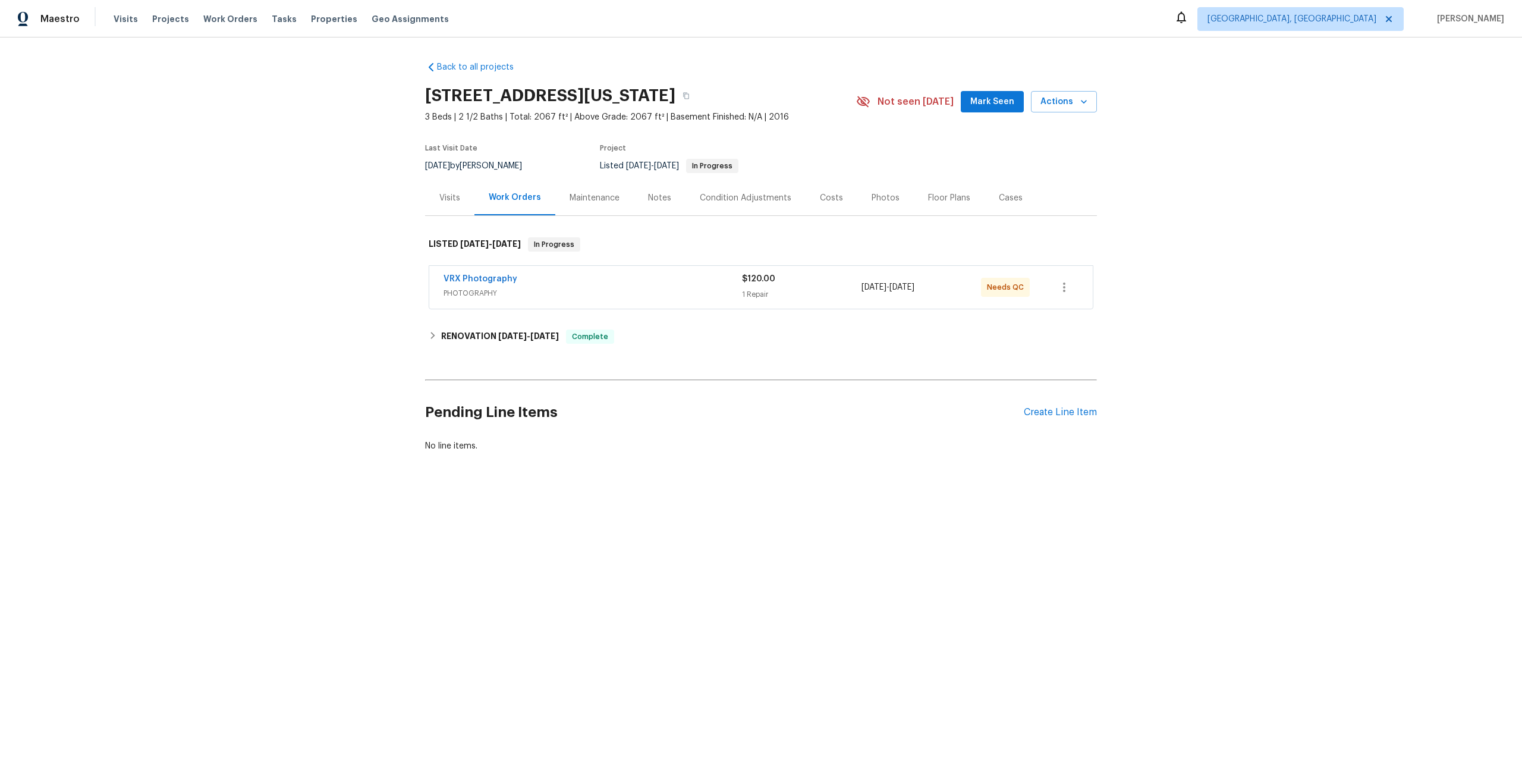
click at [616, 279] on div "VRX Photography" at bounding box center [593, 280] width 298 height 14
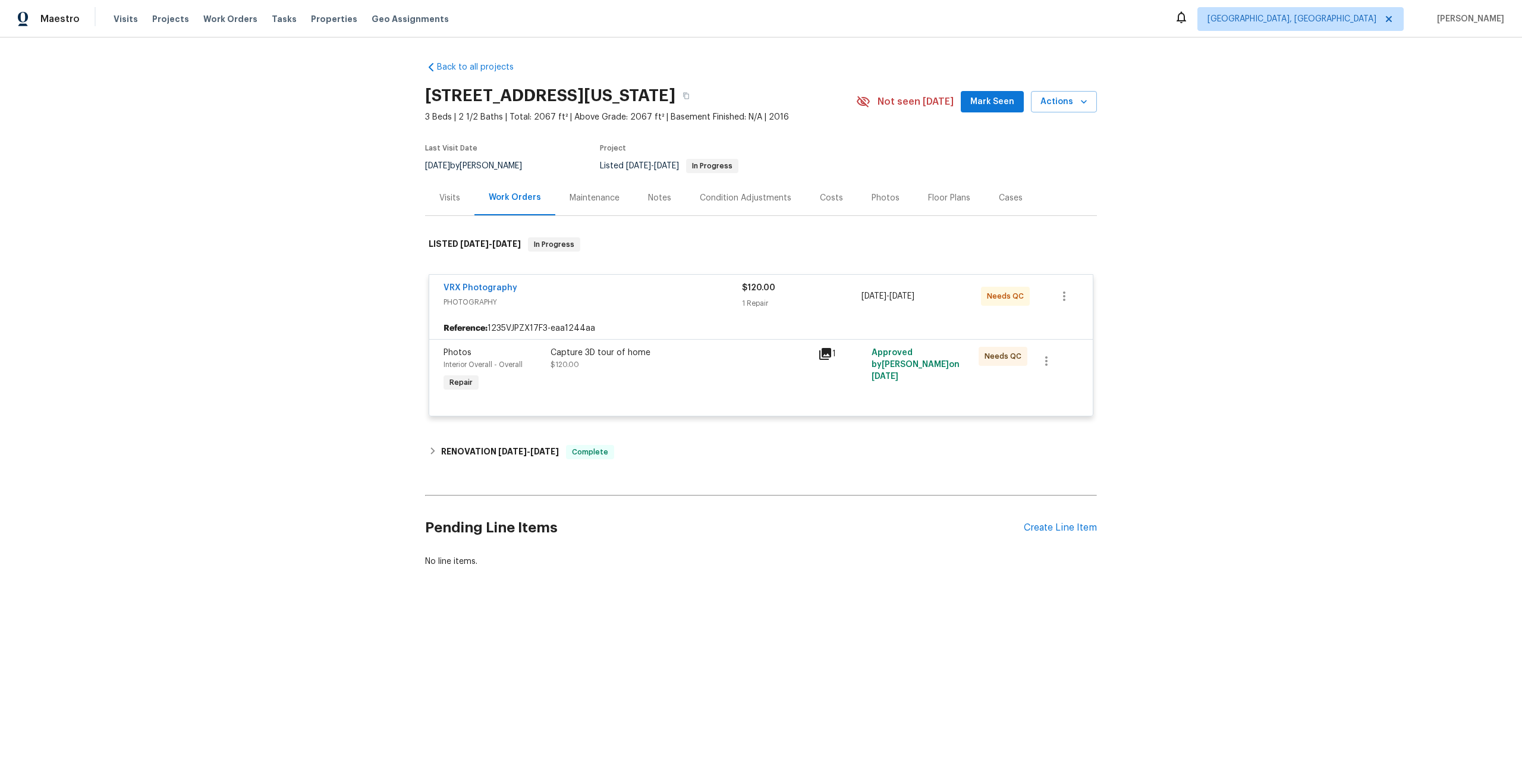
click at [685, 362] on div "Capture 3D tour of home $120.00" at bounding box center [681, 358] width 261 height 24
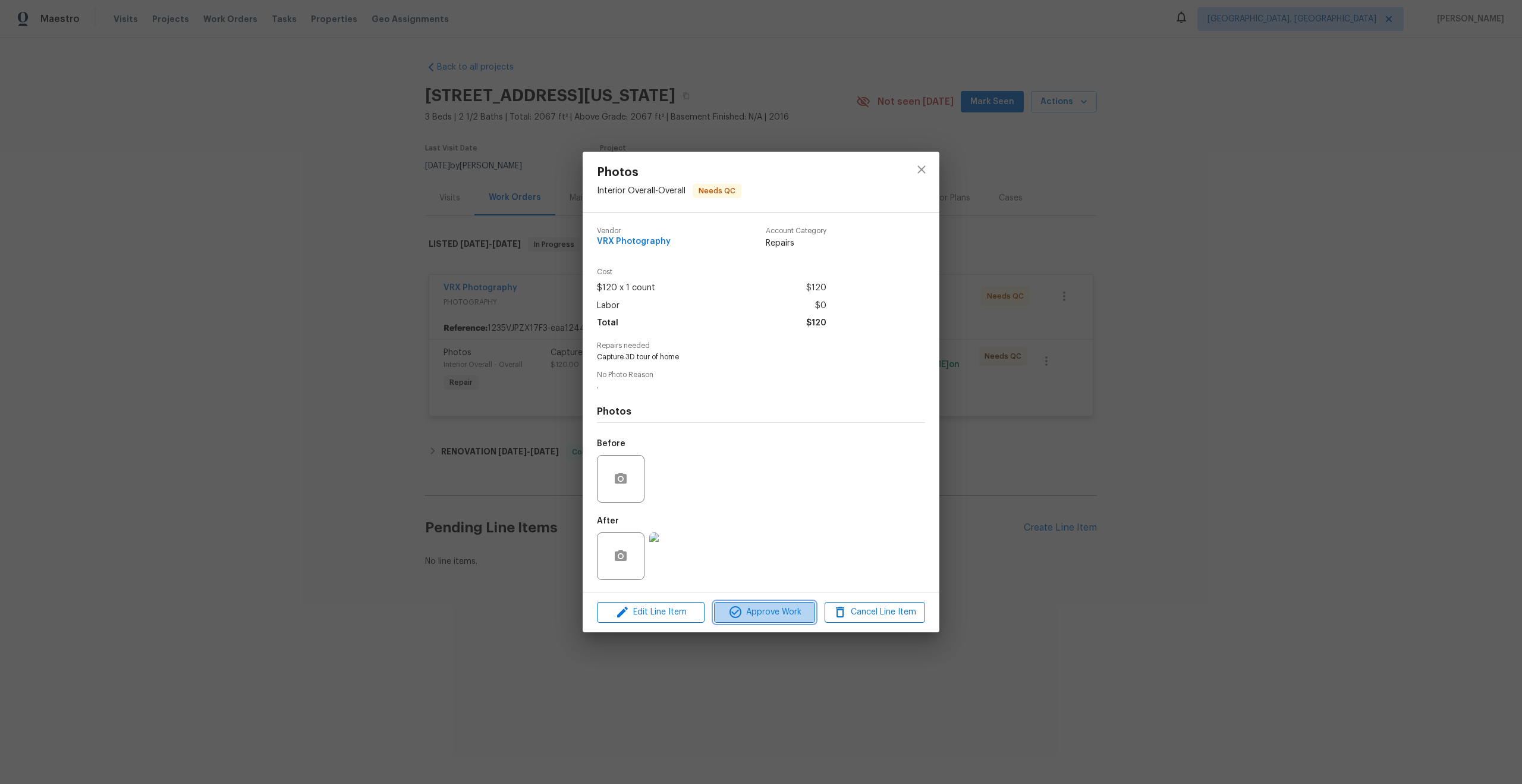
click at [764, 620] on button "Approve Work" at bounding box center [764, 612] width 100 height 21
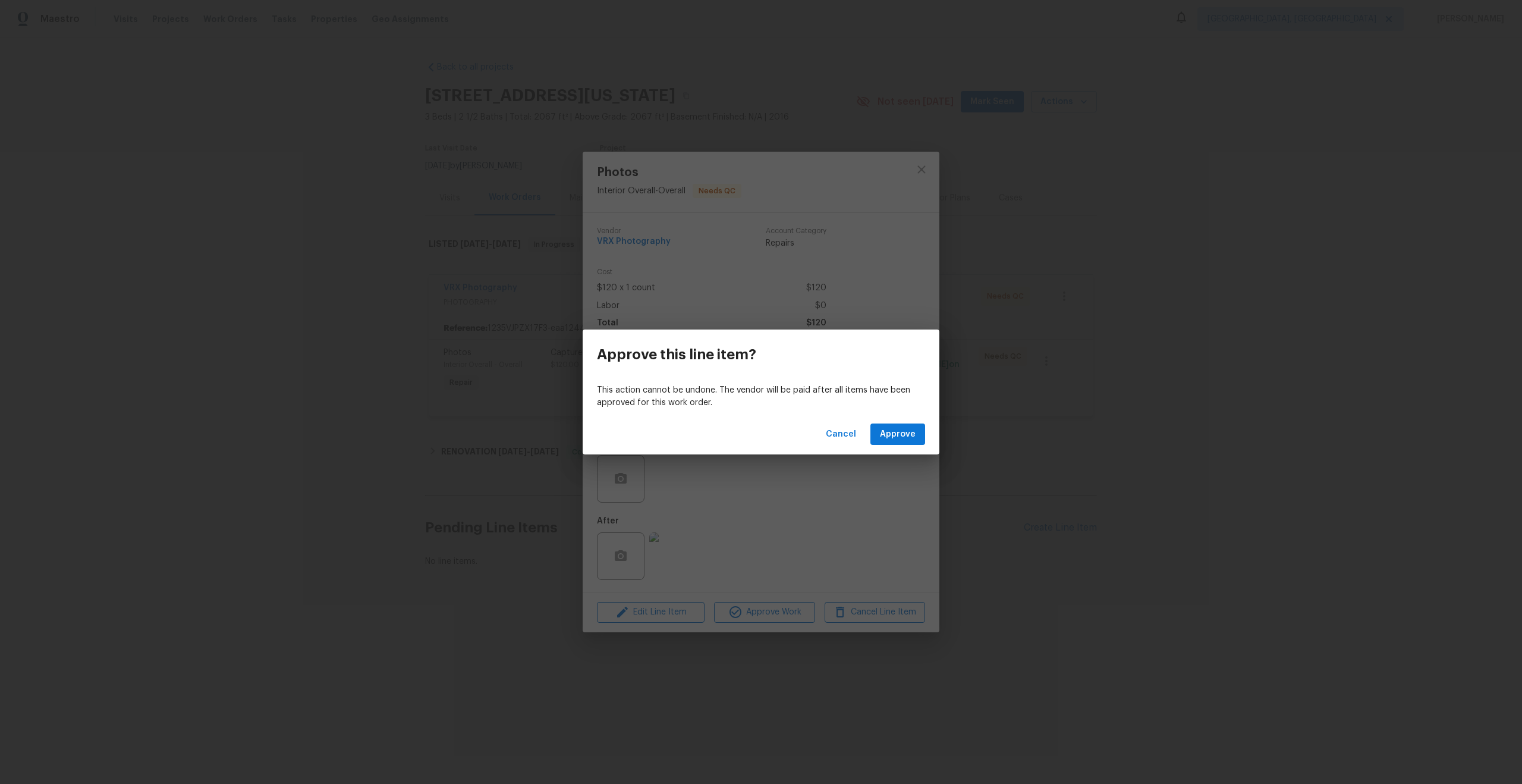
click at [905, 446] on div "Cancel Approve" at bounding box center [761, 435] width 357 height 41
click at [907, 442] on button "Approve" at bounding box center [898, 435] width 55 height 22
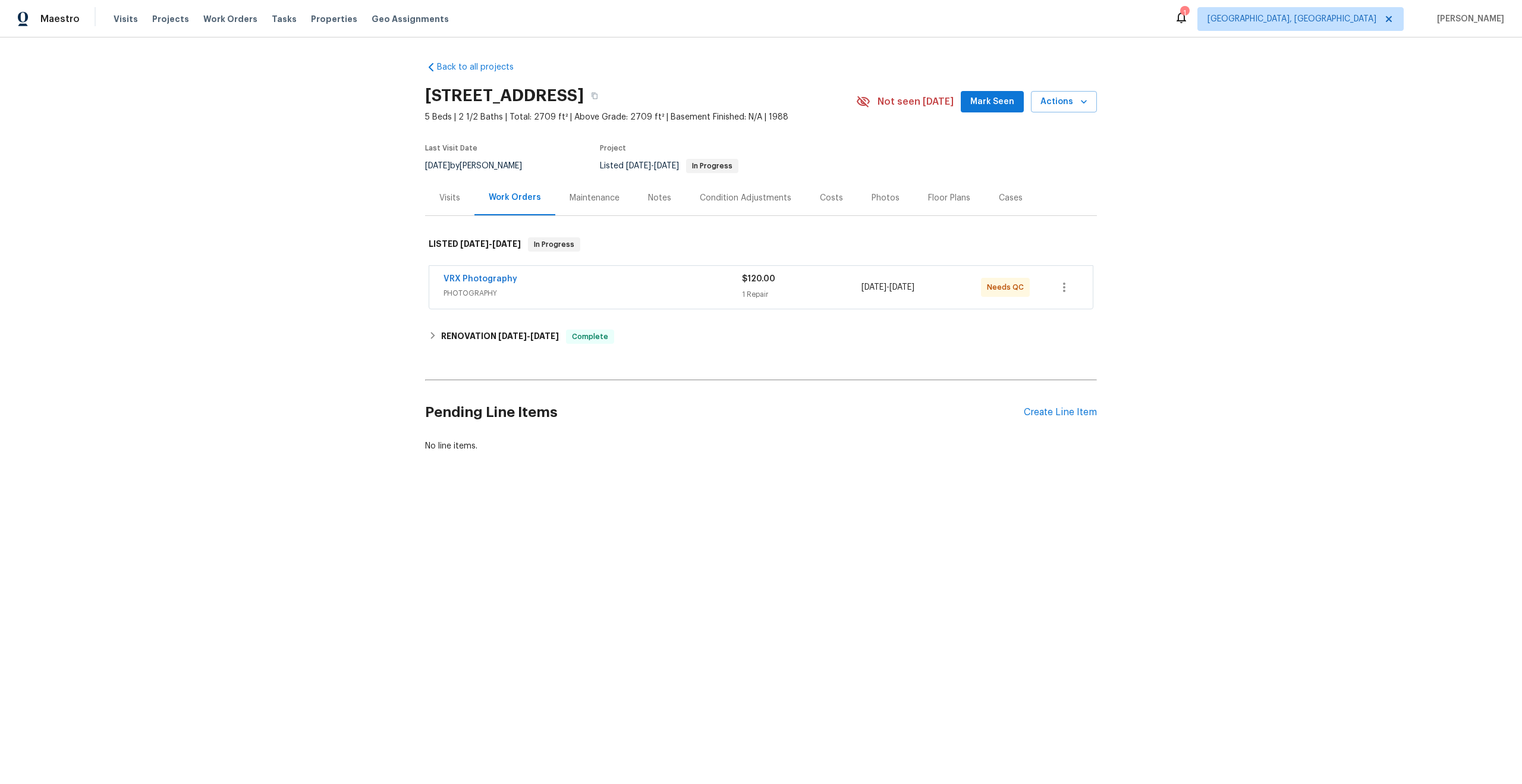
click at [650, 285] on div "VRX Photography" at bounding box center [593, 280] width 298 height 14
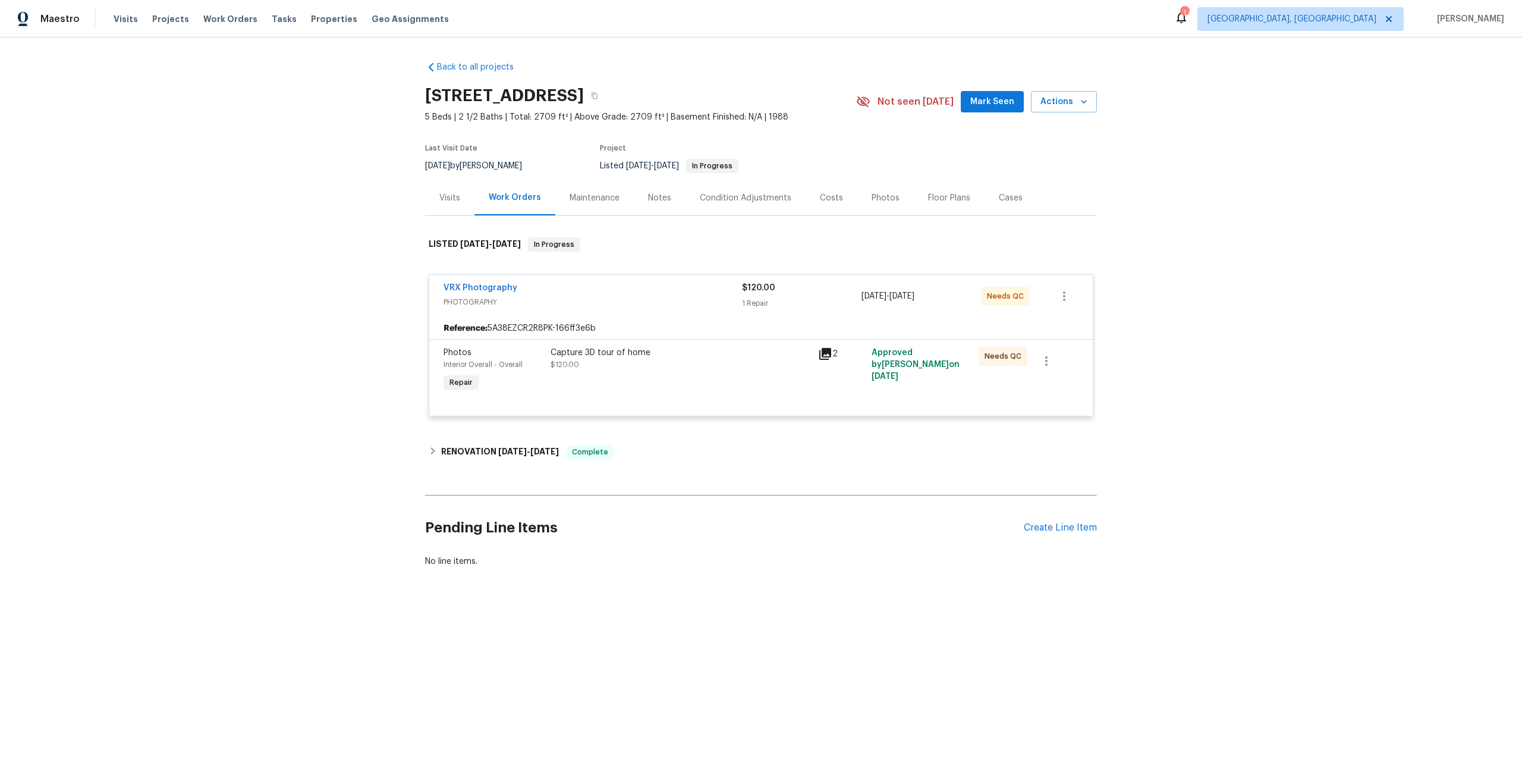
click at [677, 367] on div "Capture 3D tour of home $120.00" at bounding box center [681, 358] width 261 height 24
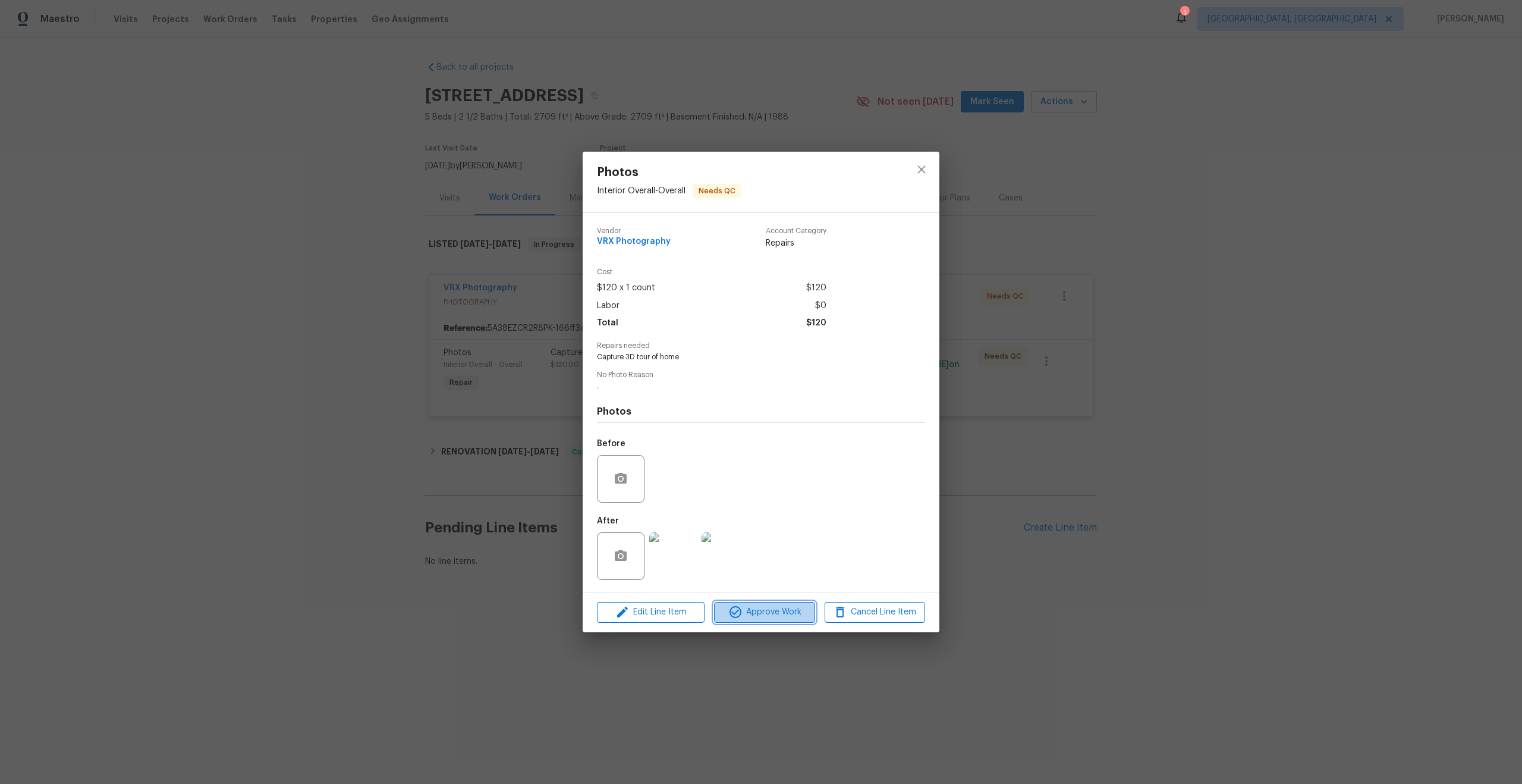
click at [758, 613] on span "Approve Work" at bounding box center [765, 612] width 94 height 15
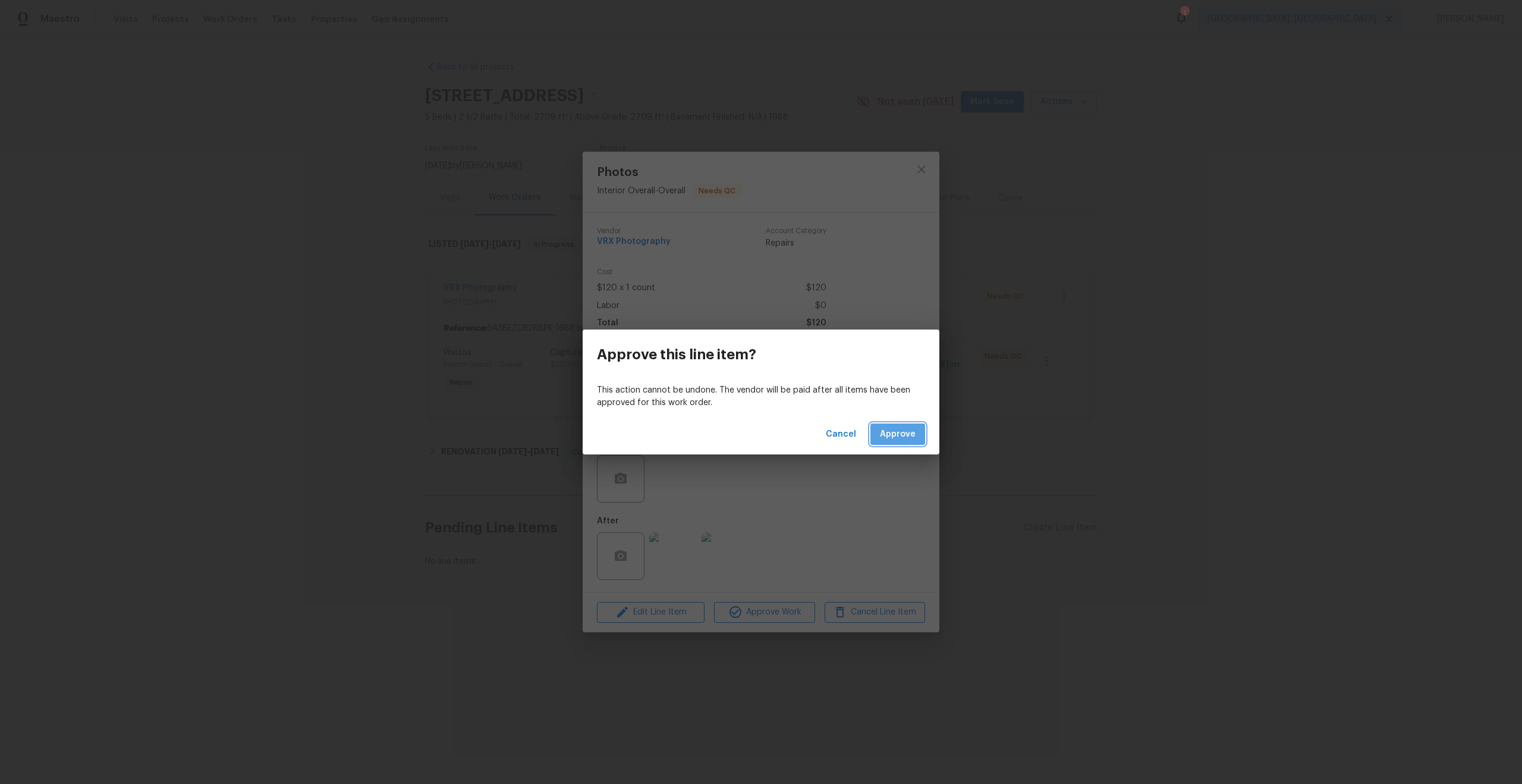
click at [902, 428] on span "Approve" at bounding box center [898, 435] width 36 height 15
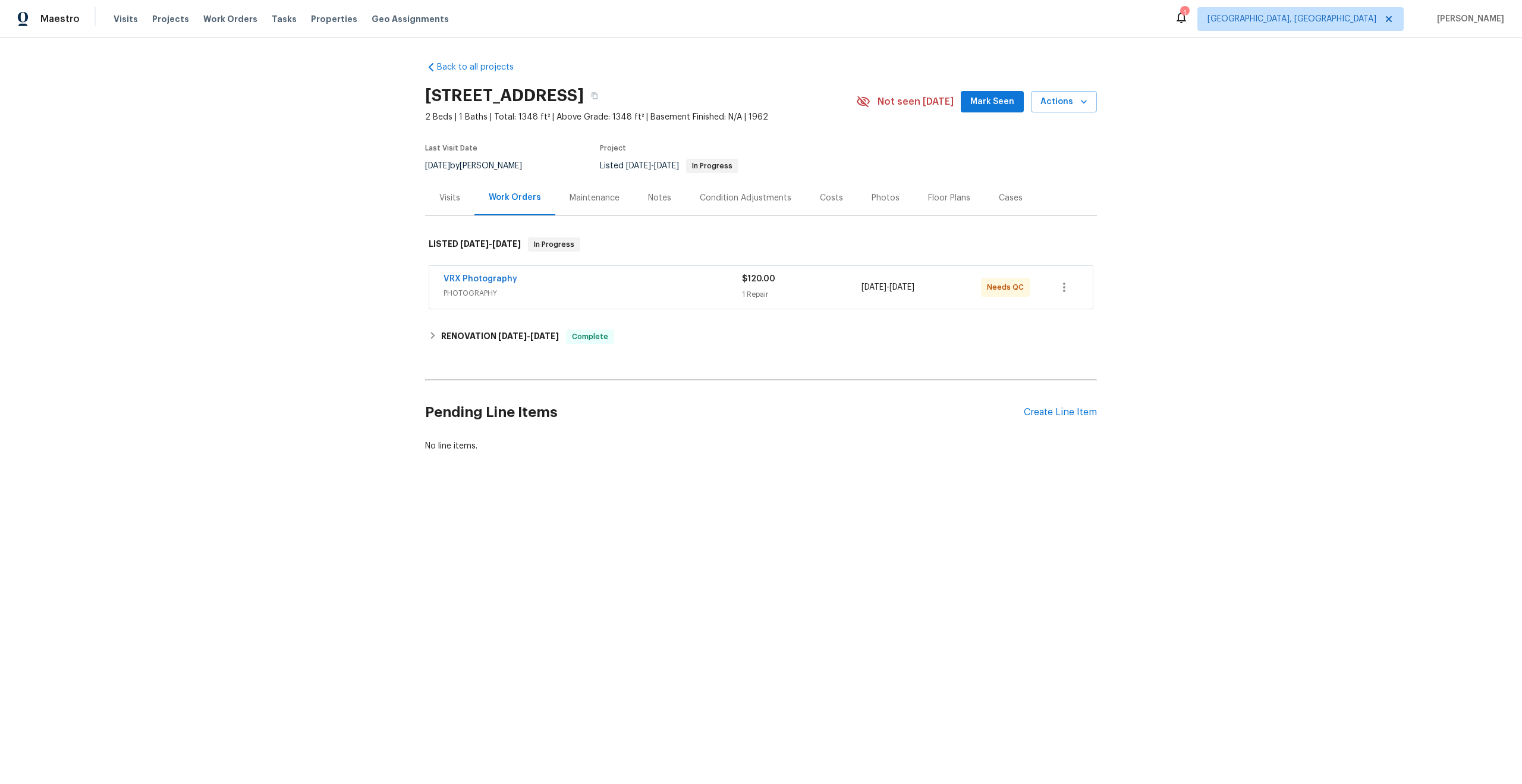
click at [585, 292] on span "PHOTOGRAPHY" at bounding box center [593, 293] width 298 height 12
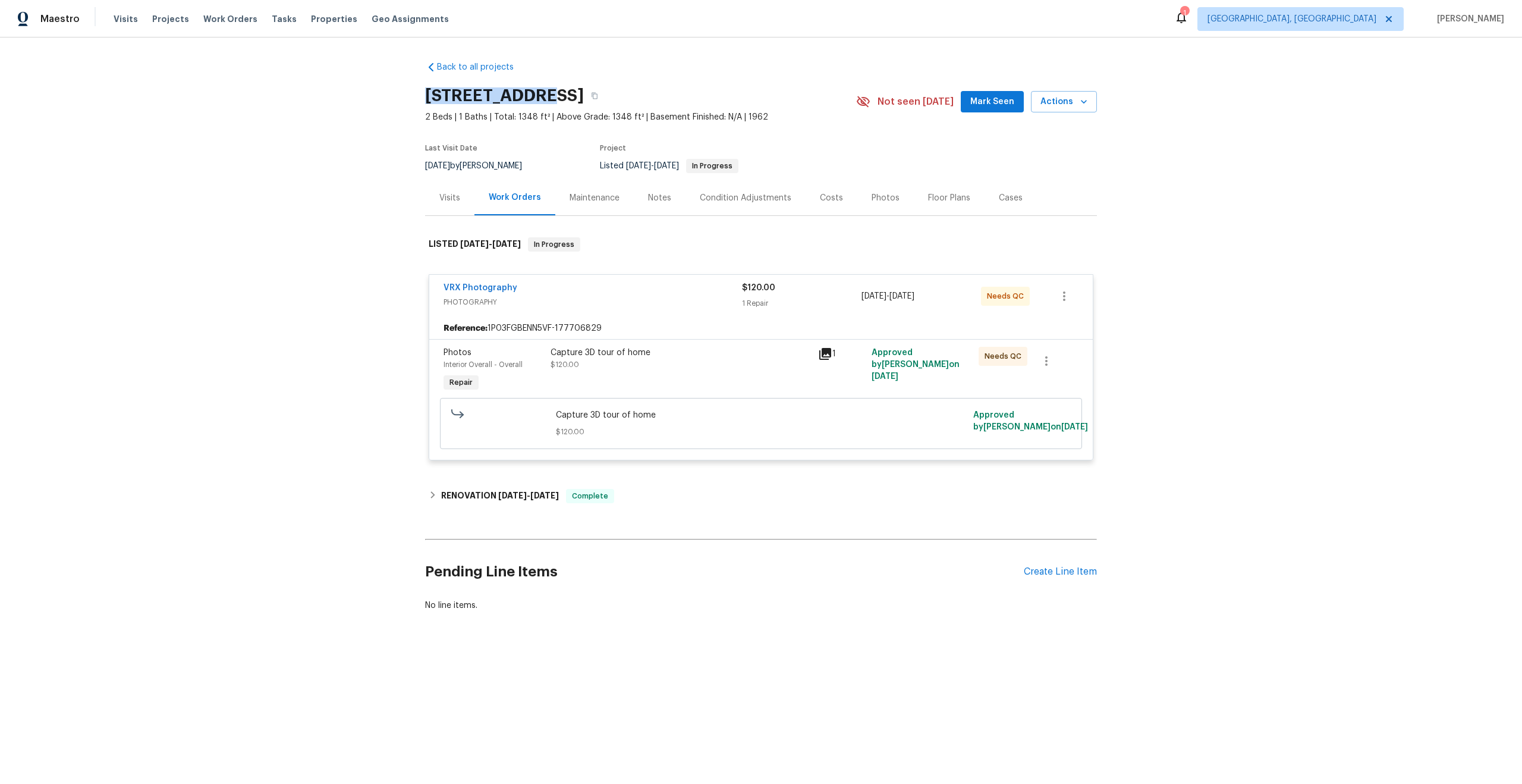
drag, startPoint x: 540, startPoint y: 91, endPoint x: 428, endPoint y: 89, distance: 112.0
click at [428, 90] on h2 "8000 Del Dr N, New Hope, MN 55428" at bounding box center [504, 96] width 159 height 12
copy h2 "8000 Del Dr N"
click at [706, 370] on div "Capture 3D tour of home $120.00" at bounding box center [681, 358] width 261 height 24
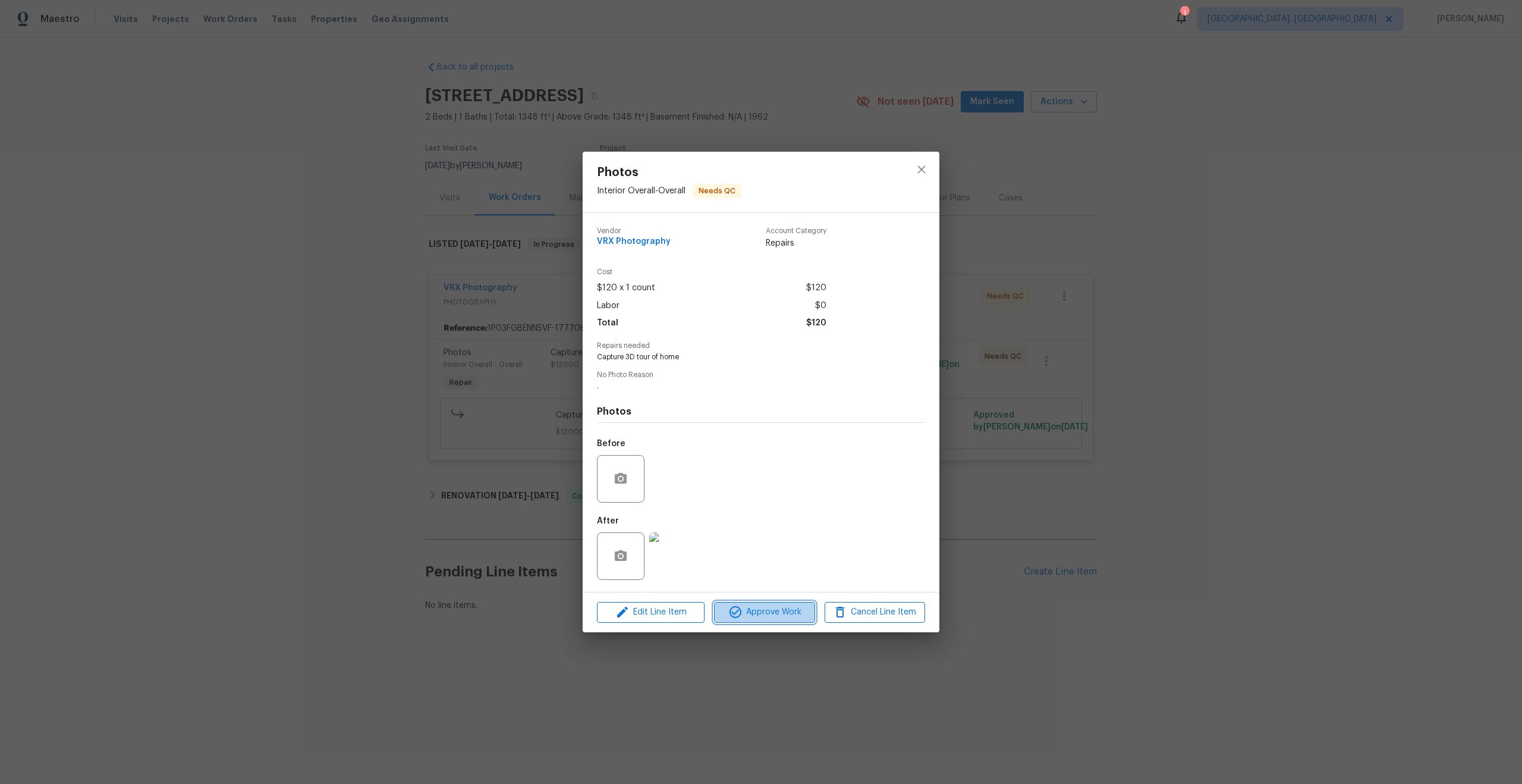
click at [772, 609] on span "Approve Work" at bounding box center [765, 612] width 94 height 15
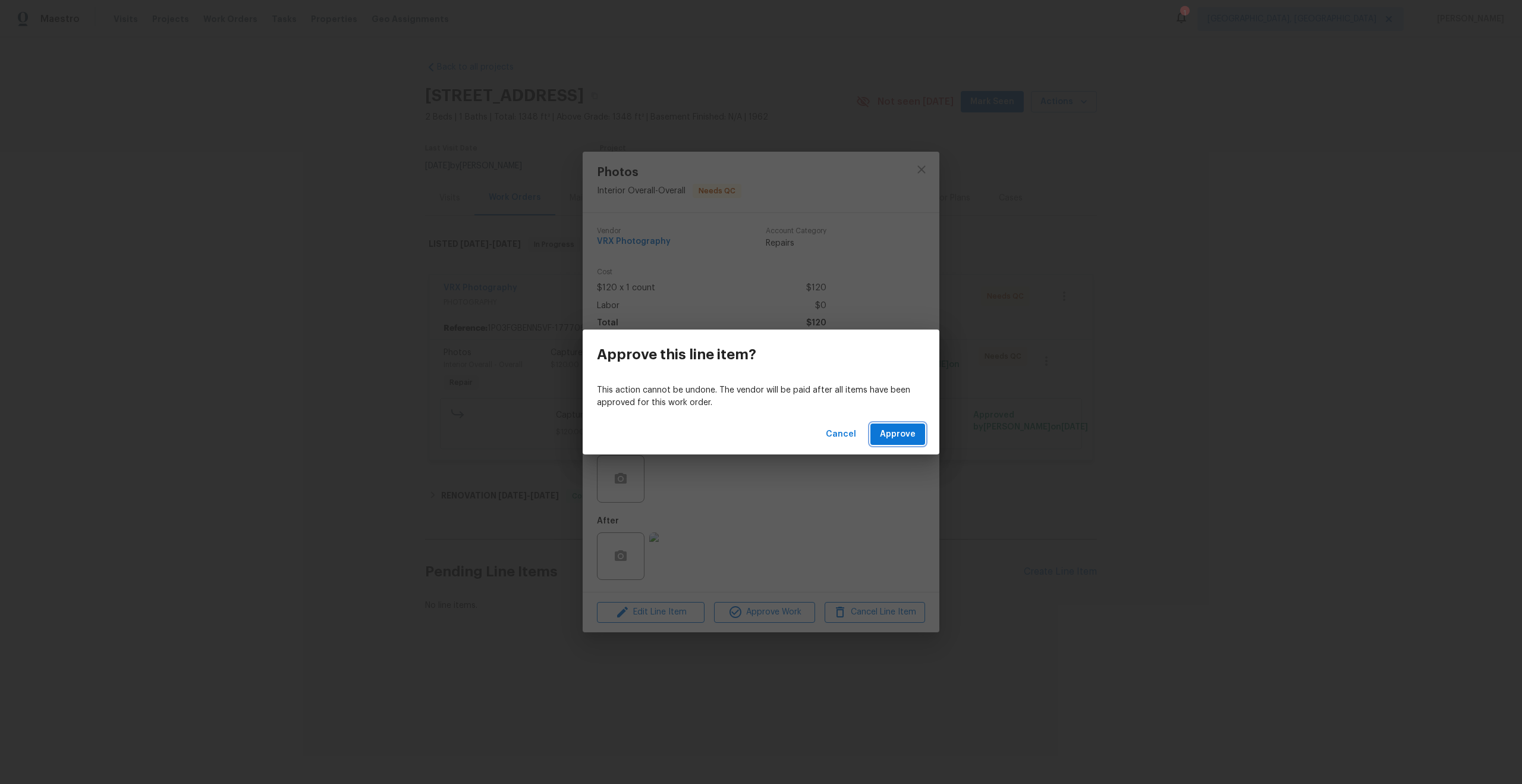
click at [890, 437] on span "Approve" at bounding box center [898, 435] width 36 height 15
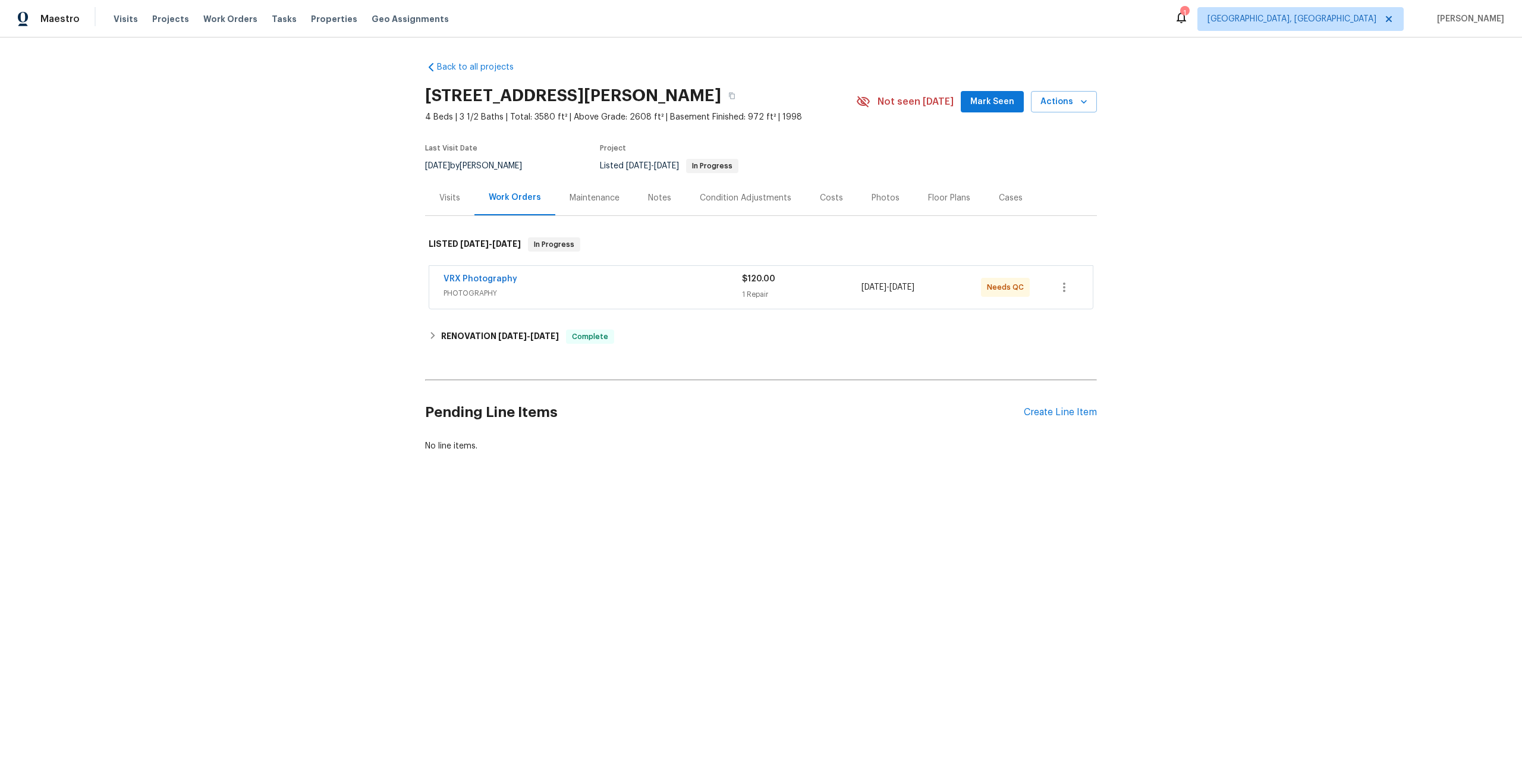
click at [648, 278] on div "VRX Photography" at bounding box center [593, 280] width 298 height 14
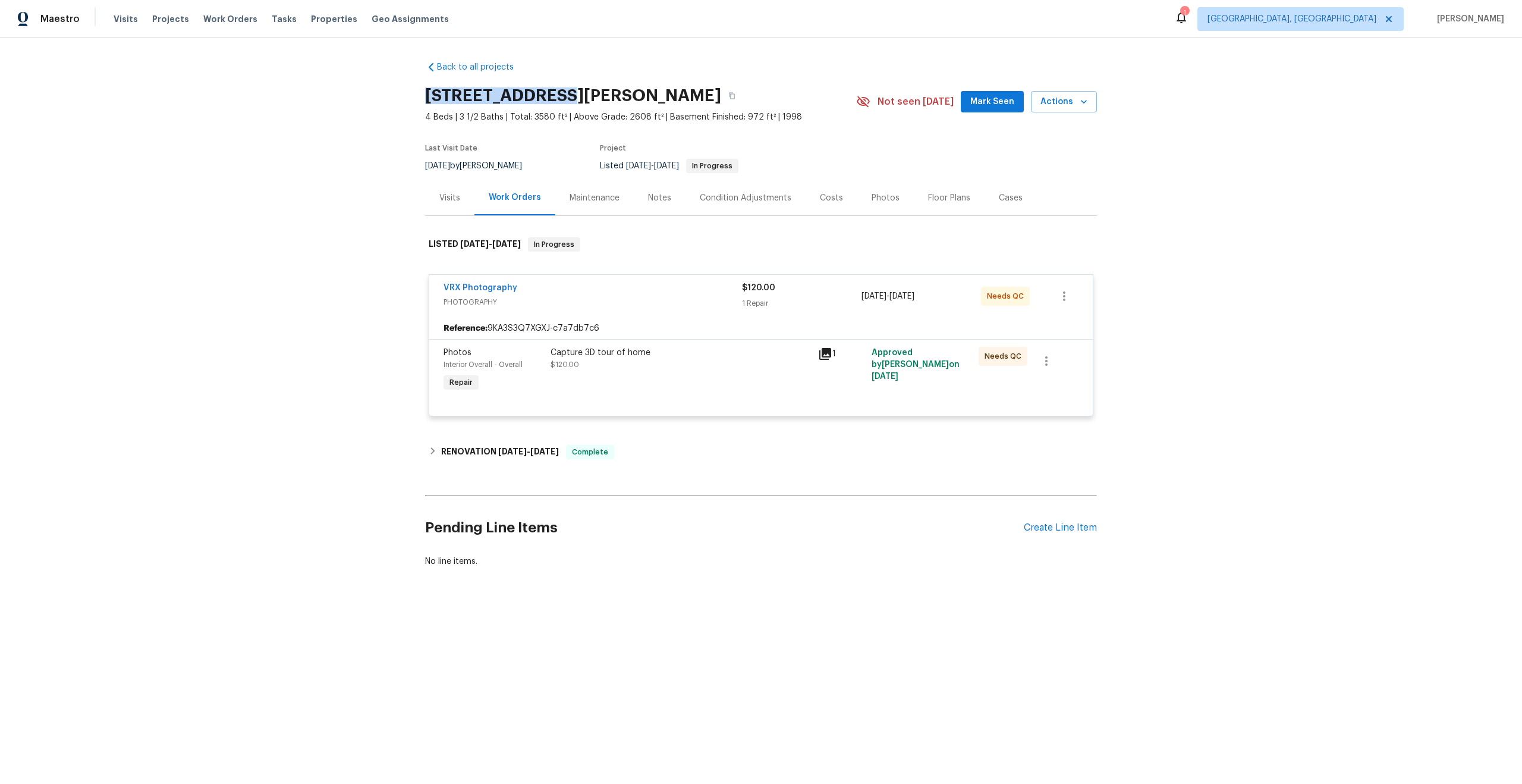
drag, startPoint x: 556, startPoint y: 95, endPoint x: 418, endPoint y: 94, distance: 138.0
click at [417, 94] on div "Back to all projects 2356 Ashford Ln, Waldorf, MD 20603 4 Beds | 3 1/2 Baths | …" at bounding box center [761, 342] width 1522 height 611
copy h2 "2356 Ashford Ln"
click at [670, 355] on div "Capture 3D tour of home" at bounding box center [681, 352] width 261 height 12
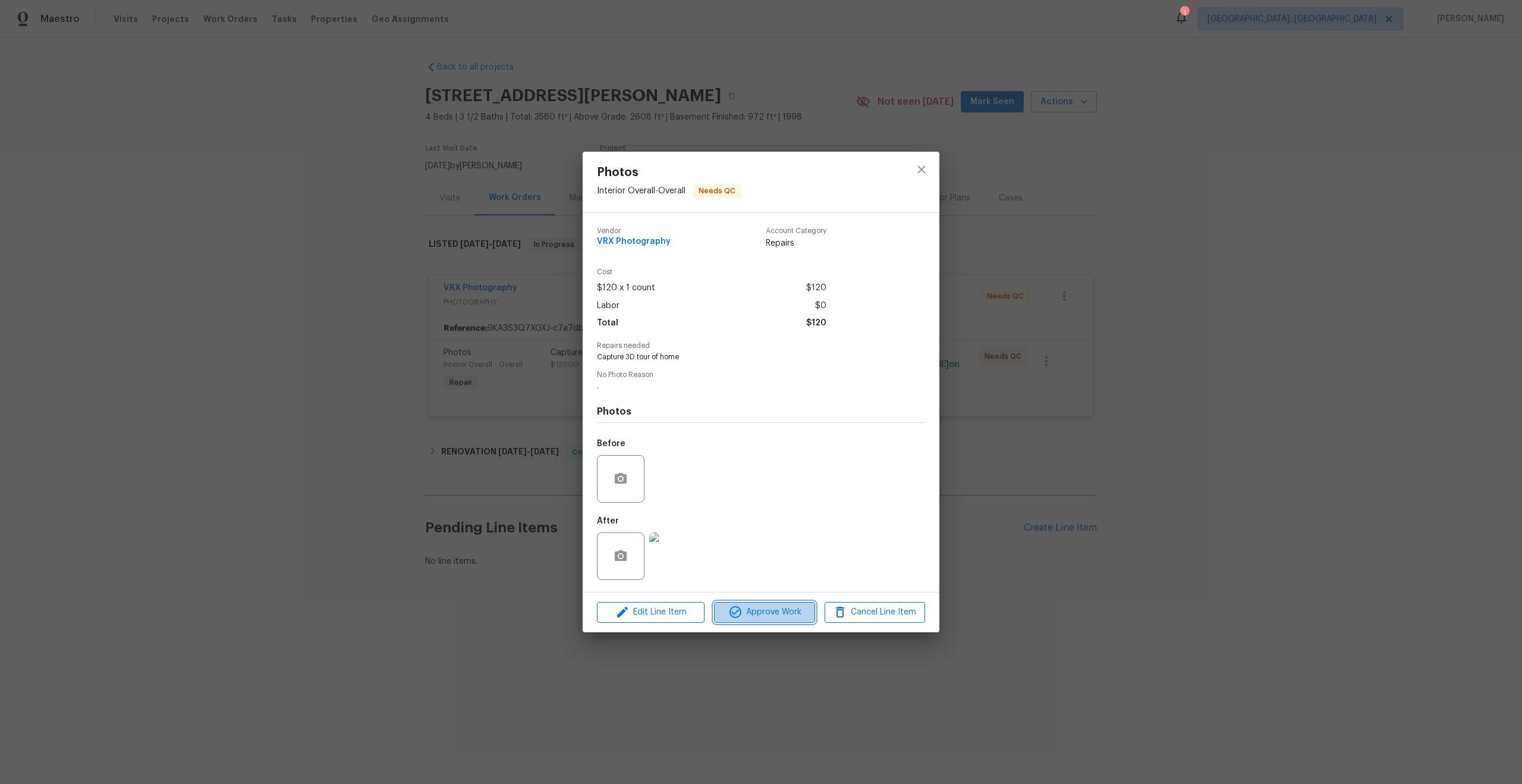
click at [770, 611] on span "Approve Work" at bounding box center [765, 612] width 94 height 15
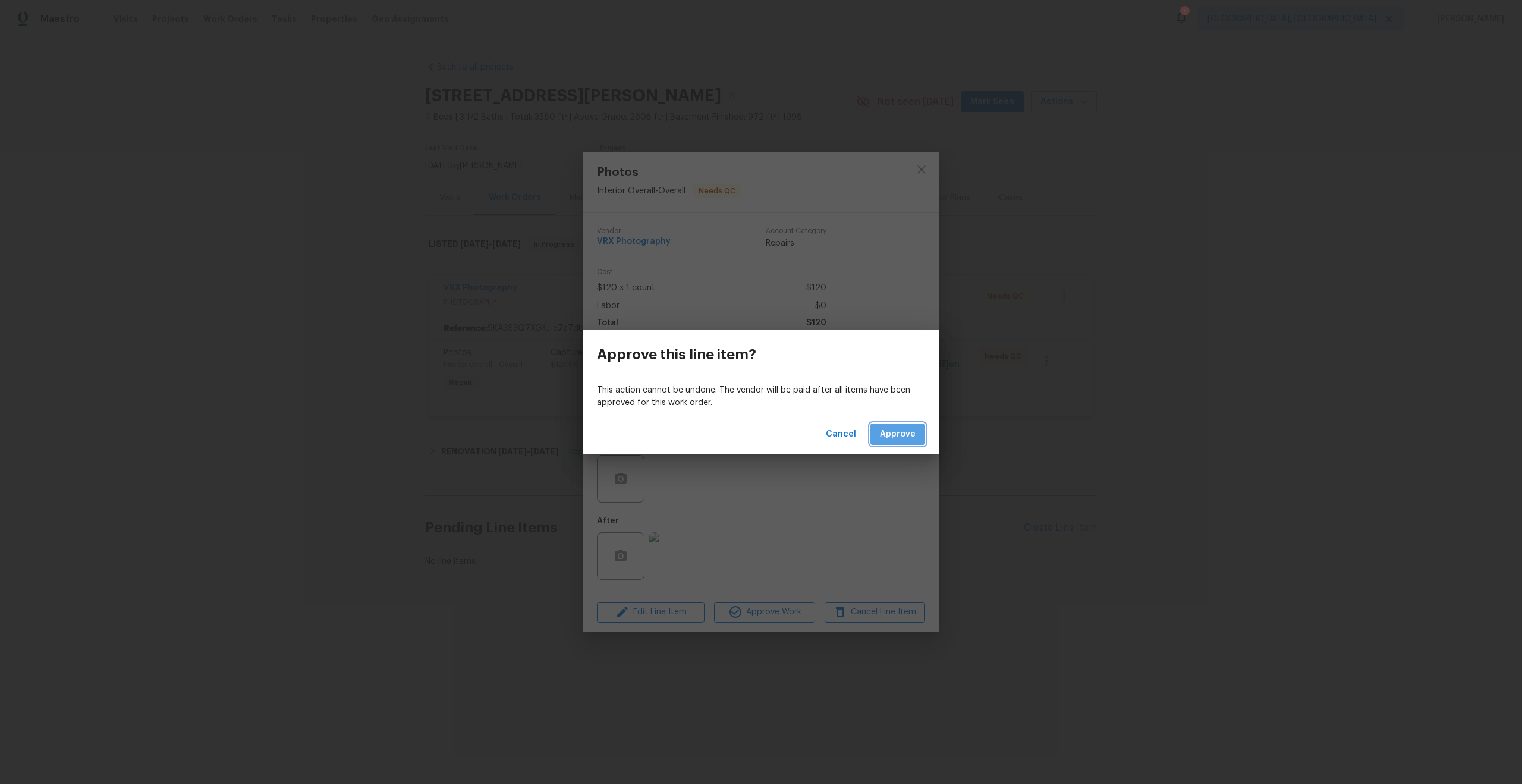
click at [908, 437] on span "Approve" at bounding box center [898, 435] width 36 height 15
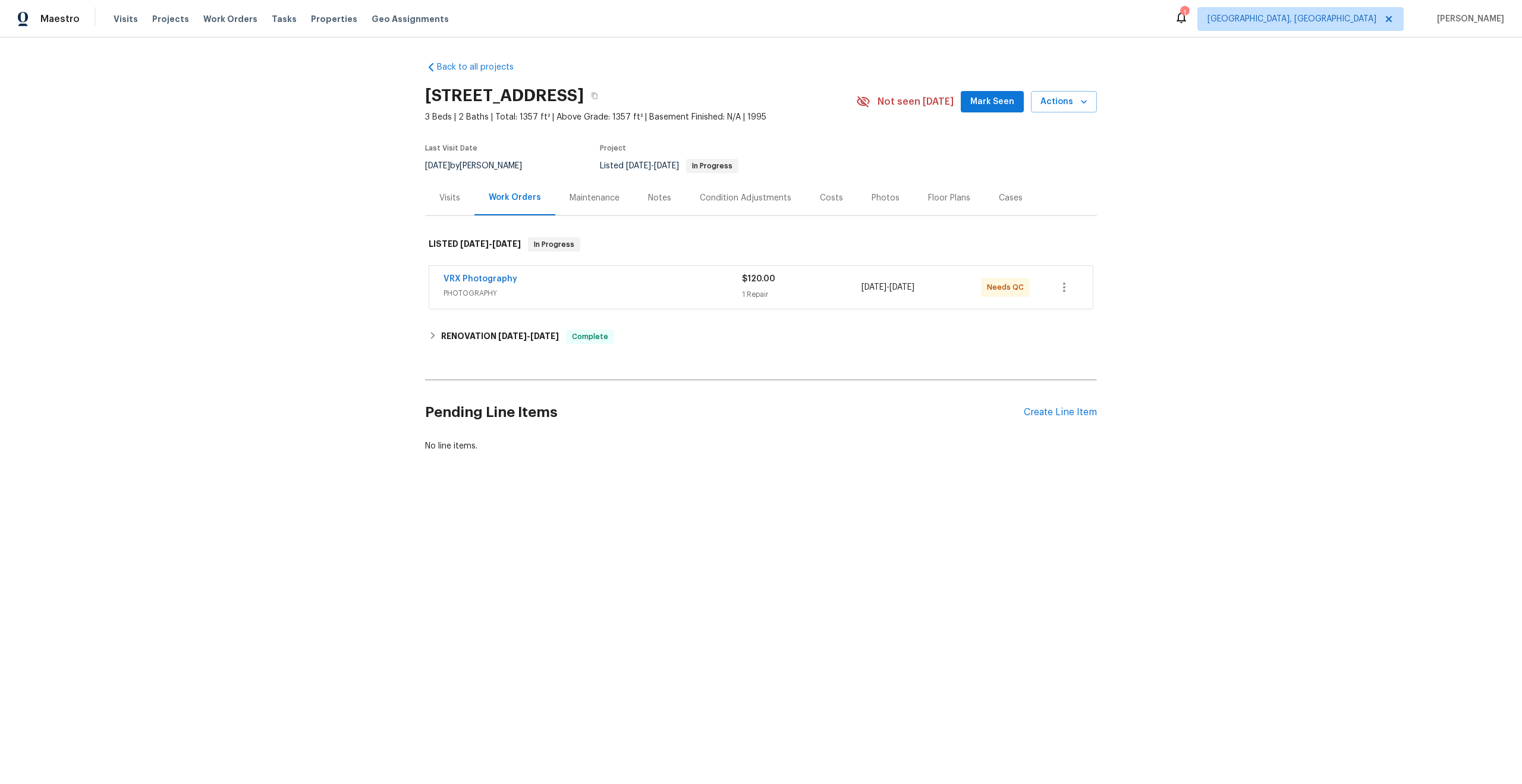
click at [662, 292] on span "PHOTOGRAPHY" at bounding box center [593, 293] width 298 height 12
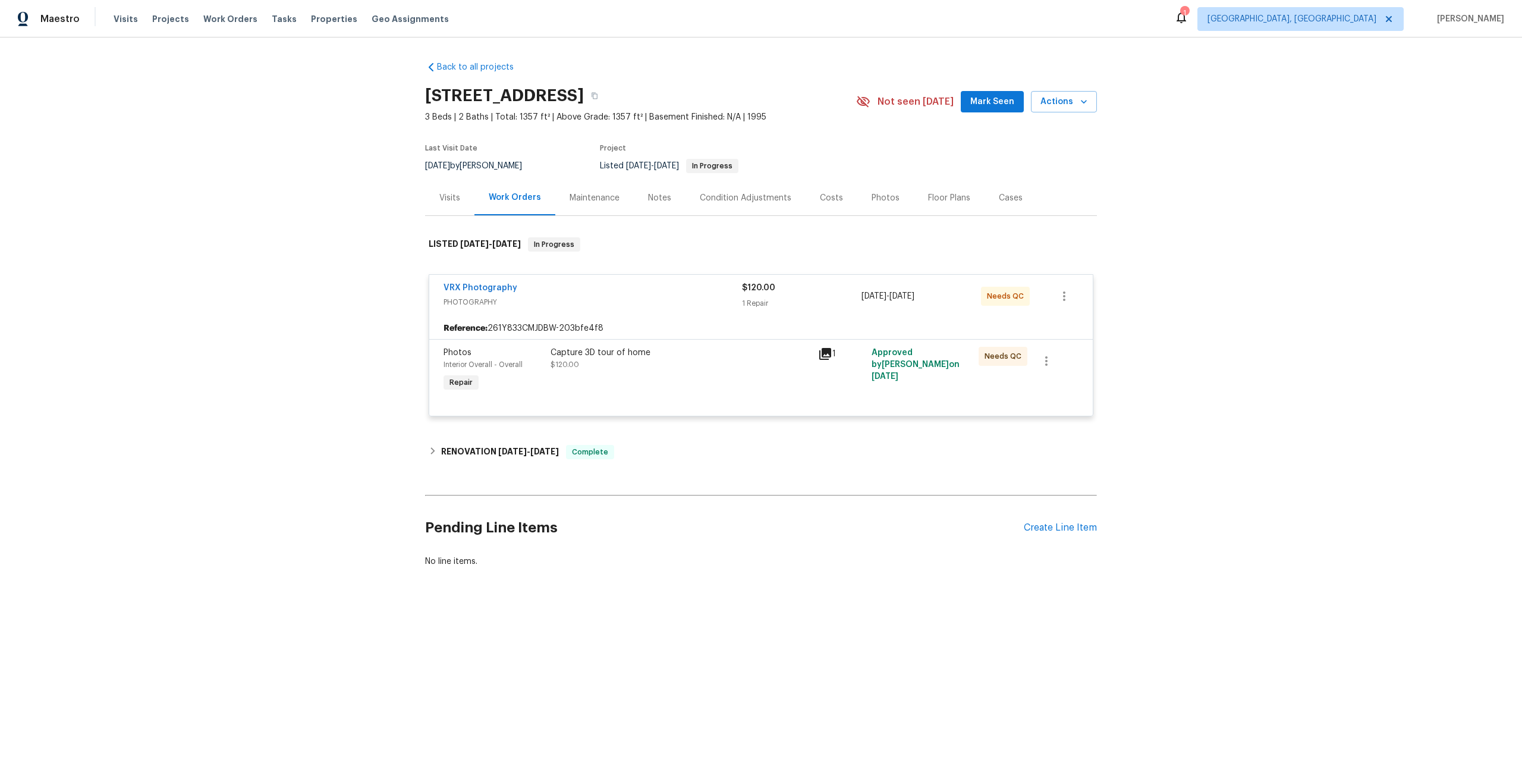
click at [707, 367] on div "Capture 3D tour of home $120.00" at bounding box center [681, 358] width 261 height 24
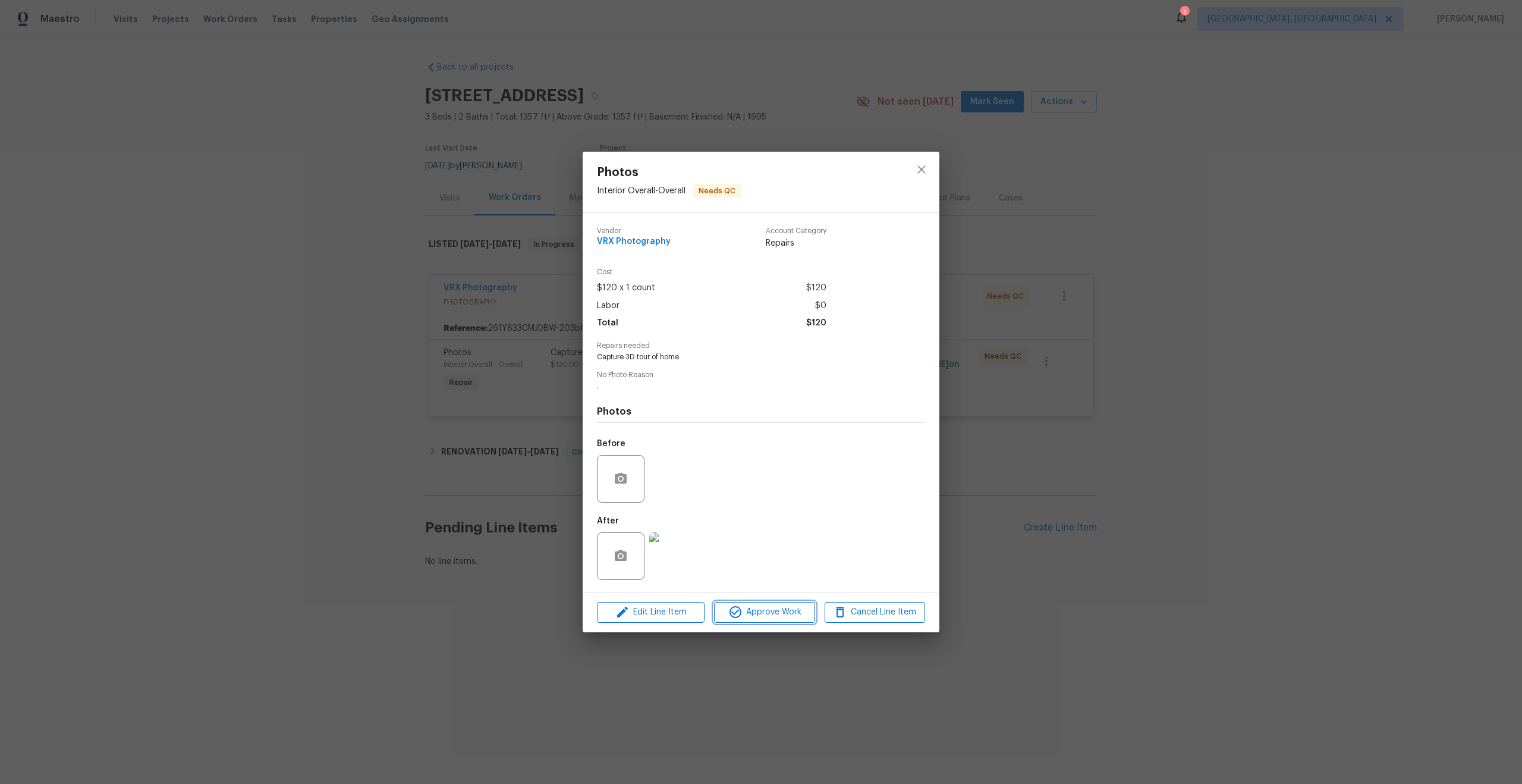
click at [769, 616] on span "Approve Work" at bounding box center [765, 612] width 94 height 15
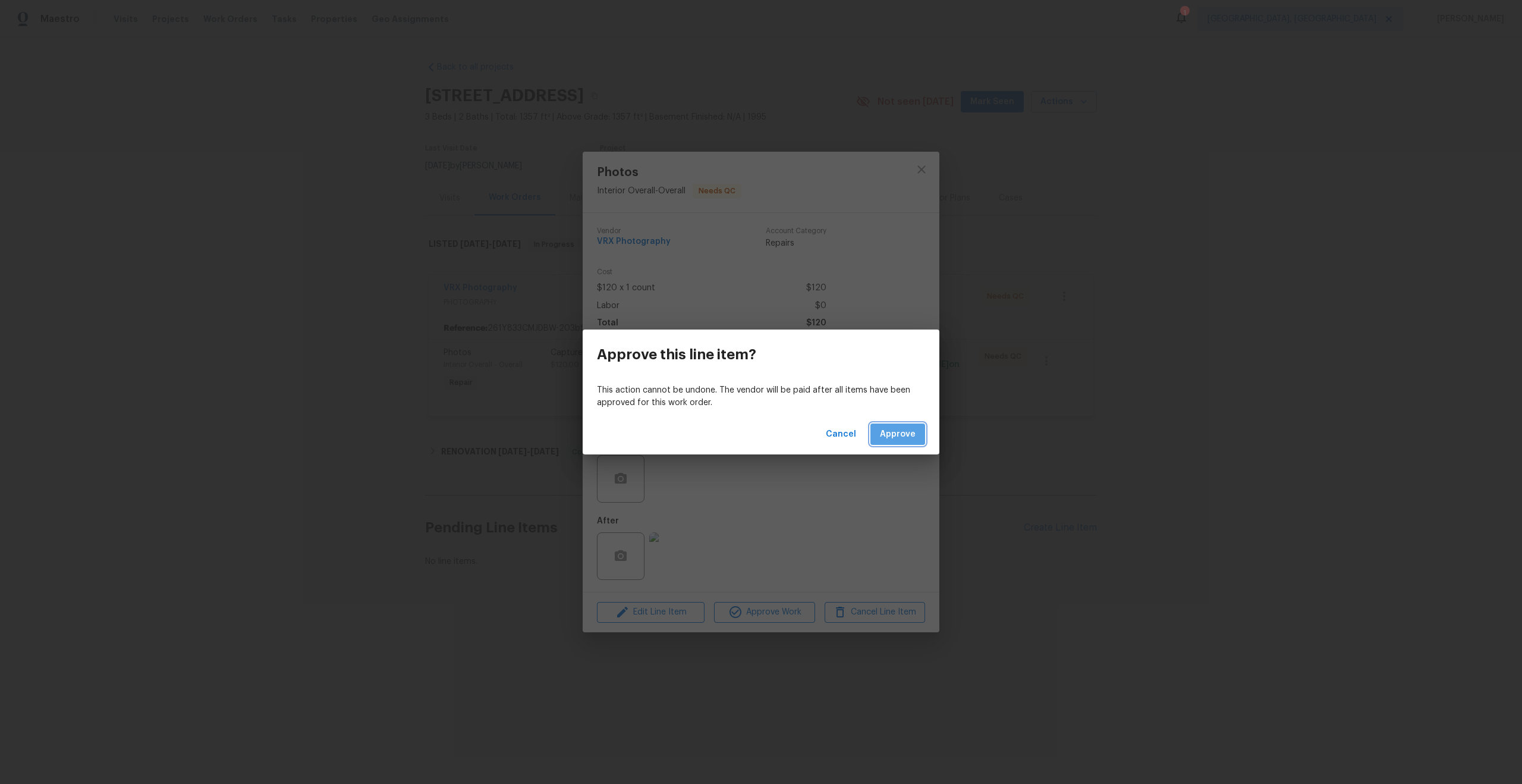
click at [915, 430] on span "Approve" at bounding box center [898, 435] width 36 height 15
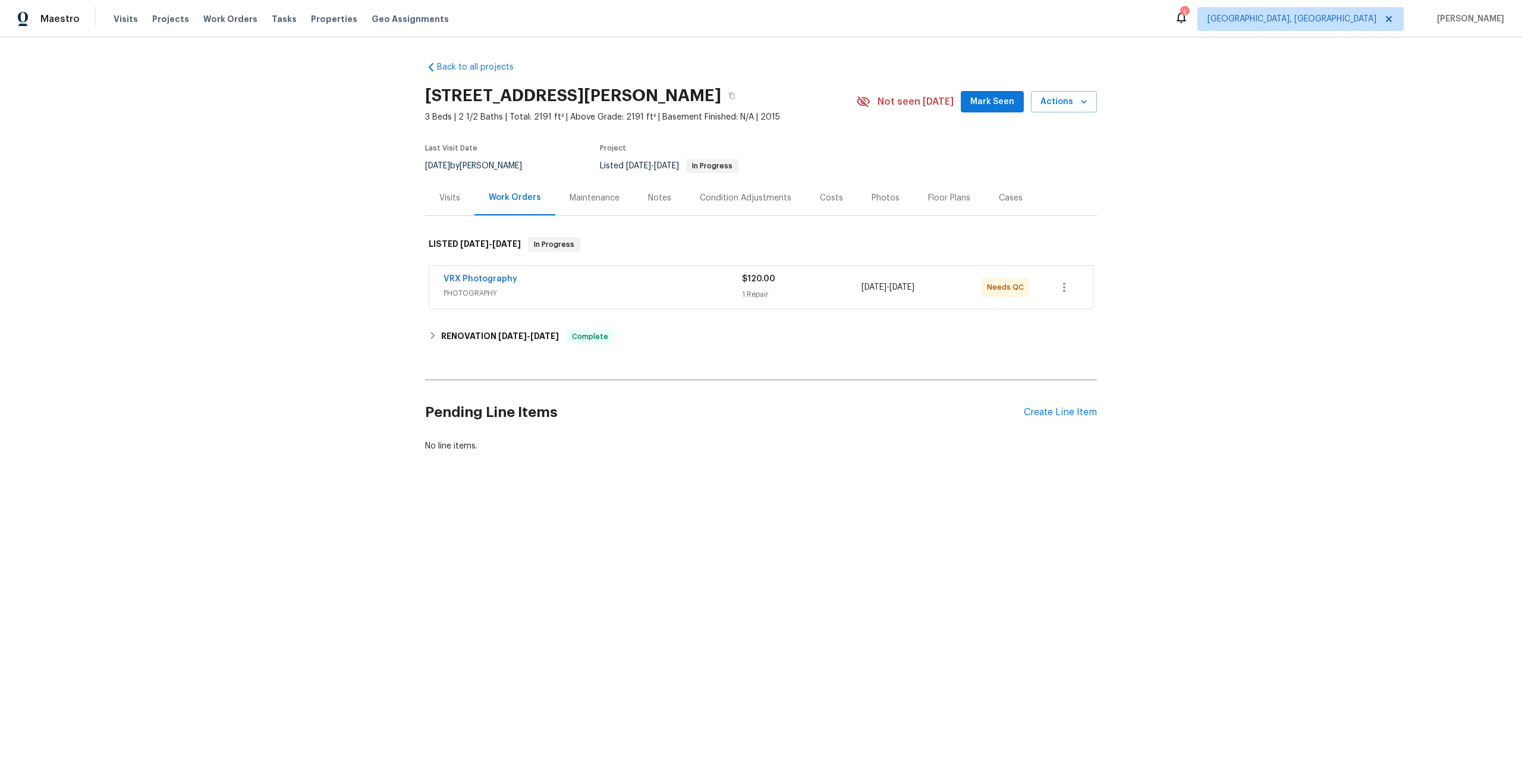
click at [638, 287] on span "PHOTOGRAPHY" at bounding box center [593, 293] width 298 height 12
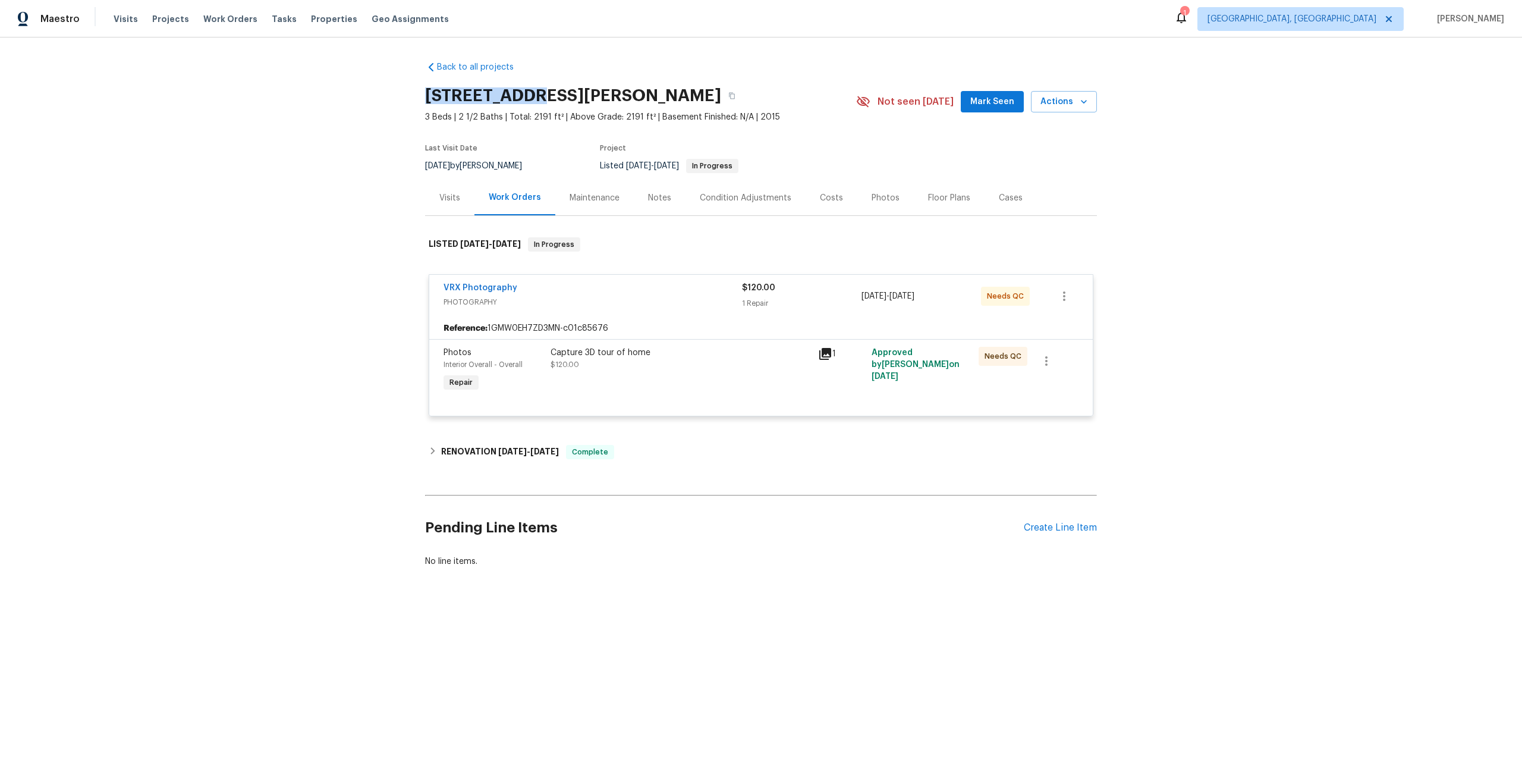
drag, startPoint x: 530, startPoint y: 94, endPoint x: 428, endPoint y: 90, distance: 102.1
click at [428, 91] on h2 "1104 Rook Rd, Charlotte, NC 28216" at bounding box center [573, 96] width 296 height 12
copy h2 "1104 Rook Rd"
click at [689, 367] on div "Capture 3D tour of home $120.00" at bounding box center [681, 358] width 261 height 24
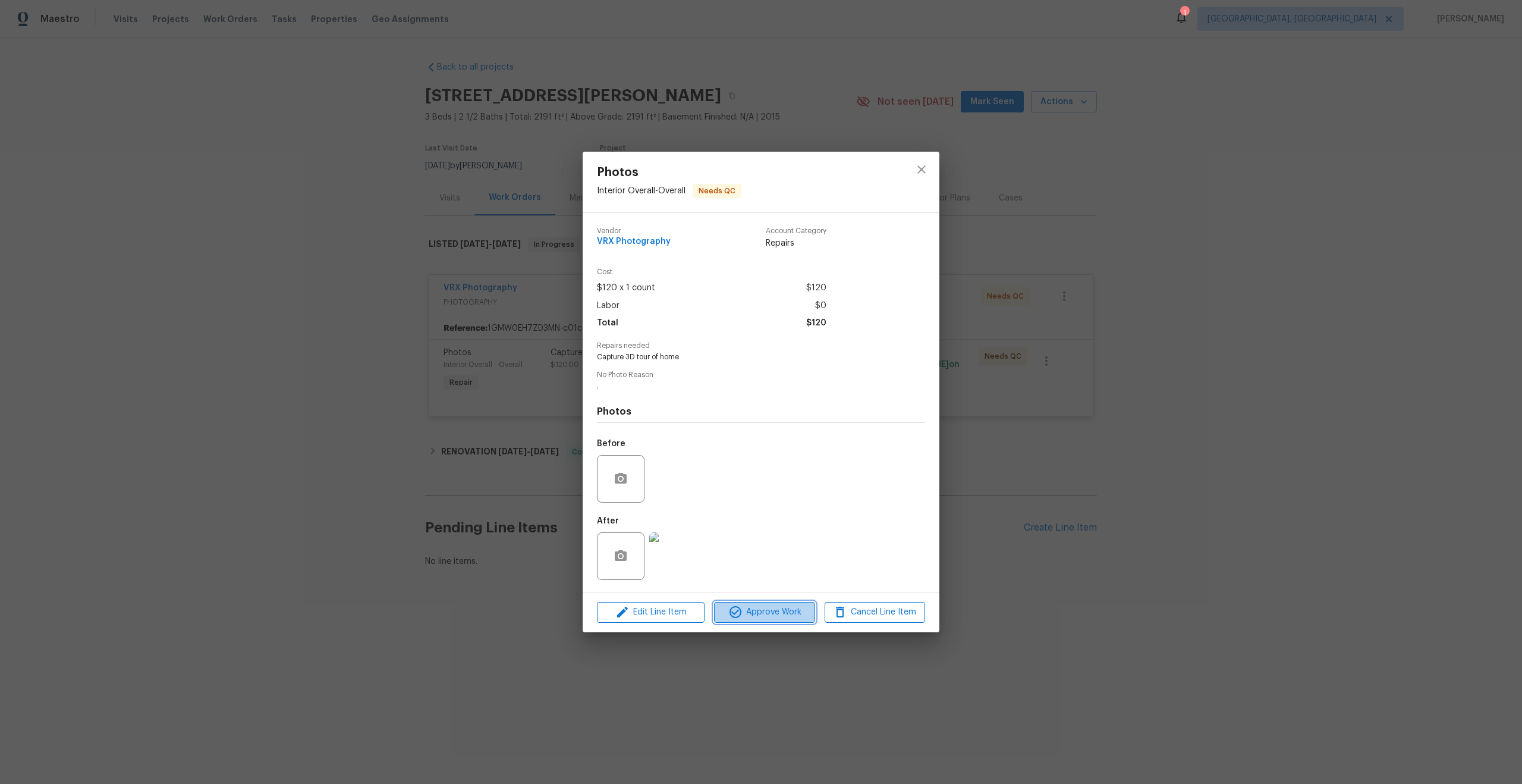
click at [771, 616] on span "Approve Work" at bounding box center [765, 612] width 94 height 15
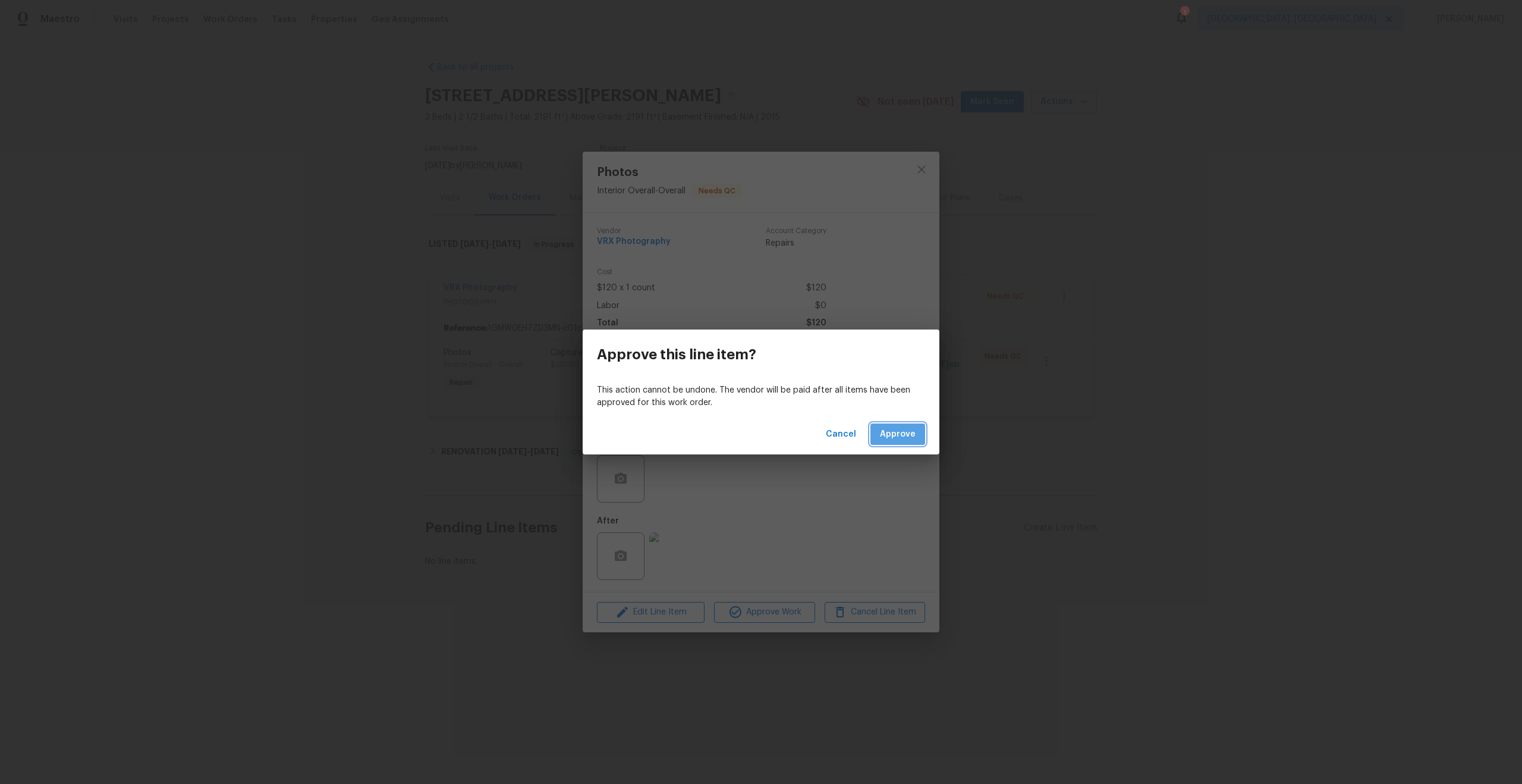
click at [911, 434] on span "Approve" at bounding box center [898, 435] width 36 height 15
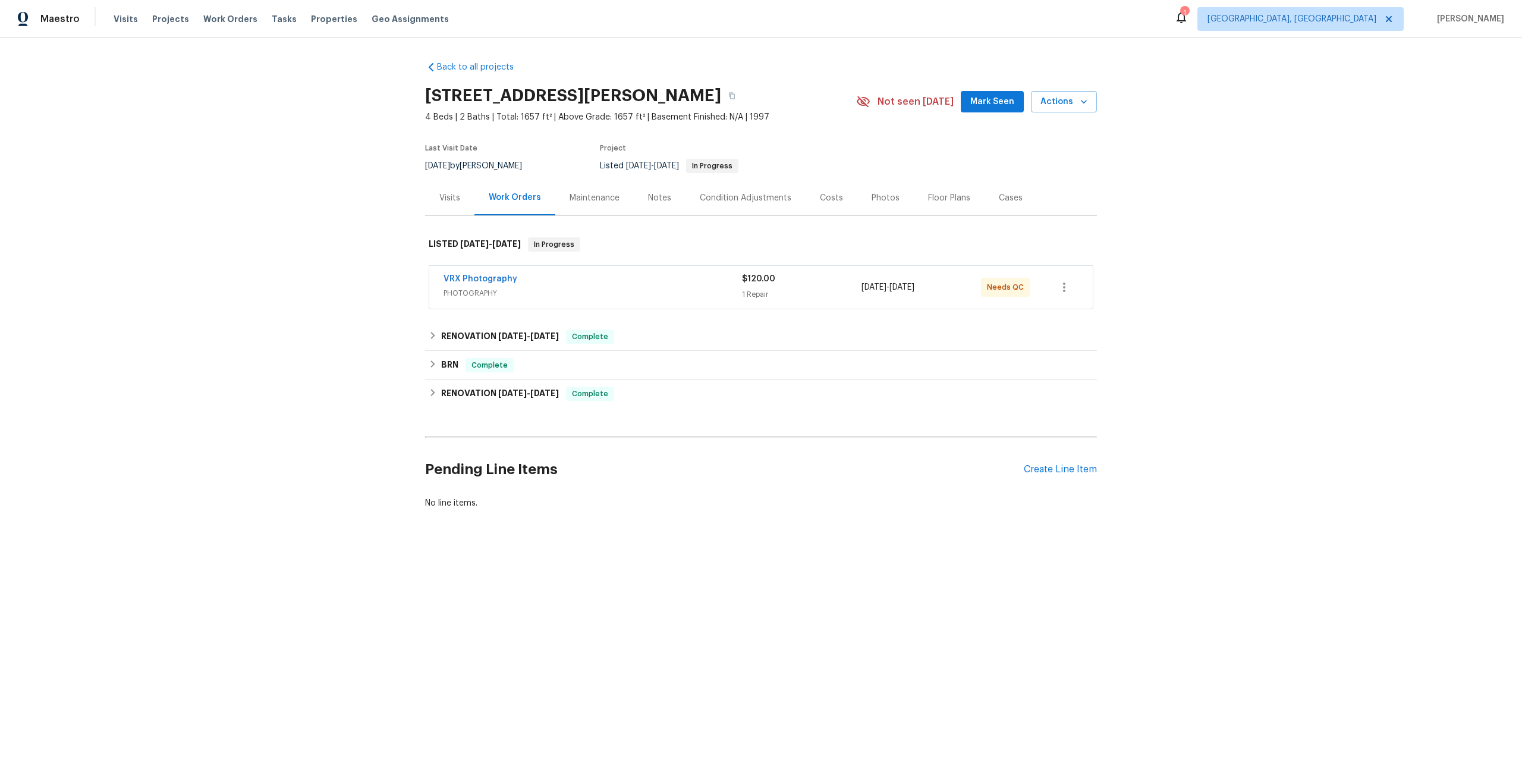
click at [573, 279] on div "VRX Photography" at bounding box center [593, 280] width 298 height 14
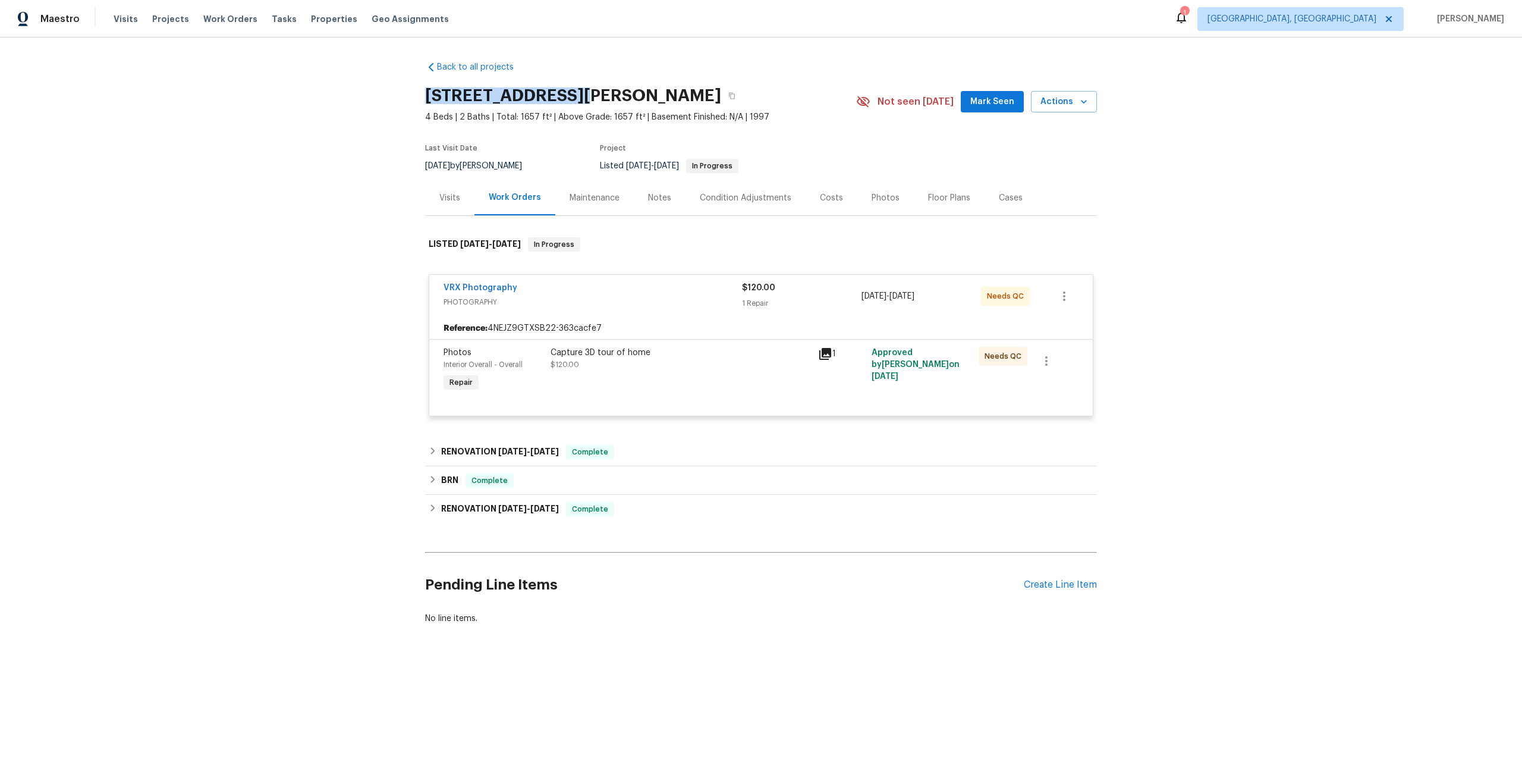
drag, startPoint x: 569, startPoint y: 93, endPoint x: 422, endPoint y: 89, distance: 147.1
click at [422, 90] on div "Back to all projects [STREET_ADDRESS][PERSON_NAME] 4 Beds | 2 Baths | Total: 16…" at bounding box center [761, 371] width 1522 height 668
copy h2 "[STREET_ADDRESS][PERSON_NAME]"
click at [672, 361] on div "Capture 3D tour of home $120.00" at bounding box center [681, 358] width 261 height 24
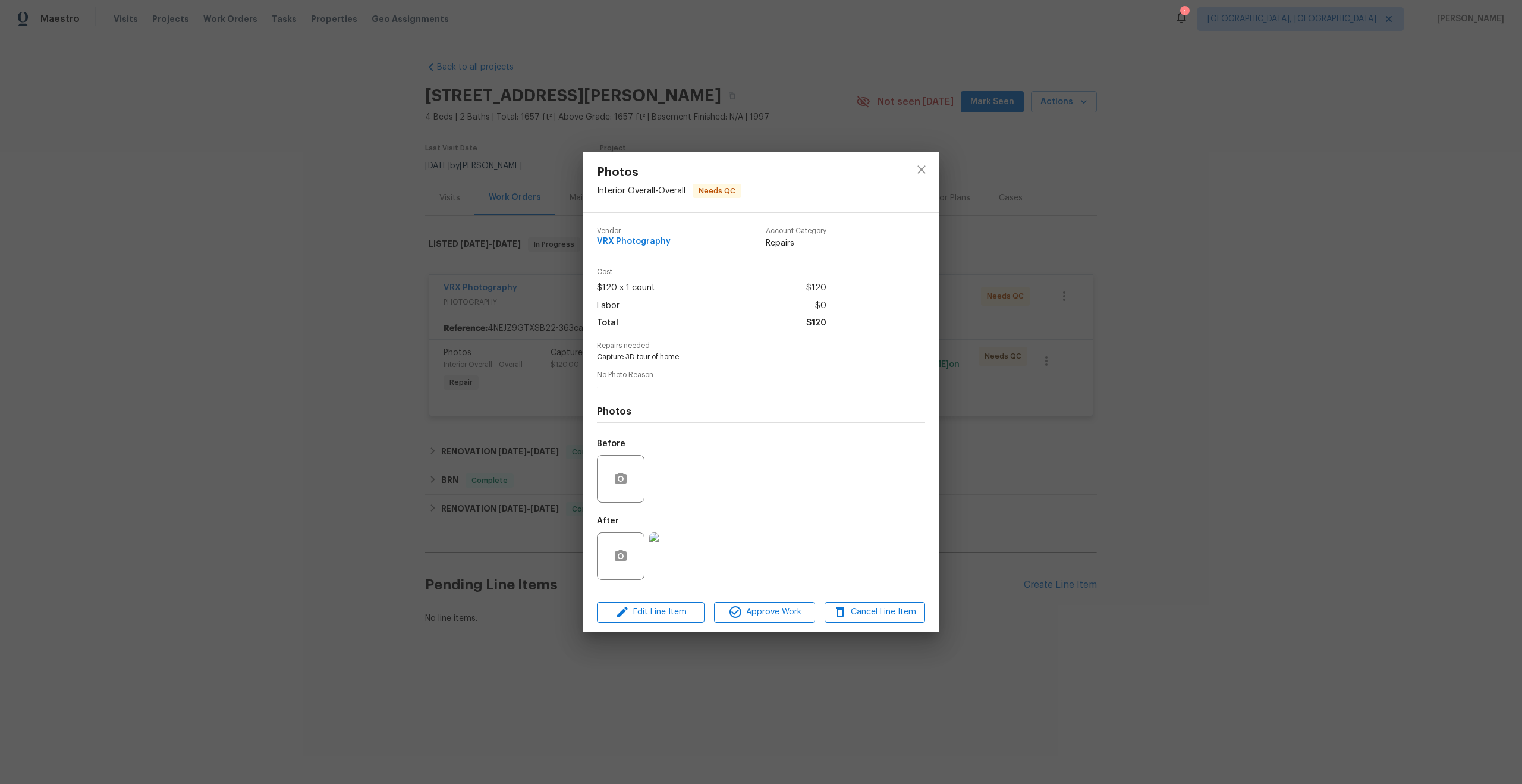
click at [758, 626] on div "Edit Line Item Approve Work Cancel Line Item" at bounding box center [761, 612] width 357 height 40
click at [768, 616] on span "Approve Work" at bounding box center [765, 612] width 94 height 15
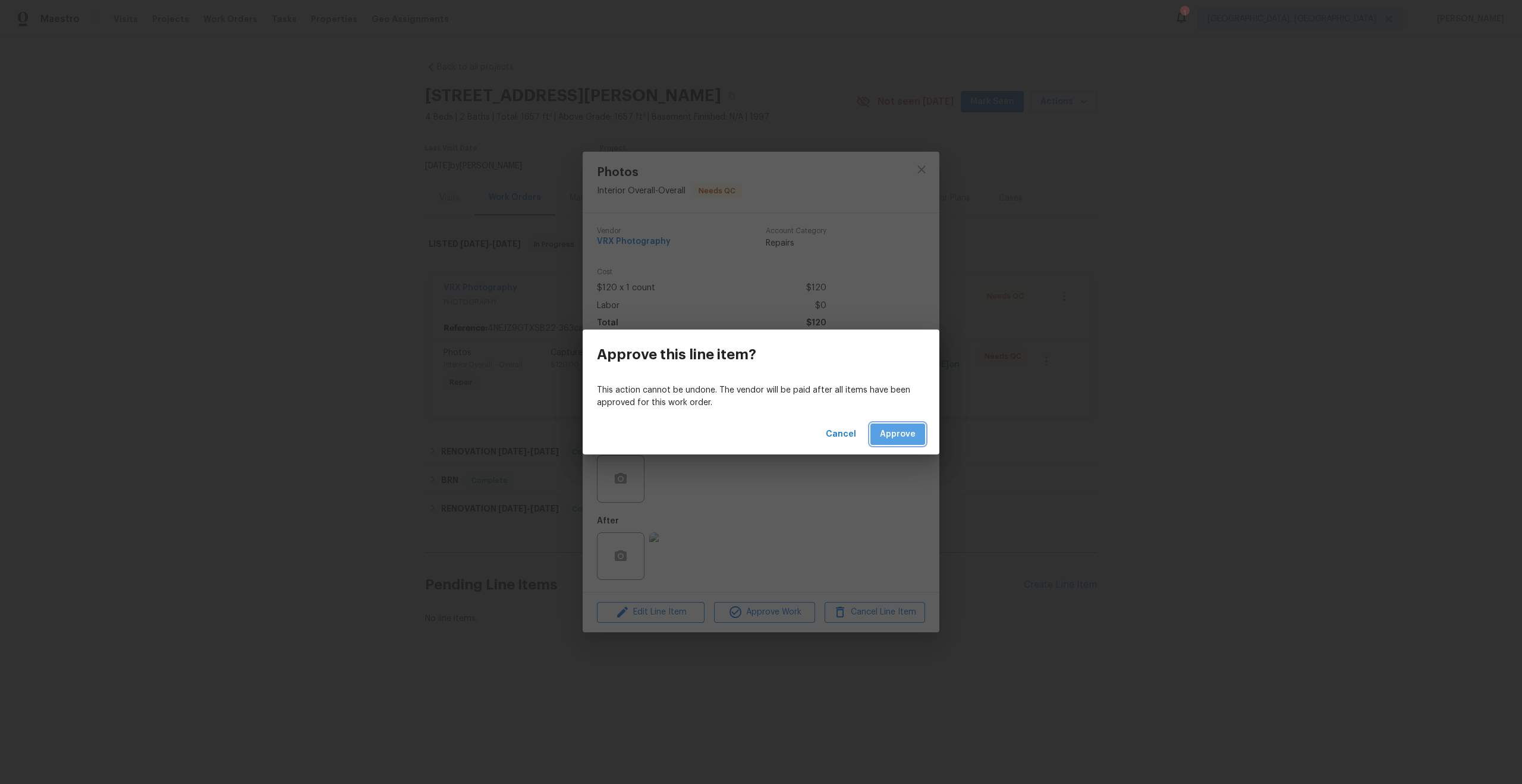
click at [894, 435] on span "Approve" at bounding box center [898, 435] width 36 height 15
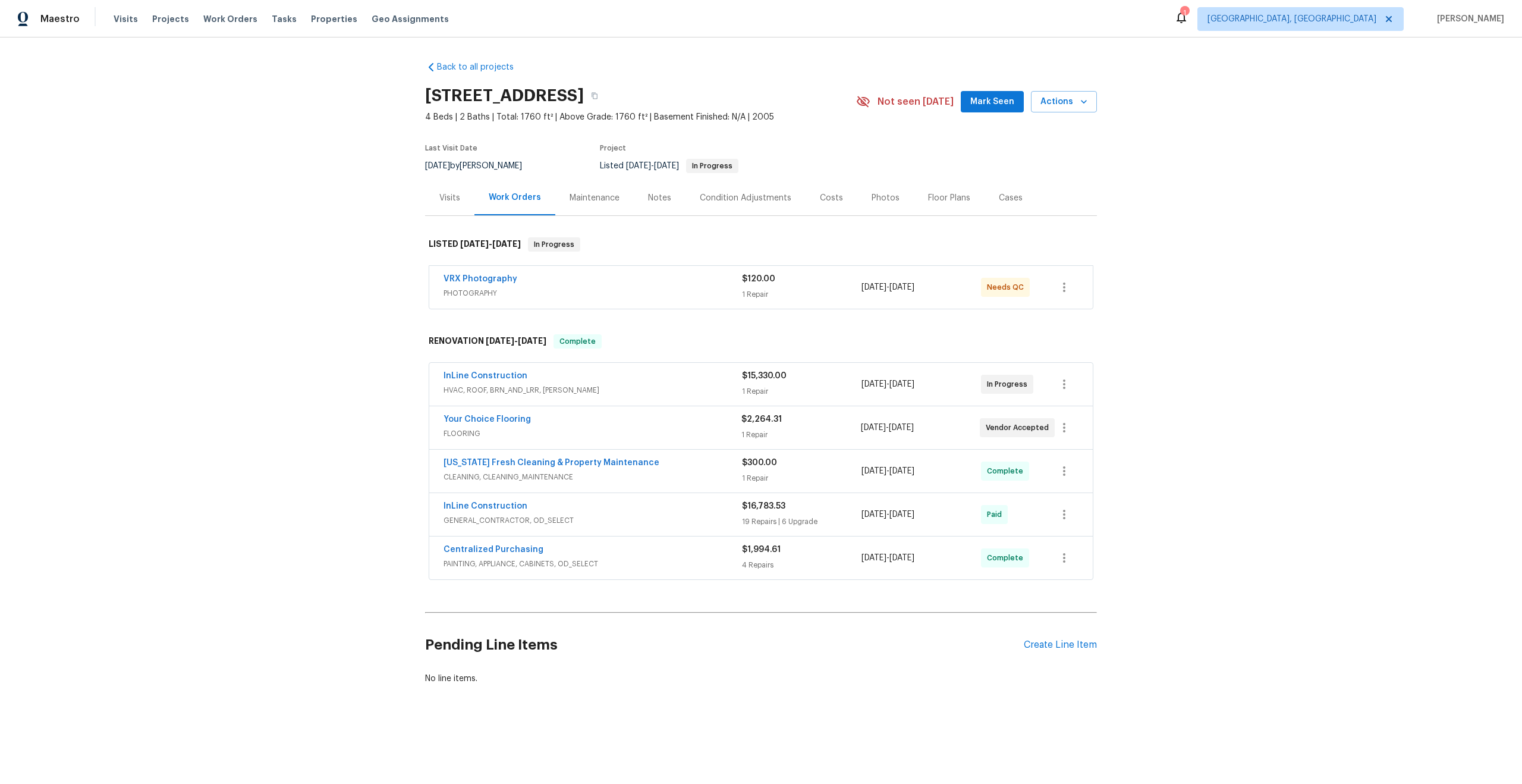
click at [642, 277] on div "VRX Photography" at bounding box center [593, 280] width 298 height 14
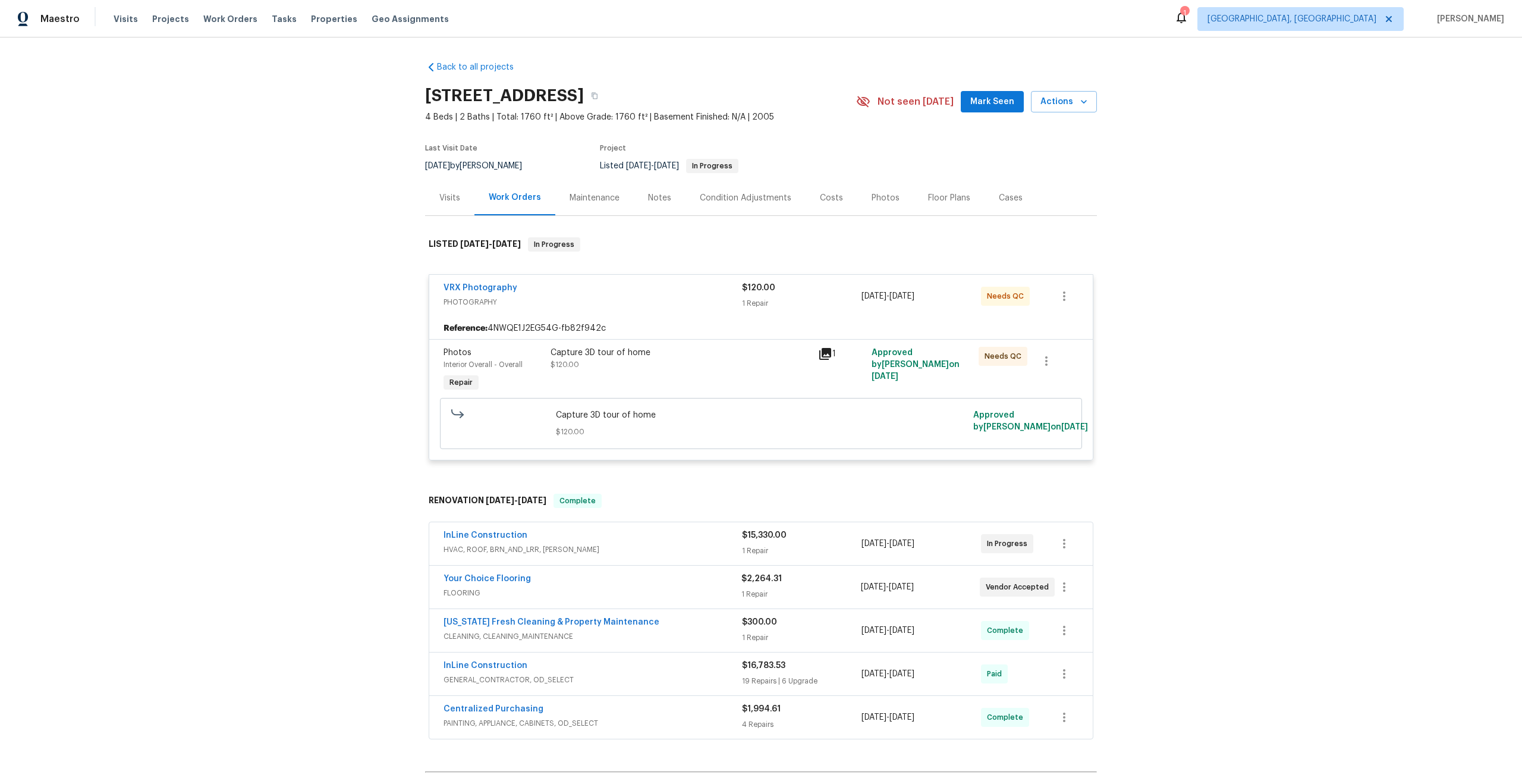
click at [686, 363] on div "Capture 3D tour of home $120.00" at bounding box center [681, 358] width 261 height 24
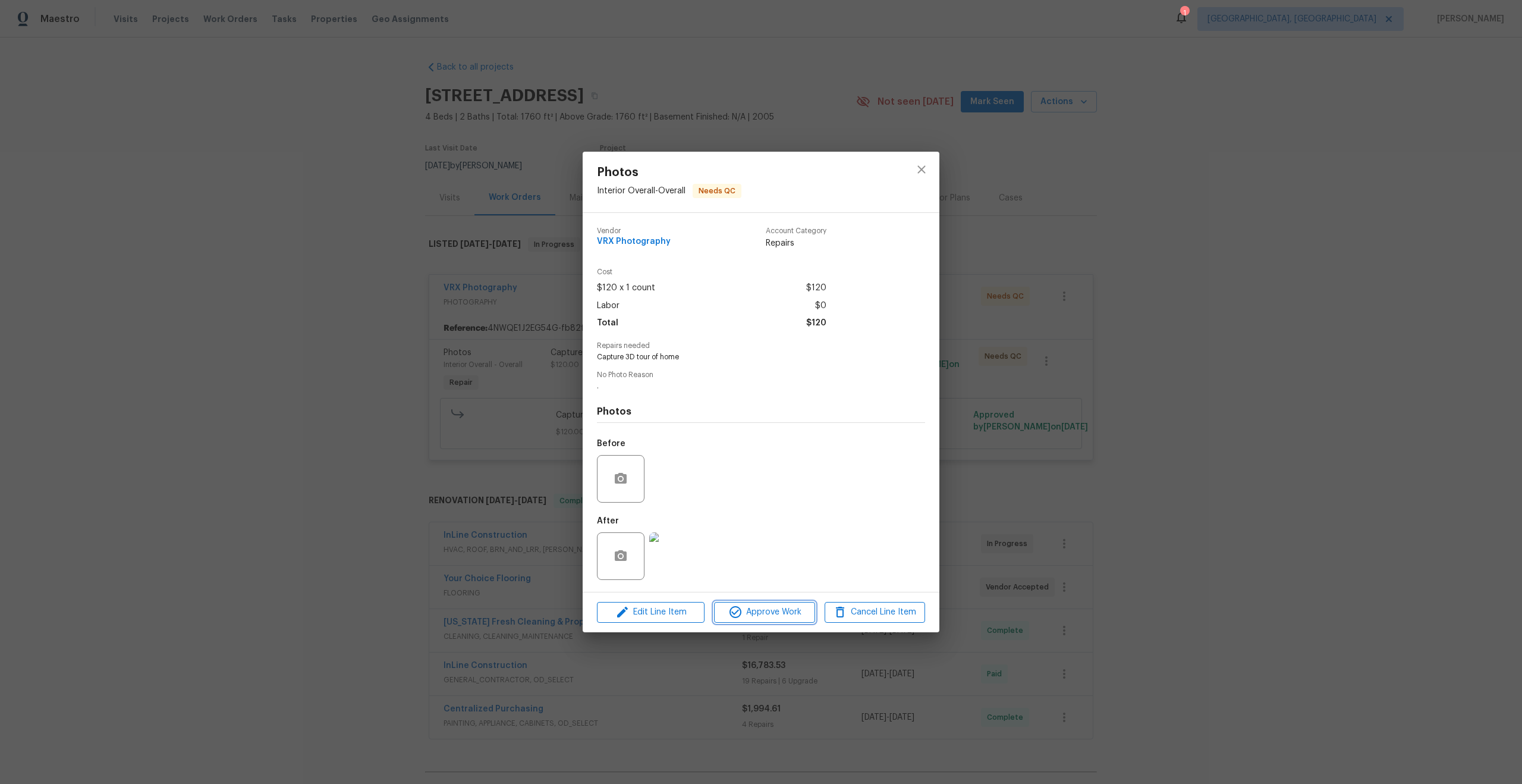
click at [785, 604] on button "Approve Work" at bounding box center [764, 612] width 100 height 21
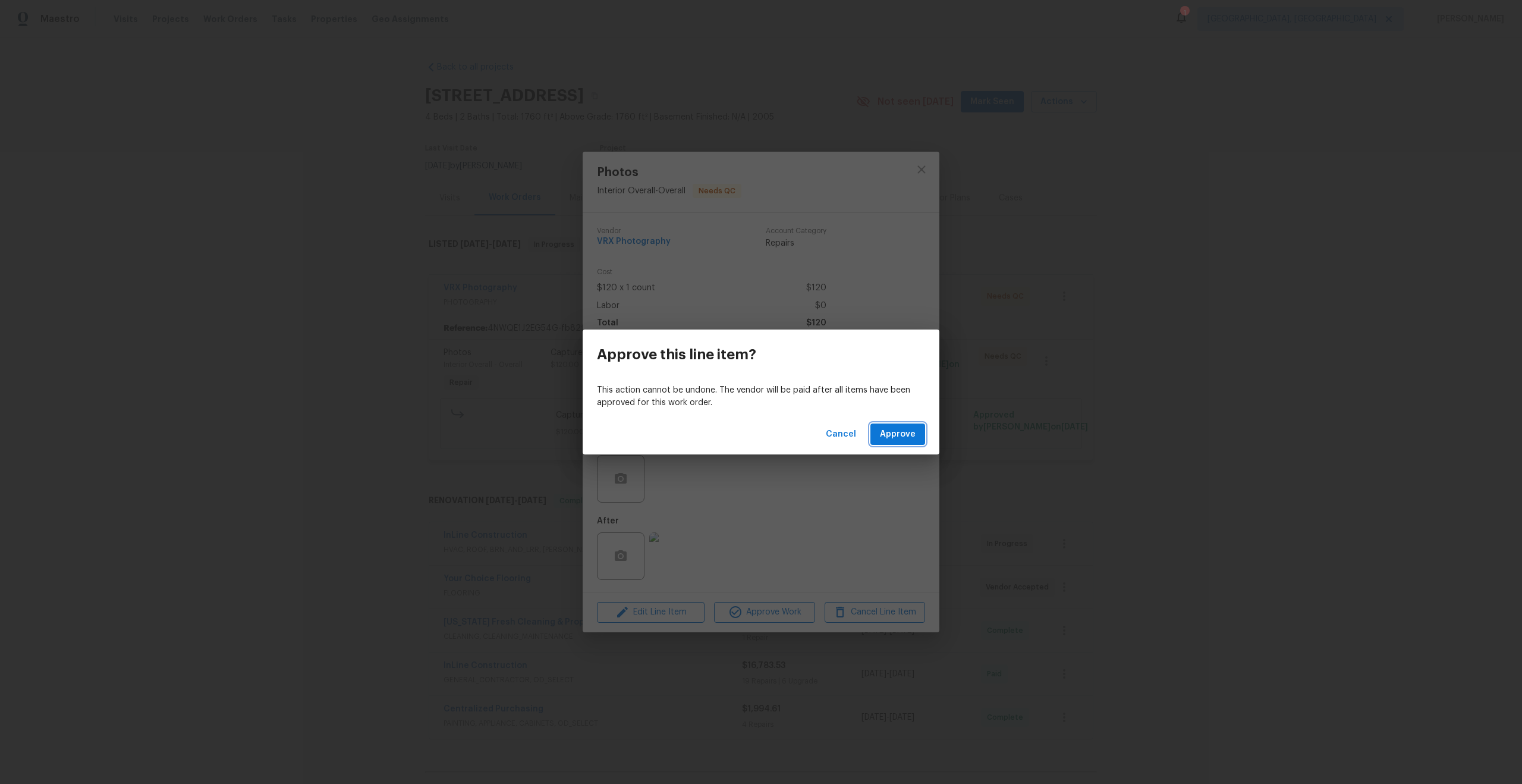
click at [894, 437] on span "Approve" at bounding box center [898, 435] width 36 height 15
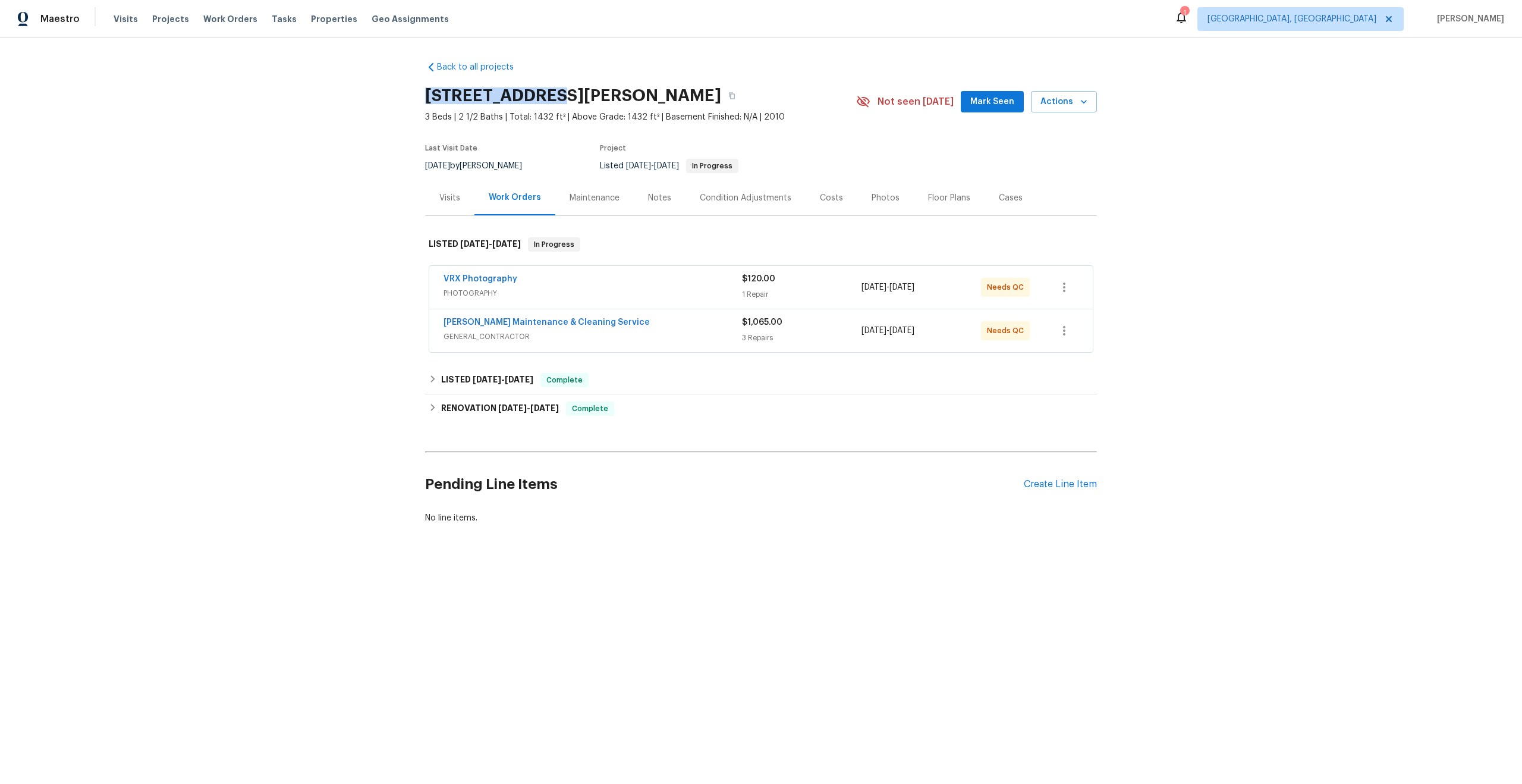
drag, startPoint x: 554, startPoint y: 94, endPoint x: 425, endPoint y: 95, distance: 129.0
click at [425, 95] on h2 "[STREET_ADDRESS][PERSON_NAME]" at bounding box center [573, 96] width 296 height 12
copy h2 "2006 [PERSON_NAME] Ct"
click at [703, 274] on div "VRX Photography" at bounding box center [593, 280] width 298 height 14
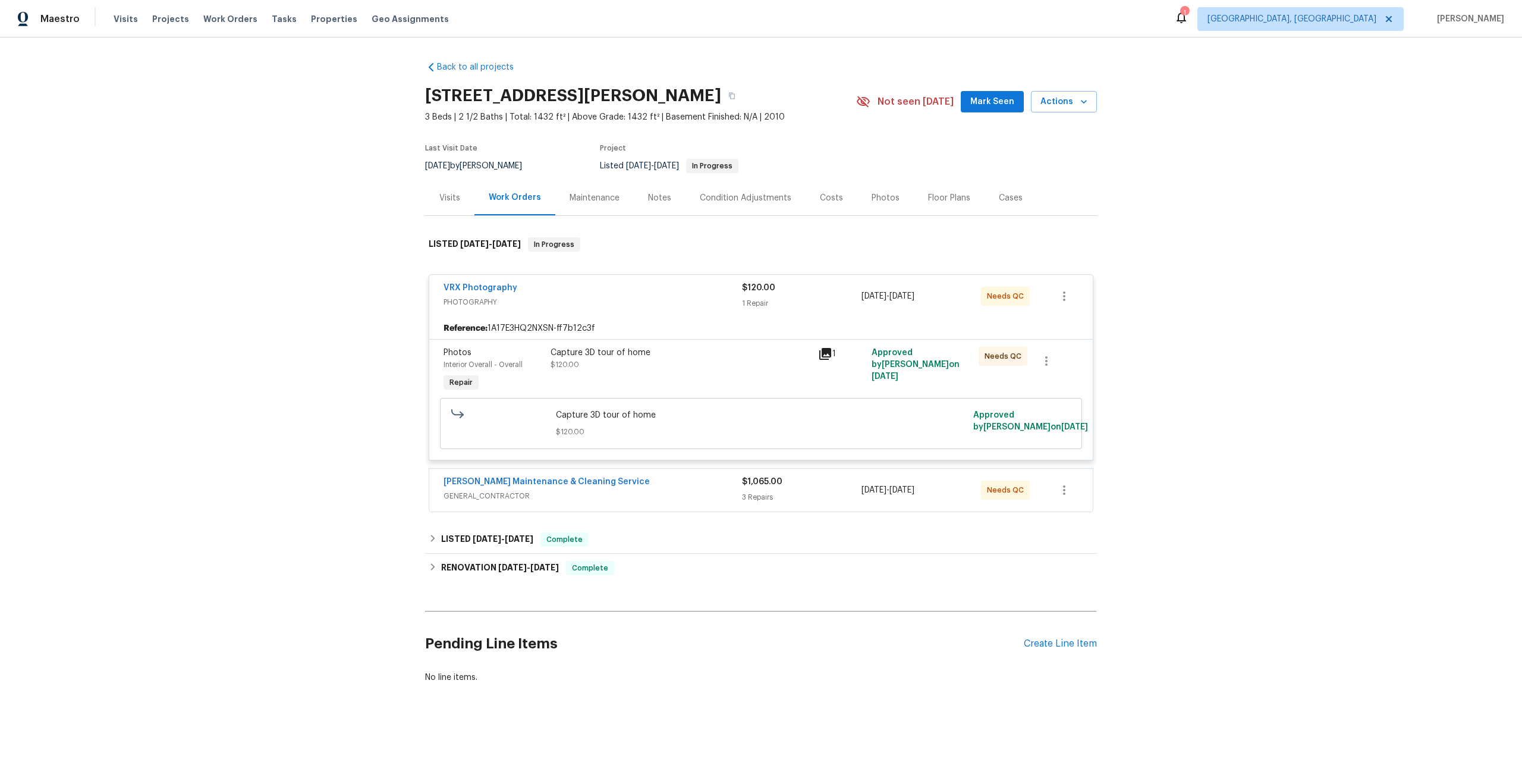
click at [740, 368] on div "Capture 3D tour of home $120.00" at bounding box center [681, 358] width 261 height 24
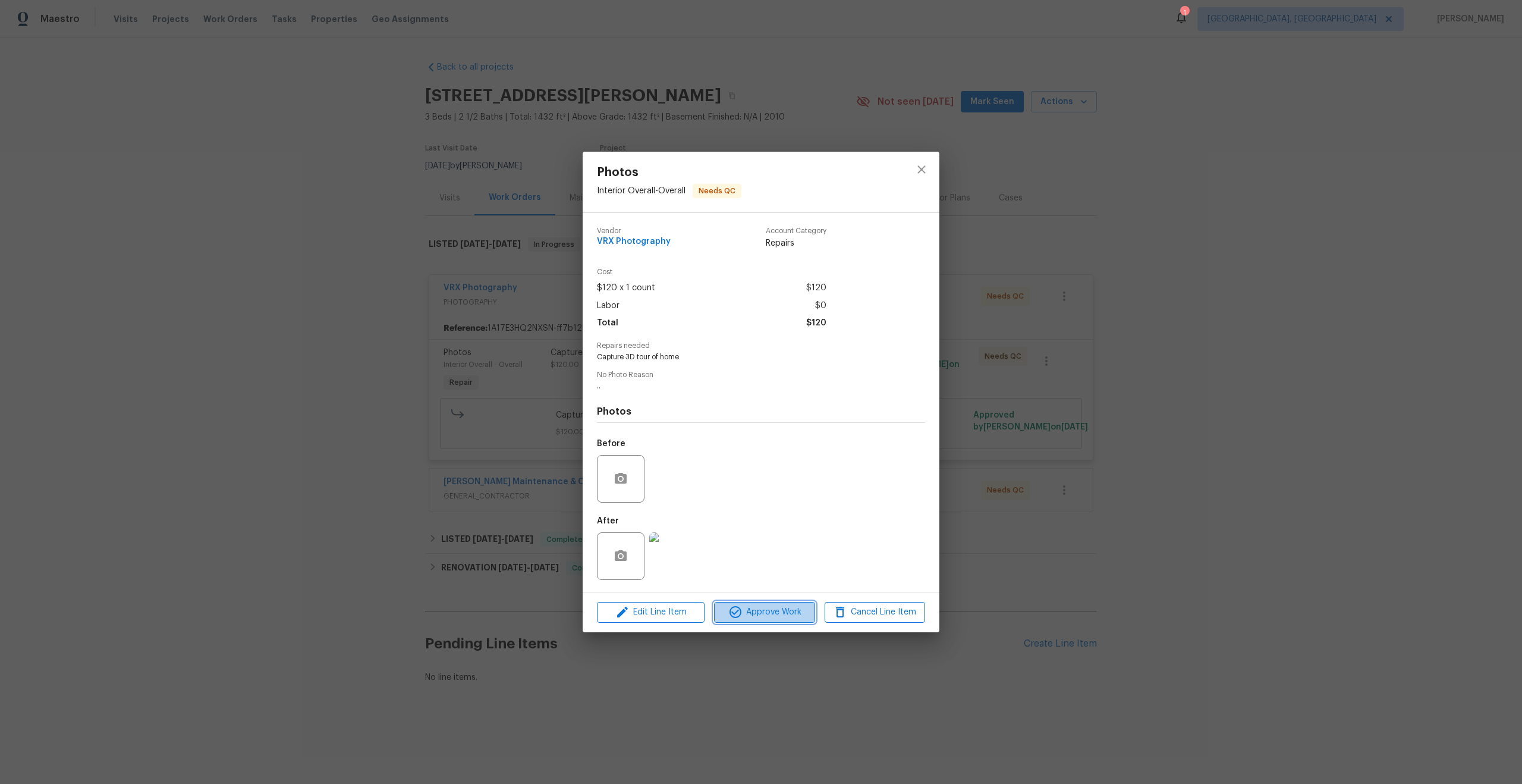
click at [768, 618] on span "Approve Work" at bounding box center [765, 612] width 94 height 15
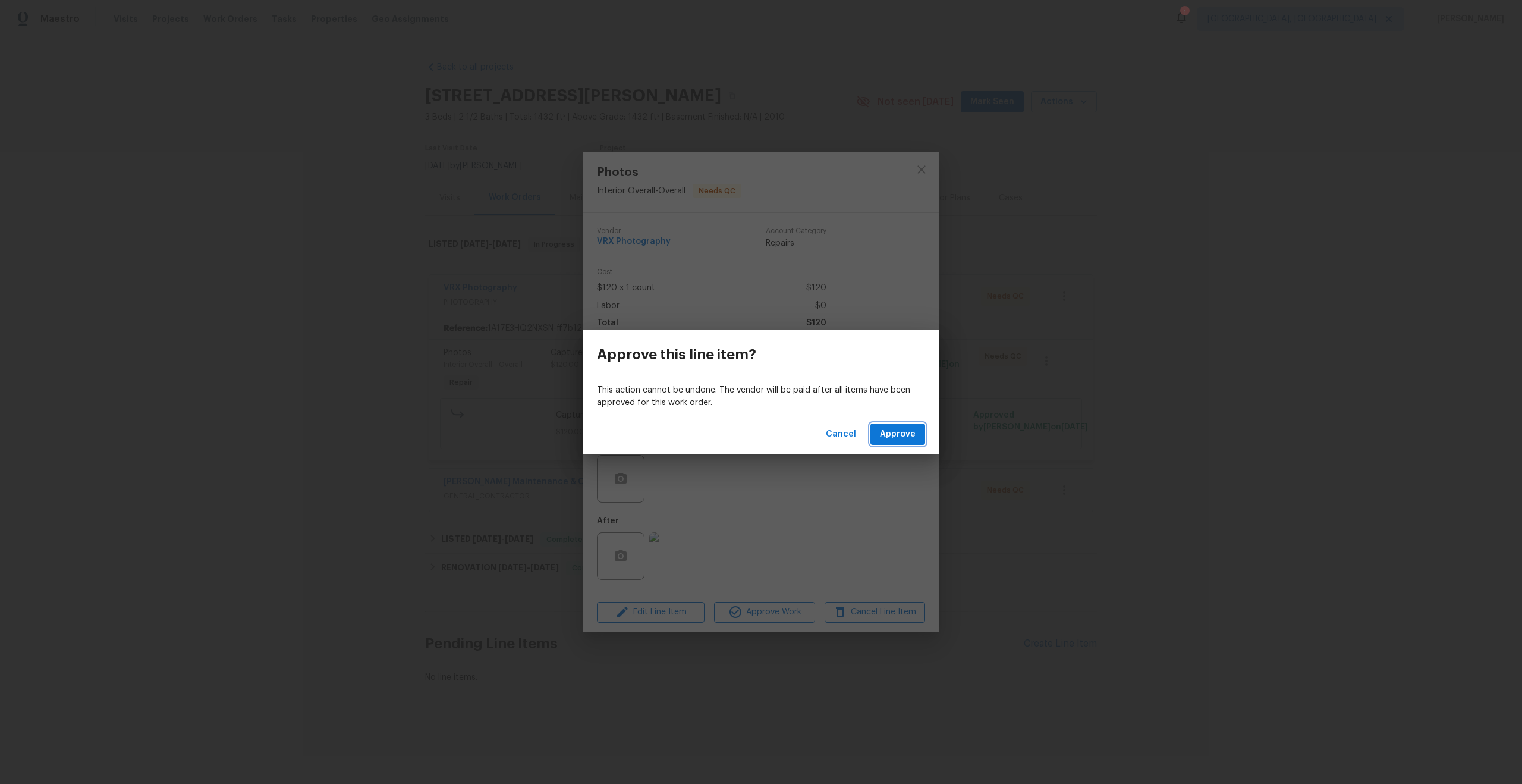
click at [900, 432] on span "Approve" at bounding box center [898, 435] width 36 height 15
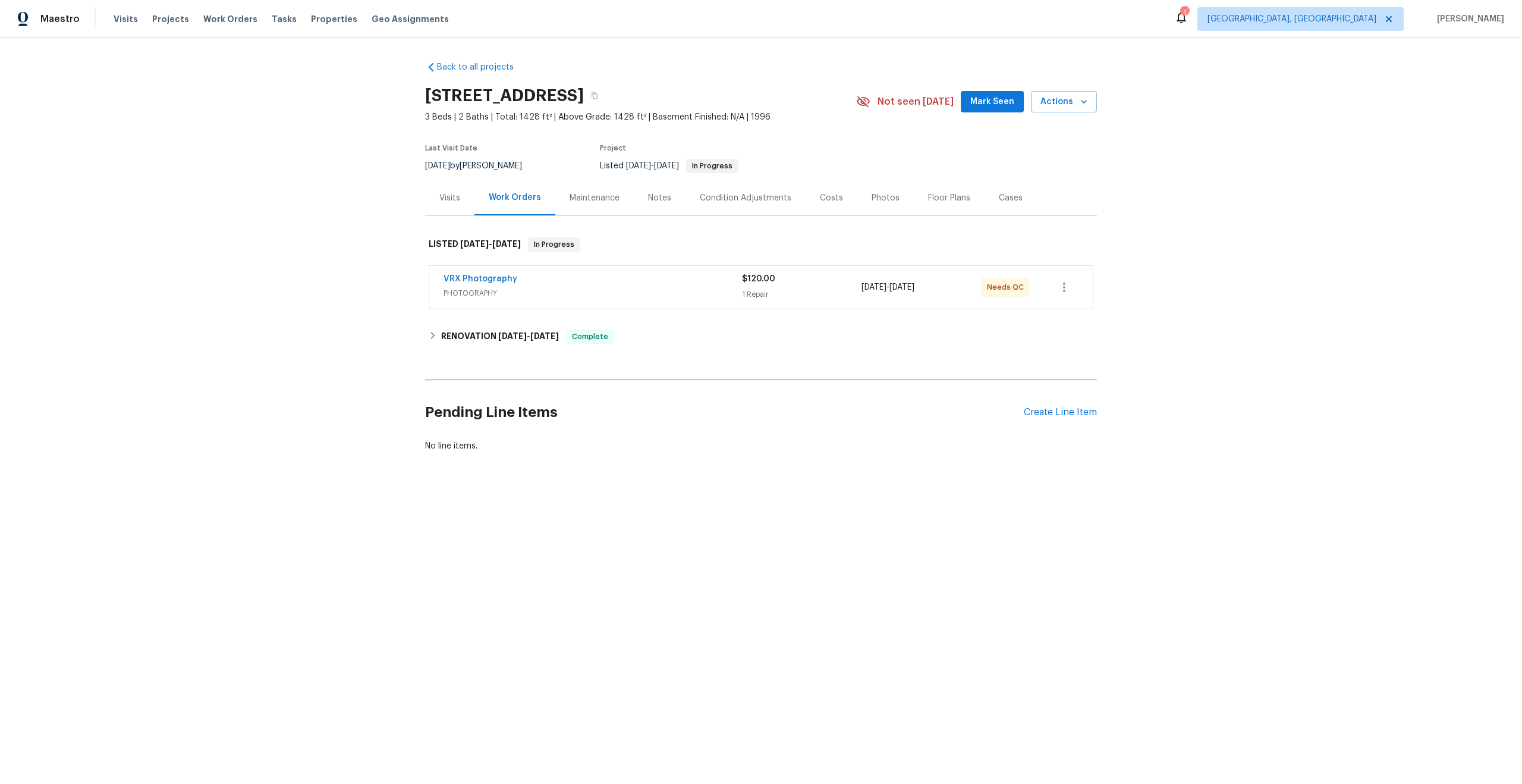
click at [665, 283] on div "VRX Photography" at bounding box center [593, 280] width 298 height 14
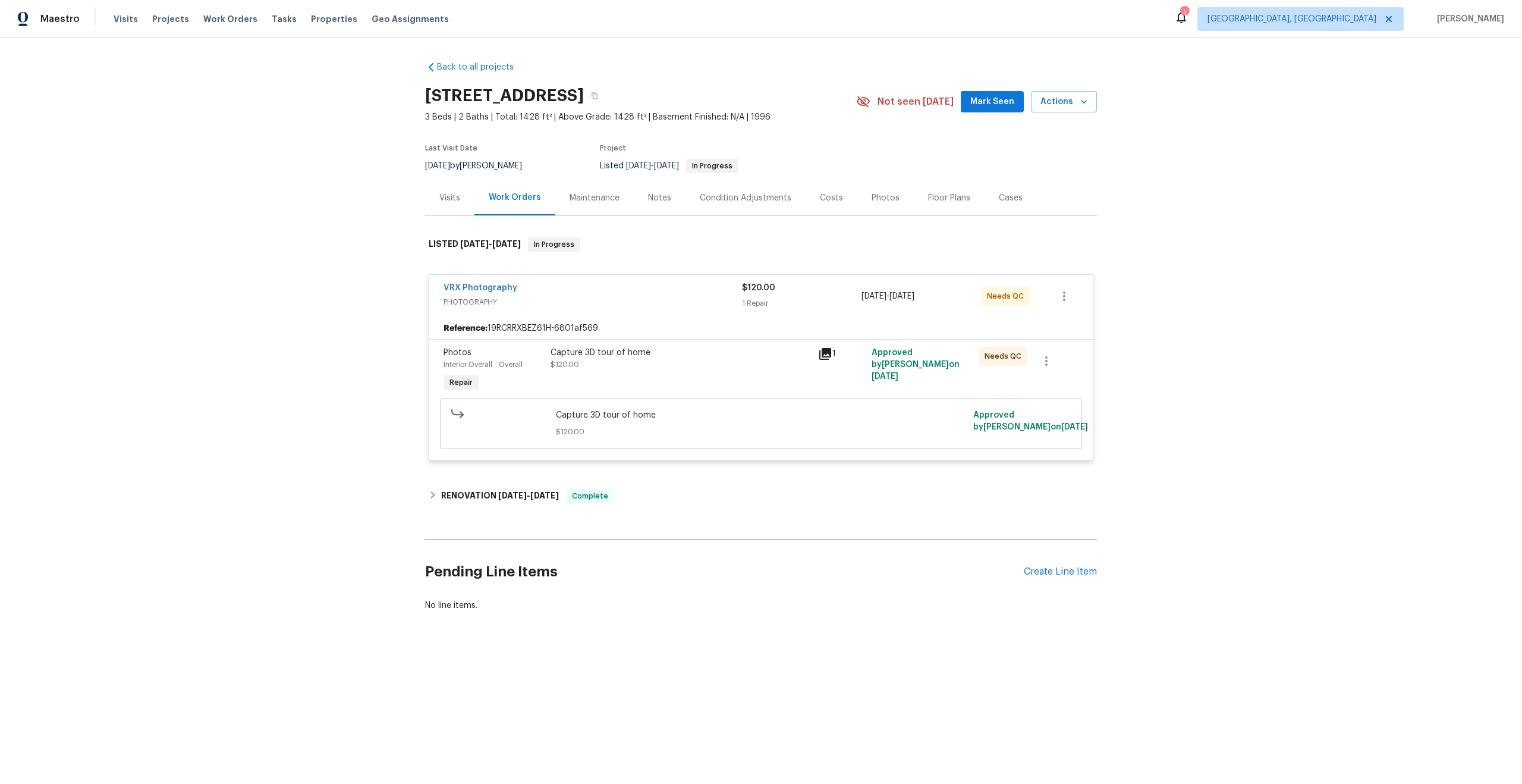
click at [715, 367] on div "Capture 3D tour of home $120.00" at bounding box center [681, 358] width 261 height 24
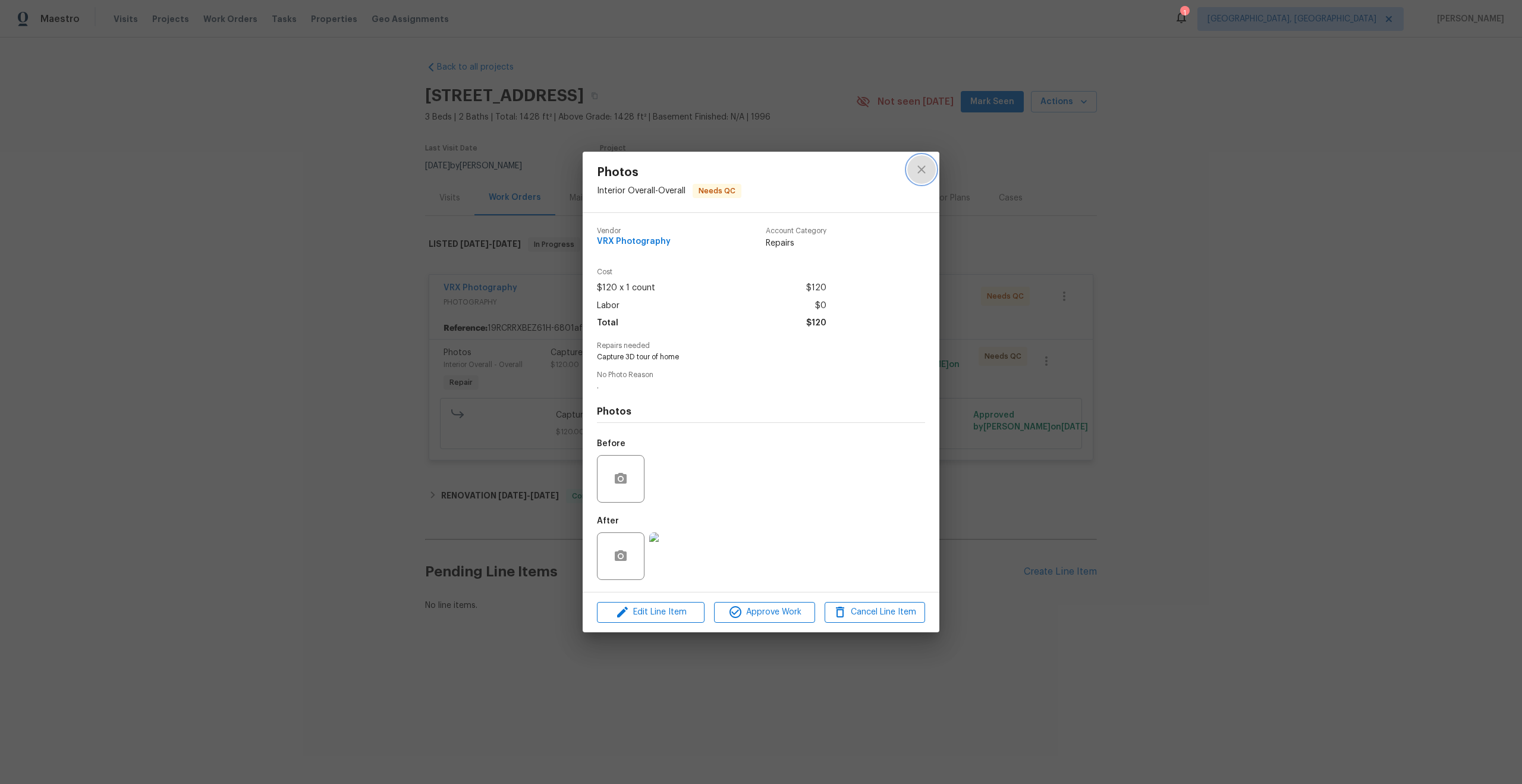
click at [920, 169] on icon "close" at bounding box center [922, 169] width 14 height 14
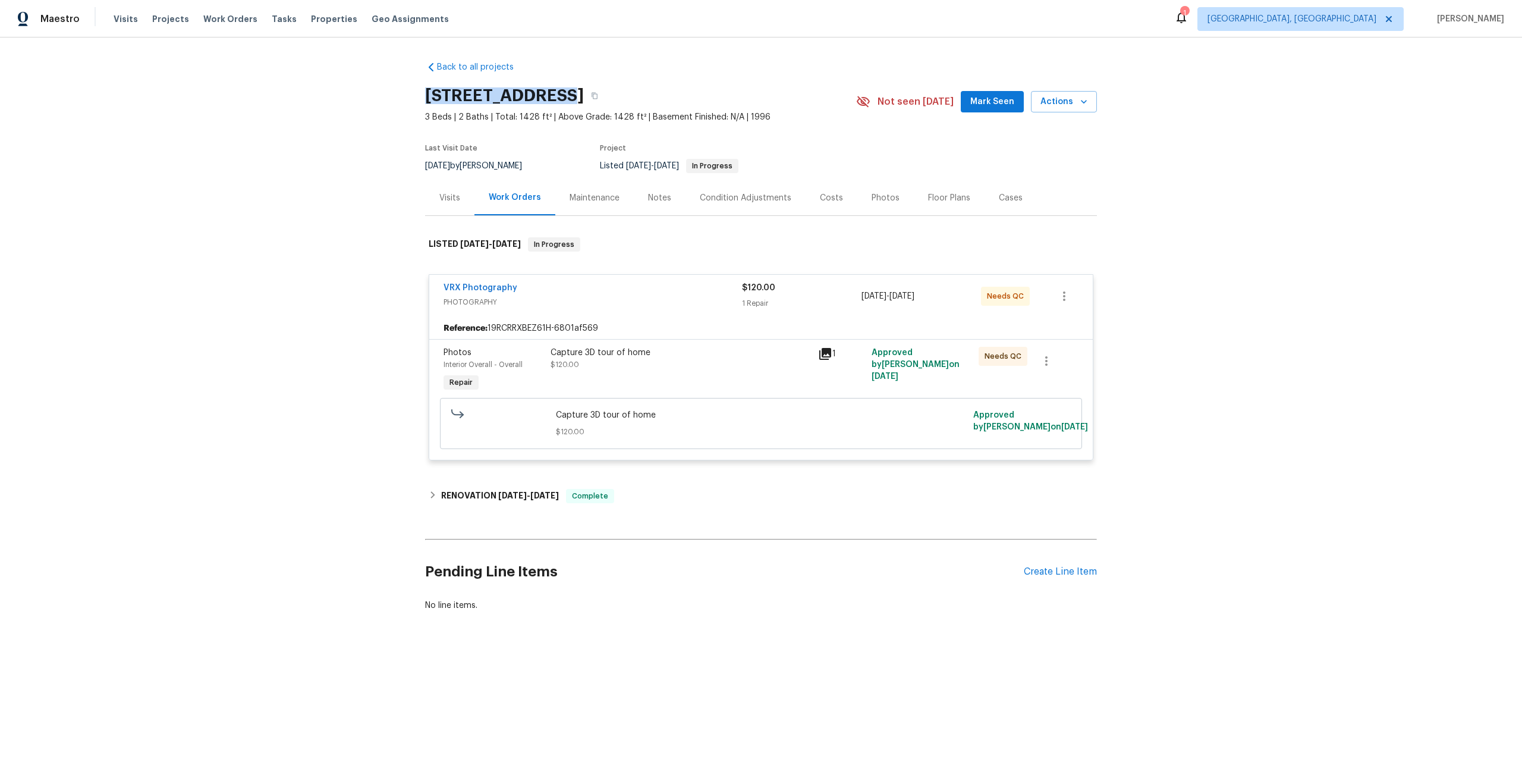
drag, startPoint x: 556, startPoint y: 95, endPoint x: 356, endPoint y: 94, distance: 200.0
click at [356, 94] on div "Back to all projects 1110 Grounds Rd, Cedar Hill, TX 75104 3 Beds | 2 Baths | T…" at bounding box center [761, 364] width 1522 height 655
copy h2 "1110 Grounds Rd"
click at [710, 359] on div "Capture 3D tour of home $120.00" at bounding box center [681, 358] width 261 height 24
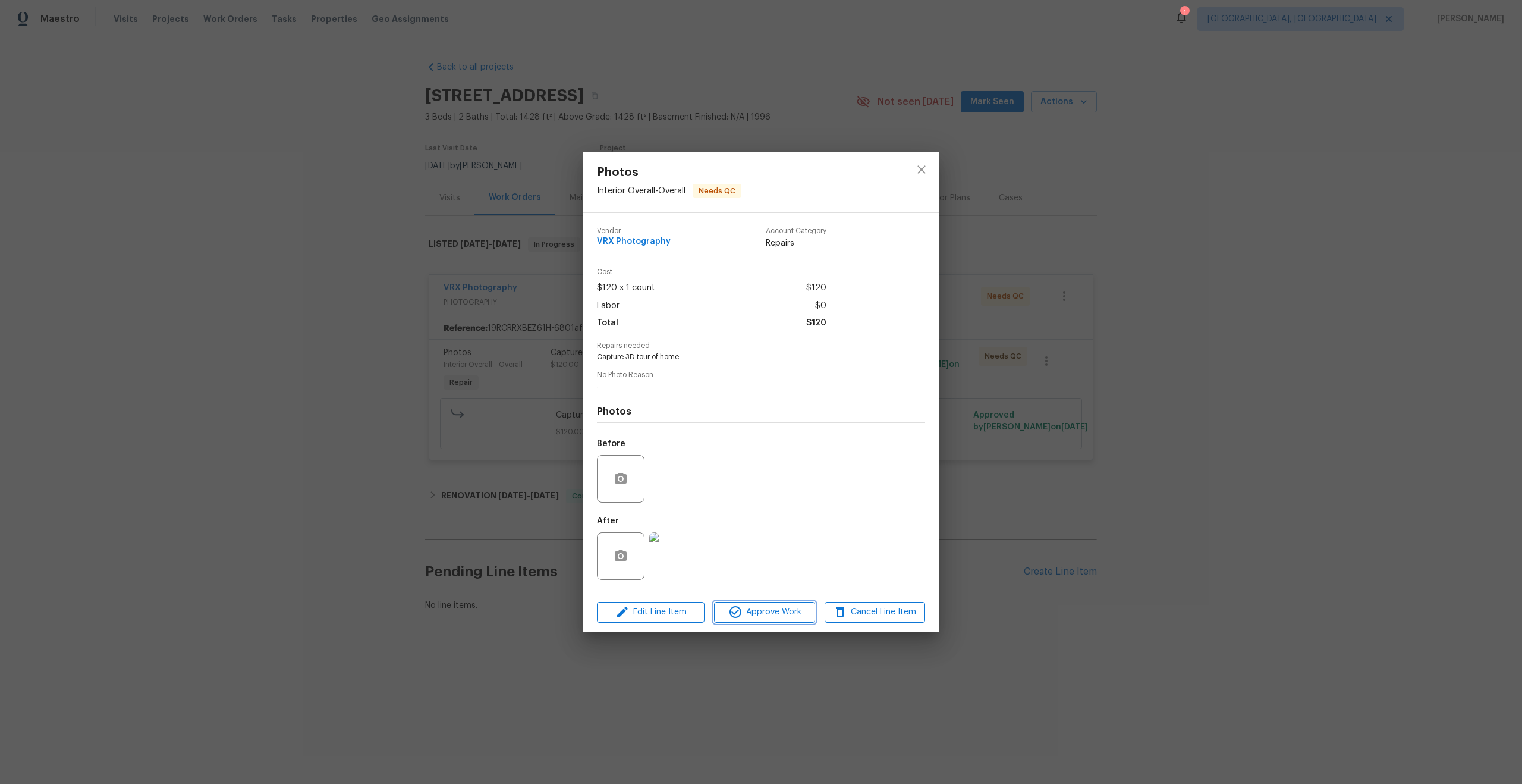
click at [752, 615] on span "Approve Work" at bounding box center [765, 612] width 94 height 15
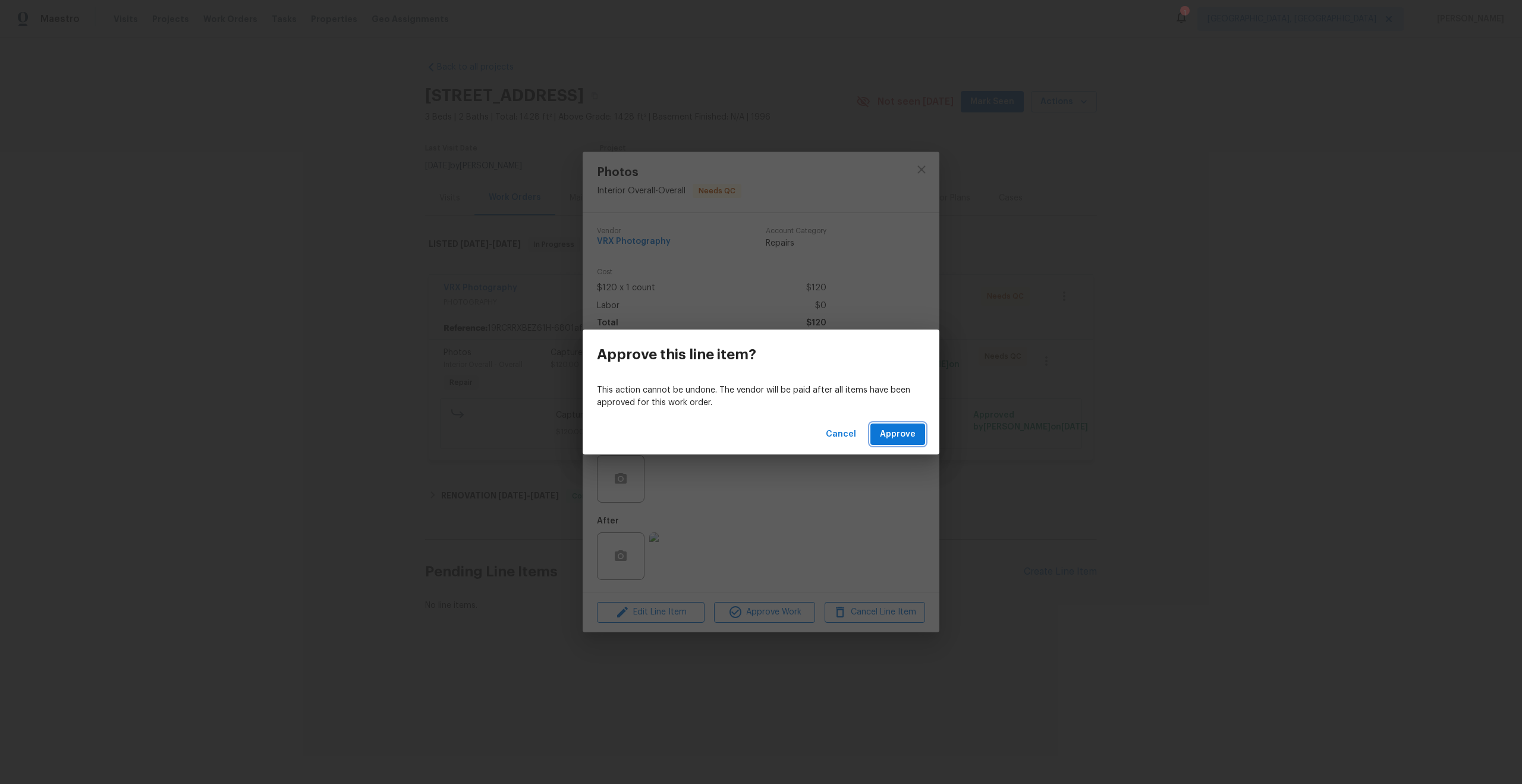
click at [900, 434] on span "Approve" at bounding box center [898, 435] width 36 height 15
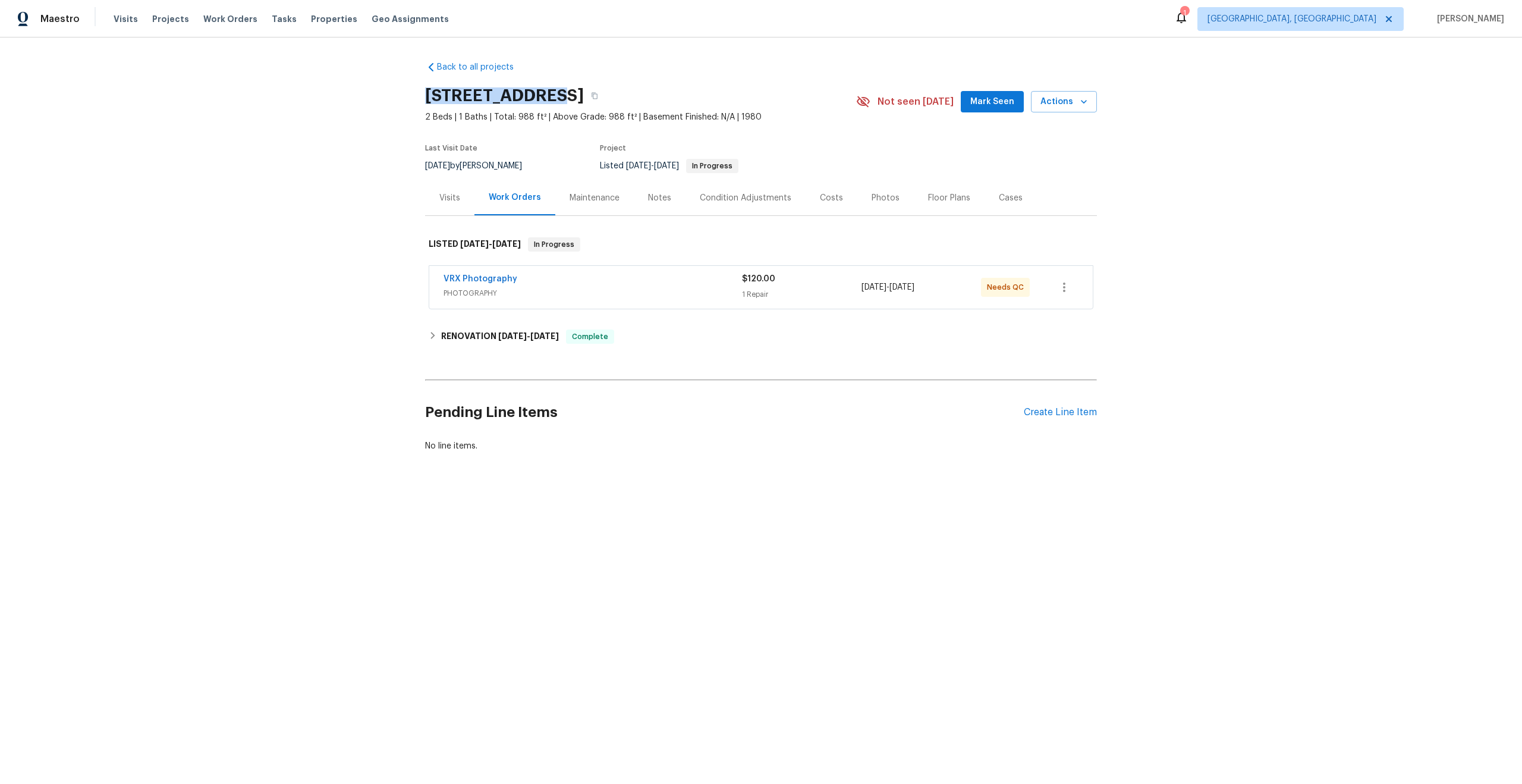
drag, startPoint x: 543, startPoint y: 96, endPoint x: 427, endPoint y: 98, distance: 116.0
click at [427, 98] on h2 "[STREET_ADDRESS]" at bounding box center [504, 96] width 159 height 12
copy h2 "[STREET_ADDRESS]"
click at [671, 287] on span "PHOTOGRAPHY" at bounding box center [593, 293] width 298 height 12
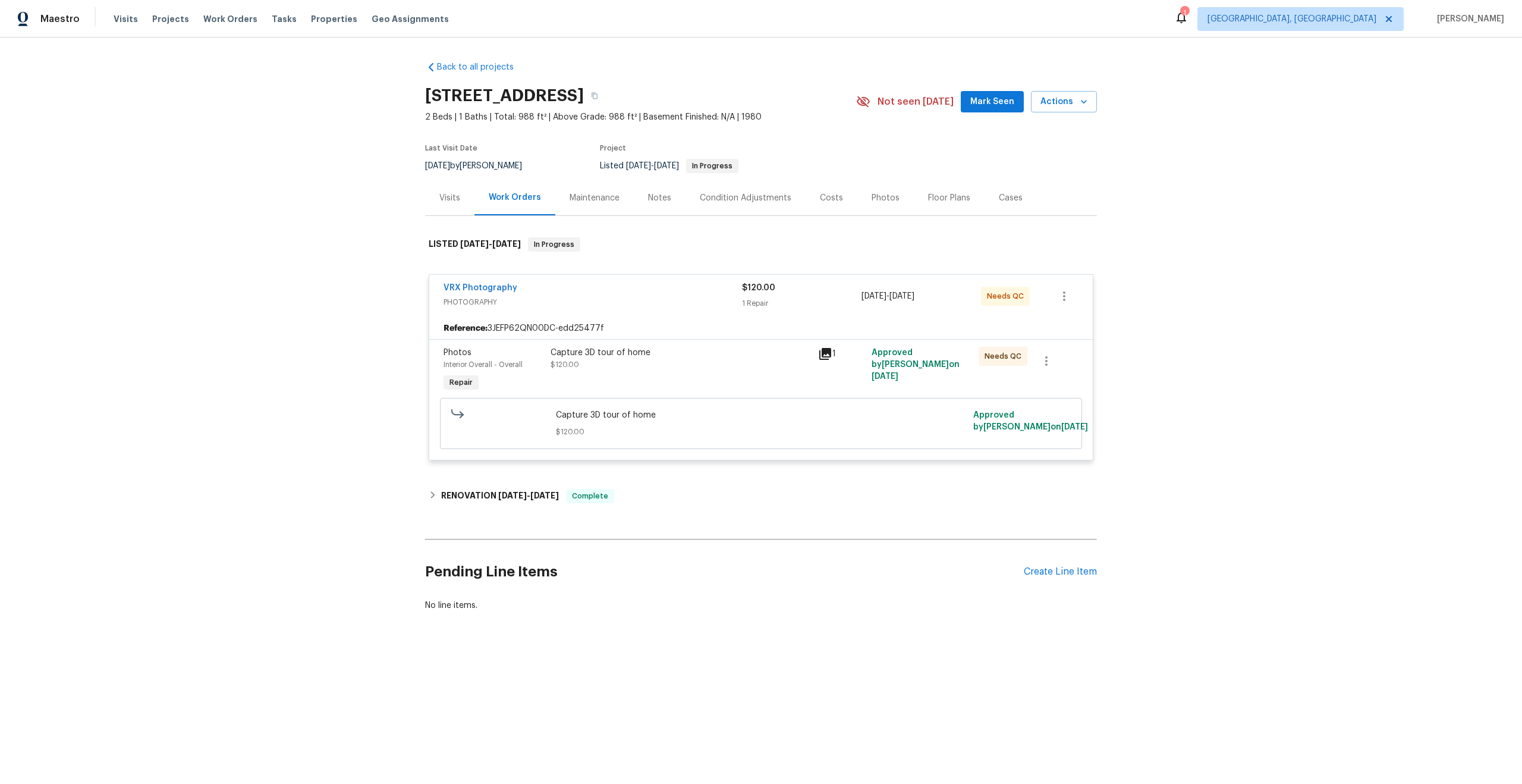
click at [698, 375] on div "Capture 3D tour of home $120.00" at bounding box center [680, 371] width 268 height 55
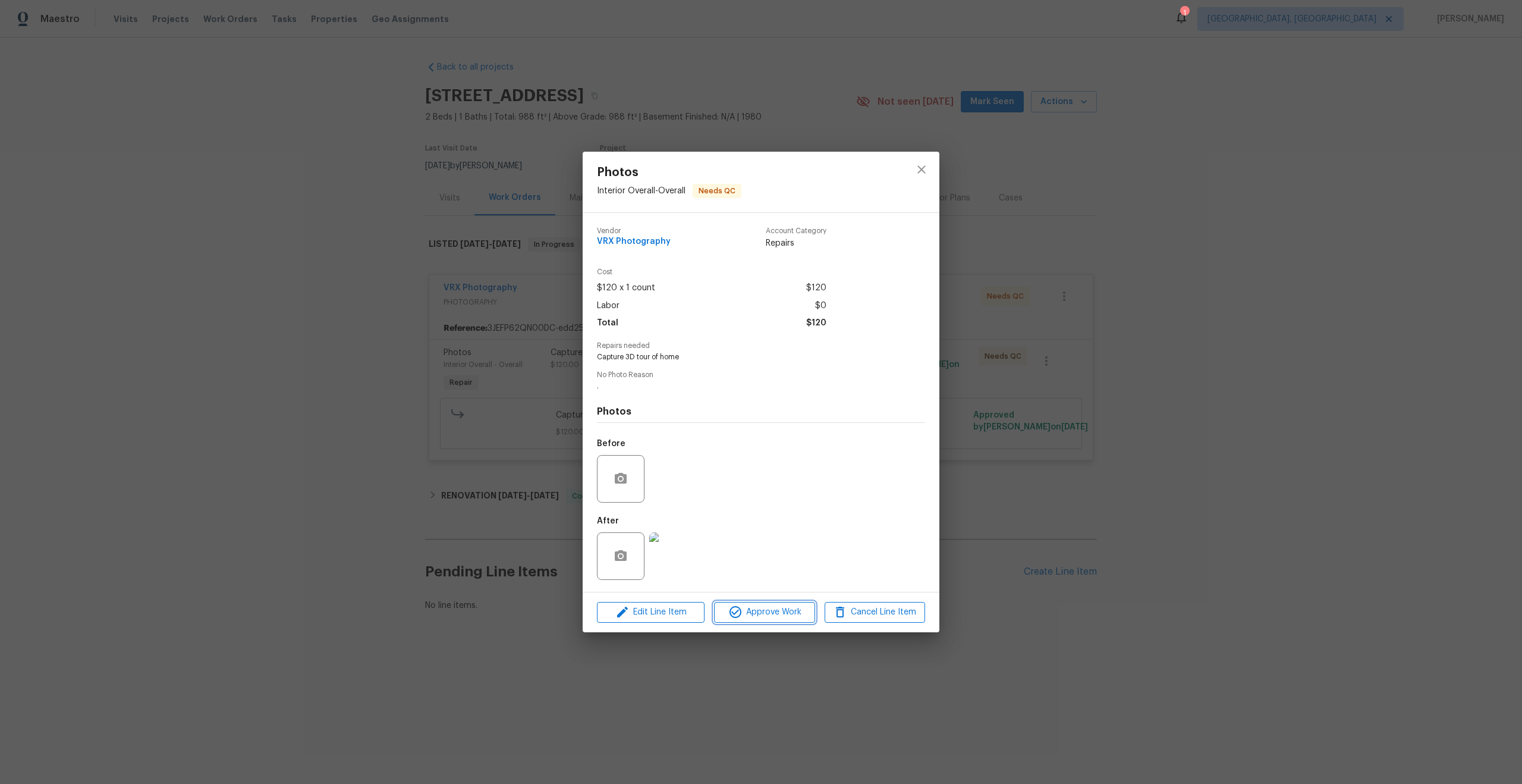
click at [776, 616] on span "Approve Work" at bounding box center [765, 612] width 94 height 15
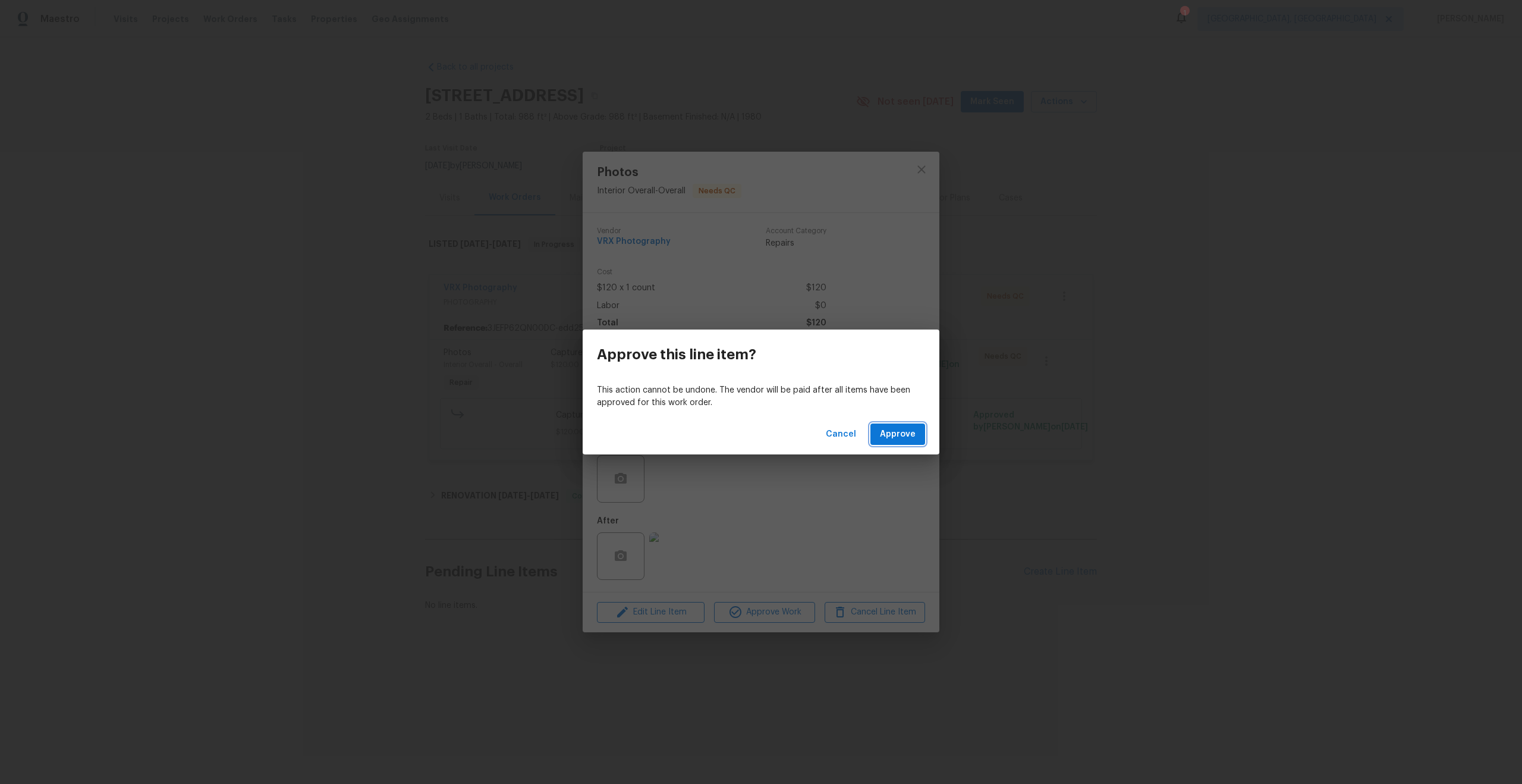
click at [894, 431] on span "Approve" at bounding box center [898, 435] width 36 height 15
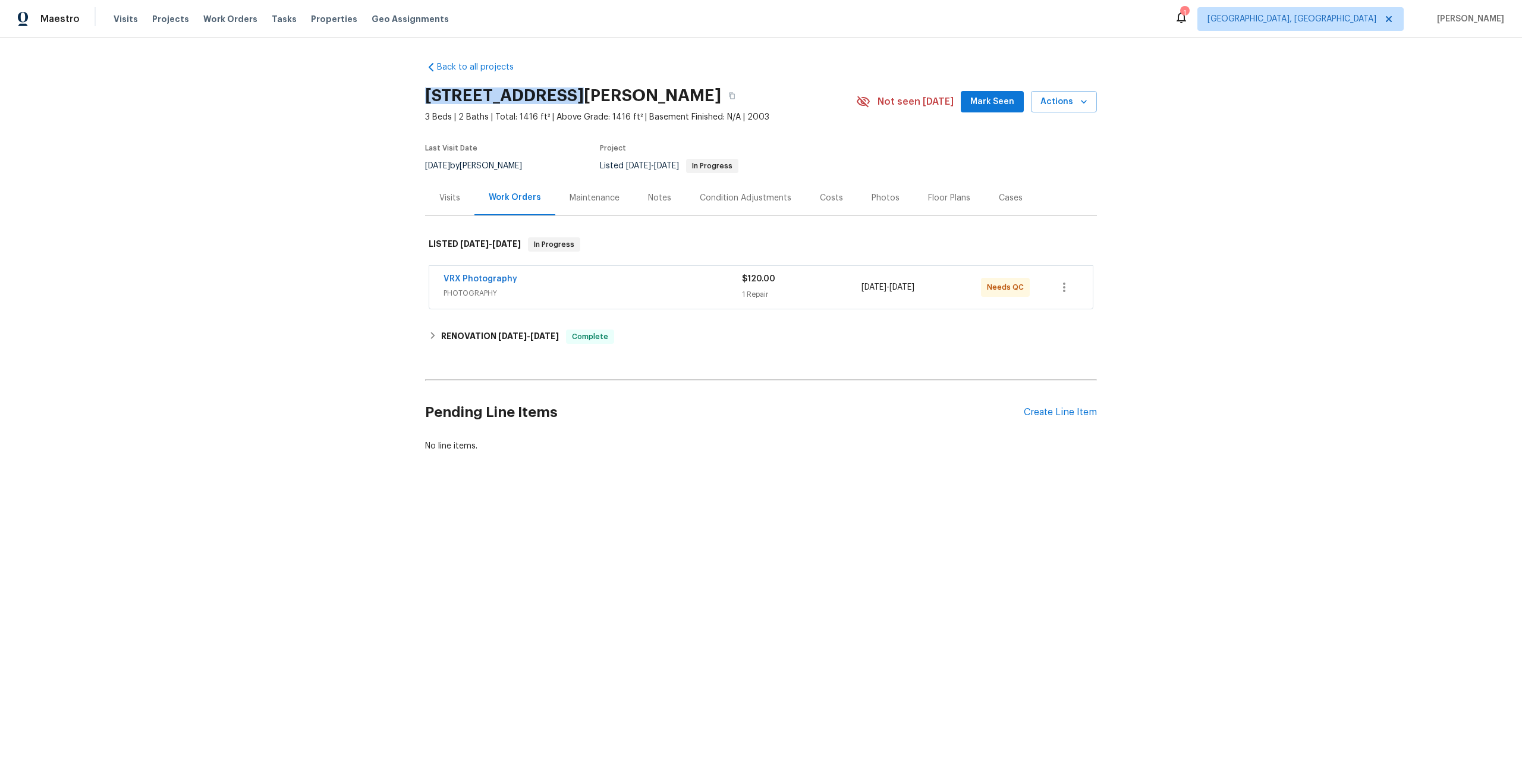
drag, startPoint x: 565, startPoint y: 95, endPoint x: 428, endPoint y: 87, distance: 137.2
click at [428, 90] on h2 "524 Appaloosa Dr, Forney, TX 75126" at bounding box center [573, 96] width 296 height 12
copy h2 "524 Appaloosa Dr"
click at [661, 279] on div "VRX Photography" at bounding box center [593, 280] width 298 height 14
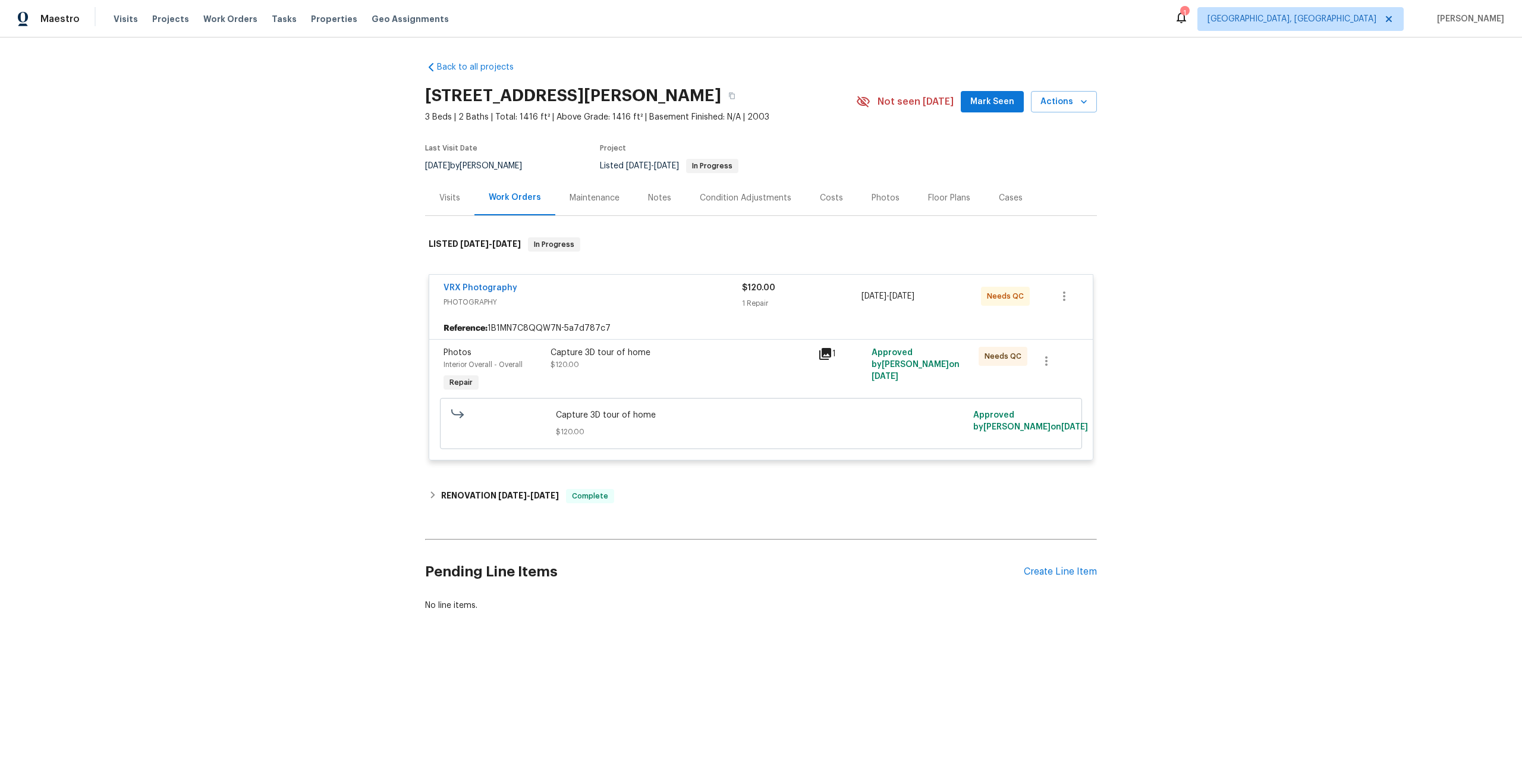
click at [706, 381] on div "Capture 3D tour of home $120.00" at bounding box center [680, 371] width 268 height 55
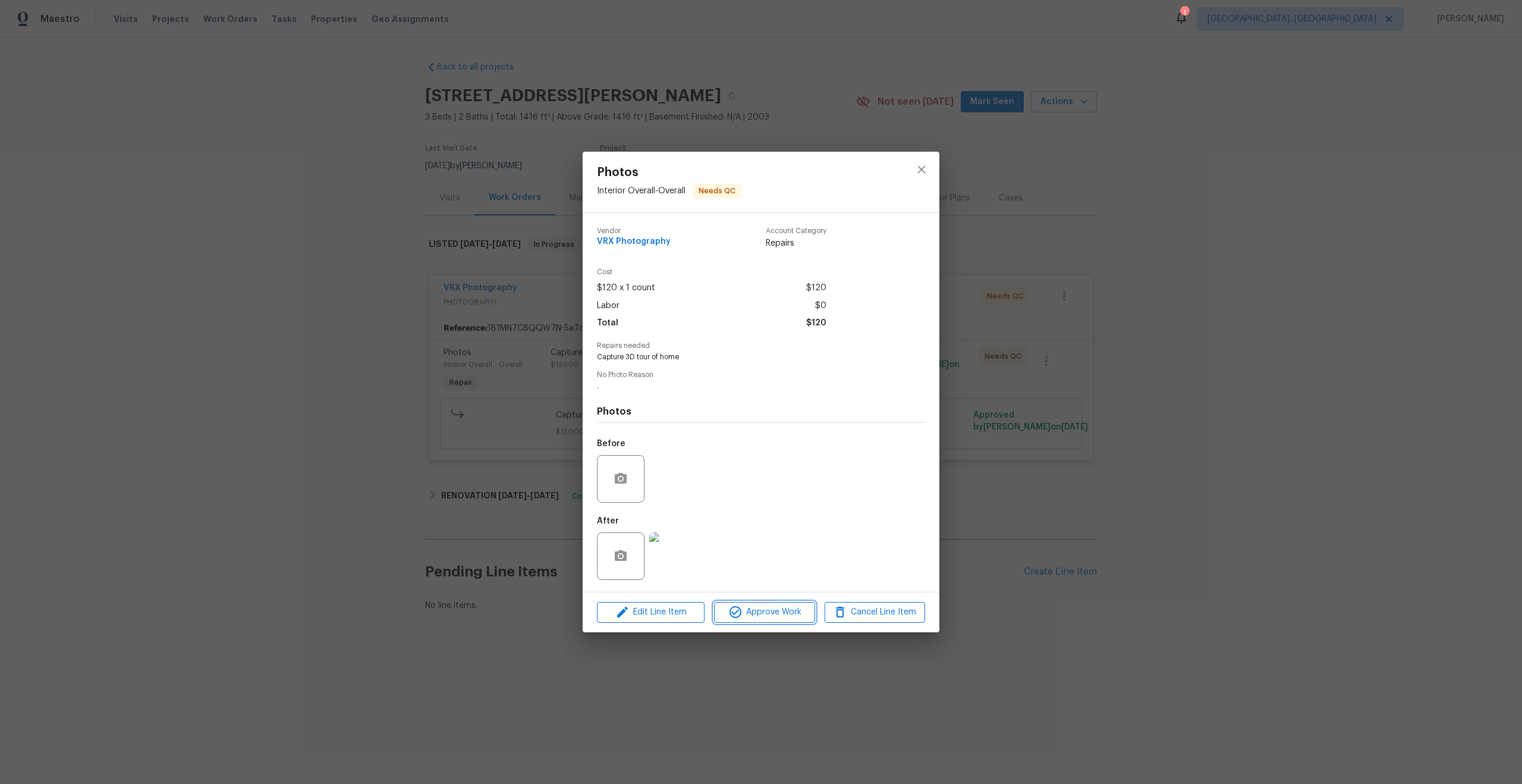
click at [761, 610] on span "Approve Work" at bounding box center [765, 612] width 94 height 15
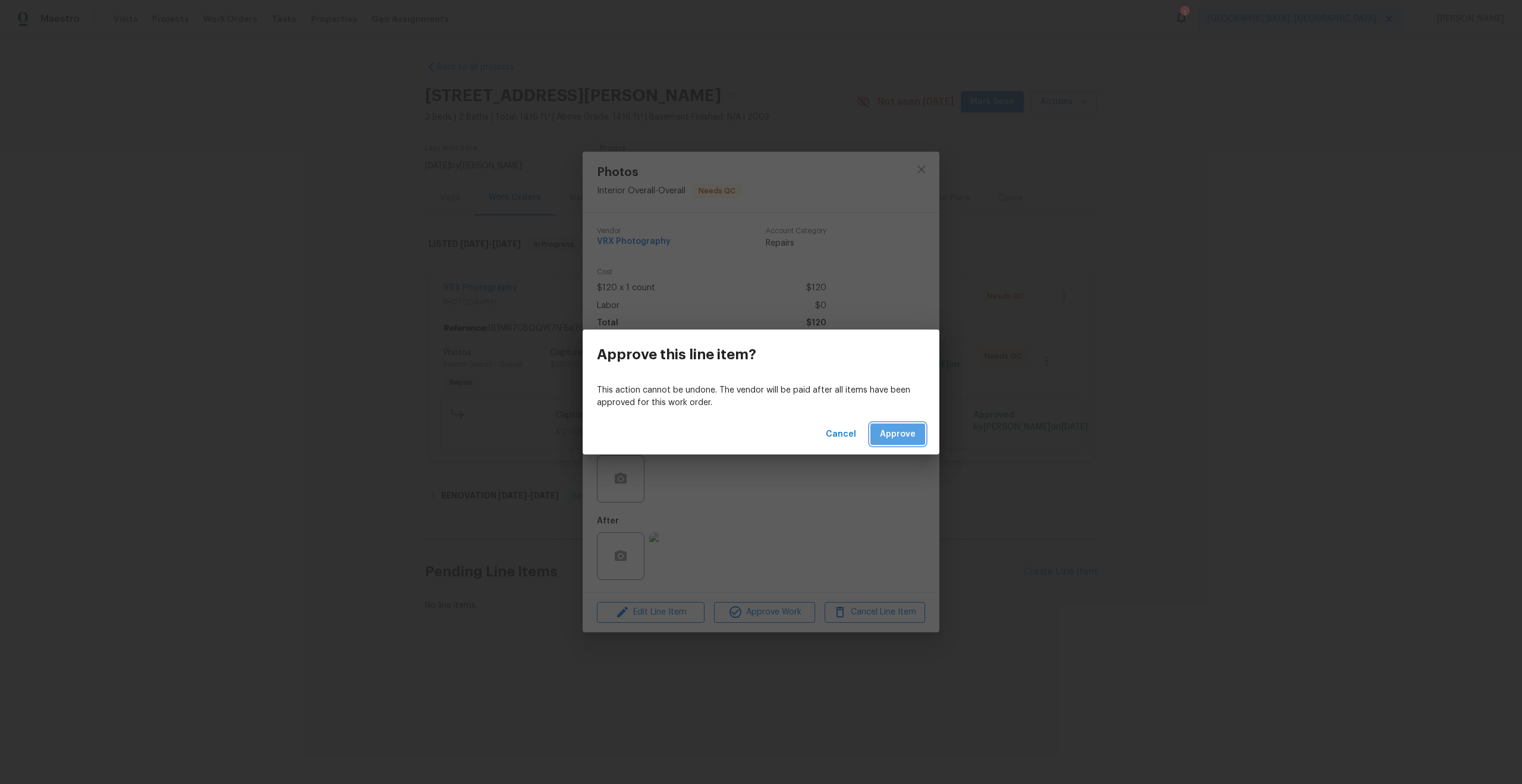
click at [896, 429] on span "Approve" at bounding box center [898, 435] width 36 height 15
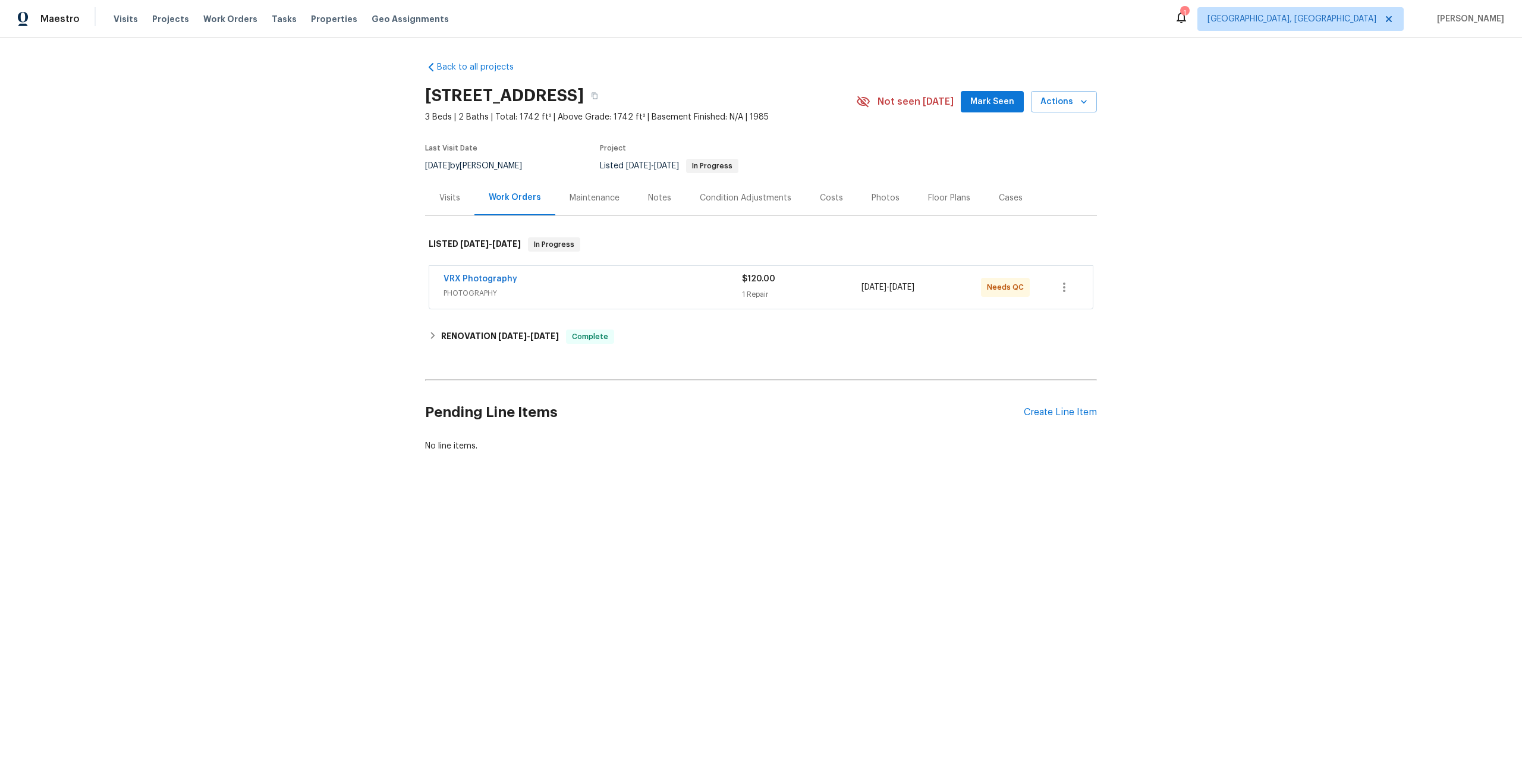
click at [624, 280] on div "VRX Photography" at bounding box center [593, 280] width 298 height 14
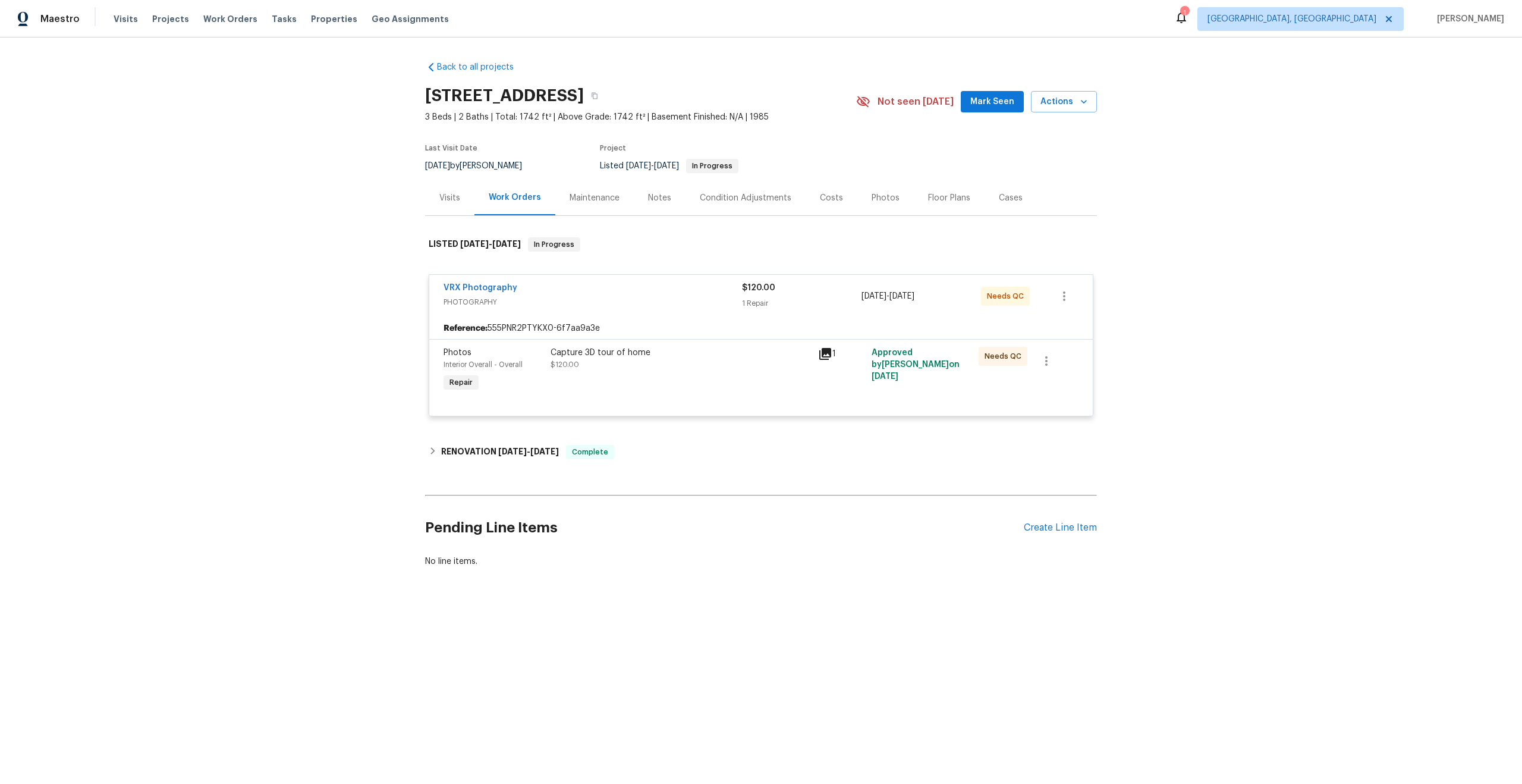
click at [678, 371] on div "Capture 3D tour of home $120.00" at bounding box center [680, 371] width 268 height 55
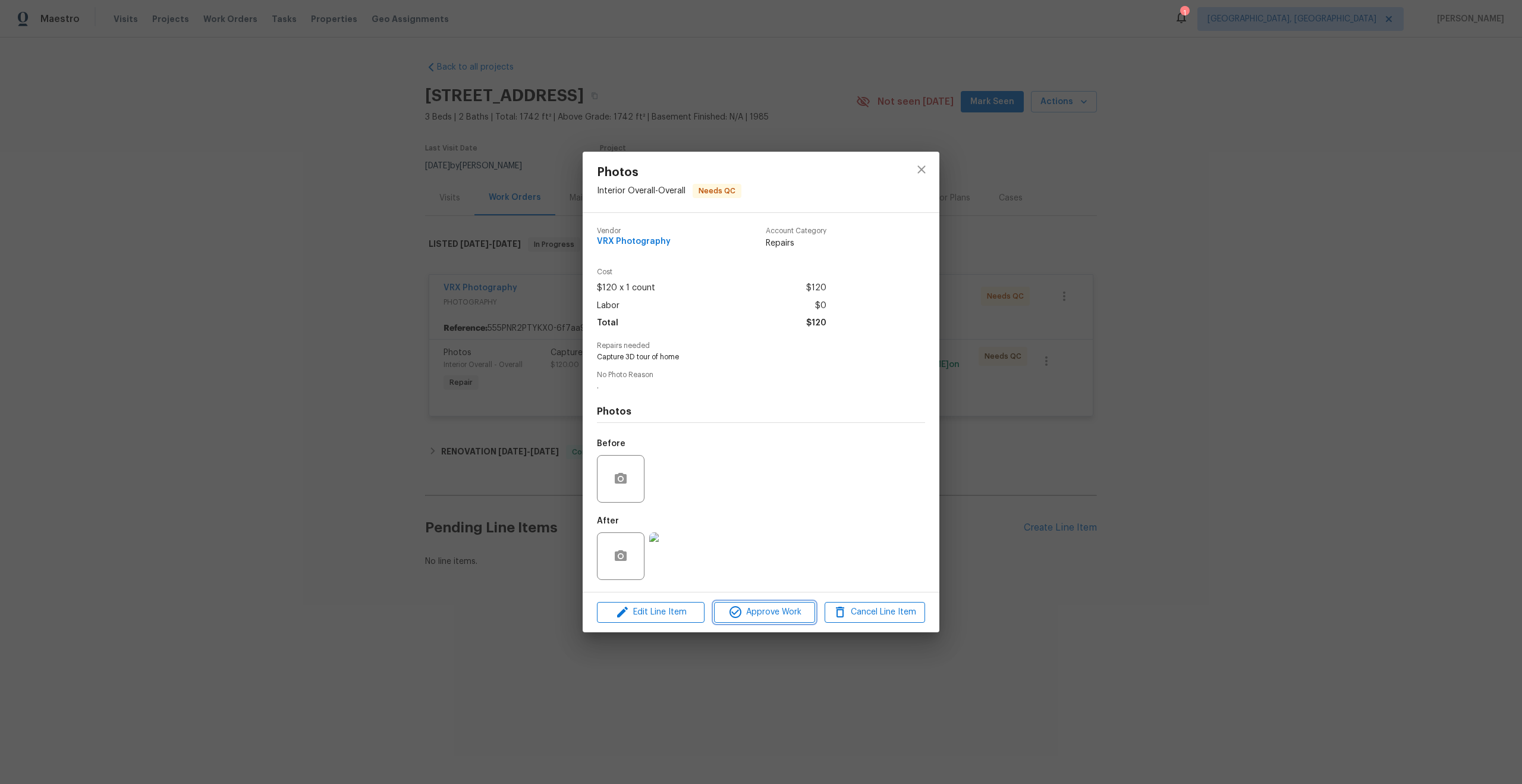
click at [768, 613] on span "Approve Work" at bounding box center [765, 612] width 94 height 15
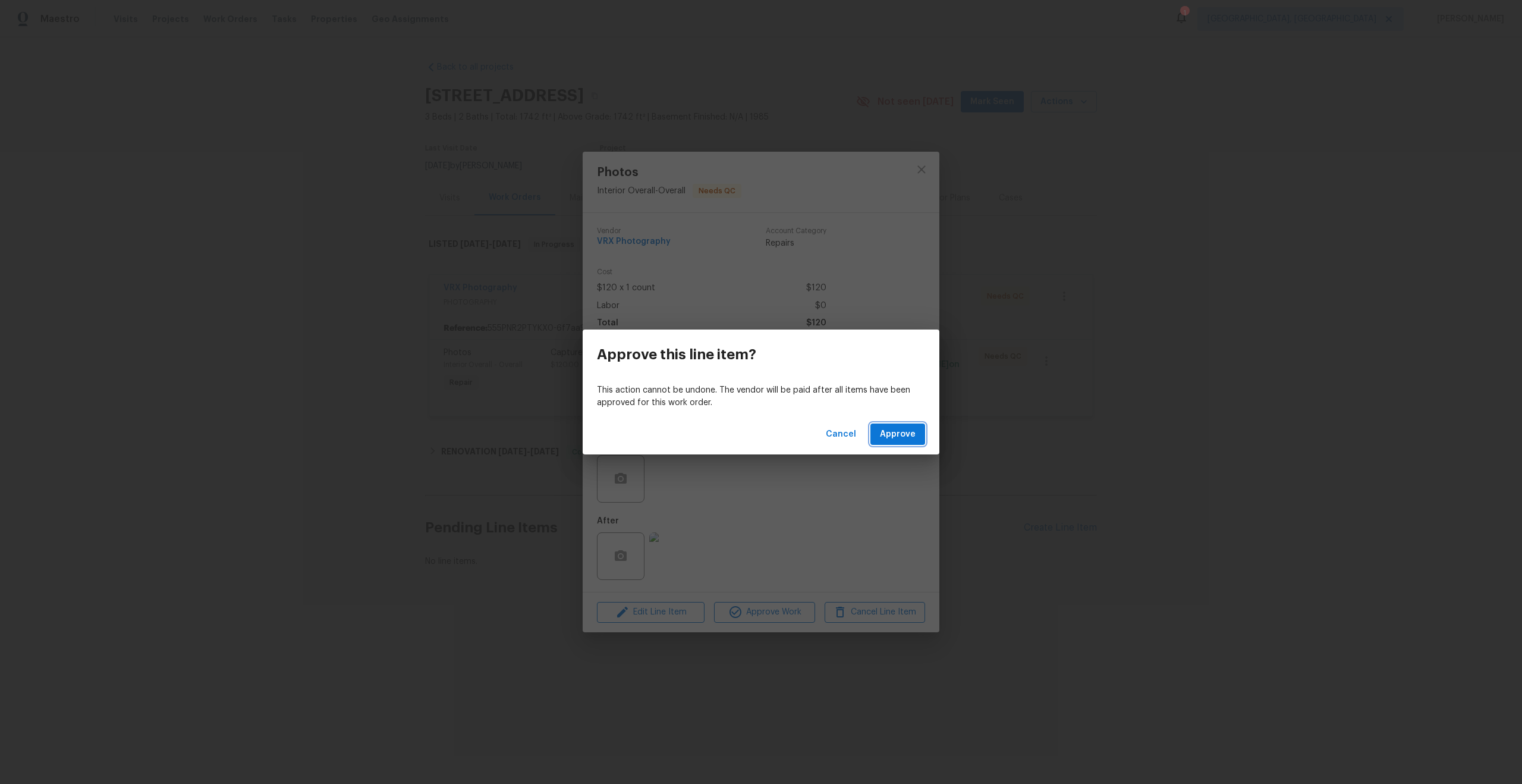
click at [908, 438] on span "Approve" at bounding box center [898, 435] width 36 height 15
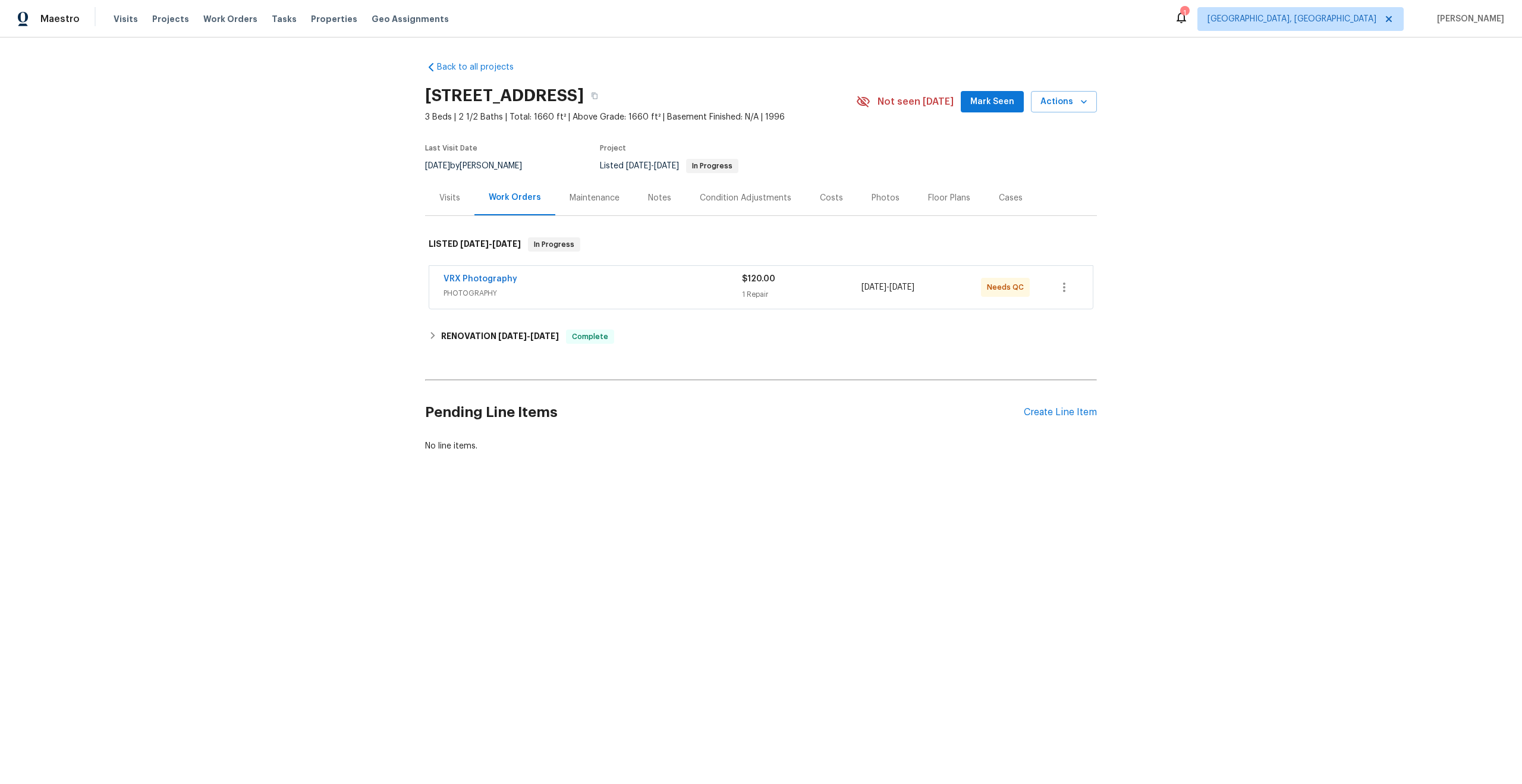
click at [657, 276] on div "VRX Photography" at bounding box center [593, 280] width 298 height 14
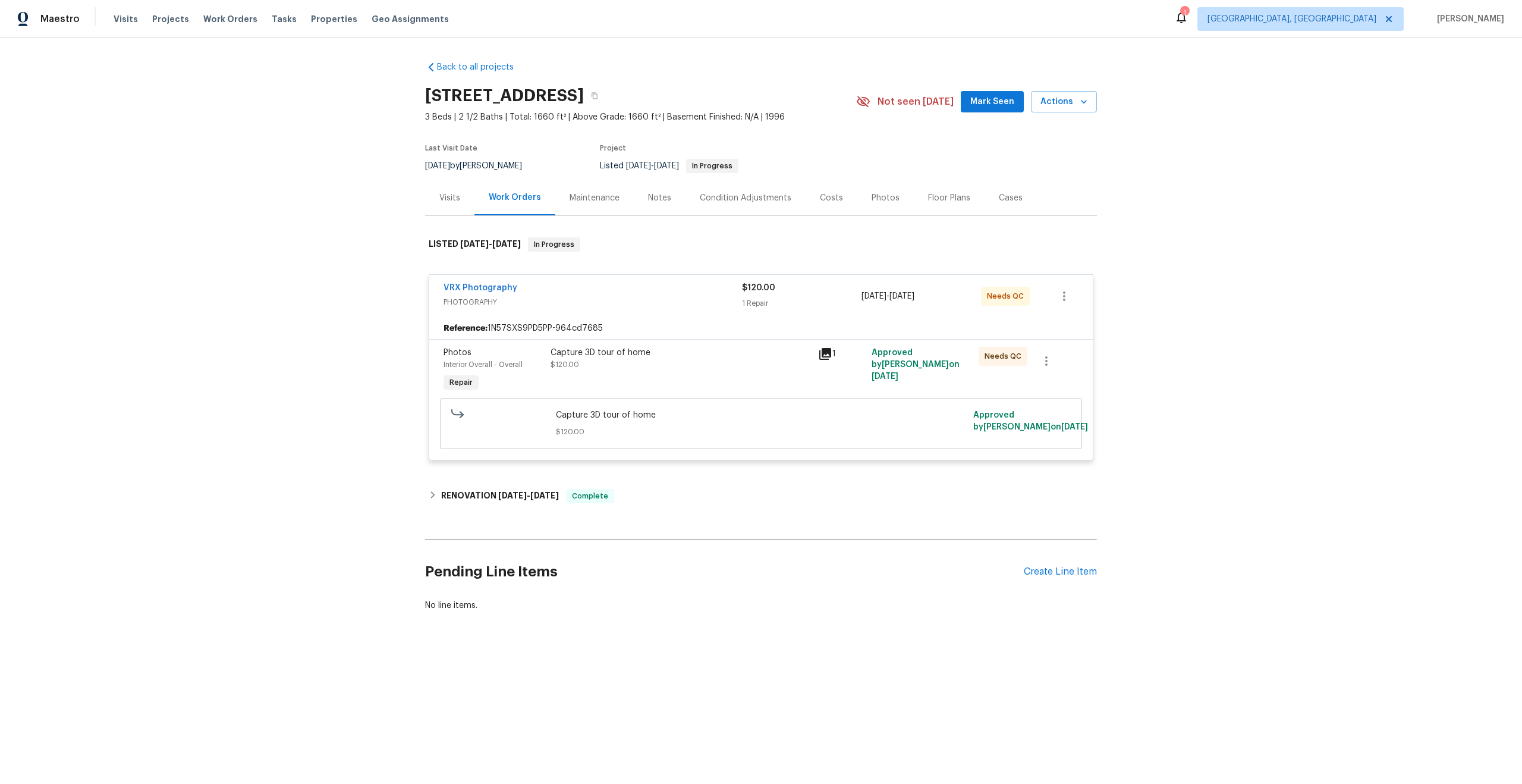
click at [720, 382] on div "Capture 3D tour of home $120.00" at bounding box center [680, 371] width 268 height 55
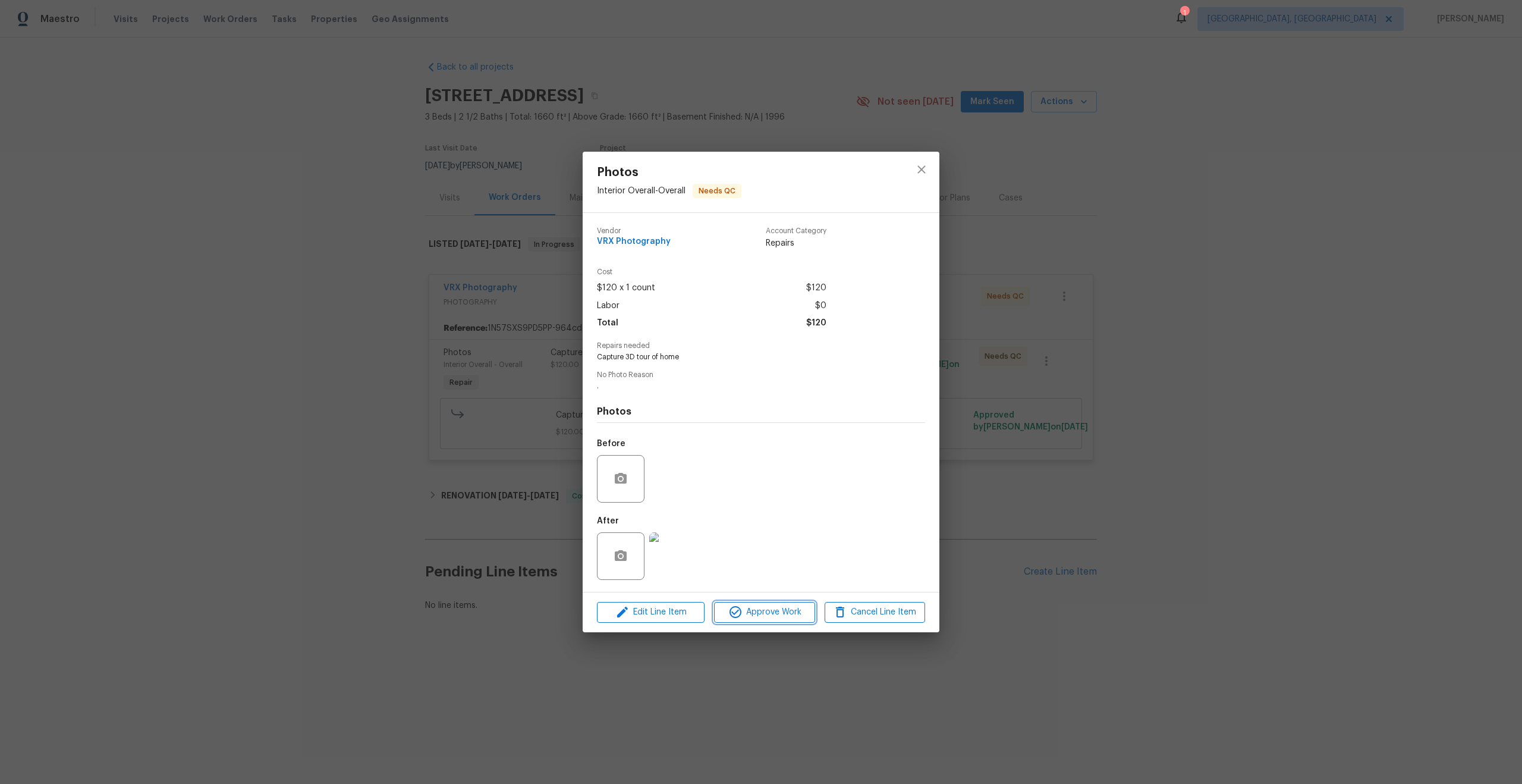
click at [787, 611] on span "Approve Work" at bounding box center [765, 612] width 94 height 15
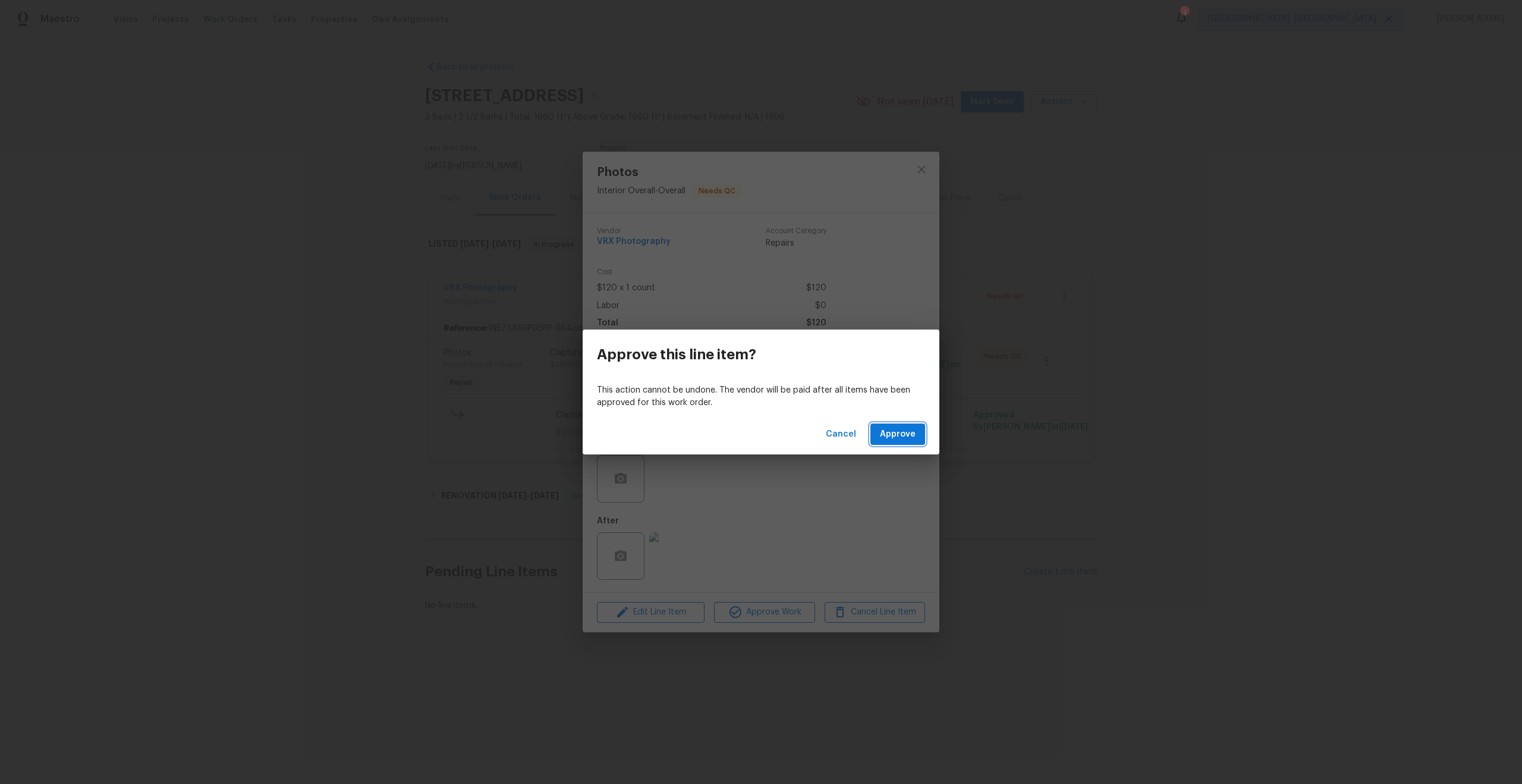
click at [900, 435] on span "Approve" at bounding box center [898, 435] width 36 height 15
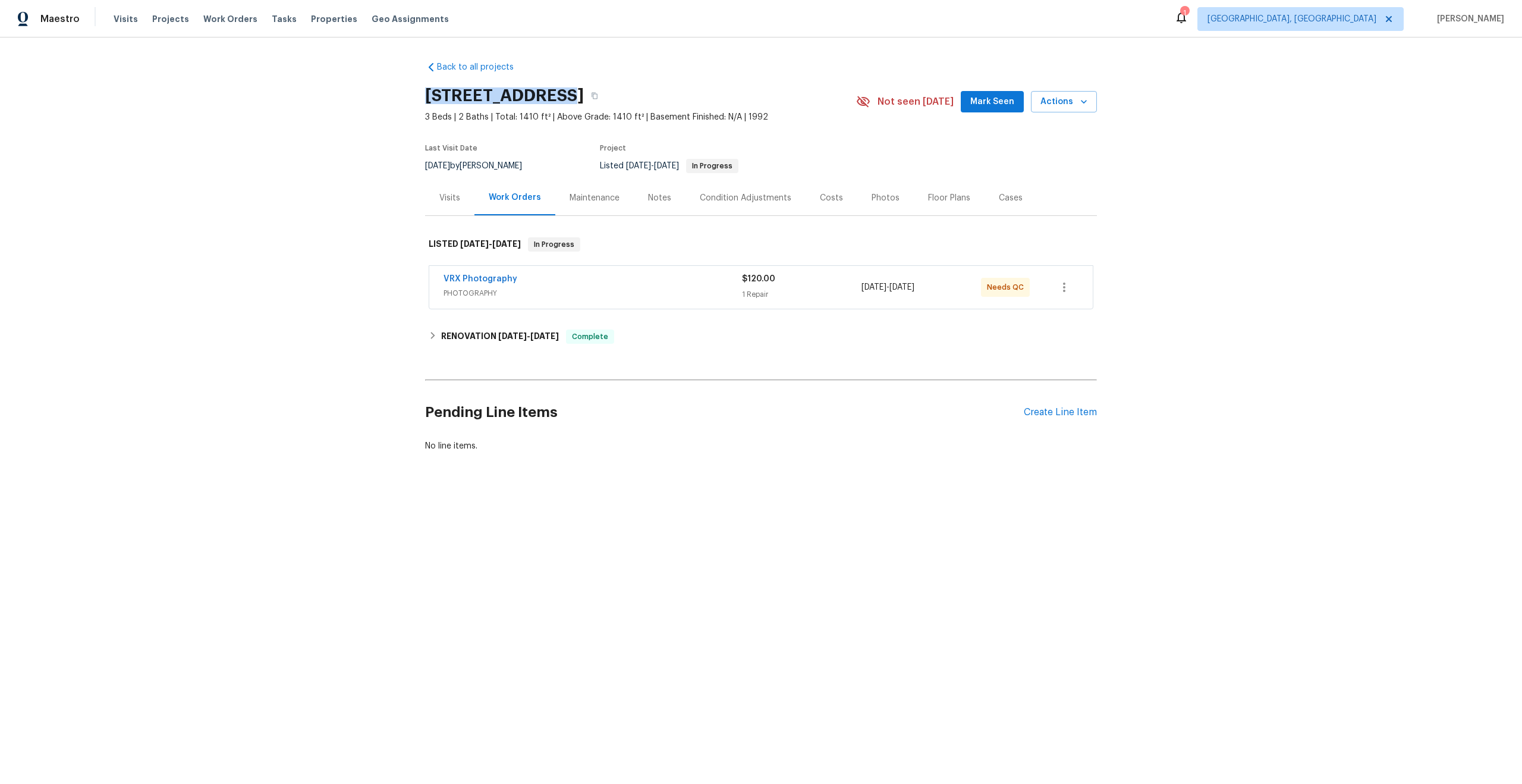
drag, startPoint x: 547, startPoint y: 96, endPoint x: 409, endPoint y: 94, distance: 138.0
click at [409, 94] on div "Back to all projects [STREET_ADDRESS] 3 Beds | 2 Baths | Total: 1410 ft² | Abov…" at bounding box center [761, 285] width 1522 height 495
copy h2 "1168 Granite Ln"
click at [657, 290] on span "PHOTOGRAPHY" at bounding box center [593, 293] width 298 height 12
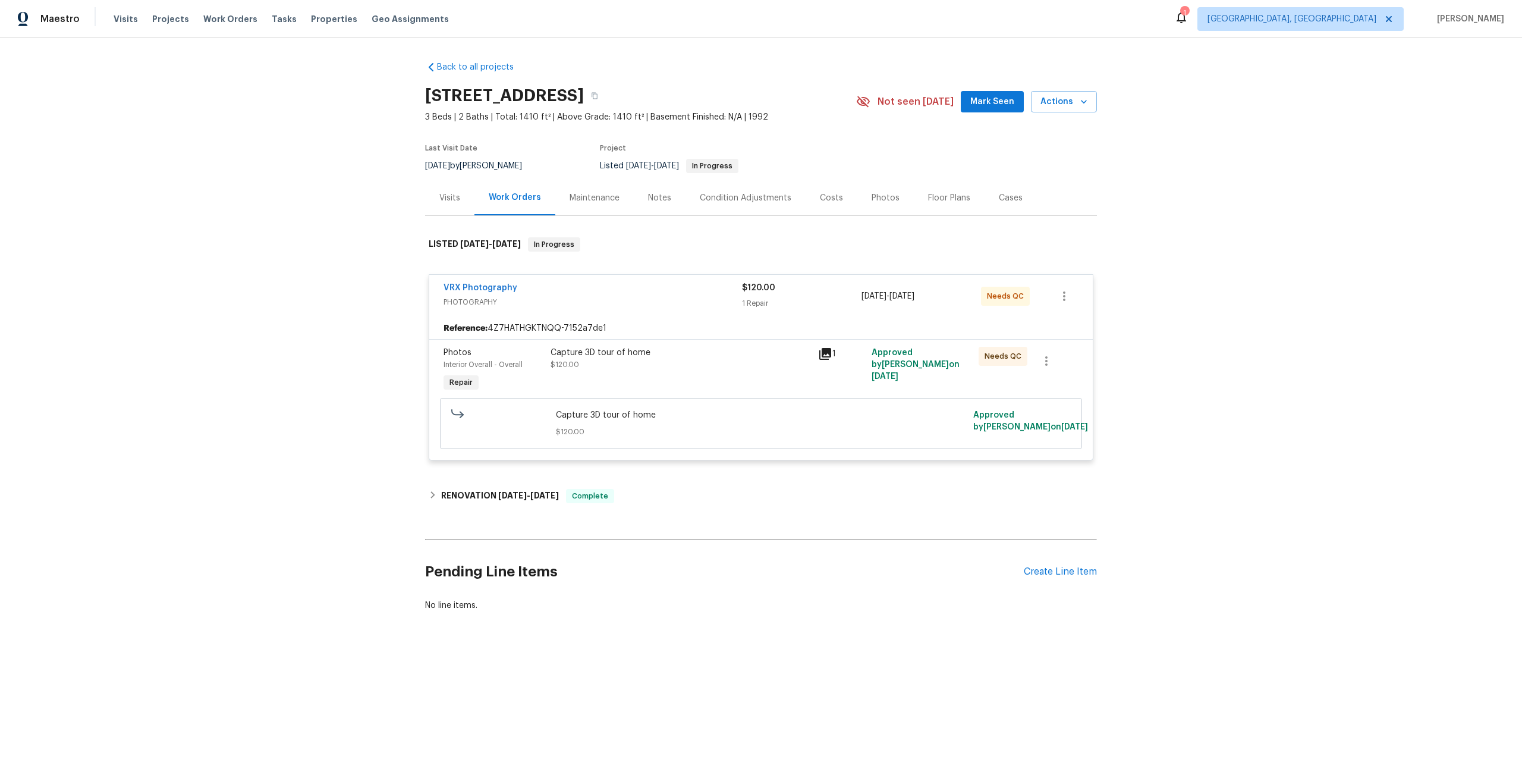
click at [736, 367] on div "Capture 3D tour of home $120.00" at bounding box center [681, 358] width 261 height 24
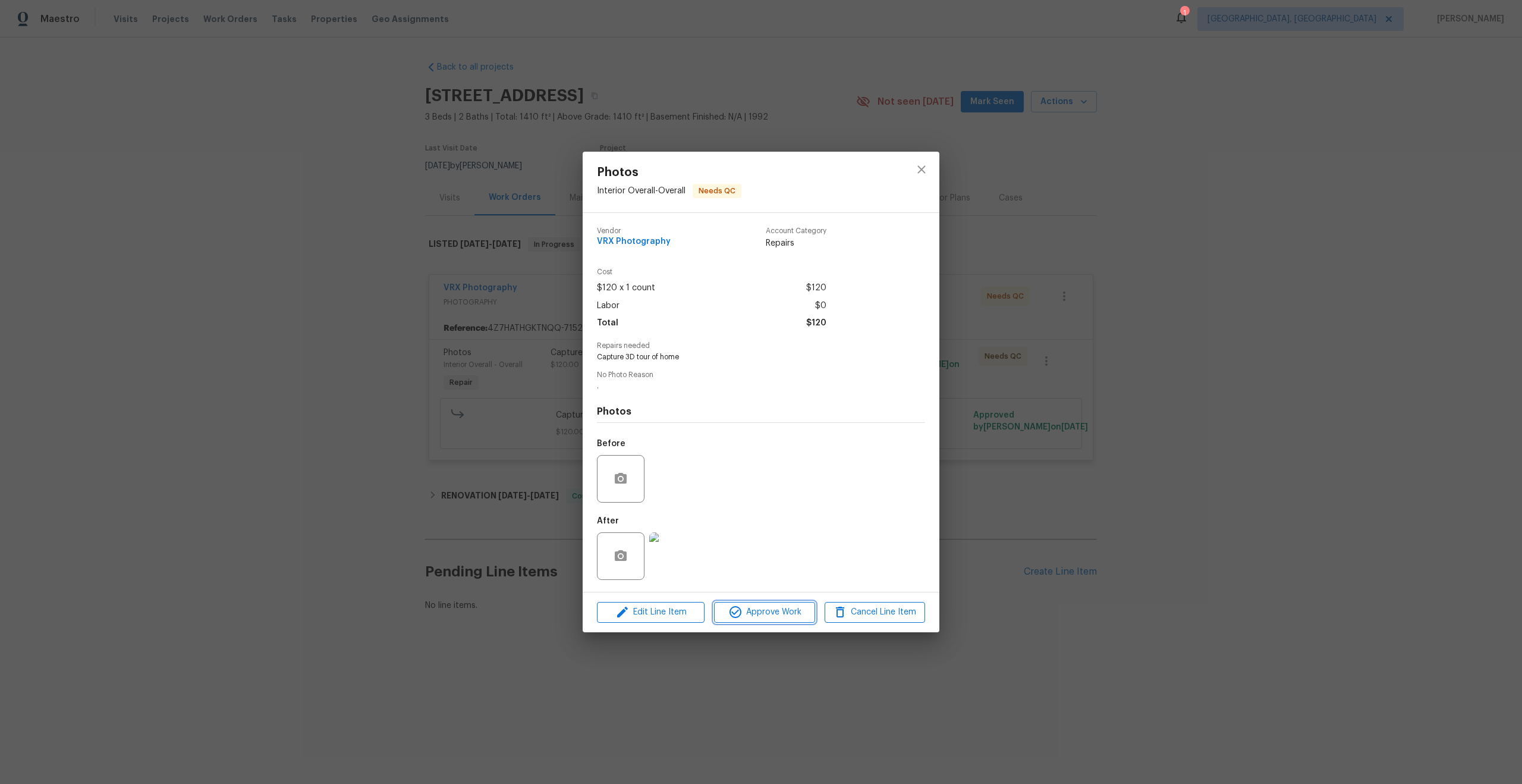
click at [778, 611] on span "Approve Work" at bounding box center [765, 612] width 94 height 15
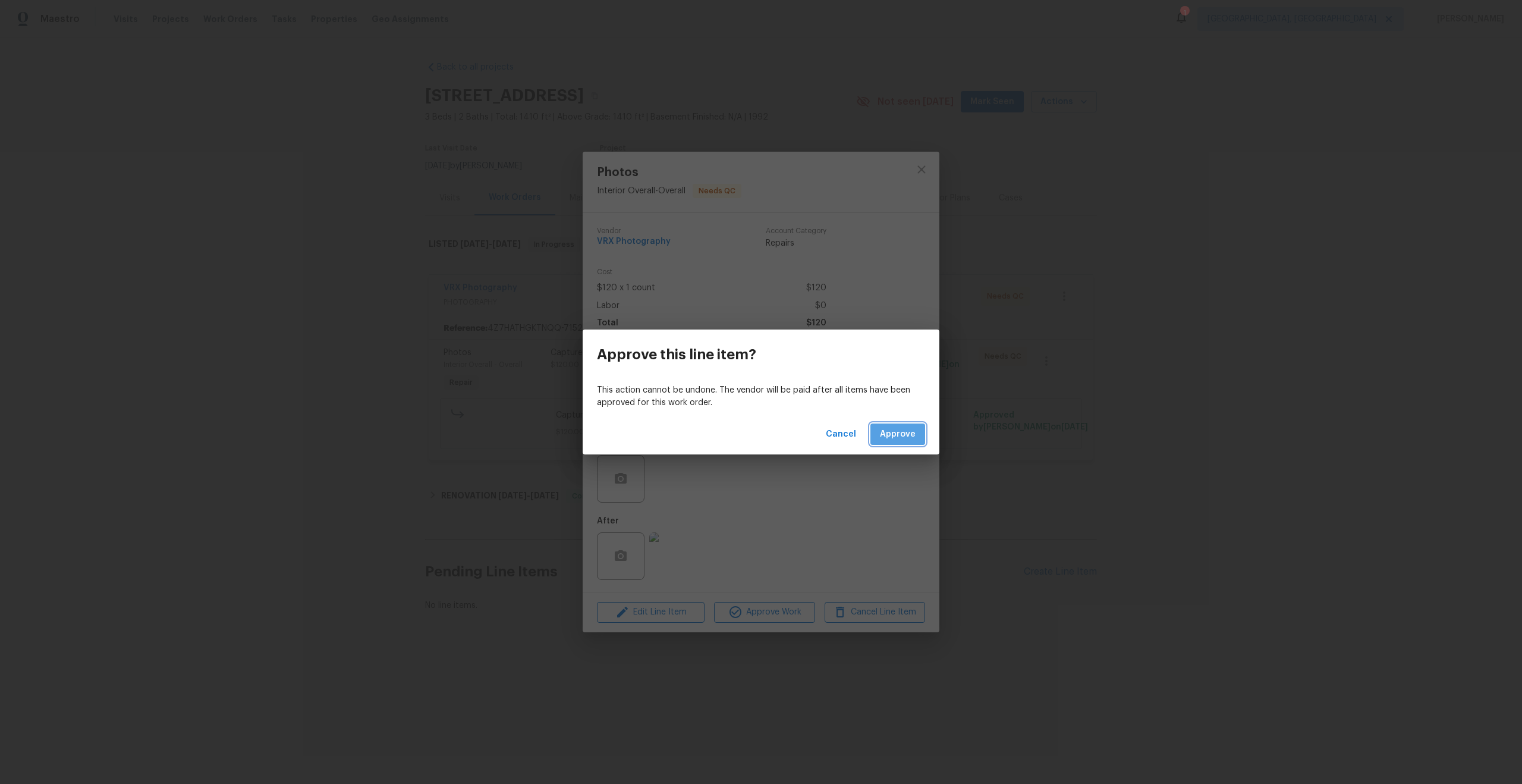
click at [887, 442] on button "Approve" at bounding box center [898, 435] width 55 height 22
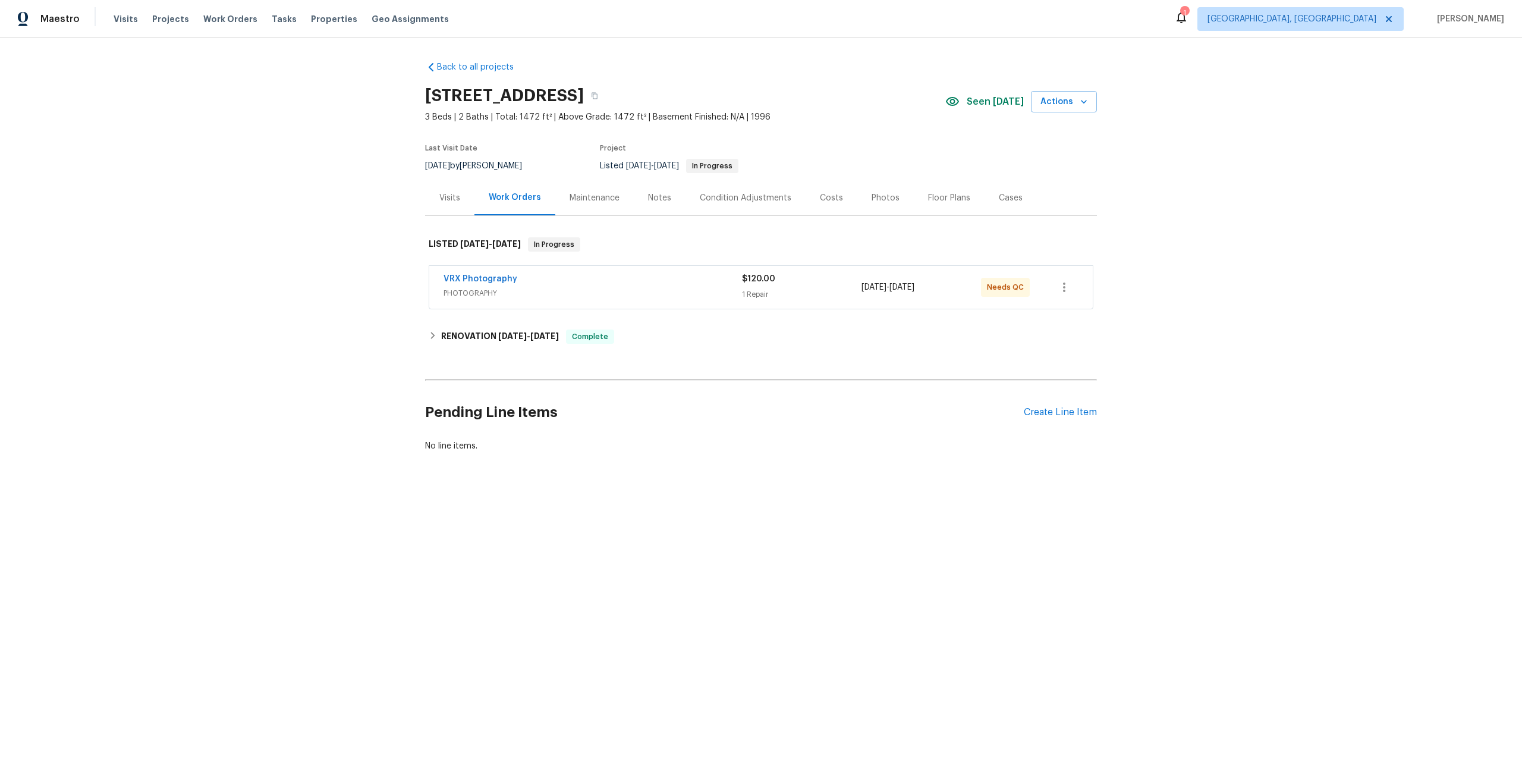
drag, startPoint x: 578, startPoint y: 96, endPoint x: 419, endPoint y: 95, distance: 159.0
click at [419, 95] on div "Back to all projects [STREET_ADDRESS] 3 Beds | 2 Baths | Total: 1472 ft² | Abov…" at bounding box center [761, 285] width 1522 height 495
copy h2 "13058 Princeton Dr"
click at [648, 293] on span "PHOTOGRAPHY" at bounding box center [593, 293] width 298 height 12
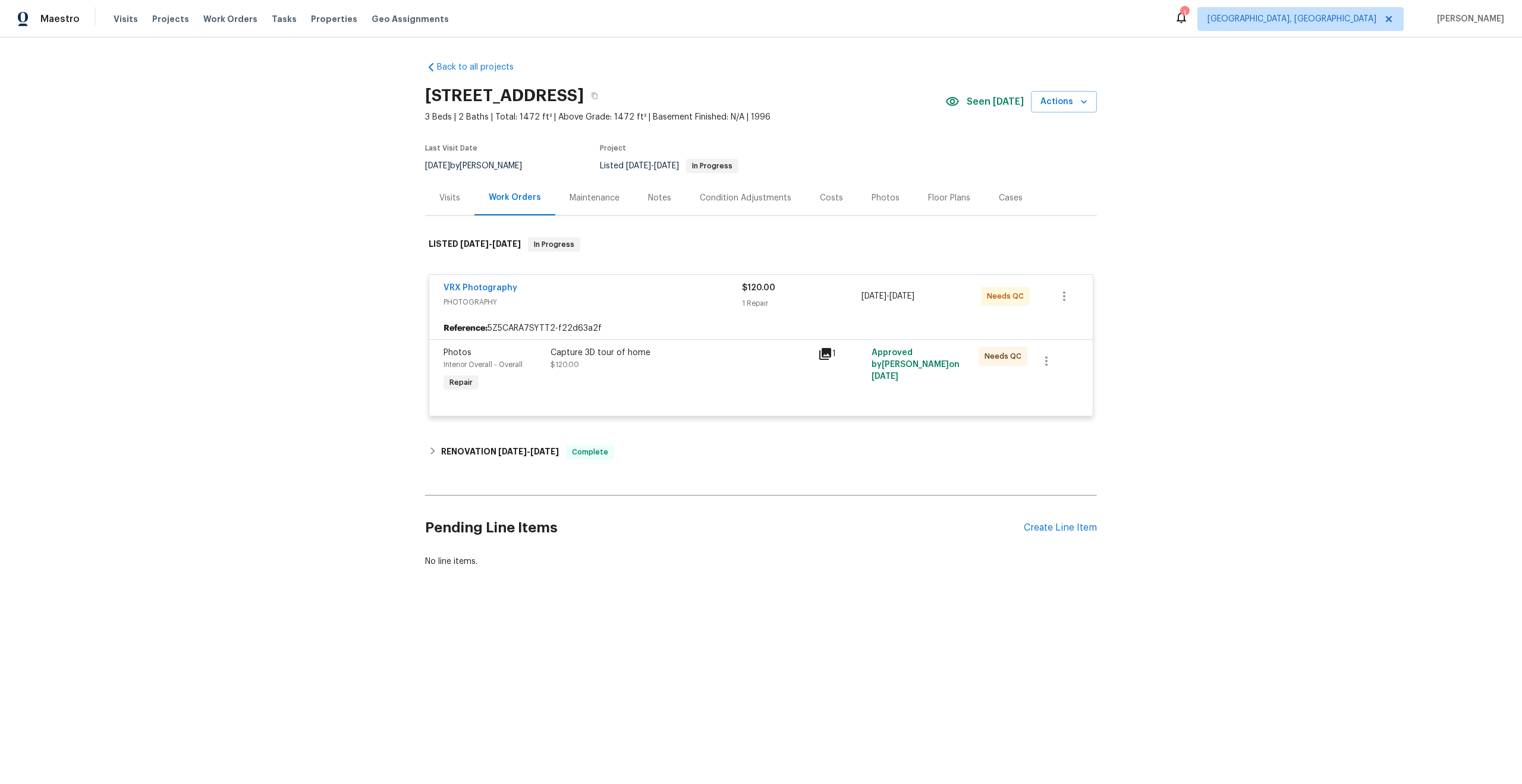
click at [713, 375] on div "Capture 3D tour of home $120.00" at bounding box center [680, 371] width 268 height 55
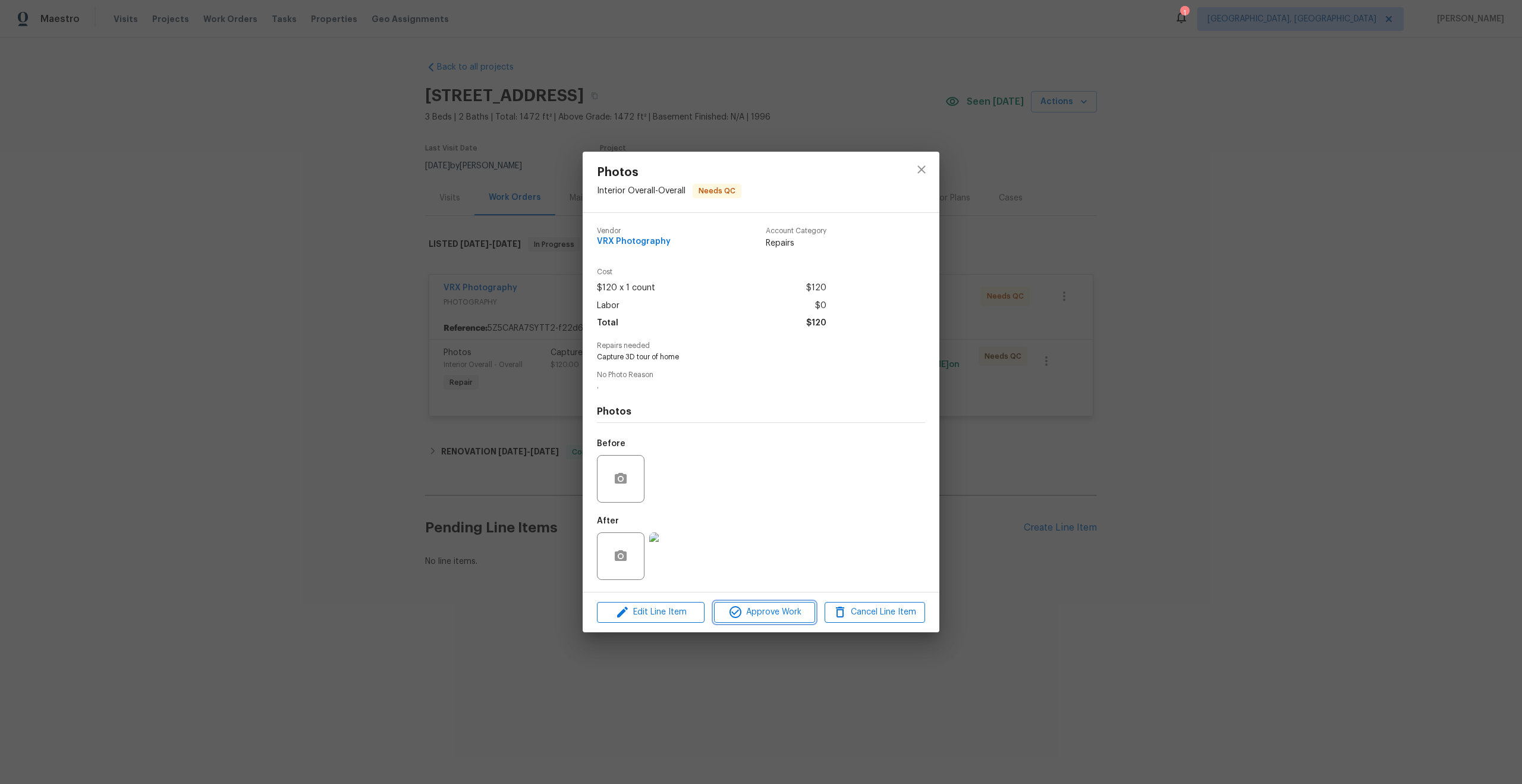
click at [770, 613] on span "Approve Work" at bounding box center [765, 612] width 94 height 15
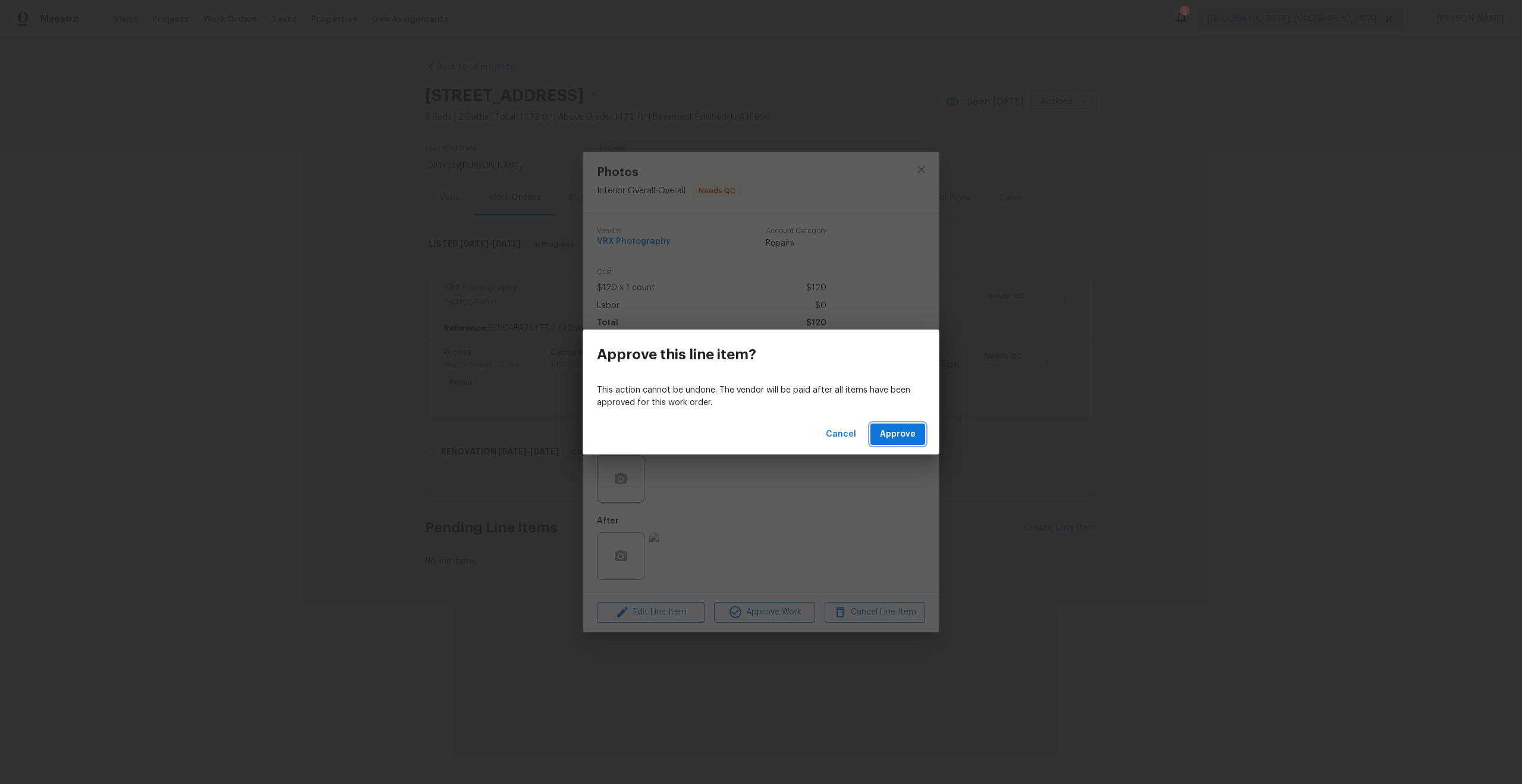
click at [908, 441] on span "Approve" at bounding box center [898, 435] width 36 height 15
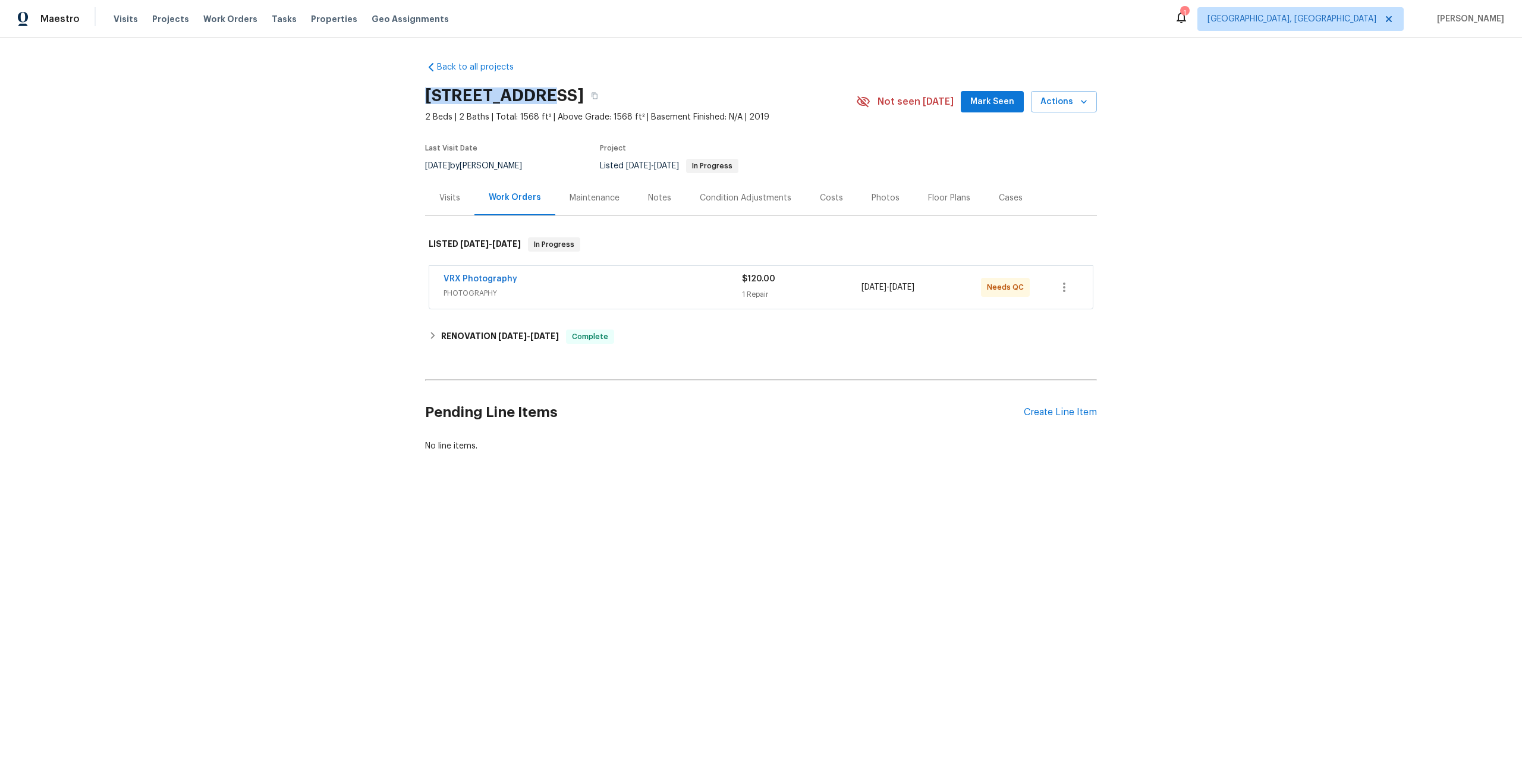
drag, startPoint x: 539, startPoint y: 93, endPoint x: 378, endPoint y: 92, distance: 161.0
click at [378, 92] on div "Back to all projects 363 Alcove Dr, Groveland, FL 34736 2 Beds | 2 Baths | Tota…" at bounding box center [761, 285] width 1522 height 495
copy h2 "363 Alcove Dr"
click at [655, 294] on span "PHOTOGRAPHY" at bounding box center [593, 293] width 298 height 12
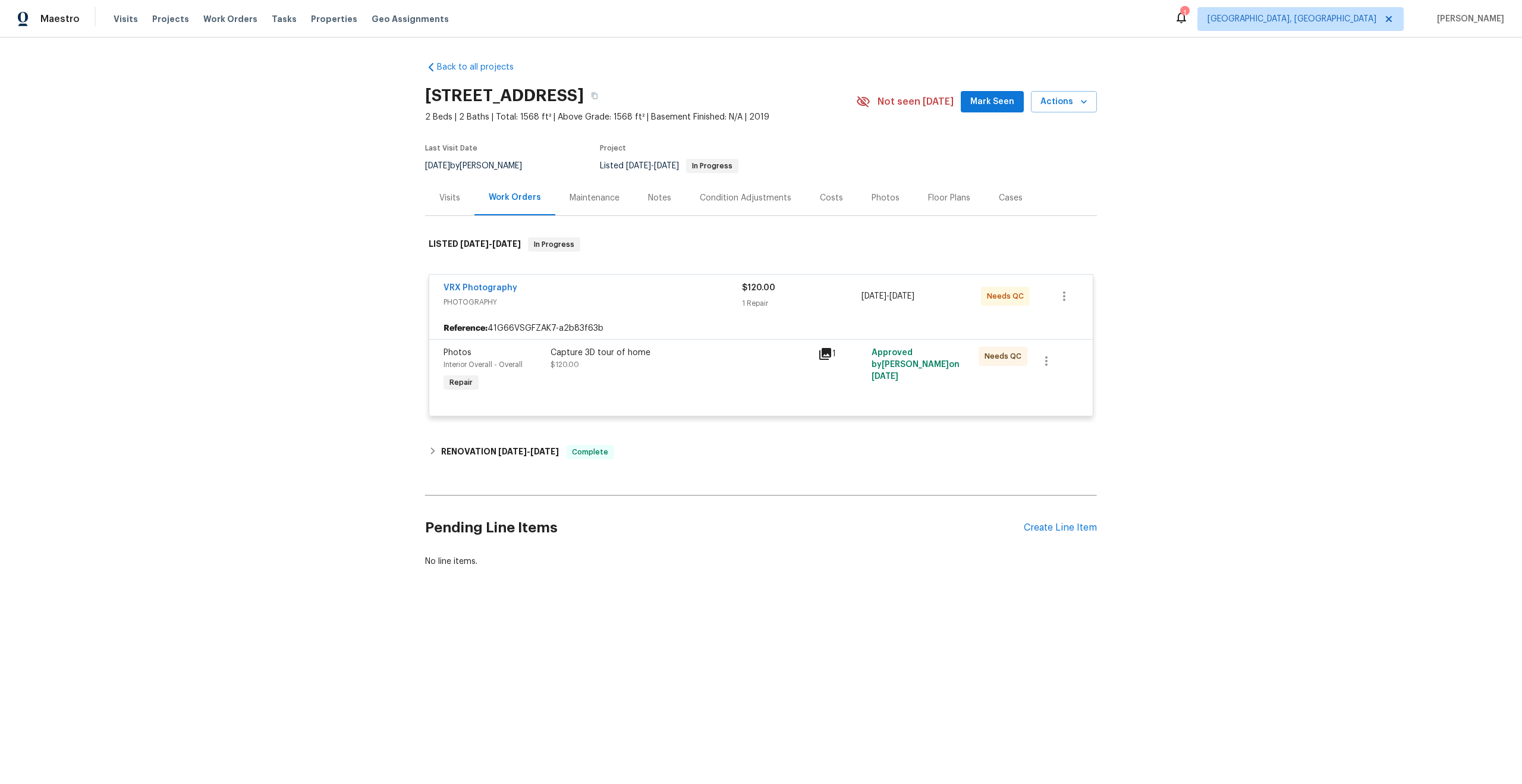
click at [731, 351] on div "Capture 3D tour of home" at bounding box center [681, 352] width 261 height 12
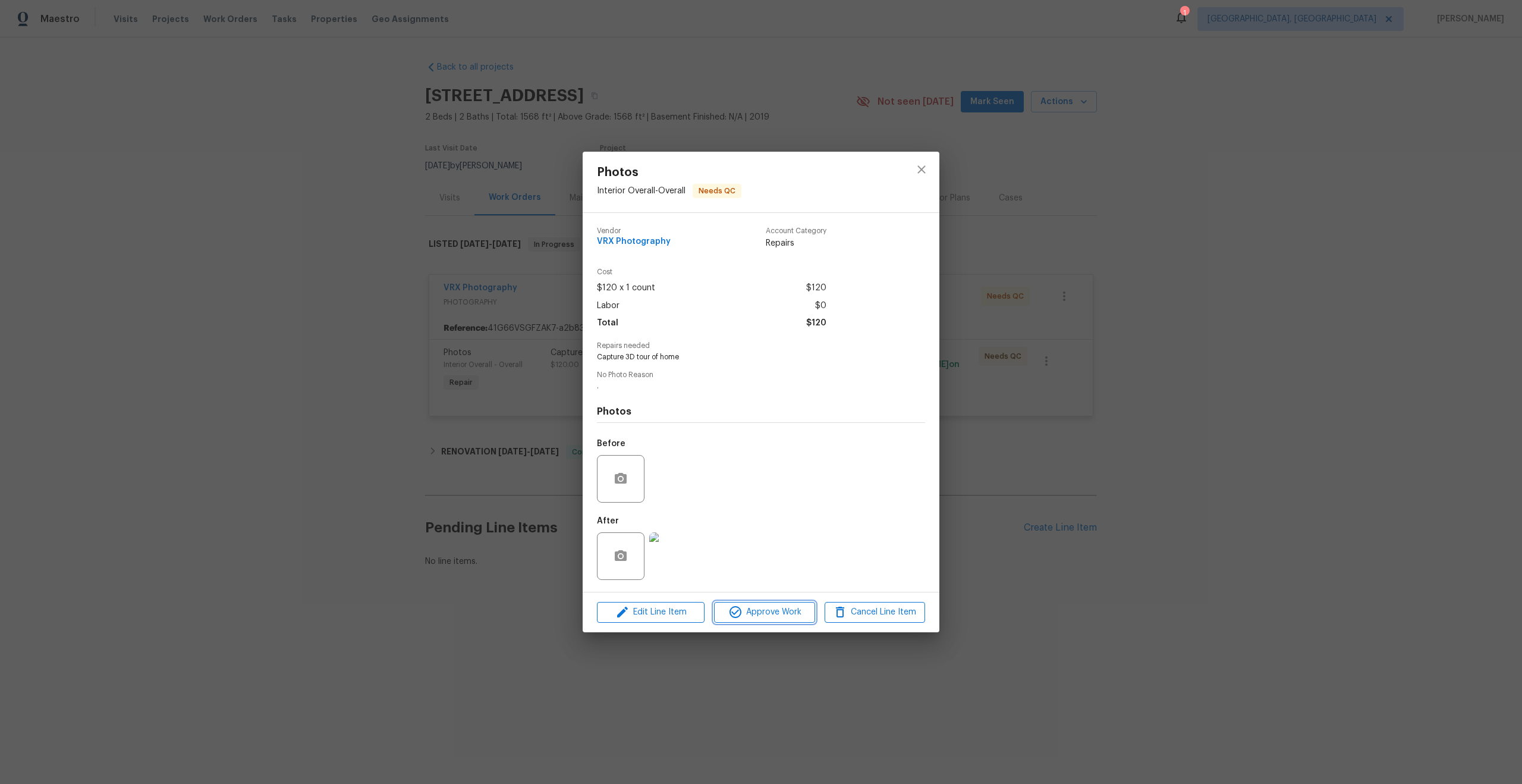
click at [790, 617] on span "Approve Work" at bounding box center [765, 612] width 94 height 15
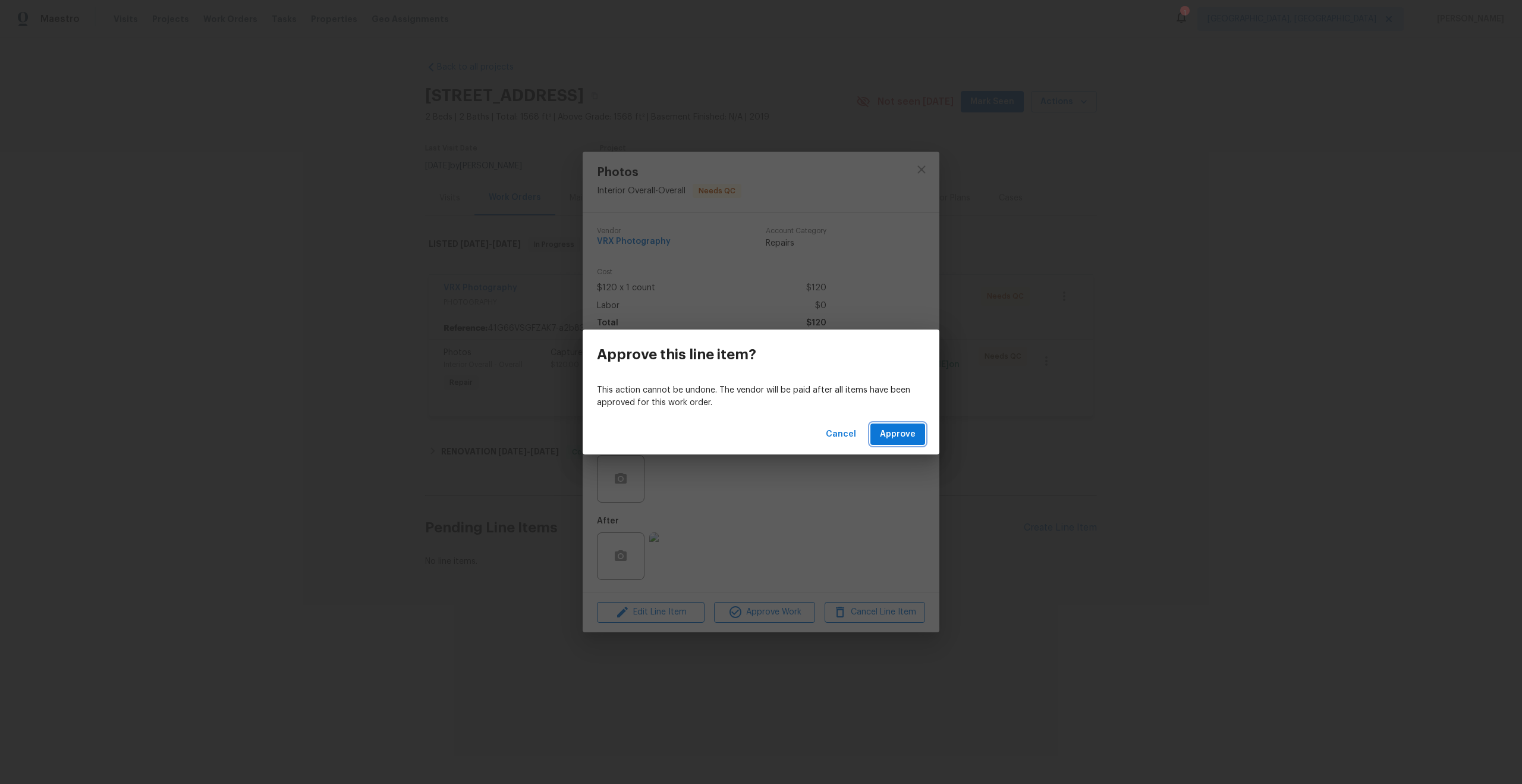
click at [908, 425] on button "Approve" at bounding box center [898, 435] width 55 height 22
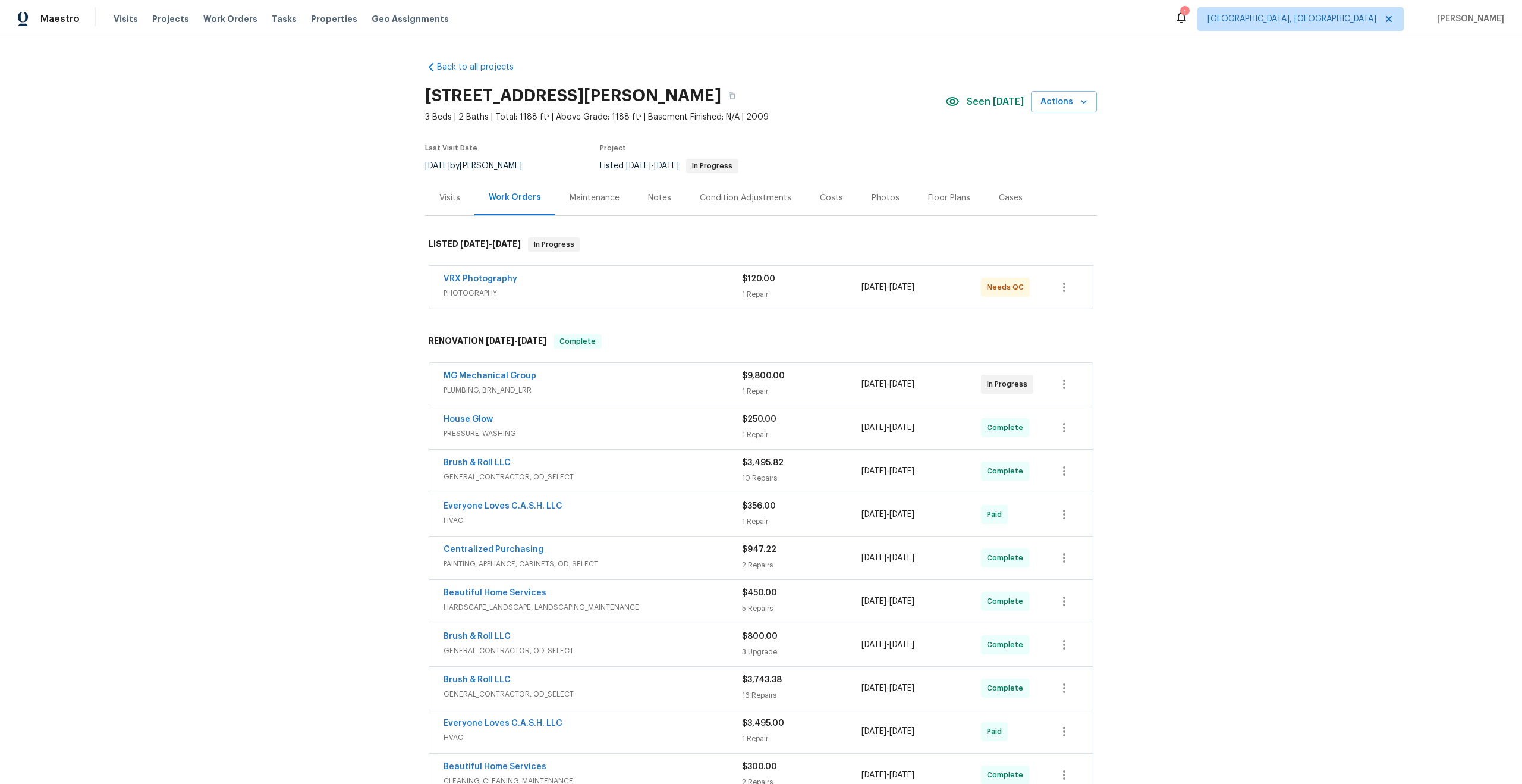
click at [633, 288] on span "PHOTOGRAPHY" at bounding box center [593, 293] width 298 height 12
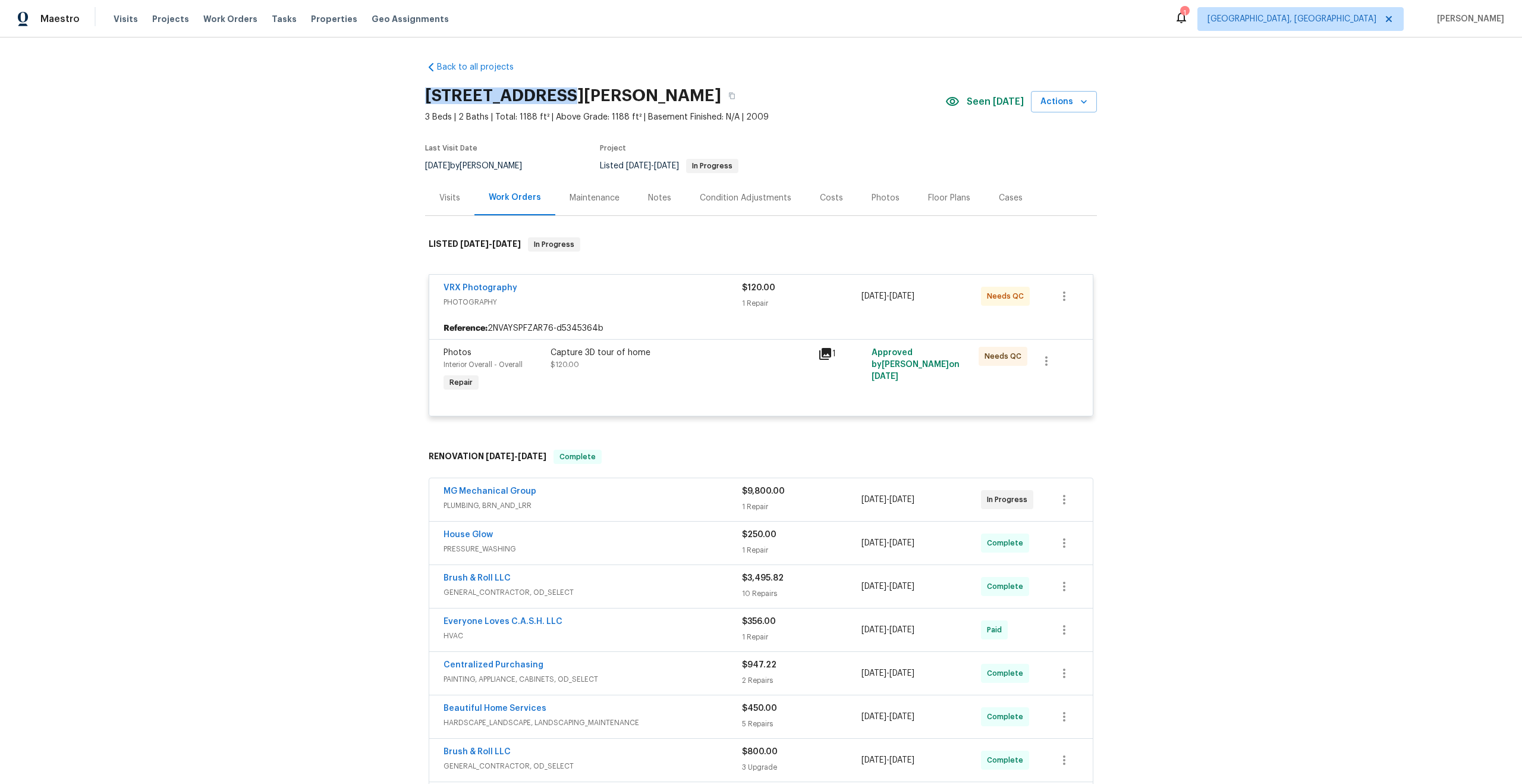
drag, startPoint x: 562, startPoint y: 96, endPoint x: 421, endPoint y: 94, distance: 141.0
click at [421, 94] on div "Back to all projects [STREET_ADDRESS][PERSON_NAME] 3 Beds | 2 Baths | Total: 11…" at bounding box center [761, 410] width 1522 height 746
copy h2 "611 [PERSON_NAME] Dr"
click at [696, 349] on div "Capture 3D tour of home" at bounding box center [681, 352] width 261 height 12
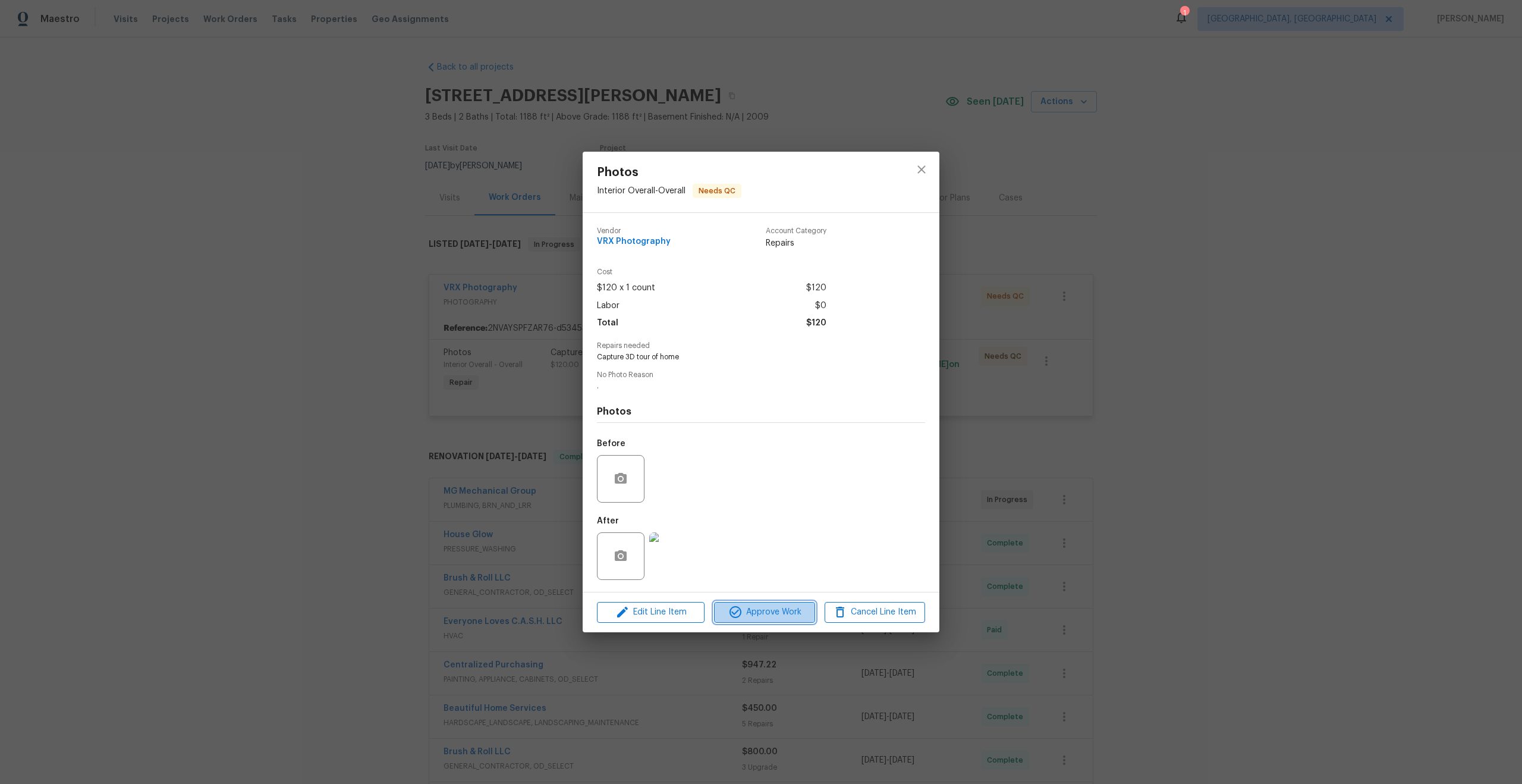
click at [769, 610] on span "Approve Work" at bounding box center [765, 612] width 94 height 15
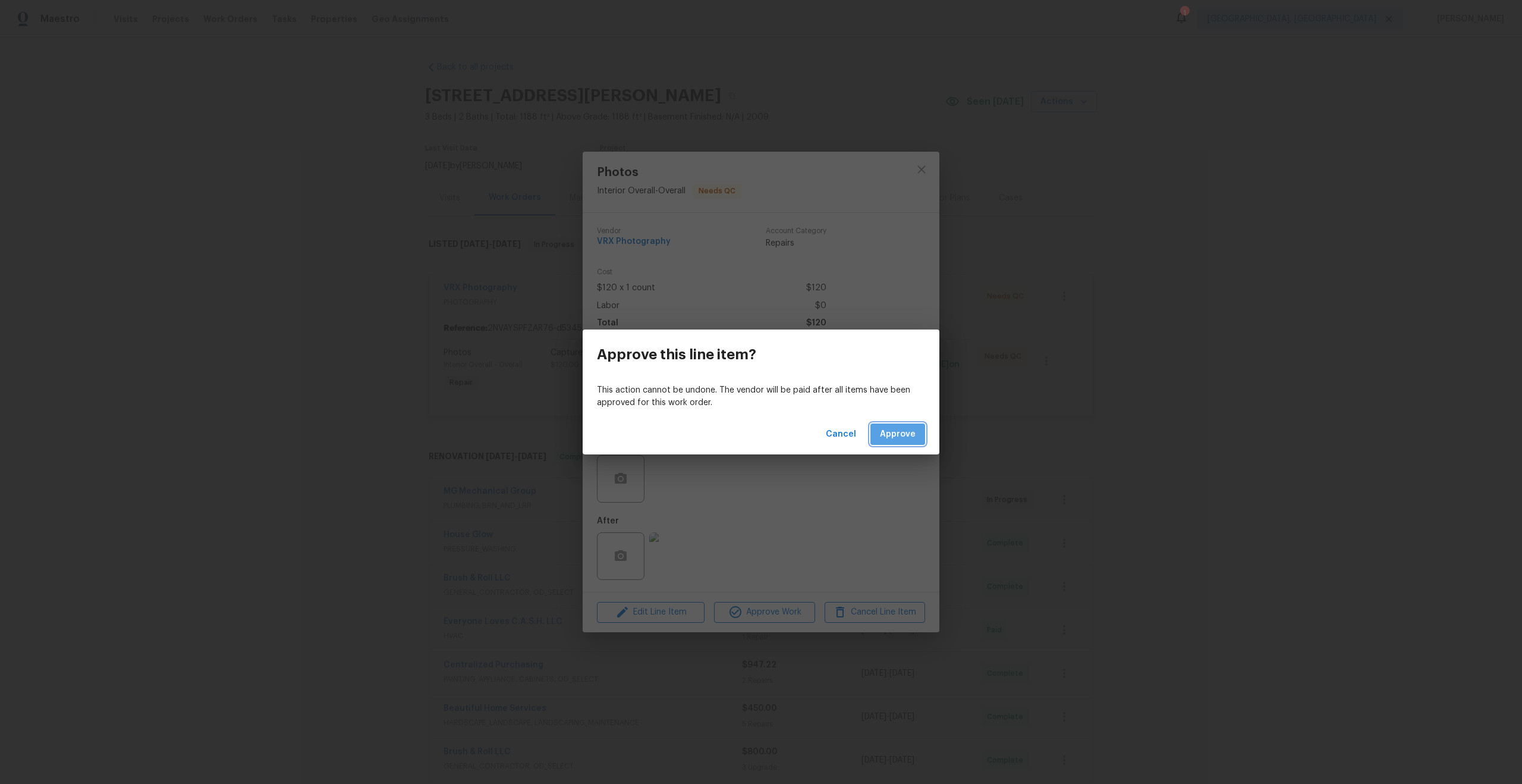
click at [913, 434] on span "Approve" at bounding box center [898, 435] width 36 height 15
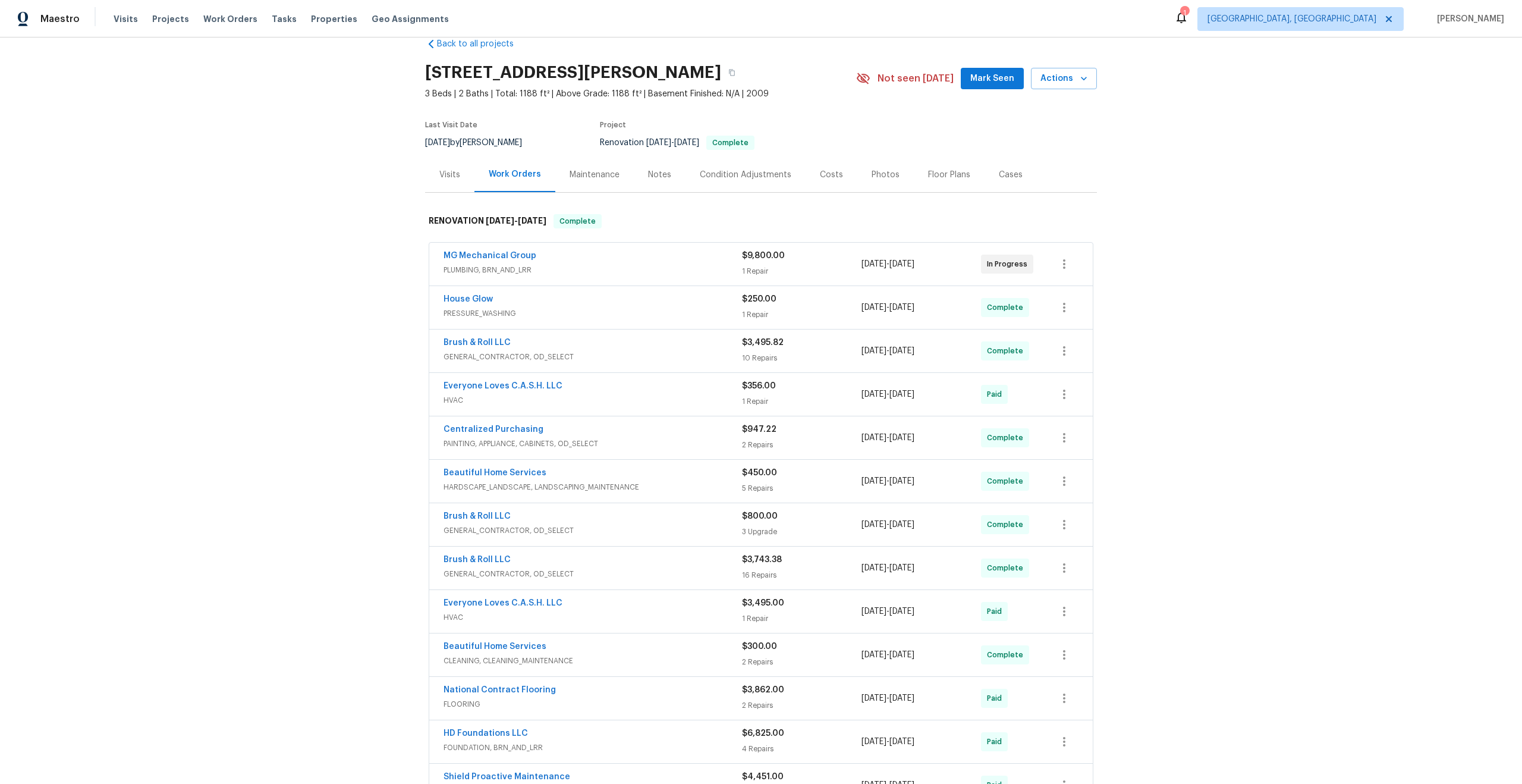
scroll to position [27, 0]
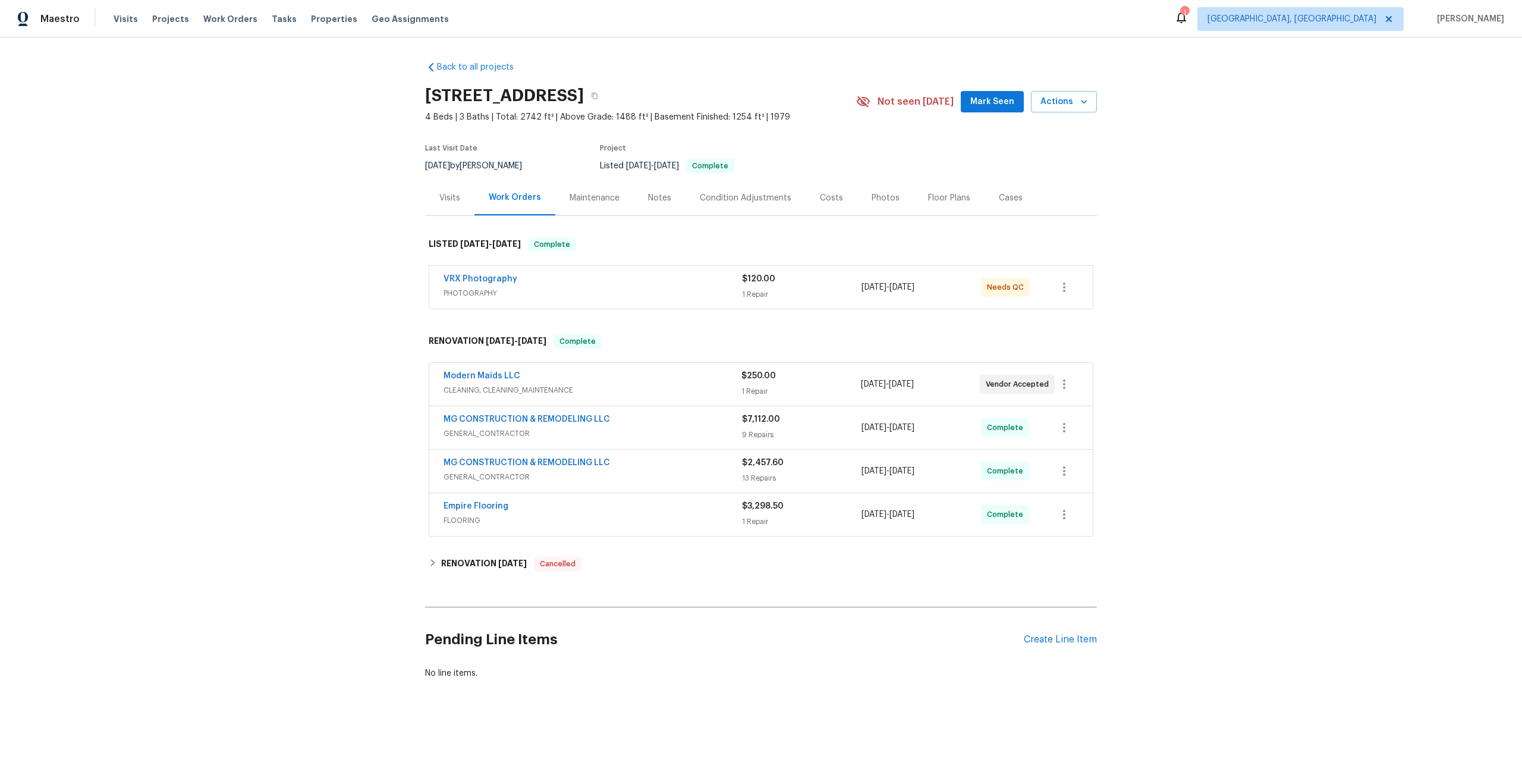
click at [670, 288] on span "PHOTOGRAPHY" at bounding box center [593, 293] width 298 height 12
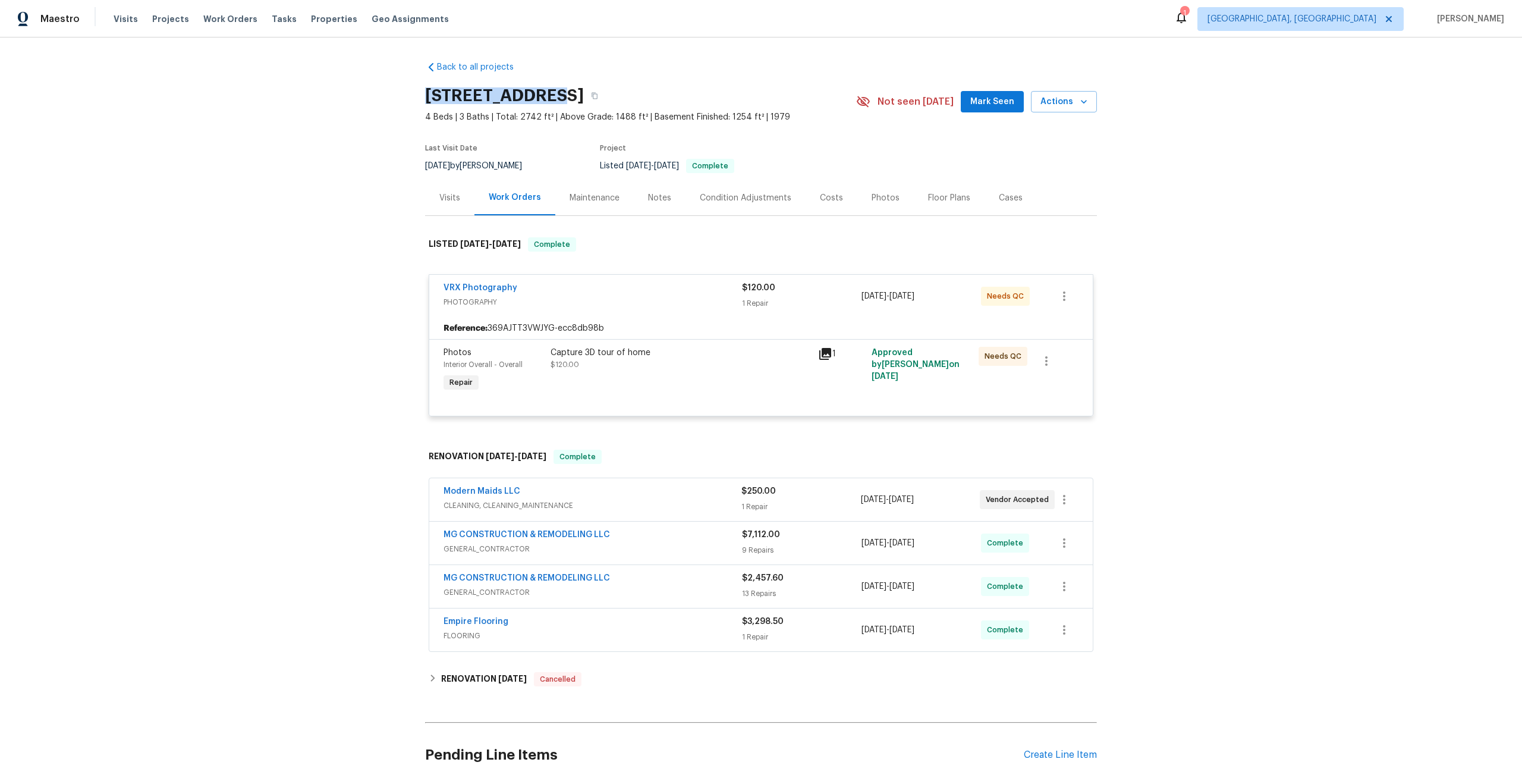
drag, startPoint x: 535, startPoint y: 94, endPoint x: 406, endPoint y: 91, distance: 129.0
click at [406, 91] on div "Back to all projects 1715 Calais Ct, Oxon Hill, MD 20745 4 Beds | 3 Baths | Tot…" at bounding box center [761, 410] width 1522 height 746
copy h2 "1715 Calais Ct"
click at [598, 98] on icon "button" at bounding box center [594, 96] width 7 height 7
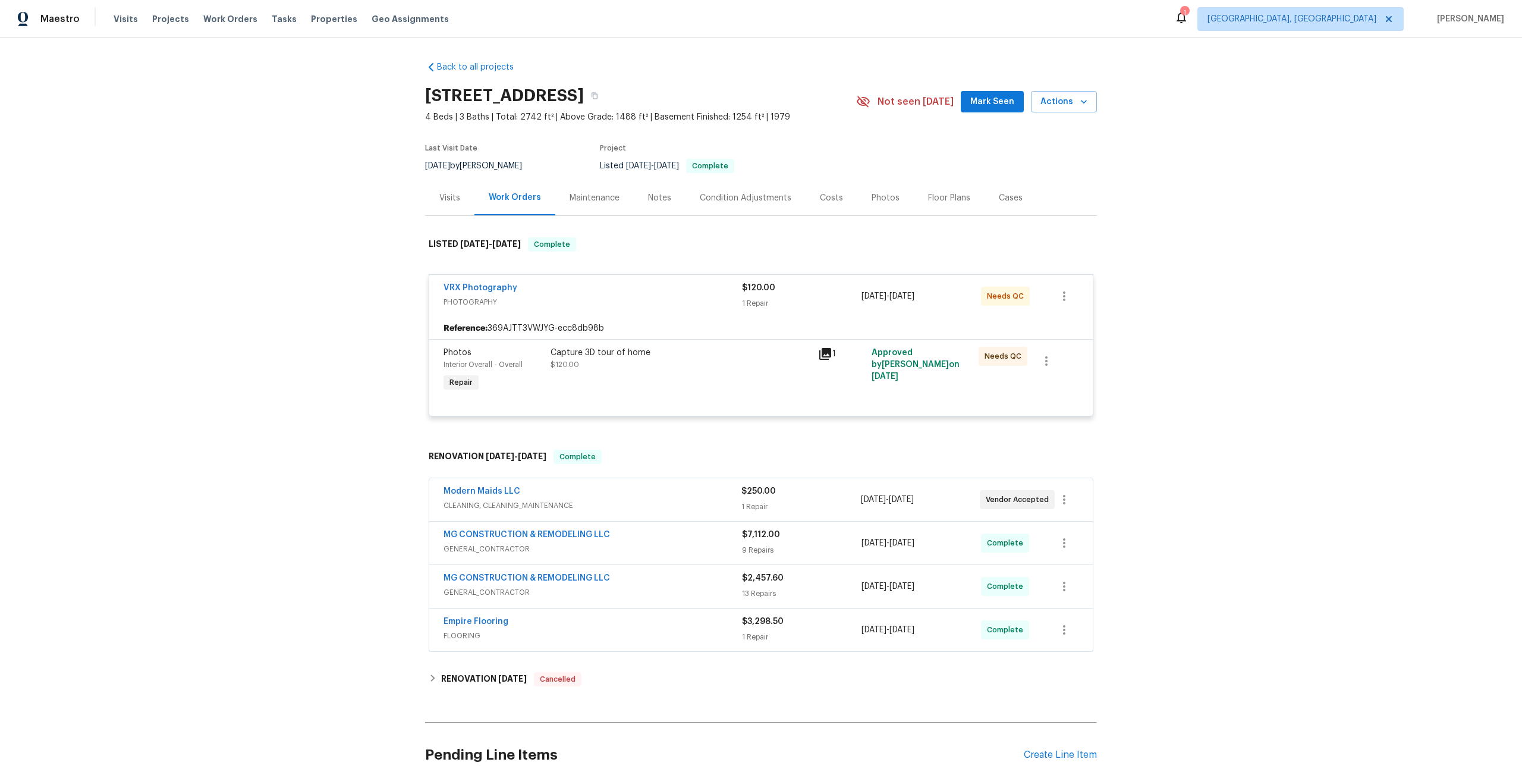
click at [718, 66] on div "Back to all projects 1715 Calais Ct, Oxon Hill, MD 20745 4 Beds | 3 Baths | Tot…" at bounding box center [761, 428] width 672 height 752
click at [721, 367] on div "Capture 3D tour of home $120.00" at bounding box center [681, 358] width 261 height 24
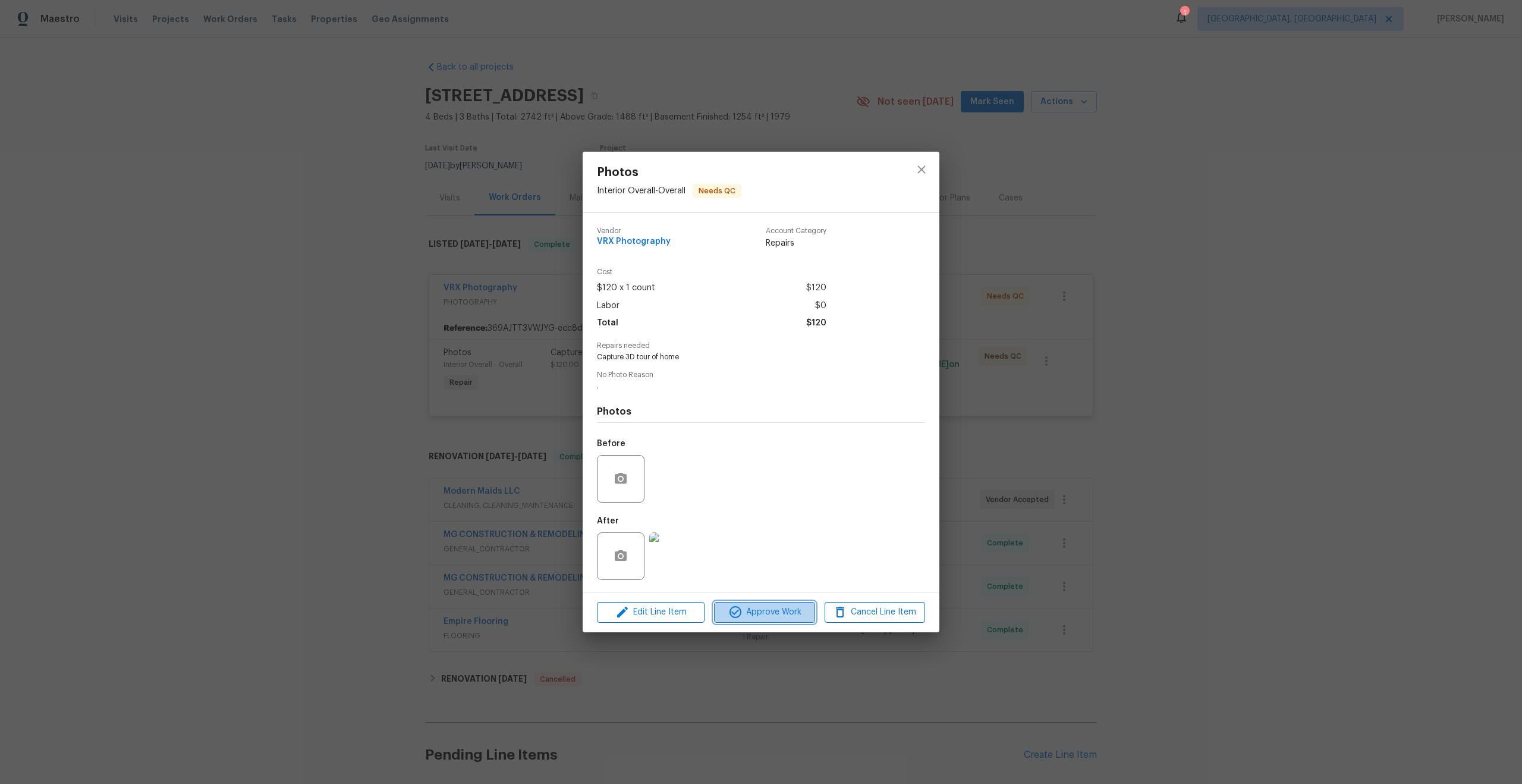
click at [767, 613] on span "Approve Work" at bounding box center [765, 612] width 94 height 15
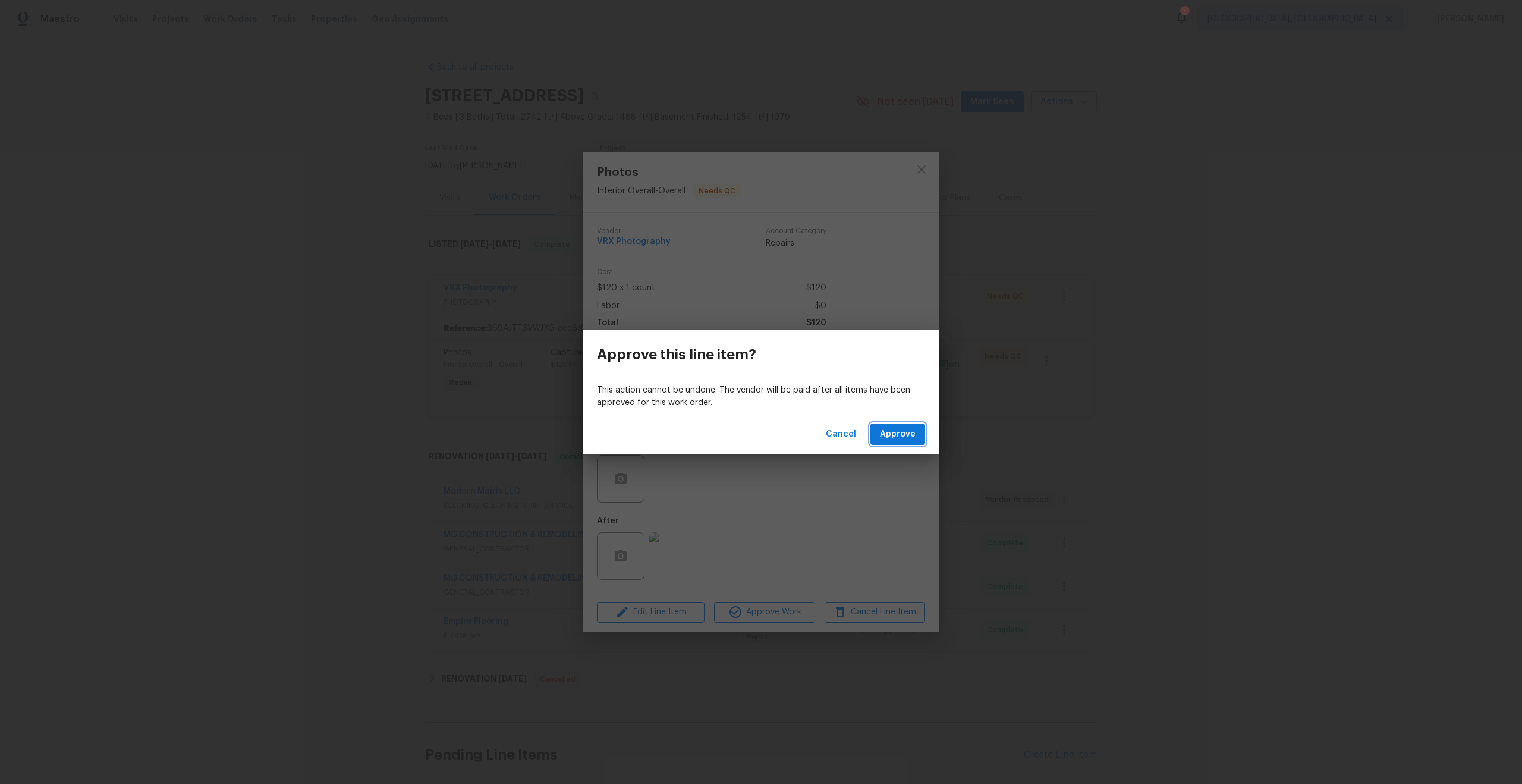
click at [893, 431] on span "Approve" at bounding box center [898, 435] width 36 height 15
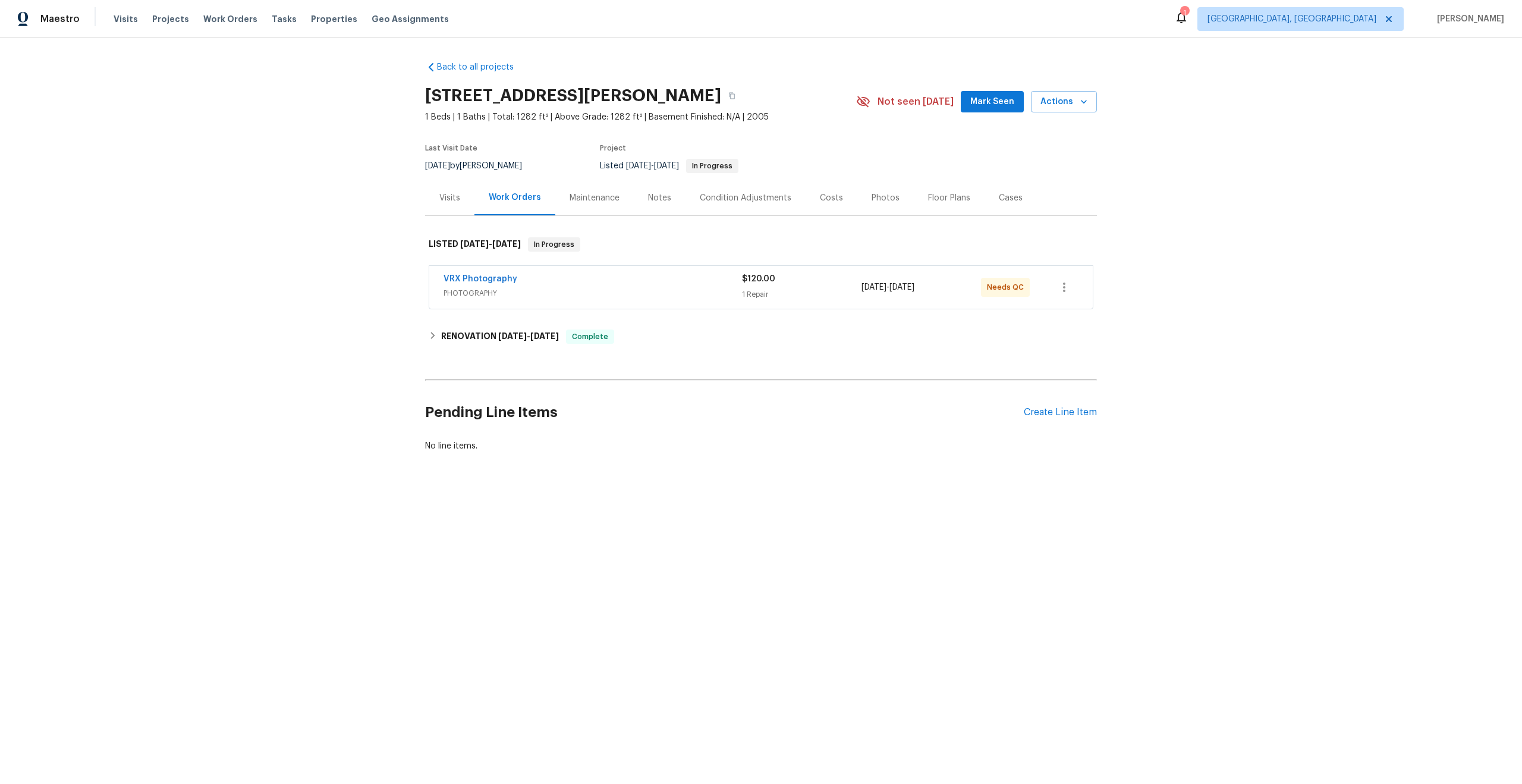
click at [646, 279] on div "VRX Photography" at bounding box center [593, 280] width 298 height 14
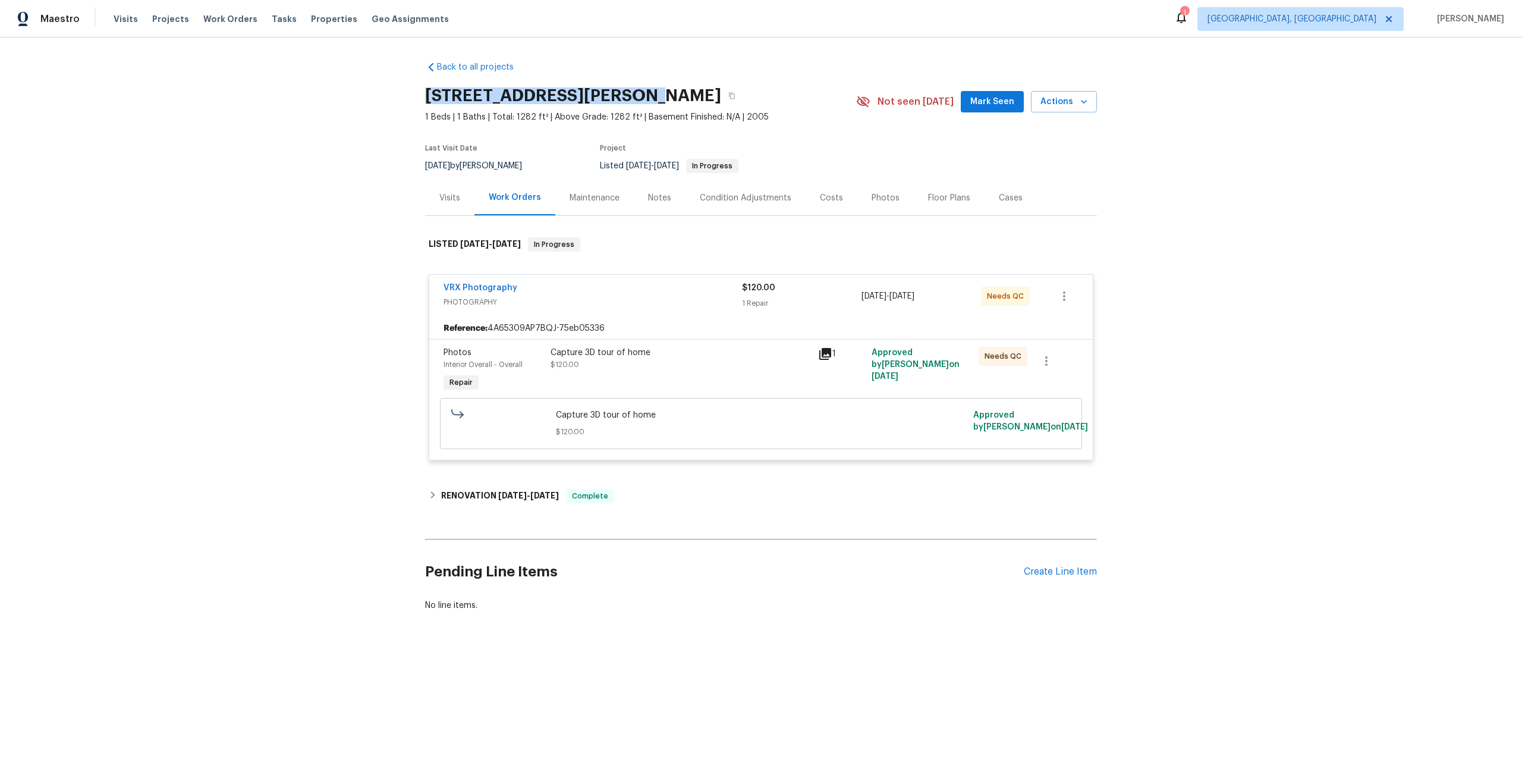
drag, startPoint x: 640, startPoint y: 95, endPoint x: 420, endPoint y: 94, distance: 220.0
click at [420, 94] on div "Back to all projects [STREET_ADDRESS][PERSON_NAME] 1 Beds | 1 Baths | Total: 12…" at bounding box center [761, 364] width 1522 height 655
copy h2 "[STREET_ADDRESS][PERSON_NAME]"
click at [685, 367] on div "Capture 3D tour of home $120.00" at bounding box center [681, 358] width 261 height 24
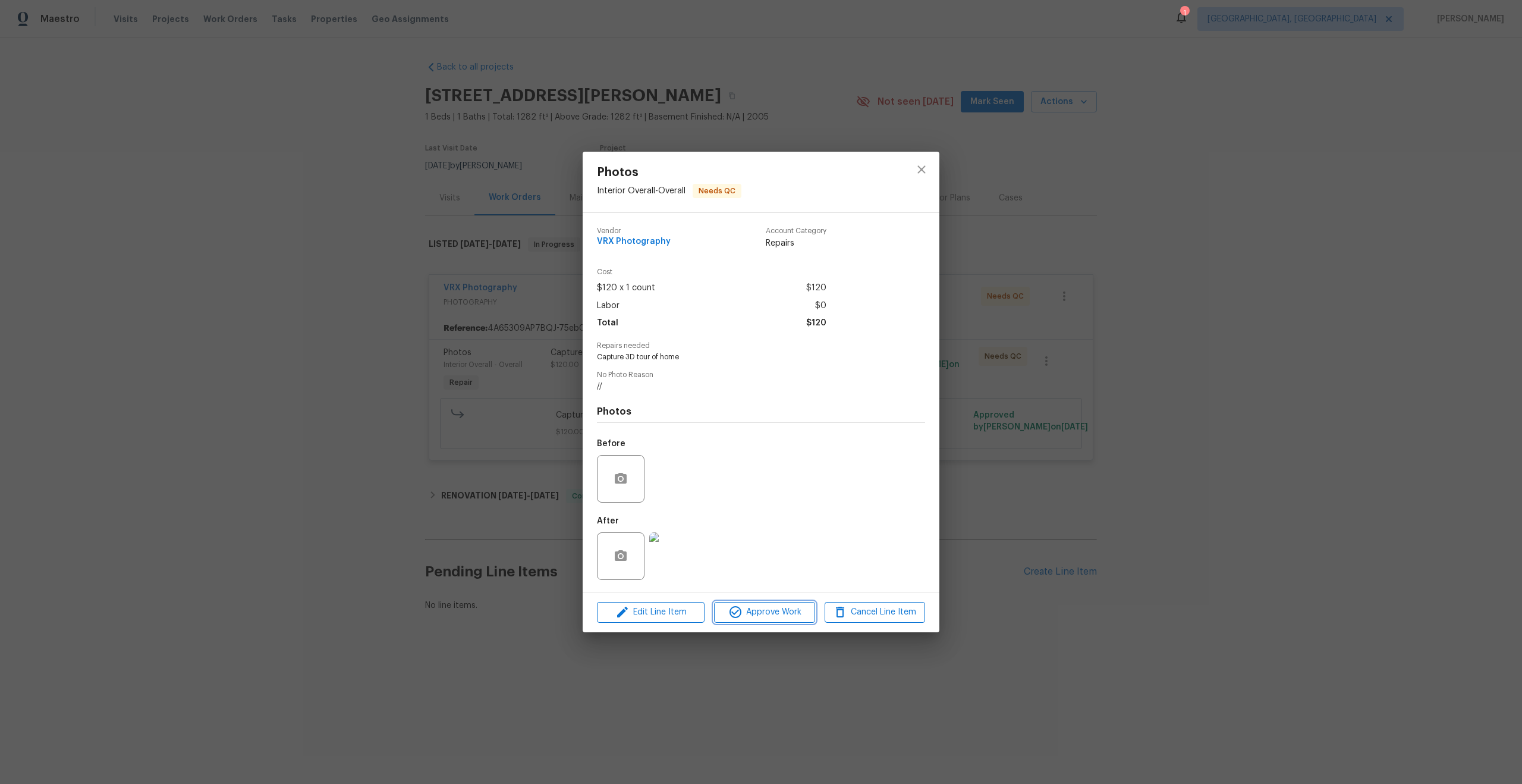
click at [775, 613] on span "Approve Work" at bounding box center [765, 612] width 94 height 15
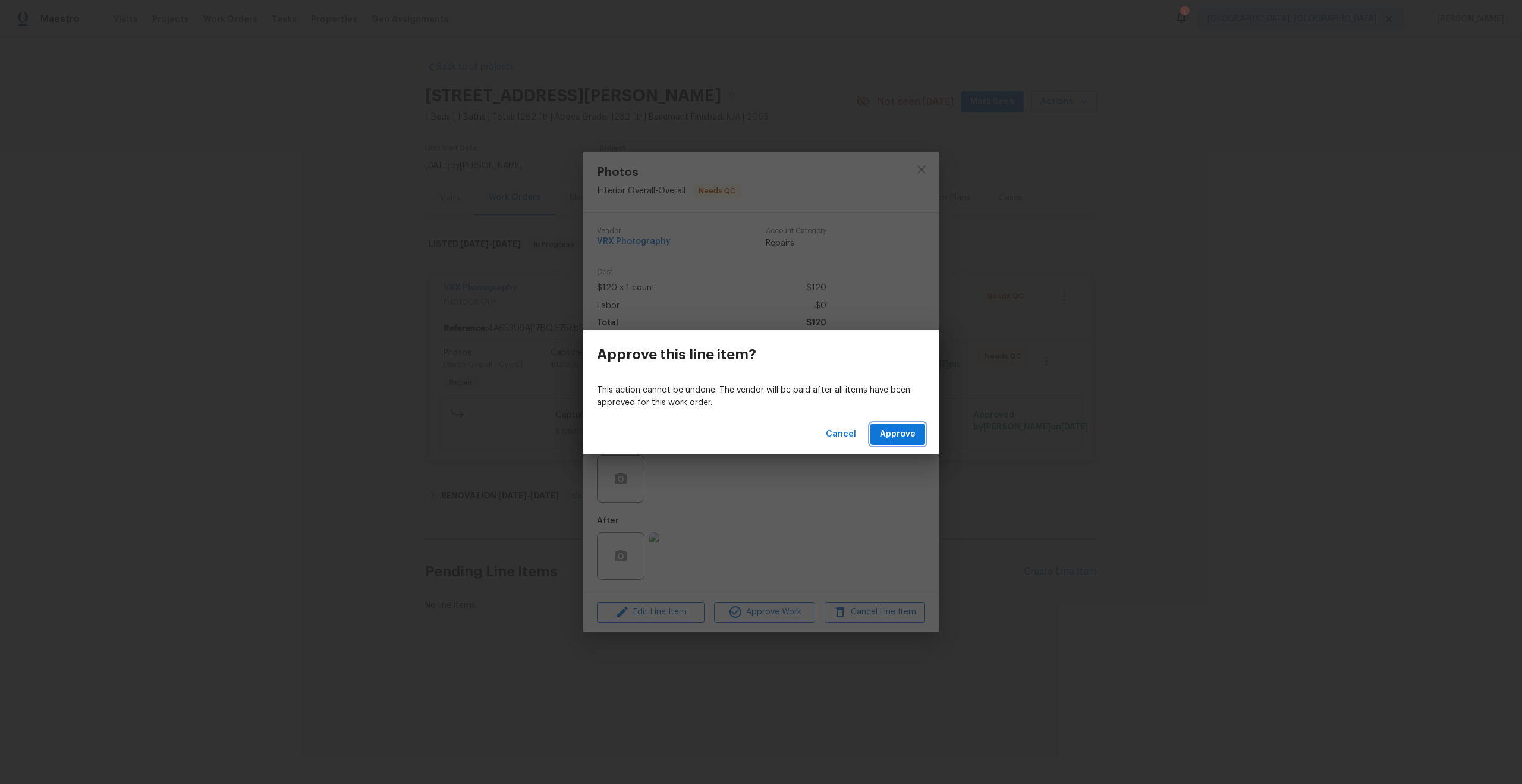
click at [889, 428] on span "Approve" at bounding box center [898, 435] width 36 height 15
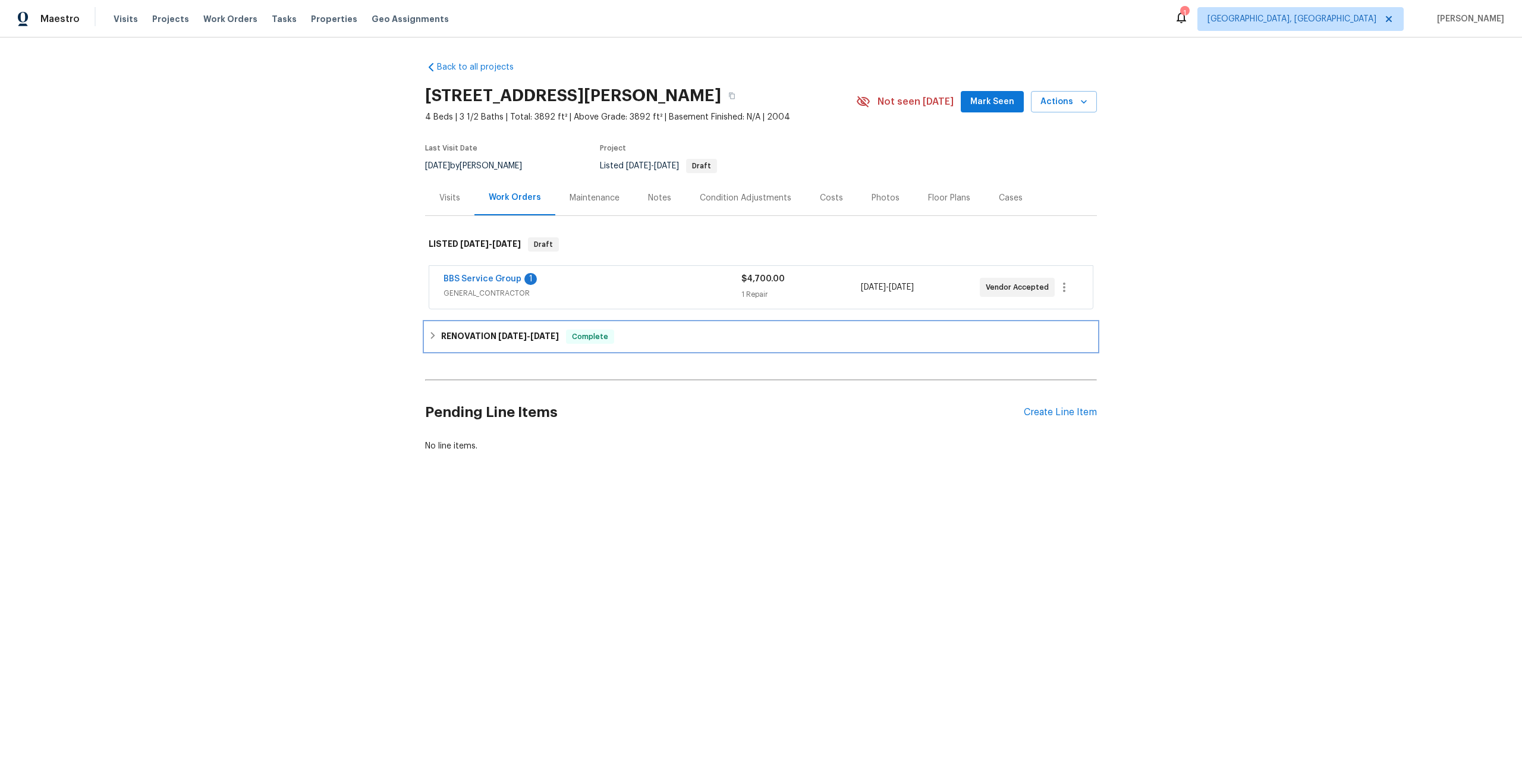
click at [692, 340] on div "RENOVATION [DATE] - [DATE] Complete" at bounding box center [761, 336] width 665 height 14
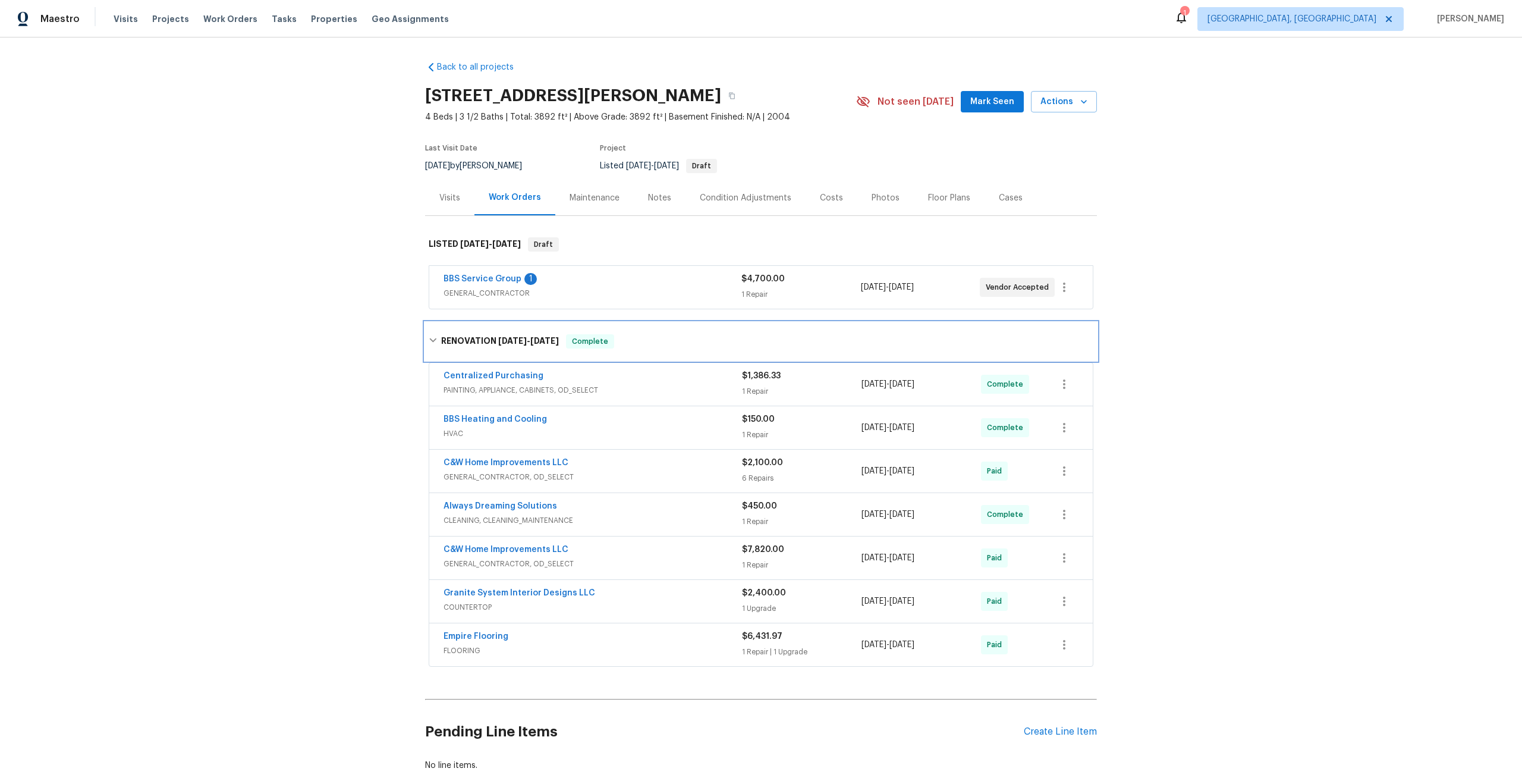
click at [649, 344] on div "RENOVATION [DATE] - [DATE] Complete" at bounding box center [761, 341] width 665 height 14
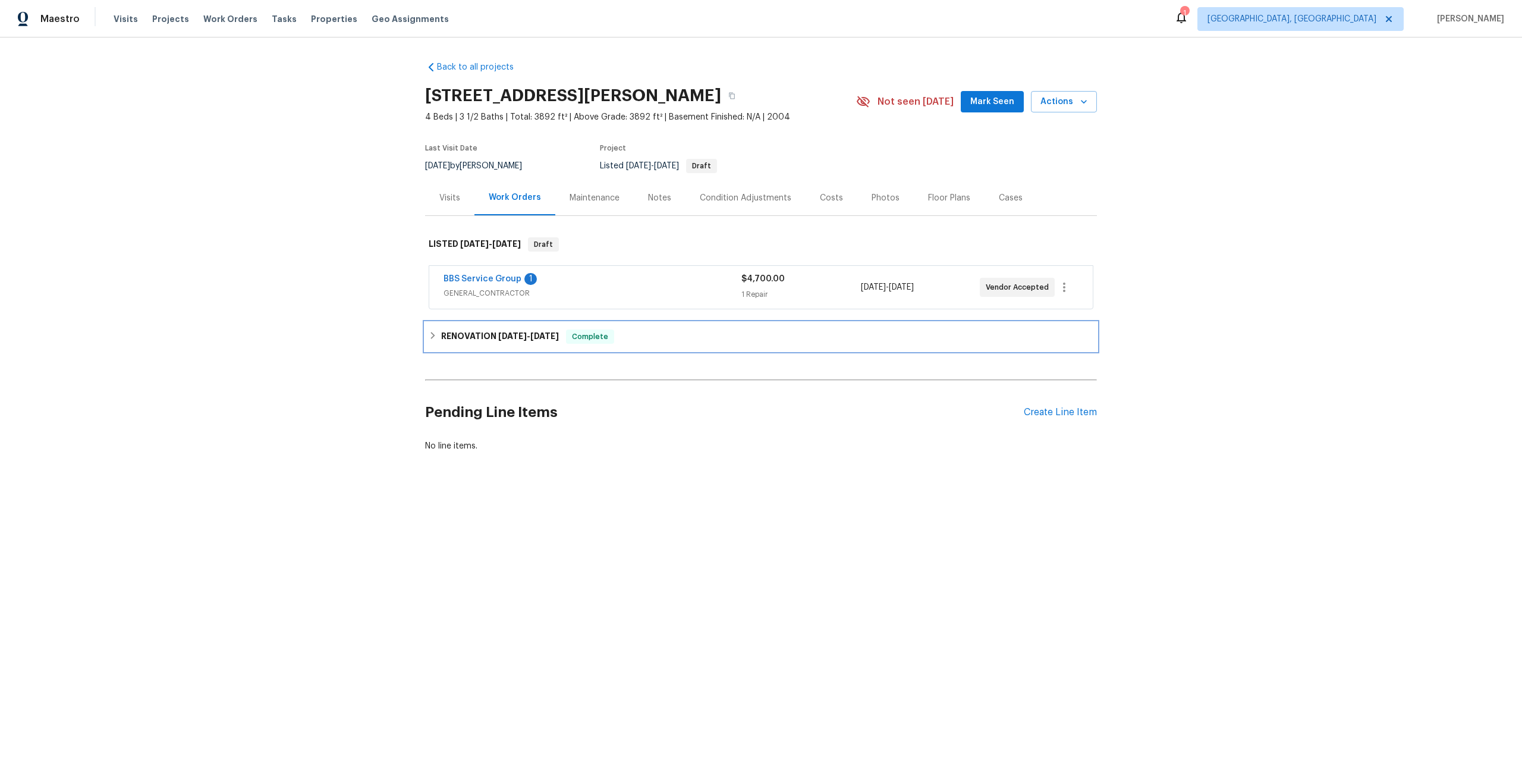
click at [646, 343] on div "RENOVATION [DATE] - [DATE] Complete" at bounding box center [761, 336] width 665 height 14
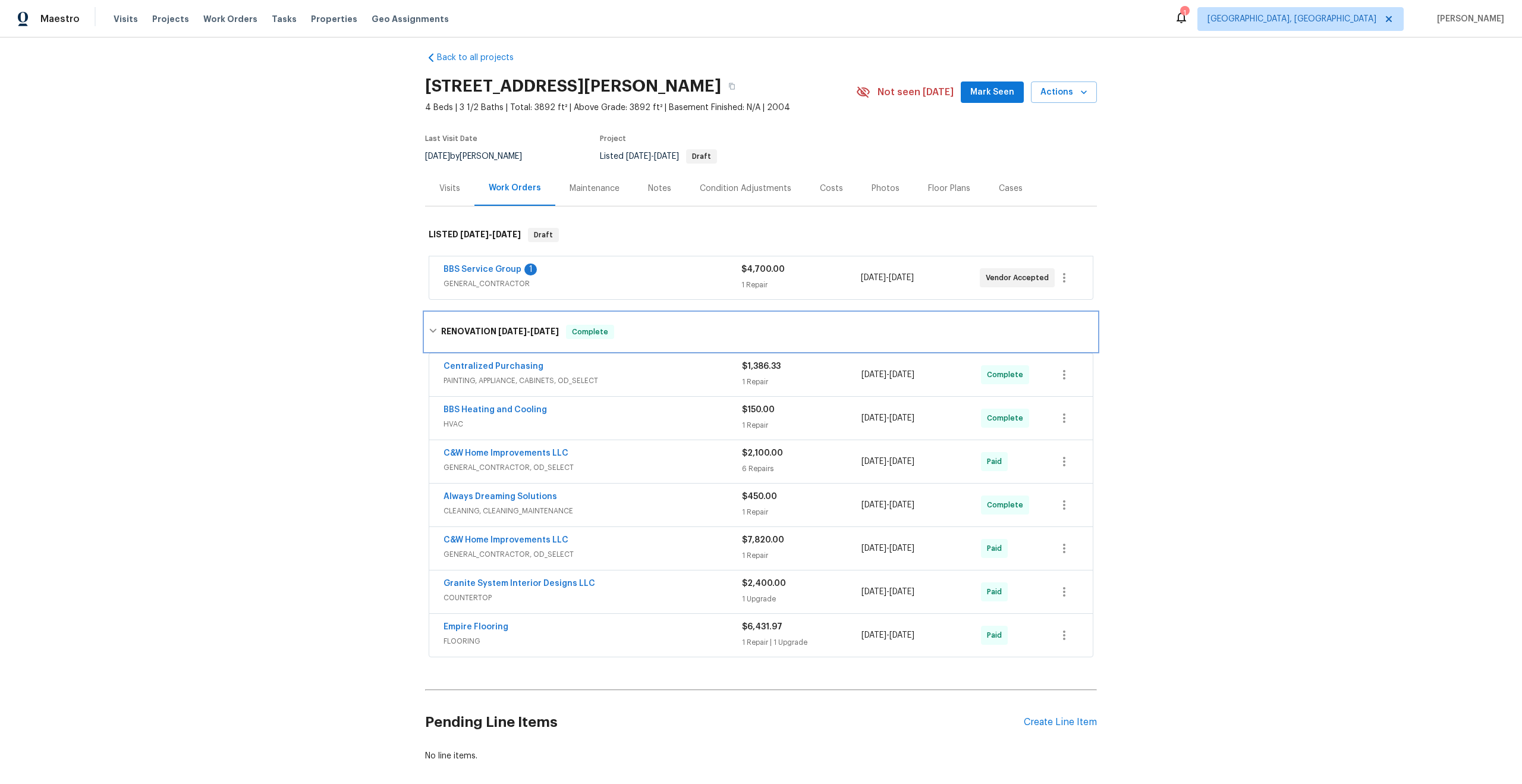
scroll to position [68, 0]
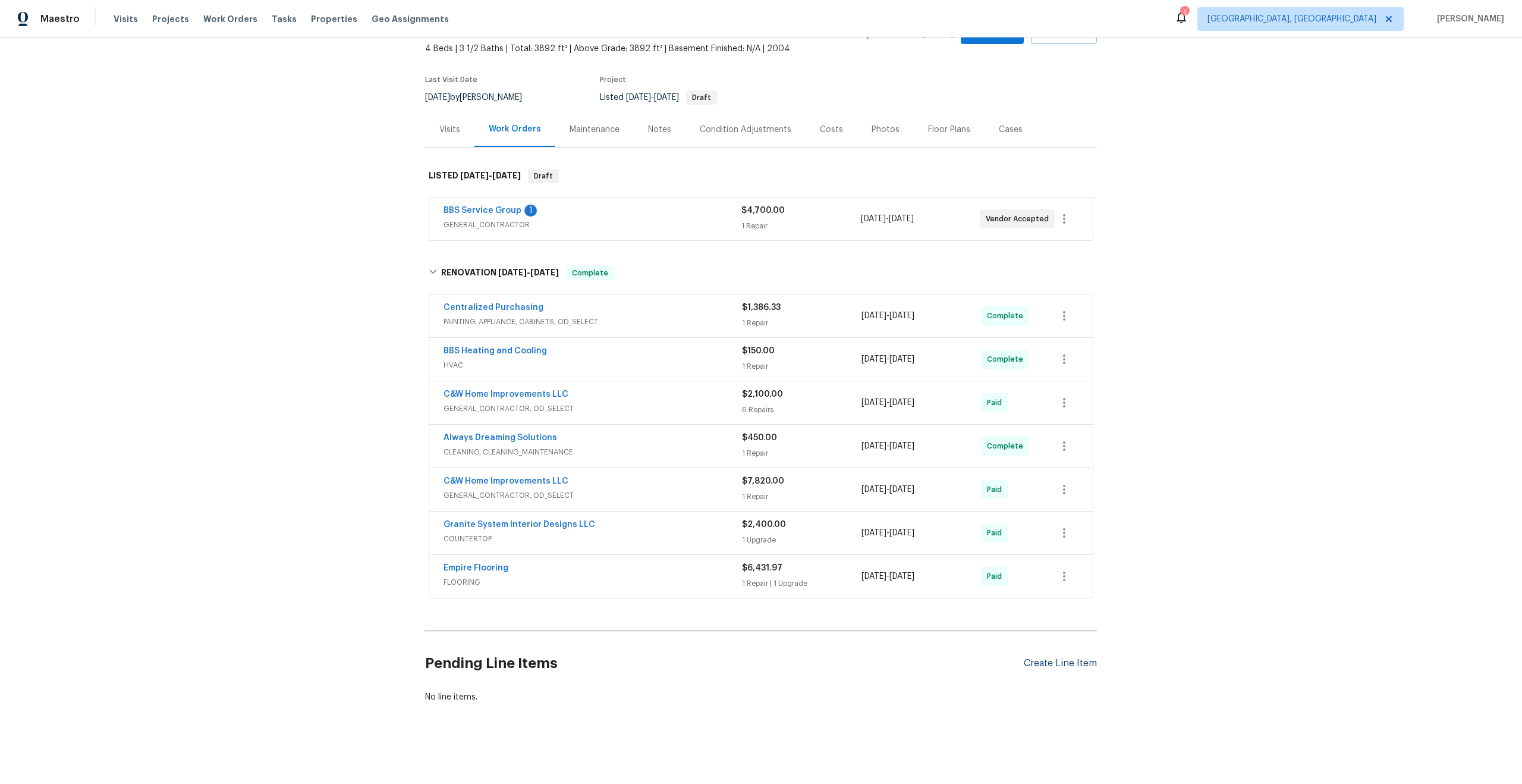
click at [1075, 663] on div "Create Line Item" at bounding box center [1061, 663] width 73 height 11
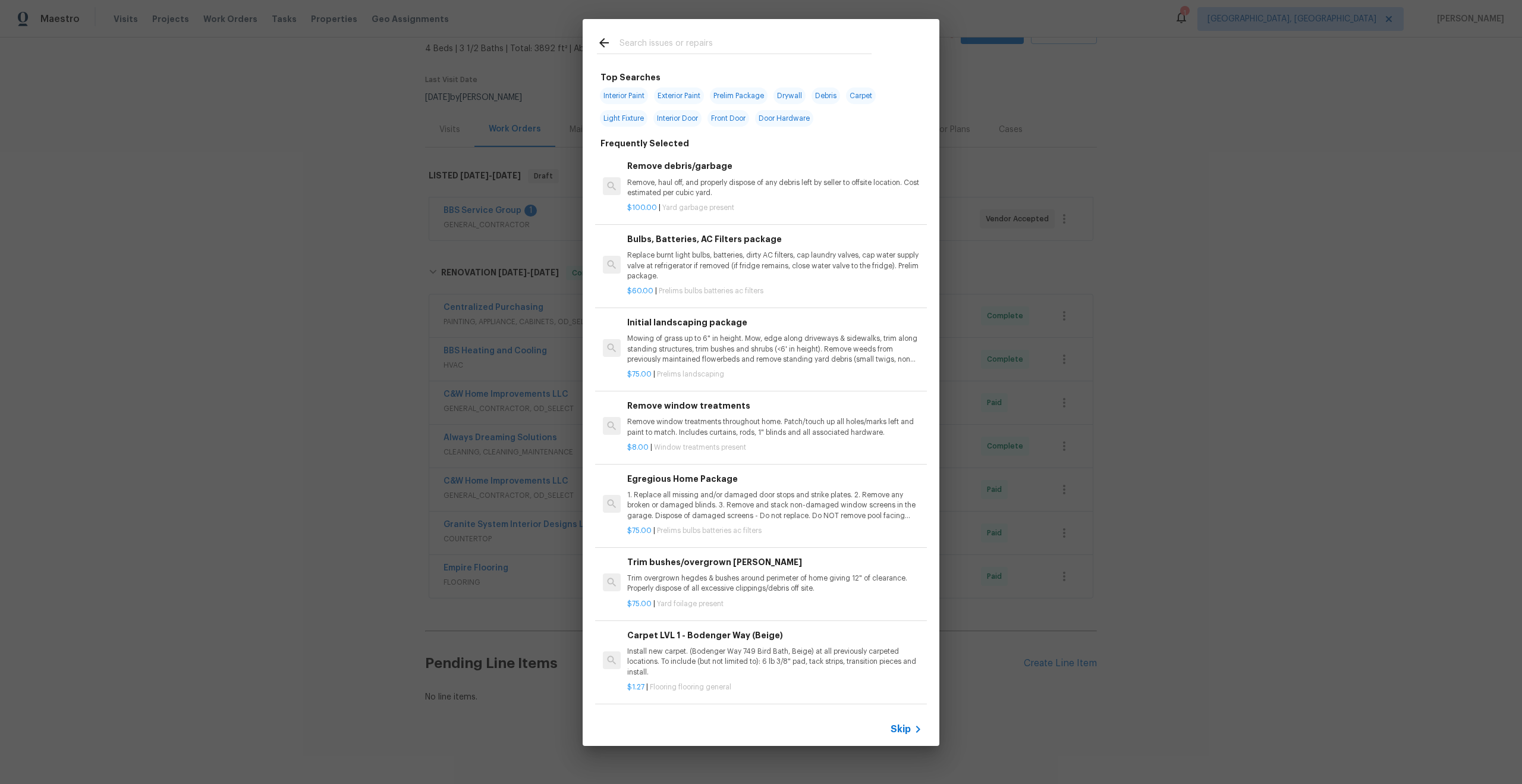
click at [898, 727] on span "Skip" at bounding box center [900, 728] width 20 height 12
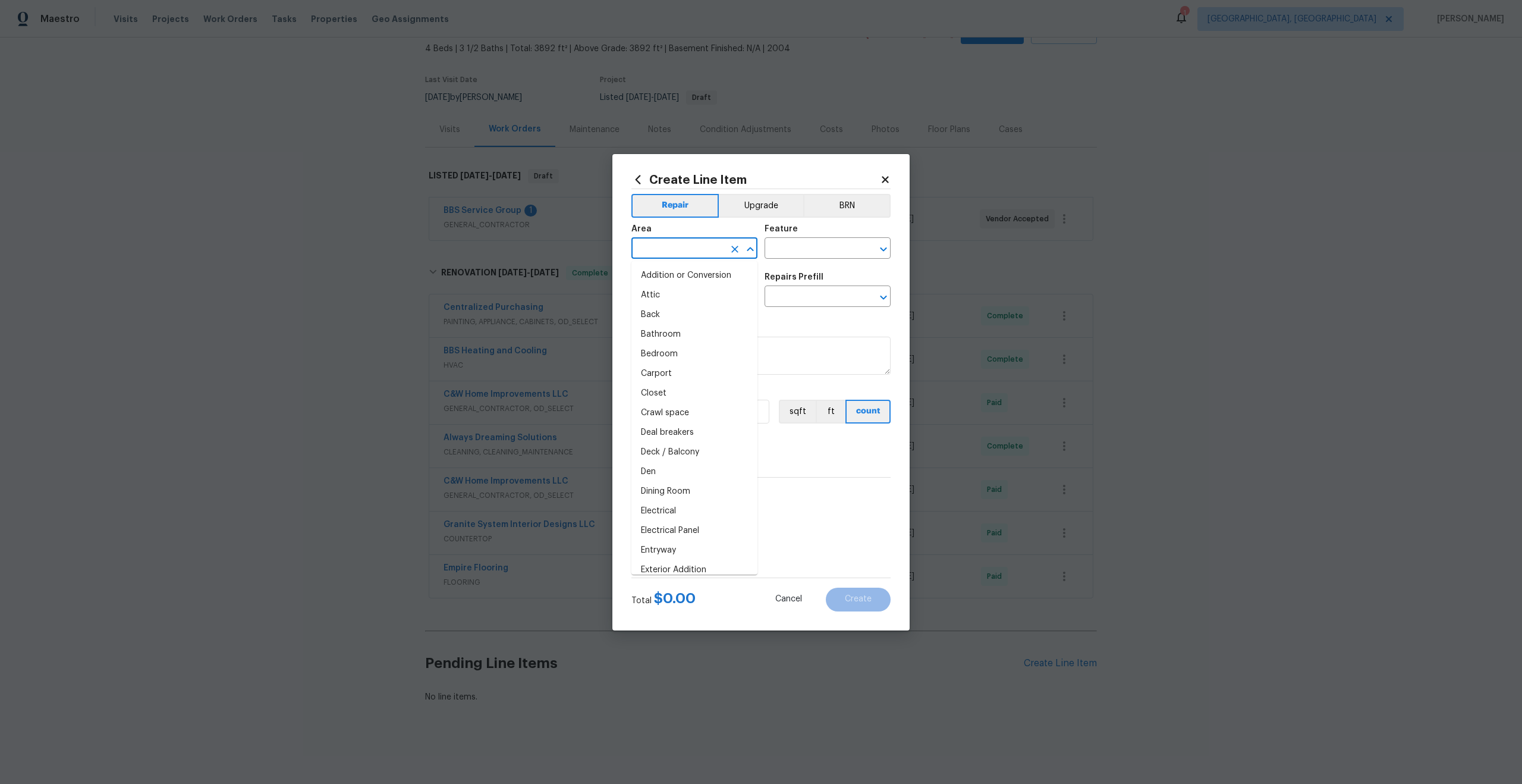
click at [715, 252] on input "text" at bounding box center [677, 249] width 93 height 19
click at [688, 297] on li "Interior Overall" at bounding box center [694, 295] width 126 height 20
type input "Interior Overall"
click at [806, 248] on input "text" at bounding box center [811, 249] width 93 height 19
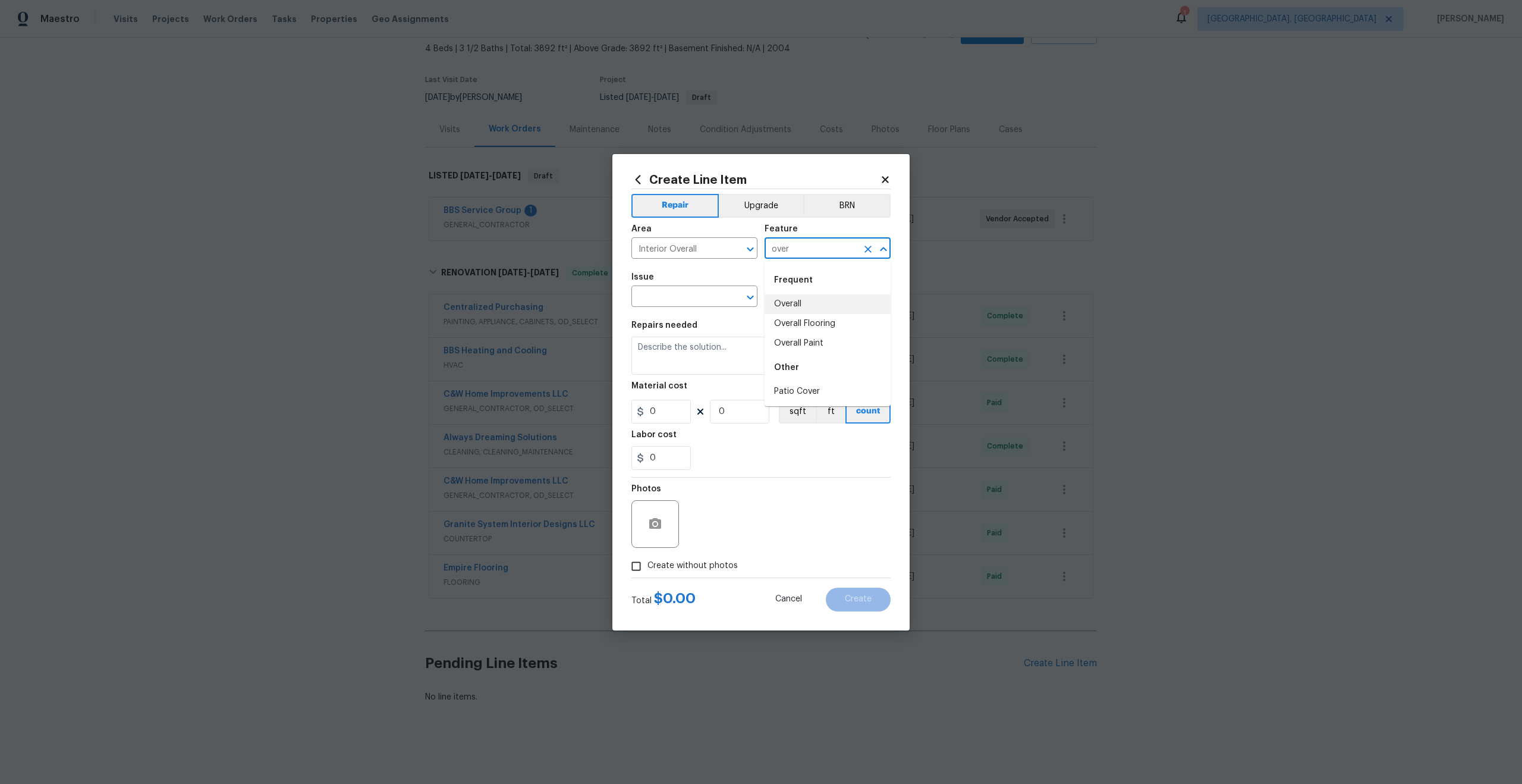
click at [789, 300] on li "Overall" at bounding box center [827, 304] width 126 height 20
type input "Overall"
click at [652, 289] on input "text" at bounding box center [677, 297] width 93 height 19
click at [667, 347] on li "Photos" at bounding box center [694, 352] width 126 height 20
type input "Photos"
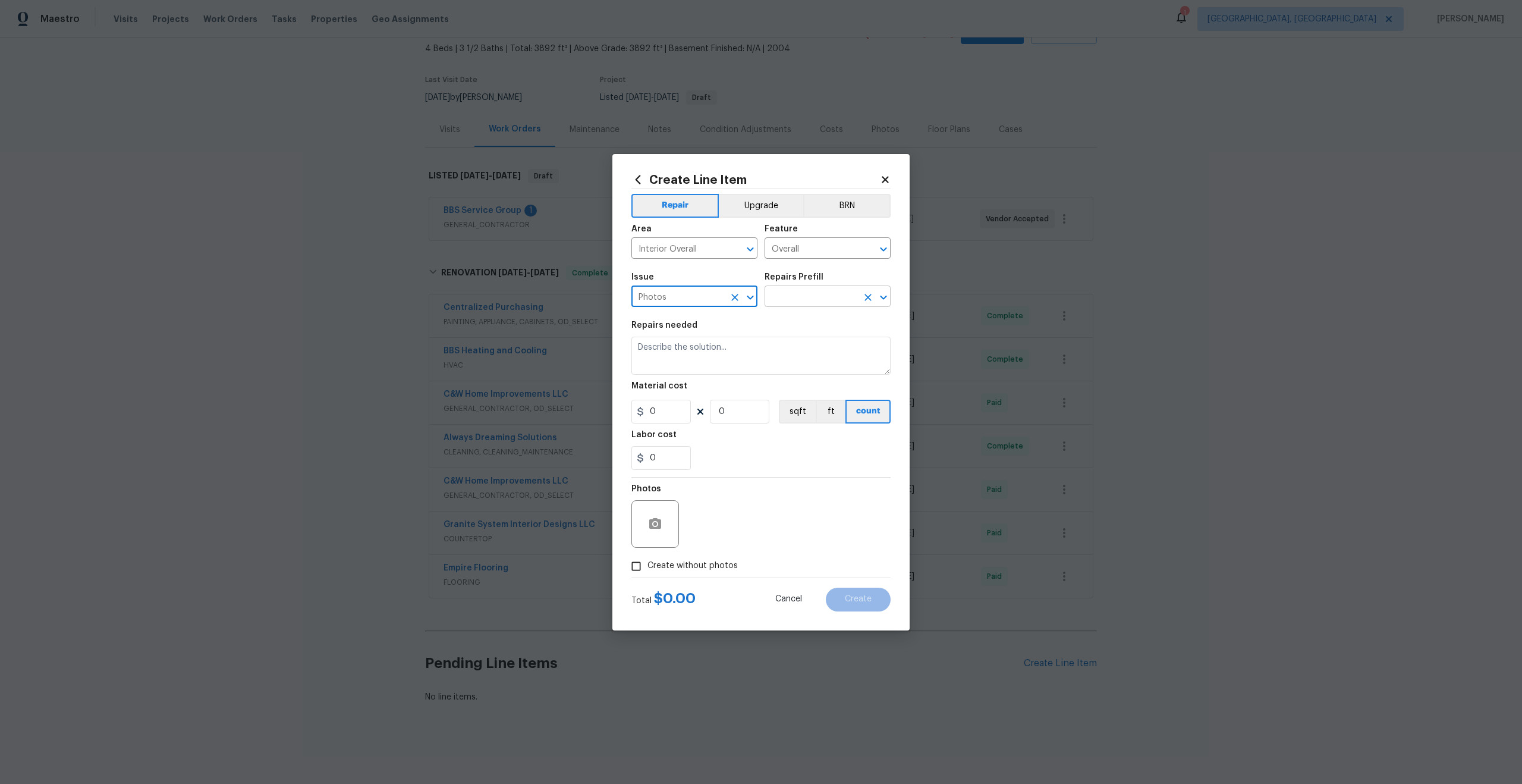
click at [818, 300] on input "text" at bounding box center [811, 297] width 93 height 19
click at [791, 325] on li "3D Tour Capture $120.00" at bounding box center [827, 324] width 126 height 20
type input "3D Tour Capture $120.00"
type textarea "Capture 3D tour of home"
type input "1"
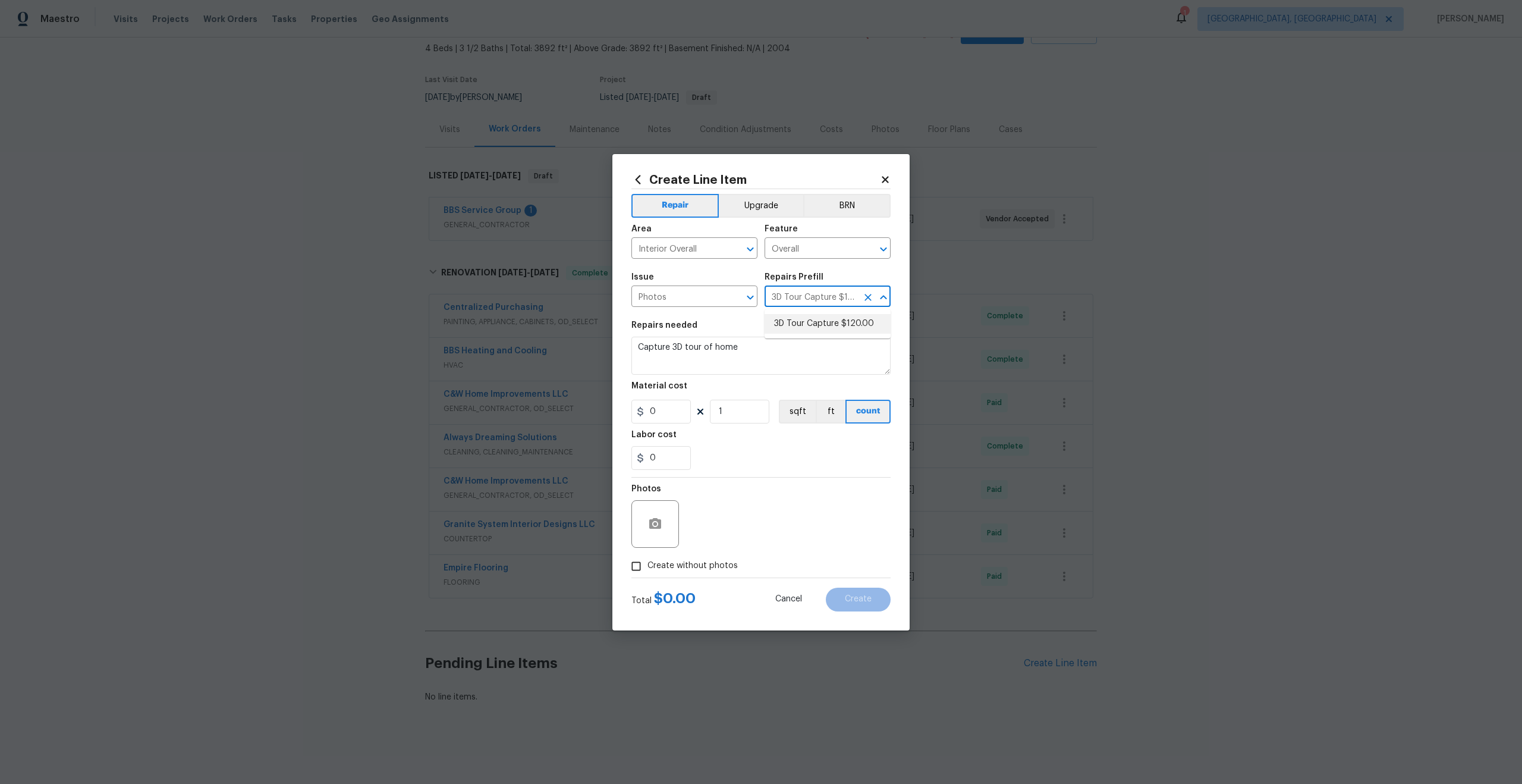
type input "120"
click at [629, 566] on input "Create without photos" at bounding box center [636, 566] width 23 height 23
checkbox input "true"
click at [747, 513] on textarea at bounding box center [790, 523] width 202 height 47
type textarea "."
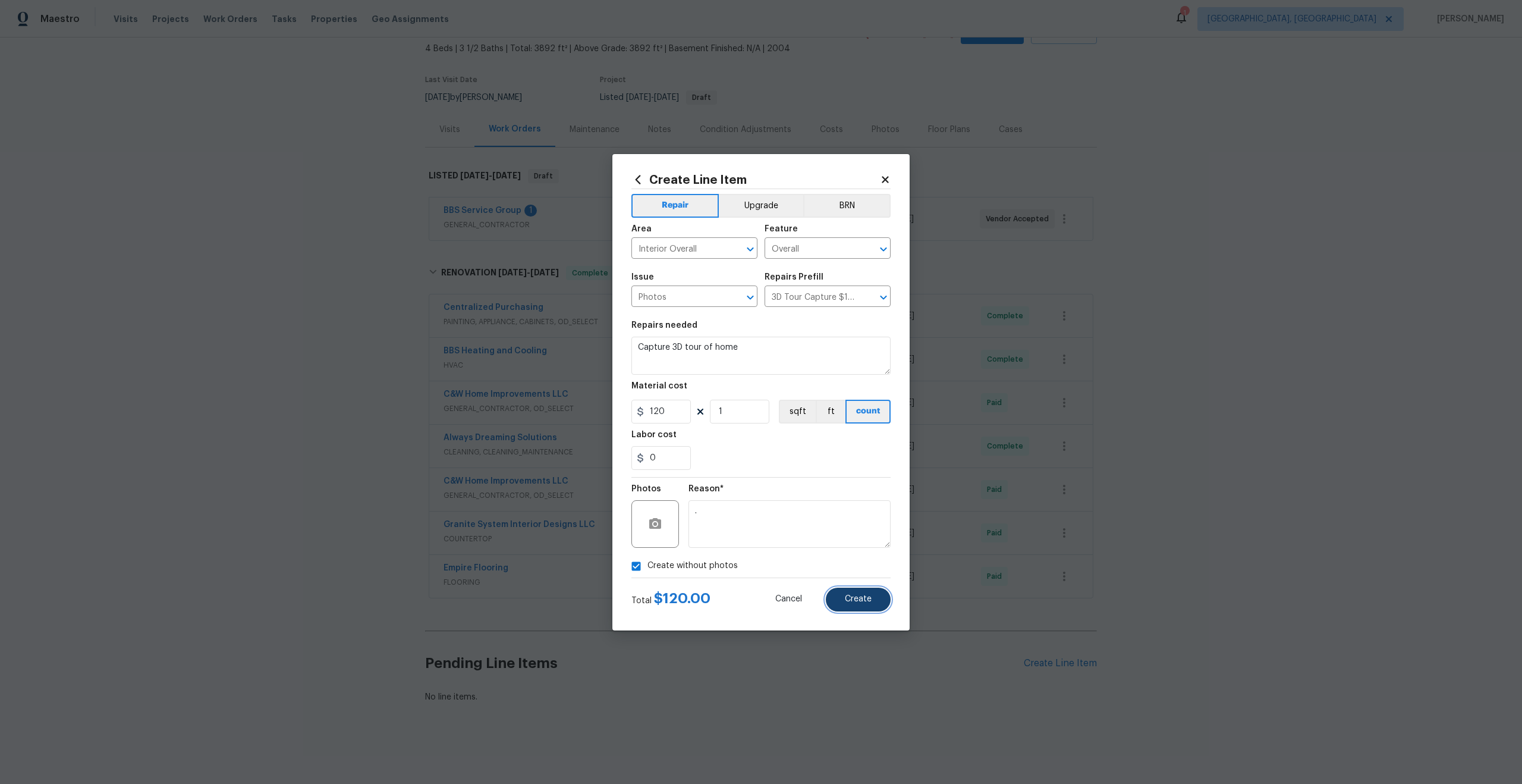
click at [855, 604] on button "Create" at bounding box center [858, 599] width 65 height 24
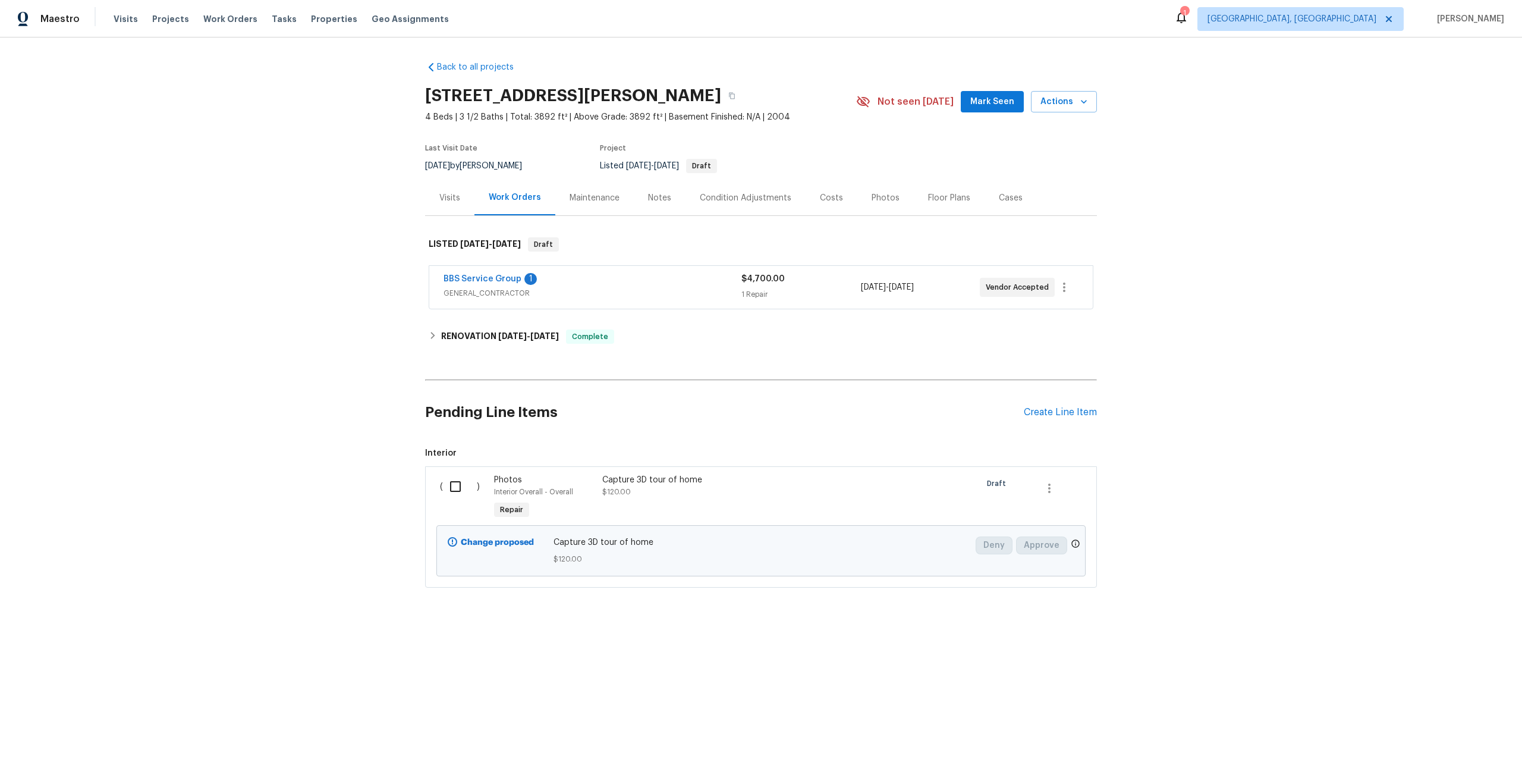
click at [459, 480] on input "checkbox" at bounding box center [459, 486] width 34 height 25
checkbox input "true"
click at [1444, 756] on span "Create Work Order" at bounding box center [1454, 754] width 79 height 15
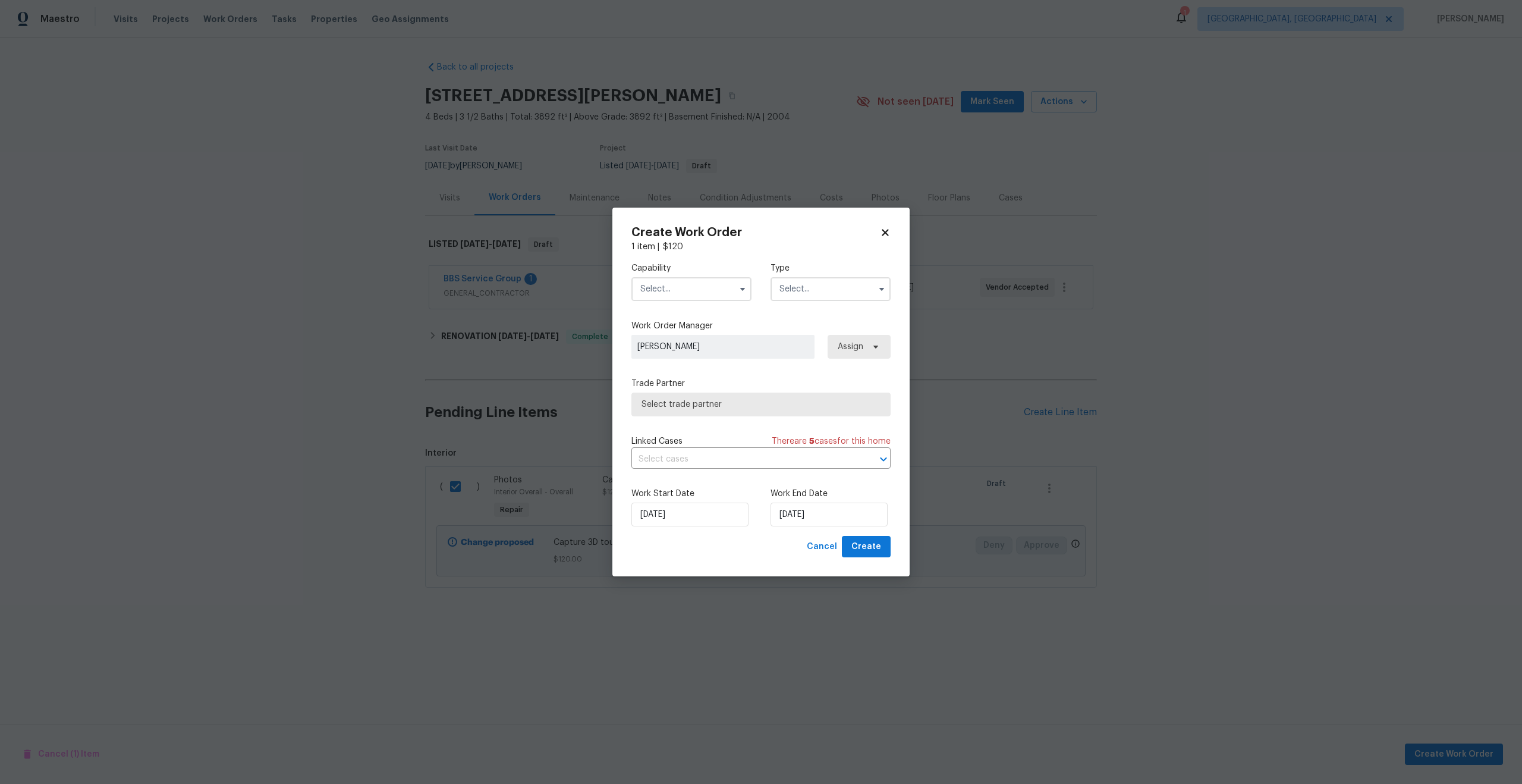
click at [700, 288] on input "text" at bounding box center [691, 289] width 120 height 24
click at [687, 311] on span "Photography" at bounding box center [669, 315] width 51 height 8
type input "Photography"
click at [828, 290] on input "text" at bounding box center [831, 289] width 120 height 24
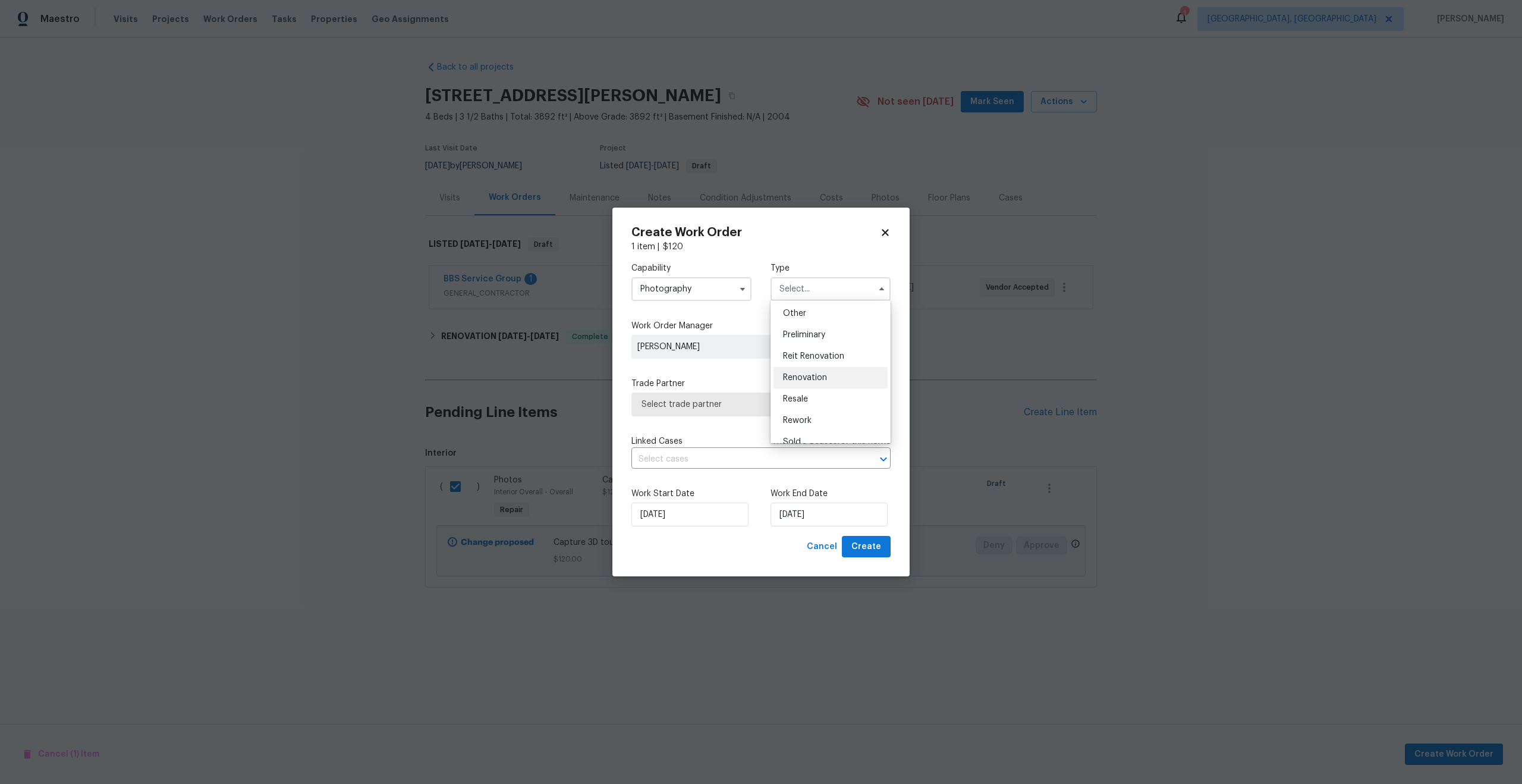
scroll to position [223, 0]
click at [803, 327] on span "Other" at bounding box center [795, 327] width 23 height 8
type input "Other"
click at [725, 411] on span "Select trade partner" at bounding box center [761, 404] width 259 height 24
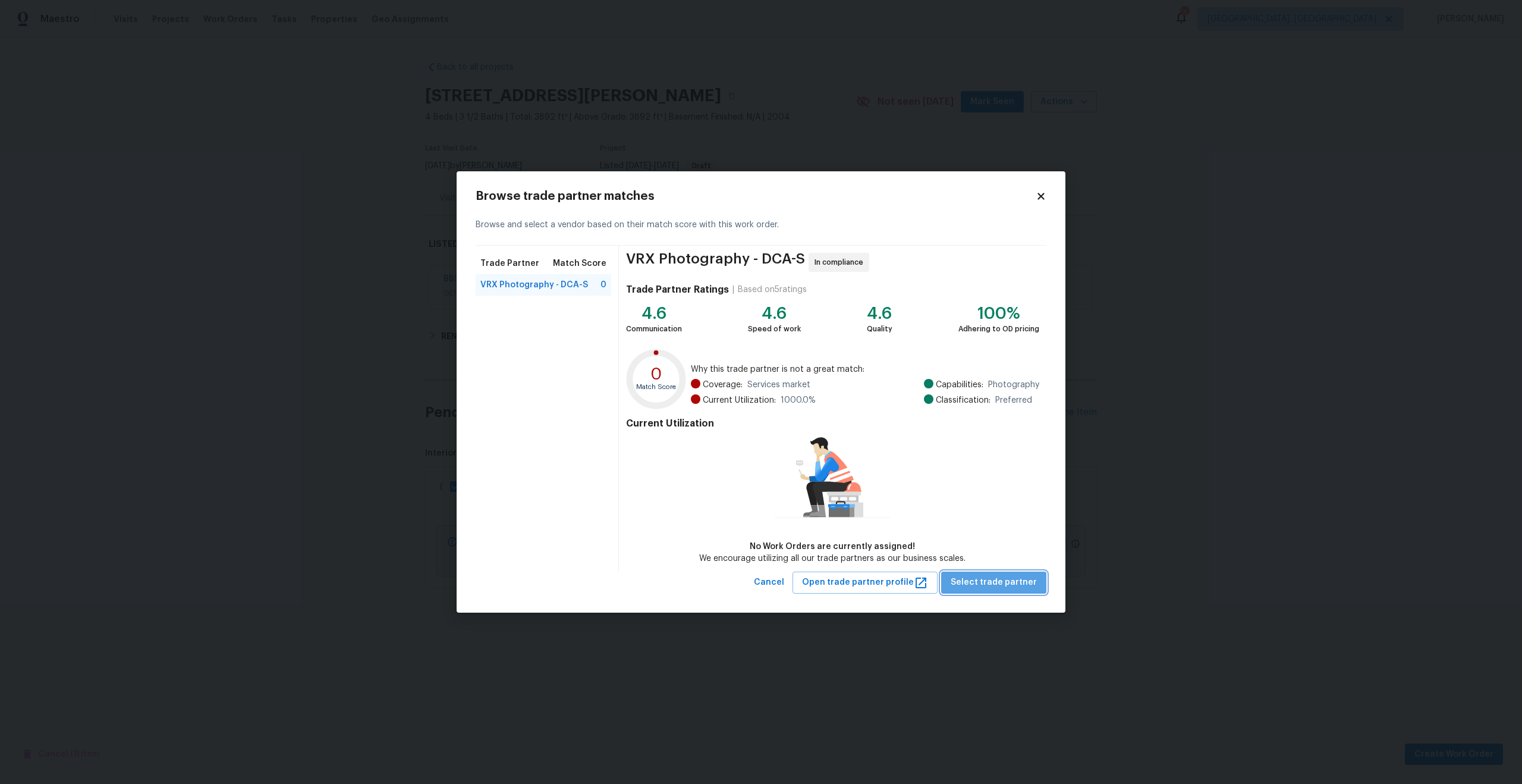
click at [1008, 586] on span "Select trade partner" at bounding box center [994, 582] width 86 height 15
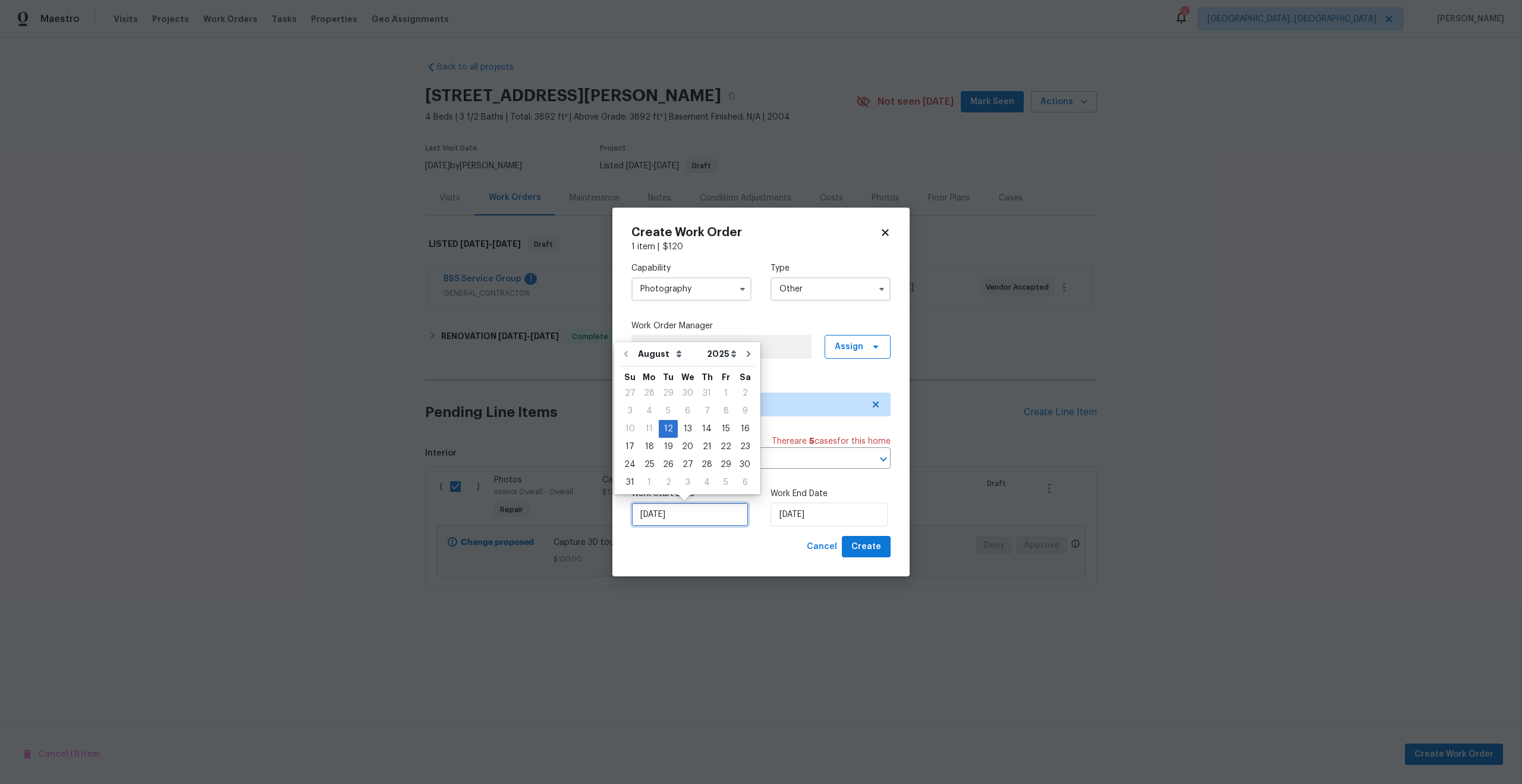
click at [708, 505] on input "12/08/2025" at bounding box center [690, 514] width 117 height 24
click at [685, 427] on div "13" at bounding box center [688, 428] width 20 height 17
type input "13/08/2025"
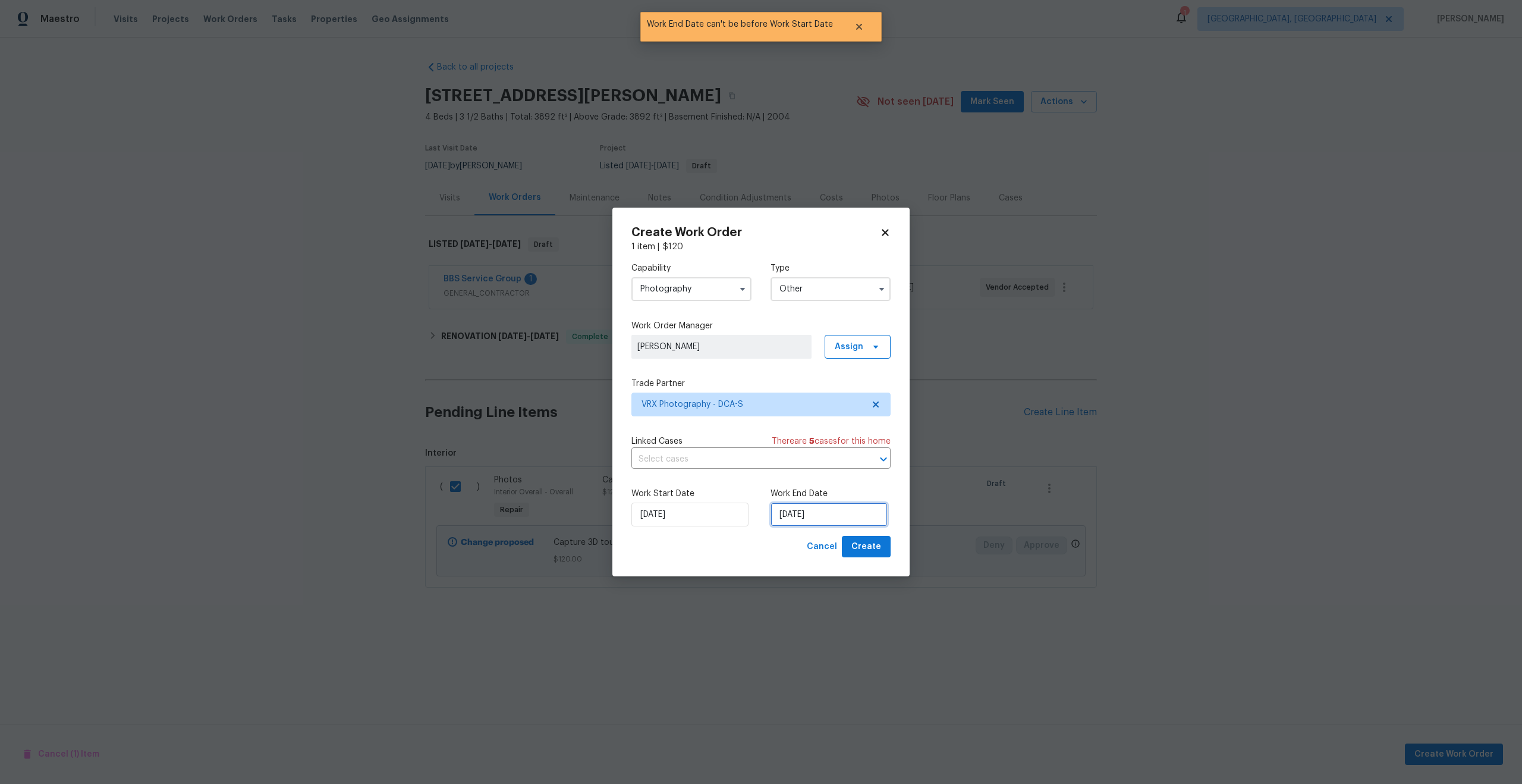
click at [831, 511] on input "[DATE]" at bounding box center [829, 514] width 117 height 24
click at [845, 427] on div "14" at bounding box center [847, 428] width 19 height 17
type input "14/08/2025"
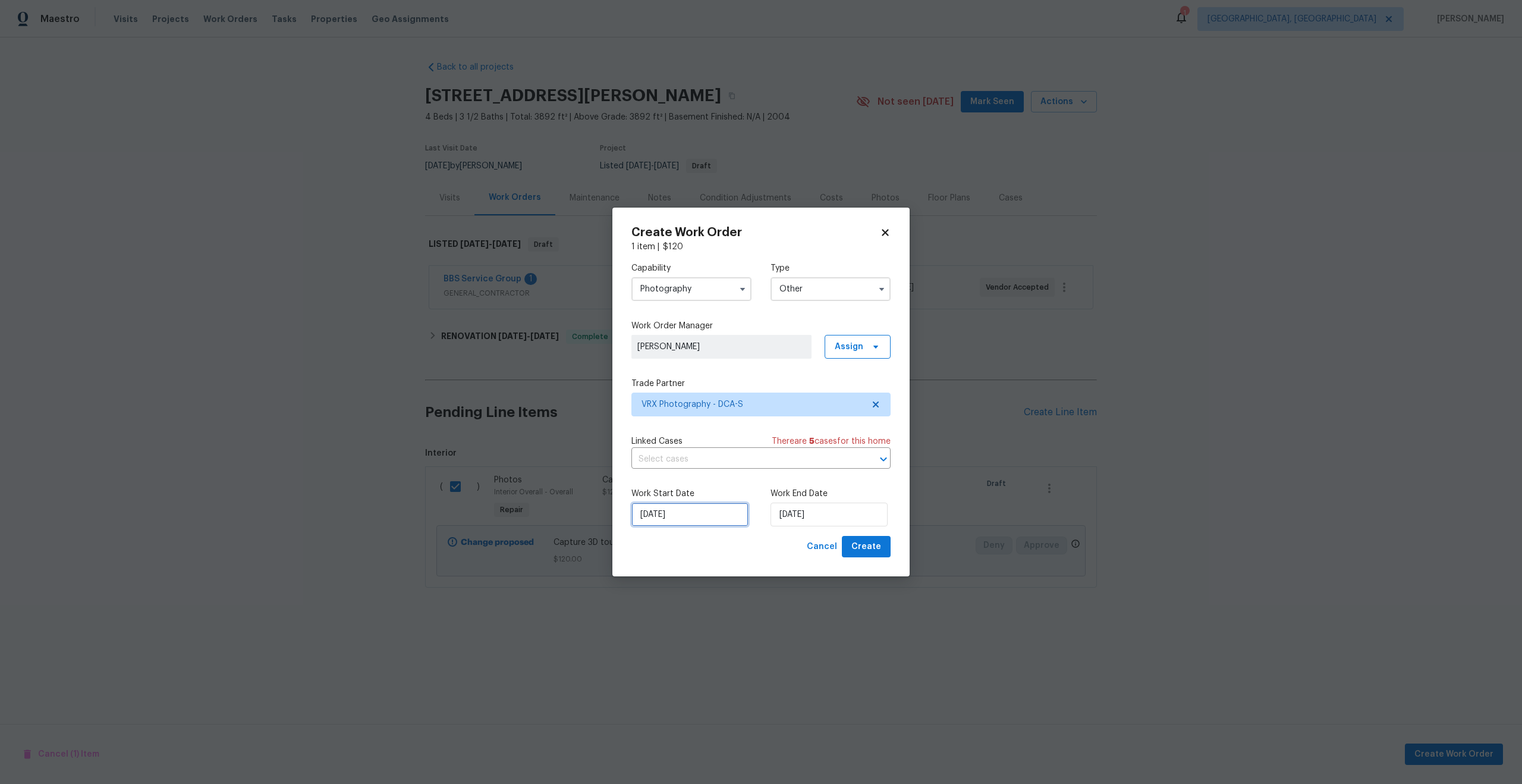
click at [703, 516] on input "[DATE]" at bounding box center [690, 514] width 117 height 24
click at [668, 426] on div "12" at bounding box center [668, 428] width 19 height 17
type input "[DATE]"
click at [810, 517] on input "14/08/2025" at bounding box center [829, 514] width 117 height 24
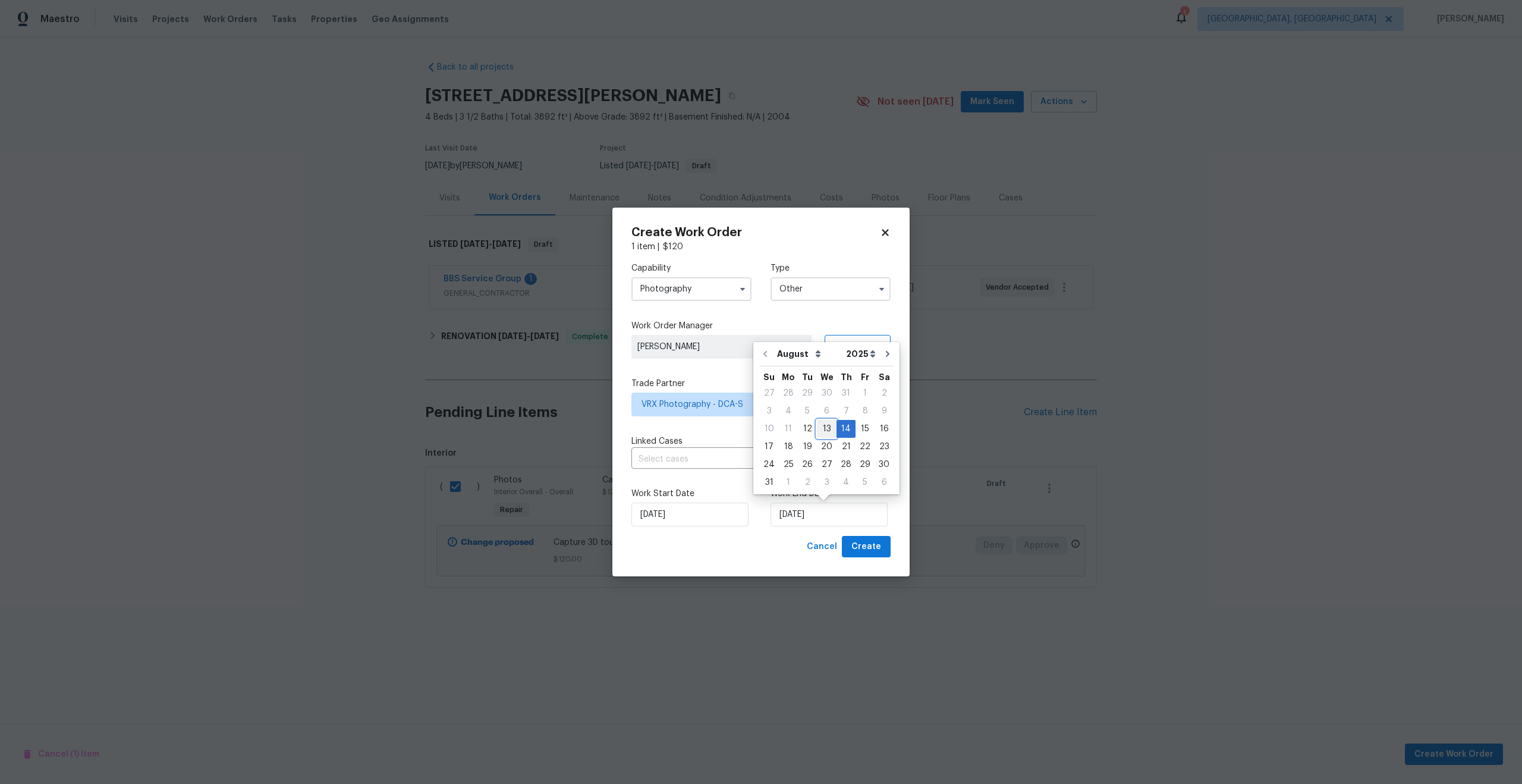
click at [821, 428] on div "13" at bounding box center [827, 428] width 20 height 17
type input "[DATE]"
click at [869, 543] on span "Create" at bounding box center [866, 547] width 30 height 15
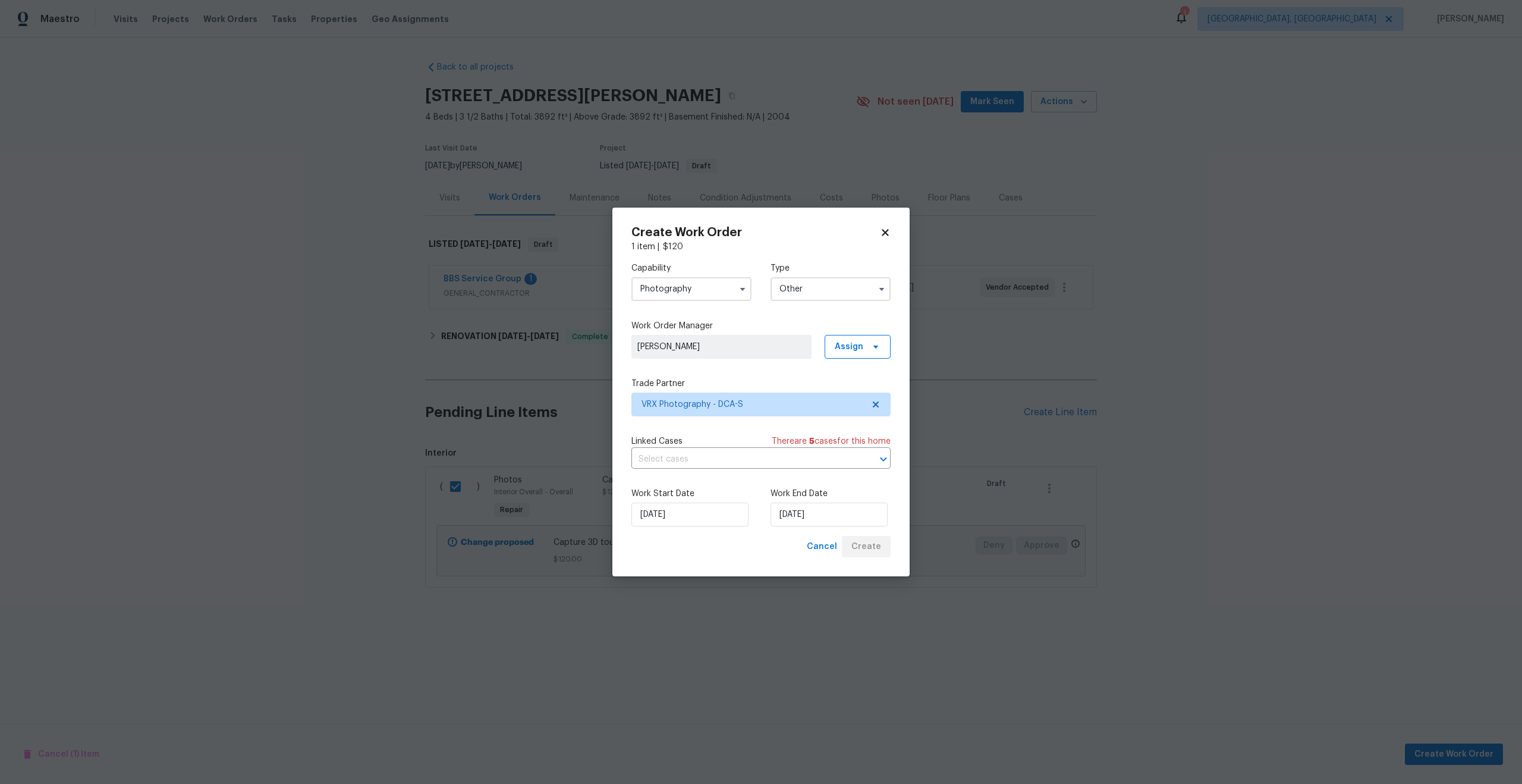
checkbox input "false"
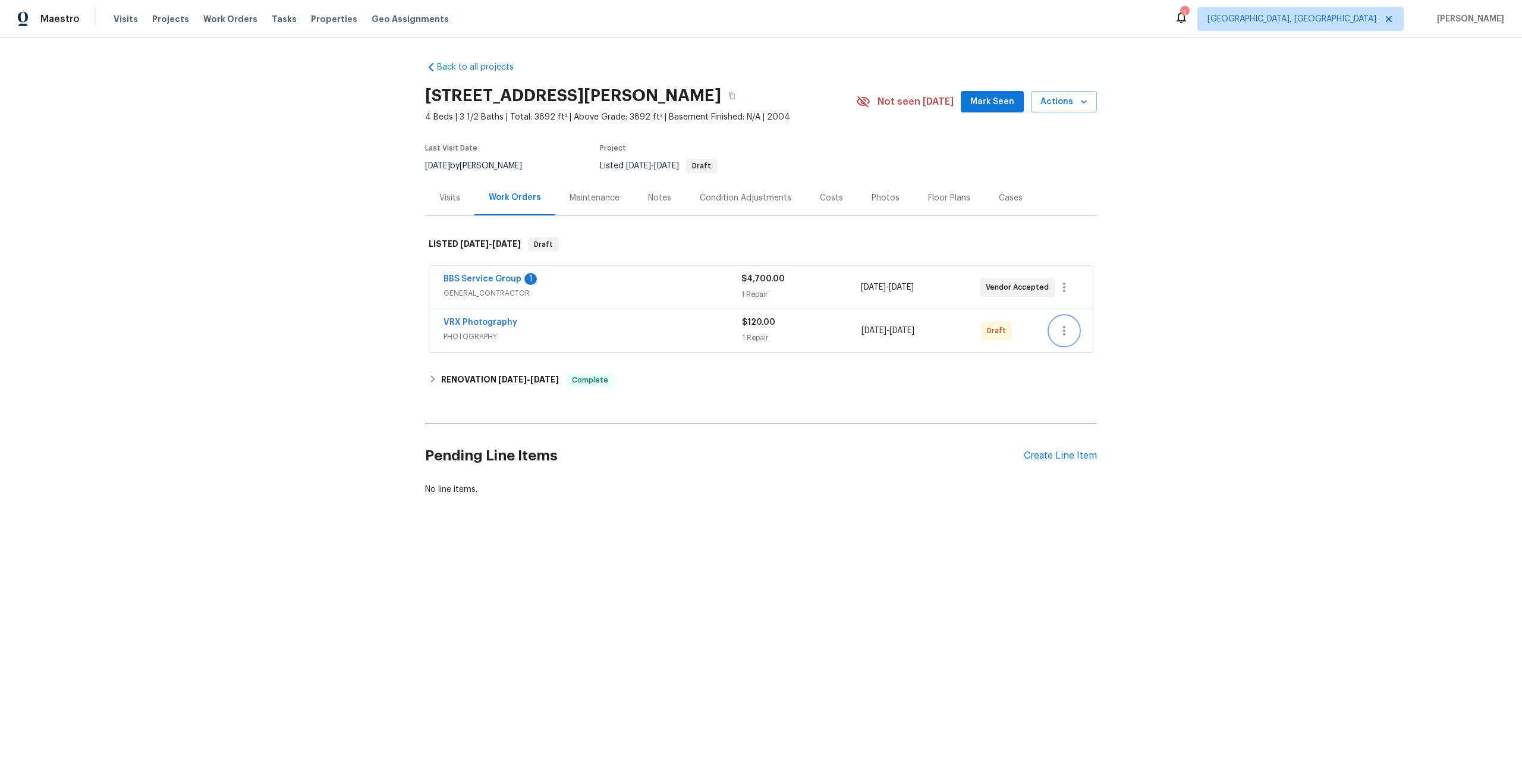
click at [1067, 329] on icon "button" at bounding box center [1064, 330] width 14 height 14
click at [1067, 330] on li "Send to Vendor" at bounding box center [1116, 331] width 133 height 20
click at [649, 525] on div at bounding box center [761, 392] width 1522 height 784
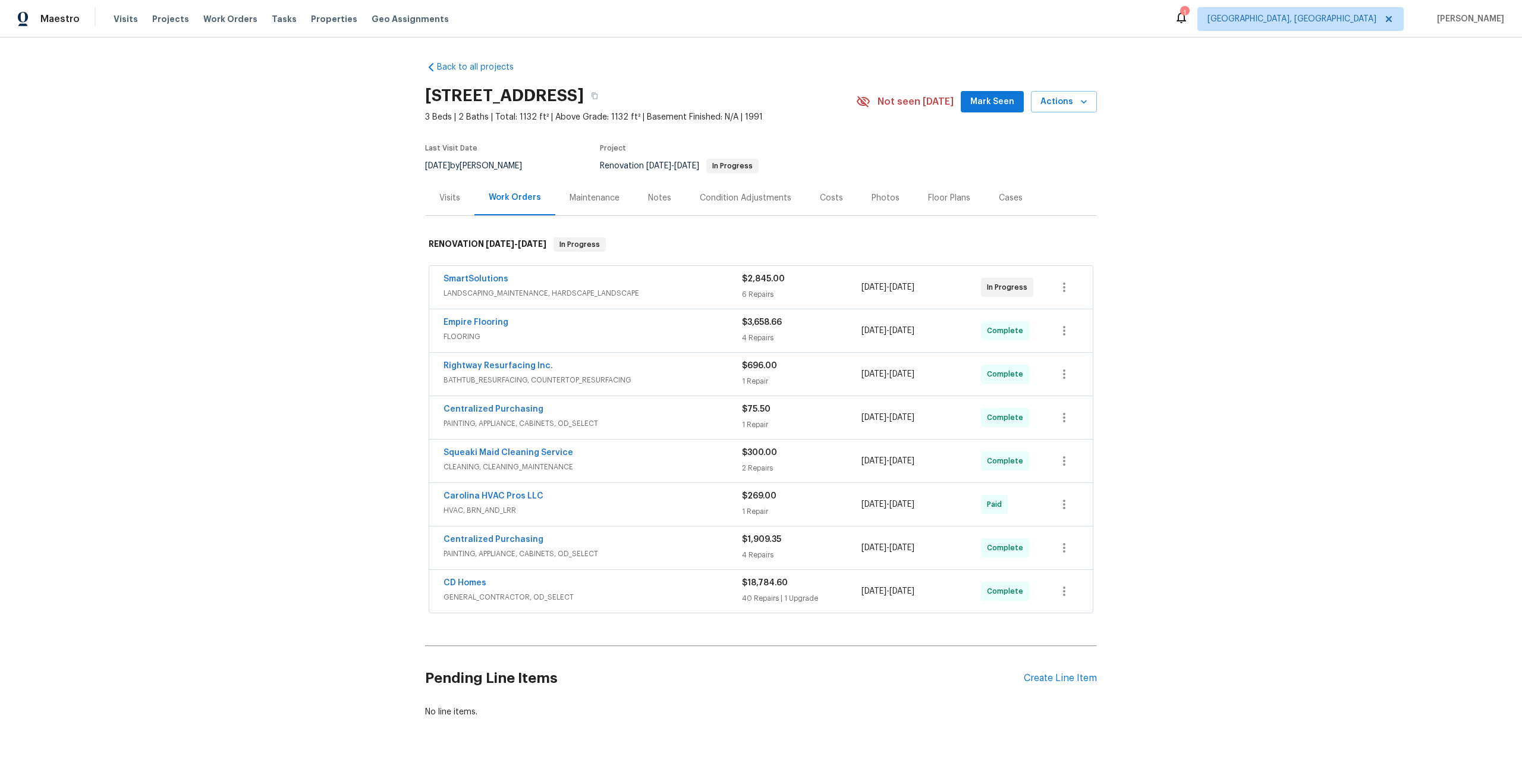
scroll to position [15, 0]
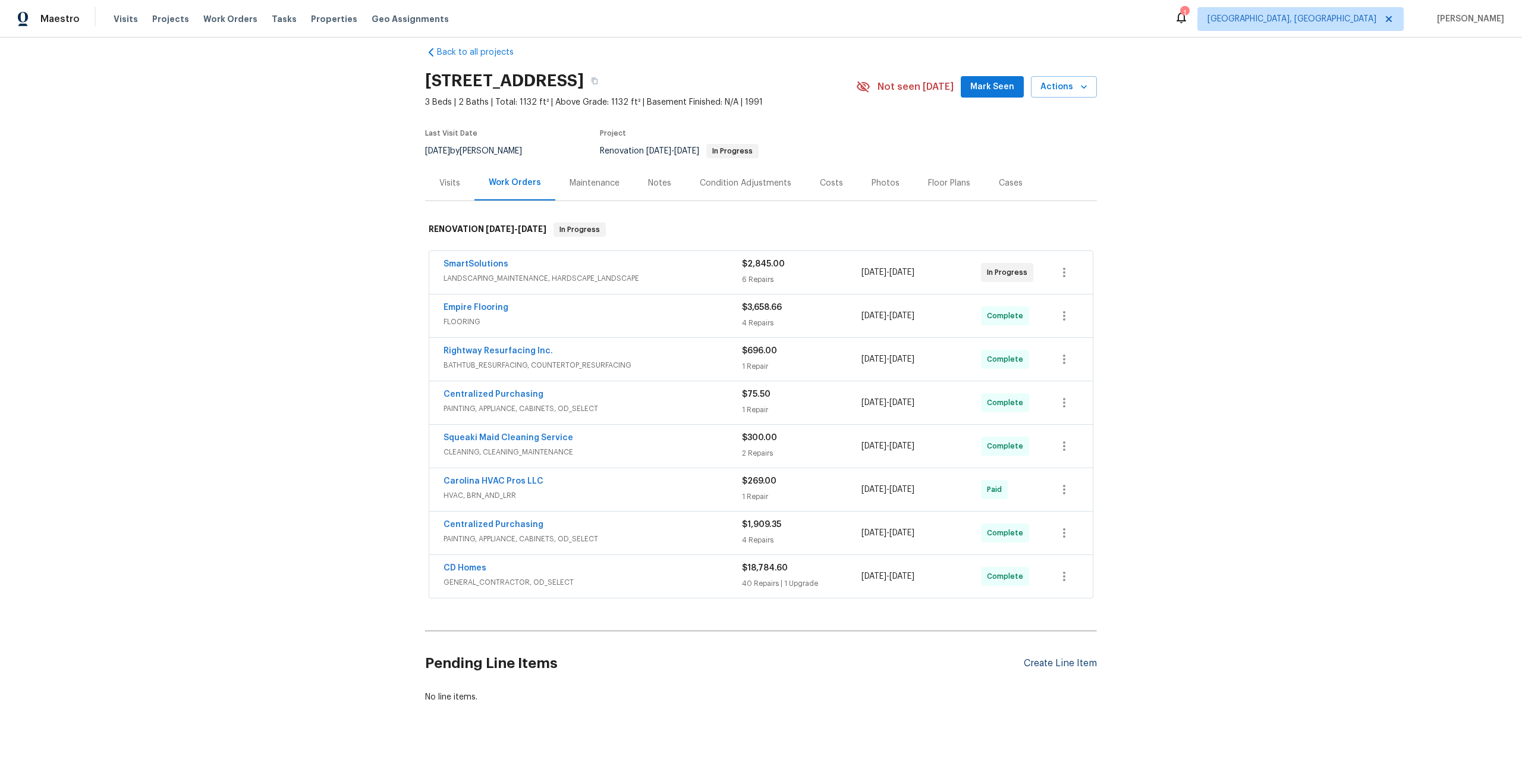
click at [1049, 661] on div "Create Line Item" at bounding box center [1061, 663] width 73 height 11
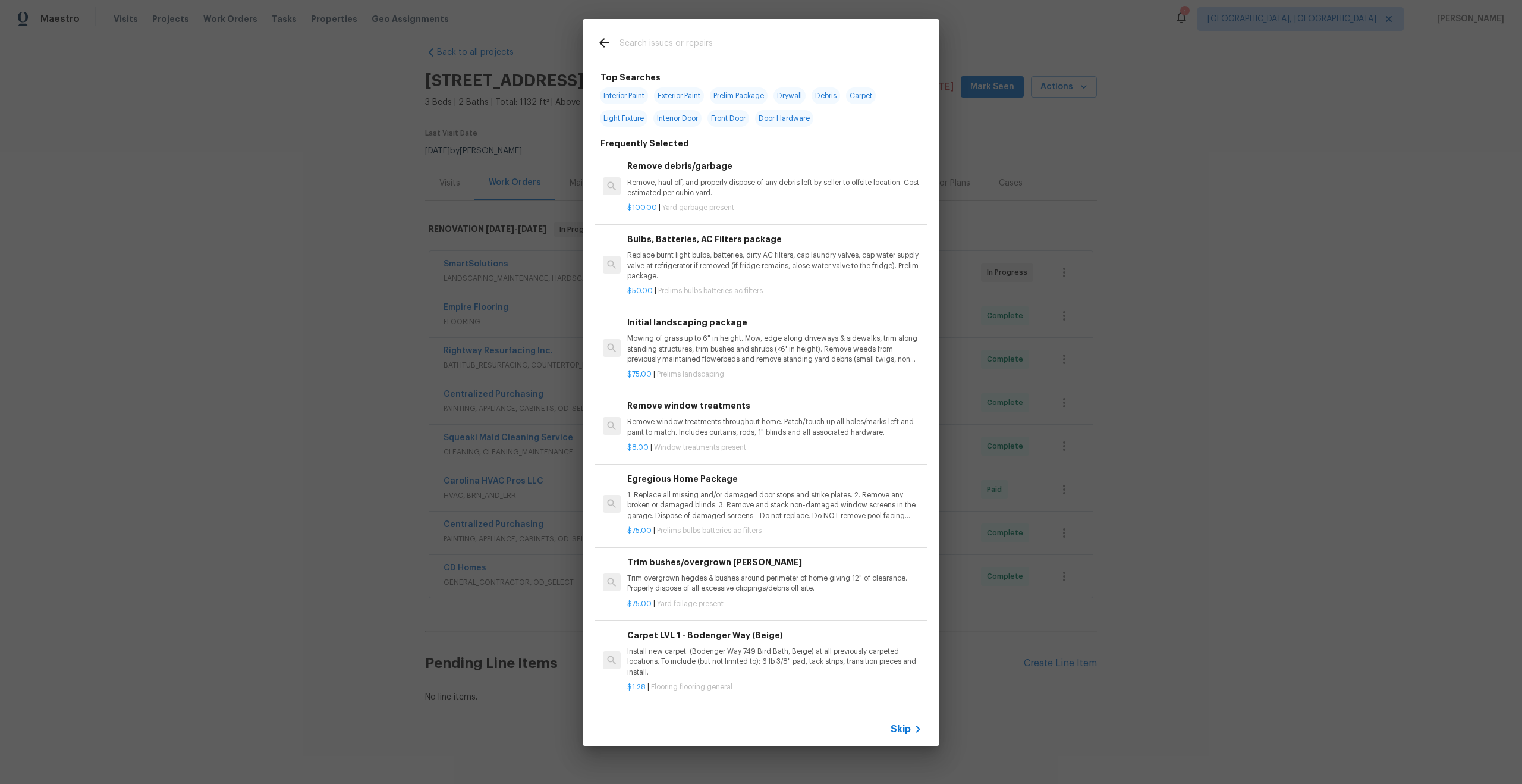
click at [910, 723] on span "Skip" at bounding box center [900, 728] width 20 height 12
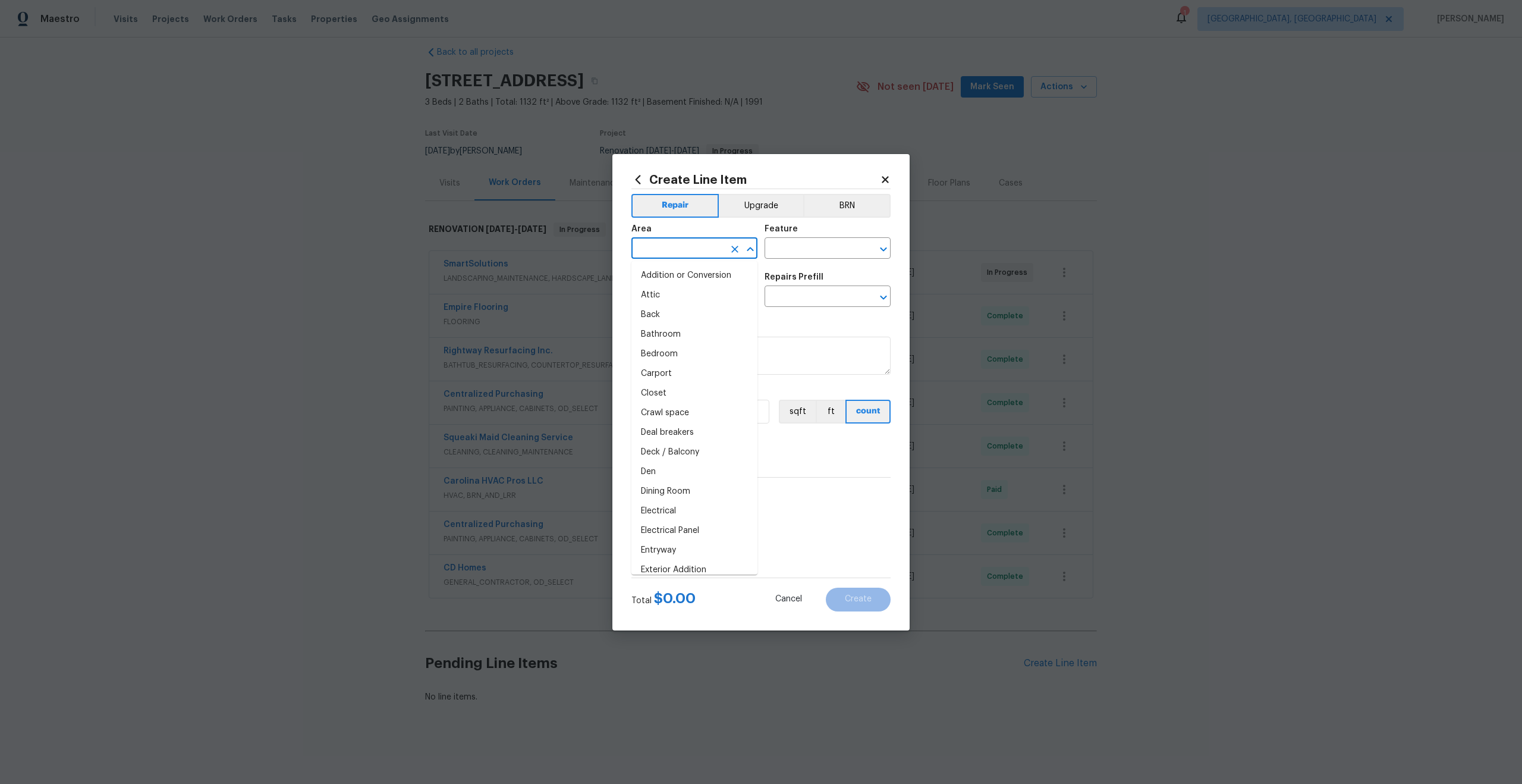
click at [704, 254] on input "text" at bounding box center [677, 249] width 93 height 19
type input "p"
click at [691, 292] on li "Interior Overall" at bounding box center [694, 295] width 126 height 20
type input "Interior Overall"
click at [796, 248] on input "text" at bounding box center [811, 249] width 93 height 19
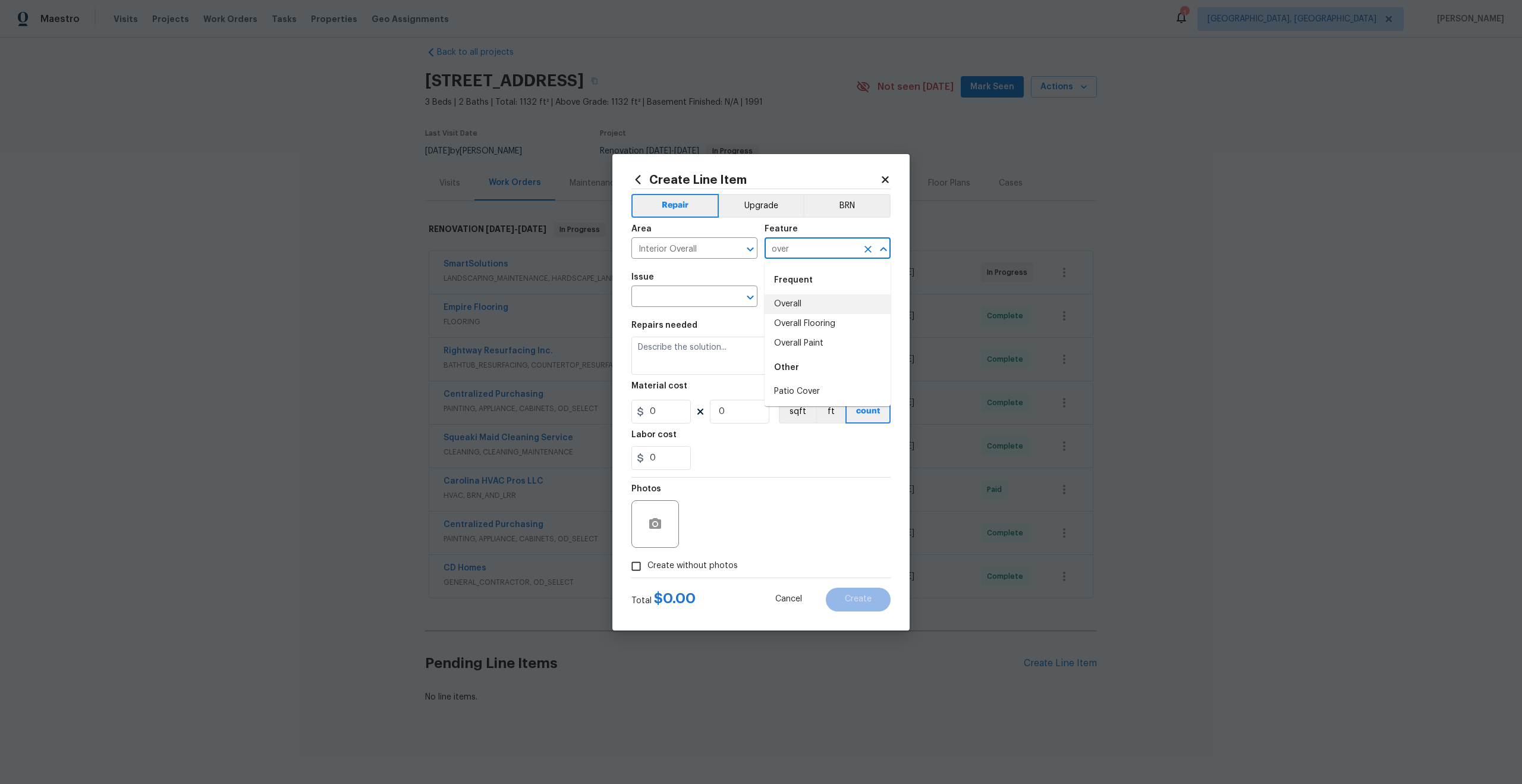
click at [789, 305] on li "Overall" at bounding box center [827, 304] width 126 height 20
type input "Overall"
click at [684, 301] on input "text" at bounding box center [677, 297] width 93 height 19
click at [671, 349] on li "Photos" at bounding box center [694, 352] width 126 height 20
type input "Photos"
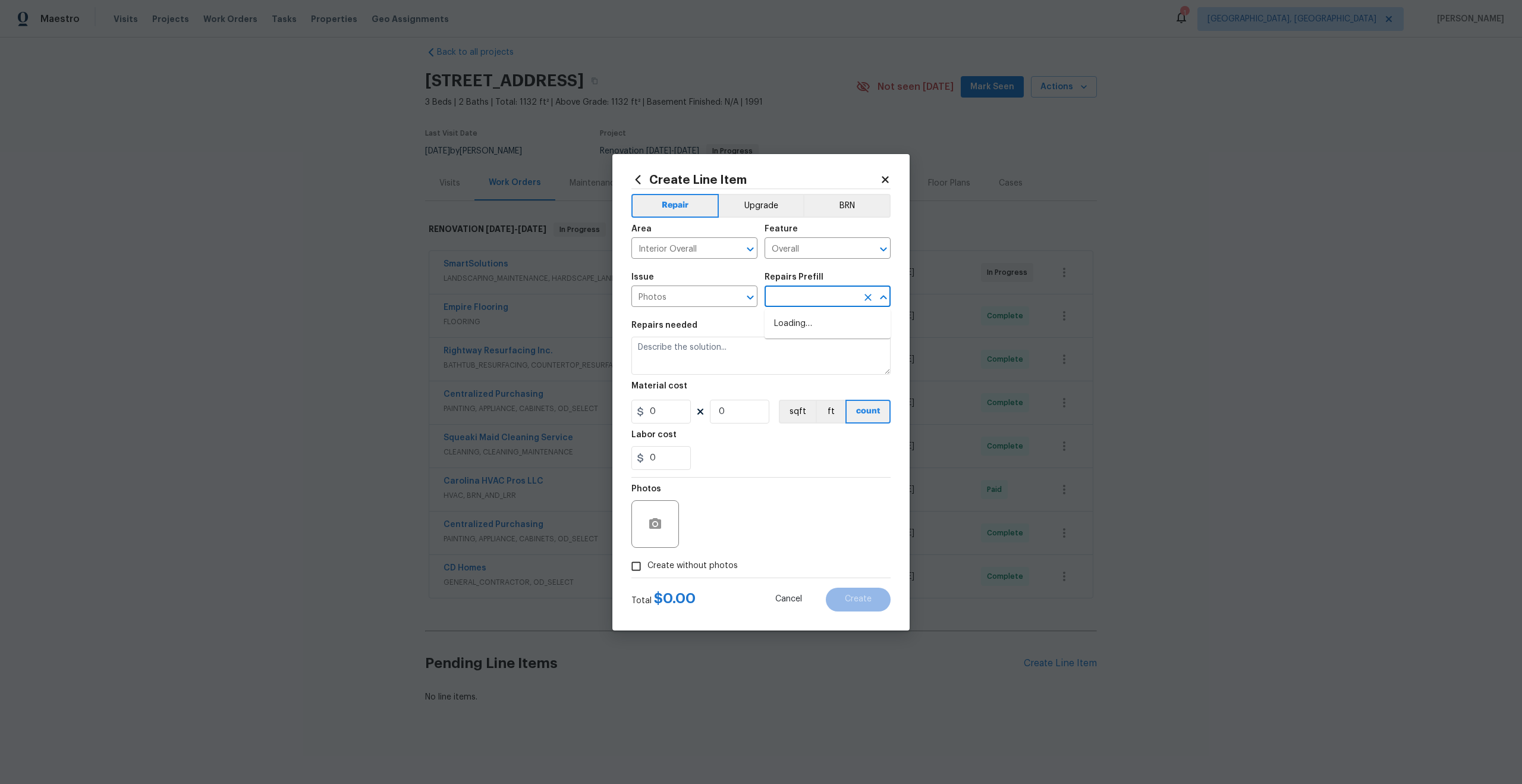
click at [791, 296] on input "text" at bounding box center [811, 297] width 93 height 19
click at [792, 323] on li "3D Tour Capture $120.00" at bounding box center [827, 324] width 126 height 20
type input "3D Tour Capture $120.00"
type textarea "Capture 3D tour of home"
type input "1"
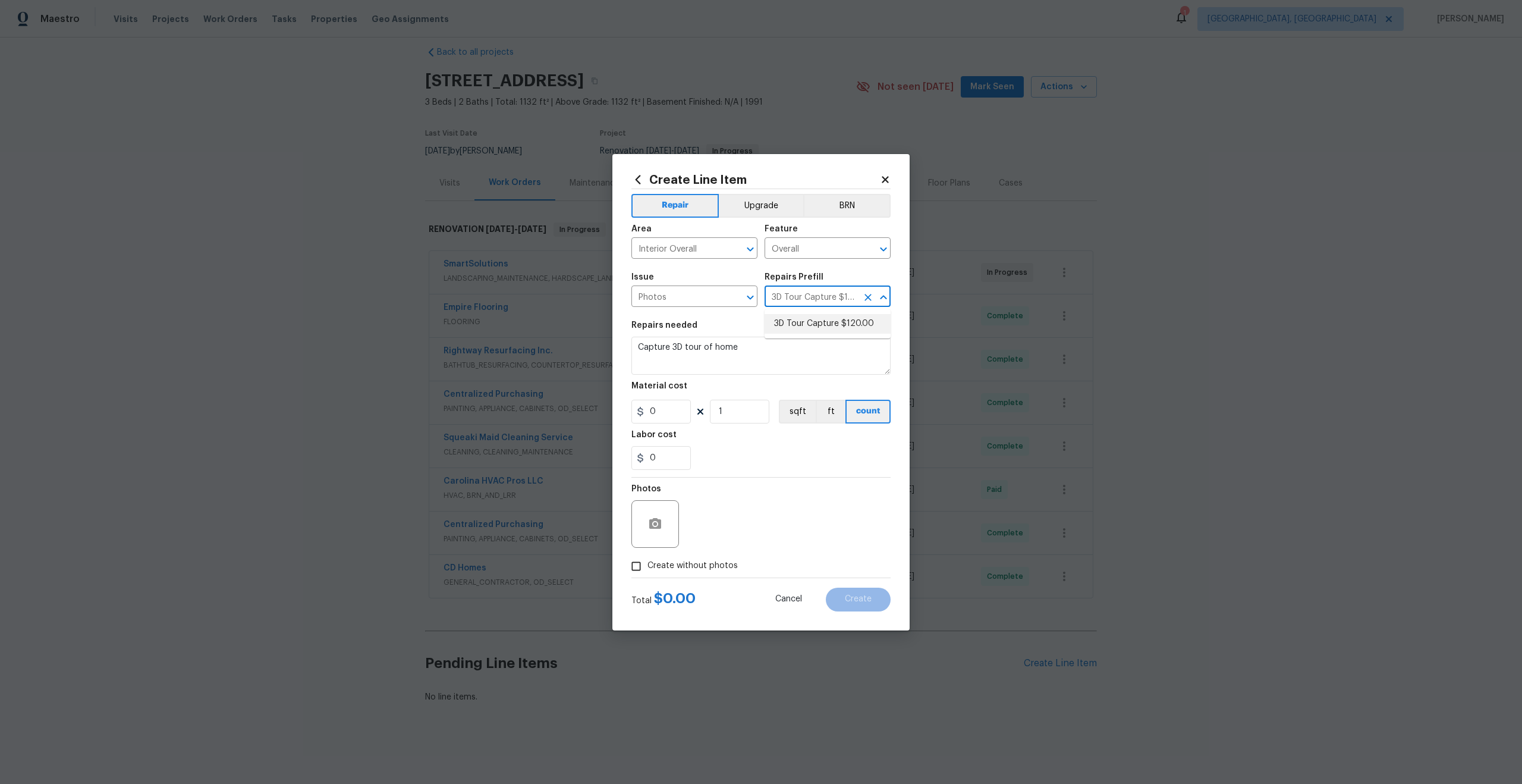
type input "120"
click at [635, 572] on input "Create without photos" at bounding box center [636, 566] width 23 height 23
checkbox input "true"
click at [743, 524] on textarea at bounding box center [790, 523] width 202 height 47
type textarea "."
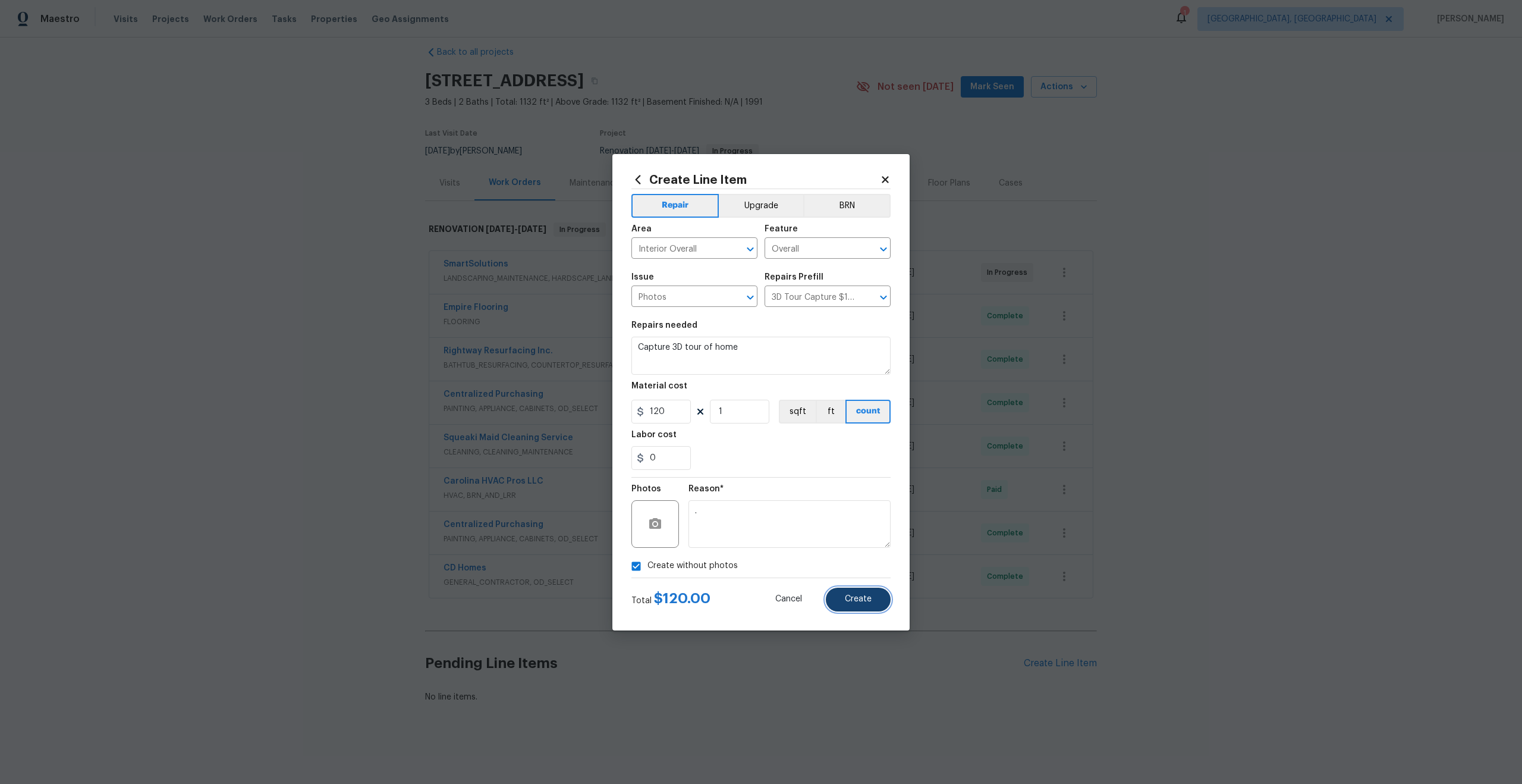
click at [860, 604] on button "Create" at bounding box center [858, 599] width 65 height 24
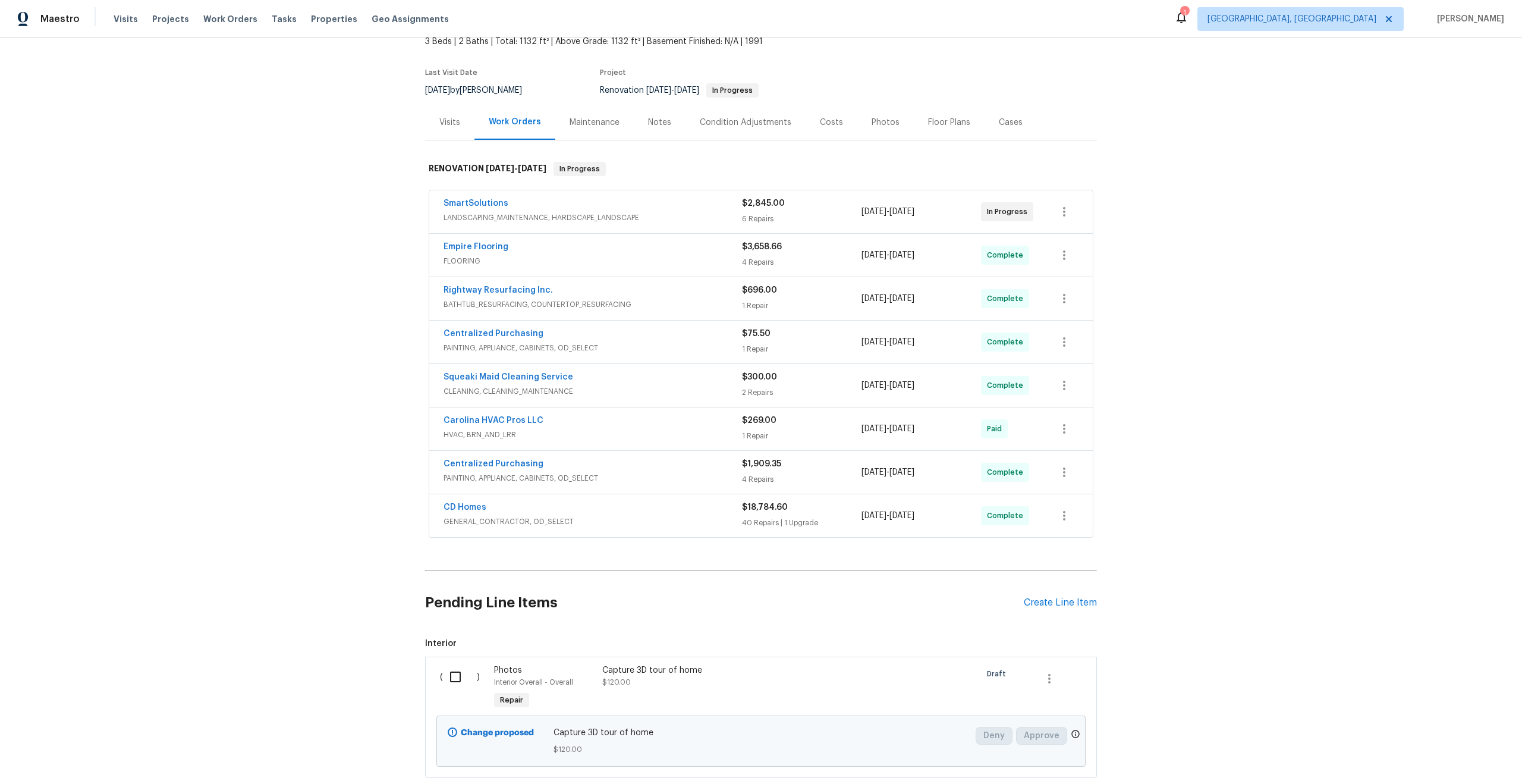
scroll to position [151, 0]
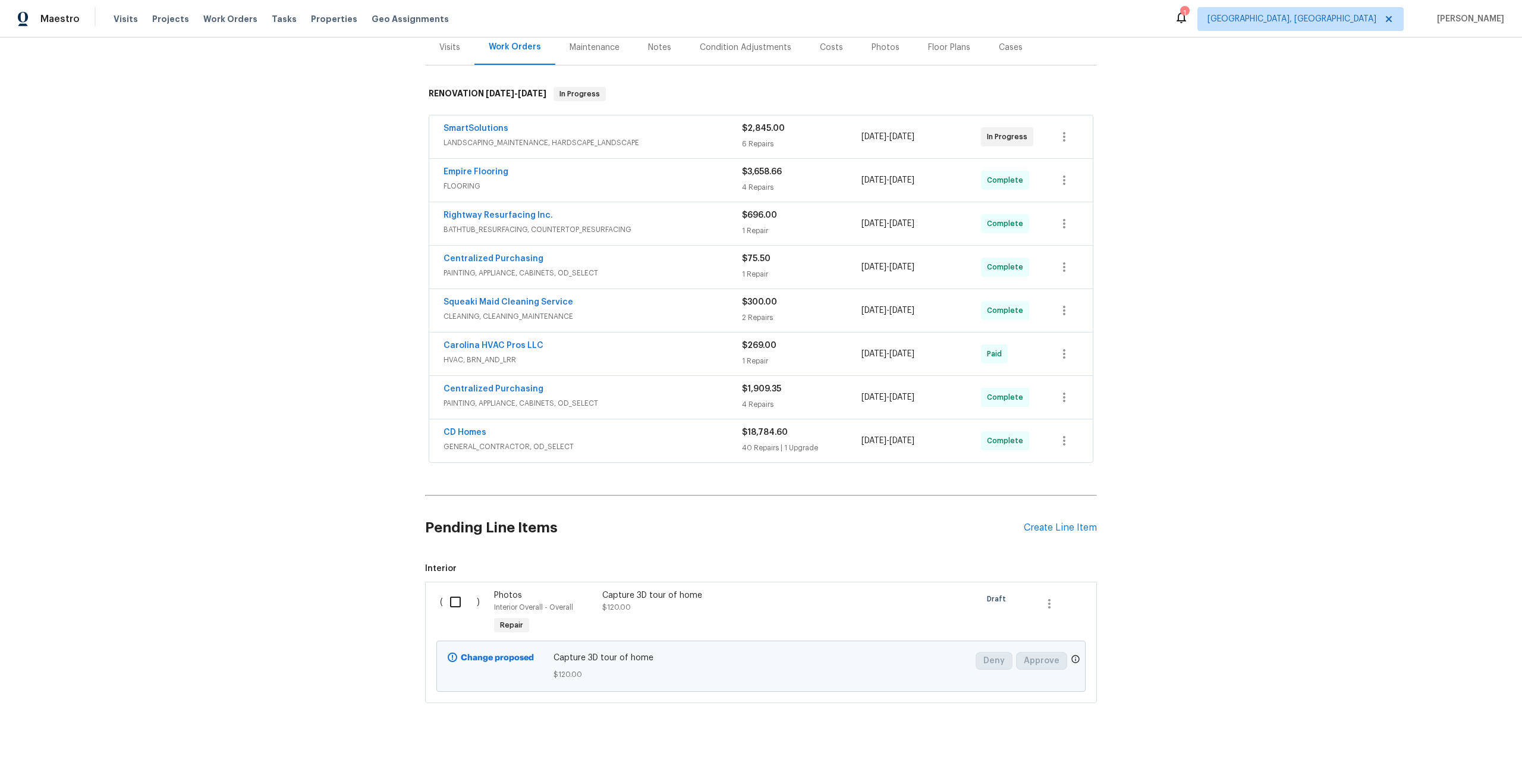
click at [457, 603] on input "checkbox" at bounding box center [459, 602] width 34 height 25
checkbox input "true"
click at [1461, 750] on span "Create Work Order" at bounding box center [1454, 754] width 79 height 15
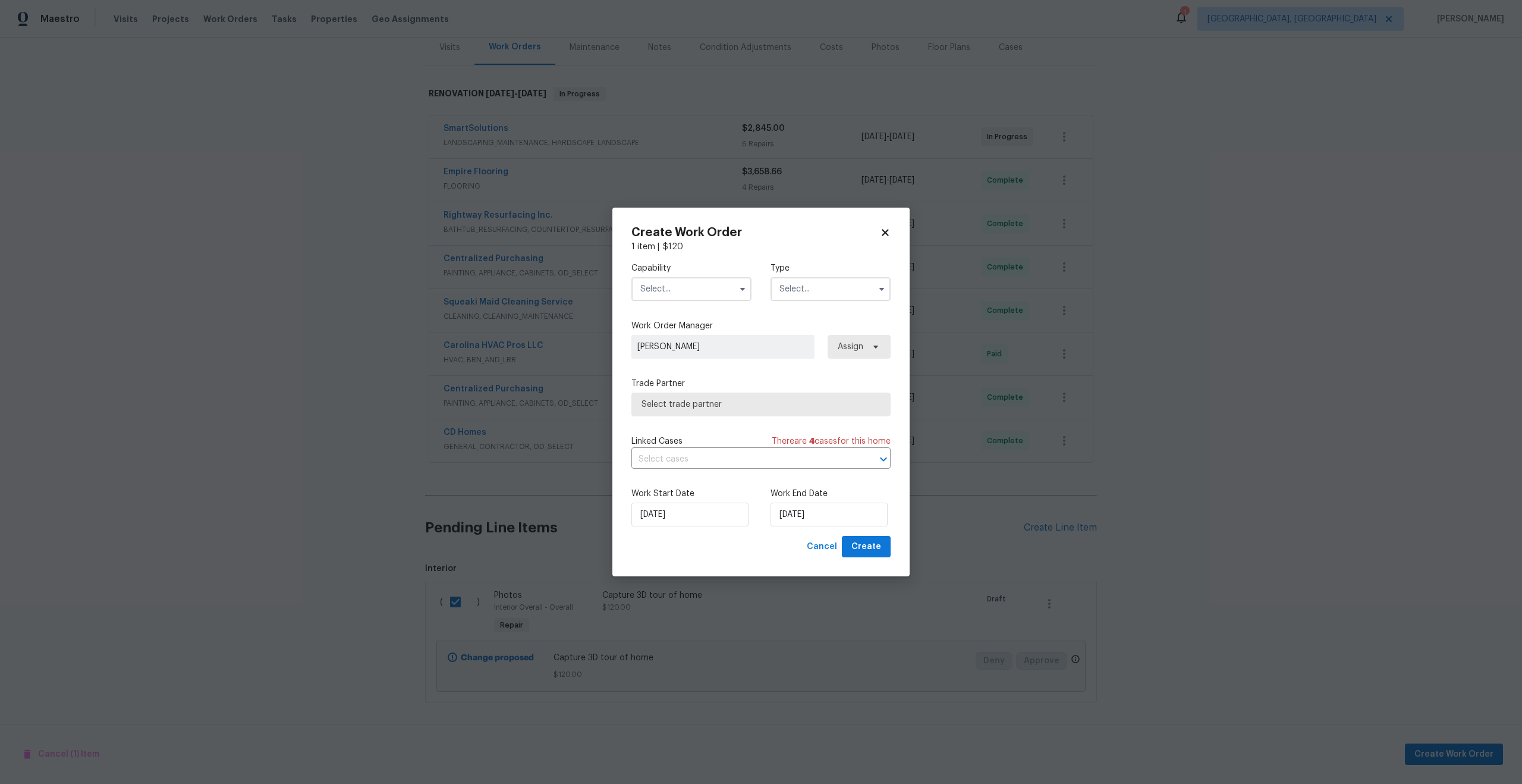
click at [688, 298] on input "text" at bounding box center [691, 289] width 120 height 24
click at [688, 311] on span "Photography" at bounding box center [669, 307] width 51 height 8
type input "Photography"
click at [801, 293] on input "text" at bounding box center [831, 289] width 120 height 24
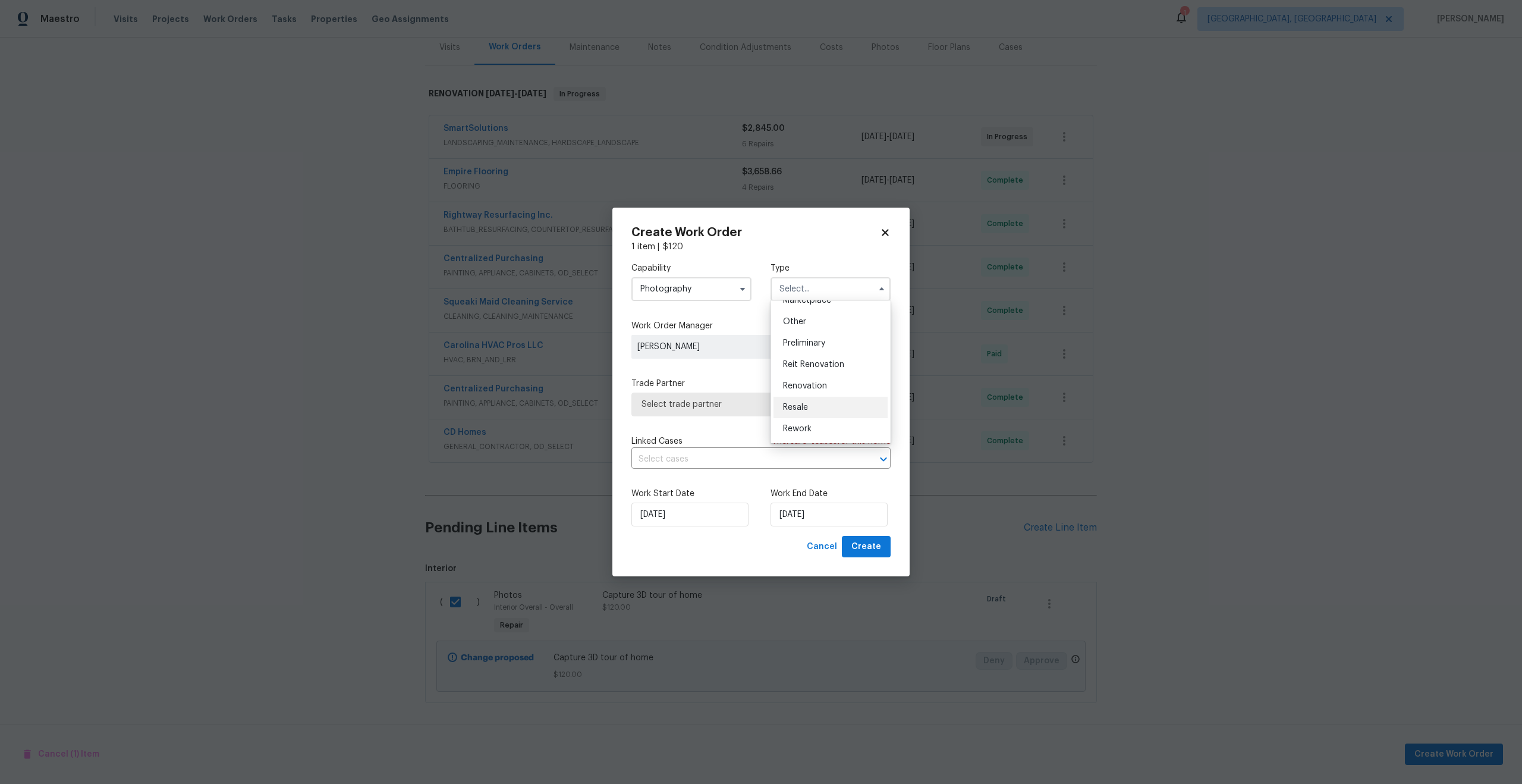
scroll to position [227, 0]
click at [806, 327] on div "Other" at bounding box center [831, 322] width 114 height 21
type input "Other"
click at [711, 406] on span "Select trade partner" at bounding box center [752, 404] width 222 height 12
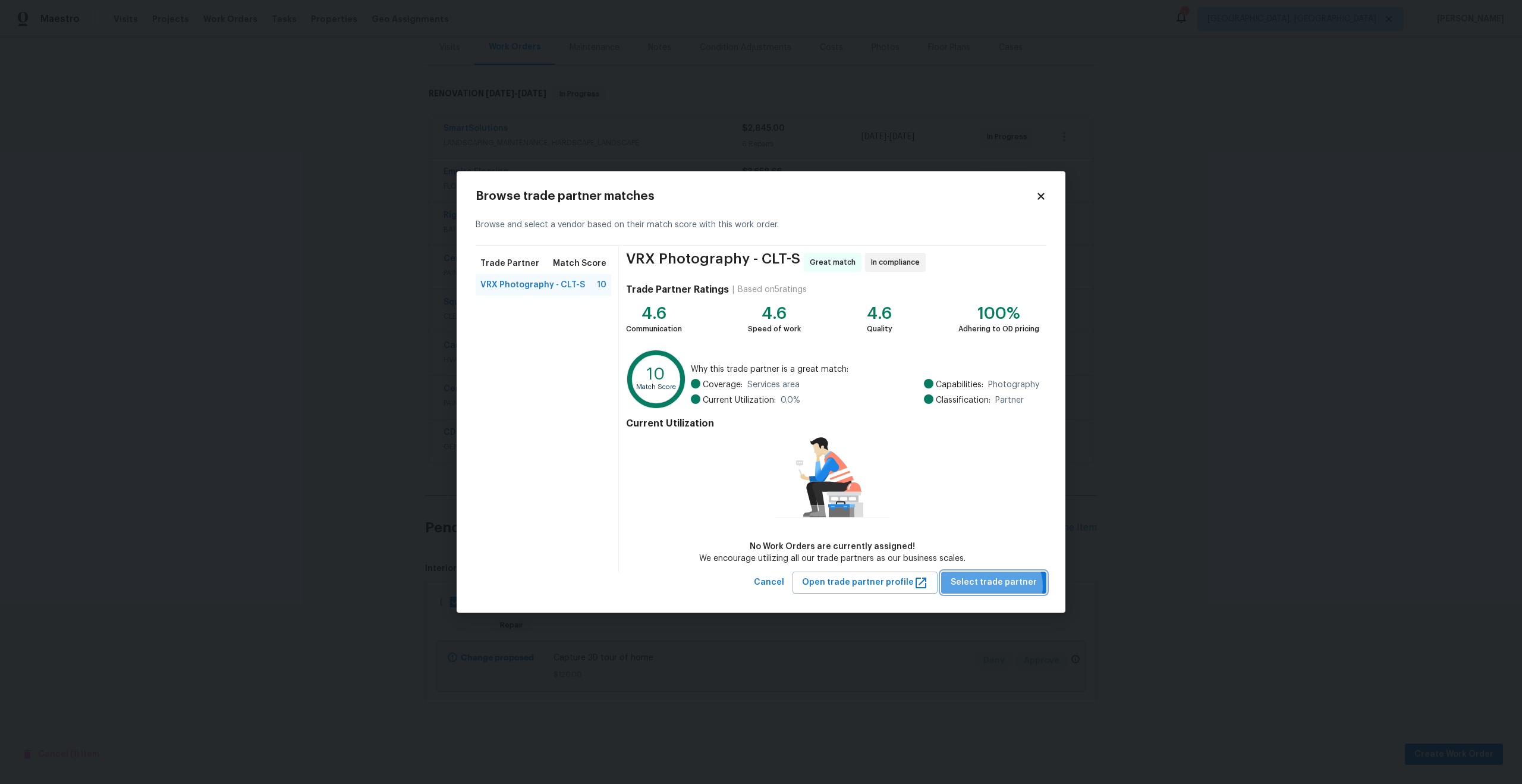
click at [996, 586] on span "Select trade partner" at bounding box center [994, 582] width 86 height 15
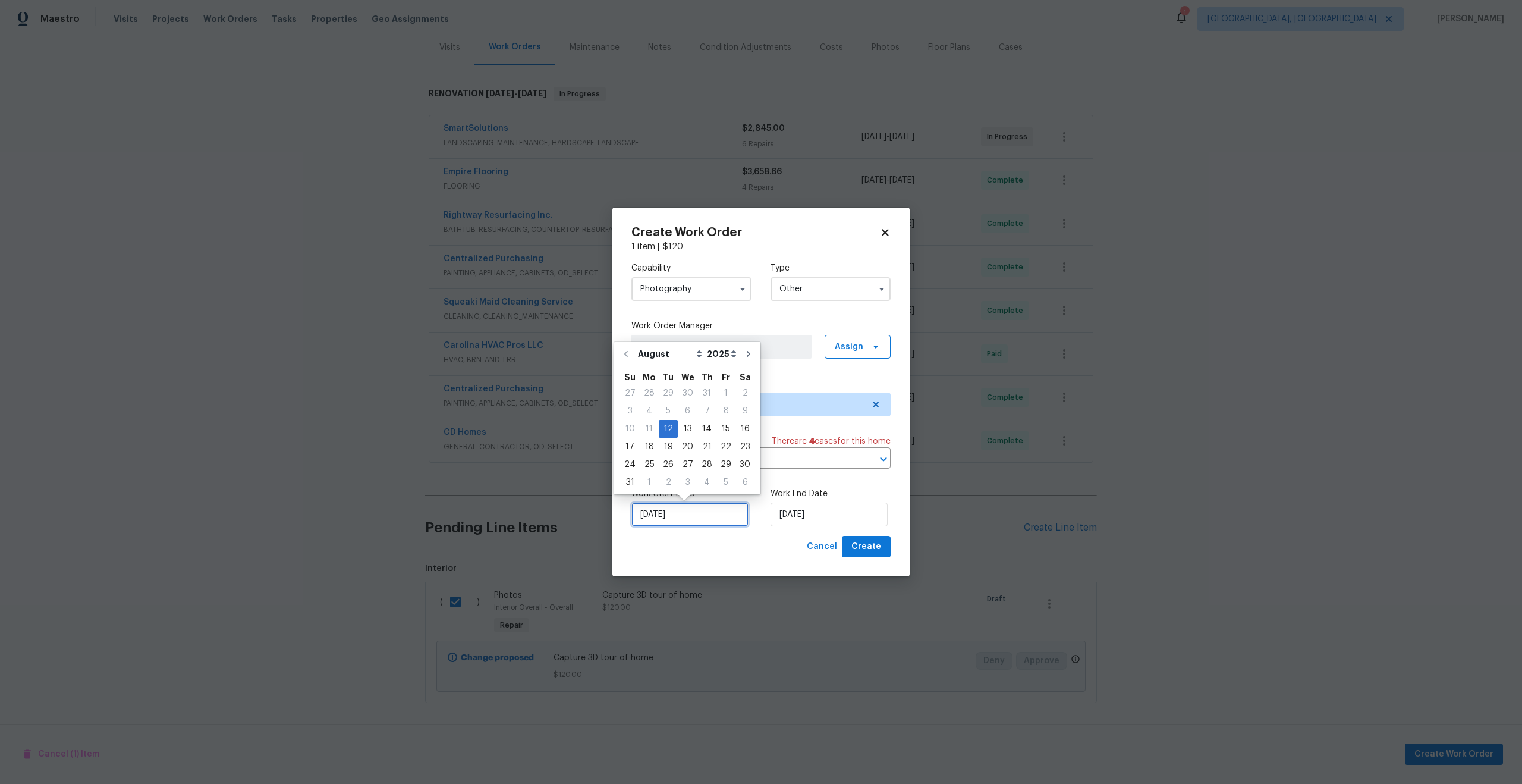
click at [701, 522] on input "[DATE]" at bounding box center [690, 514] width 117 height 24
click at [844, 519] on input "[DATE]" at bounding box center [829, 514] width 117 height 24
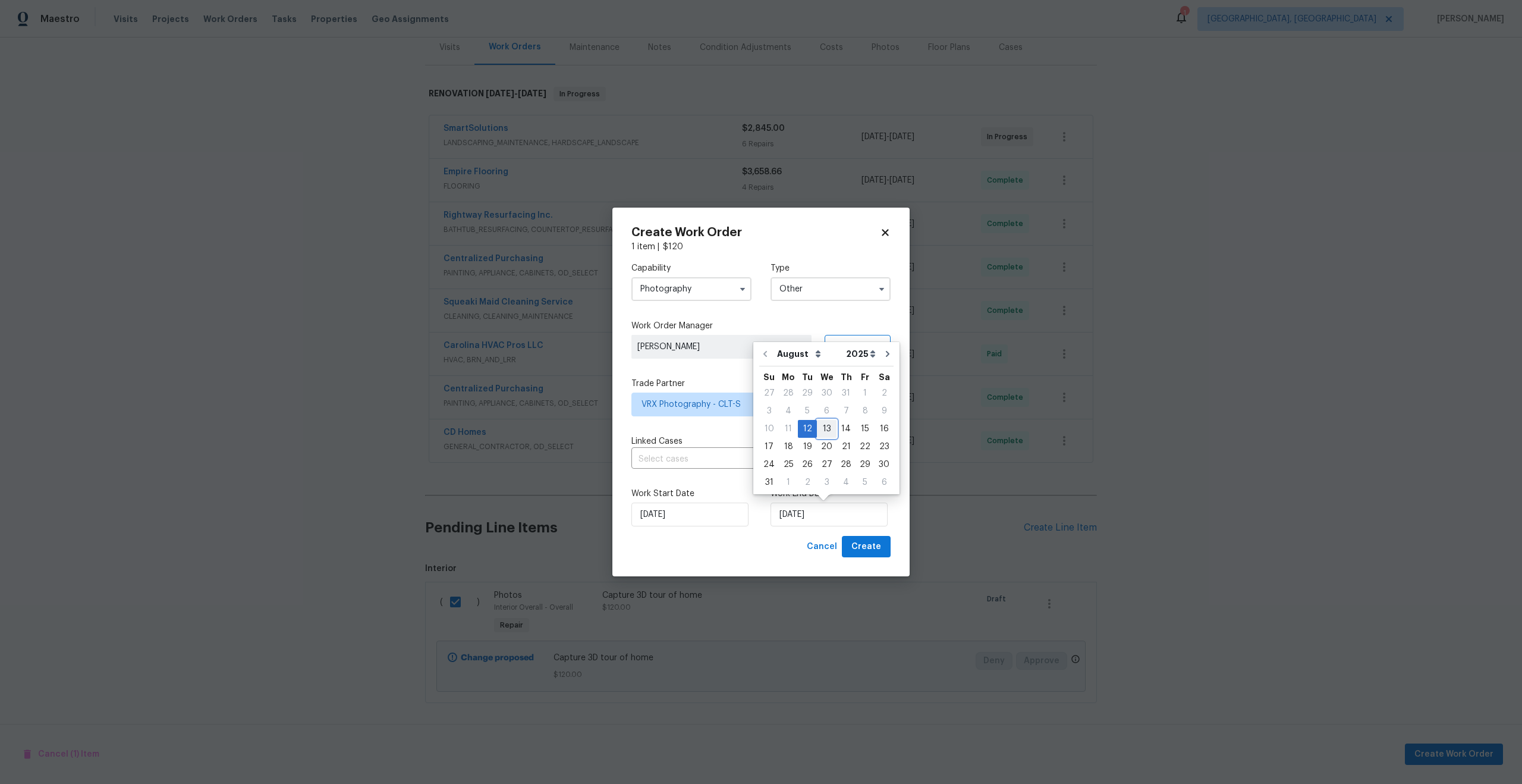
click at [823, 428] on div "13" at bounding box center [827, 428] width 20 height 17
type input "13/08/2025"
click at [874, 548] on span "Create" at bounding box center [866, 547] width 30 height 15
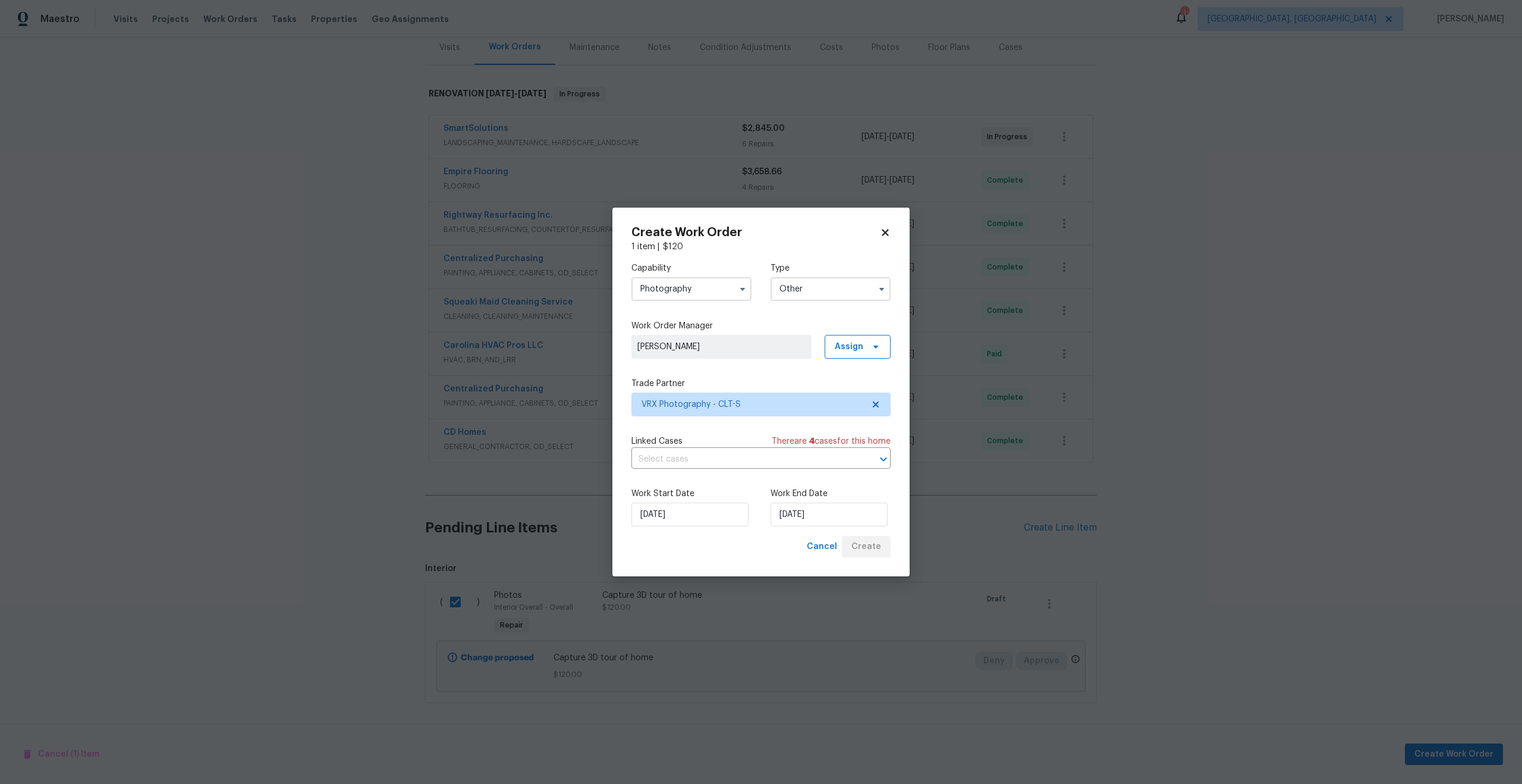
checkbox input "false"
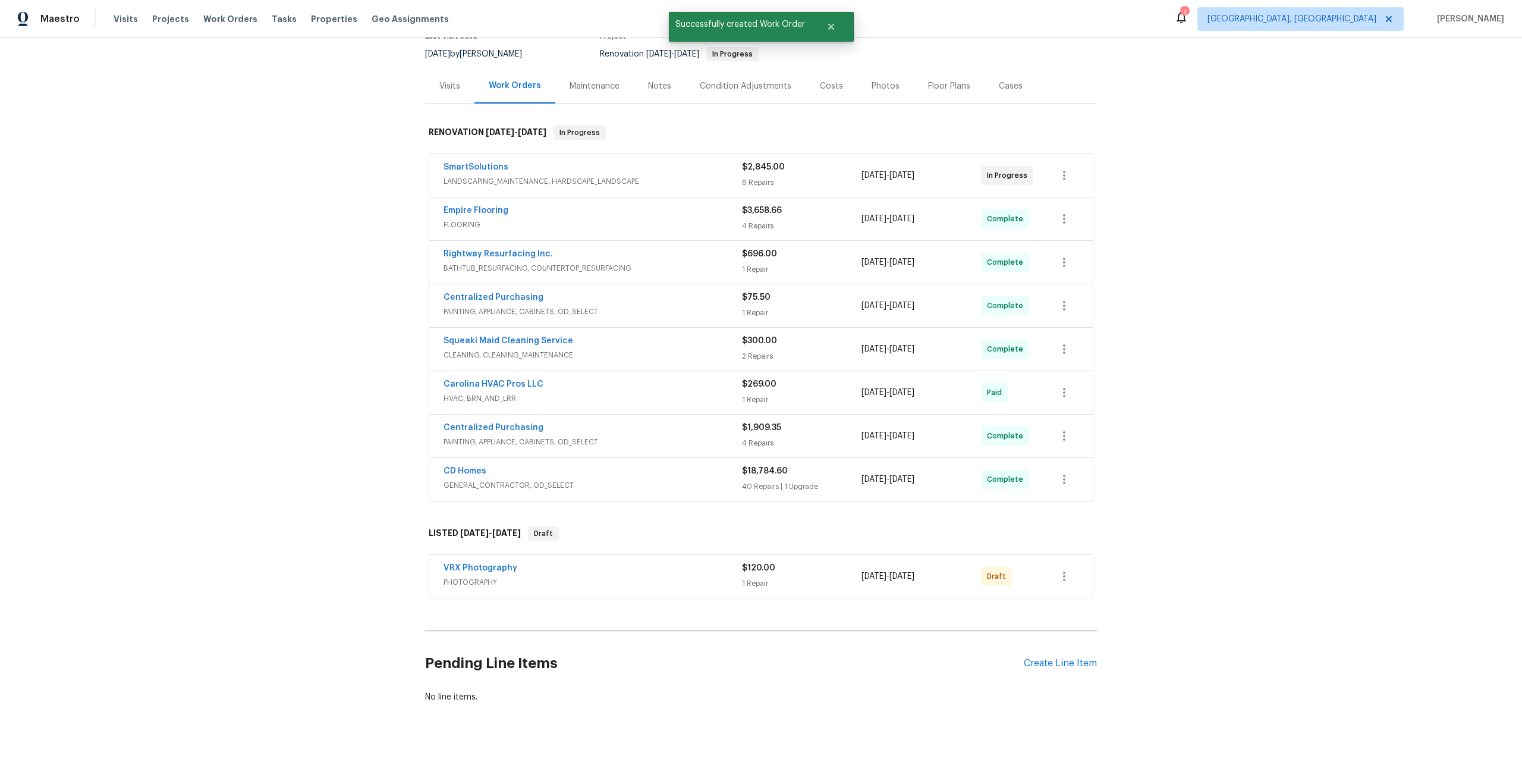
click at [1047, 578] on div "VRX Photography PHOTOGRAPHY $120.00 1 Repair 8/12/2025 - 8/13/2025 Draft" at bounding box center [747, 576] width 607 height 29
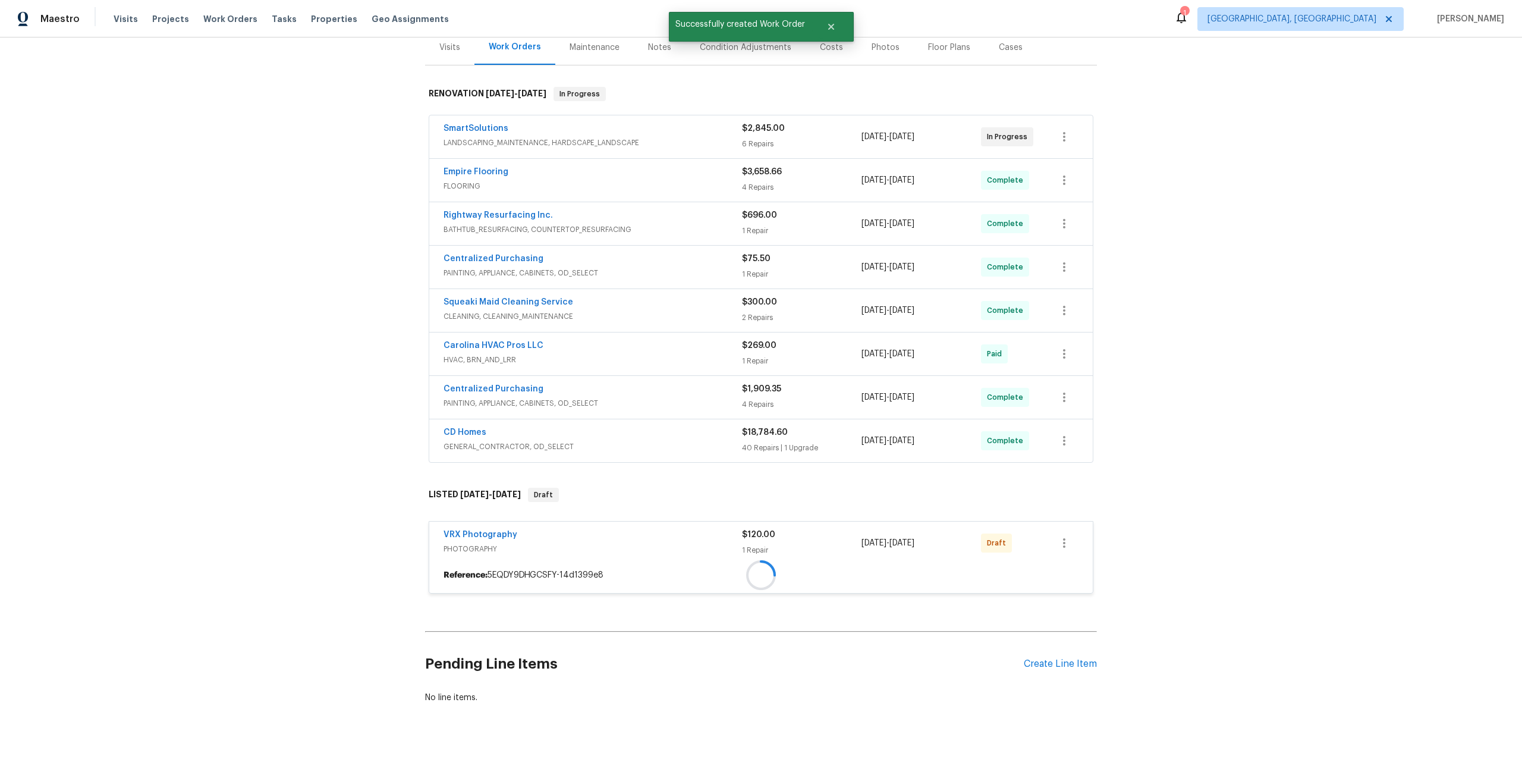
scroll to position [151, 0]
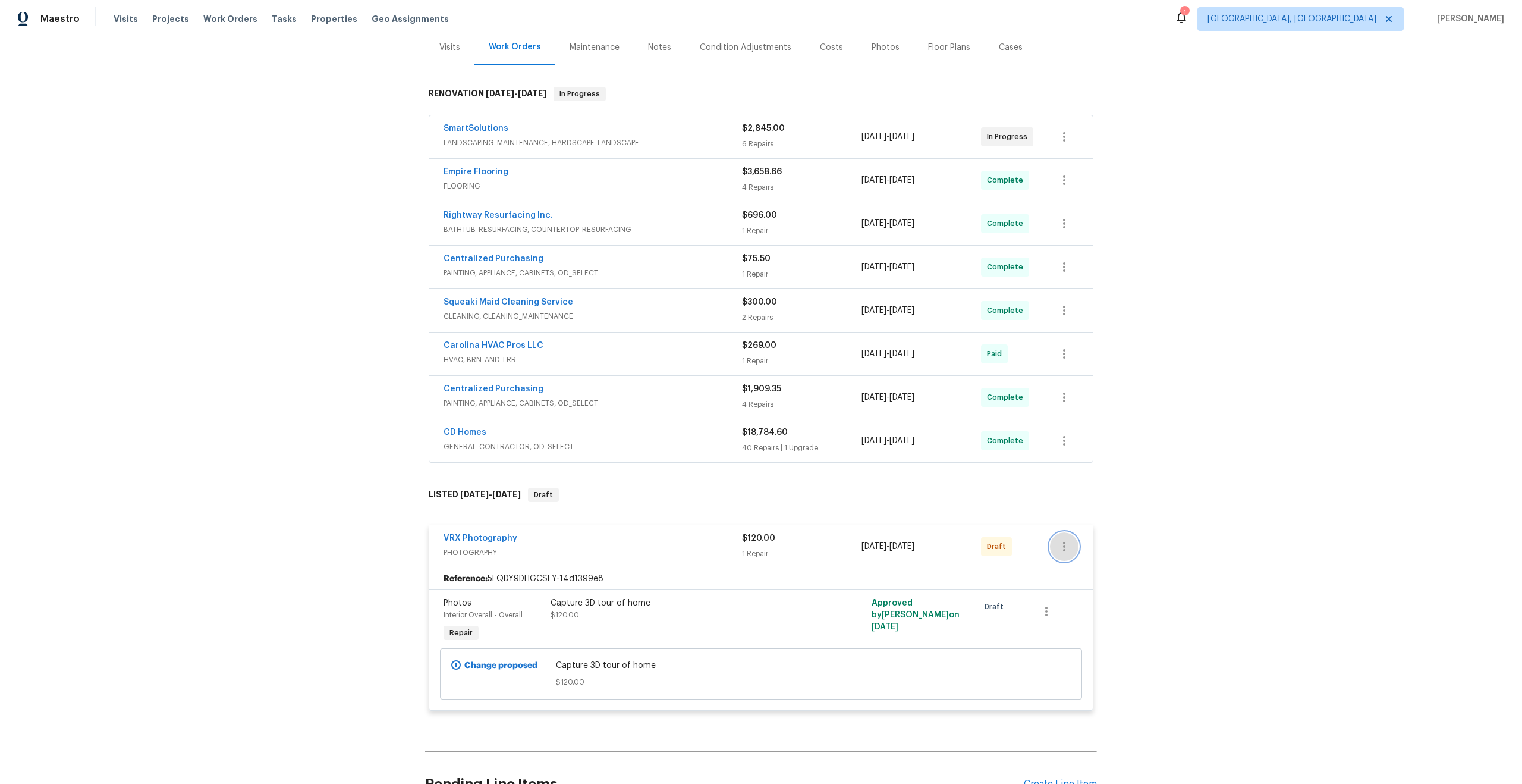
click at [1062, 547] on icon "button" at bounding box center [1064, 546] width 14 height 14
click at [1109, 542] on li "Send to Vendor" at bounding box center [1116, 547] width 133 height 20
click at [1155, 453] on div at bounding box center [761, 392] width 1522 height 784
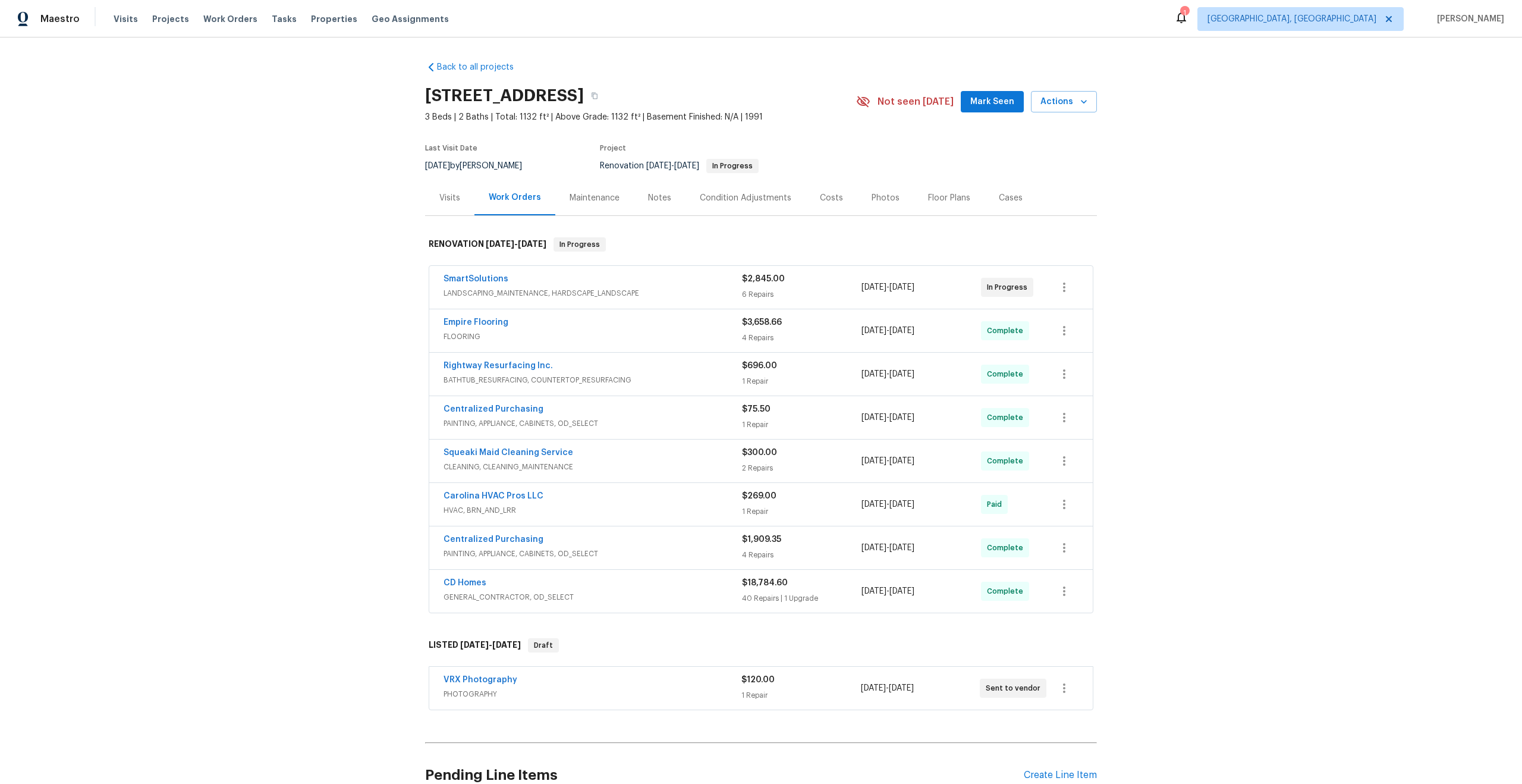
scroll to position [112, 0]
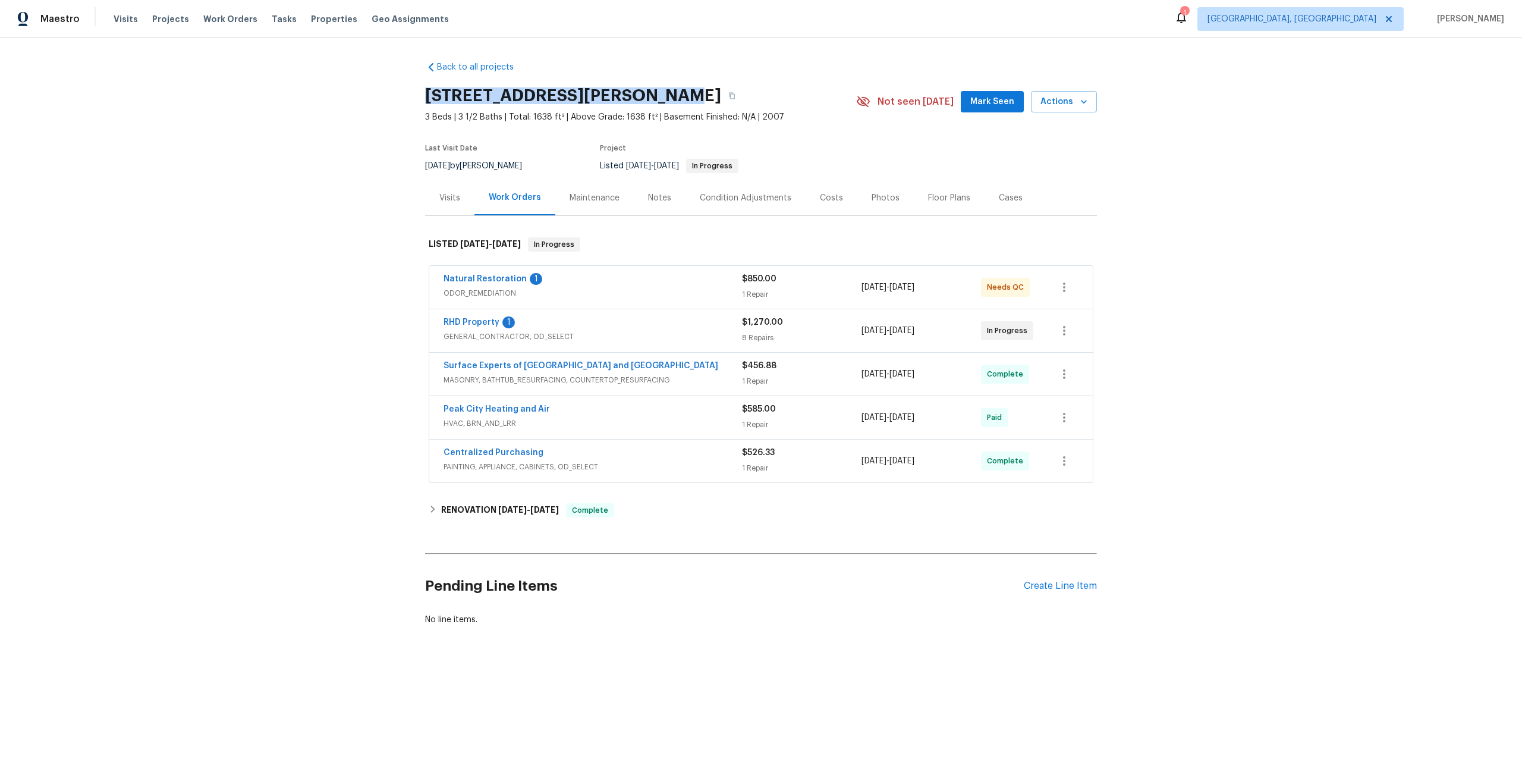
drag, startPoint x: 664, startPoint y: 91, endPoint x: 426, endPoint y: 90, distance: 238.0
click at [426, 90] on h2 "[STREET_ADDRESS][PERSON_NAME]" at bounding box center [573, 96] width 296 height 12
copy h2 "[STREET_ADDRESS][PERSON_NAME]"
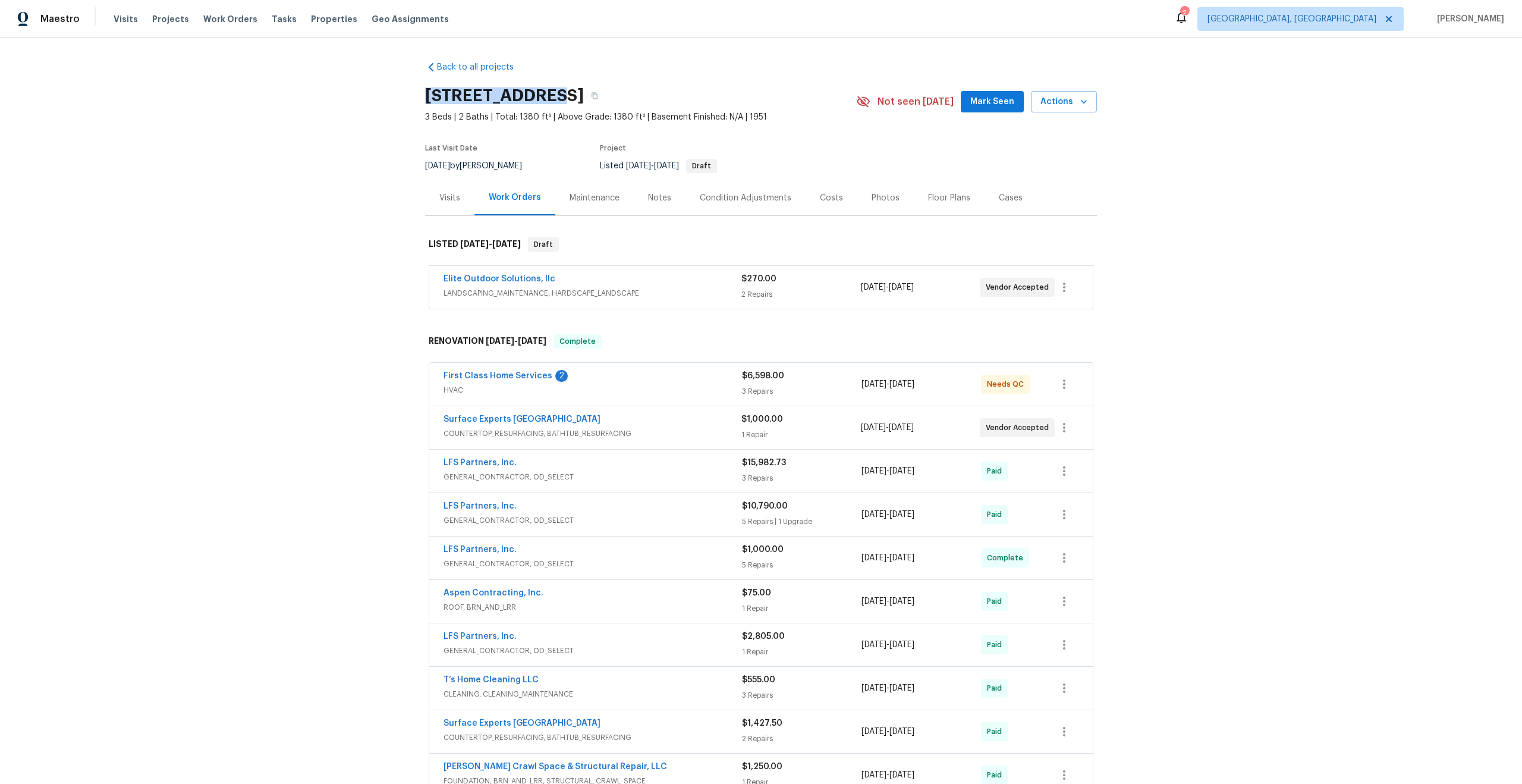
drag, startPoint x: 538, startPoint y: 94, endPoint x: 422, endPoint y: 95, distance: 116.0
click at [422, 95] on div "Back to all projects [STREET_ADDRESS] 3 Beds | 2 Baths | Total: 1380 ft² | Abov…" at bounding box center [761, 410] width 1522 height 746
copy h2 "[STREET_ADDRESS]"
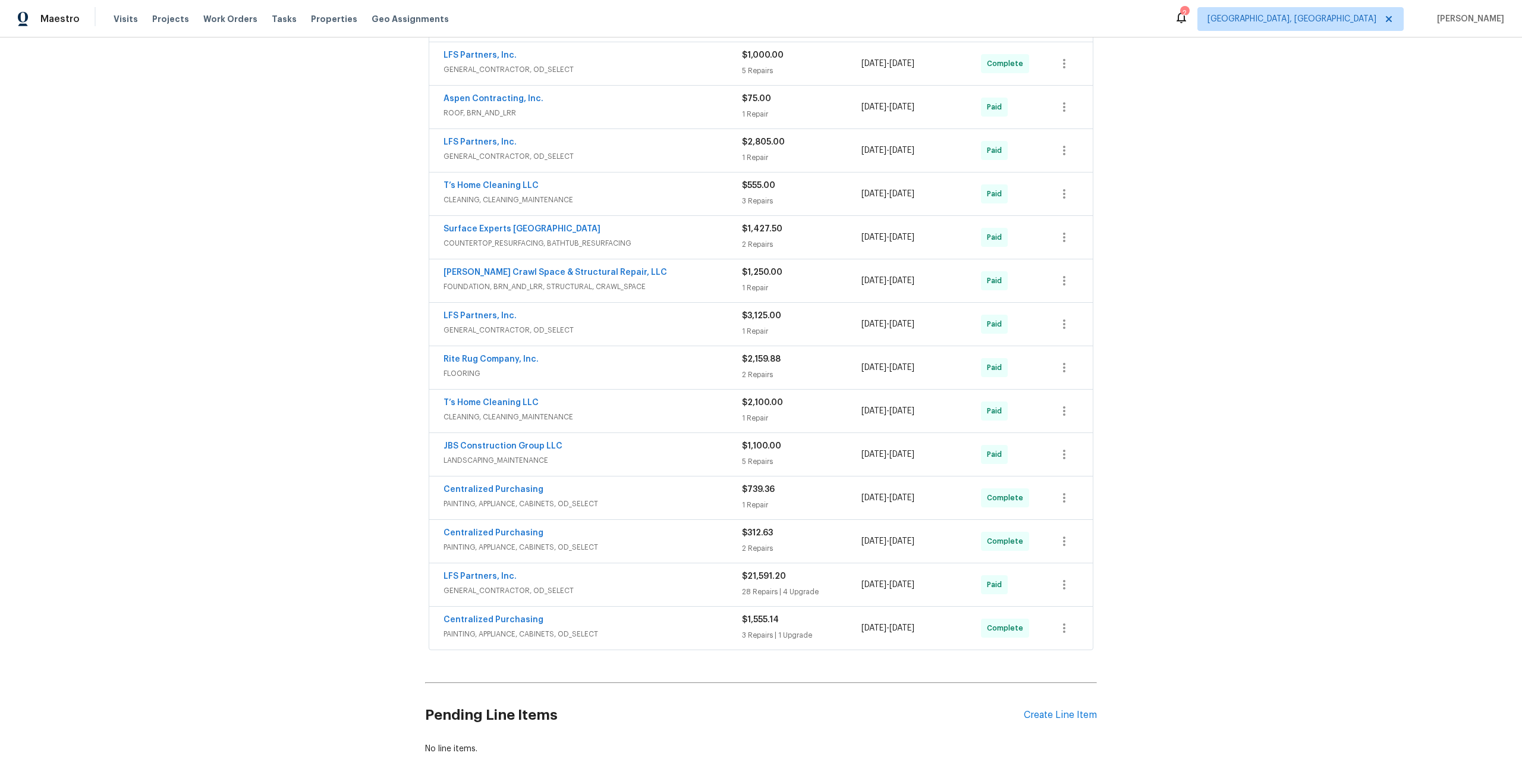
scroll to position [546, 0]
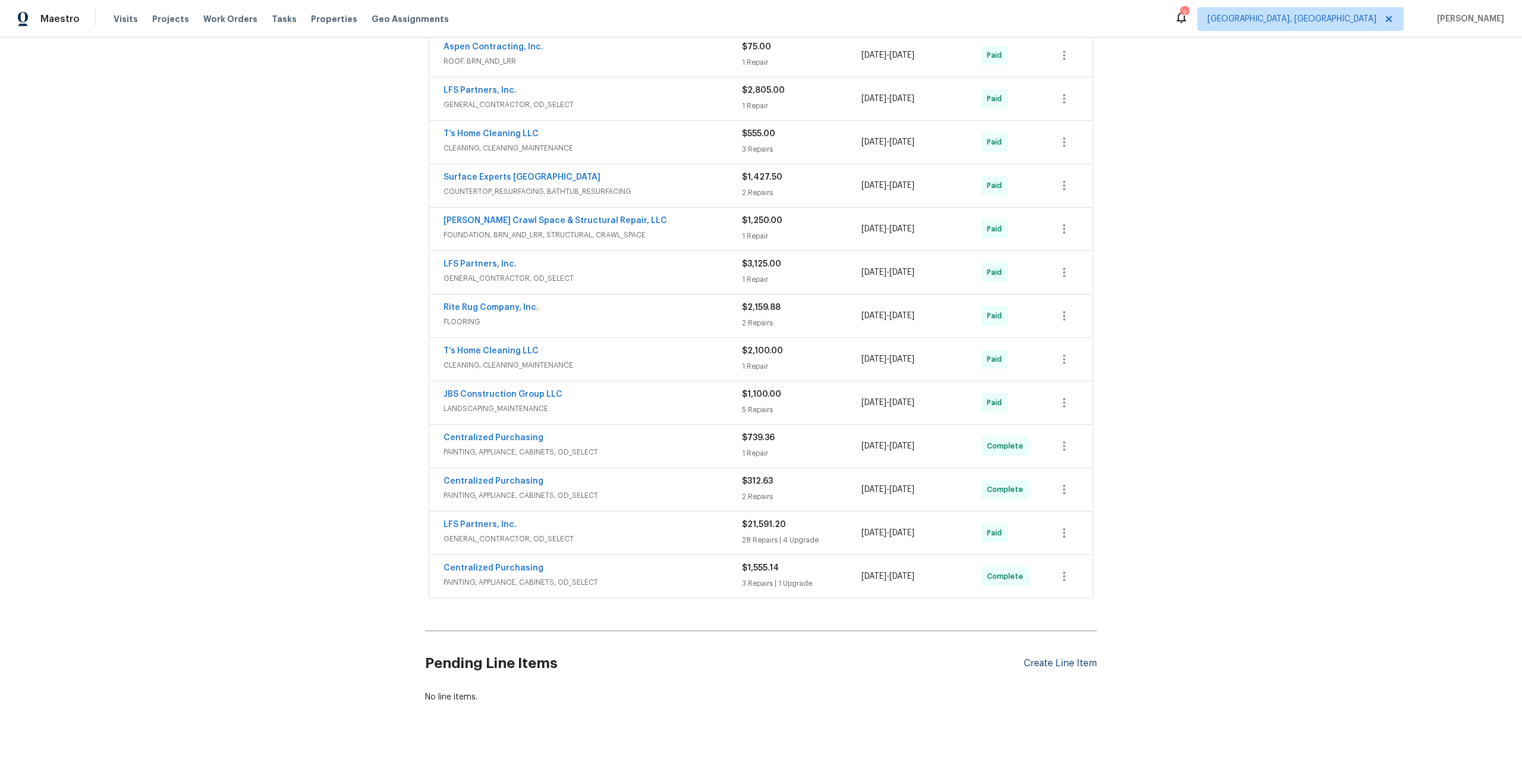
click at [1066, 662] on div "Create Line Item" at bounding box center [1061, 663] width 73 height 11
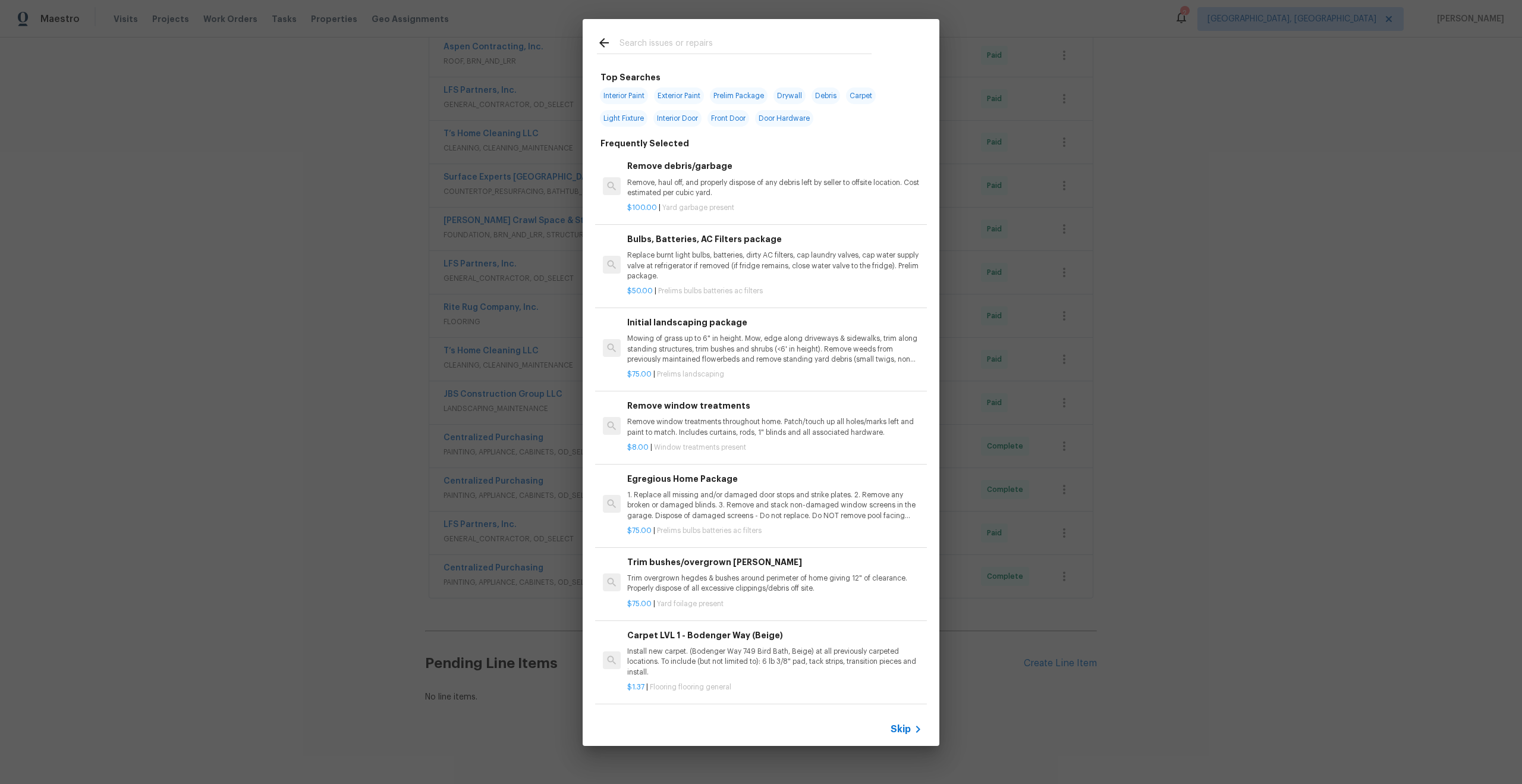
click at [900, 724] on span "Skip" at bounding box center [900, 728] width 20 height 12
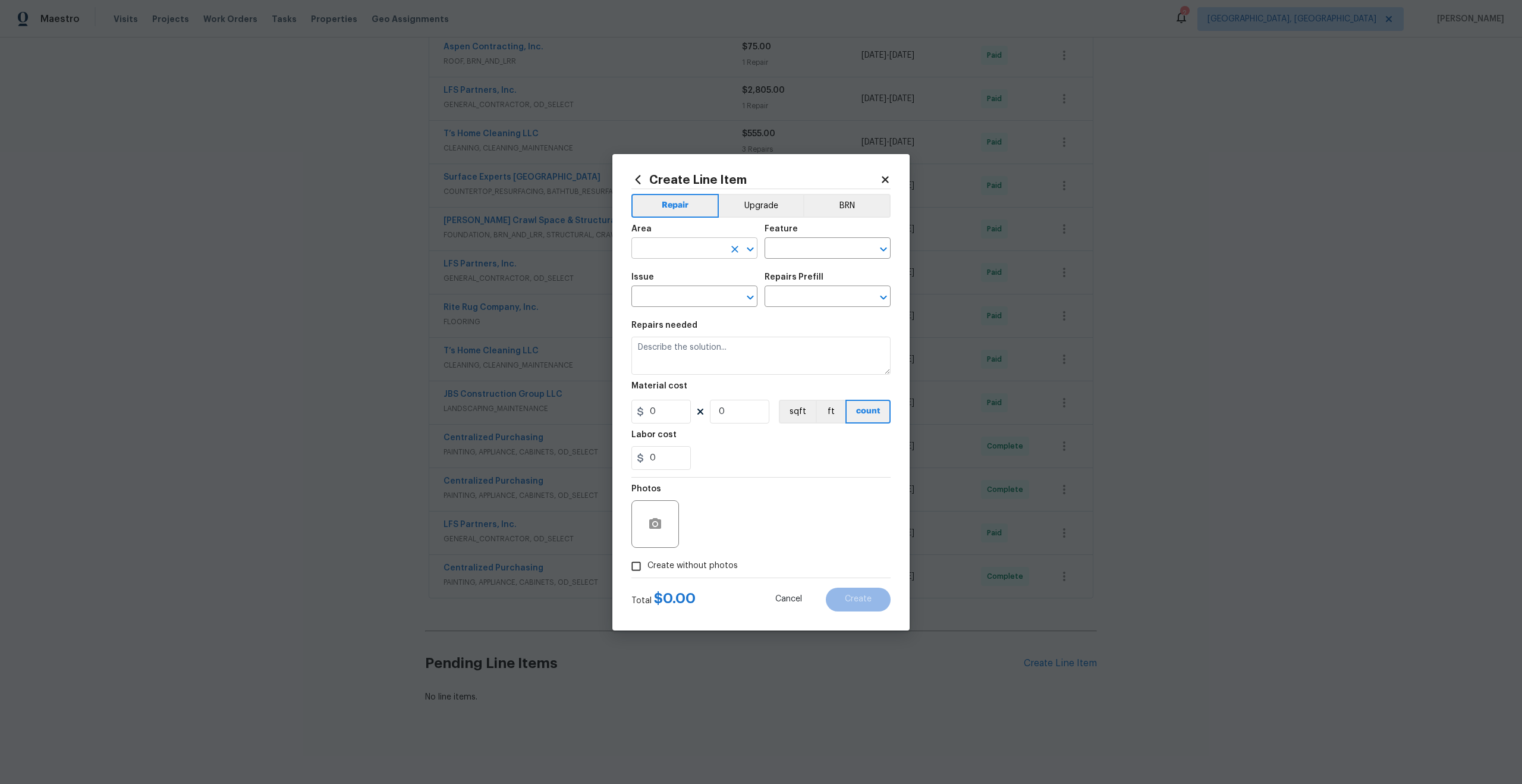
click at [696, 251] on input "text" at bounding box center [677, 249] width 93 height 19
click at [687, 297] on li "Interior Overall" at bounding box center [694, 295] width 126 height 20
type input "Interior Overall"
click at [822, 243] on input "text" at bounding box center [811, 249] width 93 height 19
click at [797, 303] on li "Overall" at bounding box center [827, 304] width 126 height 20
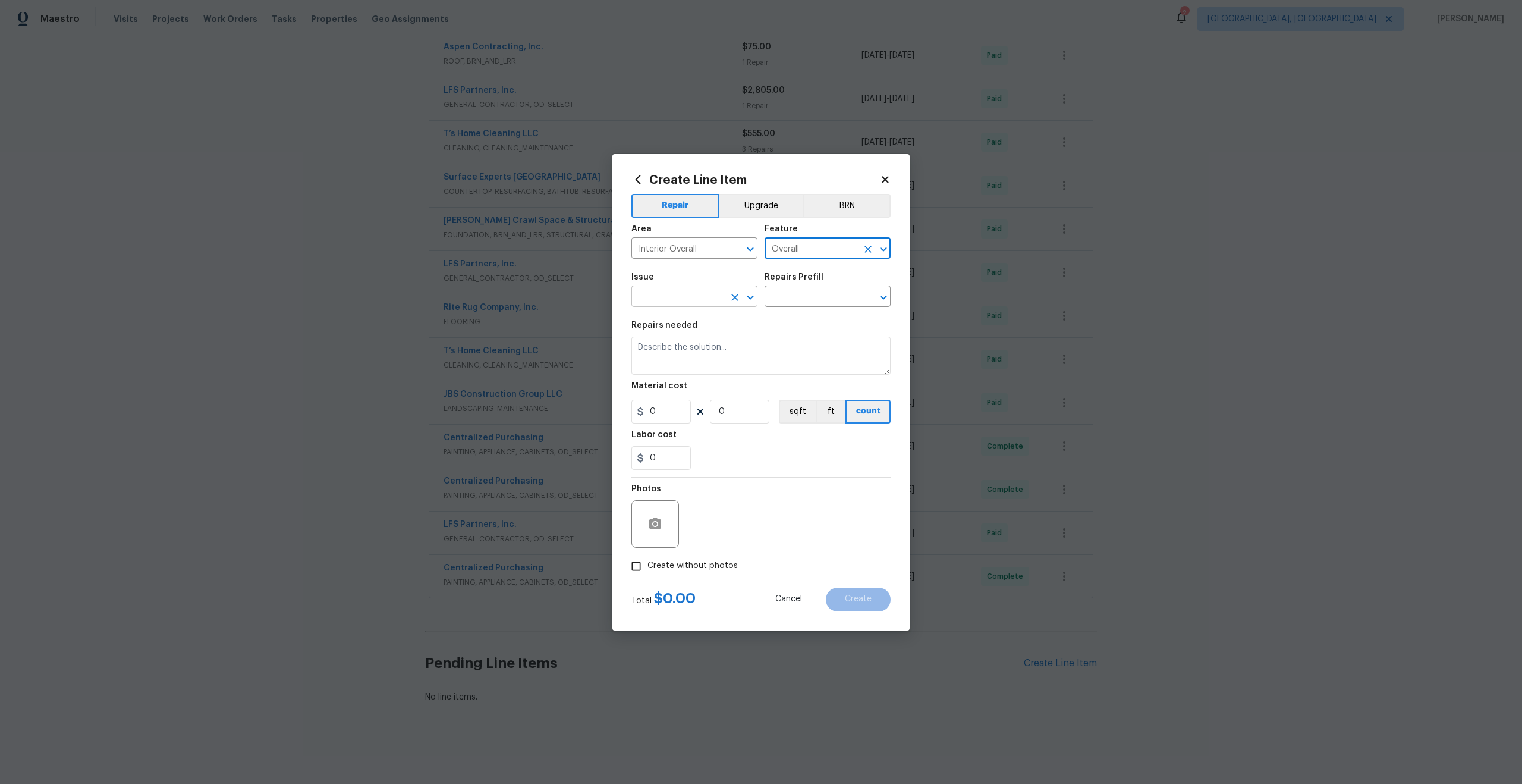
type input "Overall"
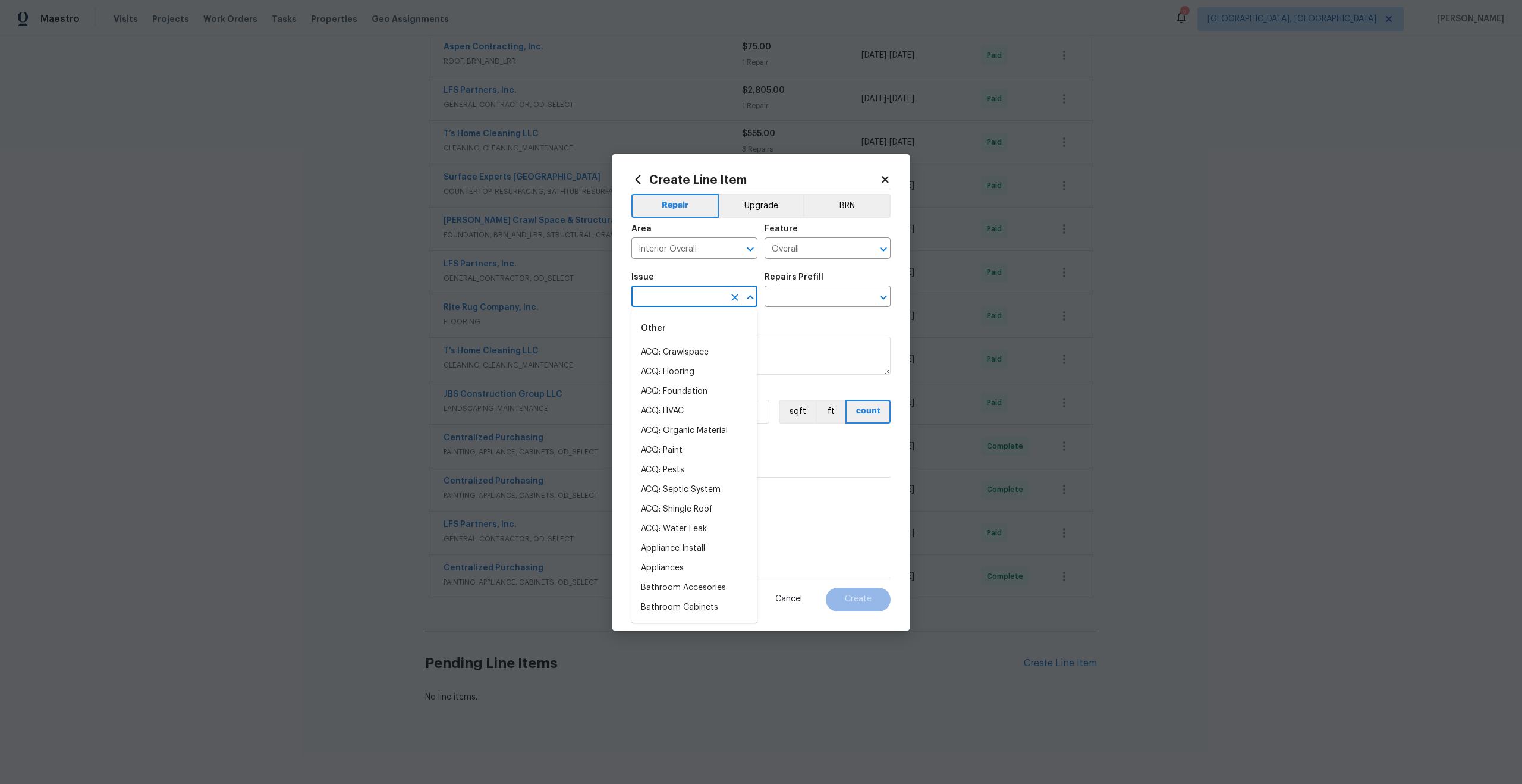
click at [688, 293] on input "text" at bounding box center [677, 297] width 93 height 19
click at [664, 331] on div "Other" at bounding box center [694, 329] width 126 height 29
click at [664, 352] on li "Photos" at bounding box center [694, 352] width 126 height 20
type input "Photos"
click at [794, 299] on input "text" at bounding box center [811, 297] width 93 height 19
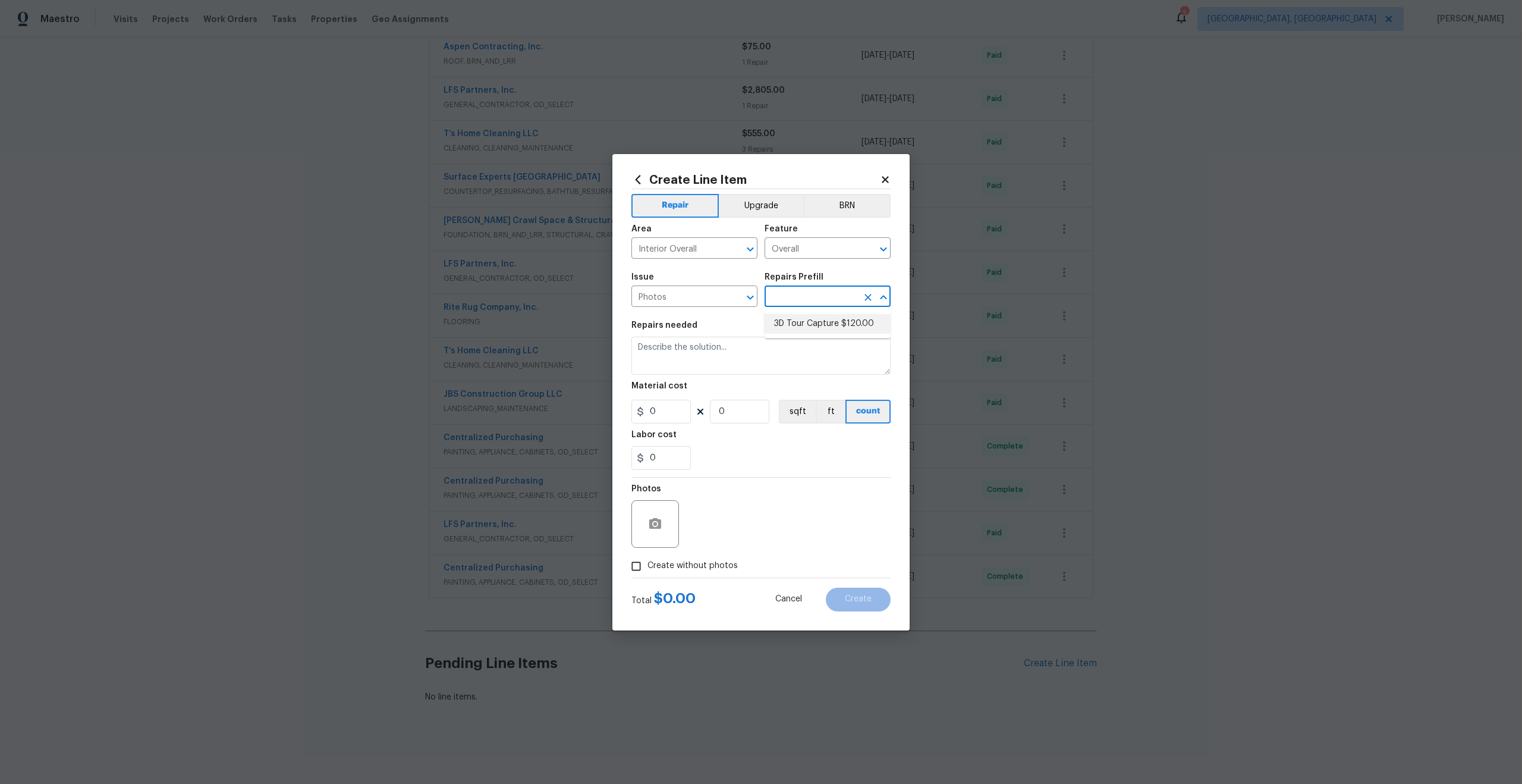
click at [794, 319] on li "3D Tour Capture $120.00" at bounding box center [827, 324] width 126 height 20
type input "3D Tour Capture $120.00"
type textarea "Capture 3D tour of home"
type input "1"
type input "120"
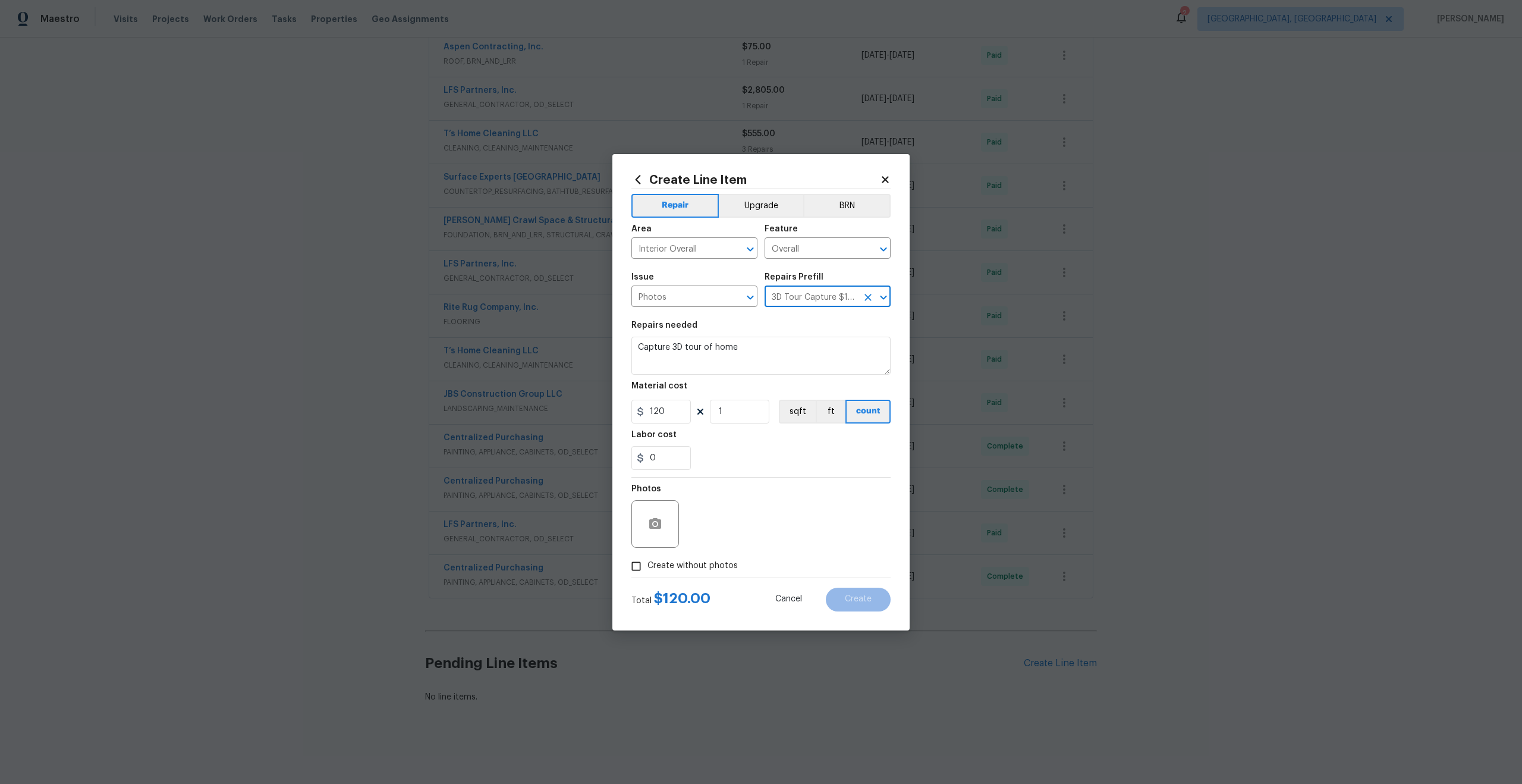
click at [633, 563] on input "Create without photos" at bounding box center [636, 566] width 23 height 23
checkbox input "true"
click at [732, 530] on textarea at bounding box center [790, 523] width 202 height 47
type textarea "."
click at [860, 606] on button "Create" at bounding box center [858, 599] width 65 height 24
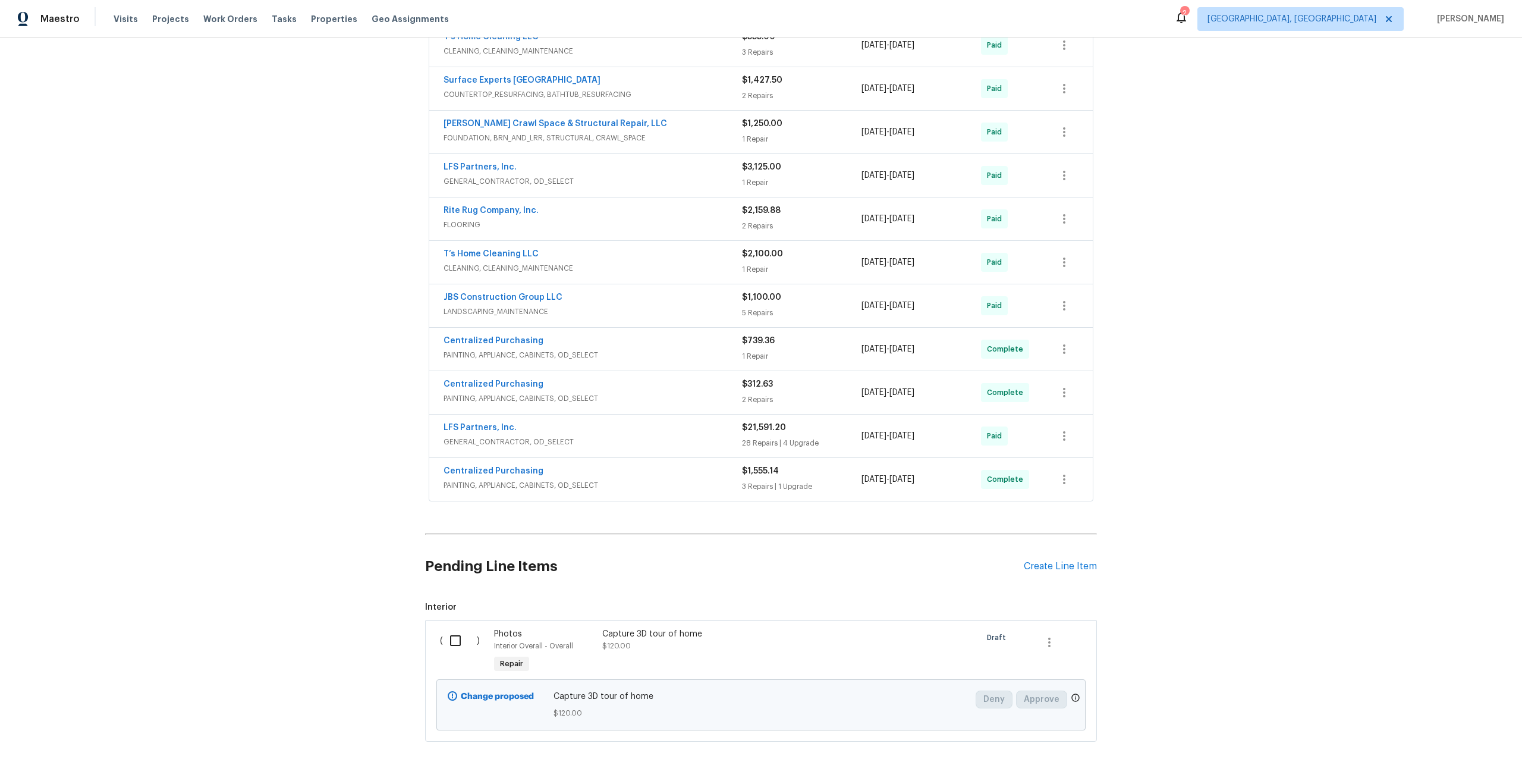
scroll to position [662, 0]
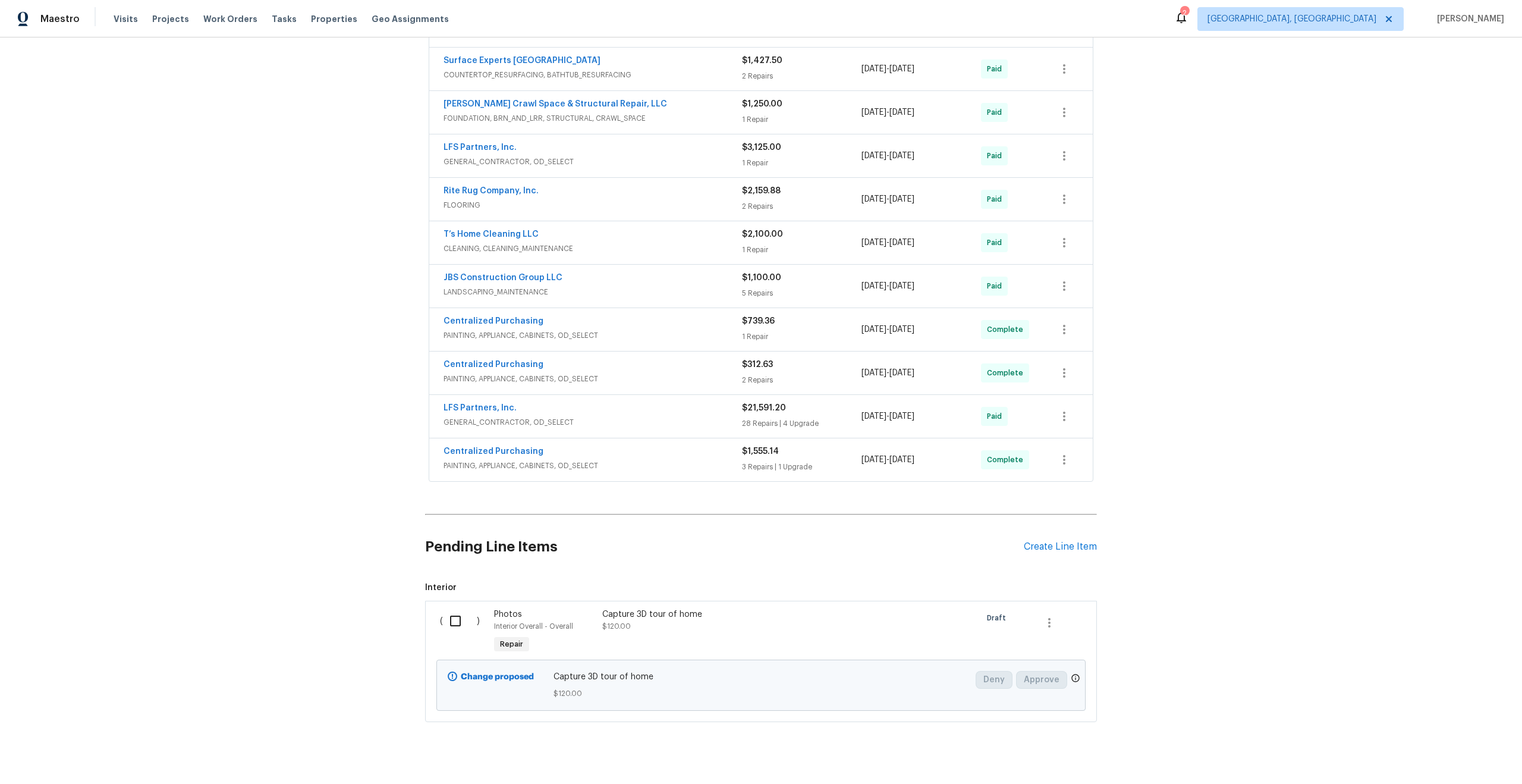
click at [456, 619] on input "checkbox" at bounding box center [459, 620] width 34 height 25
checkbox input "true"
click at [1441, 752] on span "Create Work Order" at bounding box center [1454, 754] width 79 height 15
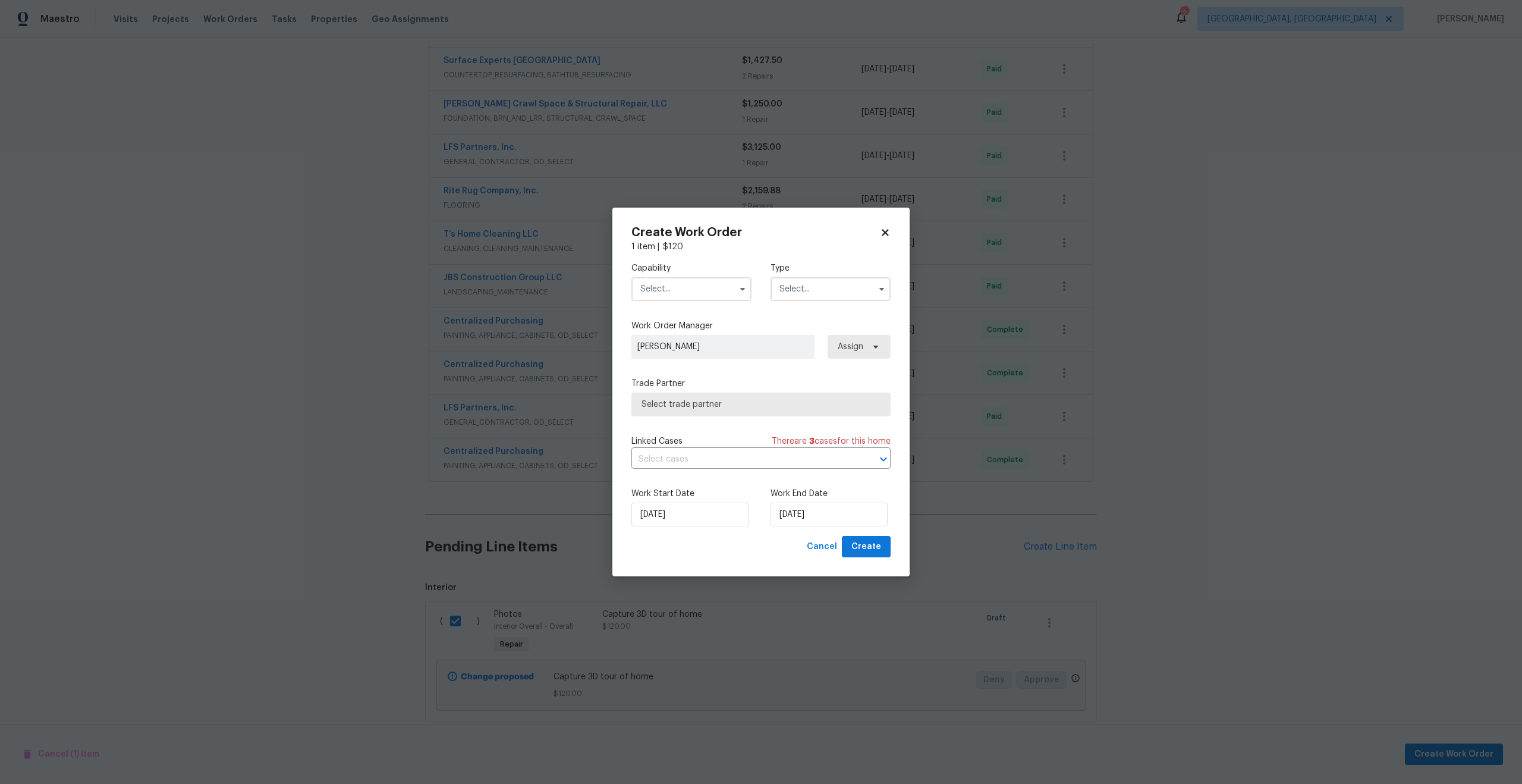
click at [688, 285] on input "text" at bounding box center [691, 289] width 120 height 24
click at [691, 332] on span "Photography" at bounding box center [669, 336] width 51 height 8
type input "Photography"
click at [809, 287] on input "text" at bounding box center [831, 289] width 120 height 24
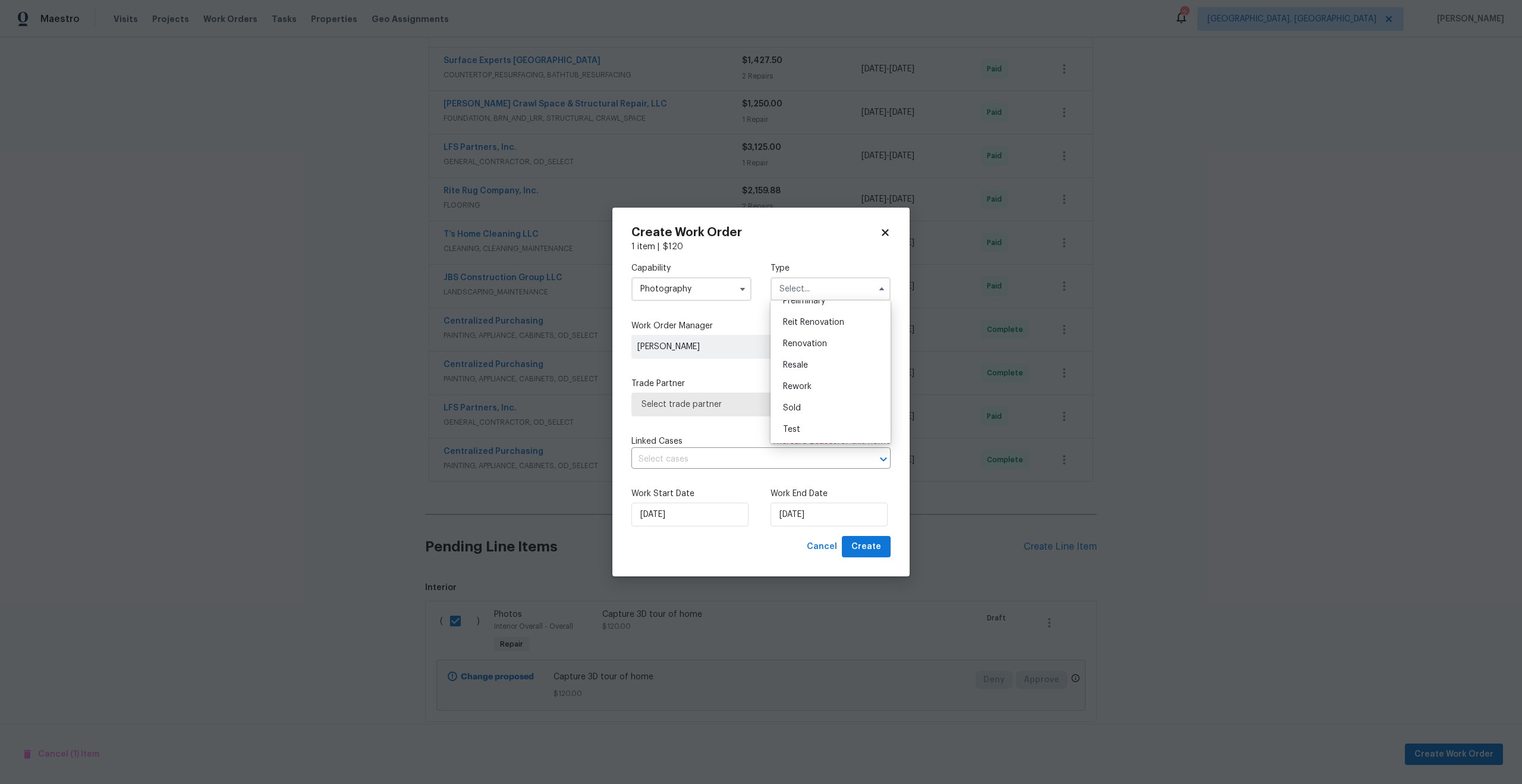
scroll to position [197, 0]
click at [798, 345] on div "Other" at bounding box center [831, 351] width 114 height 21
type input "Other"
click at [695, 413] on span "Select trade partner" at bounding box center [761, 404] width 259 height 24
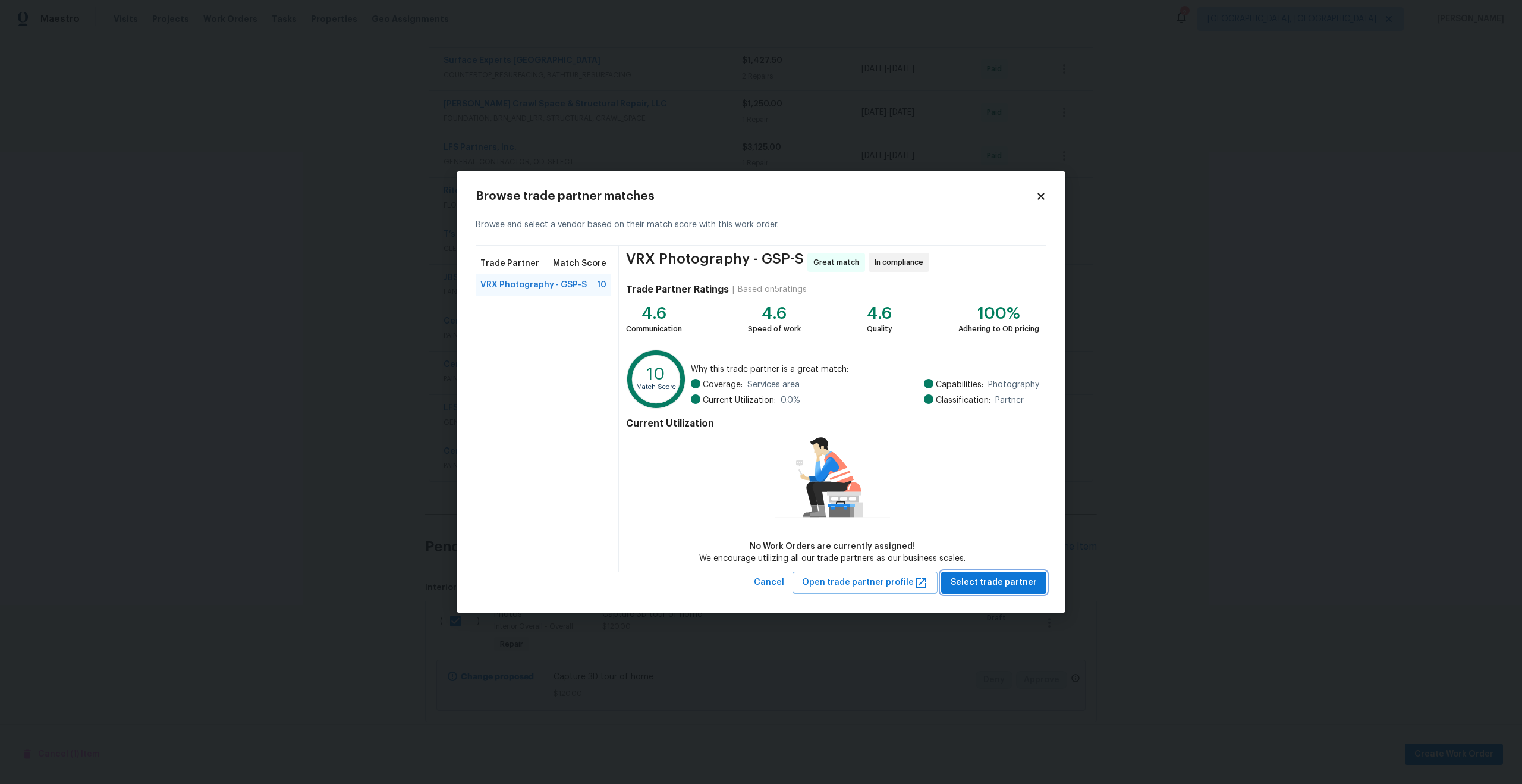
click at [1010, 585] on span "Select trade partner" at bounding box center [994, 582] width 86 height 15
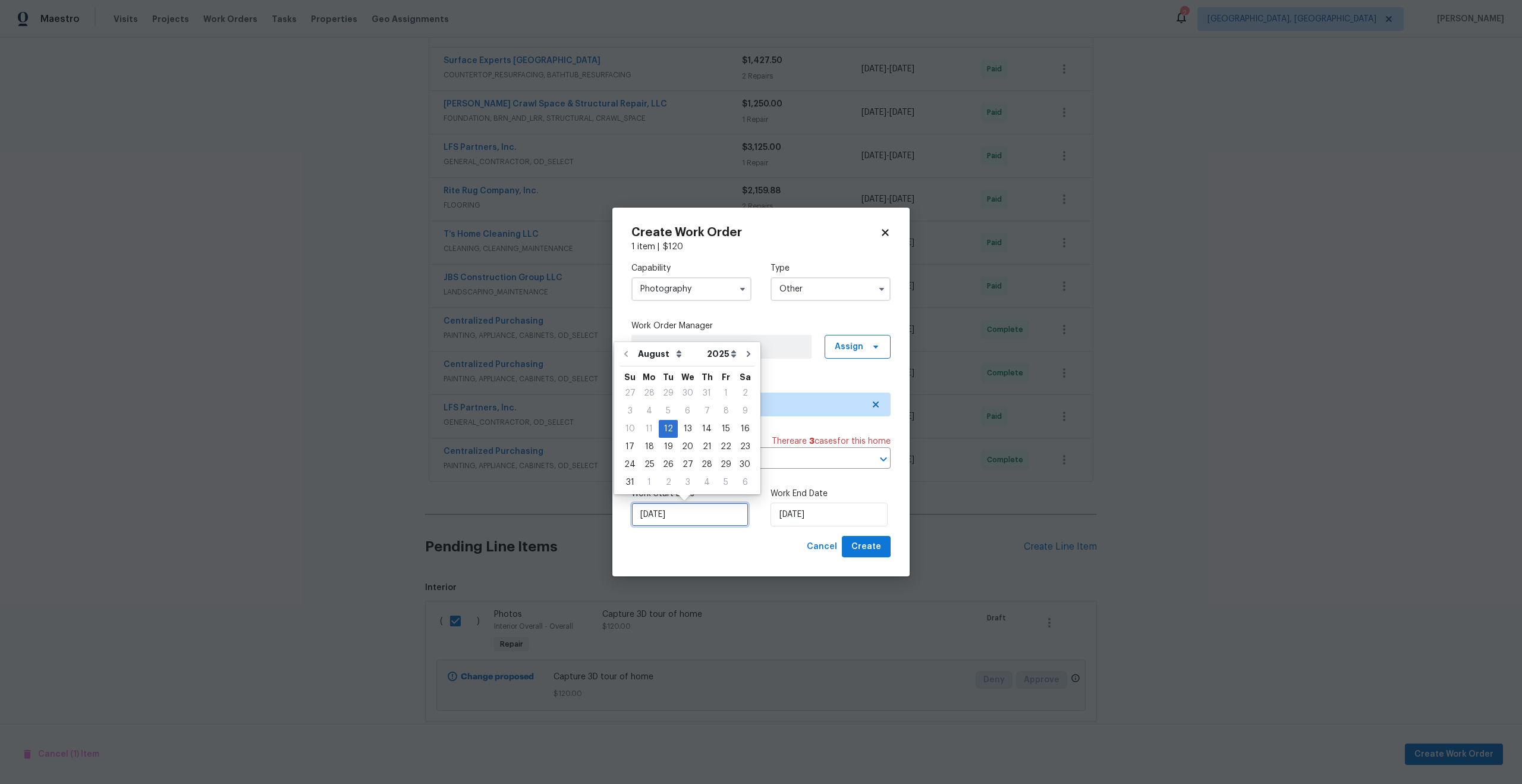
click at [699, 512] on input "12/08/2025" at bounding box center [690, 514] width 117 height 24
click at [834, 514] on input "12/08/2025" at bounding box center [829, 514] width 117 height 24
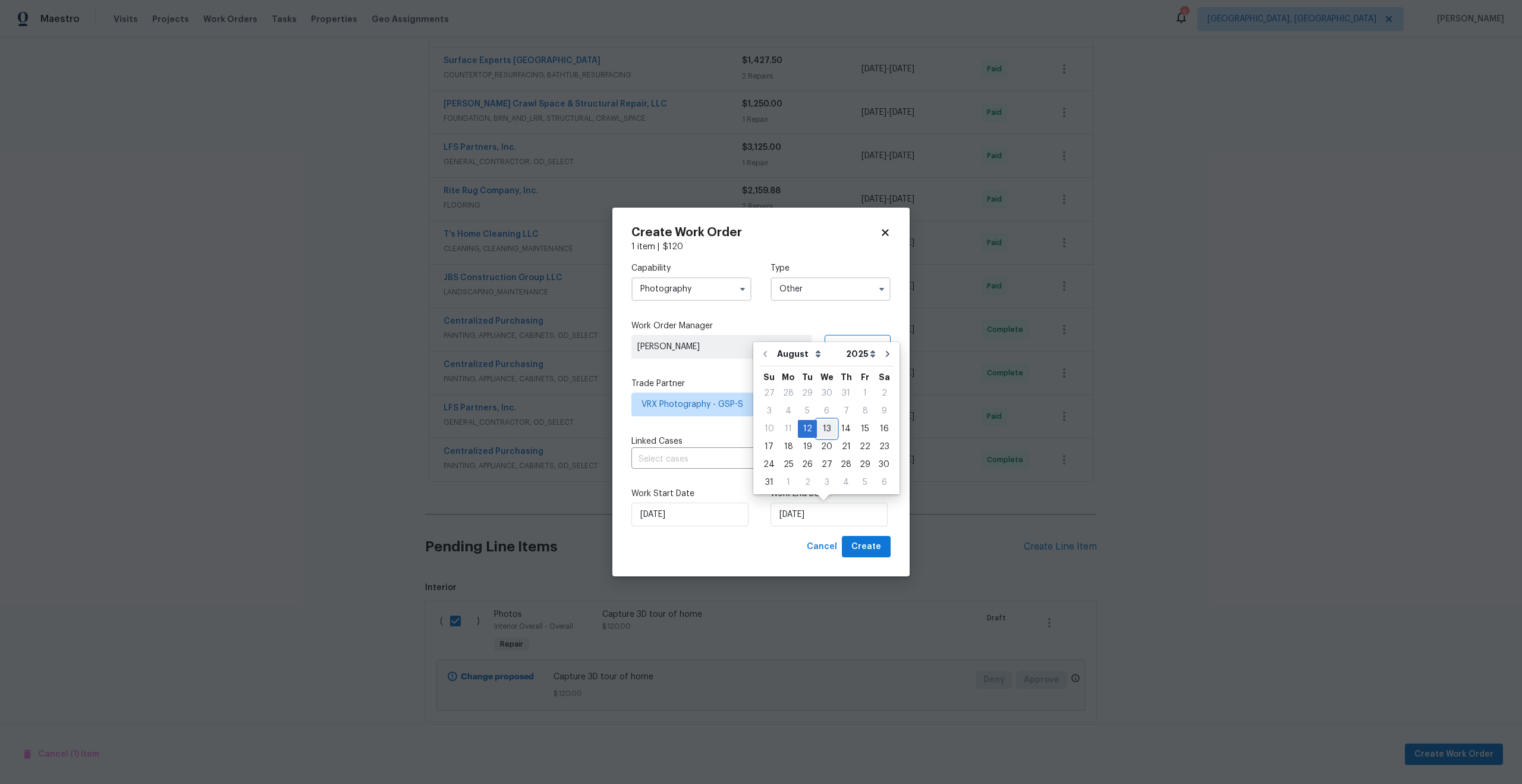
click at [824, 432] on div "13" at bounding box center [827, 428] width 20 height 17
type input "13/08/2025"
click at [865, 555] on button "Create" at bounding box center [866, 547] width 49 height 22
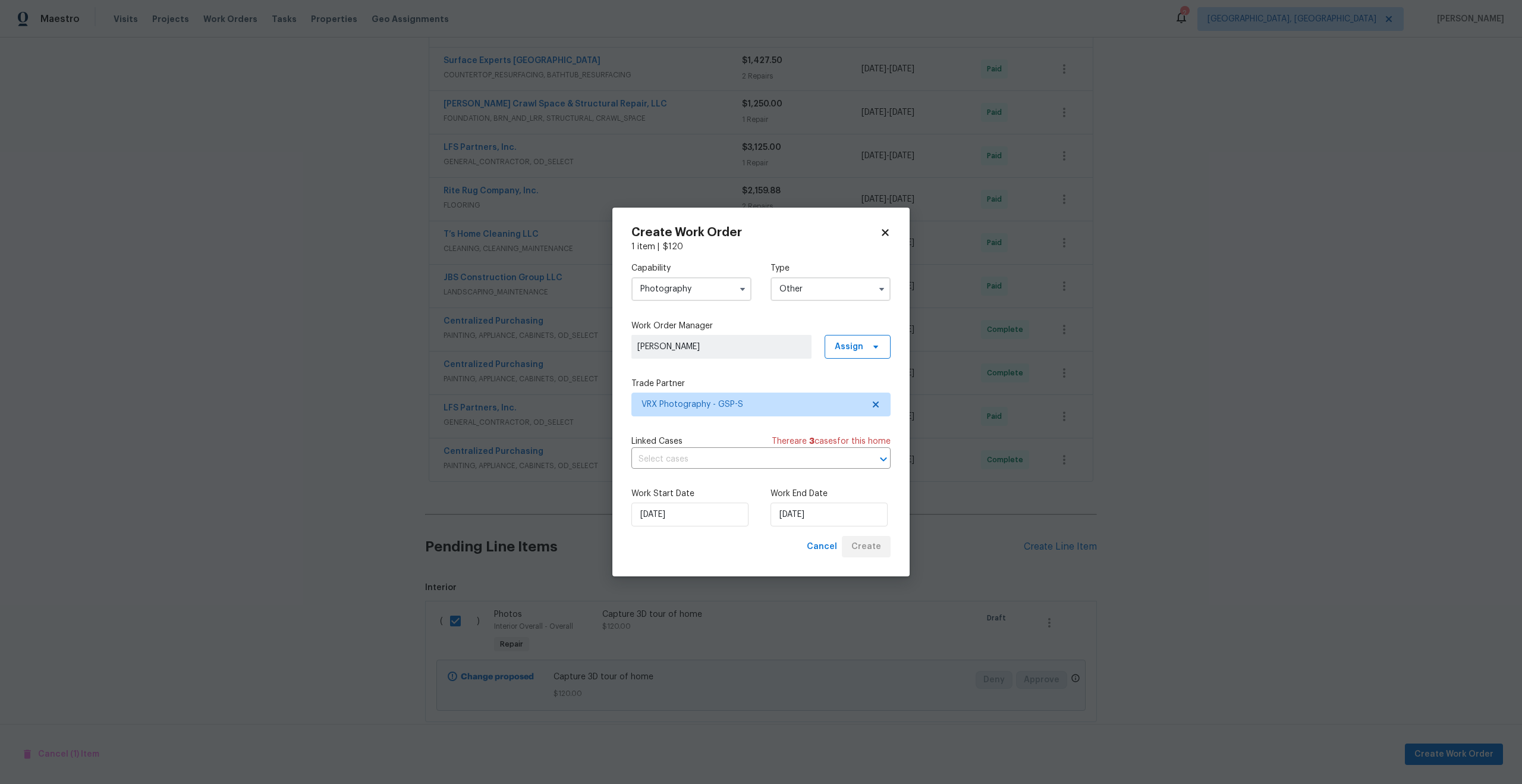
checkbox input "false"
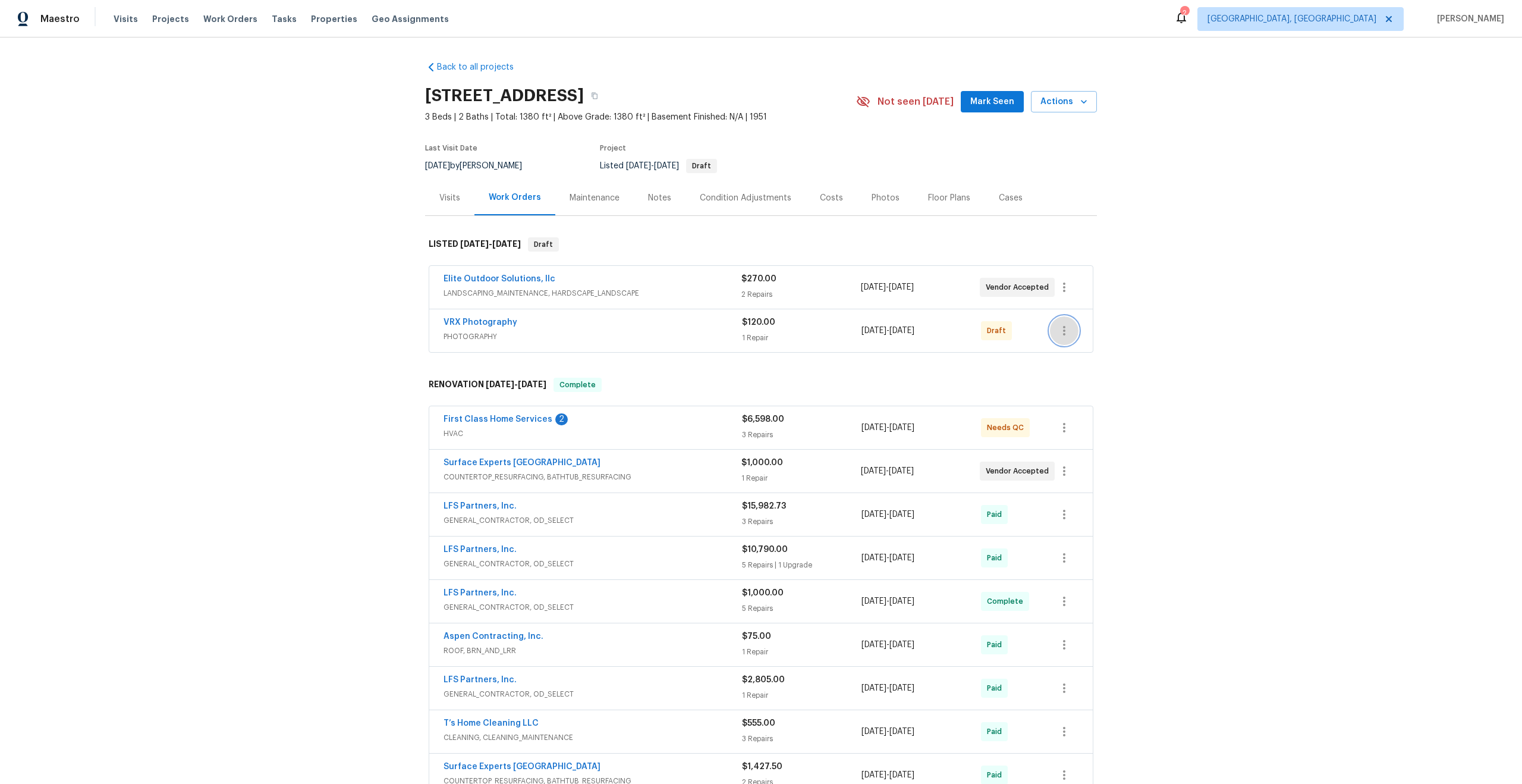
click at [1068, 331] on icon "button" at bounding box center [1064, 330] width 14 height 14
click at [1068, 331] on li "Send to Vendor" at bounding box center [1116, 331] width 133 height 20
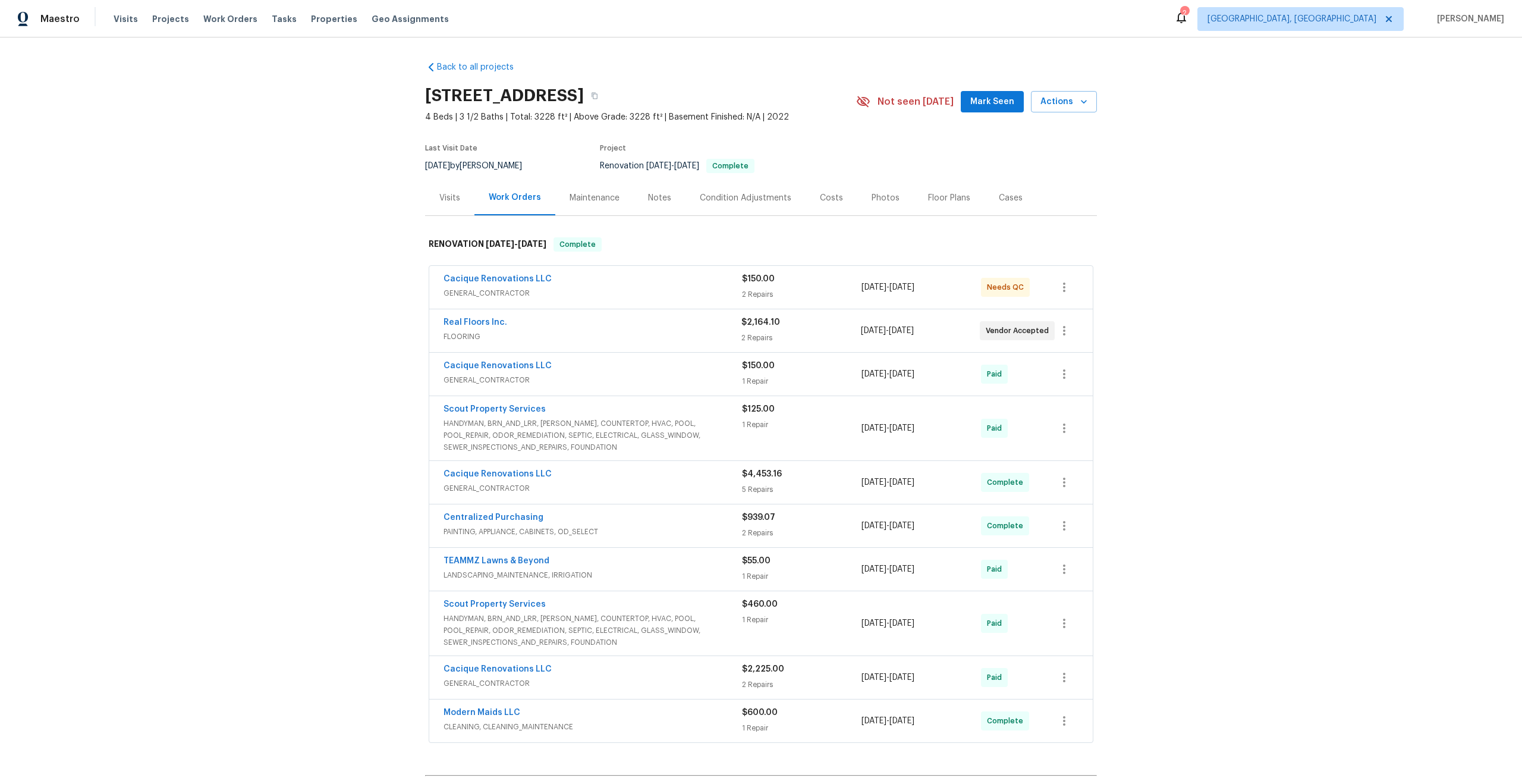
drag, startPoint x: 585, startPoint y: 95, endPoint x: 428, endPoint y: 96, distance: 157.0
click at [428, 96] on h2 "[STREET_ADDRESS]" at bounding box center [504, 96] width 159 height 12
copy h2 "[STREET_ADDRESS]"
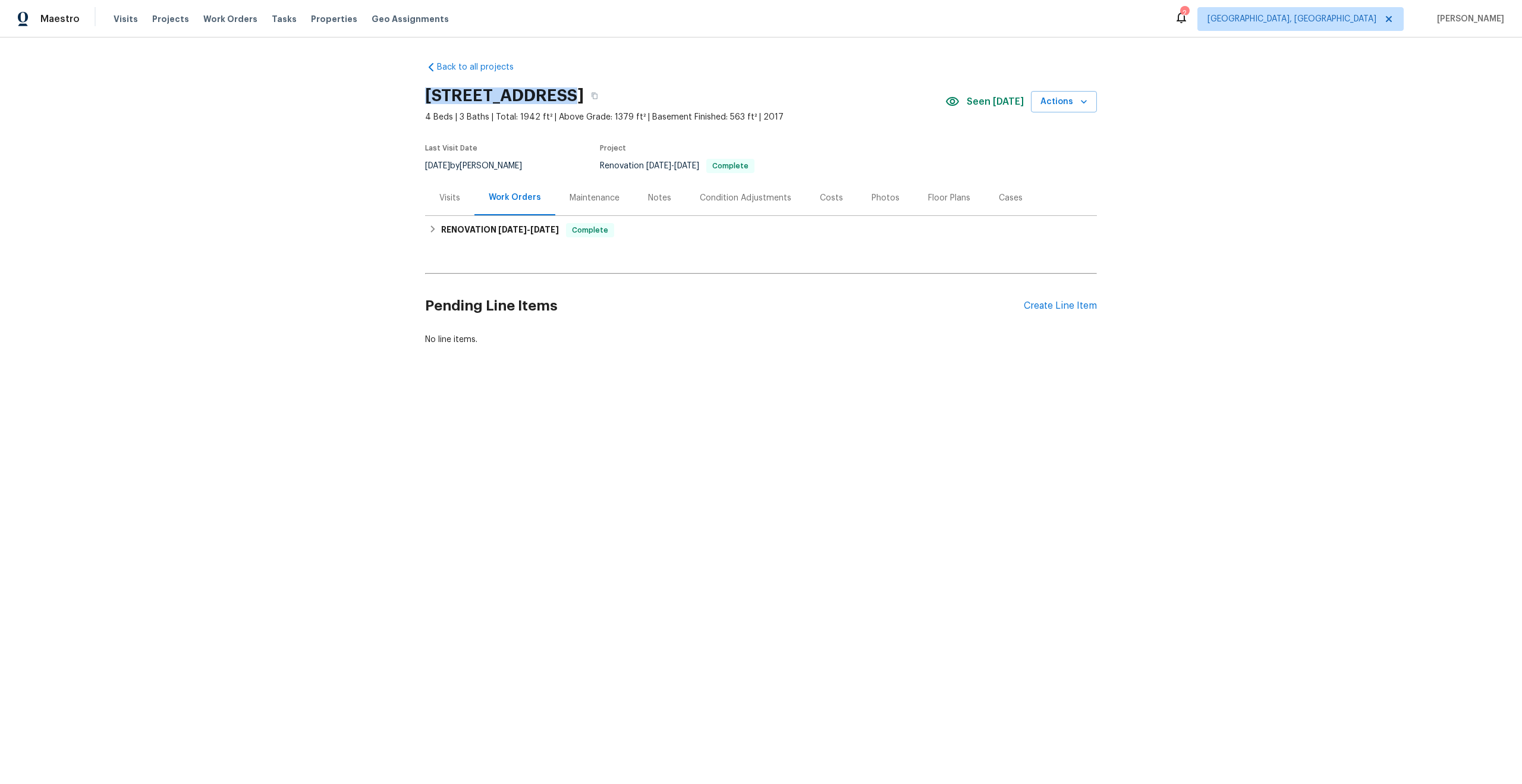
drag, startPoint x: 547, startPoint y: 94, endPoint x: 423, endPoint y: 94, distance: 124.0
click at [423, 94] on div "Back to all projects [STREET_ADDRESS] 4 Beds | 3 Baths | Total: 1942 ft² | Abov…" at bounding box center [761, 231] width 1522 height 389
copy h2 "[STREET_ADDRESS]"
click at [1054, 307] on div "Create Line Item" at bounding box center [1061, 306] width 73 height 11
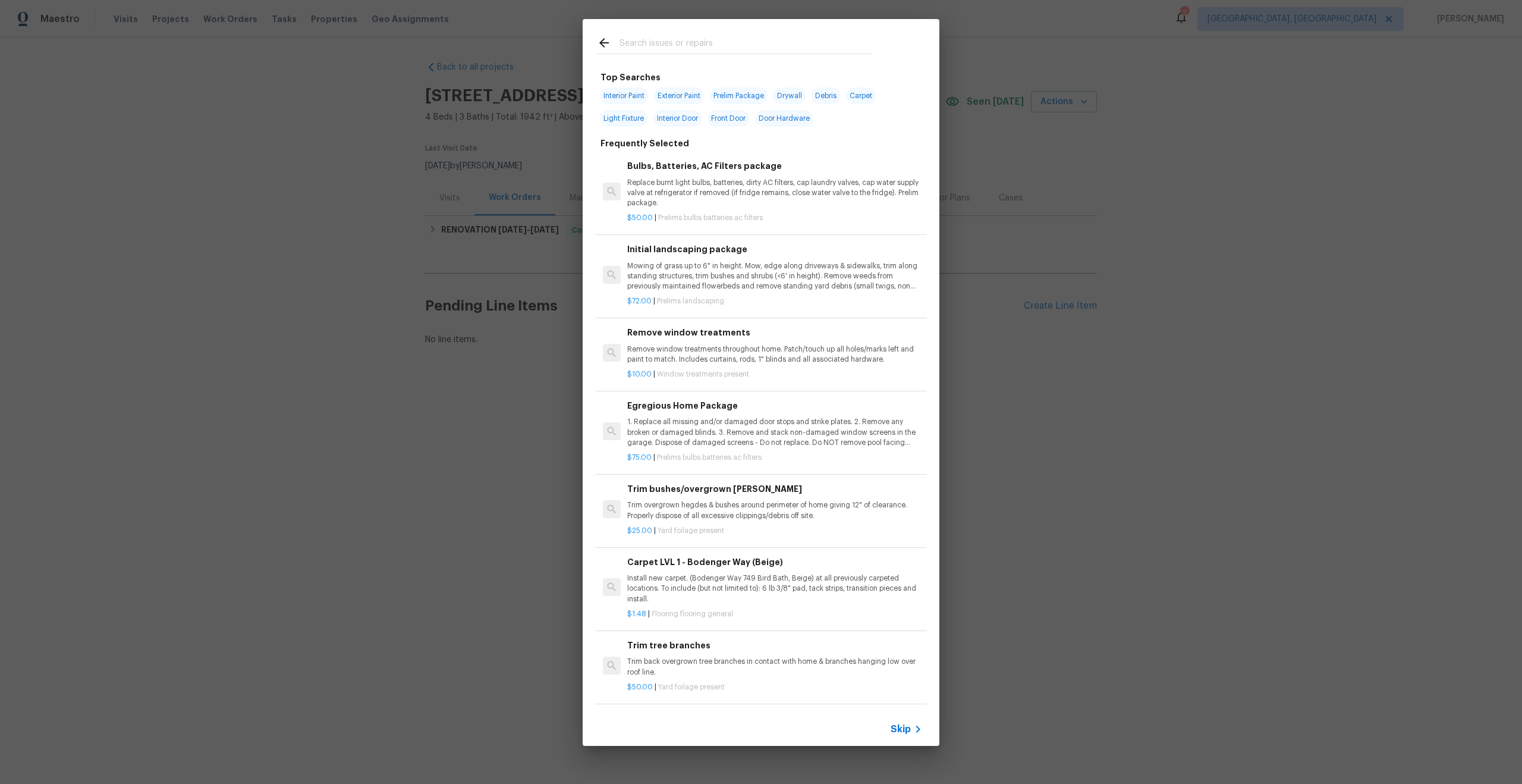
click at [911, 731] on icon at bounding box center [918, 729] width 14 height 14
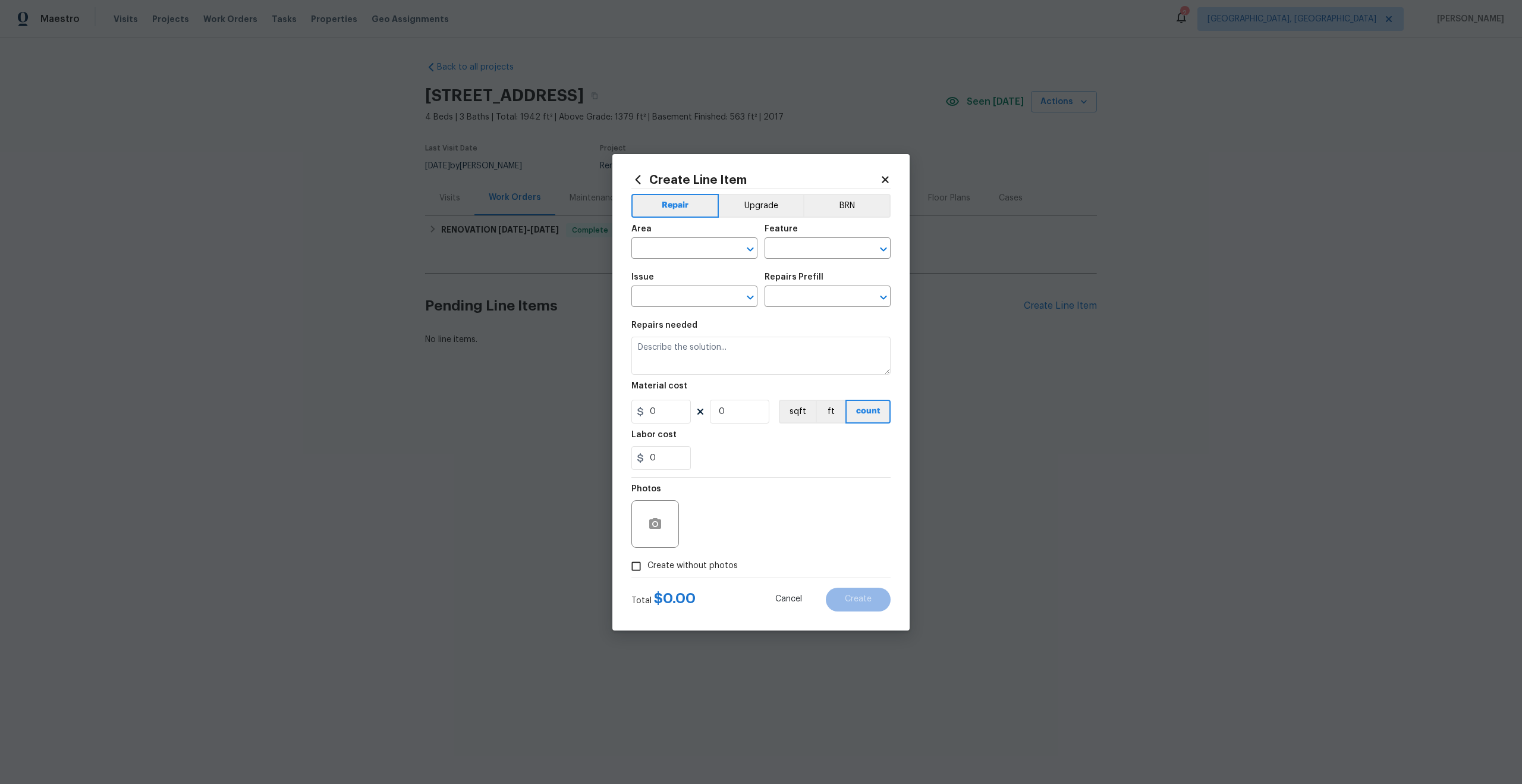
click at [692, 239] on div "Area" at bounding box center [694, 232] width 126 height 15
click at [687, 261] on span "Area ​" at bounding box center [694, 241] width 126 height 48
click at [692, 251] on input "text" at bounding box center [677, 249] width 93 height 19
click at [694, 248] on input "text" at bounding box center [677, 249] width 93 height 19
click at [682, 292] on li "Interior Overall" at bounding box center [694, 295] width 126 height 20
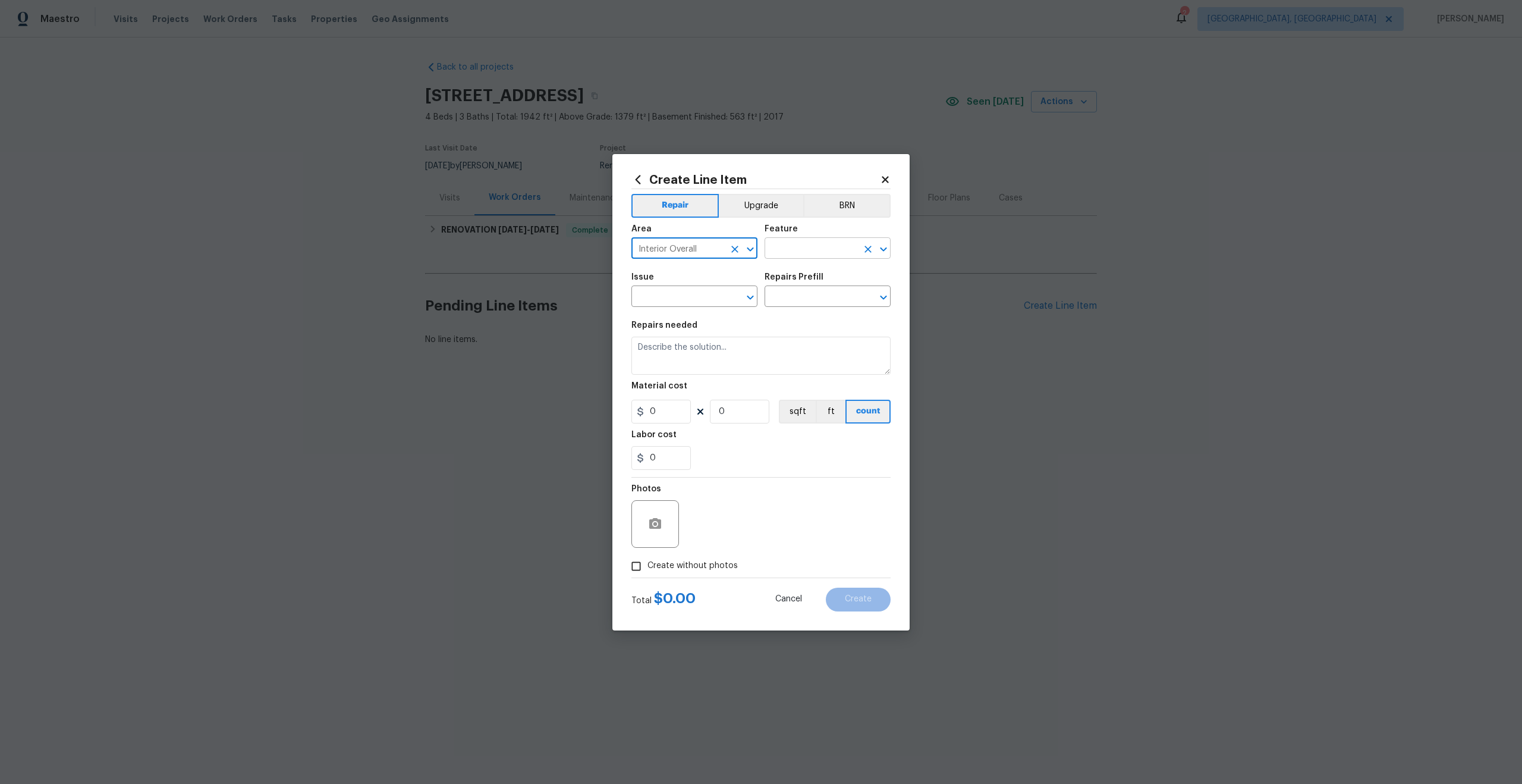
type input "Interior Overall"
click at [808, 250] on input "text" at bounding box center [811, 249] width 93 height 19
click at [805, 301] on li "Overall" at bounding box center [827, 304] width 126 height 20
type input "Overall"
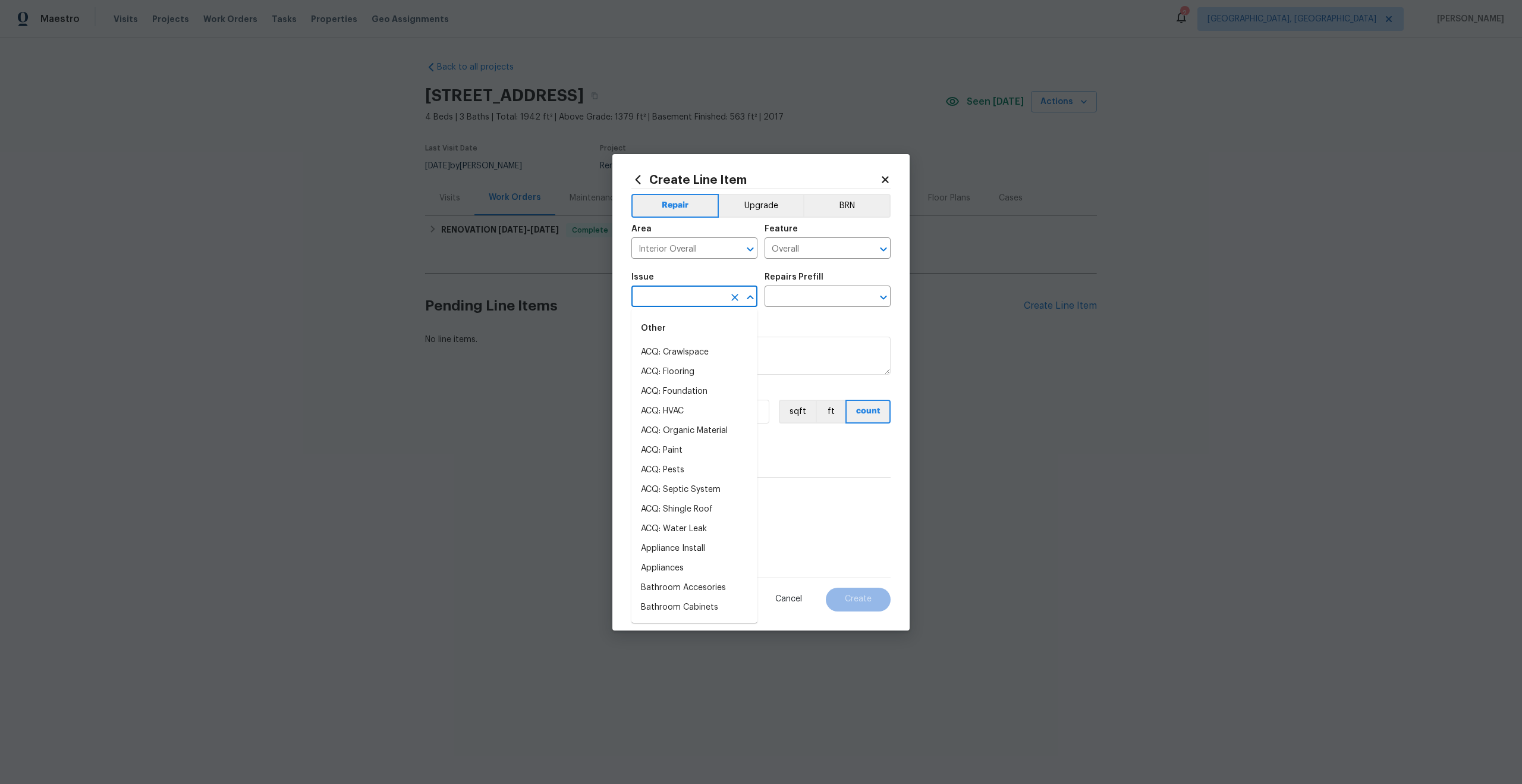
click at [673, 301] on input "text" at bounding box center [677, 297] width 93 height 19
click at [660, 351] on li "Photos" at bounding box center [694, 352] width 126 height 20
type input "Photos"
click at [786, 294] on input "text" at bounding box center [811, 297] width 93 height 19
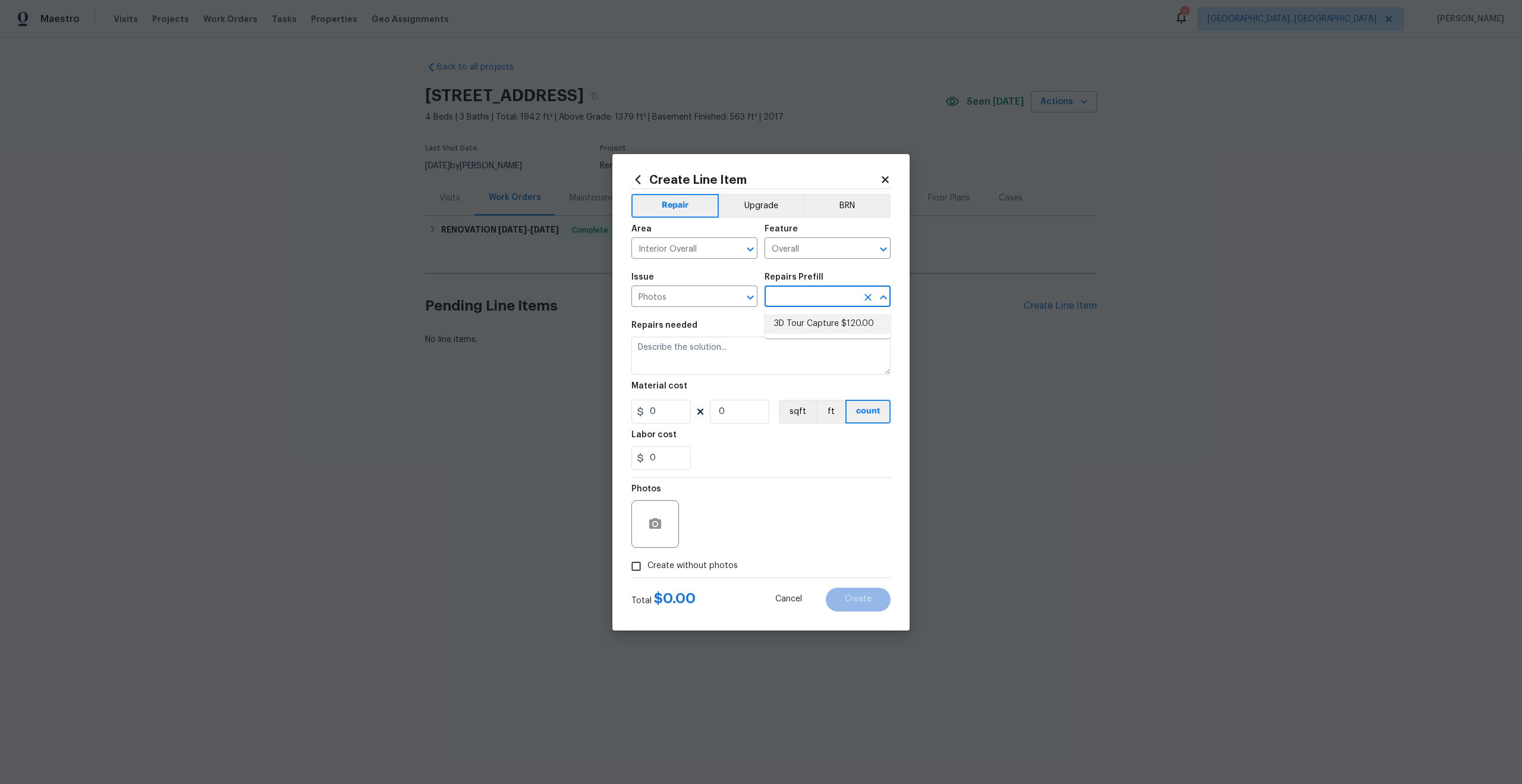
click at [795, 321] on li "3D Tour Capture $120.00" at bounding box center [827, 324] width 126 height 20
type input "3D Tour Capture $120.00"
type textarea "Capture 3D tour of home"
type input "1"
type input "120"
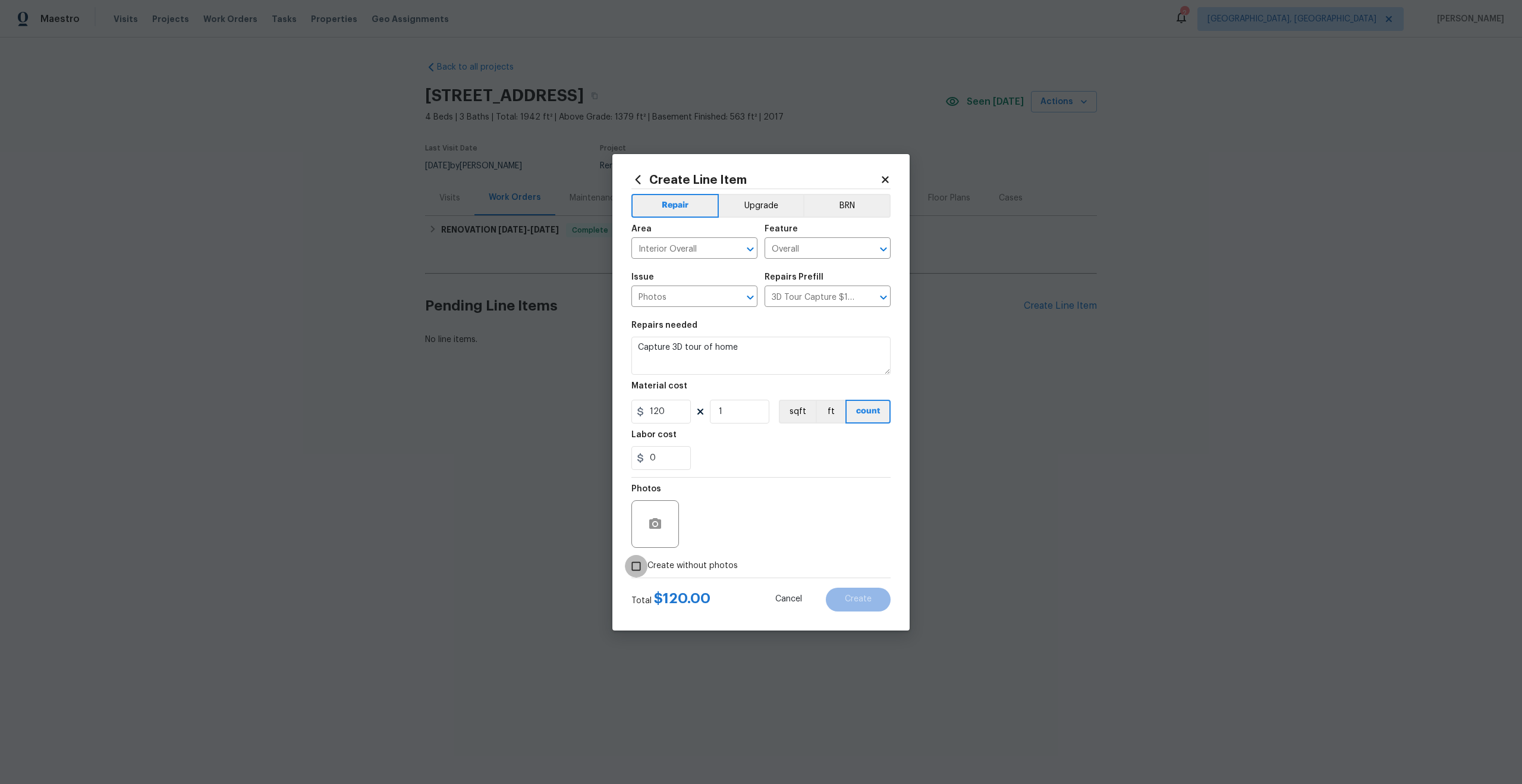
click at [635, 565] on input "Create without photos" at bounding box center [636, 566] width 23 height 23
checkbox input "true"
click at [737, 512] on textarea at bounding box center [790, 523] width 202 height 47
type textarea "."
click at [880, 598] on button "Create" at bounding box center [858, 599] width 65 height 24
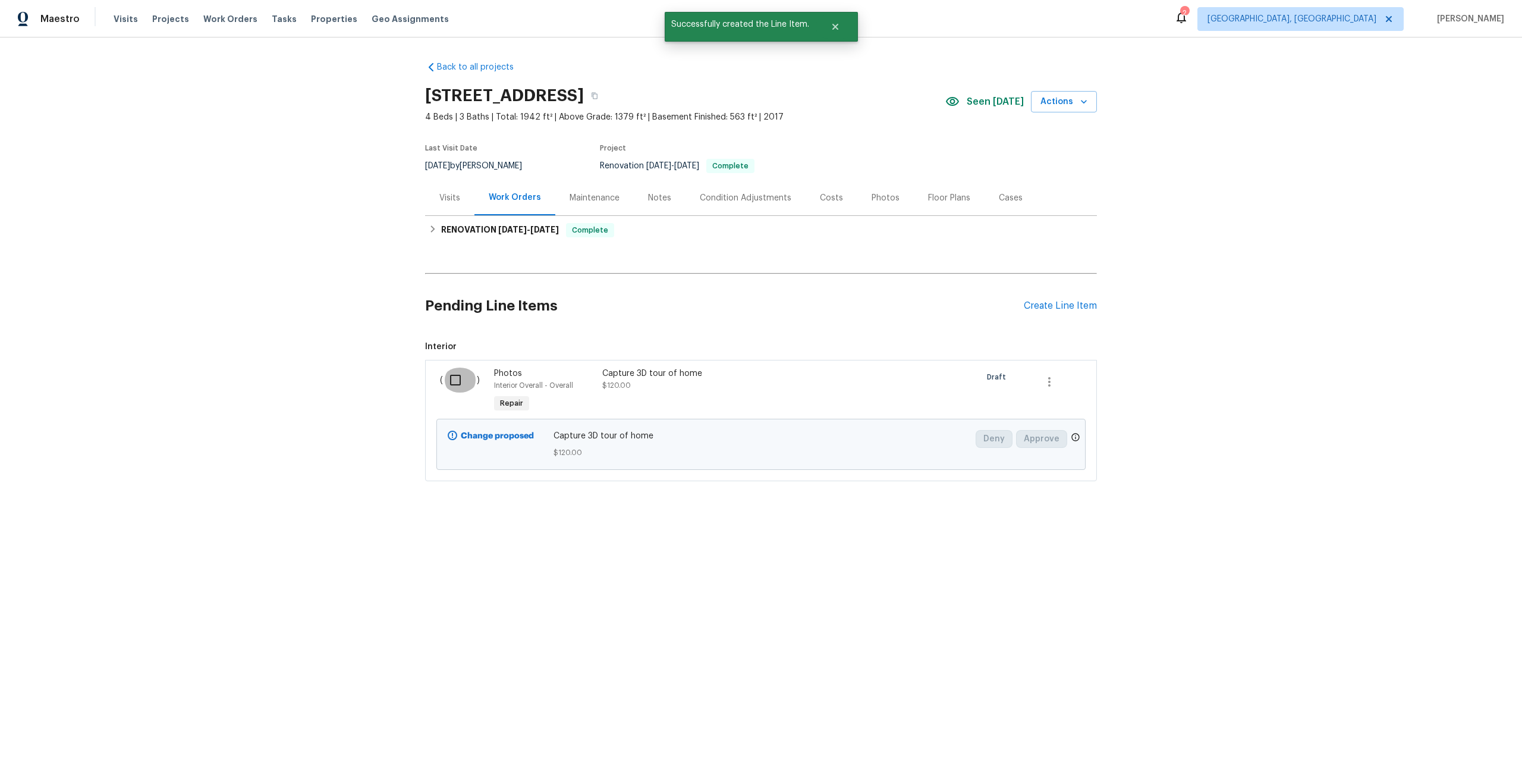
click at [453, 376] on input "checkbox" at bounding box center [459, 380] width 34 height 25
checkbox input "true"
click at [1453, 759] on span "Create Work Order" at bounding box center [1454, 754] width 79 height 15
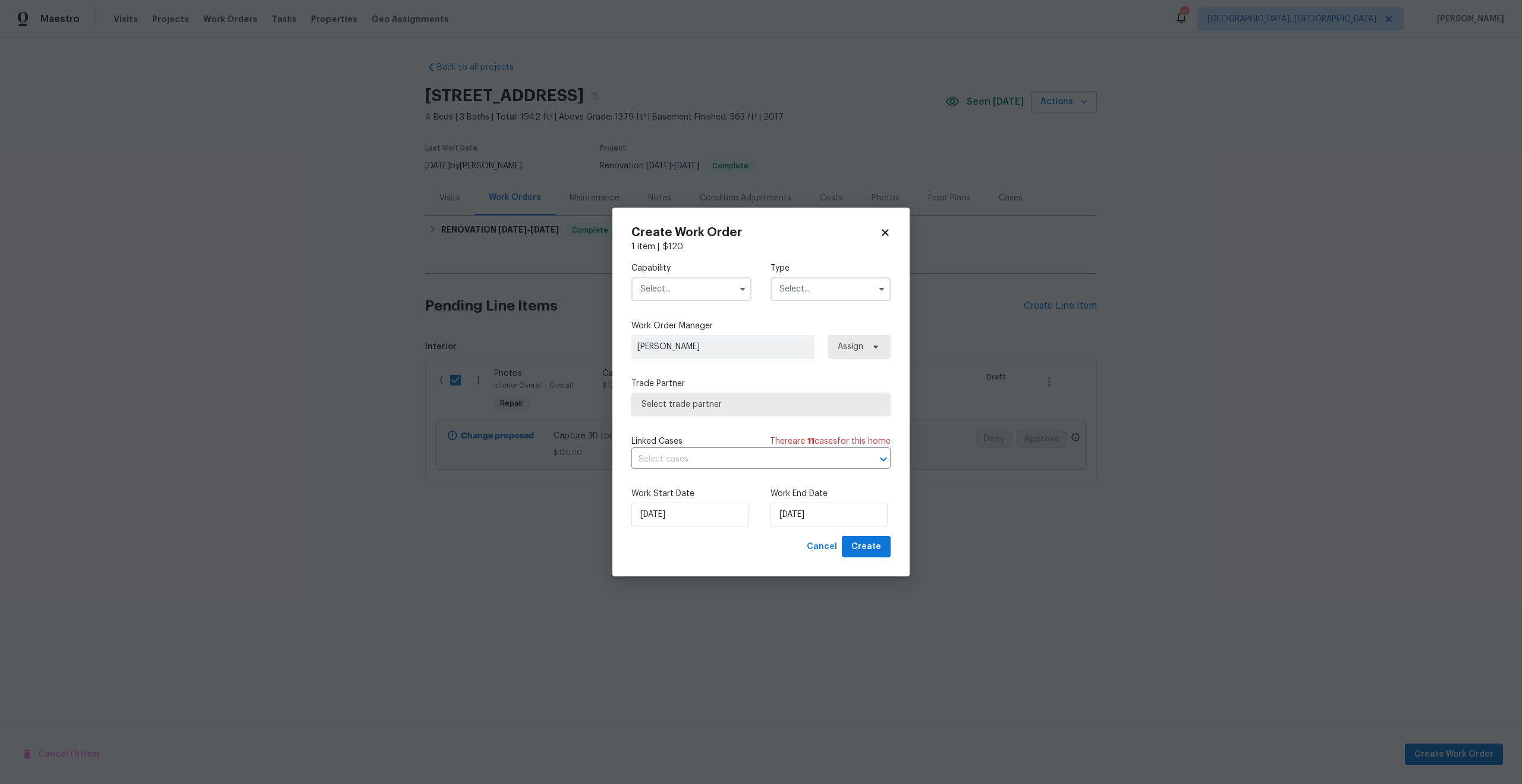
click at [683, 290] on input "text" at bounding box center [691, 289] width 120 height 24
click at [679, 336] on span "Photography" at bounding box center [669, 334] width 51 height 8
type input "Photography"
click at [808, 278] on input "text" at bounding box center [831, 289] width 120 height 24
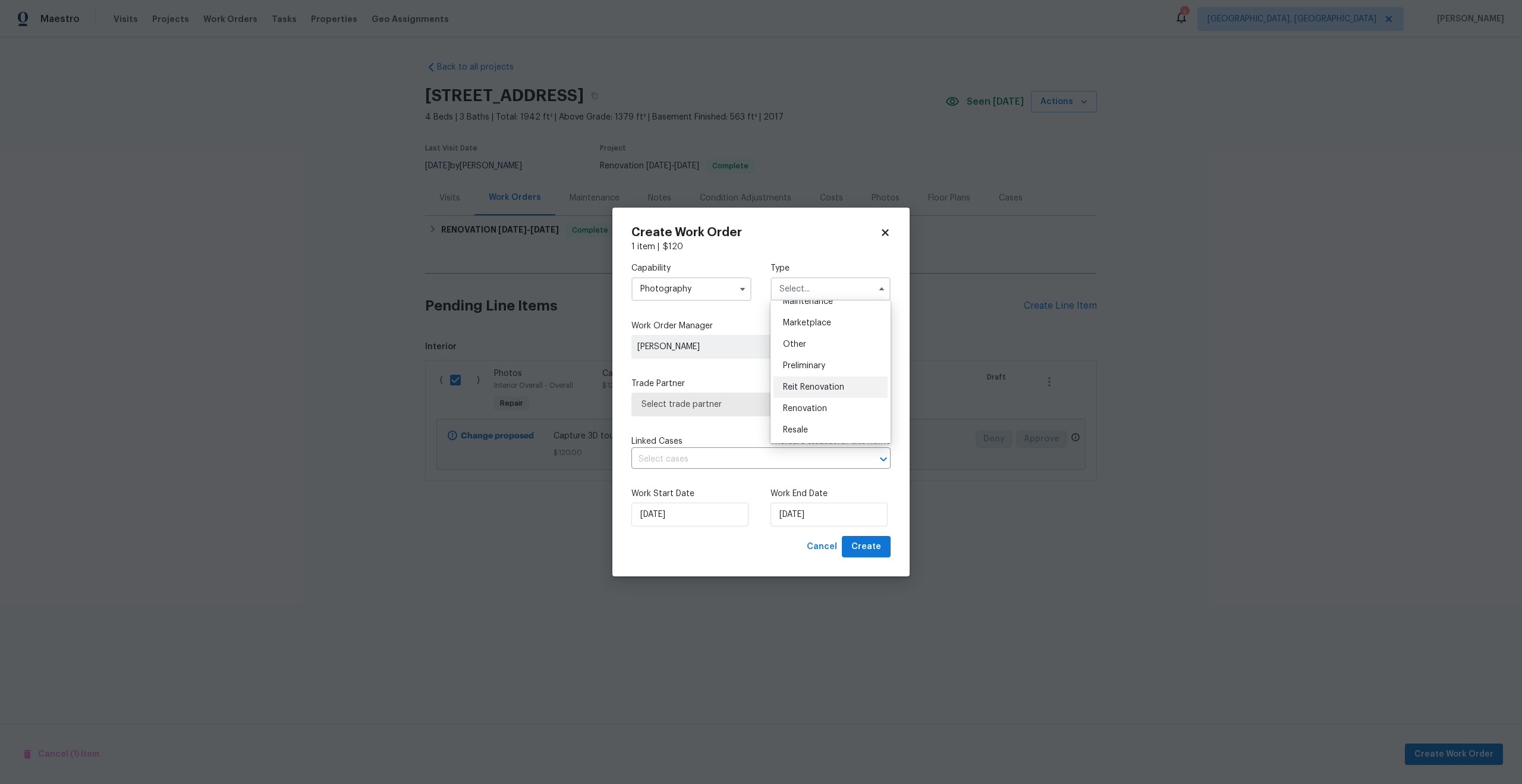
scroll to position [204, 0]
click at [804, 347] on span "Other" at bounding box center [795, 346] width 23 height 8
type input "Other"
click at [746, 393] on span "Select trade partner" at bounding box center [761, 404] width 259 height 24
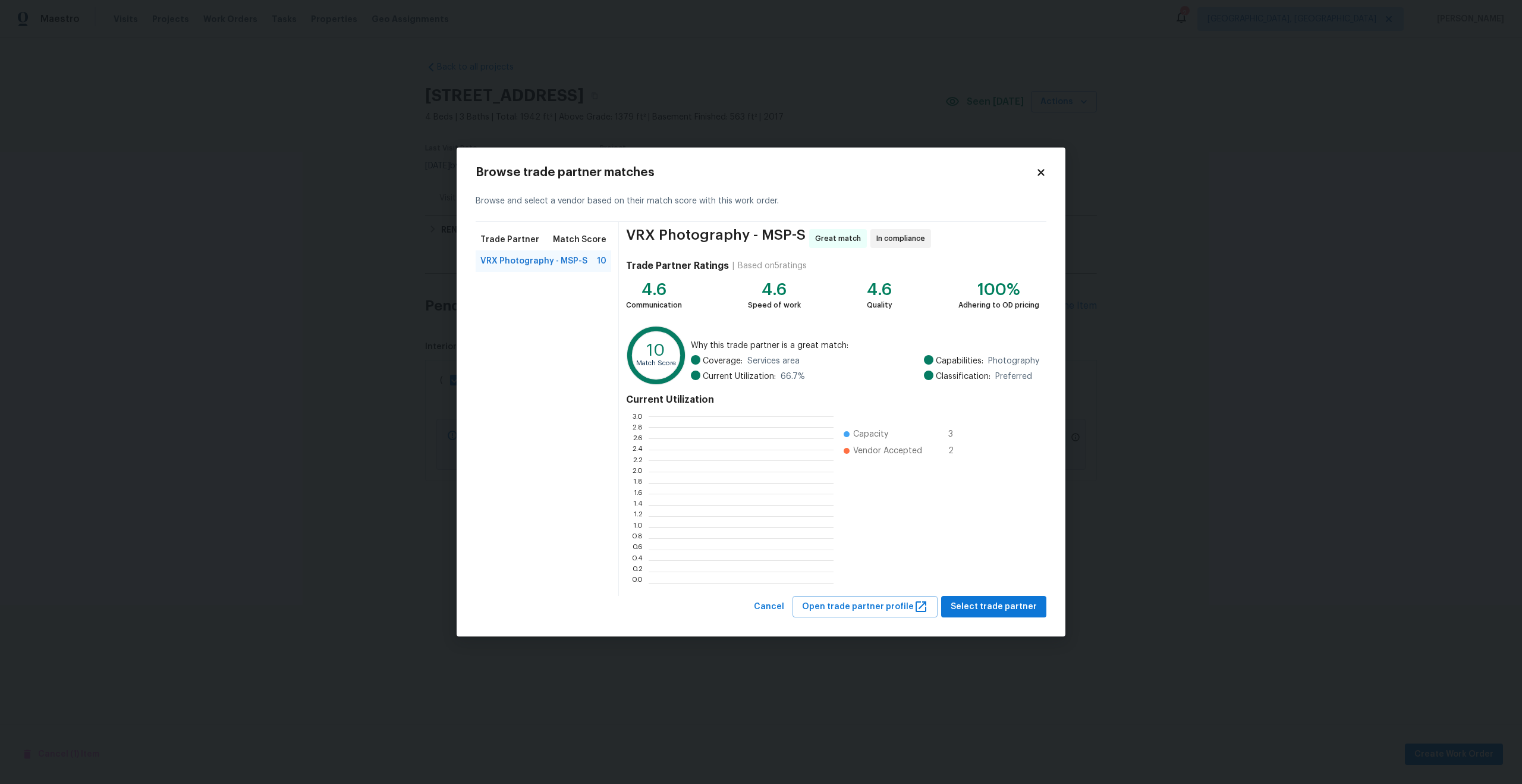
scroll to position [166, 185]
click at [1005, 523] on div "Current Utilization 0.0 0.2 0.4 0.6 0.8 1.0 1.2 1.4 1.6 1.8 2.0 2.2 2.4 2.6 2.8…" at bounding box center [832, 488] width 413 height 200
click at [990, 600] on span "Select trade partner" at bounding box center [994, 607] width 86 height 15
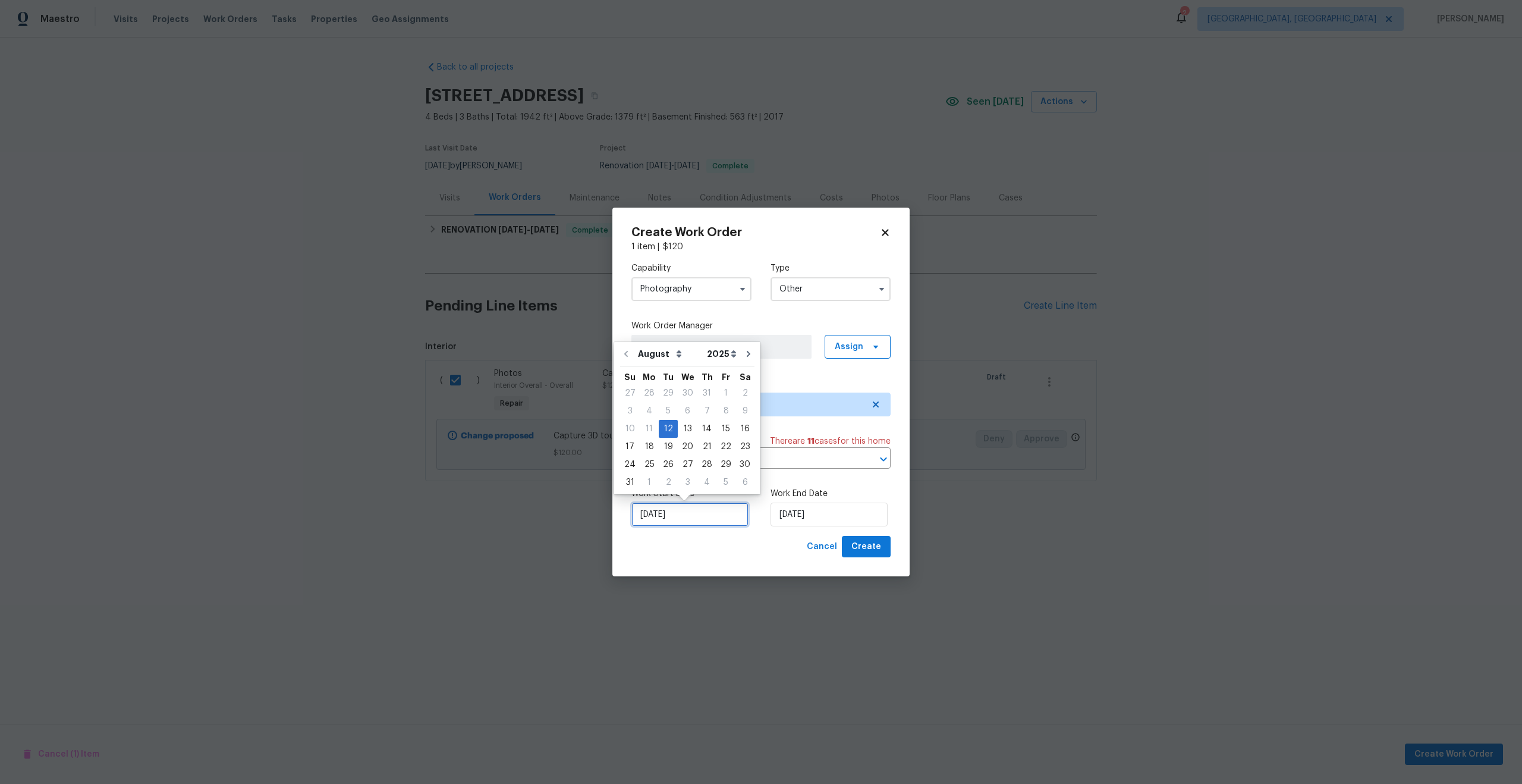
click at [695, 518] on input "12/08/2025" at bounding box center [690, 514] width 117 height 24
click at [760, 536] on div "Cancel Create" at bounding box center [761, 547] width 259 height 22
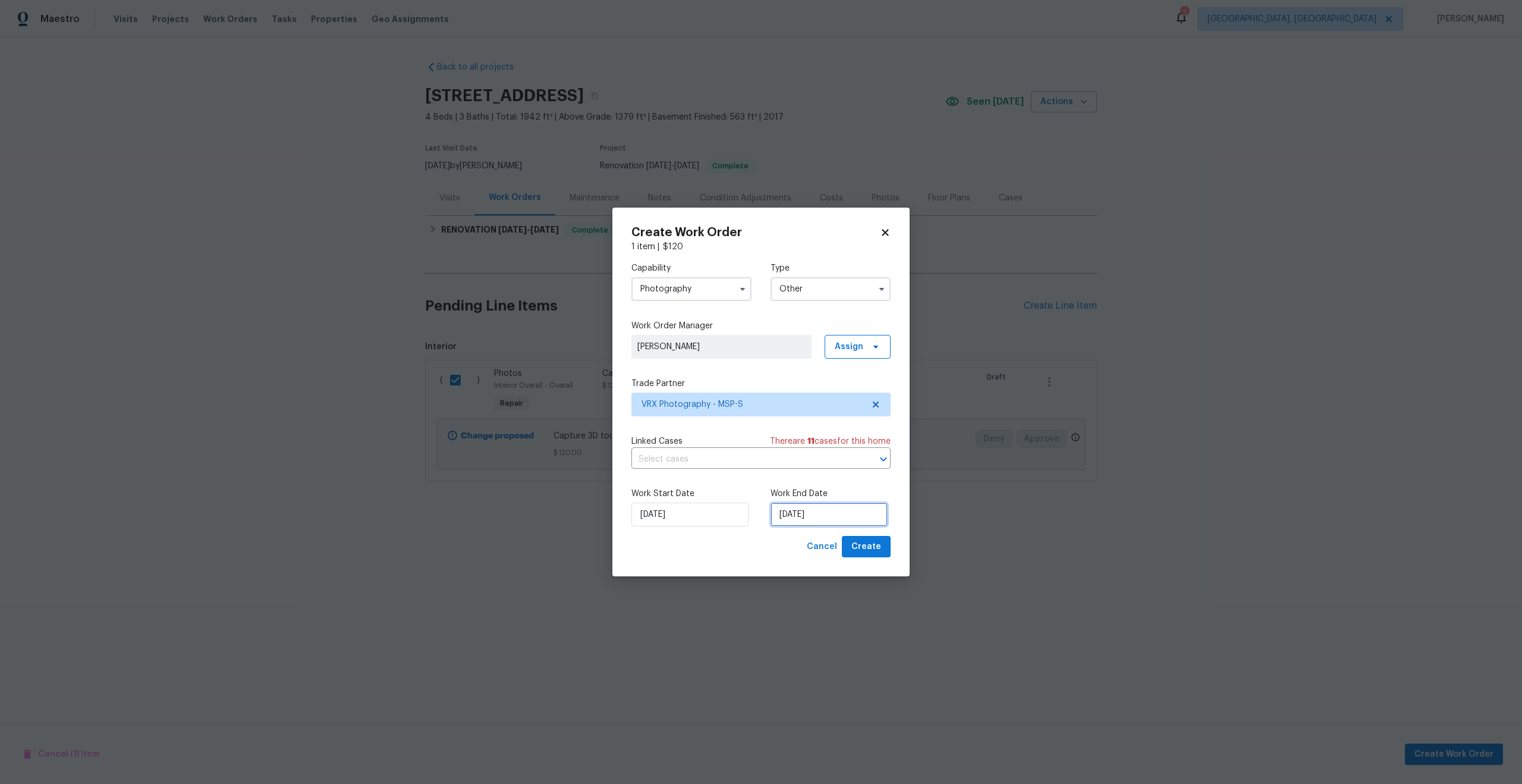
click at [834, 514] on input "12/08/2025" at bounding box center [829, 514] width 117 height 24
click at [823, 429] on div "13" at bounding box center [827, 428] width 20 height 17
type input "13/08/2025"
click at [867, 545] on span "Create" at bounding box center [866, 547] width 30 height 15
checkbox input "false"
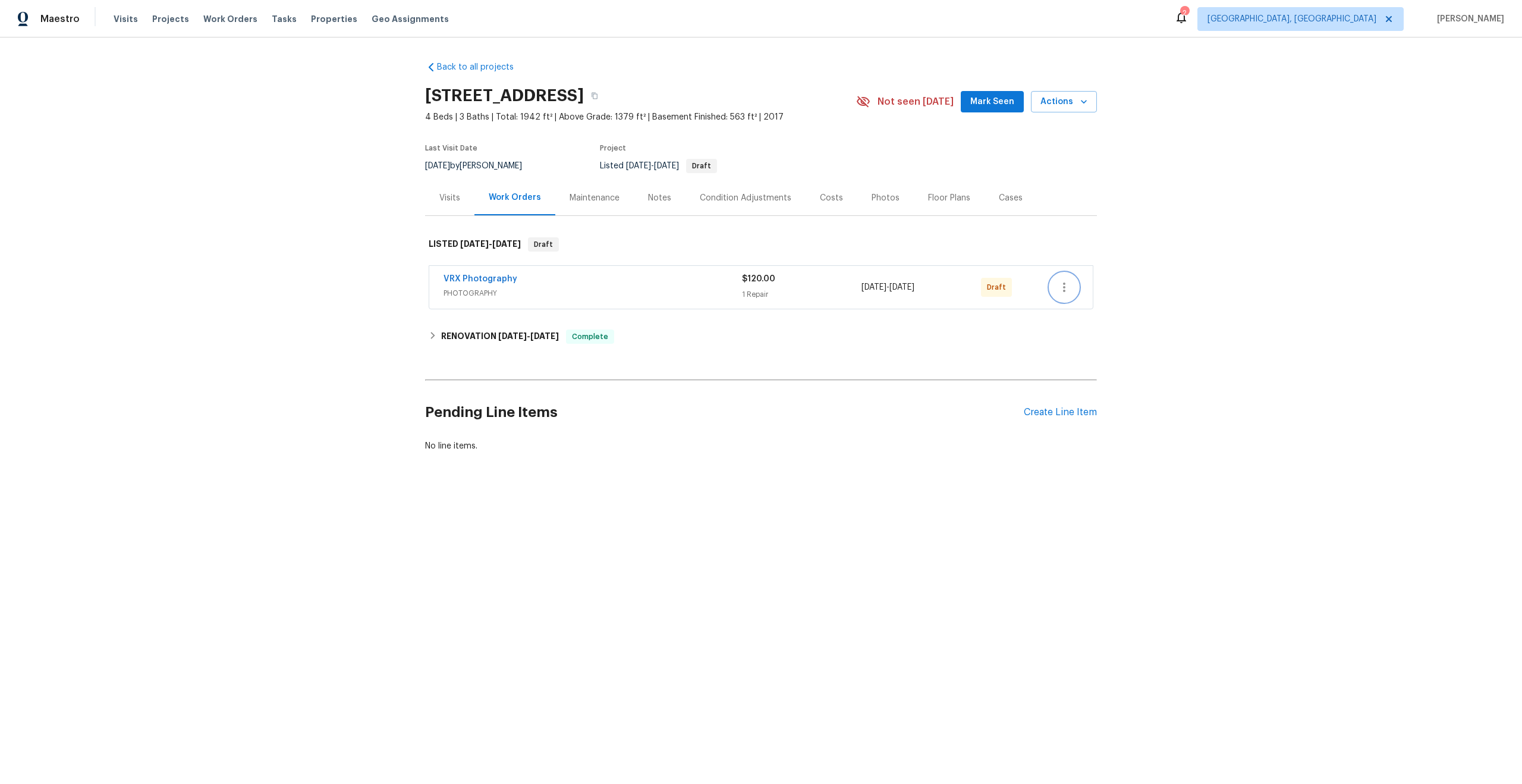
click at [1066, 289] on icon "button" at bounding box center [1064, 287] width 14 height 14
click at [1066, 289] on li "Send to Vendor" at bounding box center [1116, 287] width 133 height 20
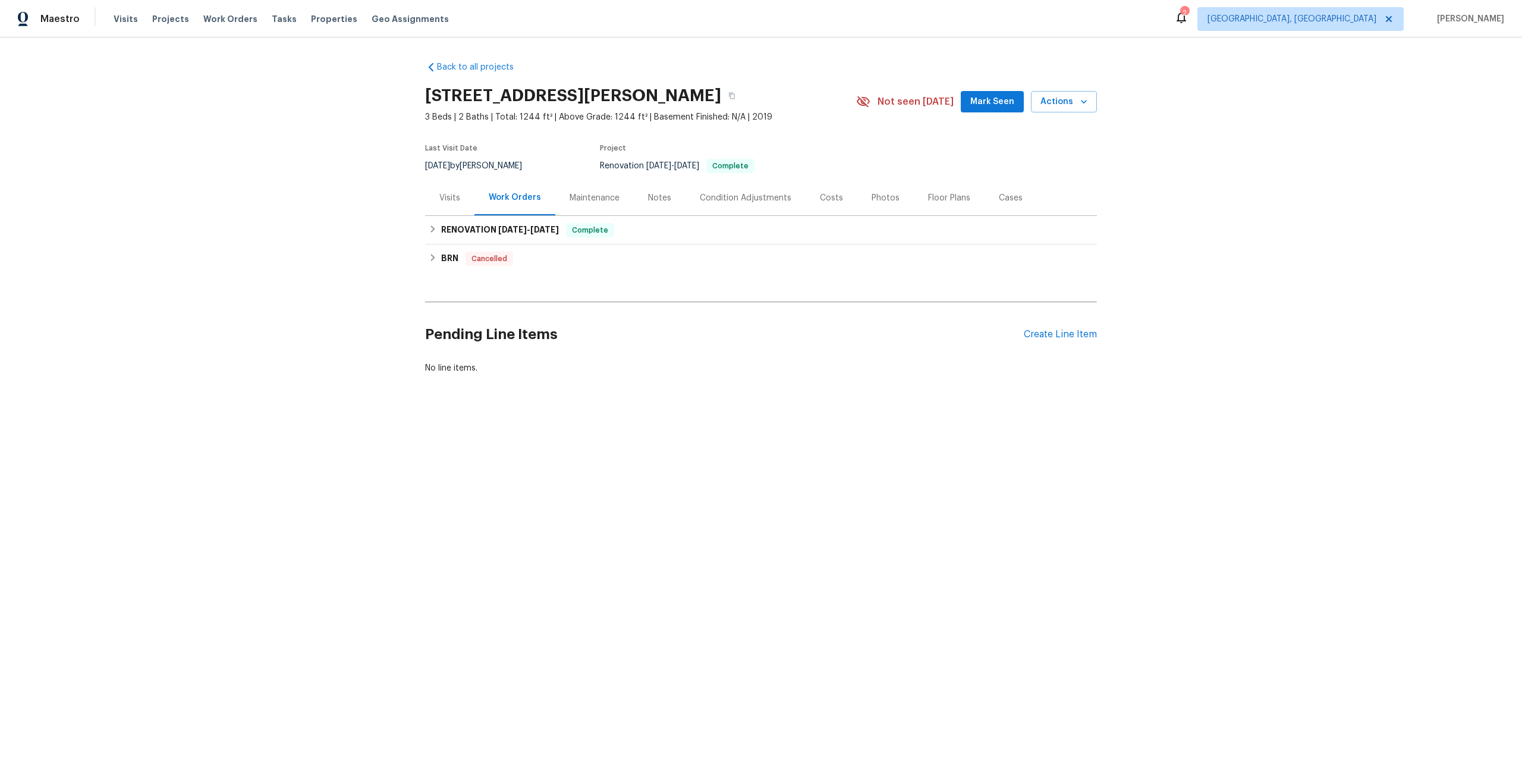
click at [604, 197] on div "Maintenance" at bounding box center [594, 197] width 50 height 12
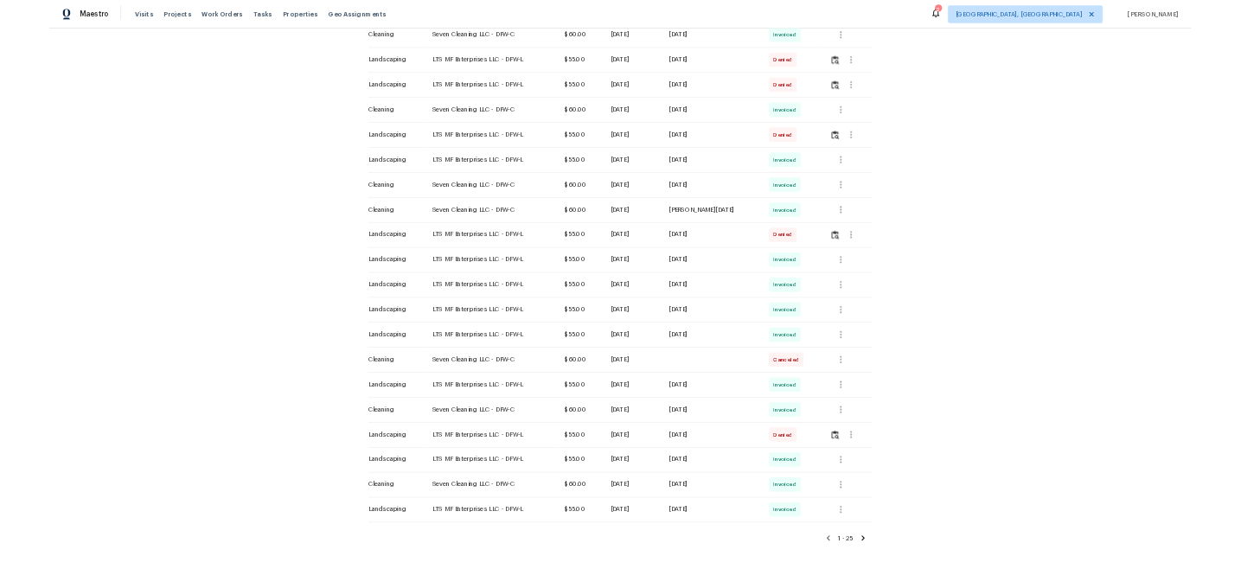
scroll to position [600, 0]
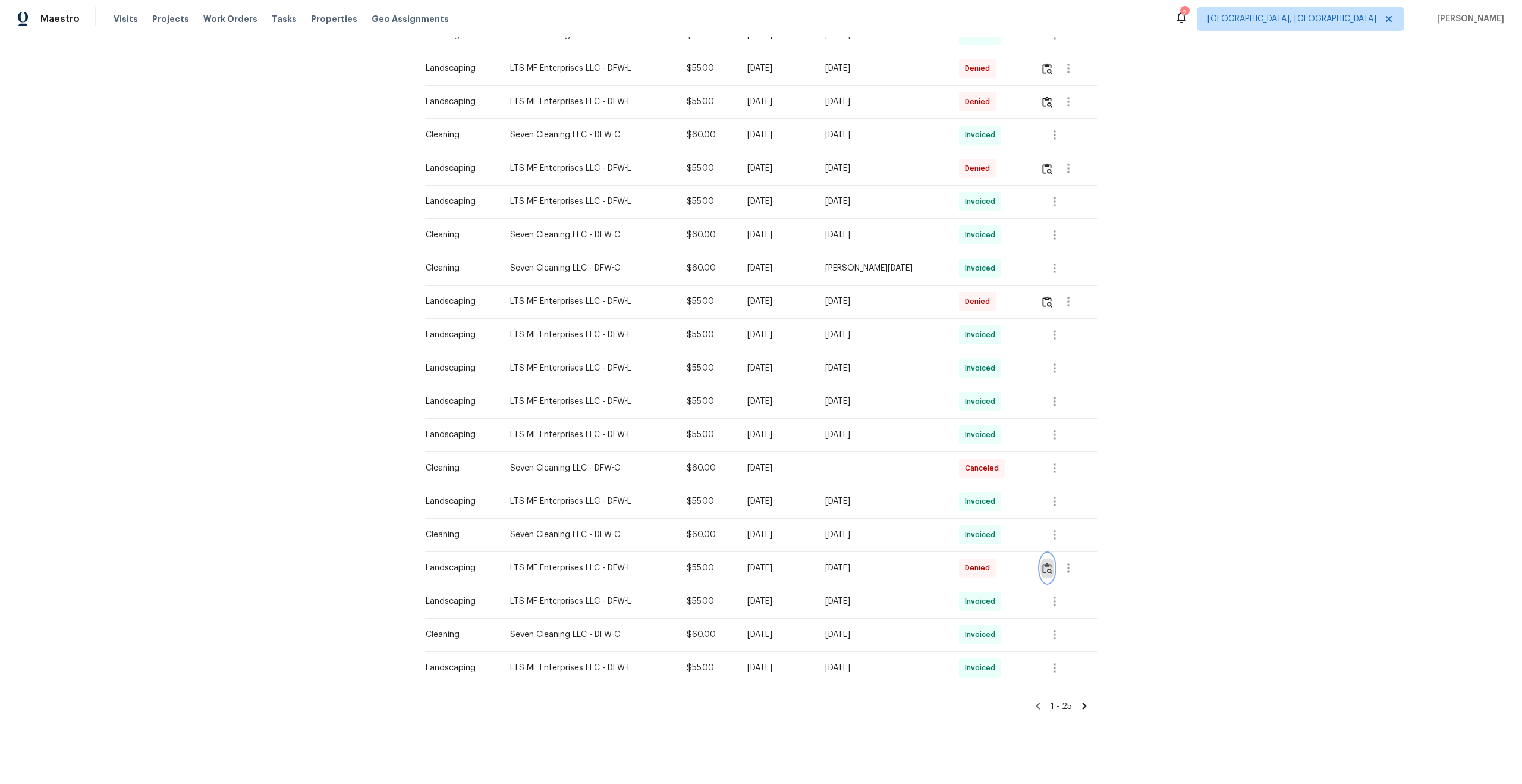
click at [1052, 569] on img "button" at bounding box center [1047, 568] width 10 height 11
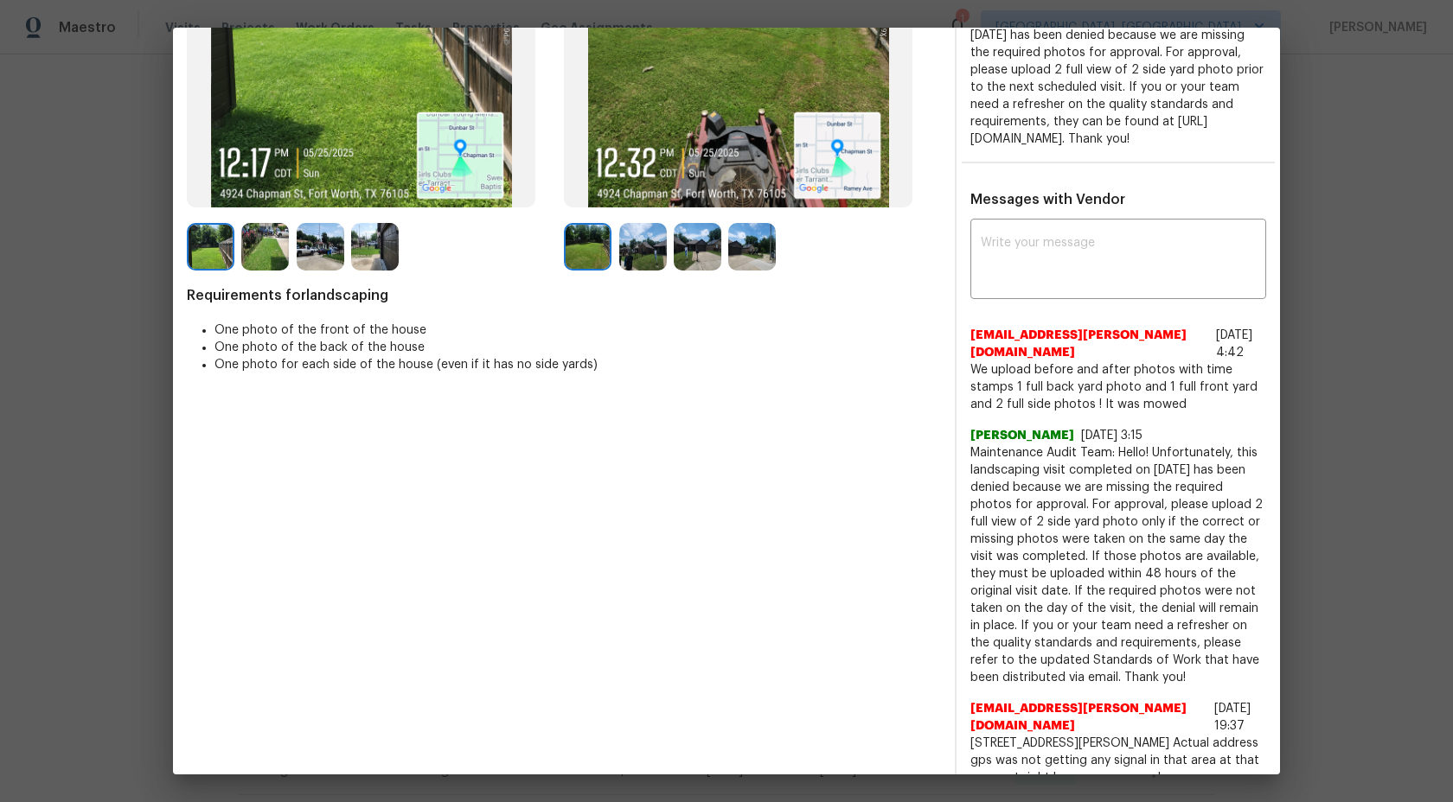
scroll to position [0, 0]
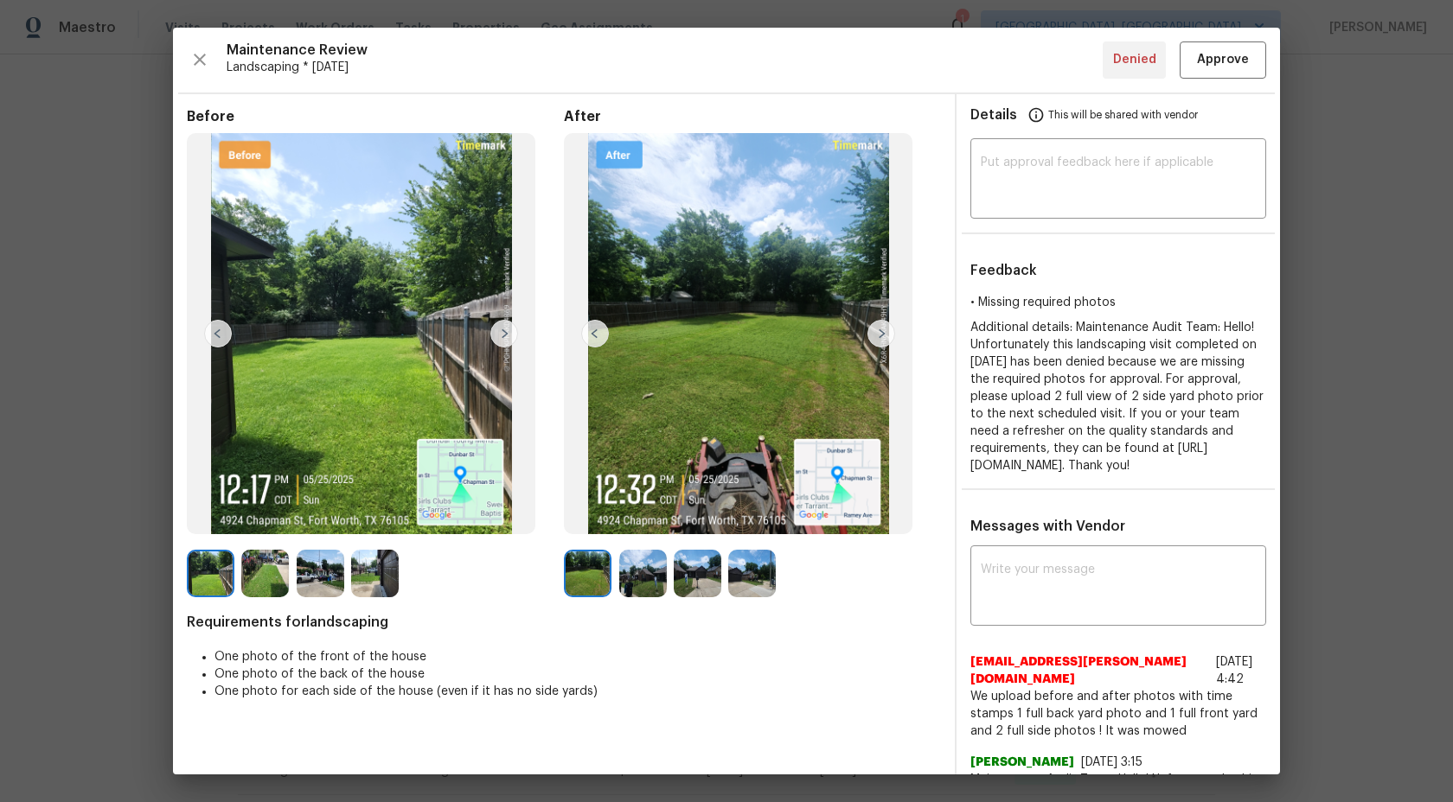
click at [872, 328] on img at bounding box center [881, 334] width 28 height 28
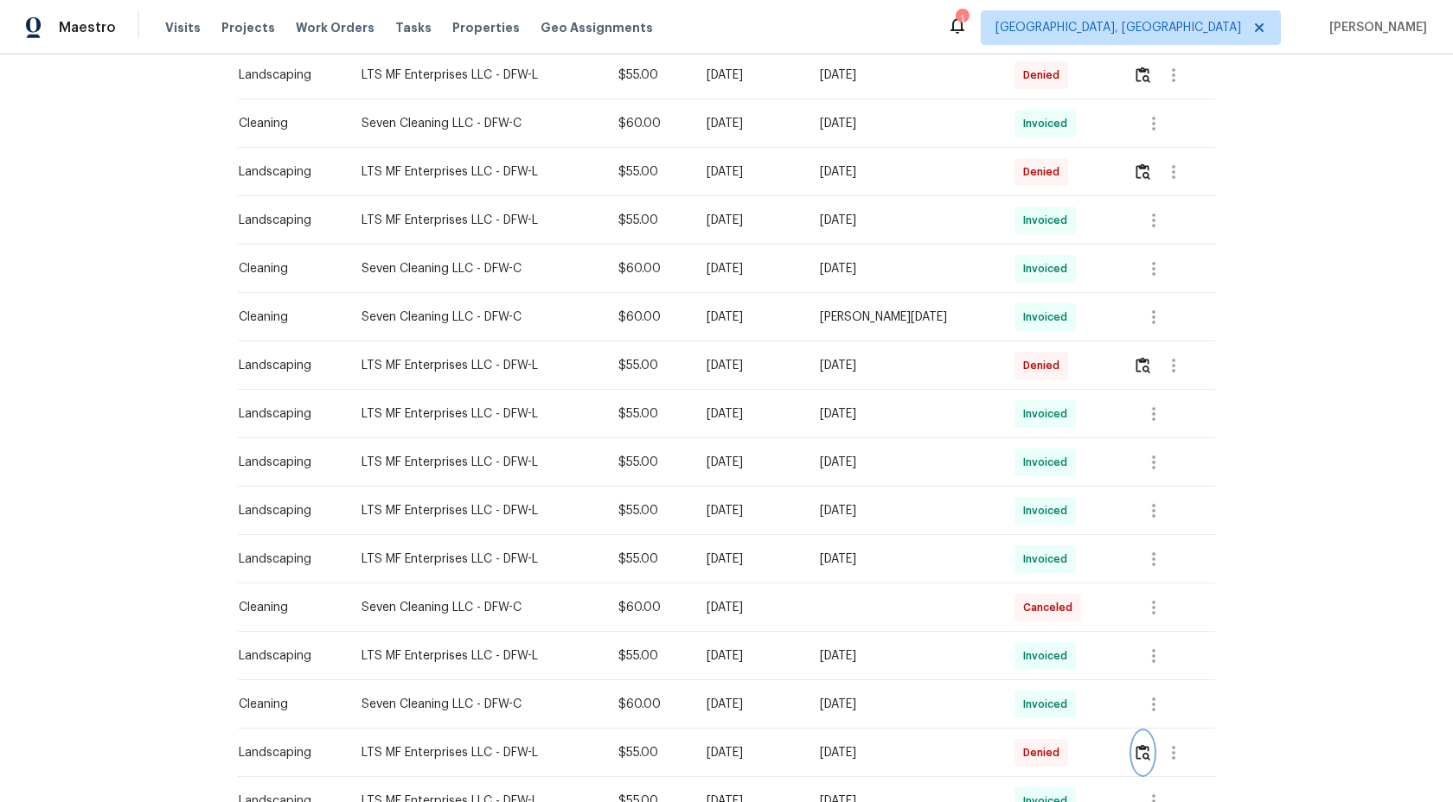
scroll to position [638, 0]
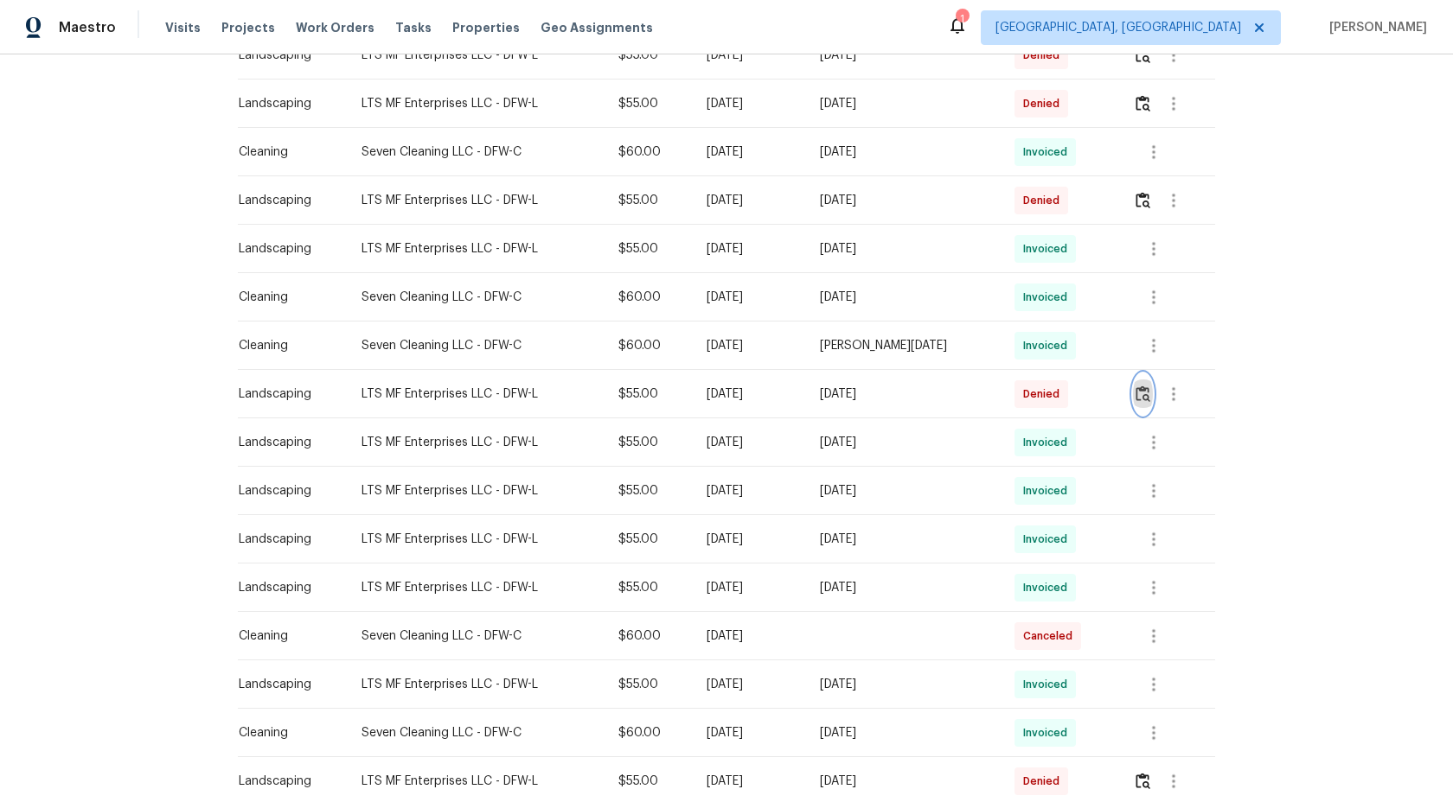
click at [1145, 392] on img "button" at bounding box center [1142, 394] width 15 height 16
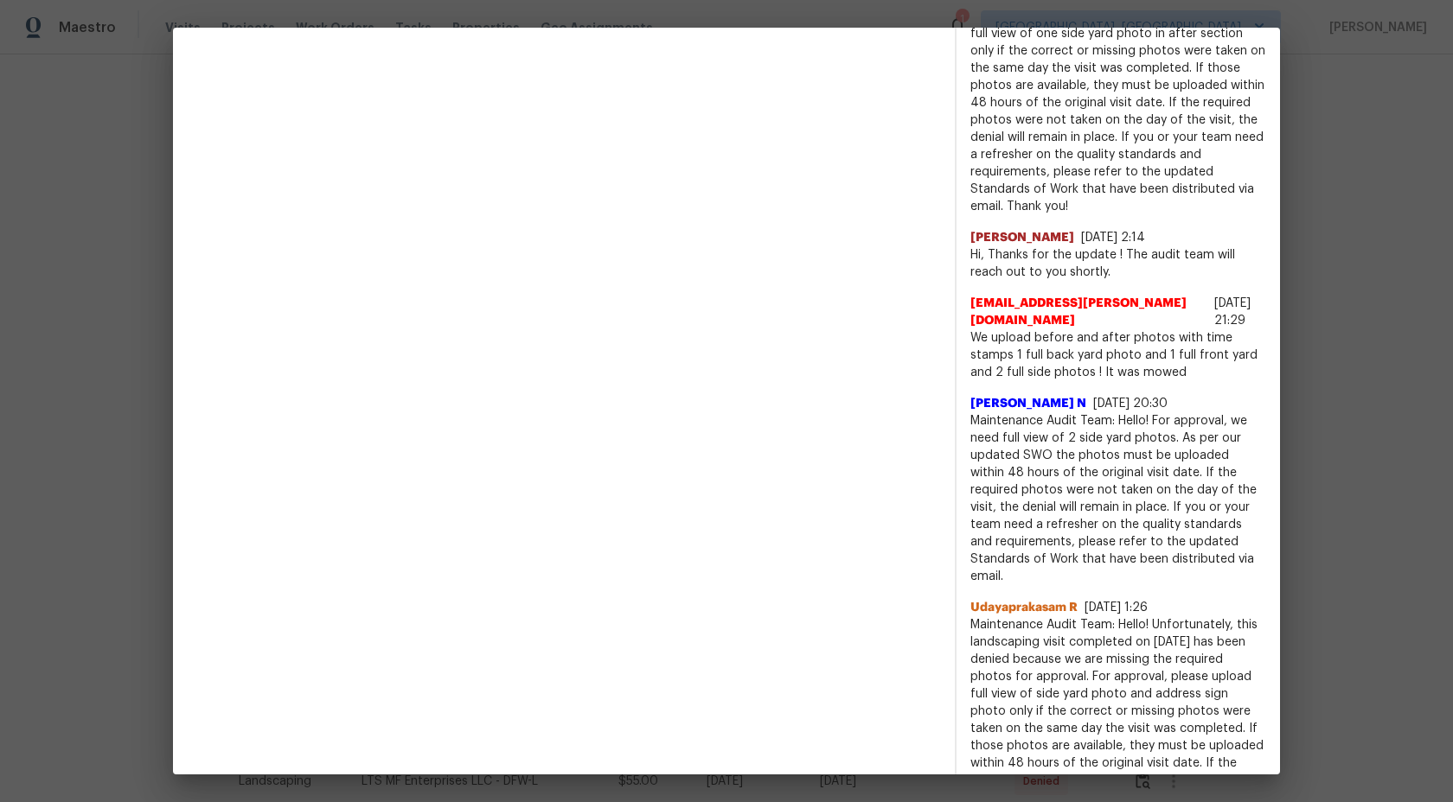
scroll to position [2290, 0]
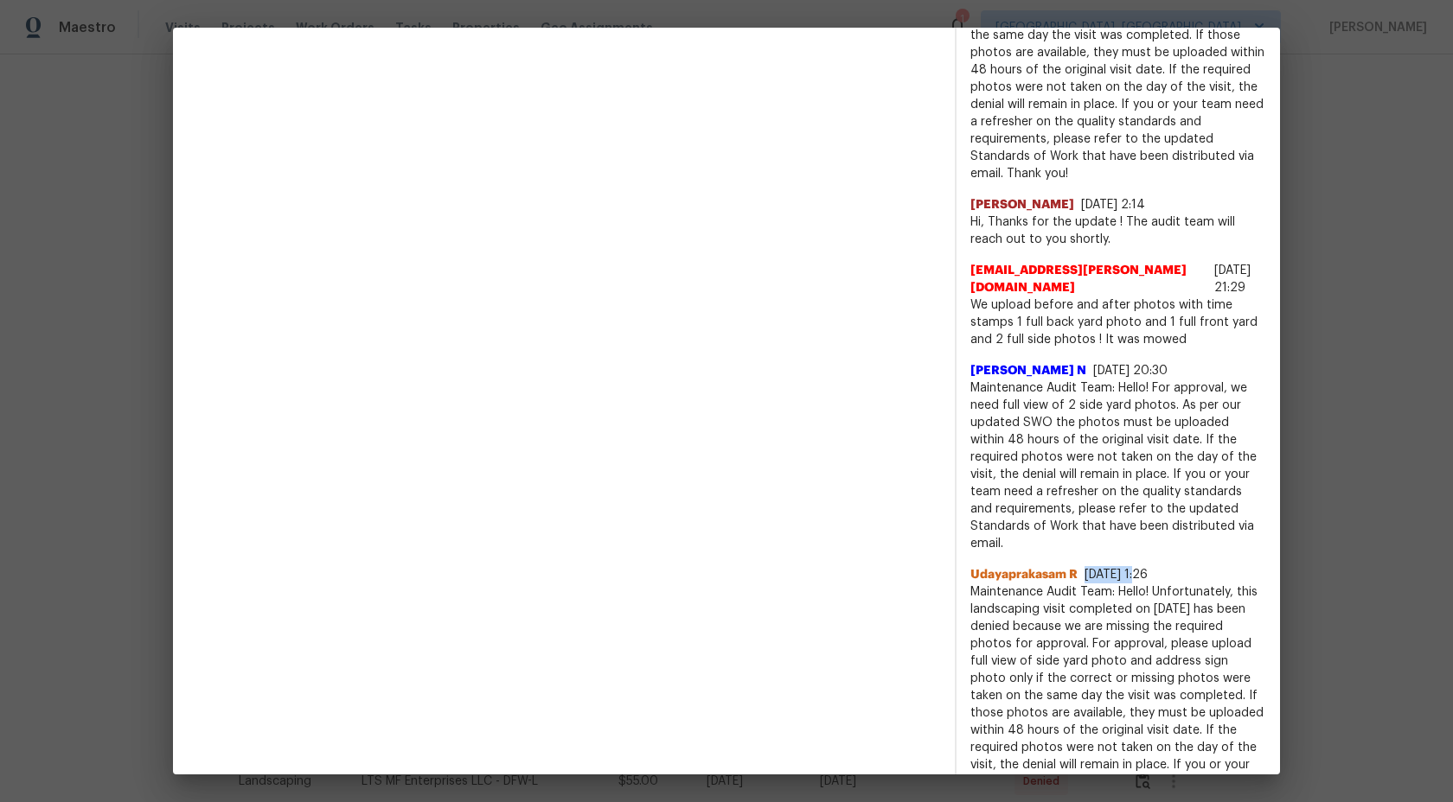
drag, startPoint x: 1070, startPoint y: 483, endPoint x: 1121, endPoint y: 486, distance: 50.2
click at [1121, 566] on div "Udayaprakasam R [DATE] 1:26" at bounding box center [1118, 574] width 296 height 17
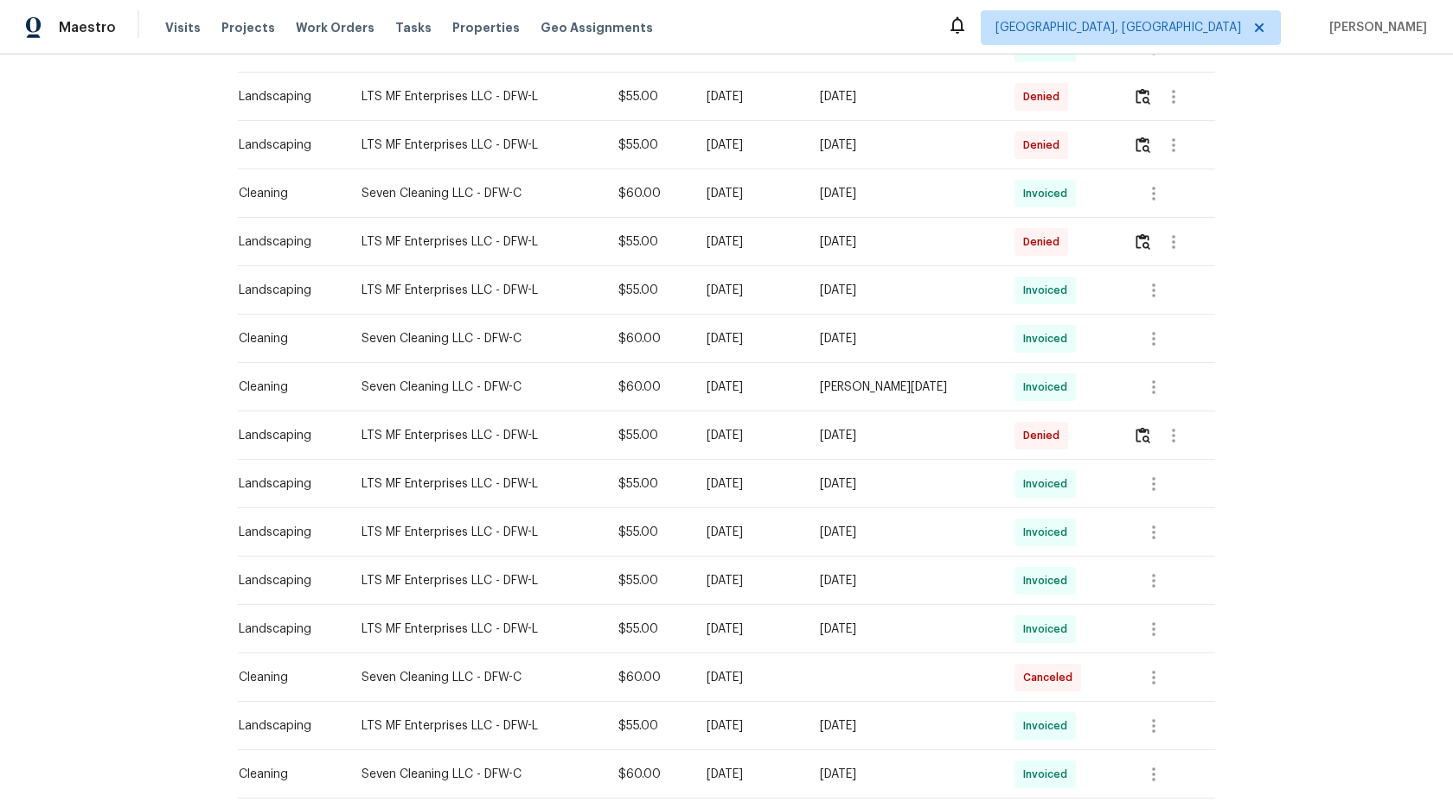
scroll to position [923, 0]
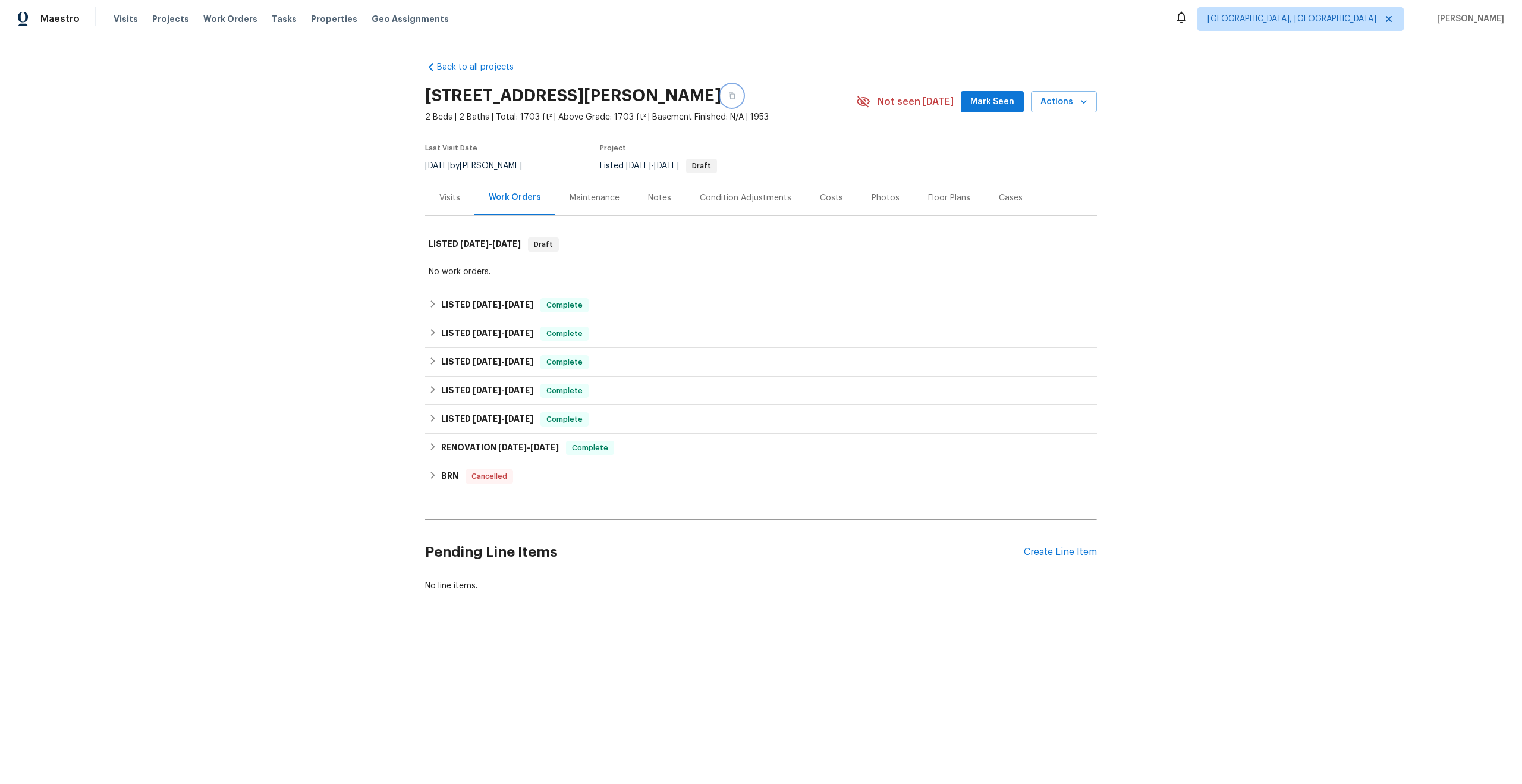
click at [735, 95] on icon "button" at bounding box center [732, 96] width 6 height 7
click at [591, 192] on div "Maintenance" at bounding box center [594, 197] width 50 height 12
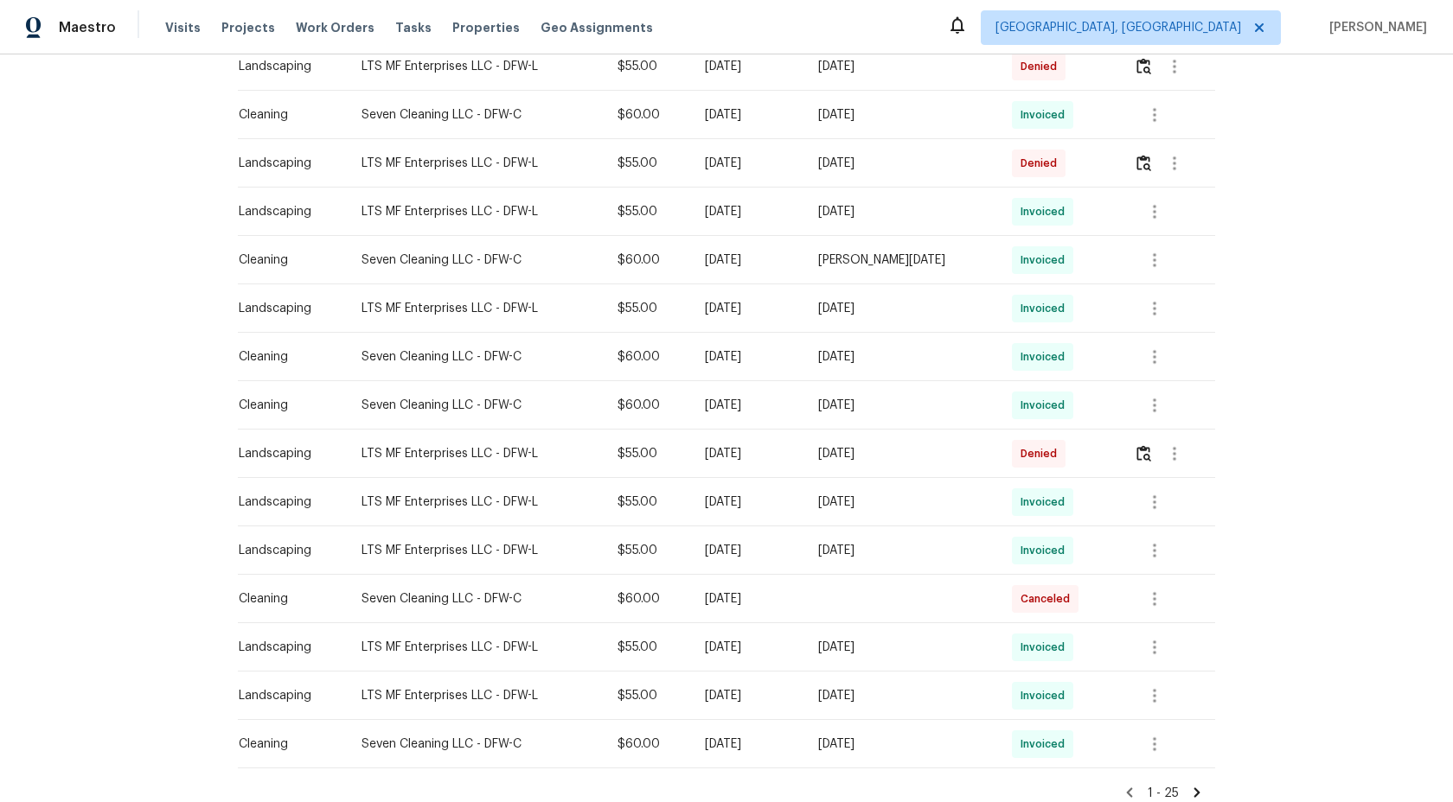
scroll to position [923, 0]
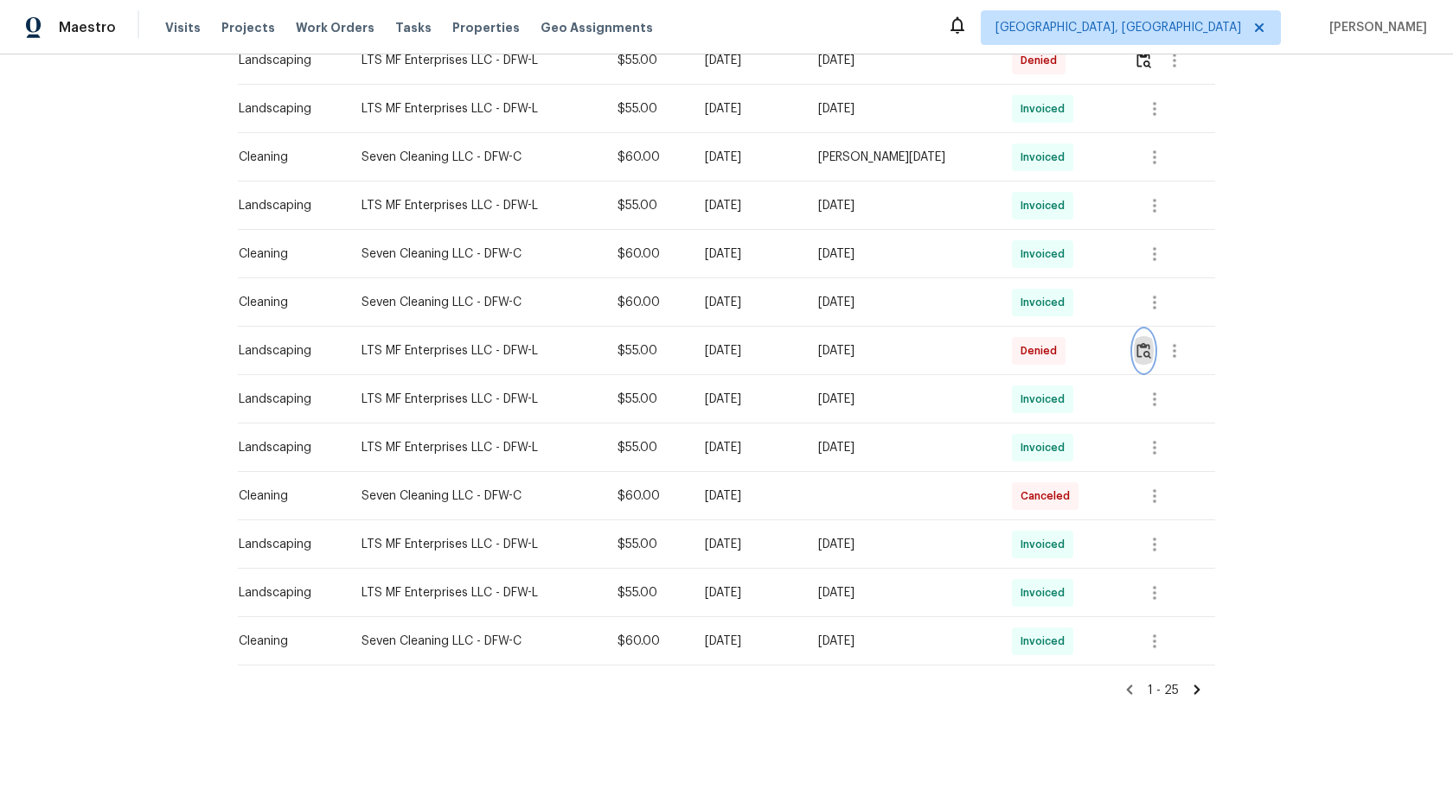
click at [1145, 354] on img "button" at bounding box center [1143, 350] width 15 height 16
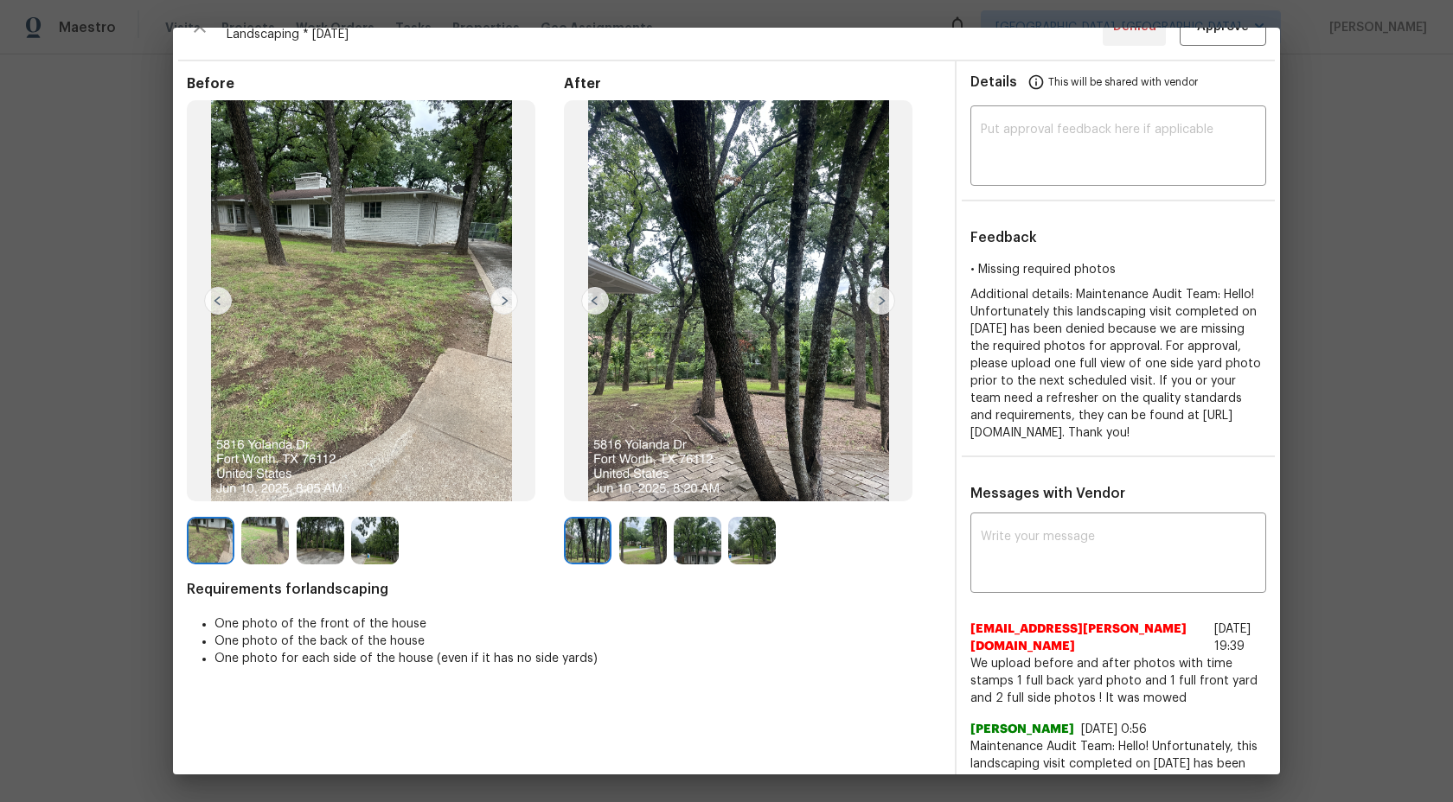
scroll to position [0, 0]
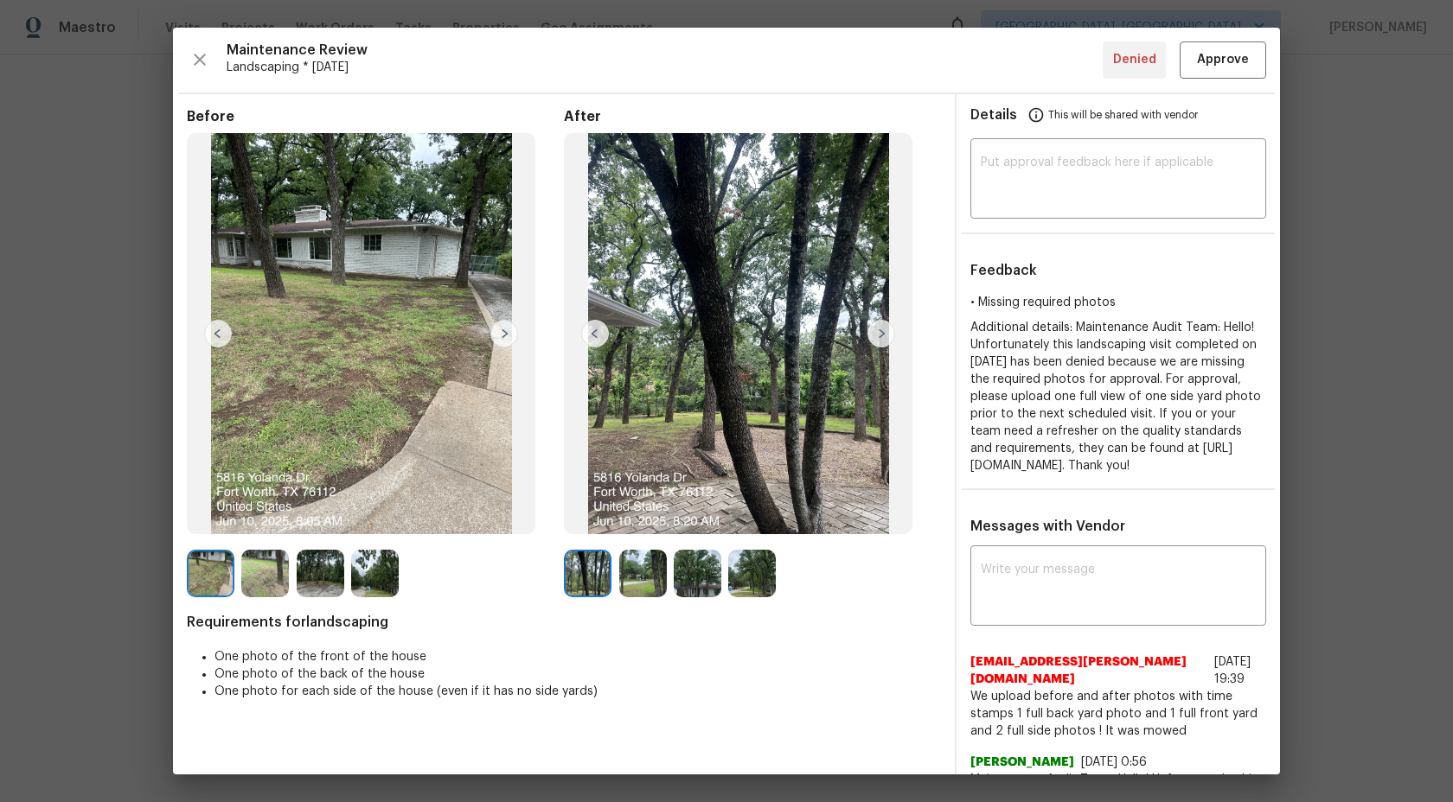
click at [877, 327] on img at bounding box center [881, 334] width 28 height 28
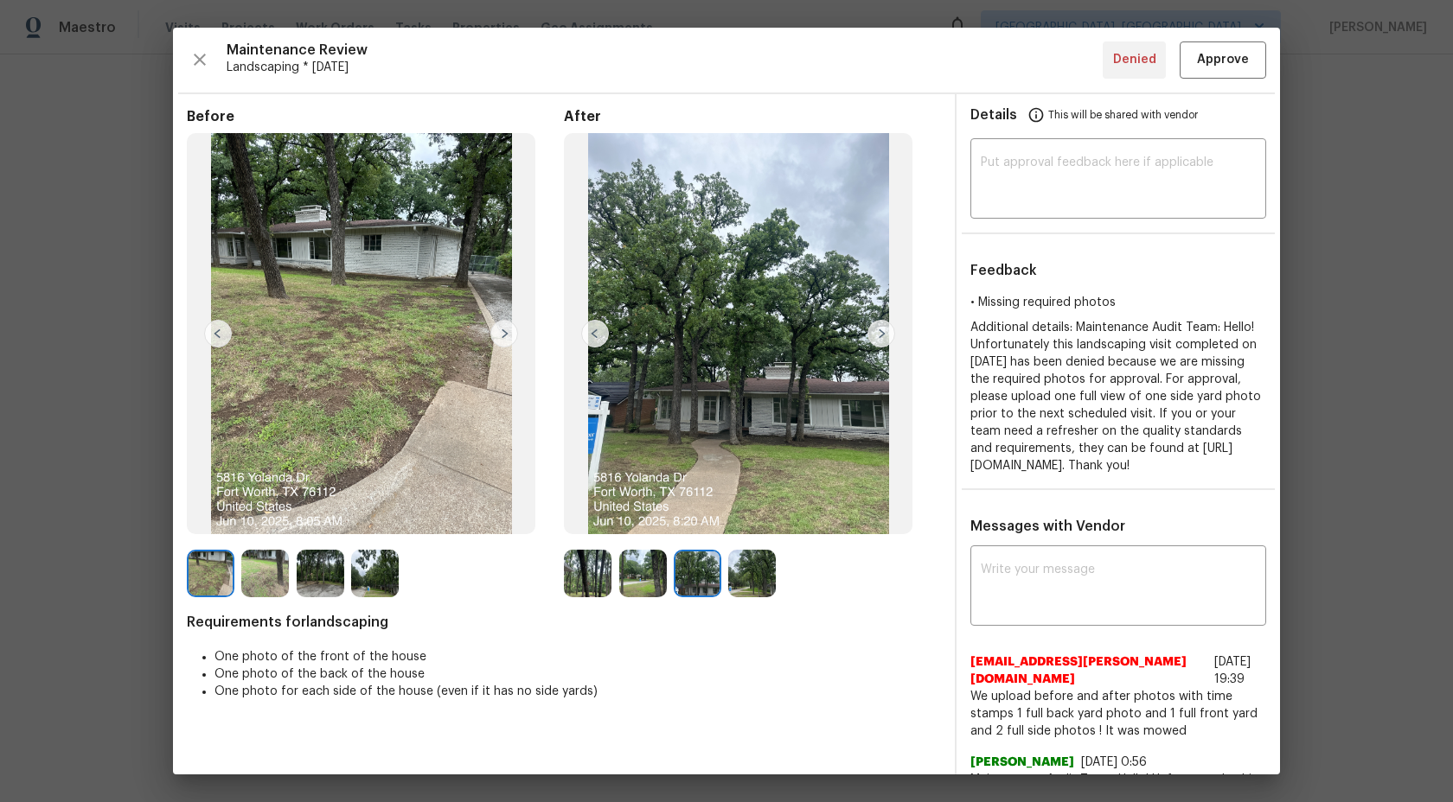
click at [877, 327] on img at bounding box center [881, 334] width 28 height 28
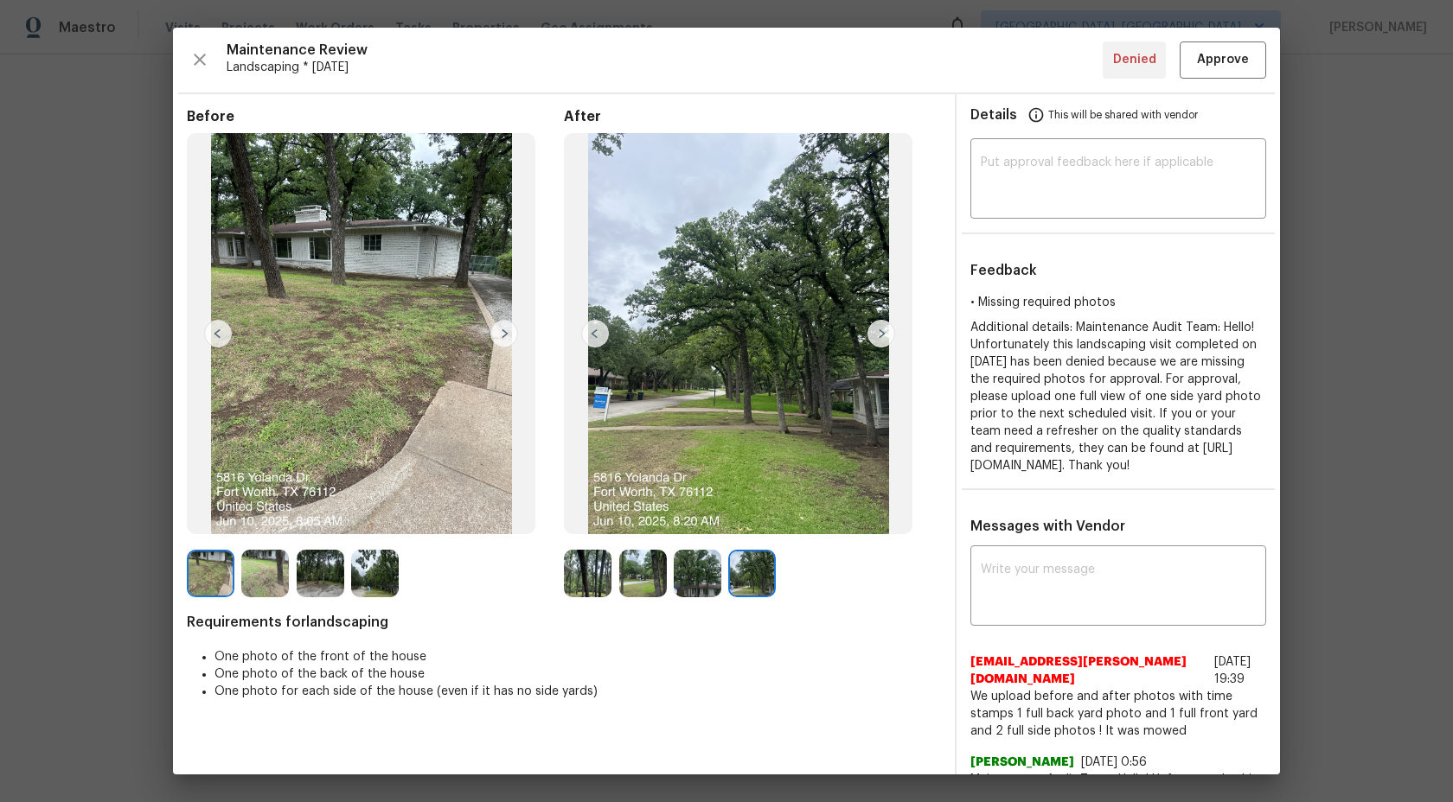
click at [694, 571] on img at bounding box center [698, 574] width 48 height 48
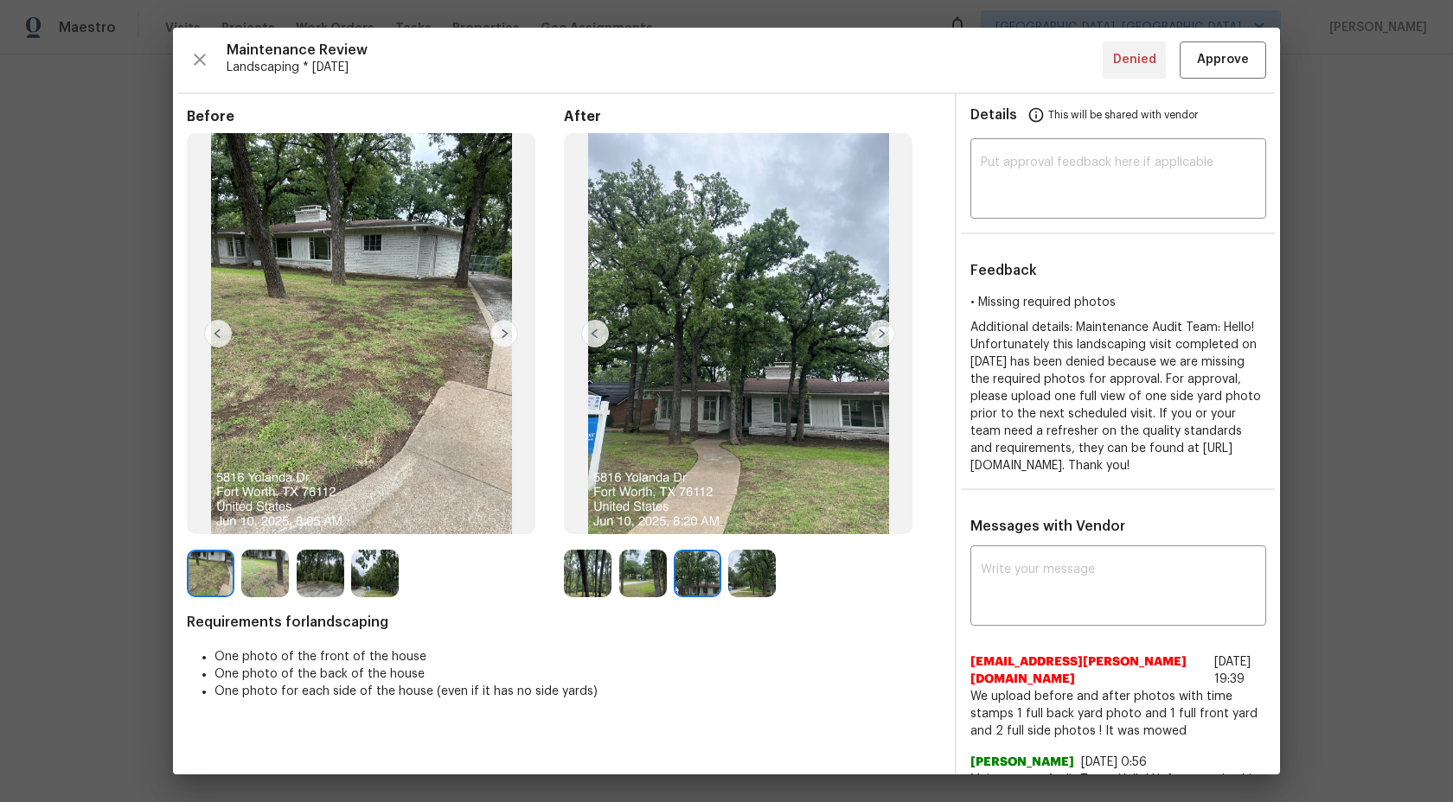
click at [744, 573] on img at bounding box center [752, 574] width 48 height 48
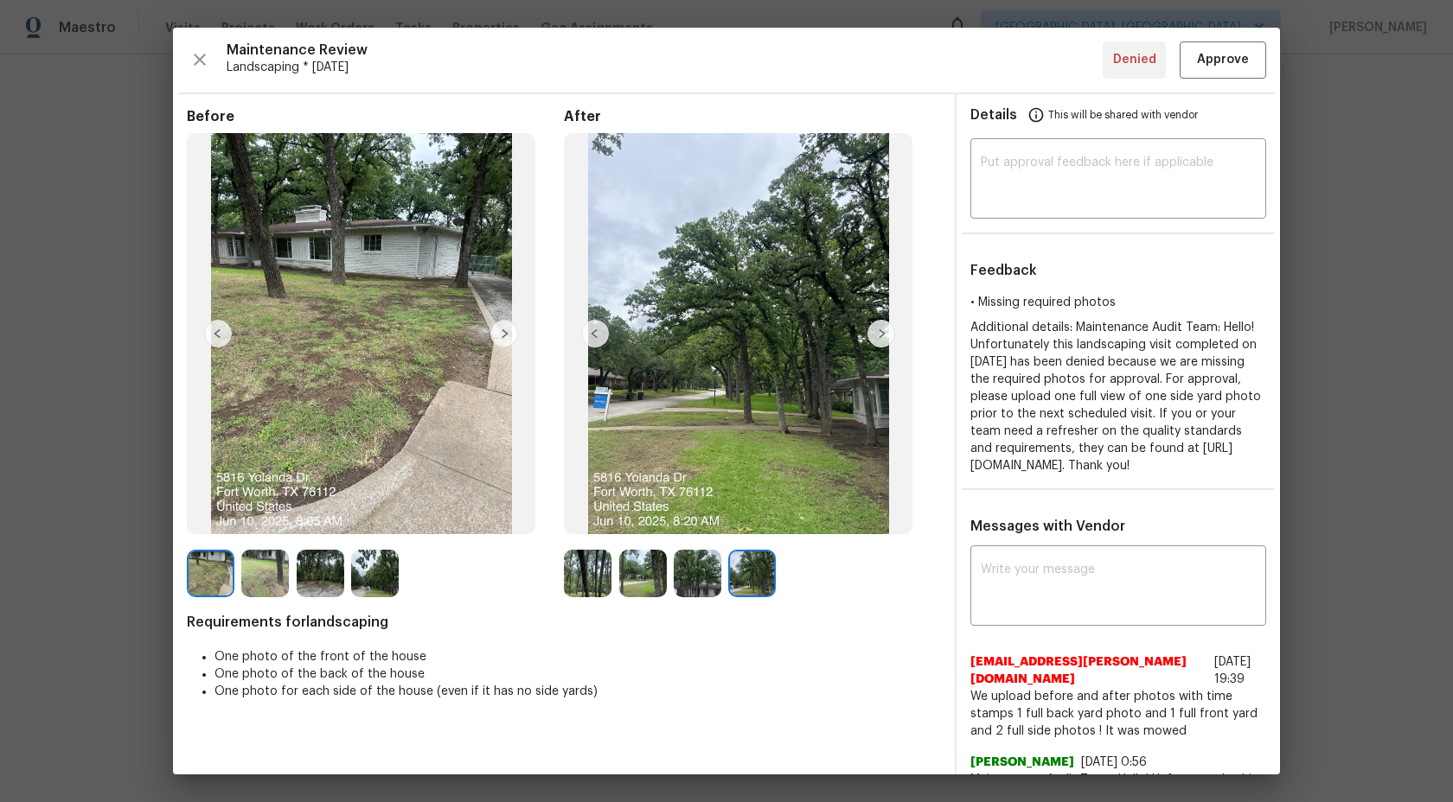
click at [699, 573] on img at bounding box center [698, 574] width 48 height 48
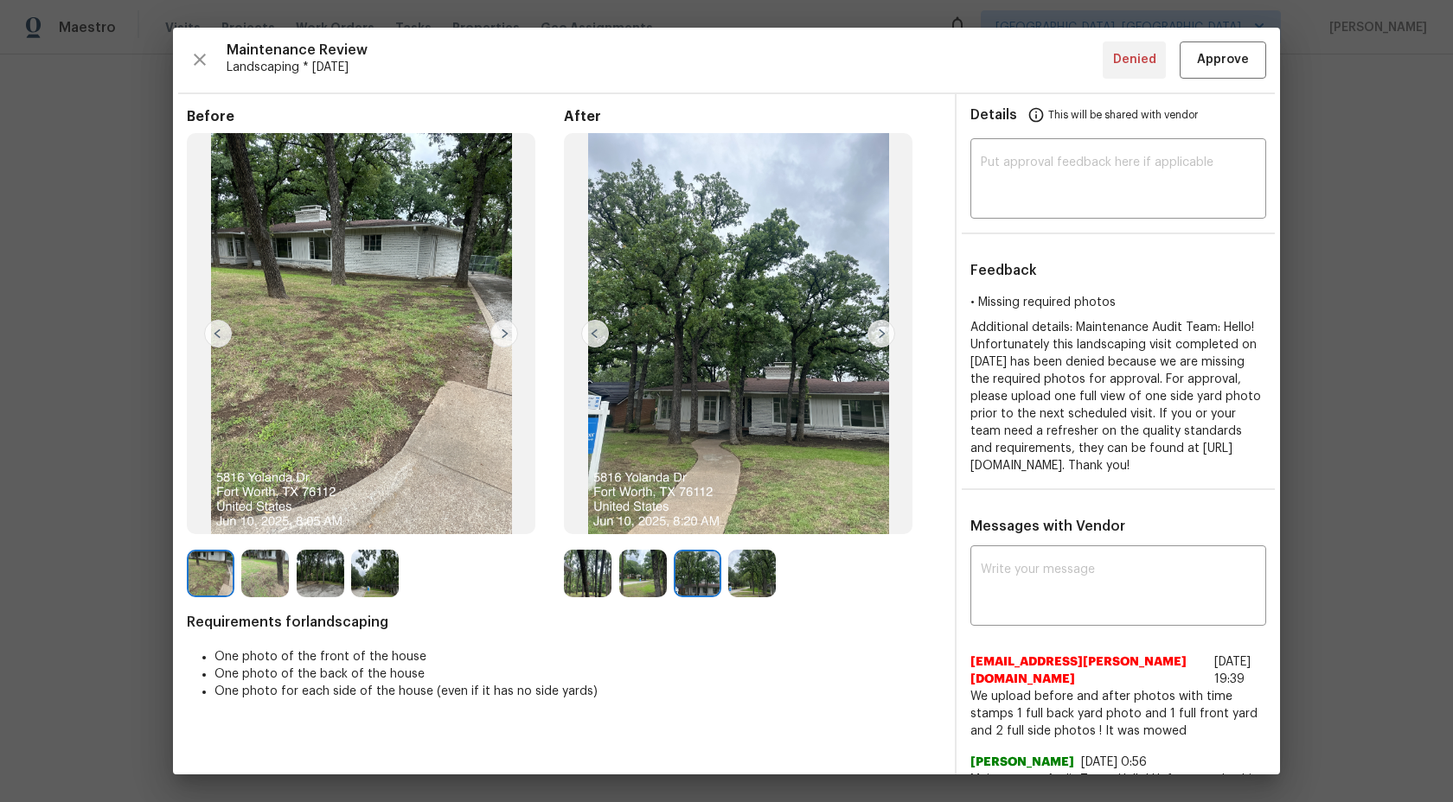
click at [650, 572] on img at bounding box center [643, 574] width 48 height 48
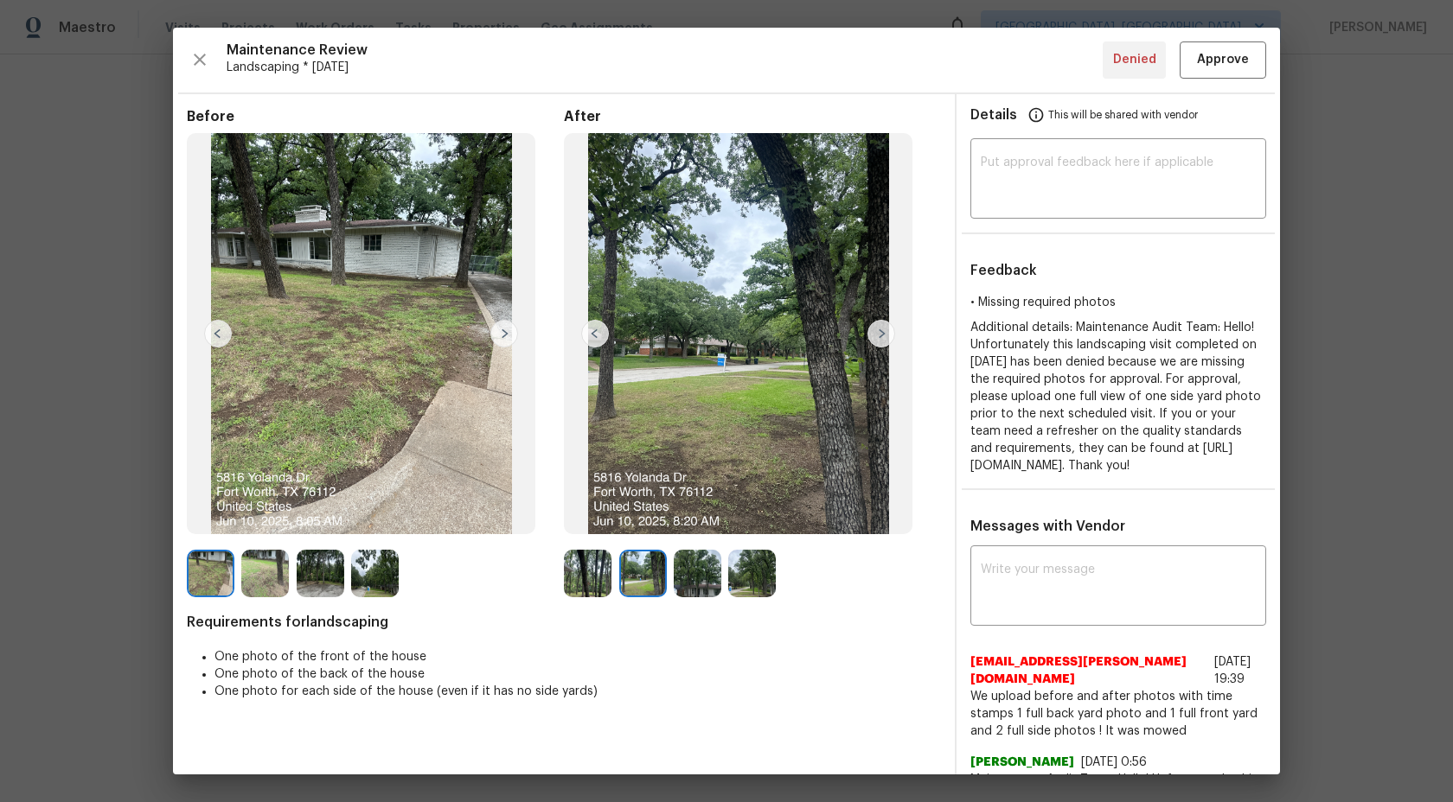
click at [581, 572] on img at bounding box center [588, 574] width 48 height 48
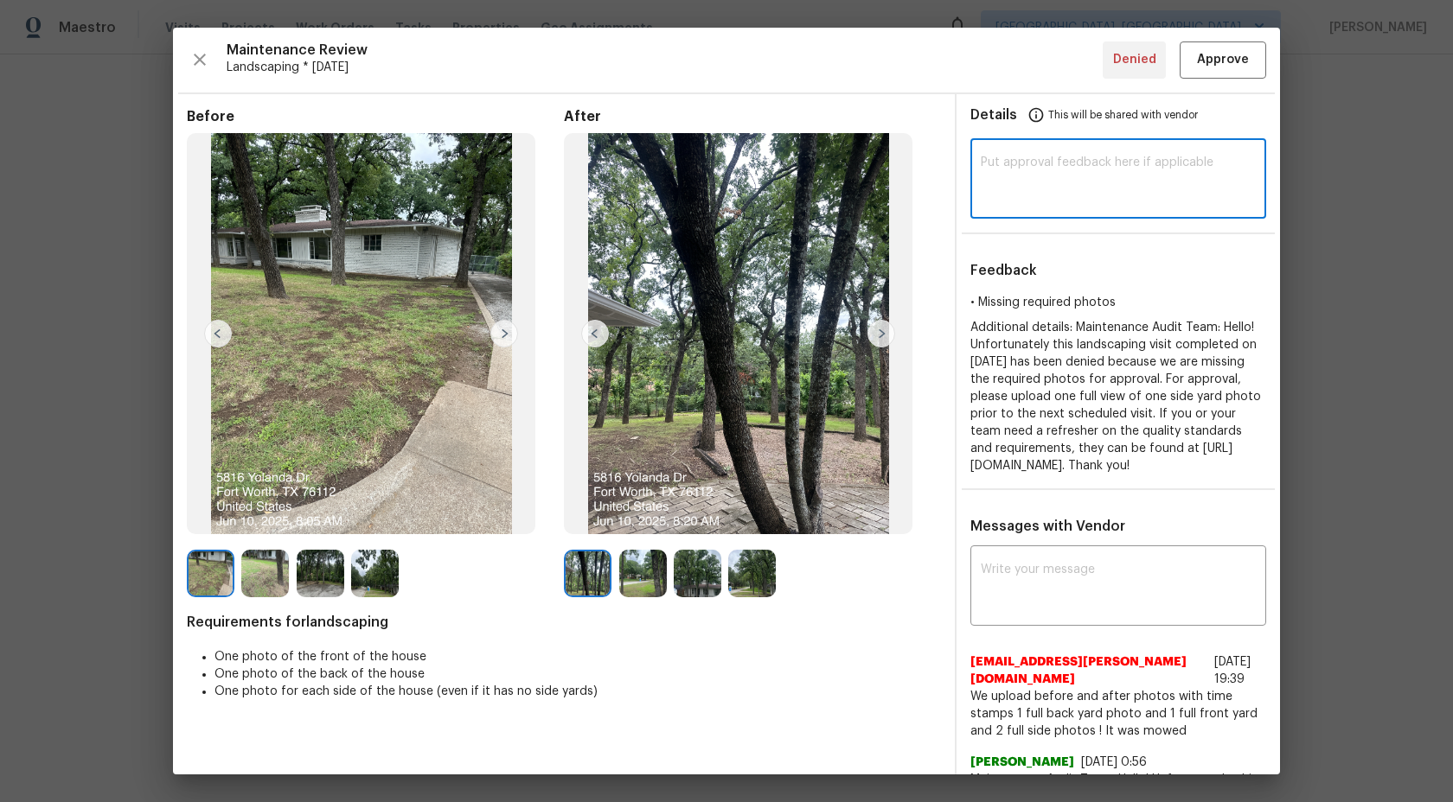
click at [1048, 182] on textarea at bounding box center [1117, 180] width 275 height 48
type textarea "A"
click at [1067, 161] on textarea at bounding box center [1117, 180] width 275 height 48
paste textarea "Maintenance Audit Team: Hi Team This visit has been approved after further audi…"
type textarea "Maintenance Audit Team: Hi Team This visit has been approved after further audi…"
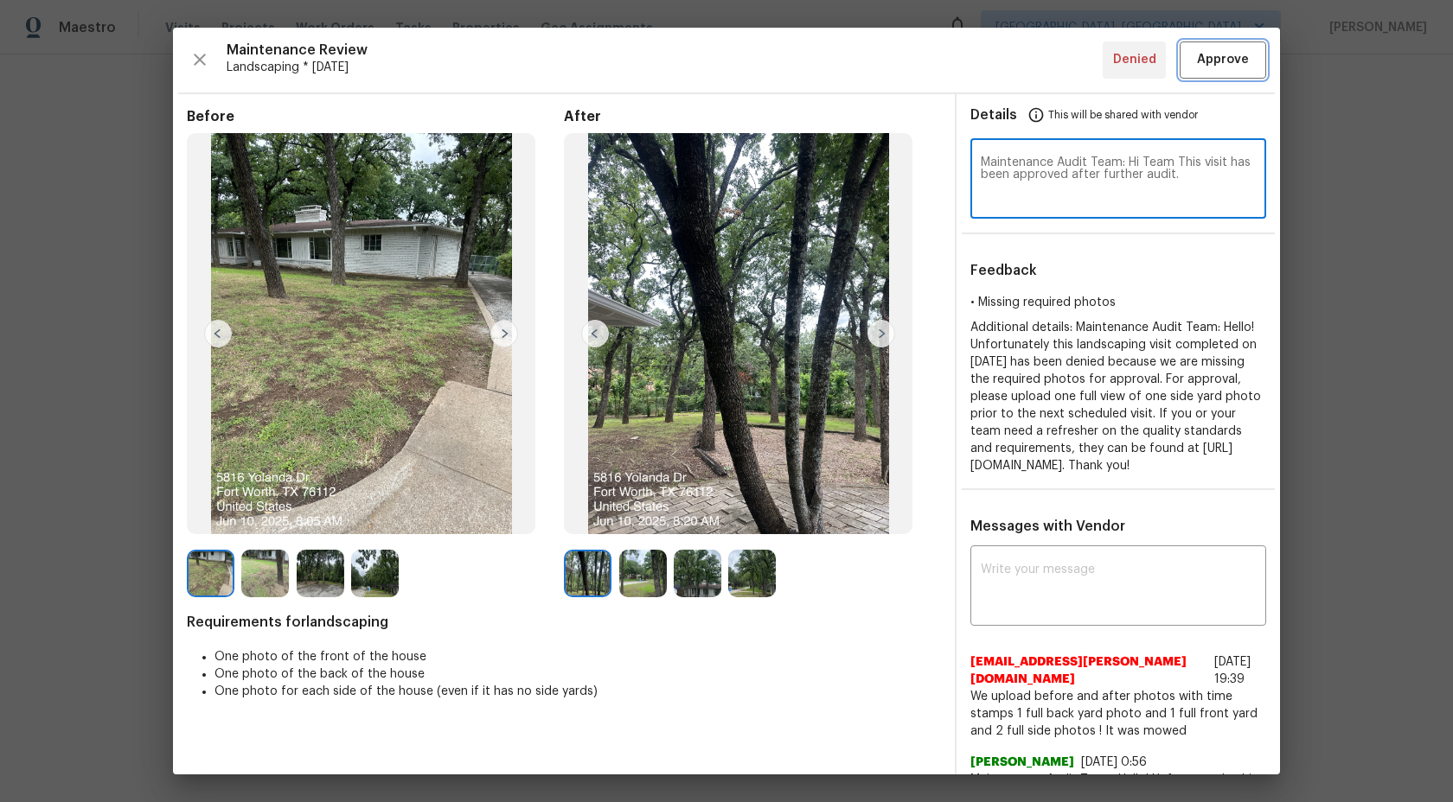
click at [1223, 63] on span "Approve" at bounding box center [1223, 60] width 52 height 22
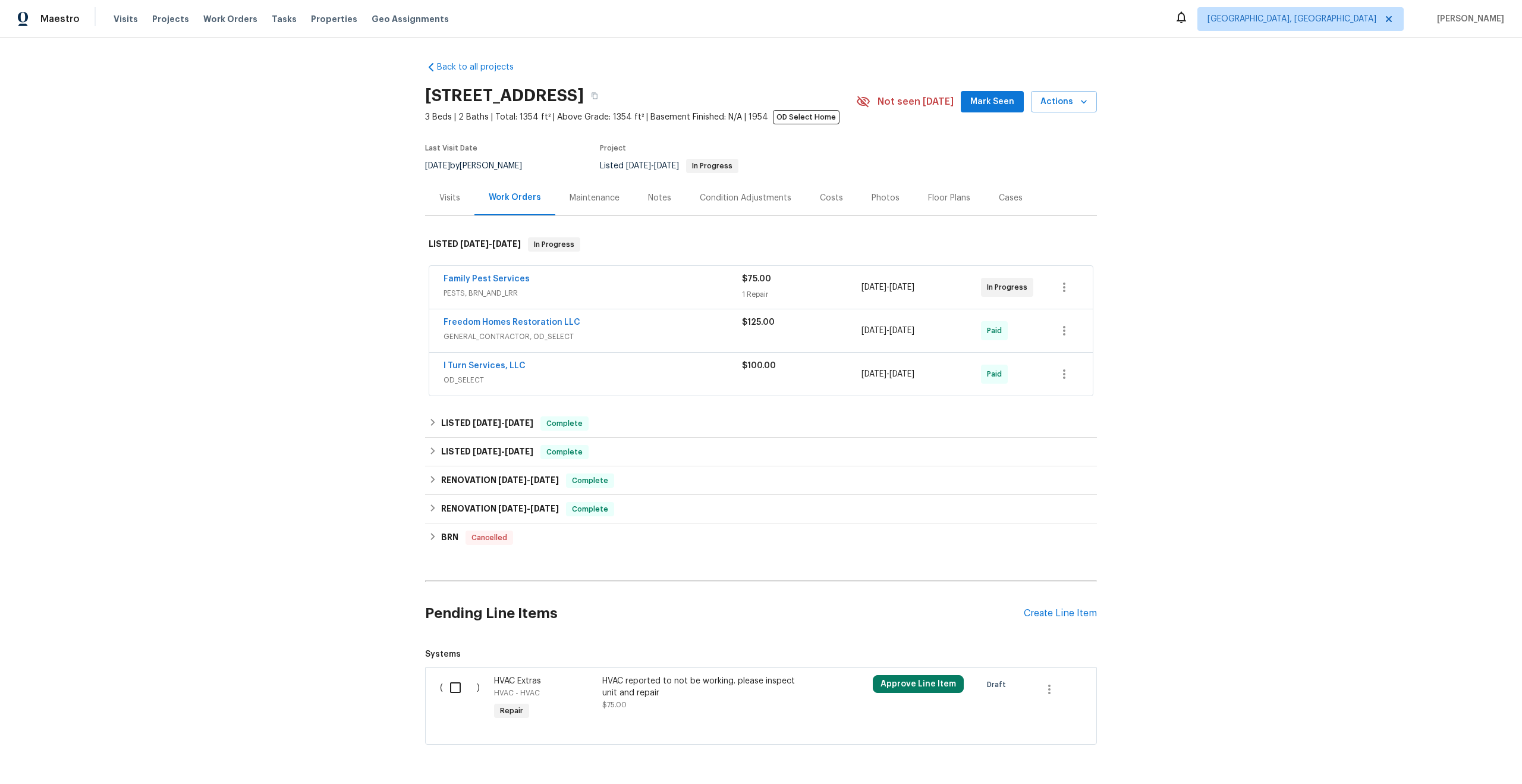
click at [582, 200] on div "Maintenance" at bounding box center [594, 197] width 50 height 12
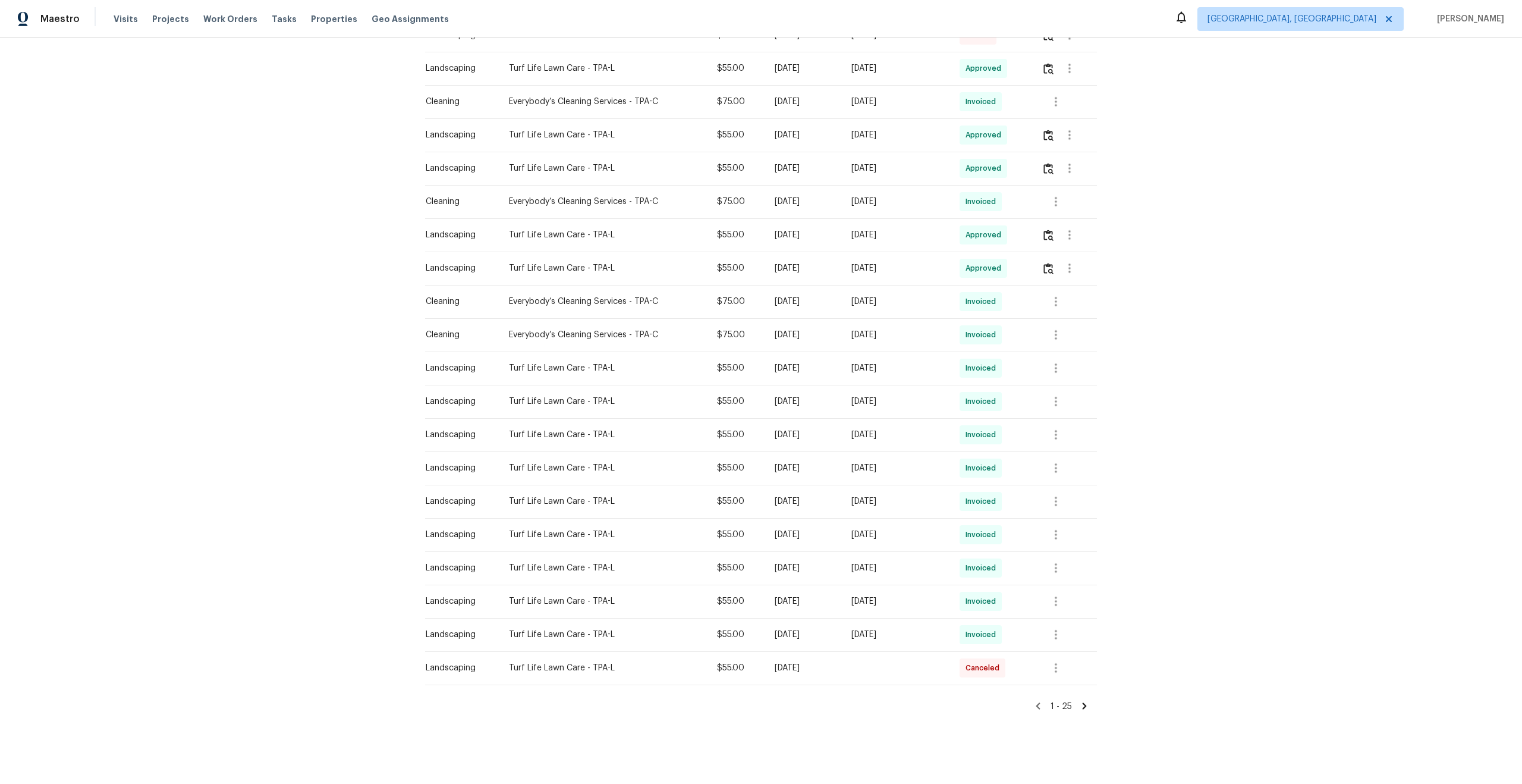
scroll to position [409, 0]
click at [1083, 714] on icon at bounding box center [1085, 710] width 11 height 11
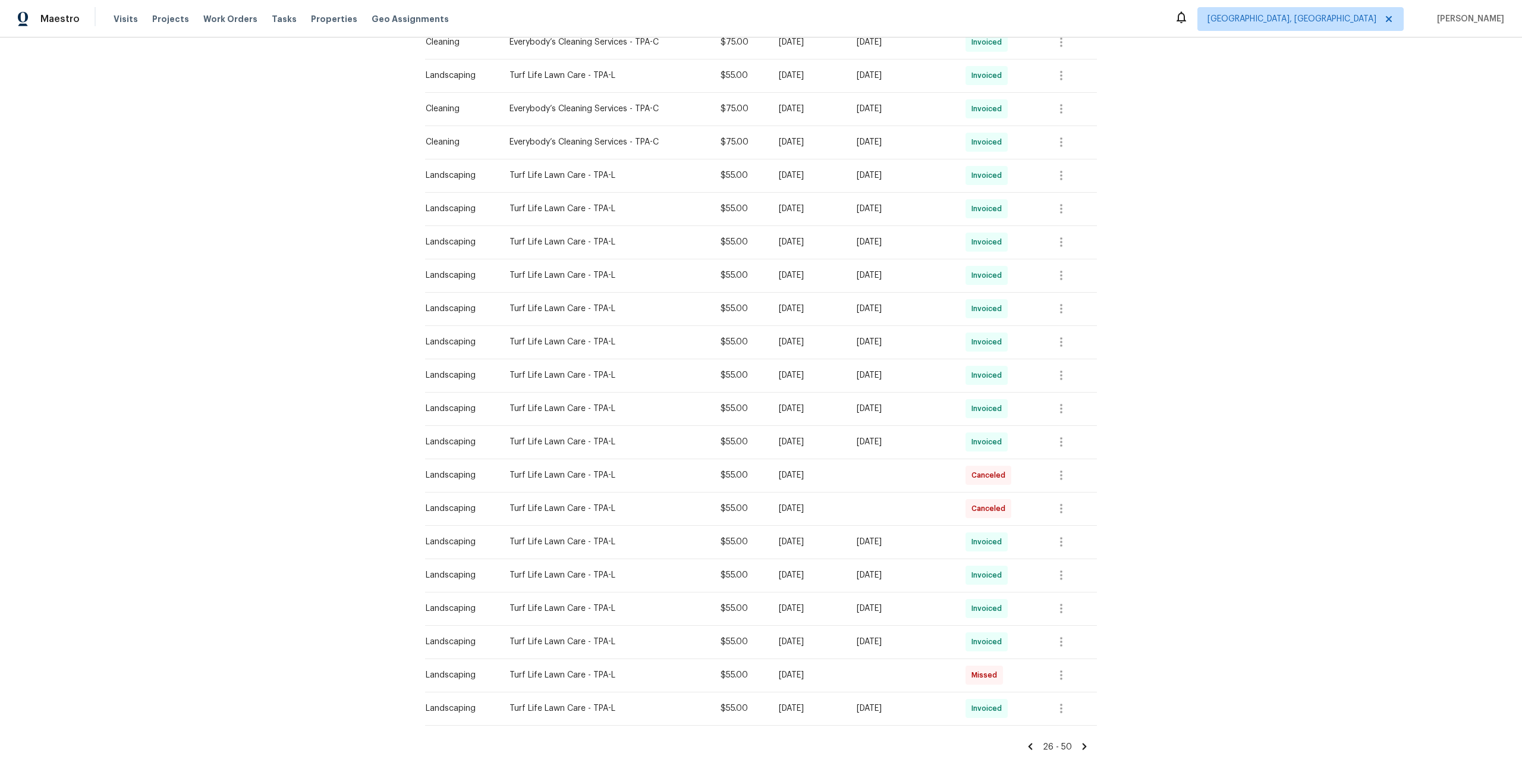
scroll to position [413, 0]
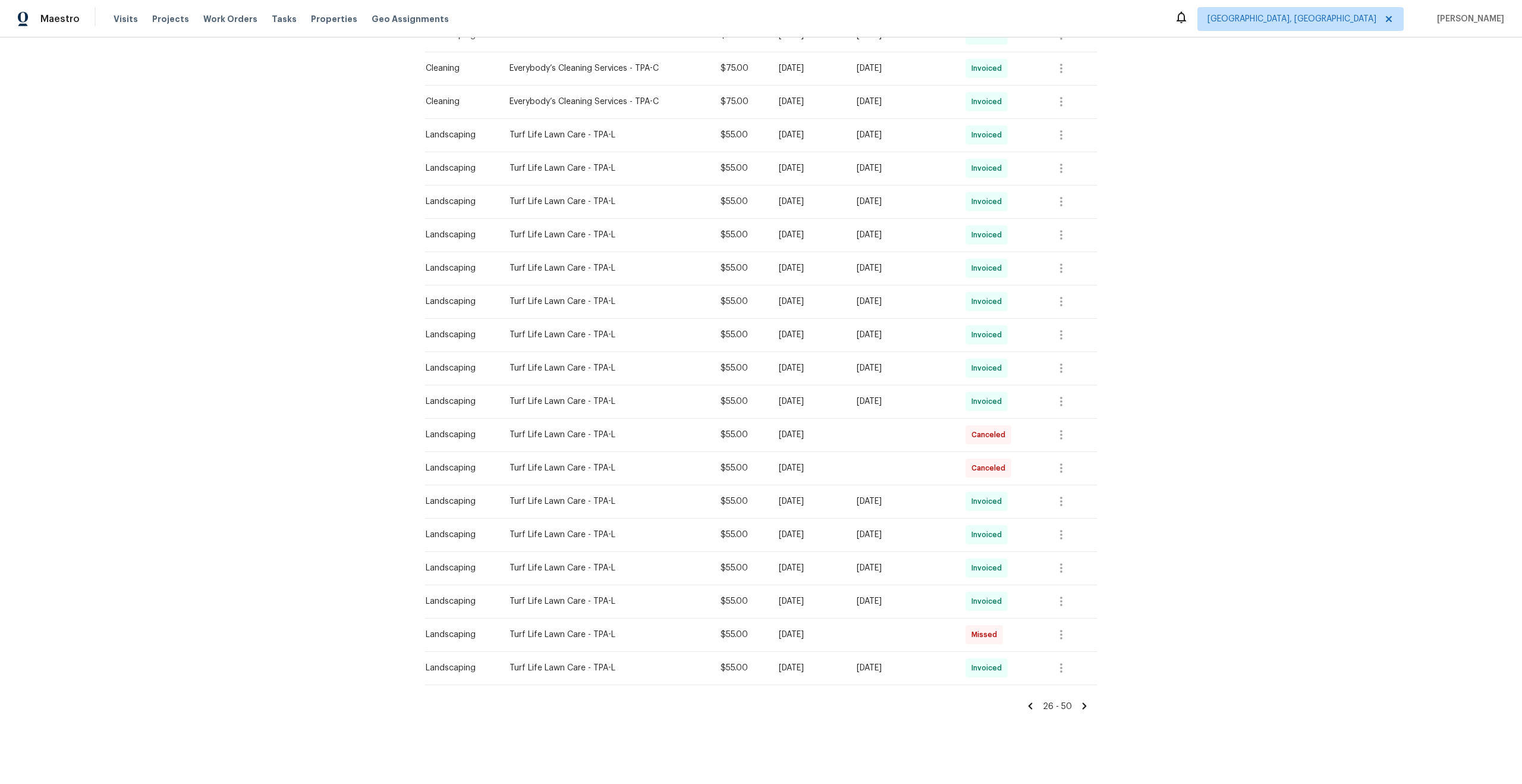
click at [1032, 705] on icon at bounding box center [1031, 706] width 4 height 7
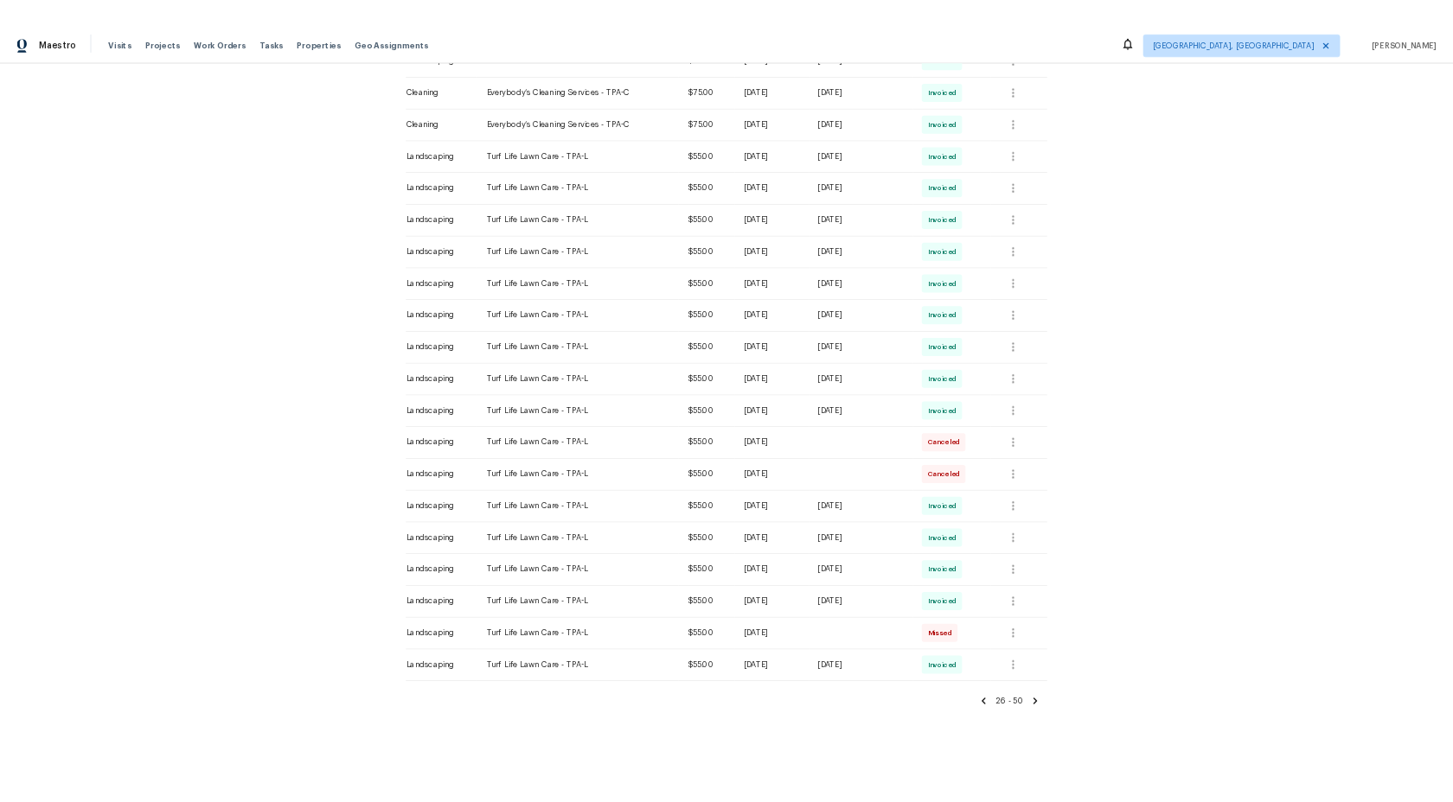
scroll to position [0, 0]
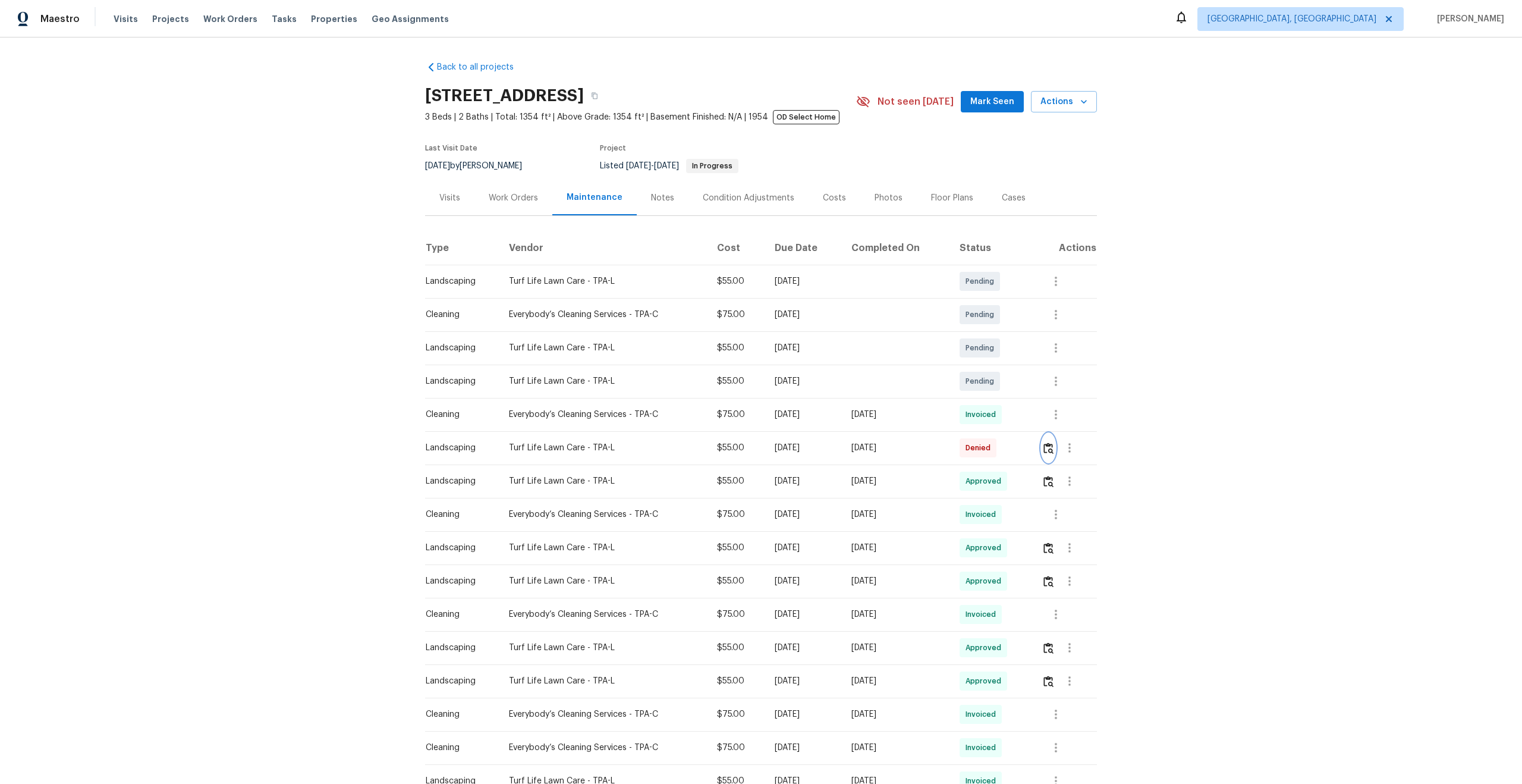
click at [1054, 448] on img "button" at bounding box center [1048, 448] width 10 height 11
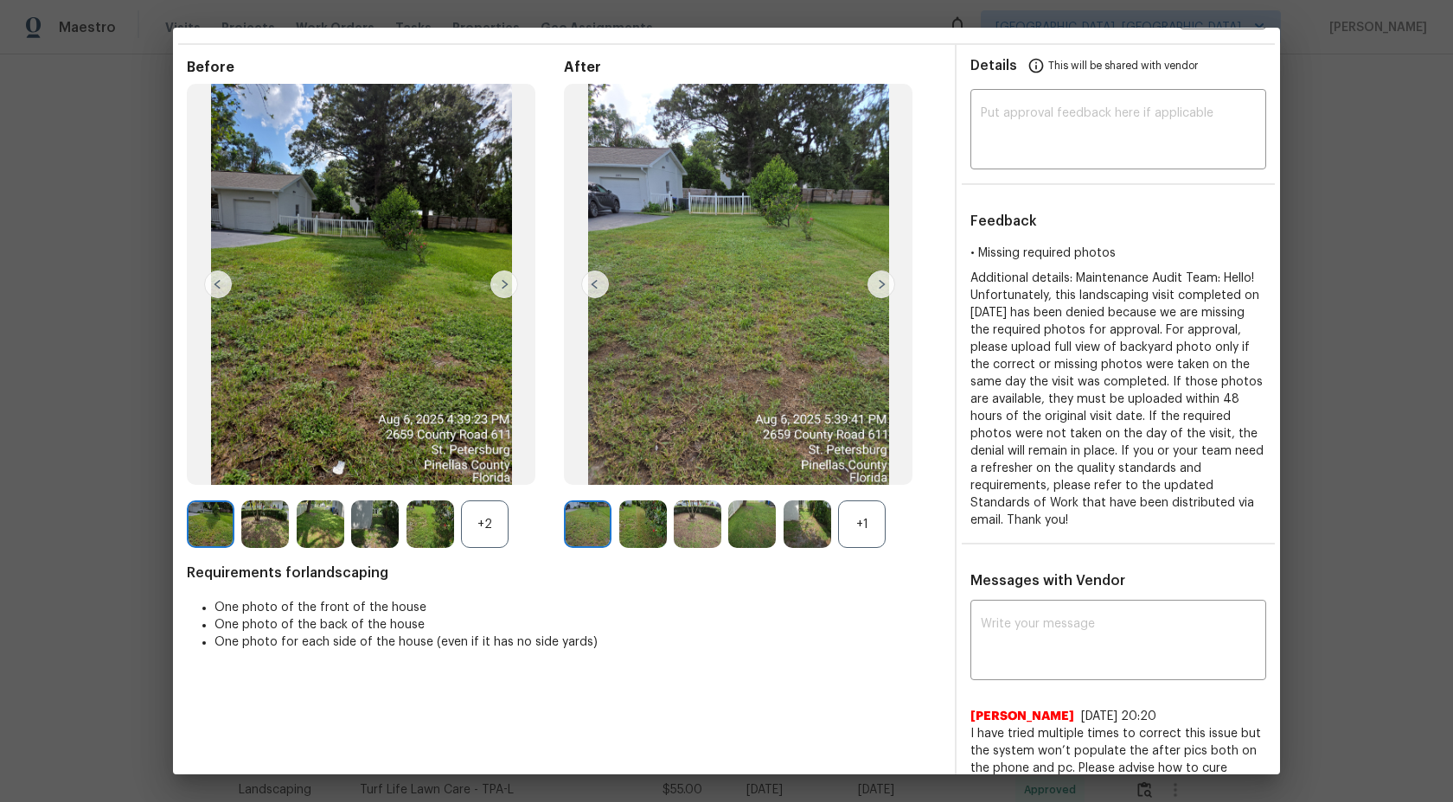
scroll to position [53, 0]
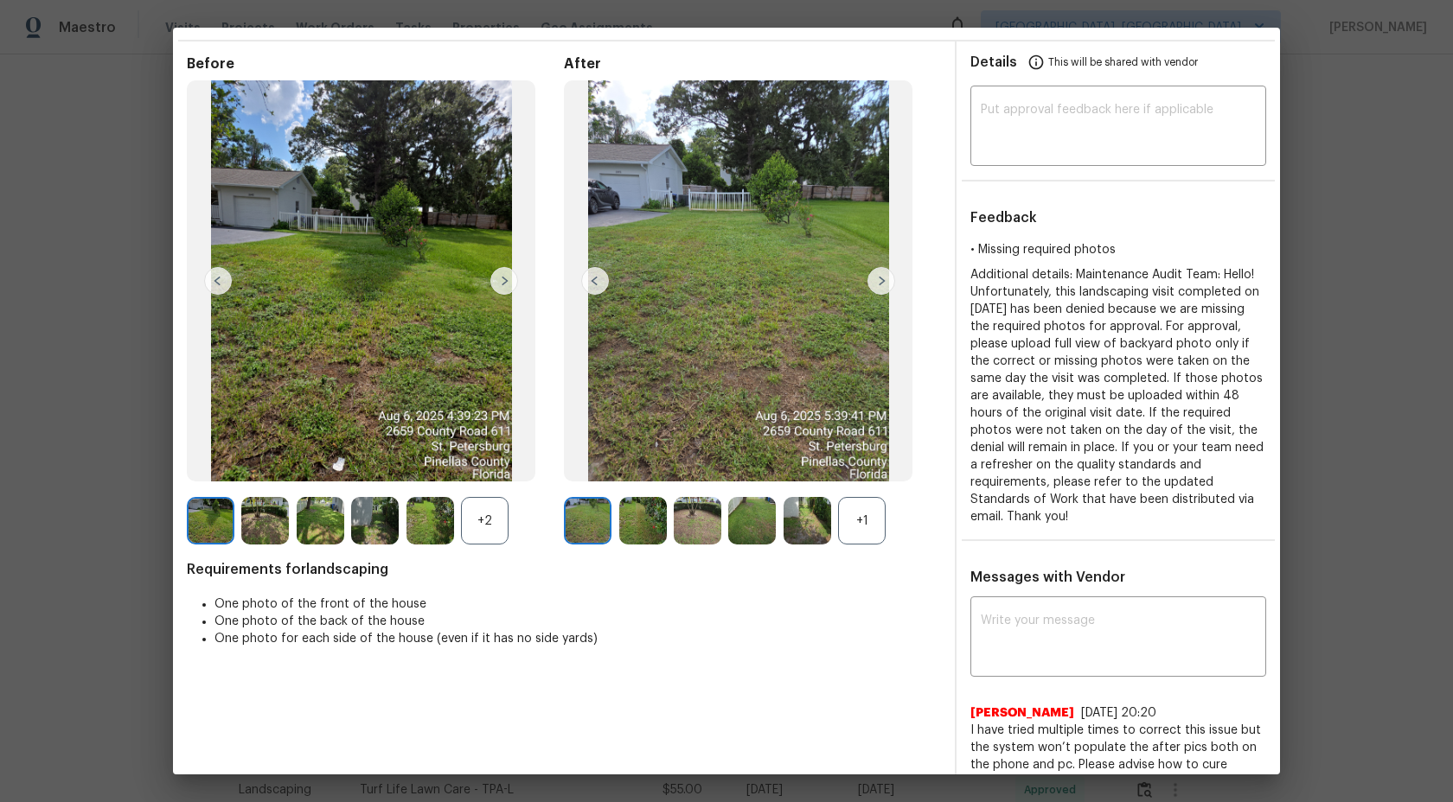
click at [872, 518] on div "+1" at bounding box center [862, 521] width 48 height 48
click at [455, 502] on div at bounding box center [433, 521] width 54 height 48
click at [495, 517] on div "+2" at bounding box center [485, 521] width 48 height 48
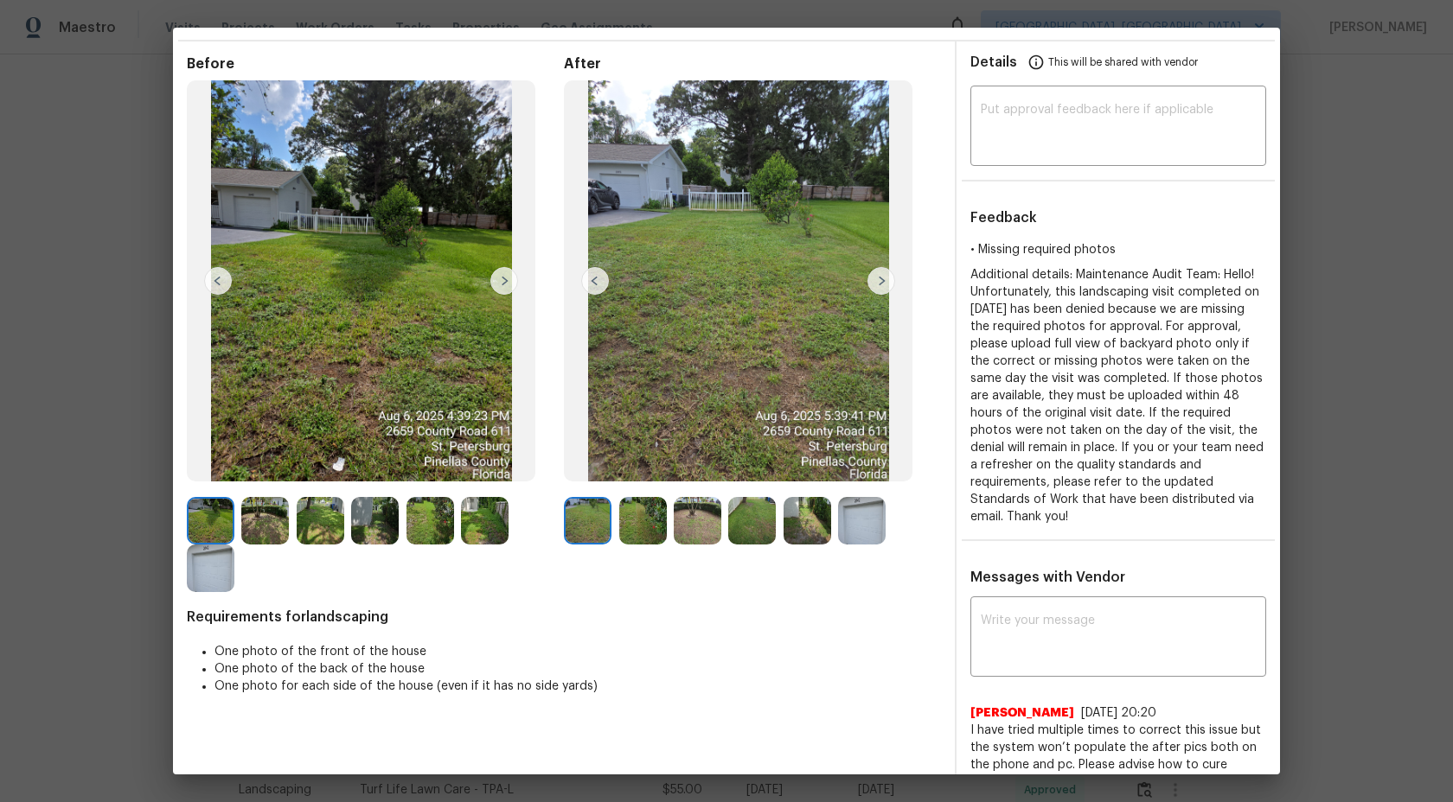
click at [323, 588] on div at bounding box center [375, 544] width 377 height 95
click at [501, 284] on img at bounding box center [504, 281] width 28 height 28
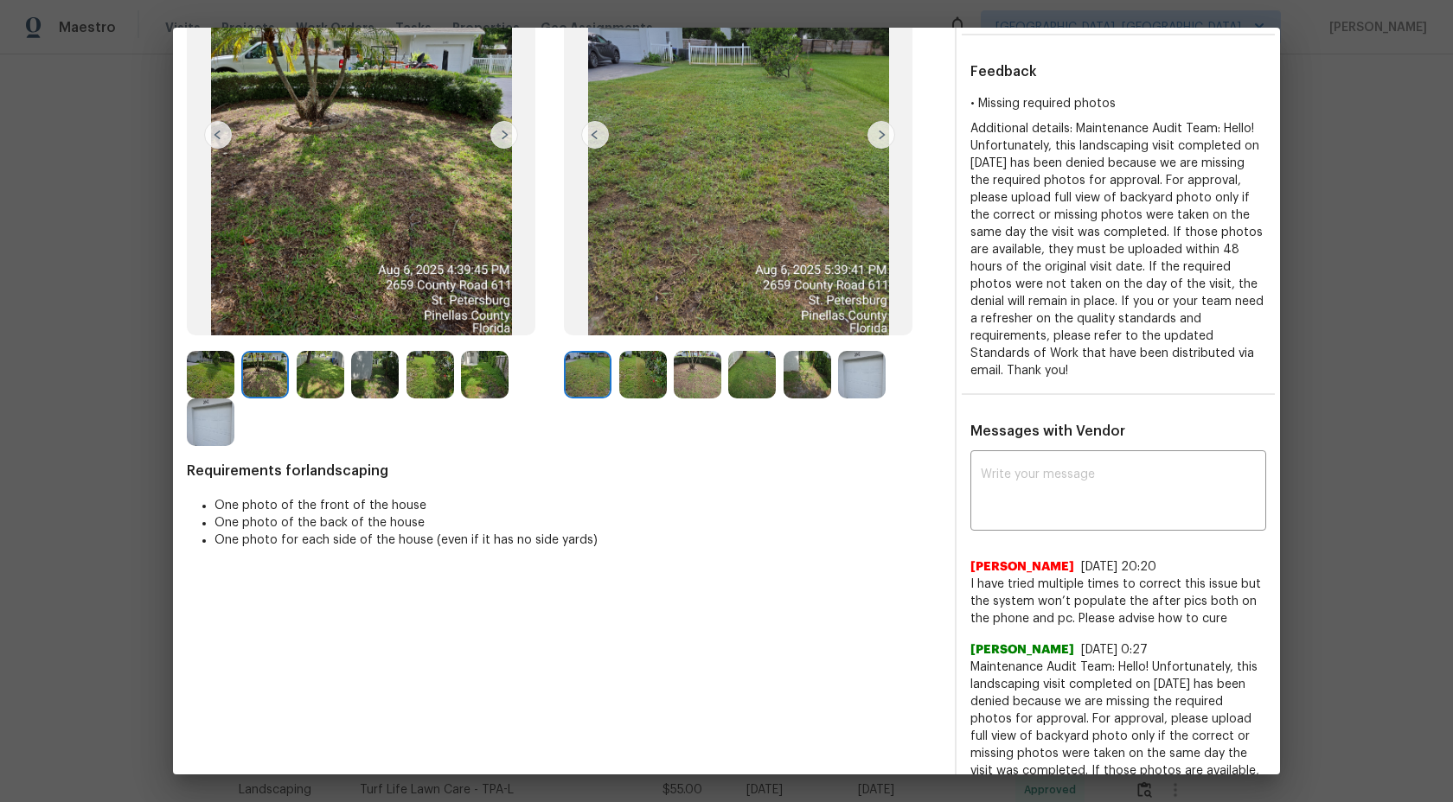
scroll to position [160, 0]
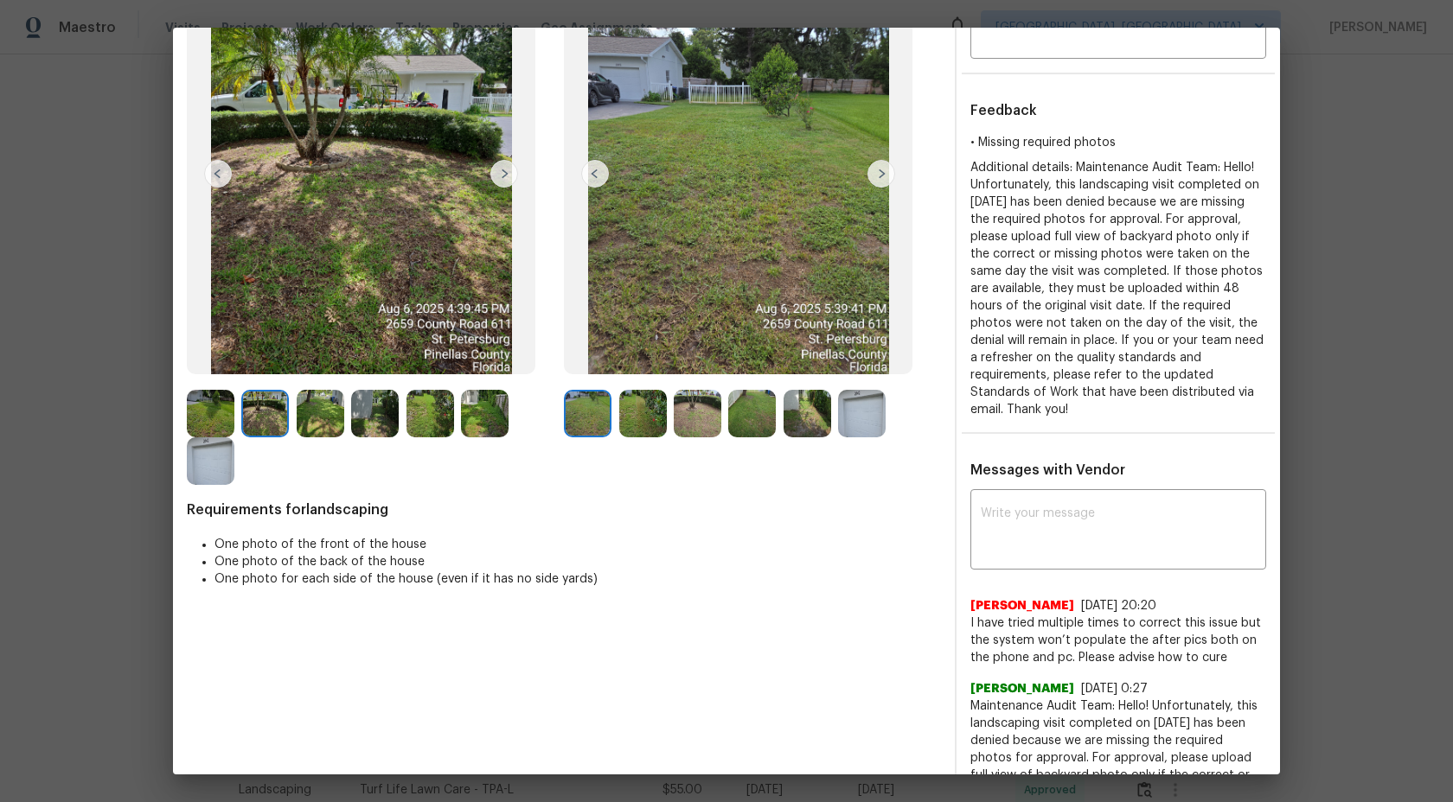
click at [222, 416] on img at bounding box center [211, 414] width 48 height 48
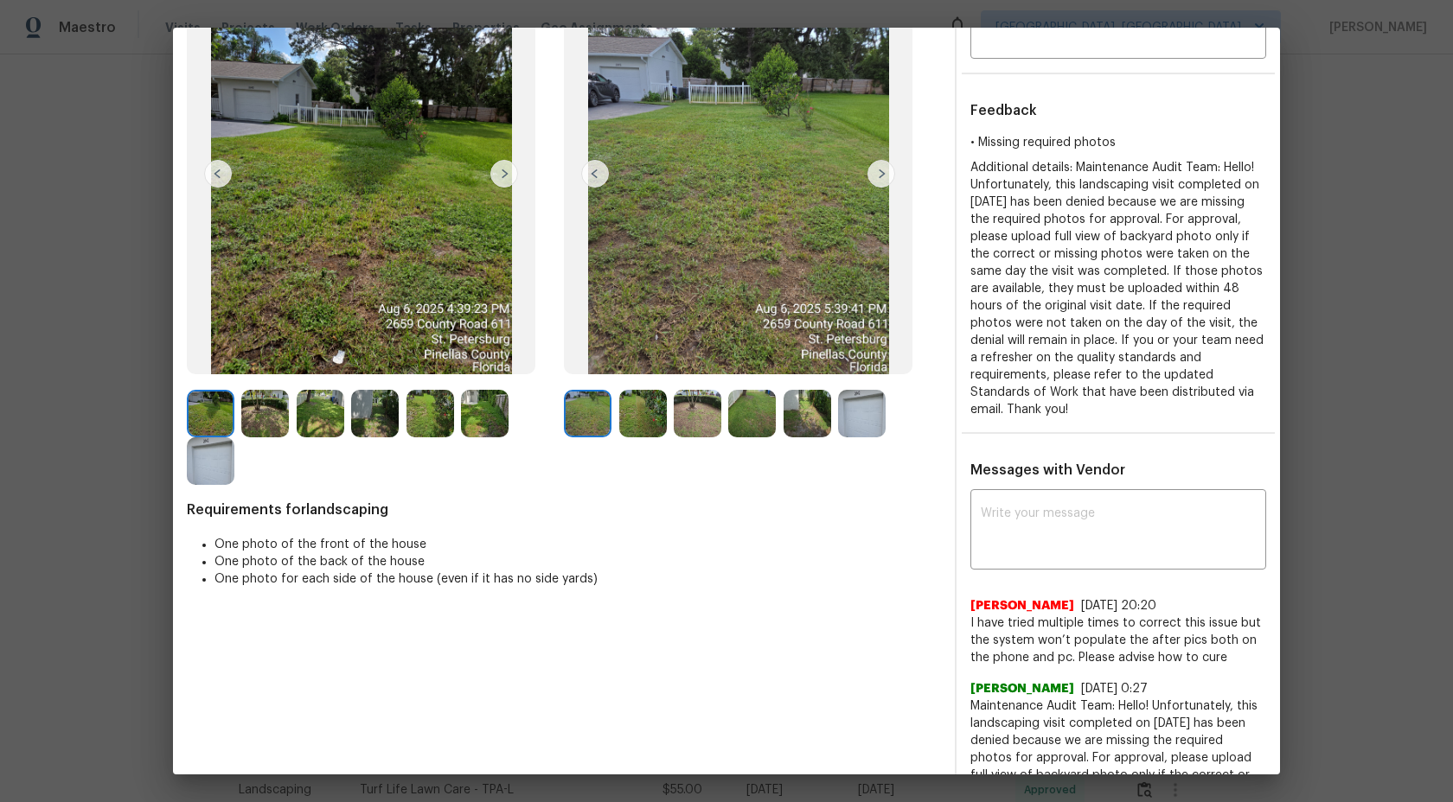
click at [271, 415] on img at bounding box center [265, 414] width 48 height 48
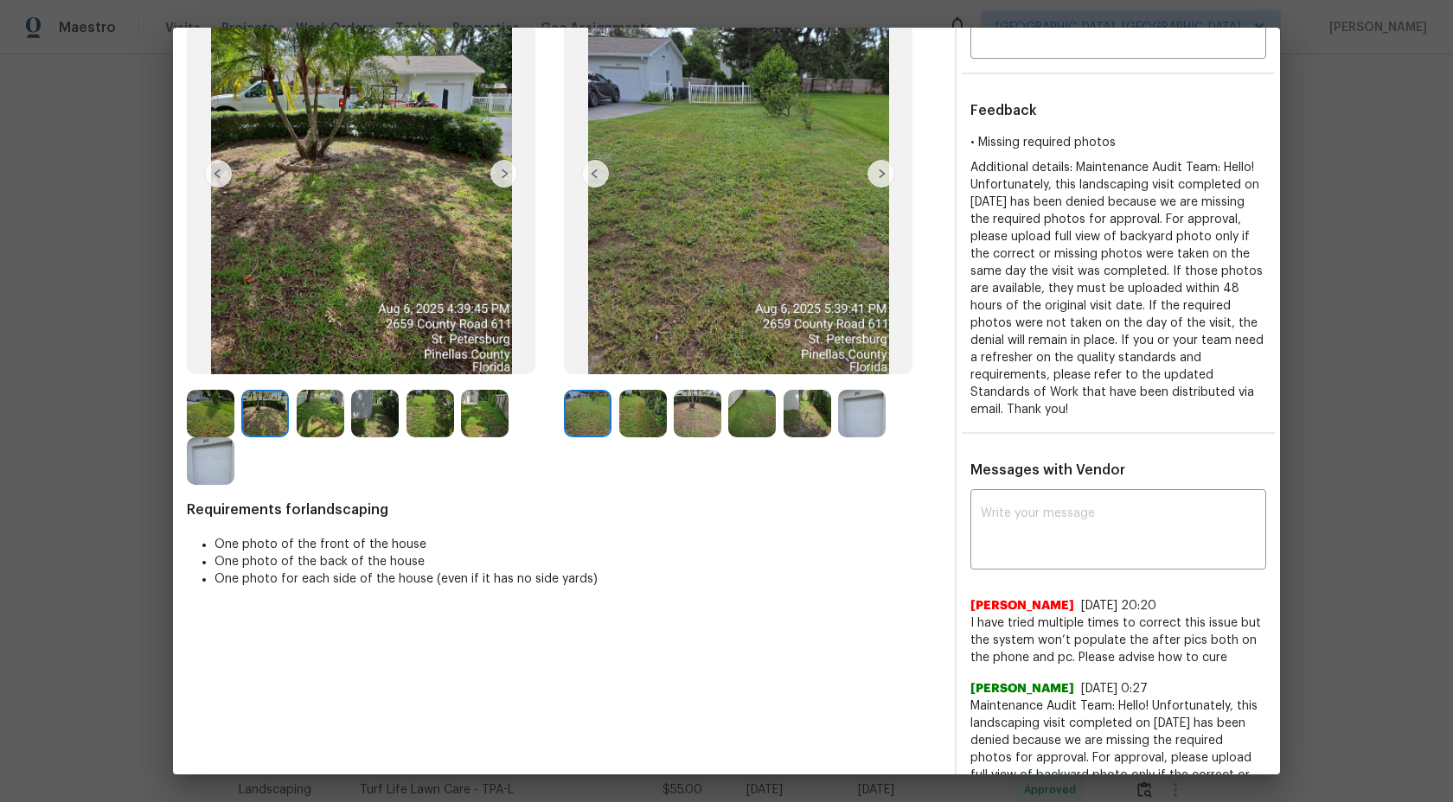
click at [320, 408] on img at bounding box center [321, 414] width 48 height 48
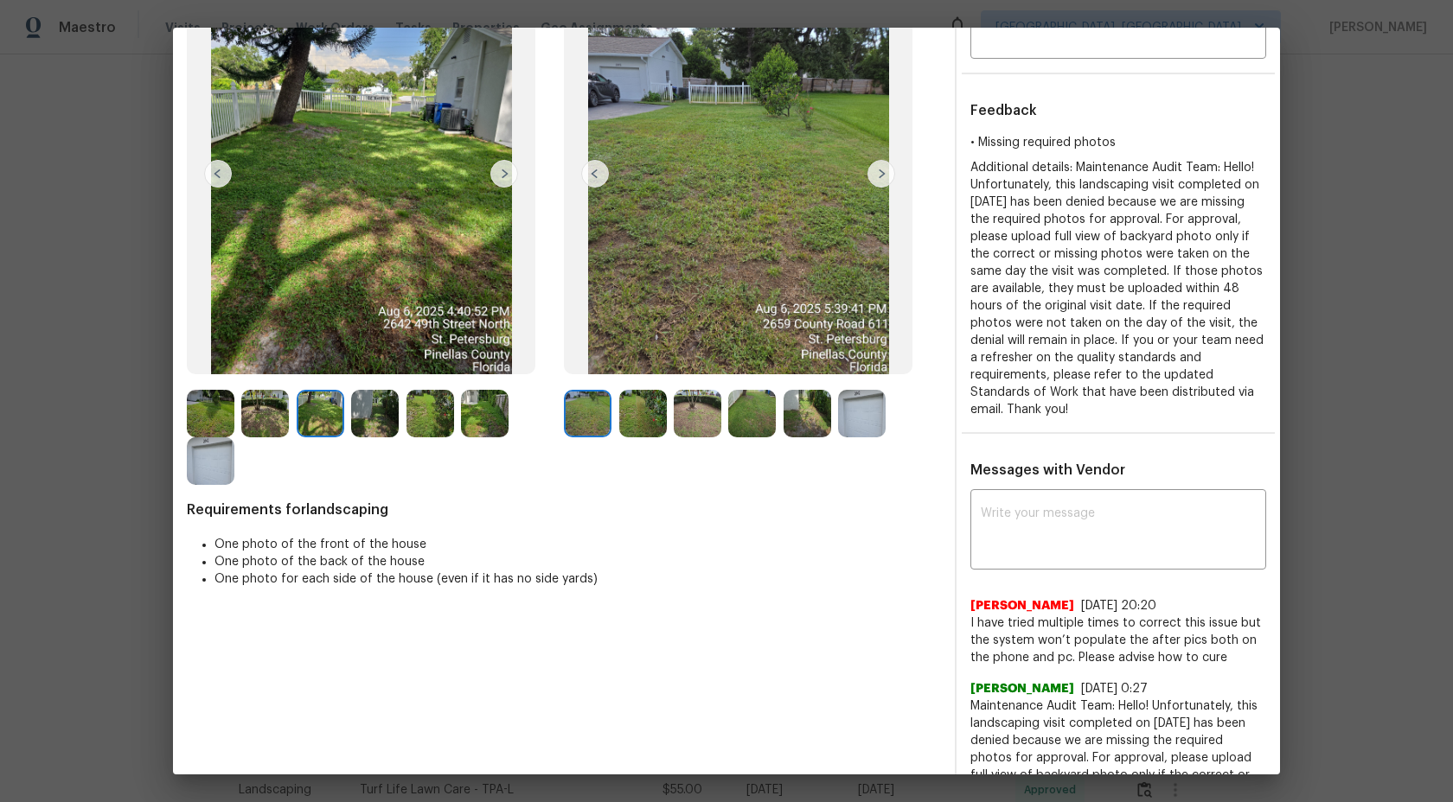
click at [345, 408] on div at bounding box center [324, 414] width 54 height 48
click at [375, 408] on img at bounding box center [375, 414] width 48 height 48
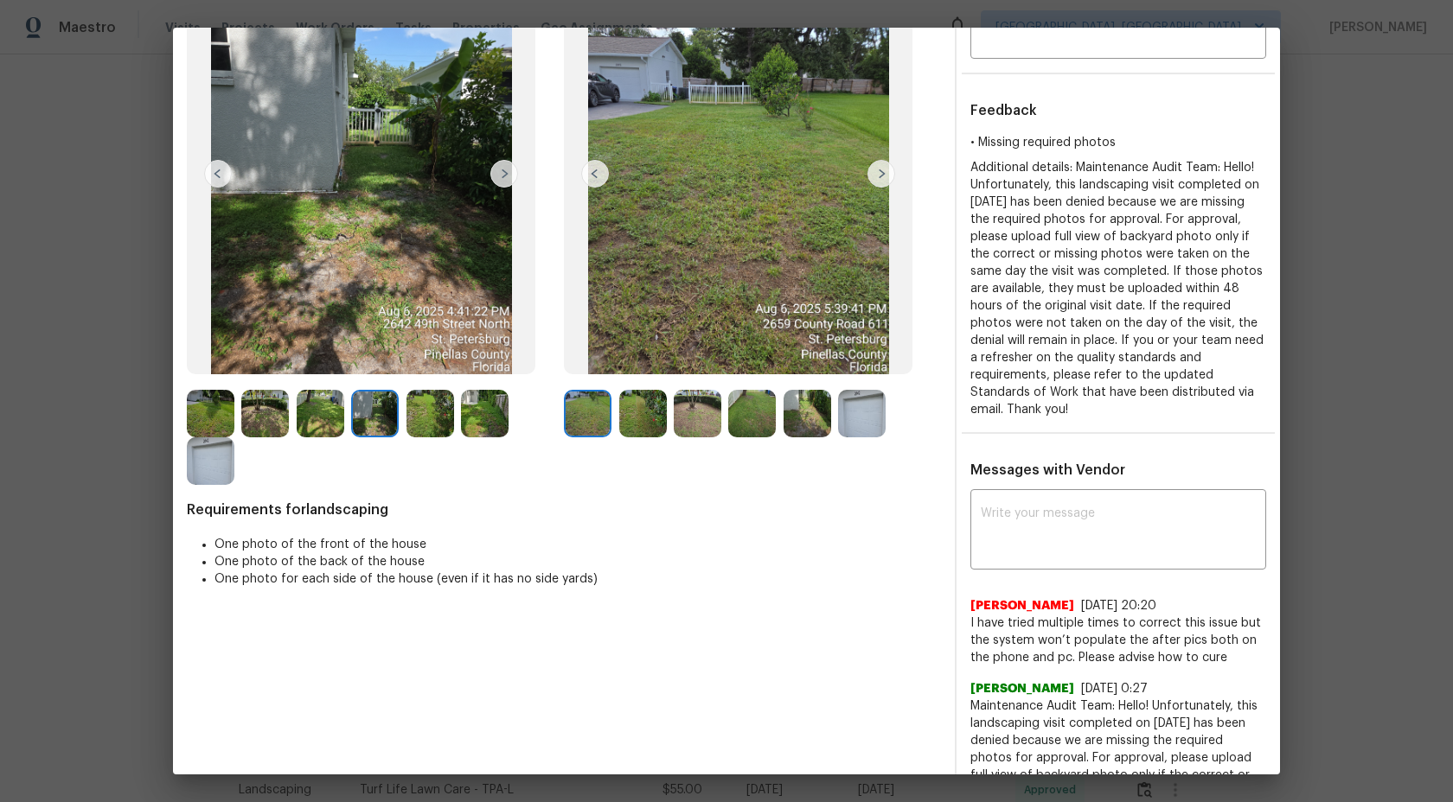
click at [424, 408] on img at bounding box center [430, 414] width 48 height 48
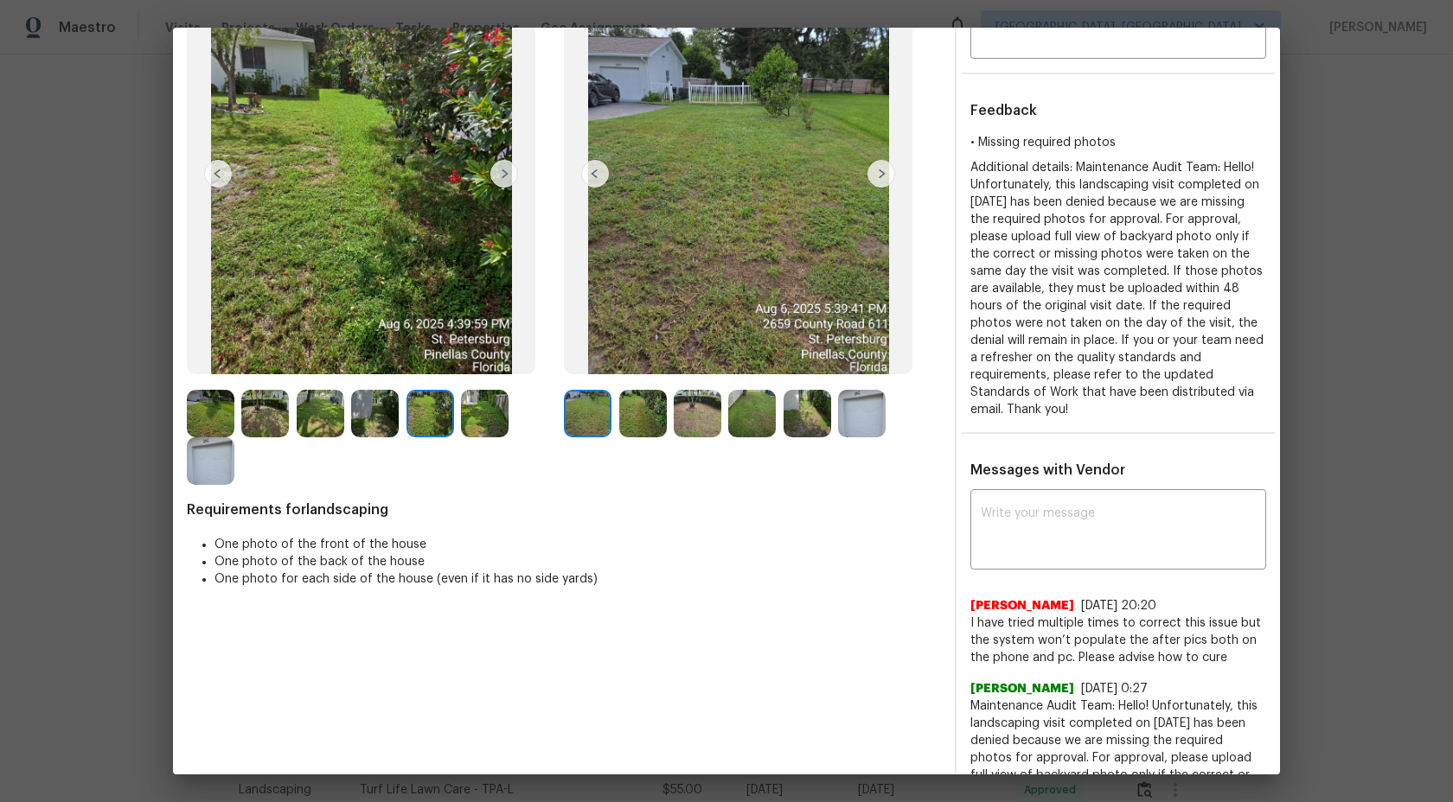
click at [483, 411] on img at bounding box center [485, 414] width 48 height 48
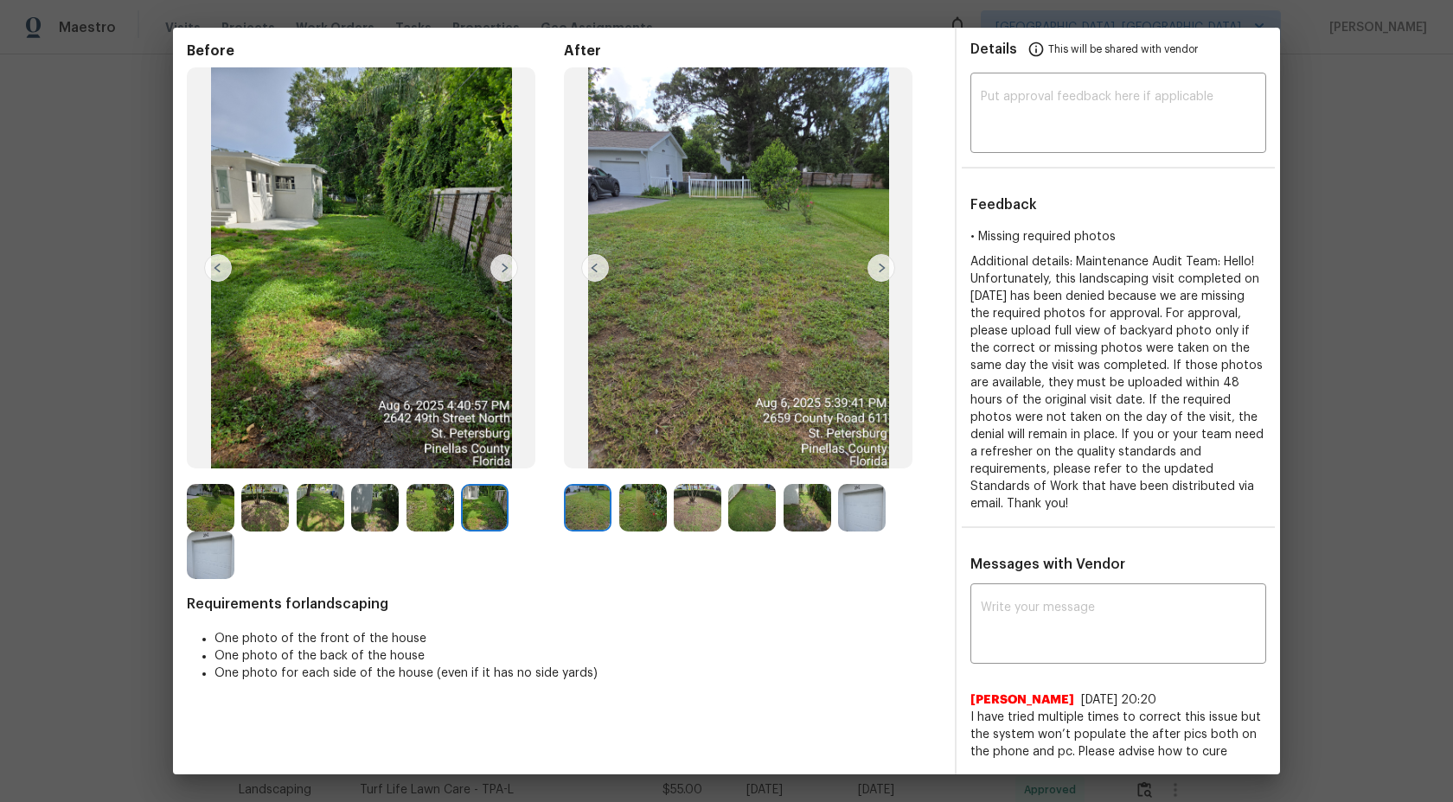
scroll to position [61, 0]
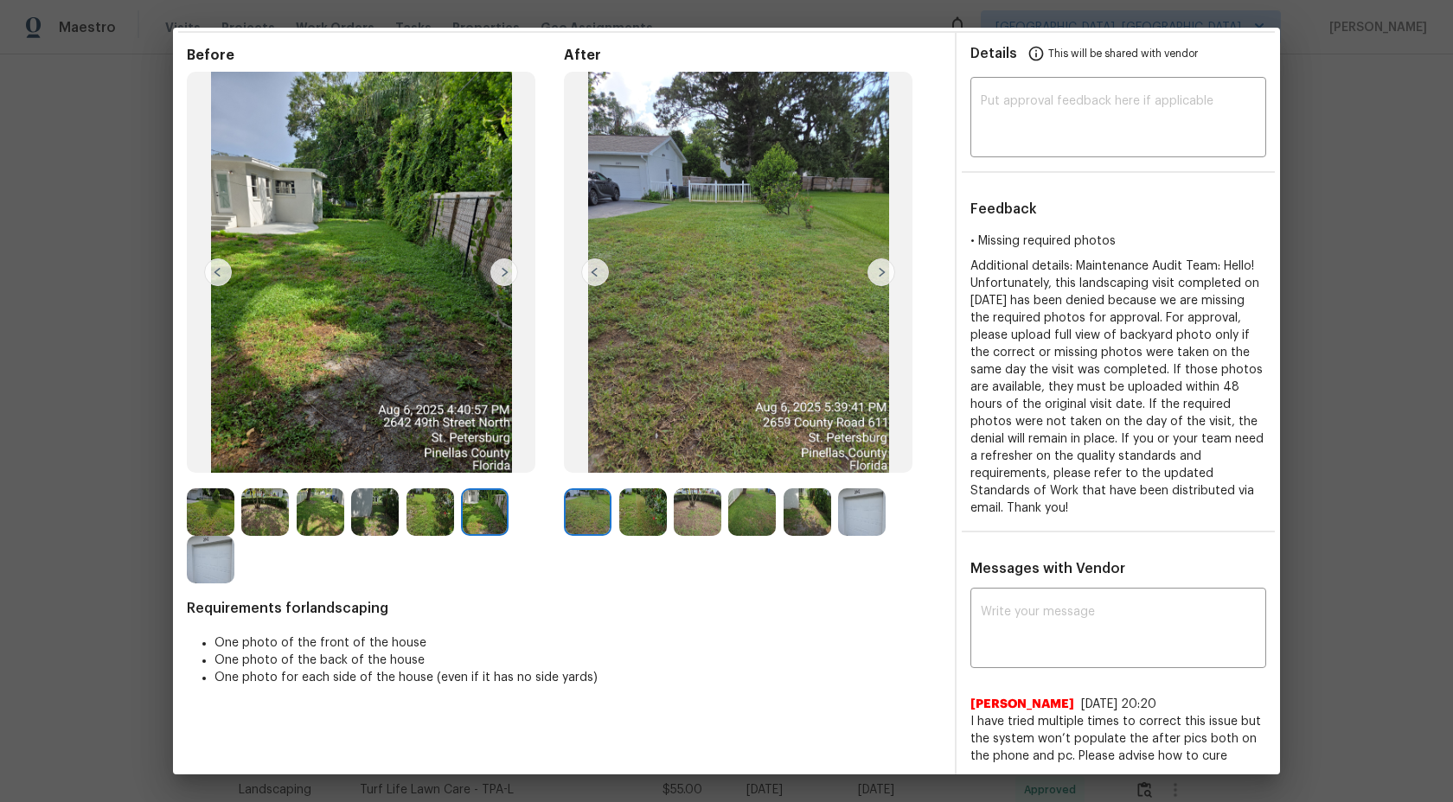
click at [652, 505] on img at bounding box center [643, 513] width 48 height 48
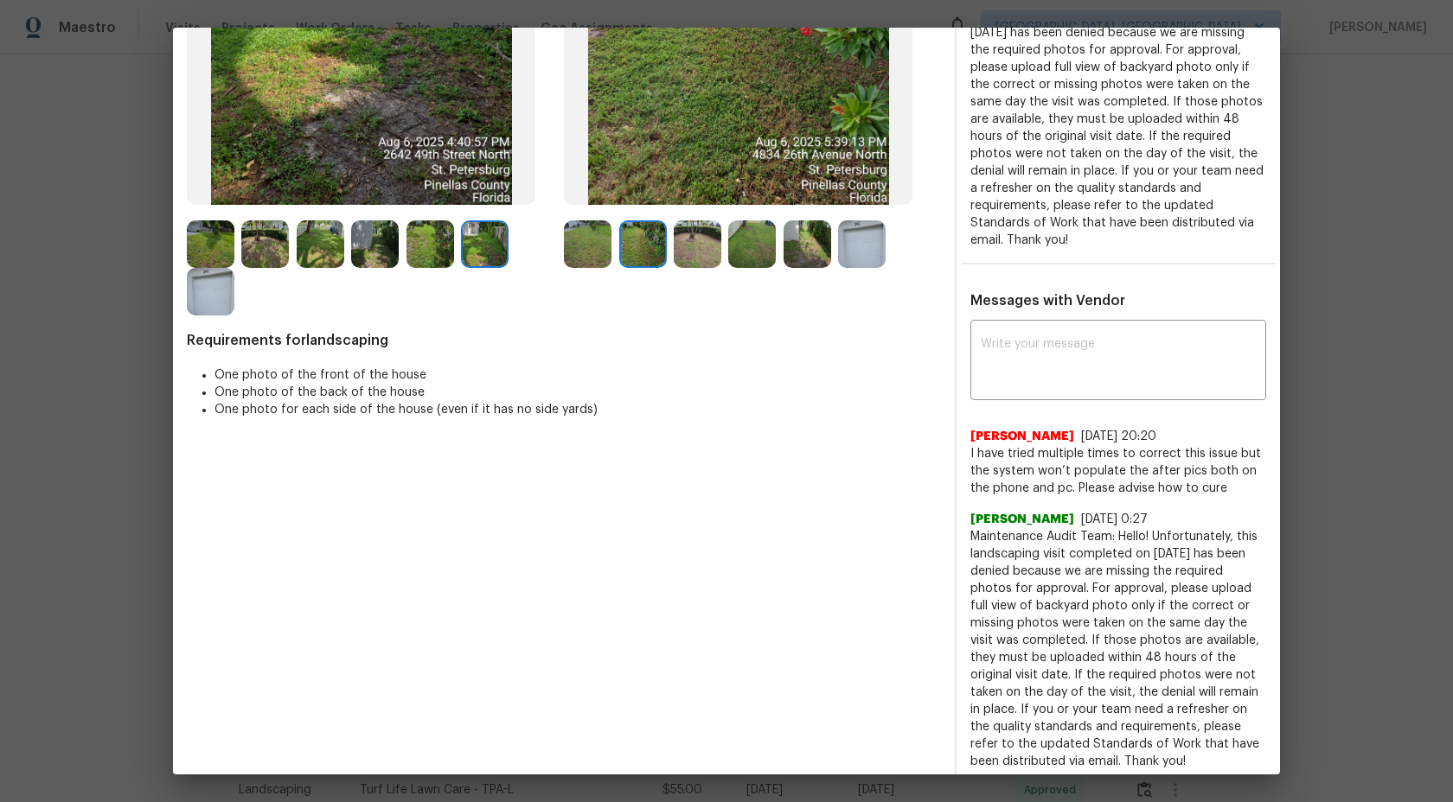
scroll to position [338, 0]
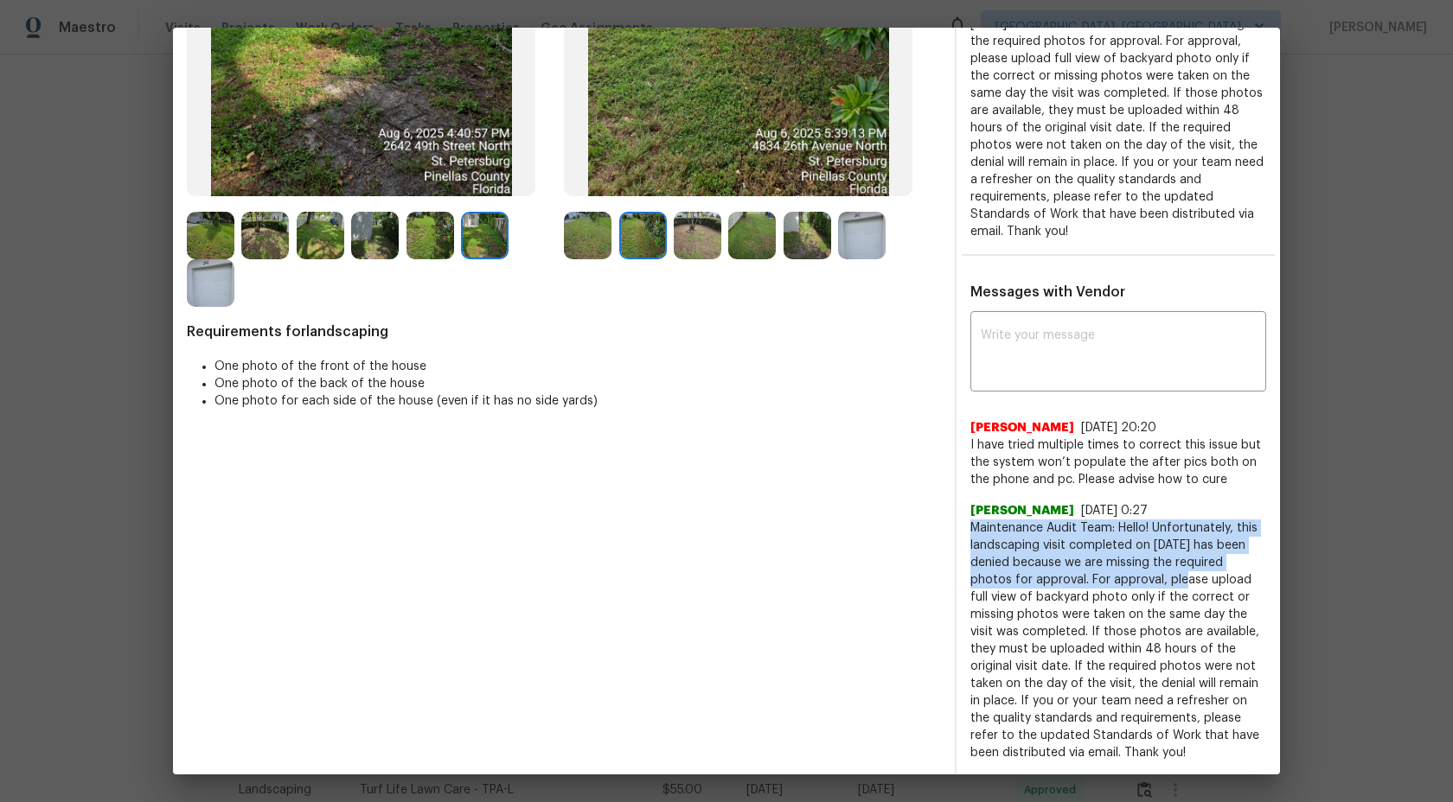
drag, startPoint x: 970, startPoint y: 529, endPoint x: 1144, endPoint y: 482, distance: 179.9
click at [1159, 575] on span "Maintenance Audit Team: Hello! Unfortunately, this landscaping visit completed …" at bounding box center [1118, 641] width 296 height 242
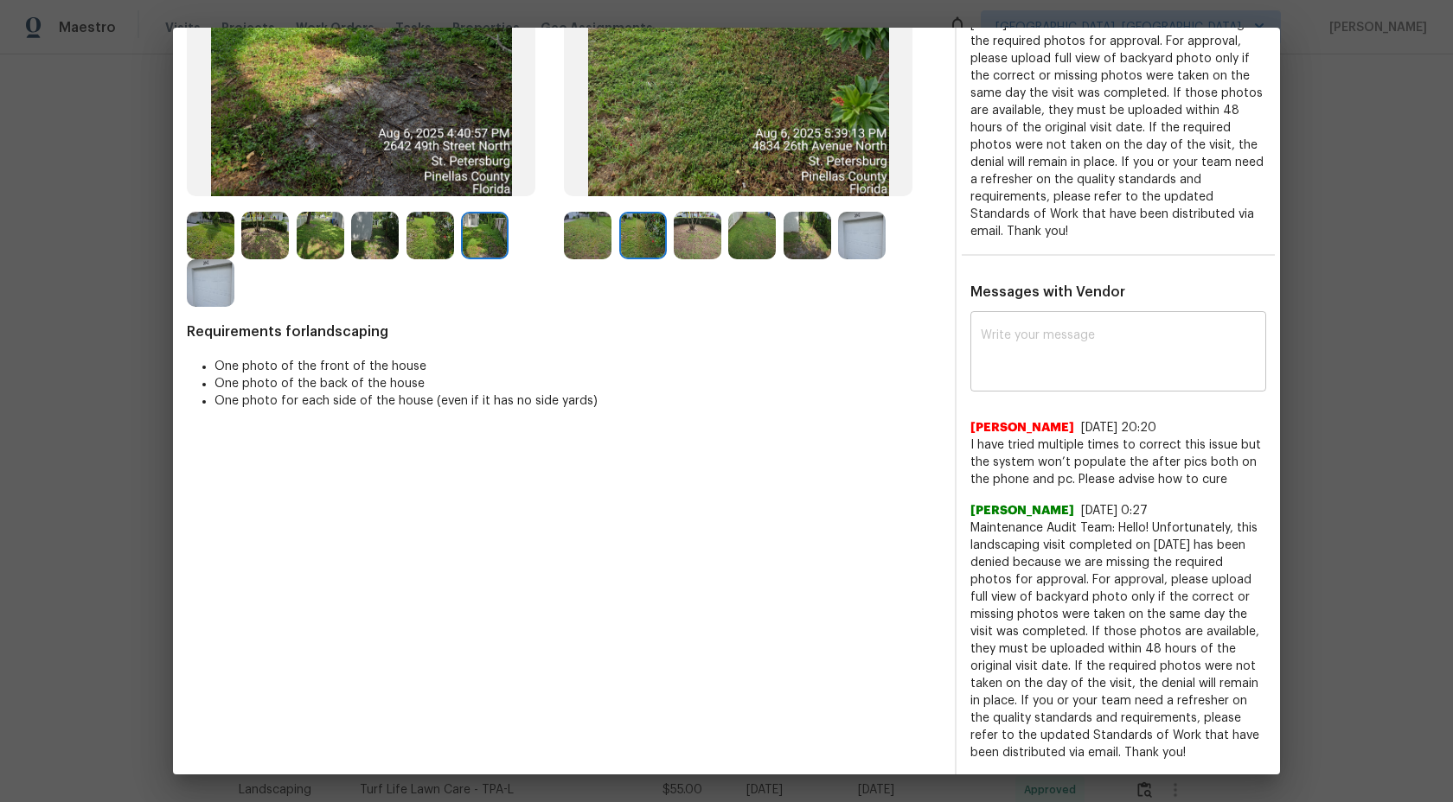
click at [1100, 359] on textarea at bounding box center [1117, 353] width 275 height 48
type textarea "H"
click at [1168, 655] on span "Maintenance Audit Team: Hello! Unfortunately, this landscaping visit completed …" at bounding box center [1118, 641] width 296 height 242
drag, startPoint x: 1228, startPoint y: 630, endPoint x: 1229, endPoint y: 747, distance: 116.7
click at [1229, 747] on span "Maintenance Audit Team: Hello! Unfortunately, this landscaping visit completed …" at bounding box center [1118, 641] width 296 height 242
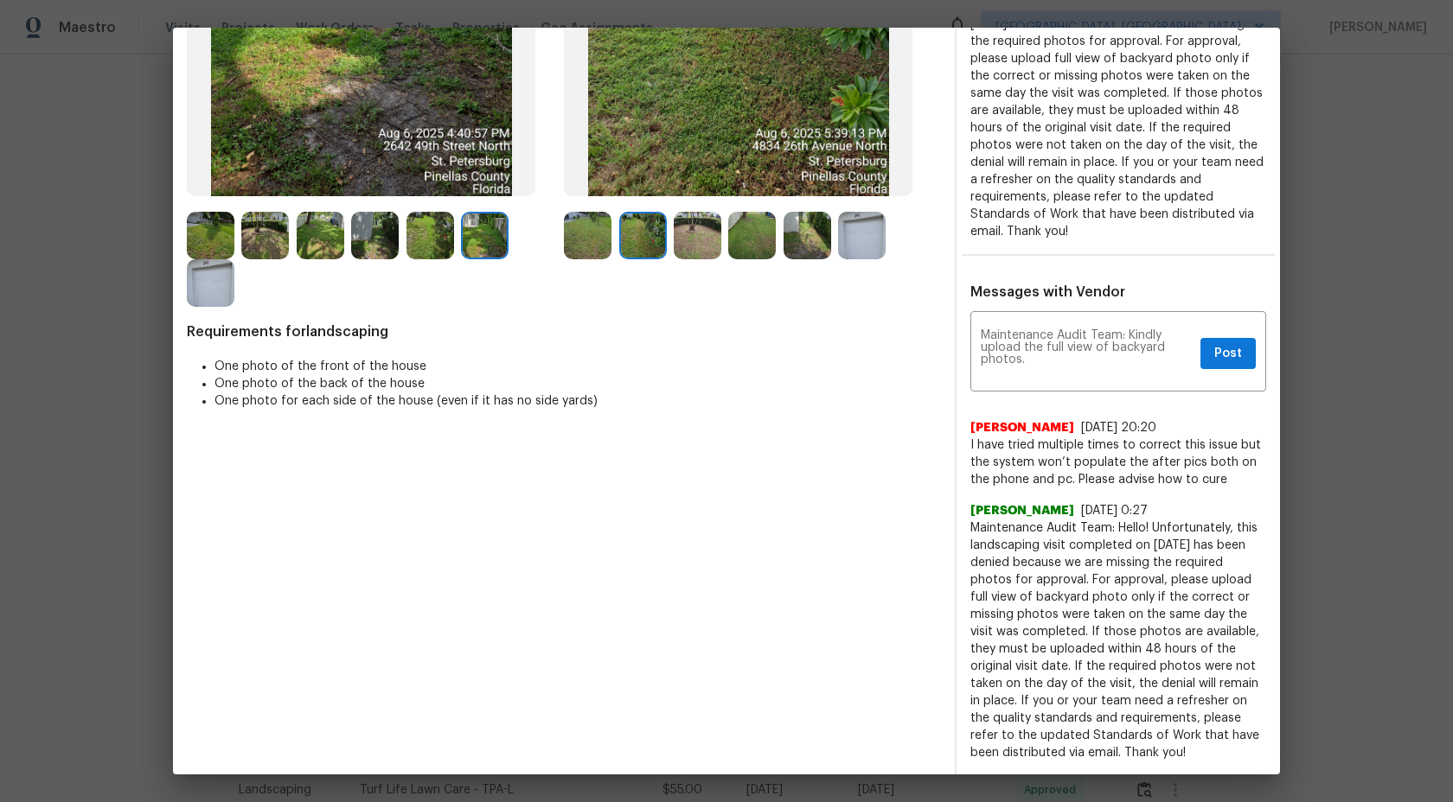
copy span "they must be uploaded within 48 hours of the original visit date. If the requir…"
click at [1074, 376] on textarea "Maintenance Audit Team: Kindly upload the full view of backyard photos." at bounding box center [1086, 353] width 213 height 48
paste textarea "they must be uploaded within 48 hours of the original visit date. If the requir…"
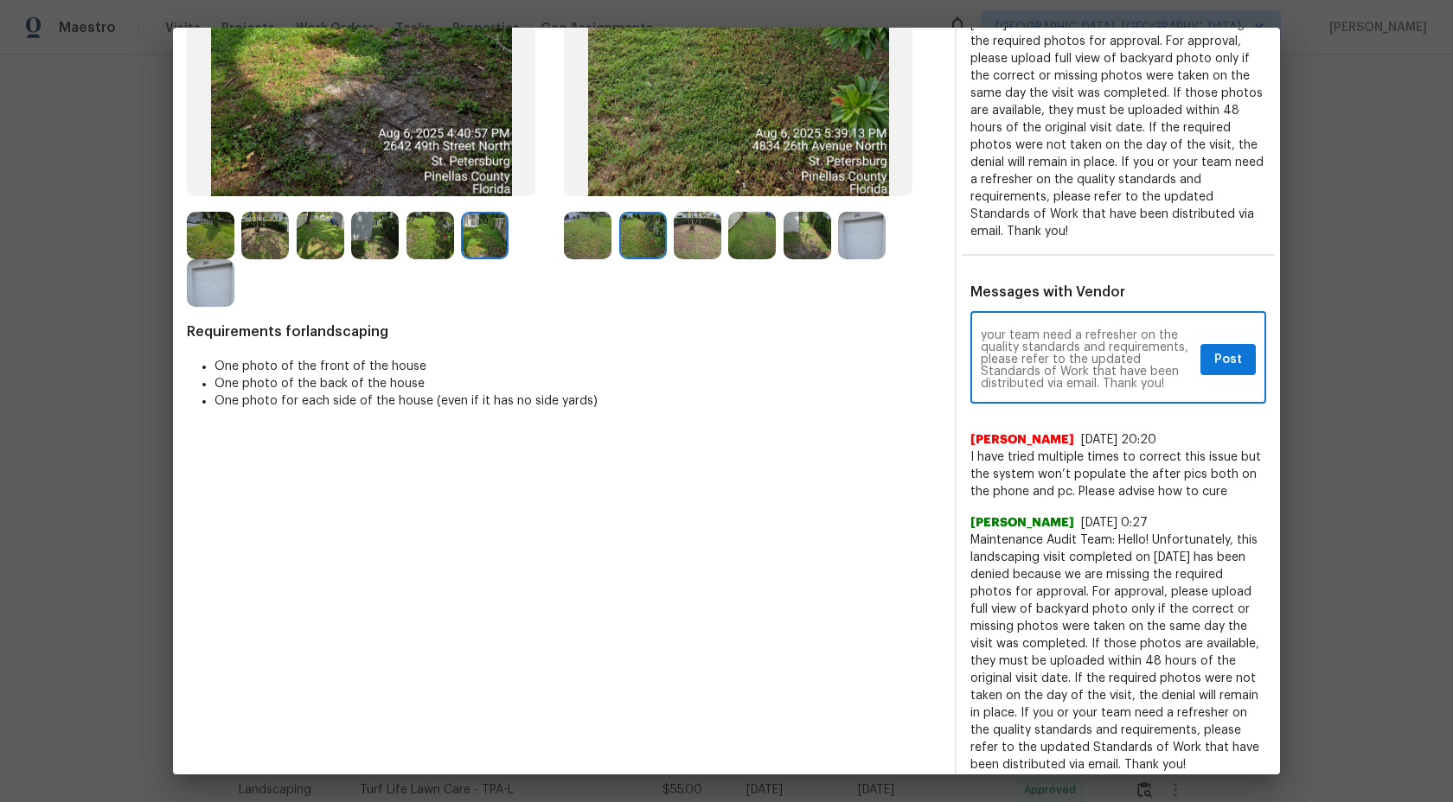
type textarea "Maintenance Audit Team: Kindly upload the full view of backyard photos. they mu…"
click at [1235, 361] on span "Post" at bounding box center [1228, 360] width 28 height 22
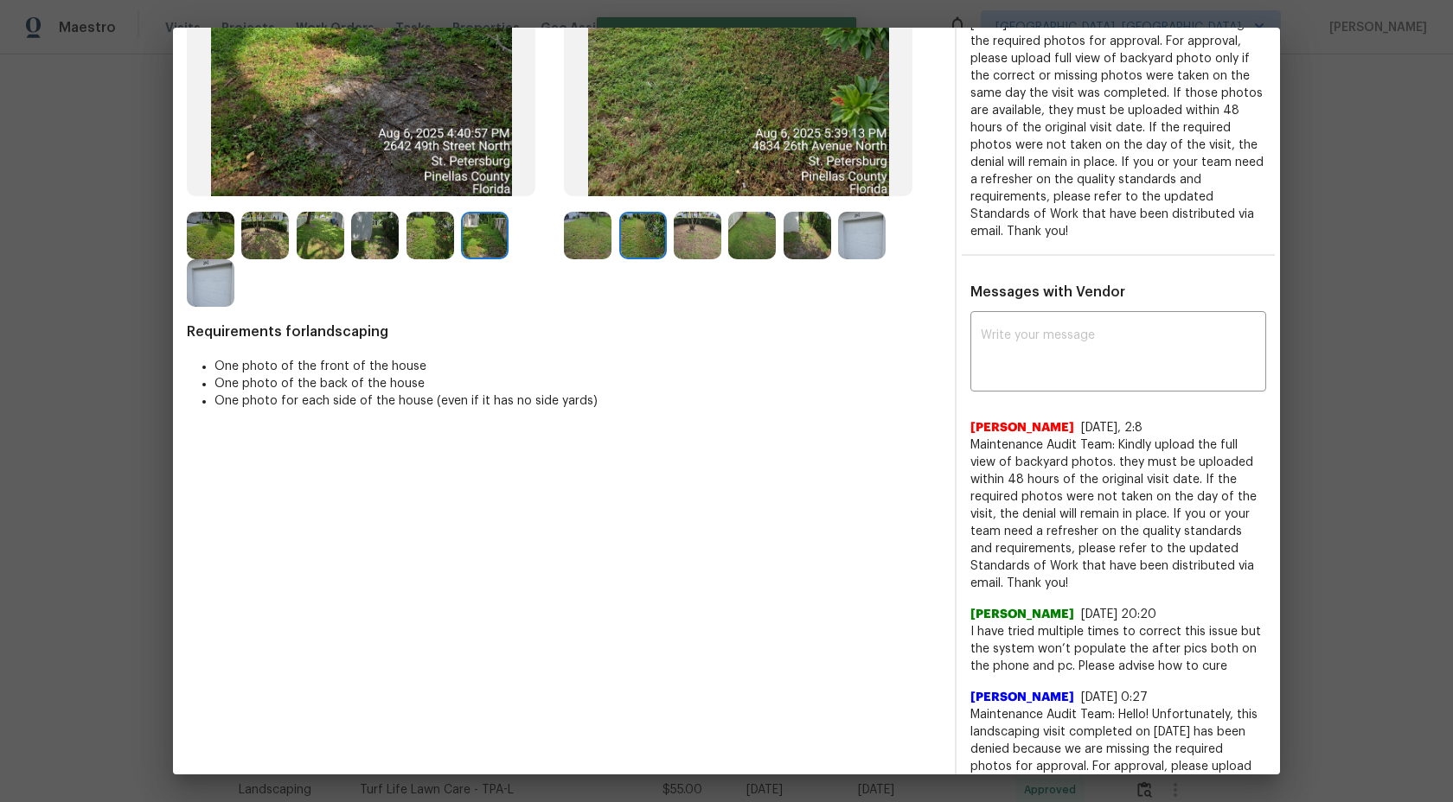
scroll to position [0, 0]
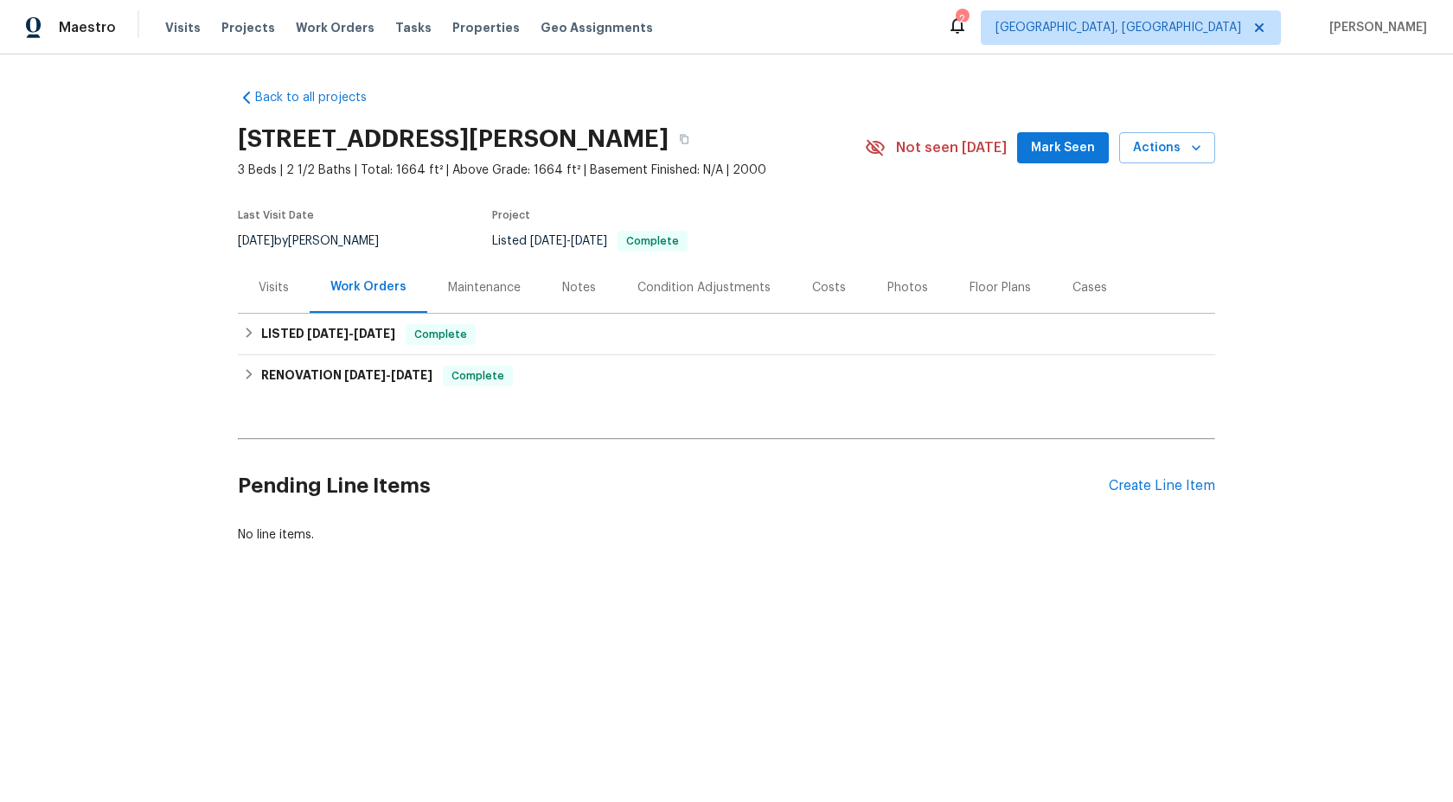
click at [469, 295] on div "Maintenance" at bounding box center [484, 287] width 73 height 17
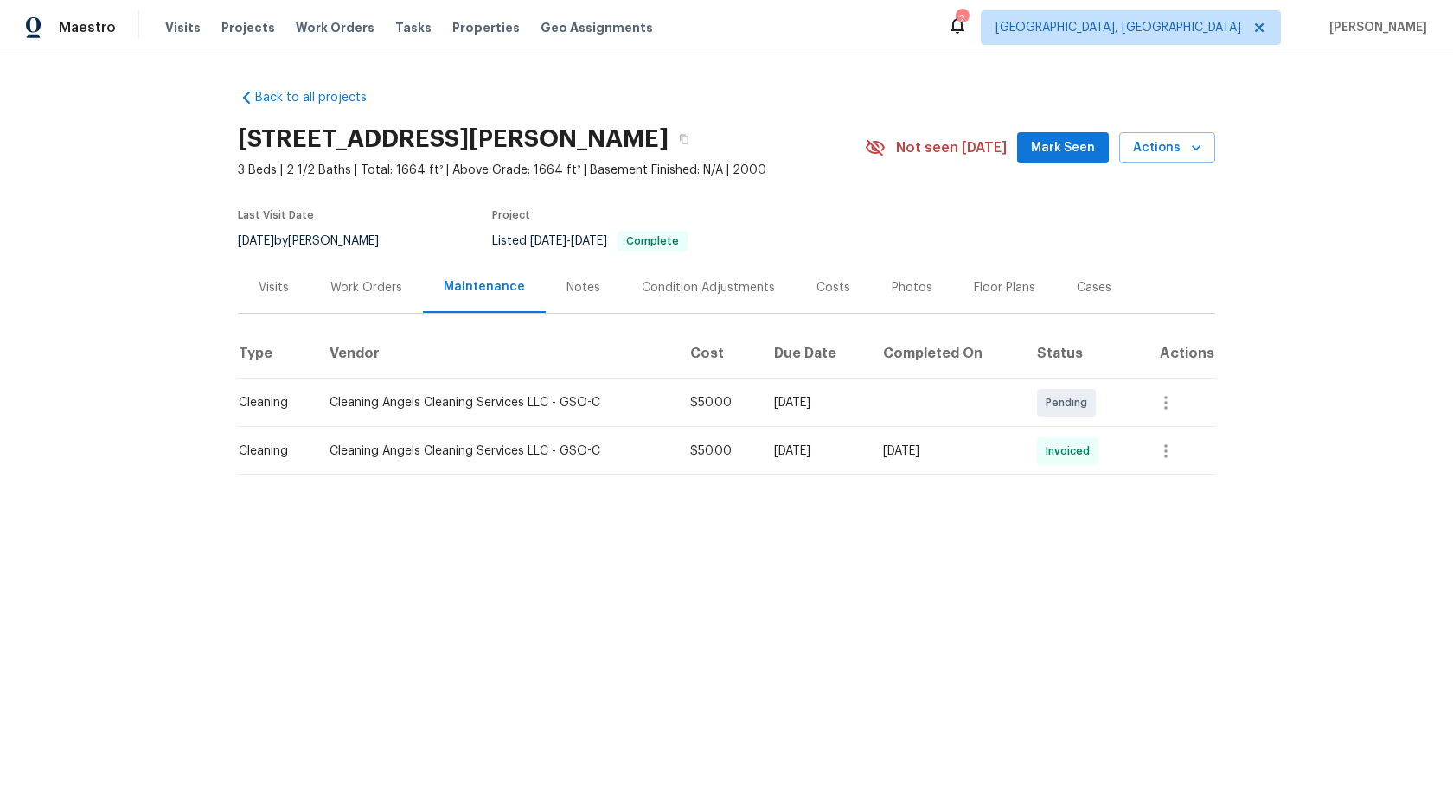
click at [668, 135] on h2 "854 Creek Crossing Trl, Whitsett, NC 27377" at bounding box center [453, 139] width 431 height 17
click at [235, 137] on div "Back to all projects 854 Creek Crossing Trl, Whitsett, NC 27377 3 Beds | 2 1/2 …" at bounding box center [726, 316] width 1453 height 525
copy h2 "854 Creek Crossing Trl, Whitsett, NC 27377"
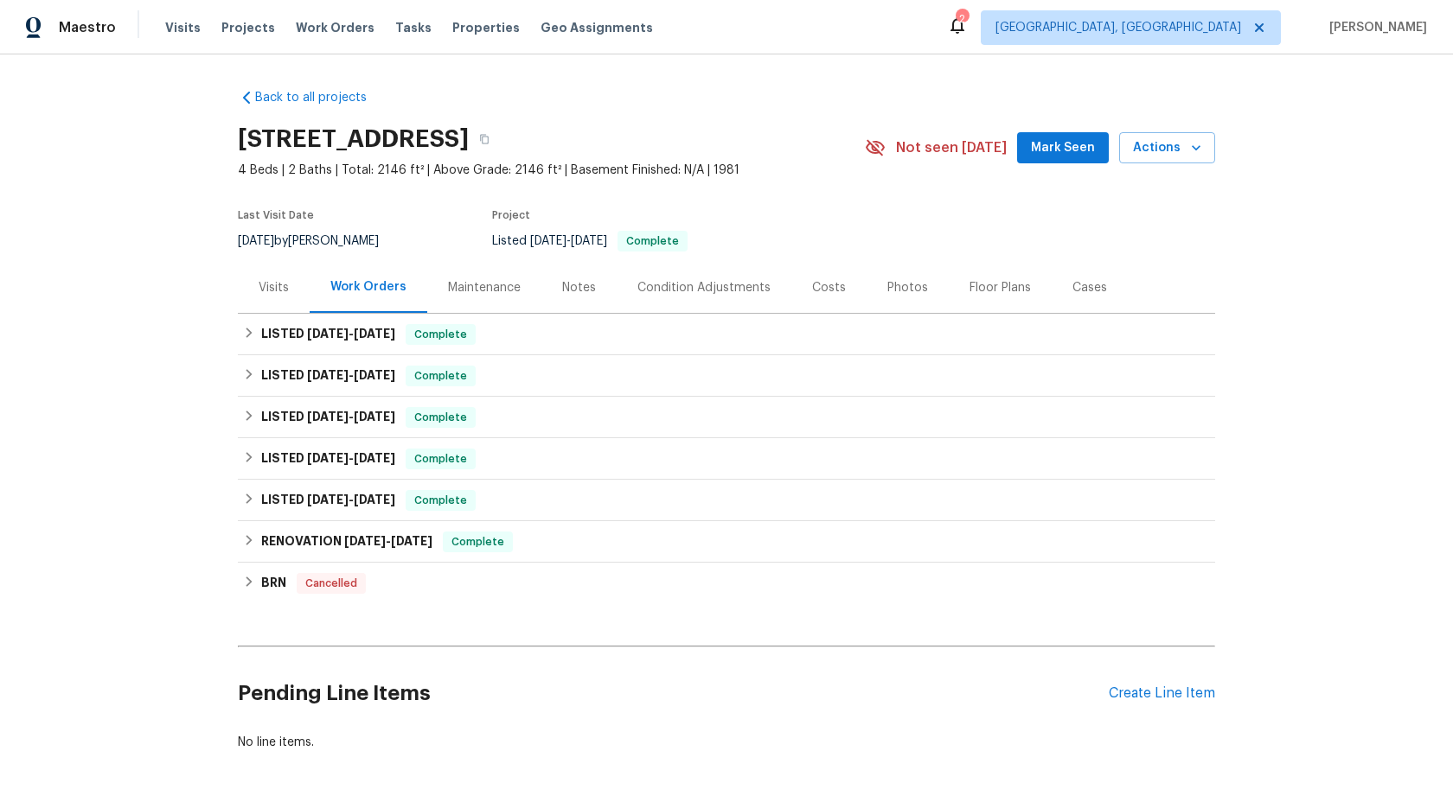
click at [476, 287] on div "Maintenance" at bounding box center [484, 287] width 73 height 17
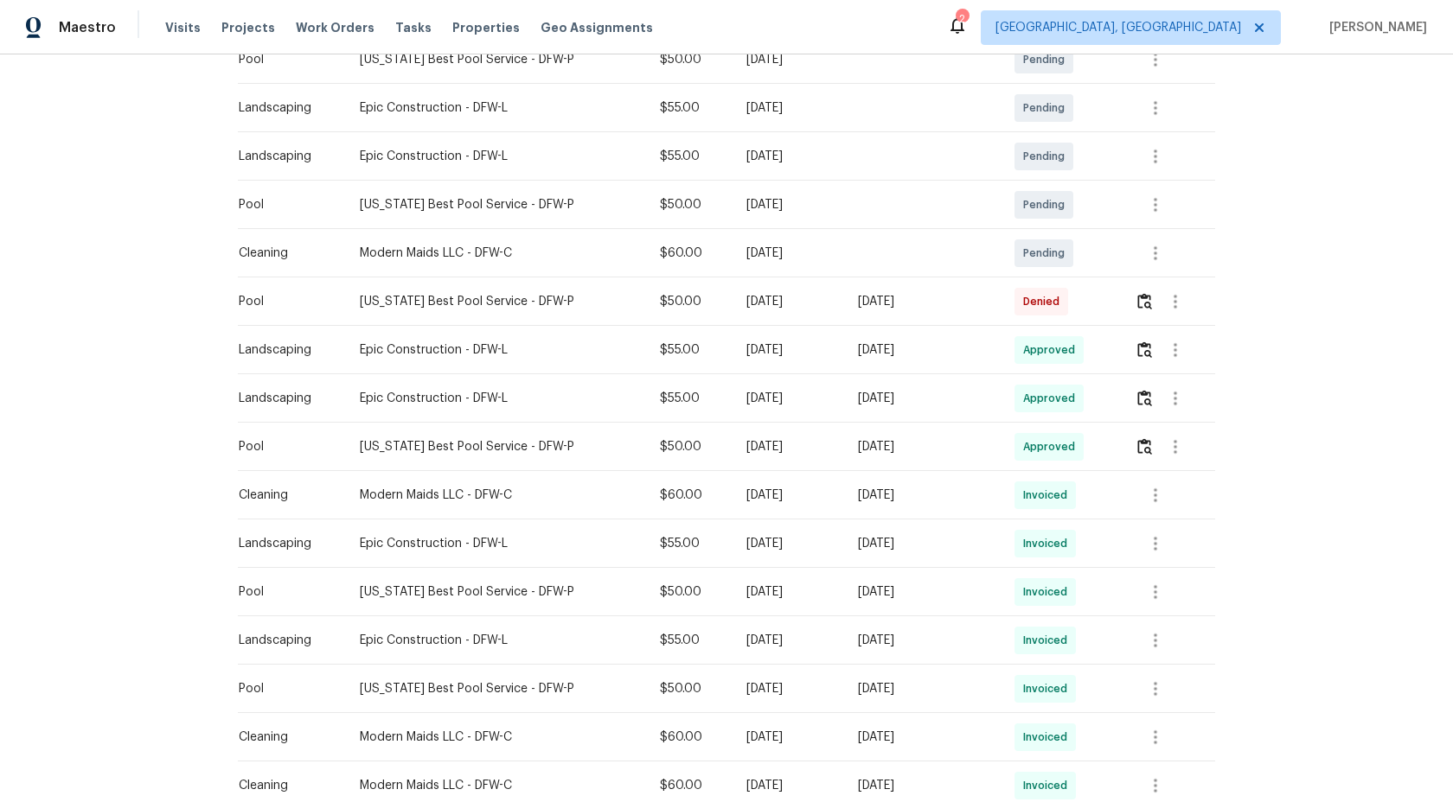
scroll to position [490, 0]
click at [1146, 297] on img "button" at bounding box center [1144, 299] width 15 height 16
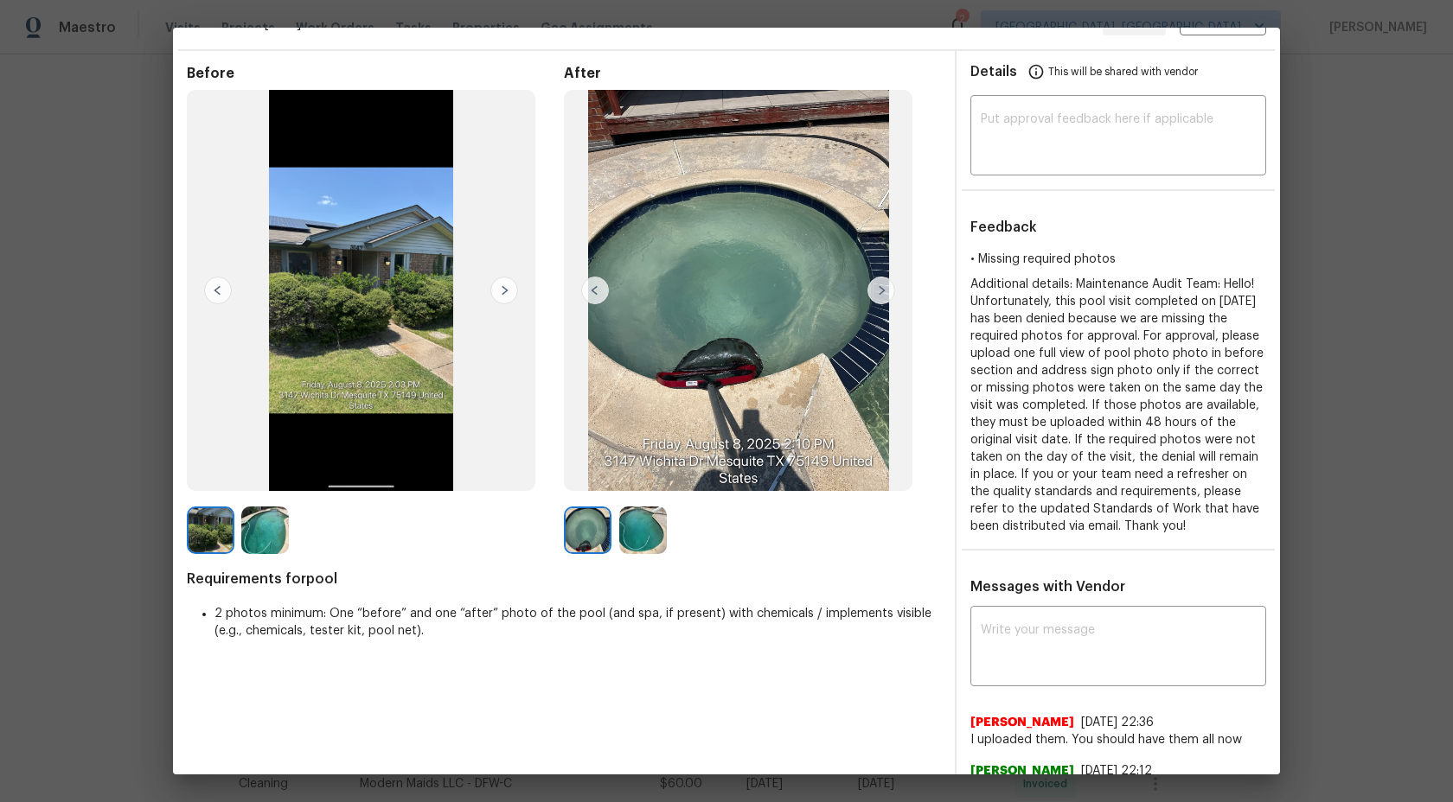
scroll to position [0, 0]
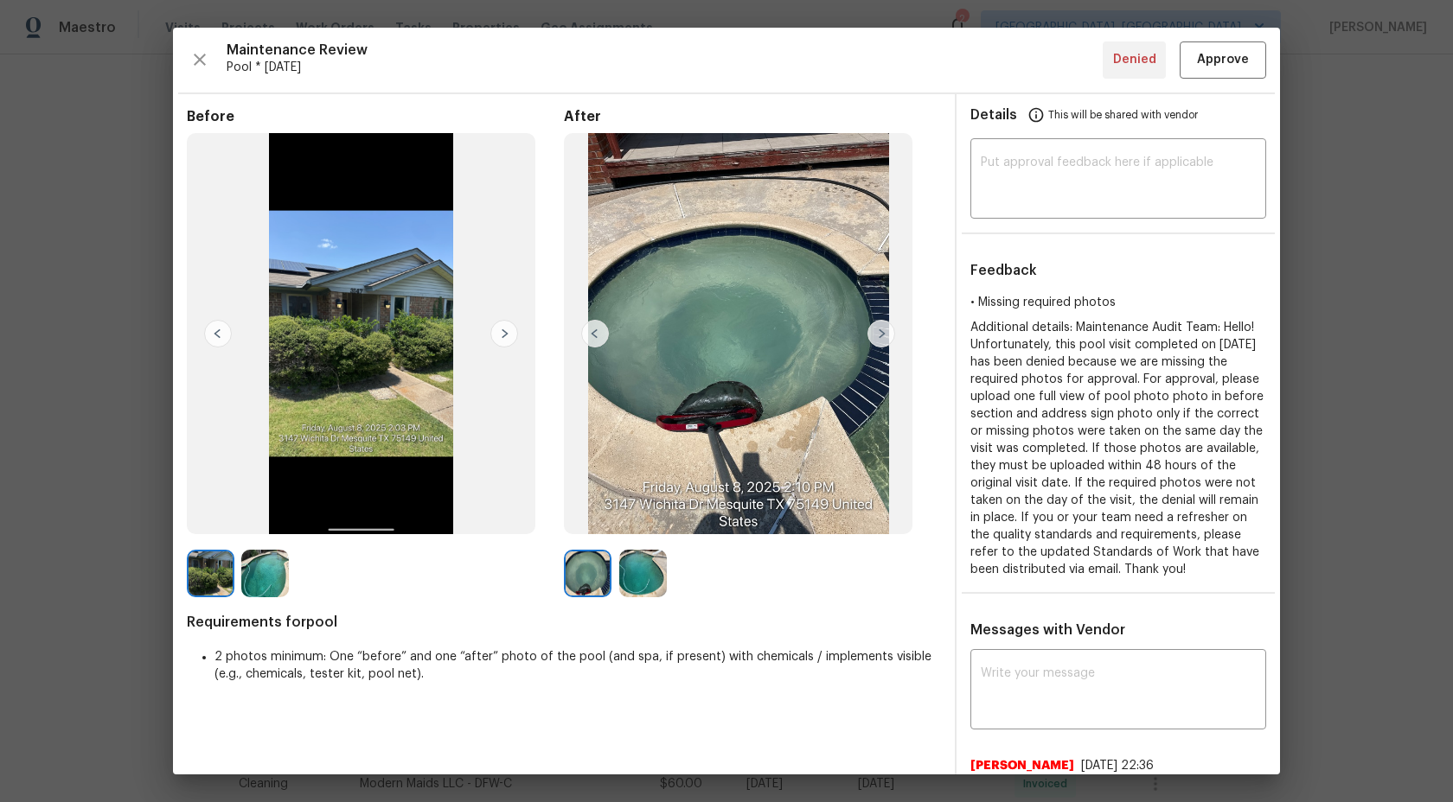
click at [250, 578] on img at bounding box center [265, 574] width 48 height 48
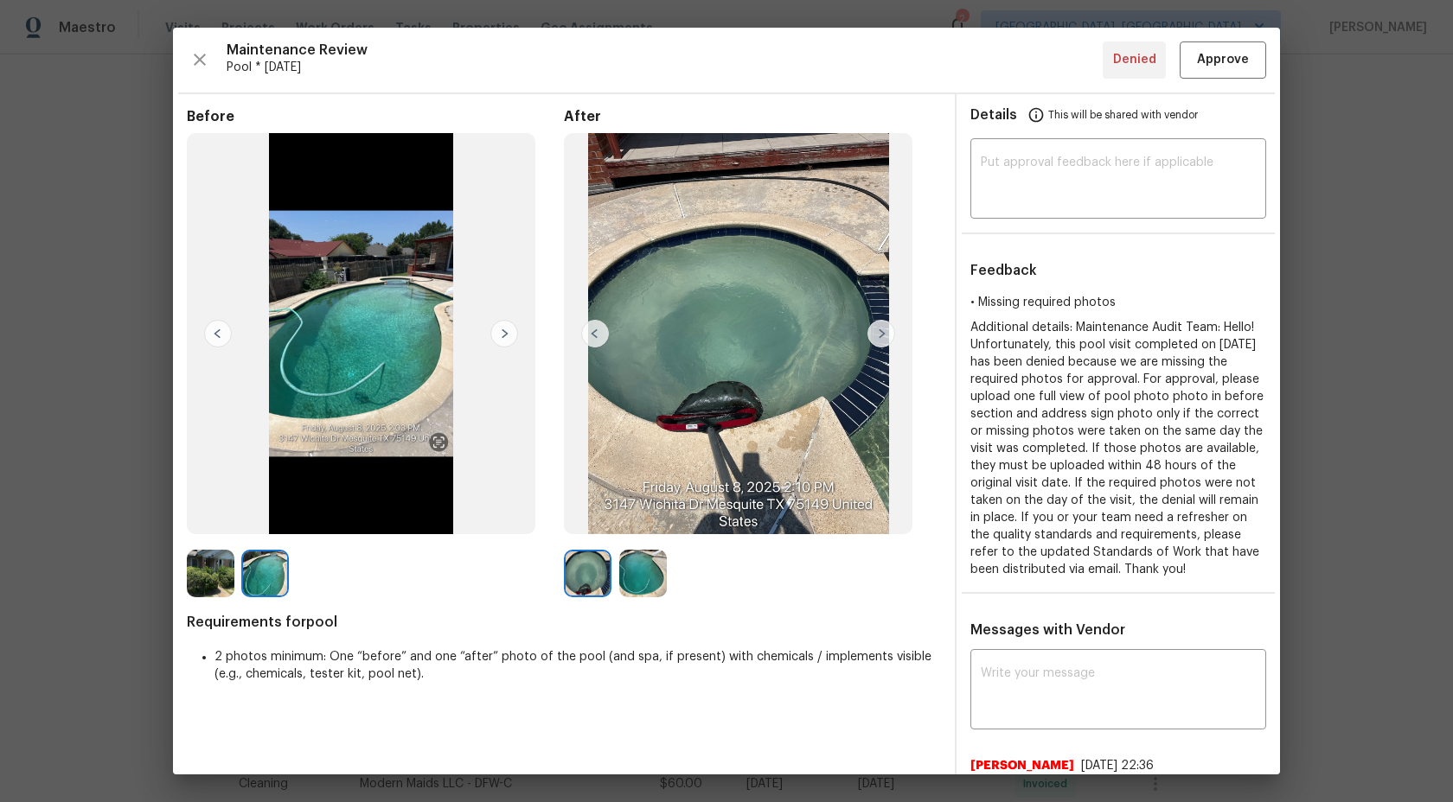
click at [259, 582] on img at bounding box center [265, 574] width 48 height 48
click at [215, 579] on img at bounding box center [211, 574] width 48 height 48
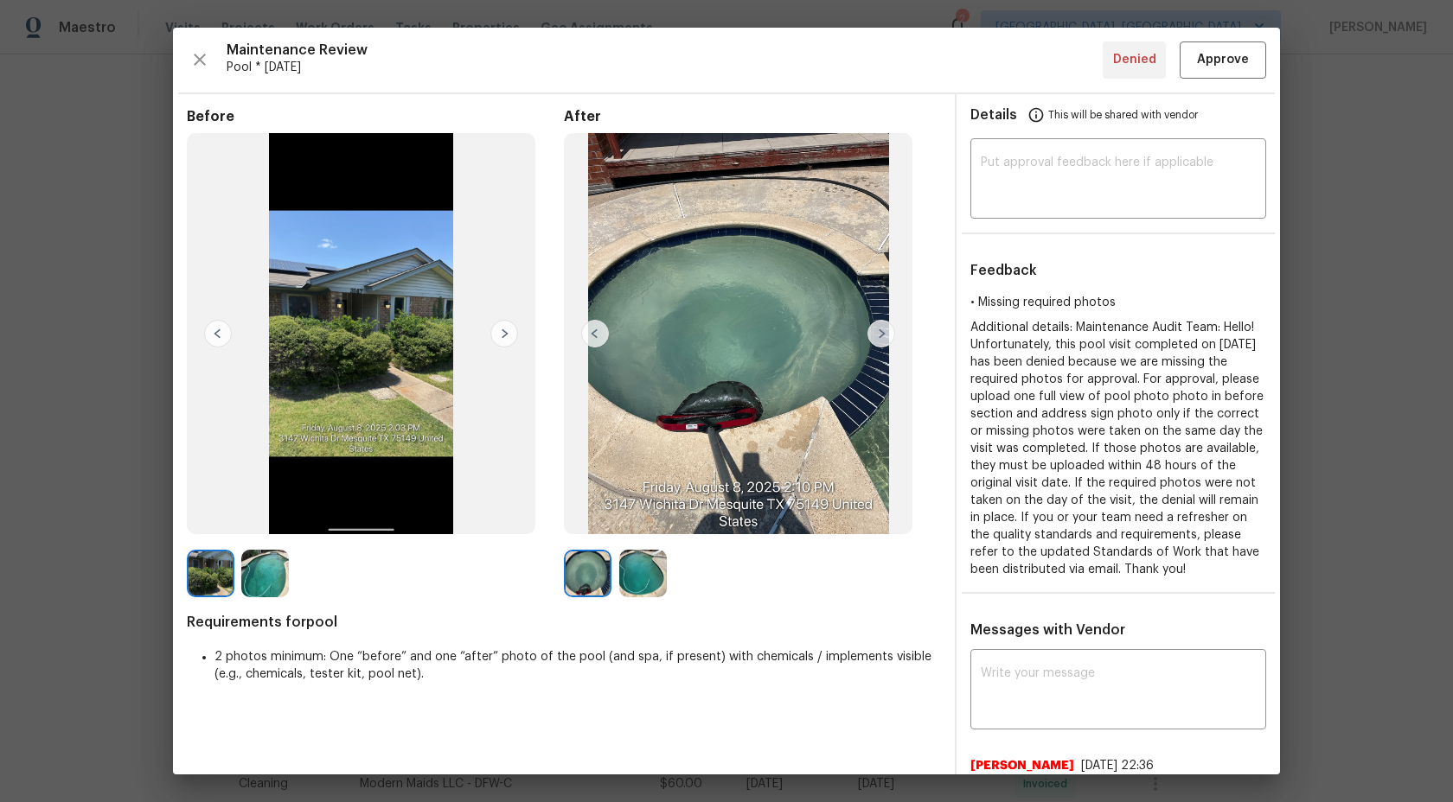
click at [268, 560] on img at bounding box center [265, 574] width 48 height 48
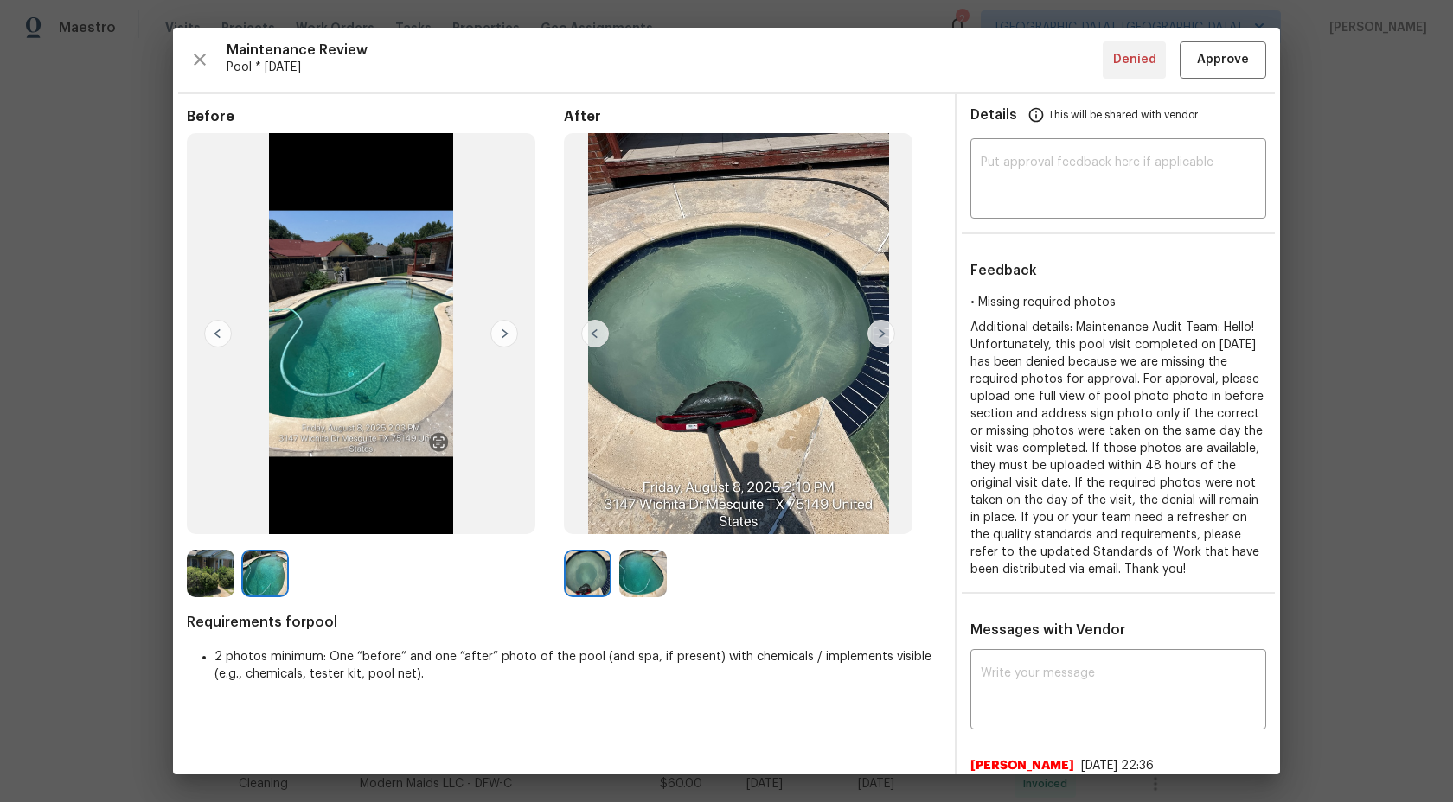
click at [201, 586] on img at bounding box center [211, 574] width 48 height 48
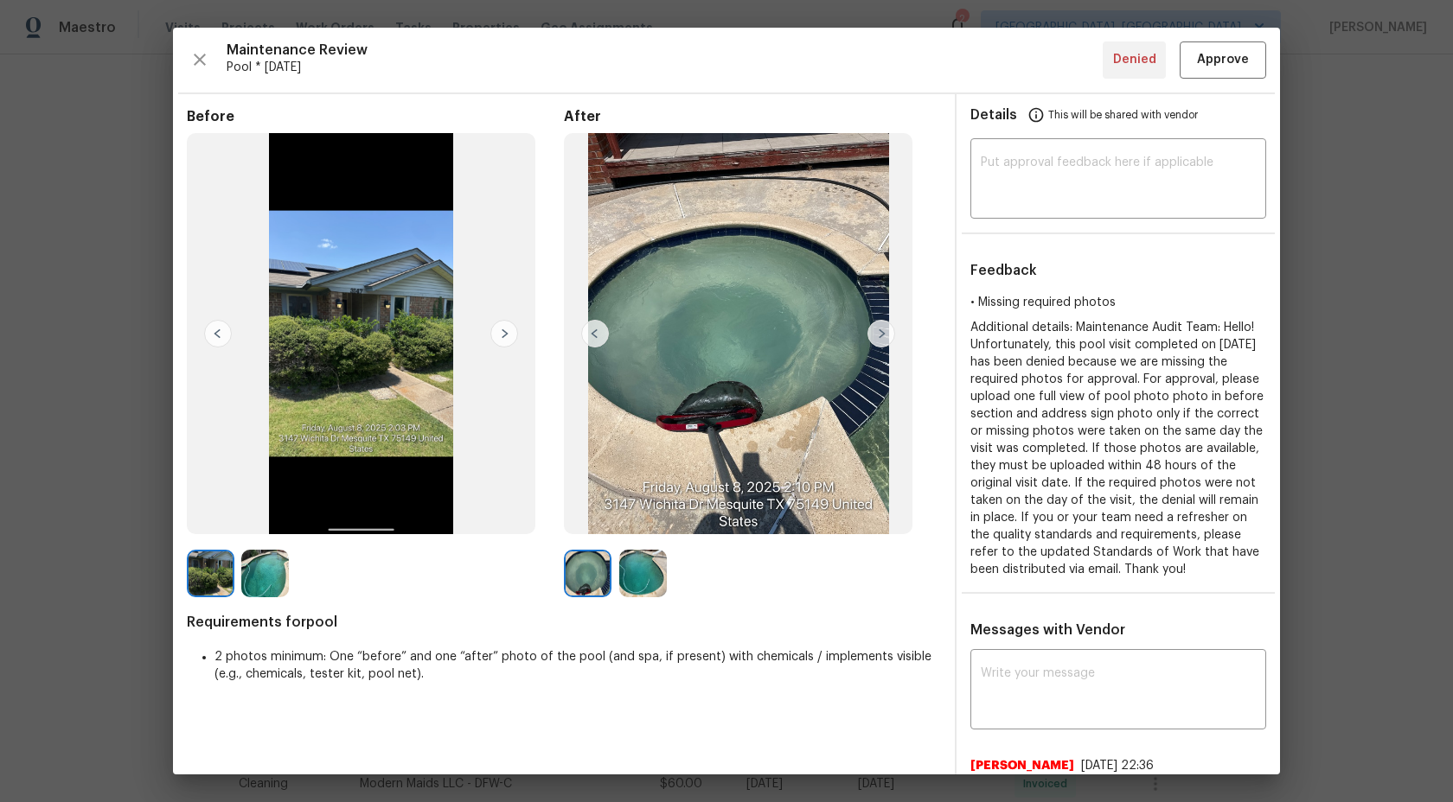
click at [219, 569] on img at bounding box center [211, 574] width 48 height 48
click at [270, 571] on img at bounding box center [265, 574] width 48 height 48
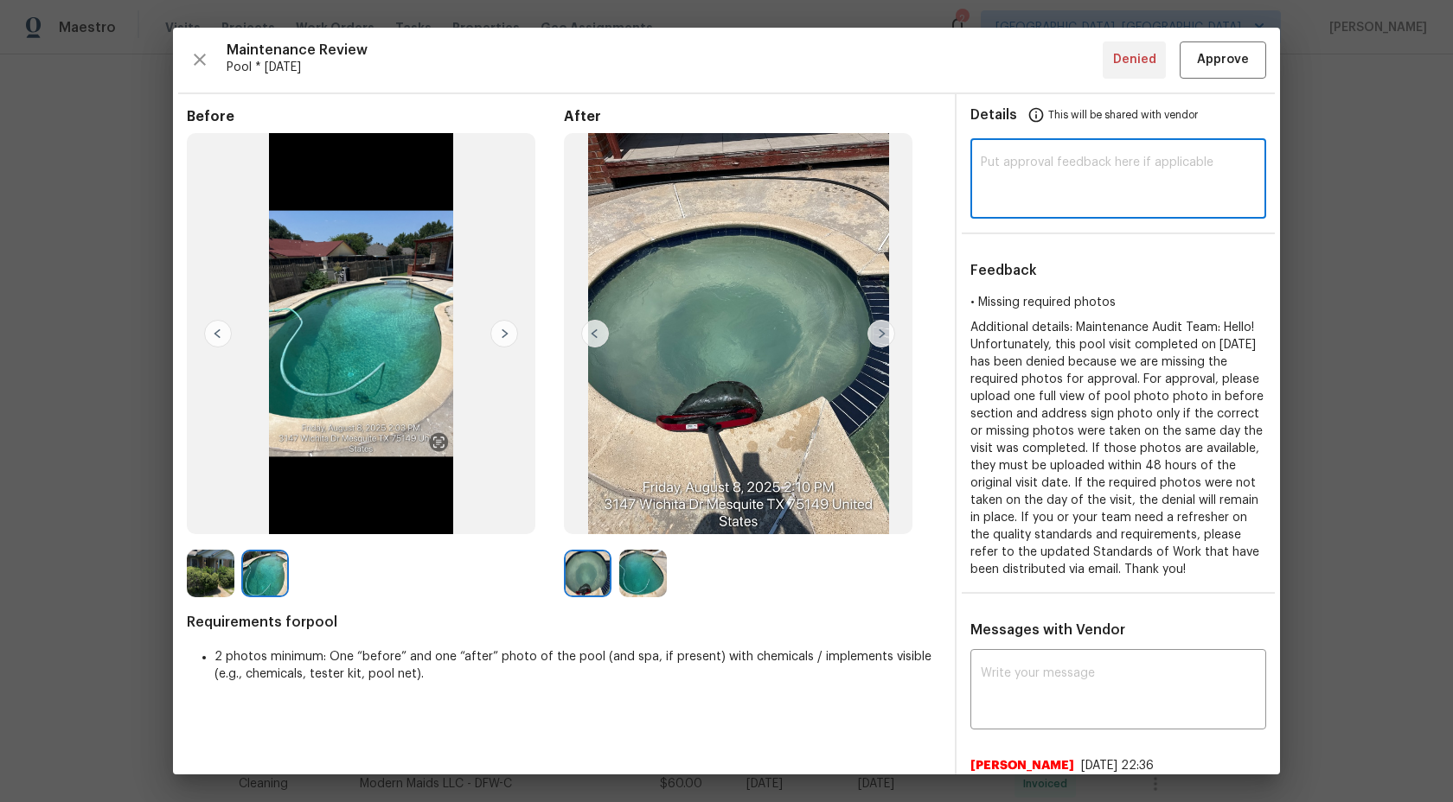
click at [1018, 181] on textarea at bounding box center [1117, 180] width 275 height 48
click at [1076, 159] on textarea at bounding box center [1117, 180] width 275 height 48
paste textarea "Maintenance Audit Team: Hi Team This visit has been approved after further audi…"
type textarea "Maintenance Audit Team: Hi Team This visit has been approved after further audi…"
click at [1221, 62] on span "Approve" at bounding box center [1223, 60] width 52 height 22
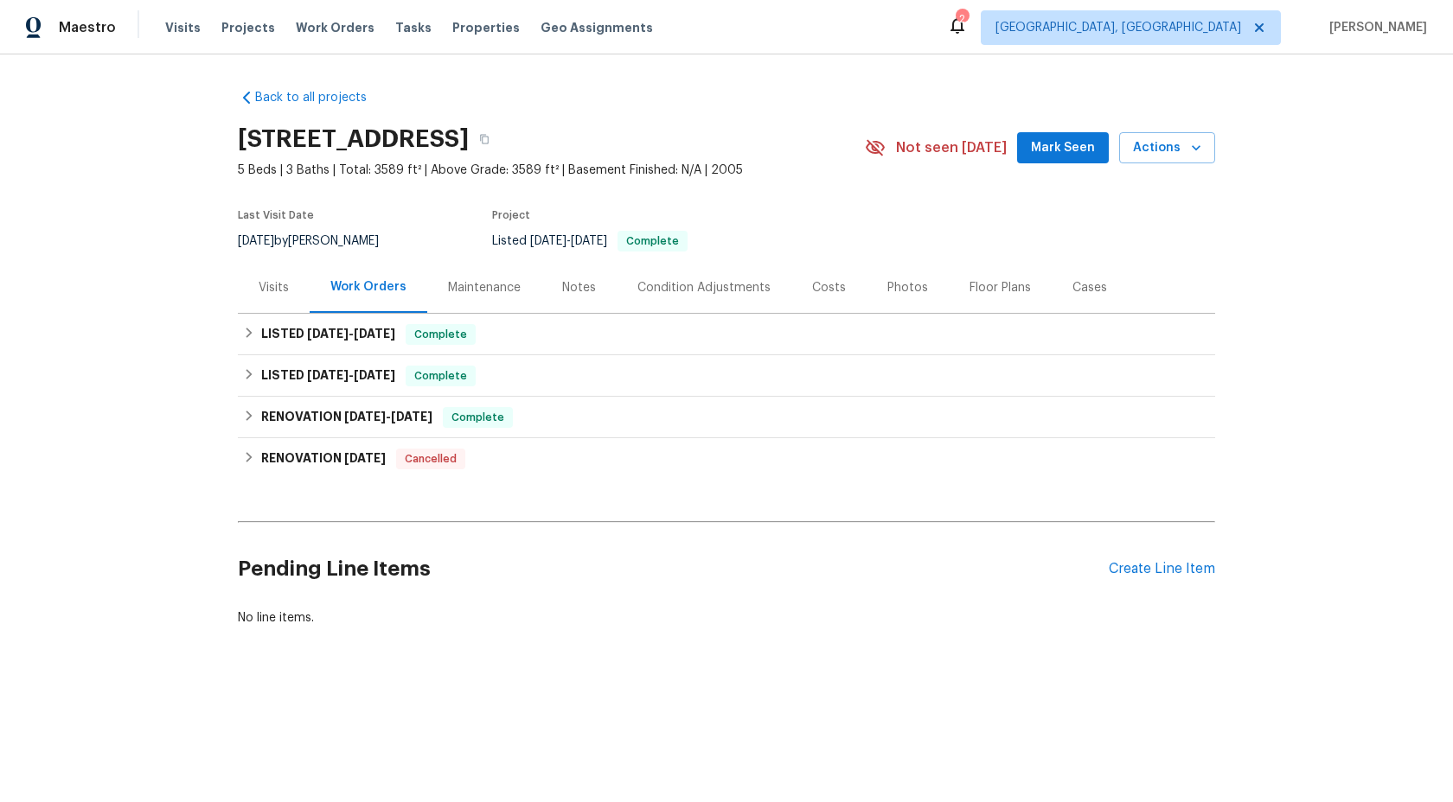
click at [478, 284] on div "Maintenance" at bounding box center [484, 287] width 73 height 17
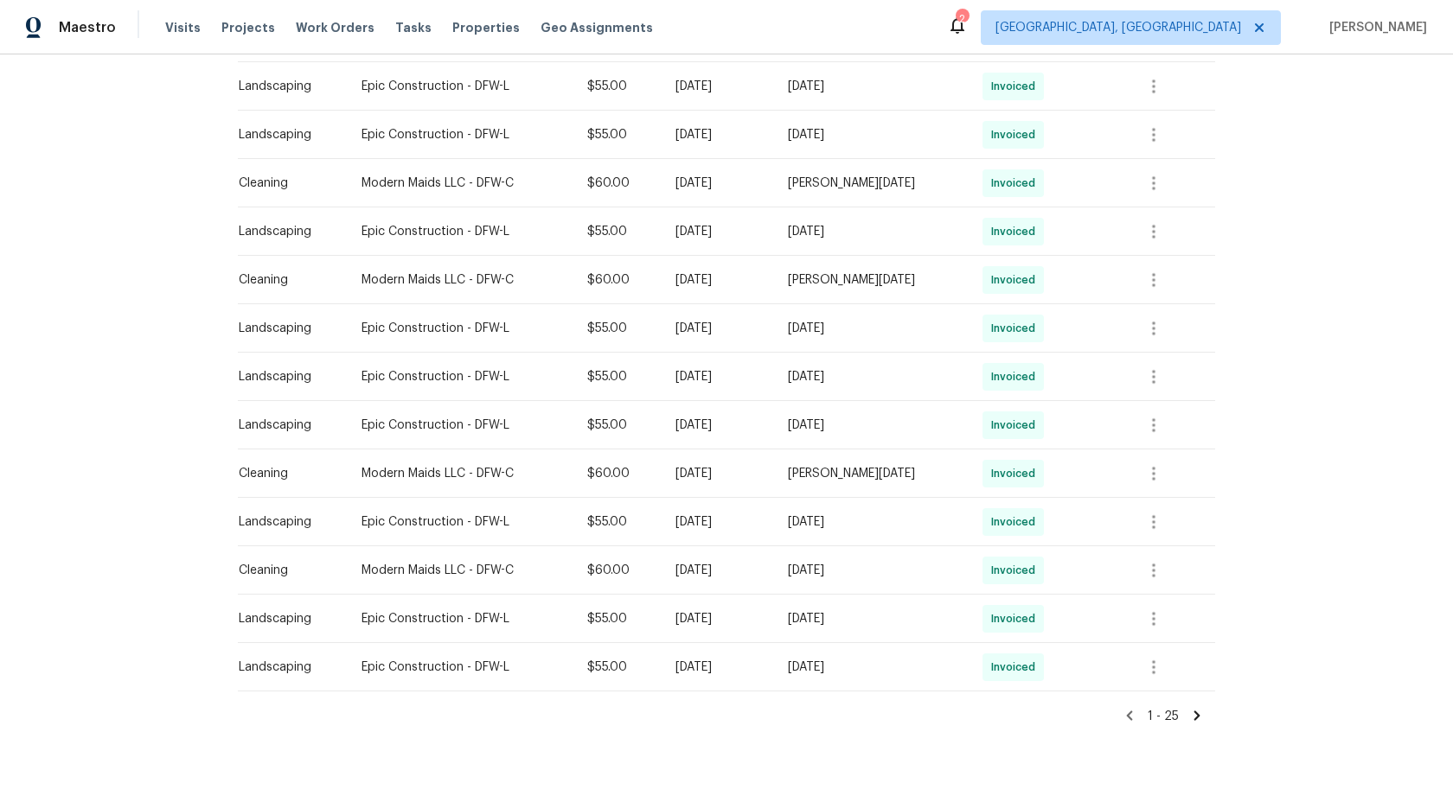
scroll to position [923, 0]
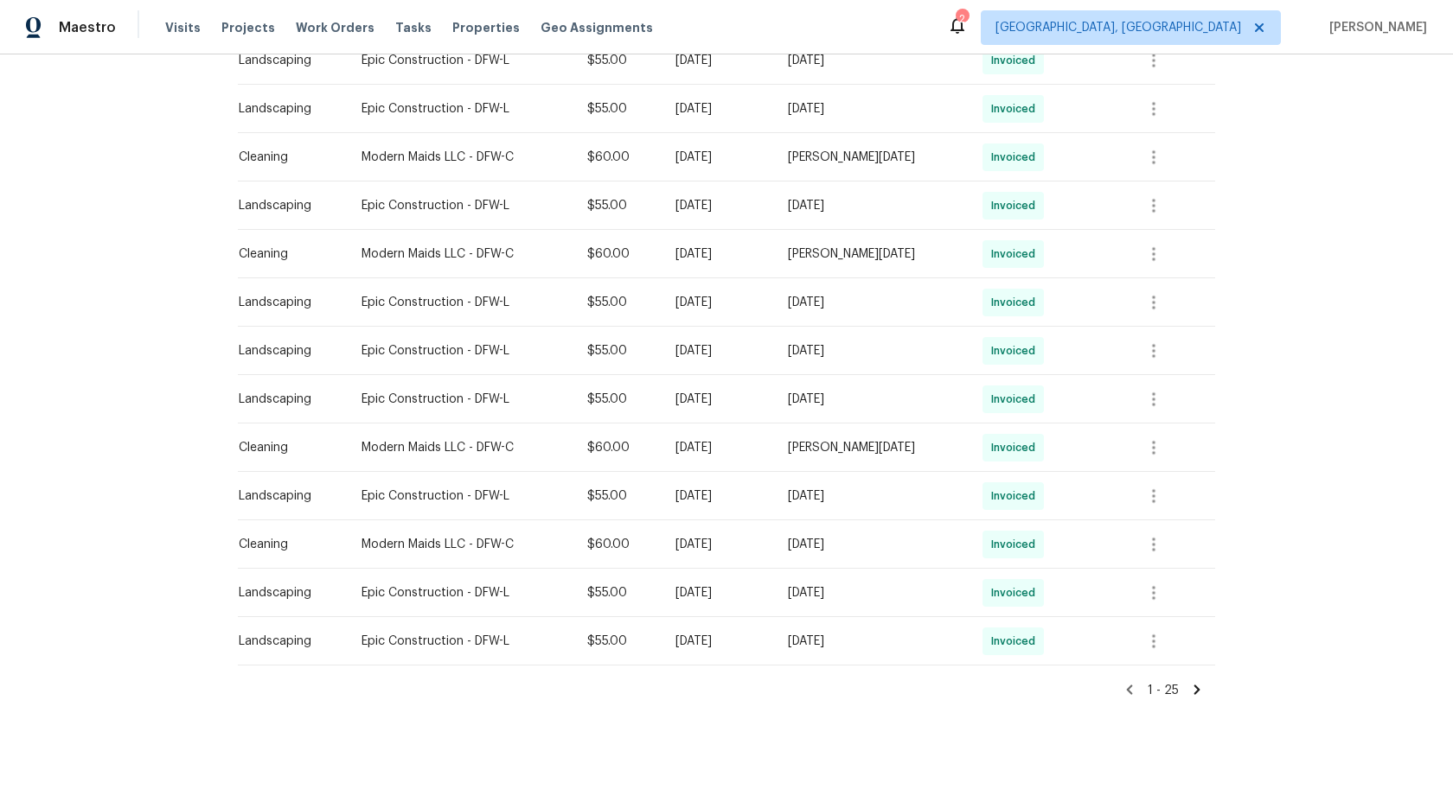
click at [1196, 682] on icon at bounding box center [1197, 690] width 16 height 16
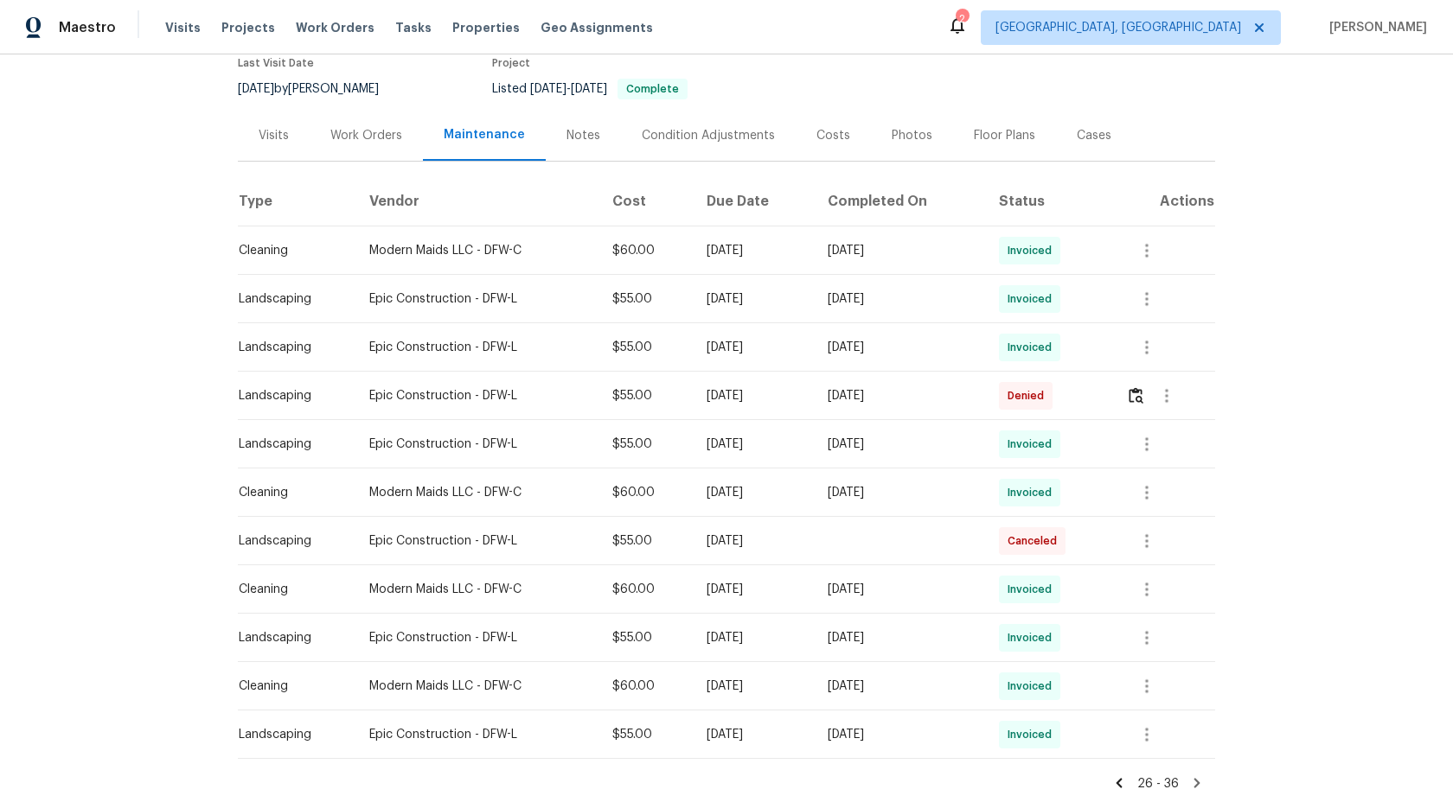
scroll to position [246, 0]
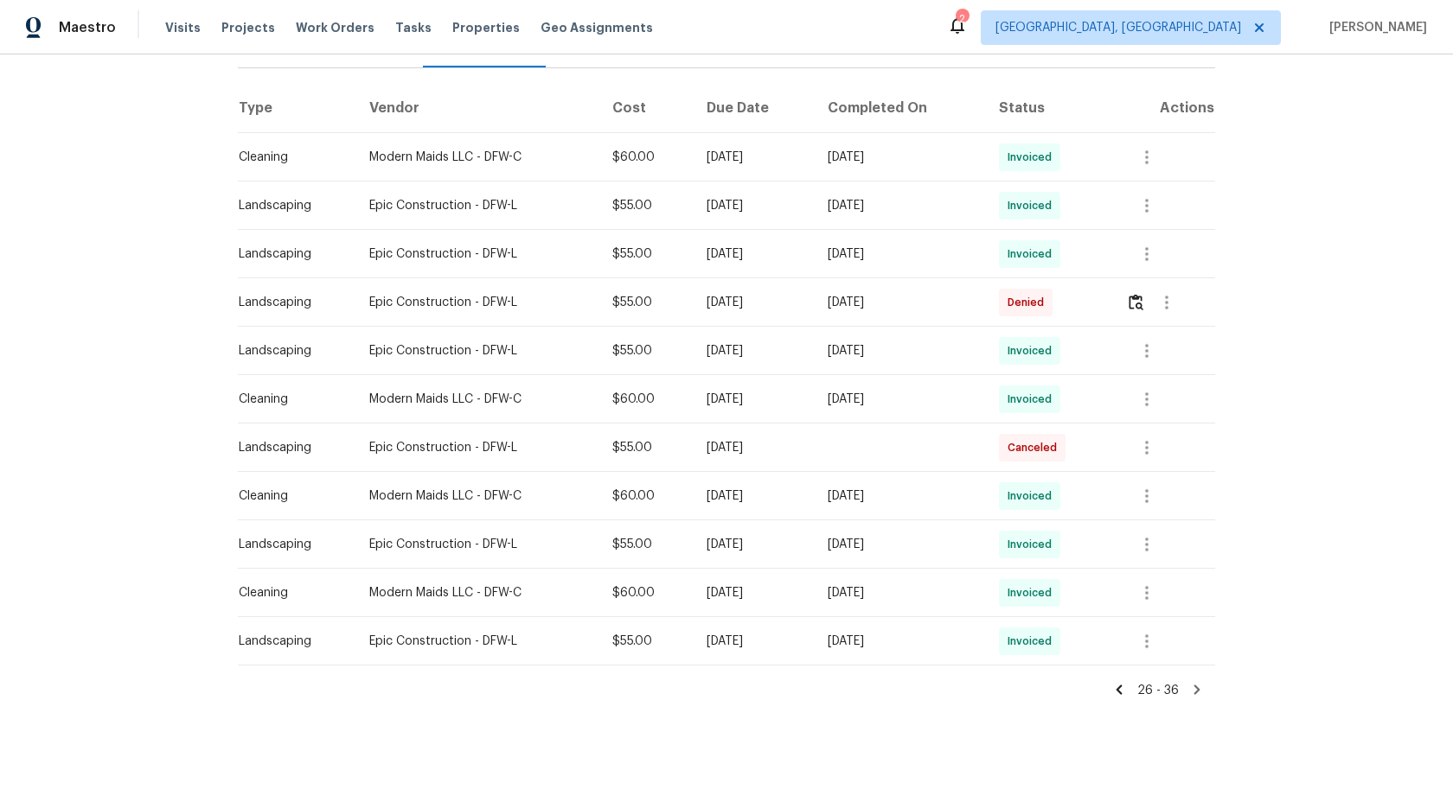
click at [1194, 694] on icon at bounding box center [1197, 690] width 6 height 10
click at [1194, 687] on icon at bounding box center [1197, 690] width 6 height 10
click at [1195, 687] on icon at bounding box center [1197, 690] width 6 height 10
click at [1121, 692] on icon at bounding box center [1119, 690] width 6 height 10
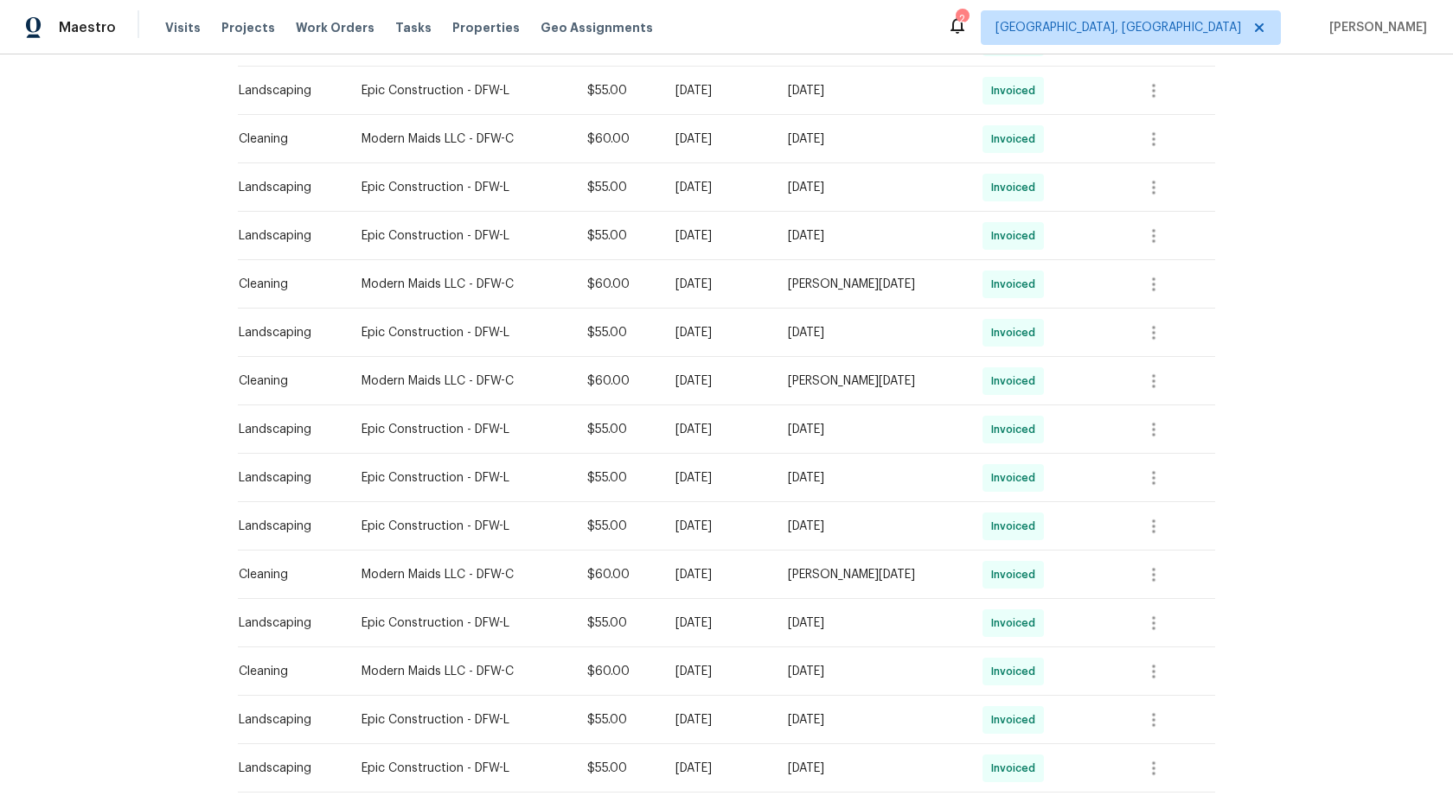
scroll to position [859, 0]
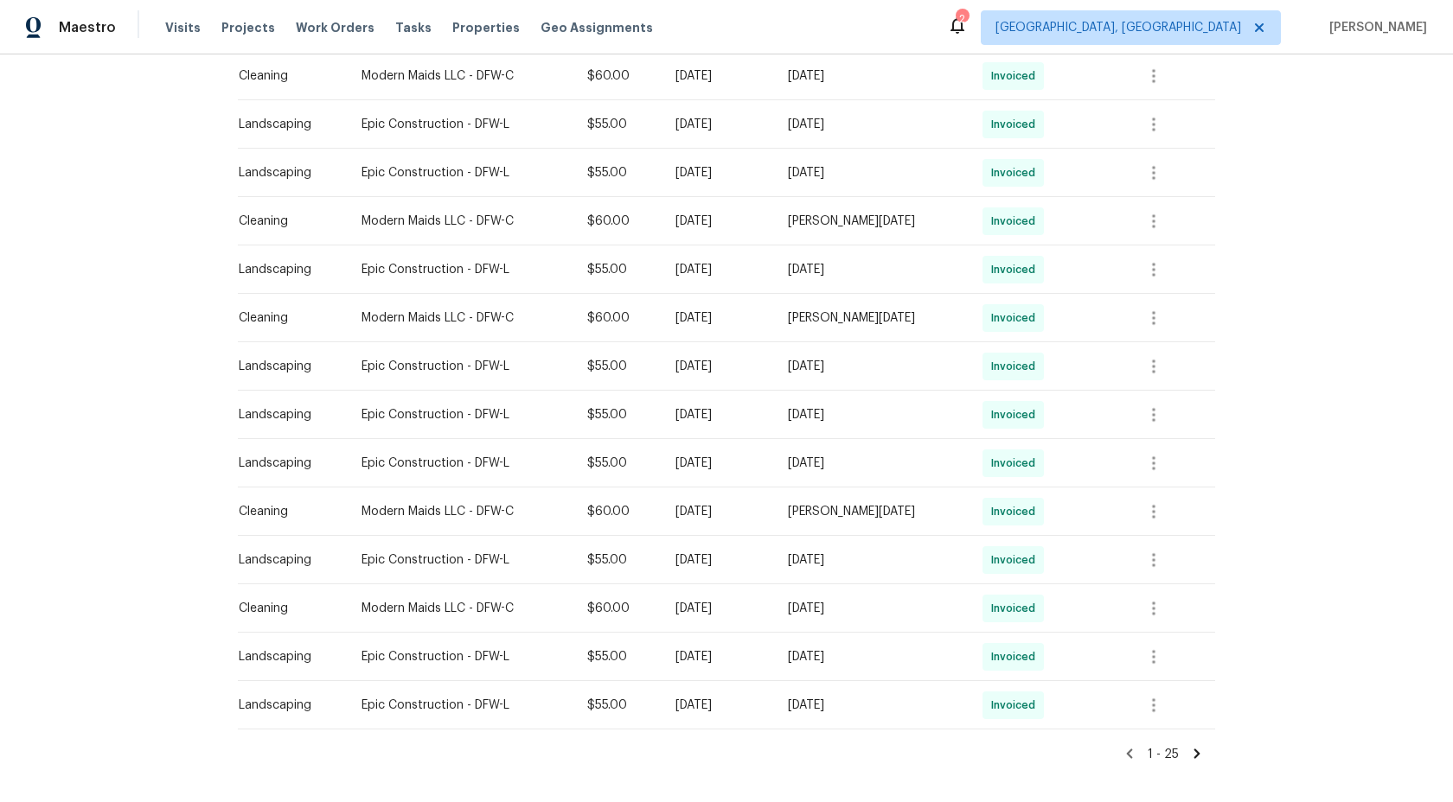
click at [1197, 750] on icon at bounding box center [1197, 754] width 16 height 16
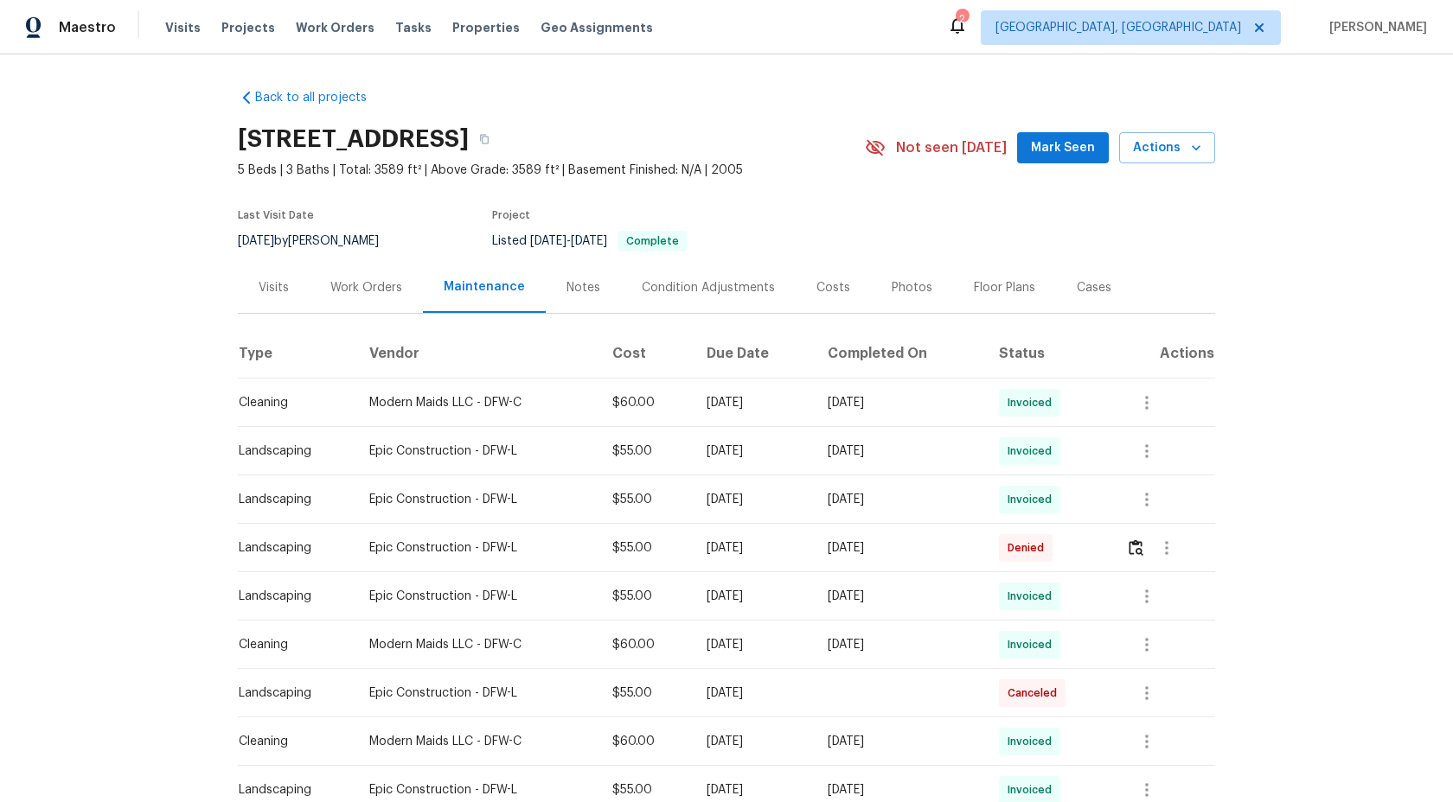
scroll to position [246, 0]
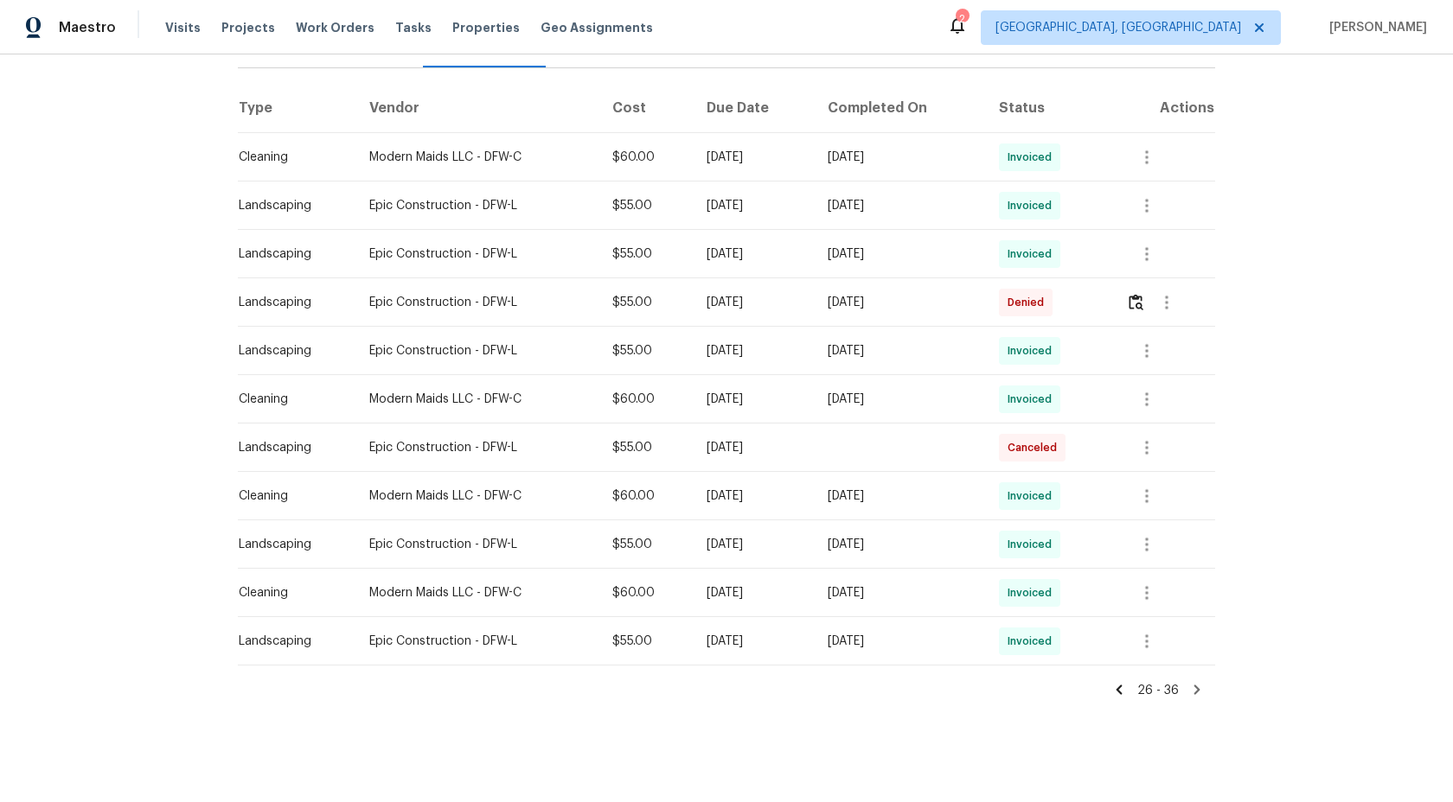
click at [1193, 688] on icon at bounding box center [1197, 690] width 16 height 16
click at [1197, 688] on icon at bounding box center [1197, 690] width 6 height 10
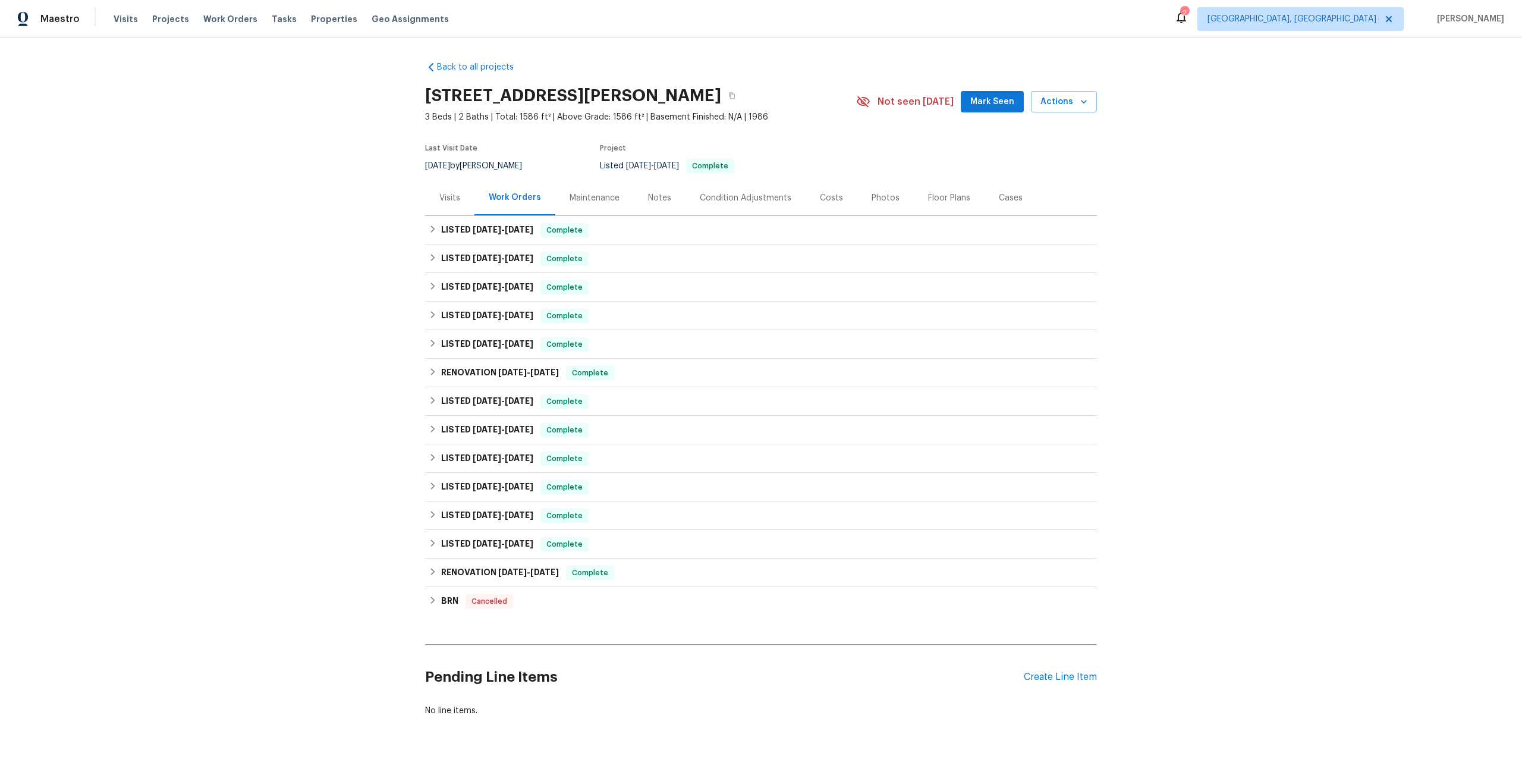
click at [594, 197] on div "Maintenance" at bounding box center [594, 197] width 50 height 12
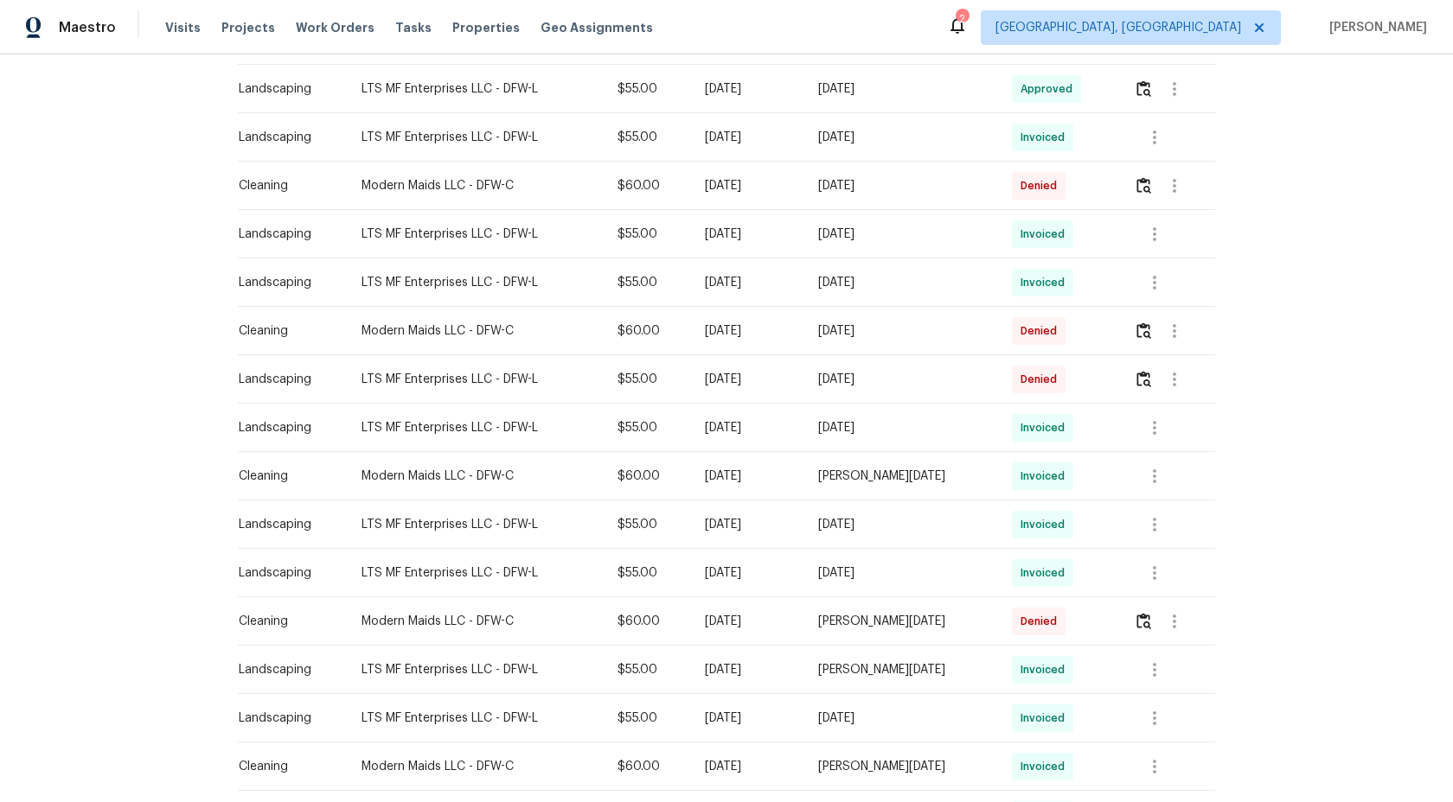
scroll to position [923, 0]
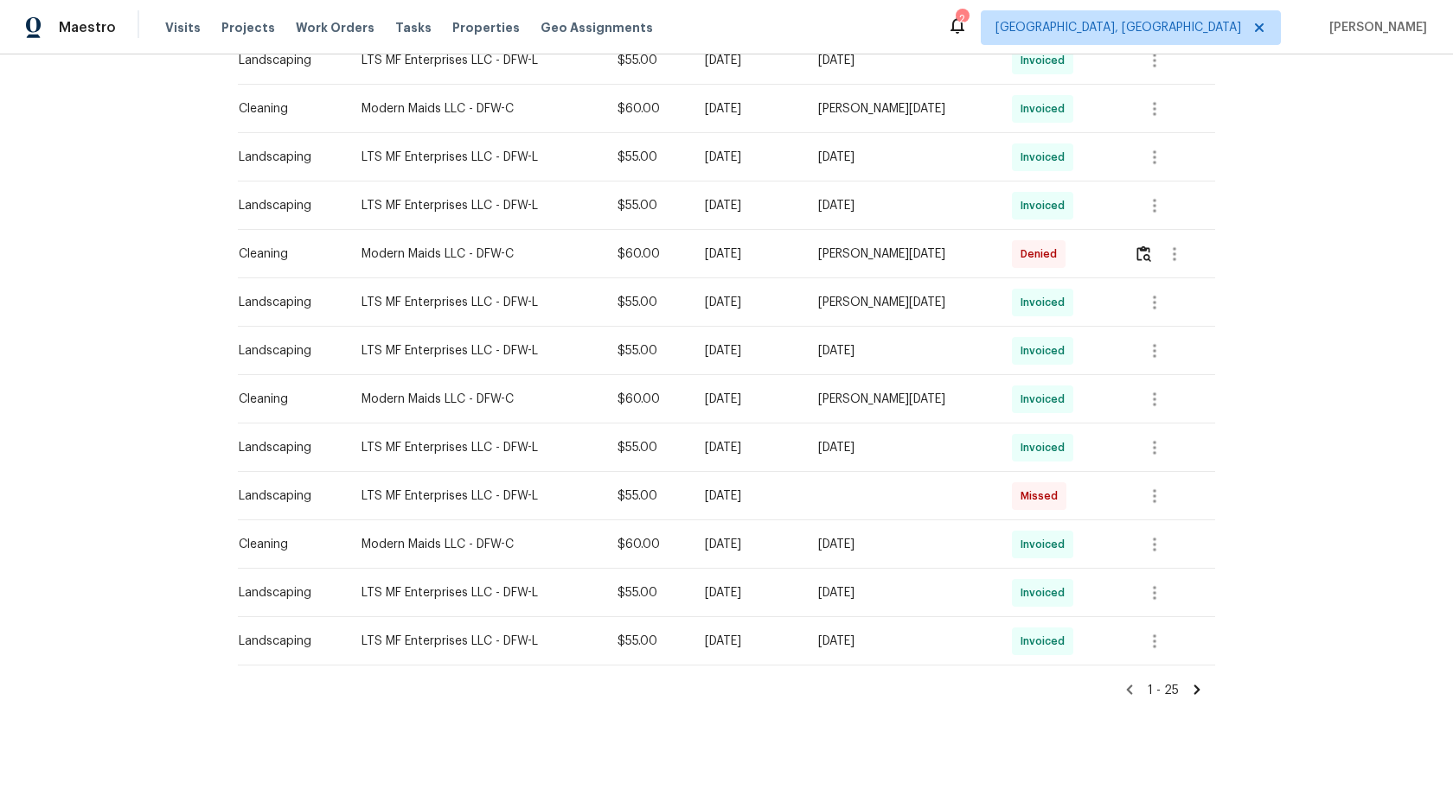
click at [1196, 690] on icon at bounding box center [1197, 690] width 6 height 10
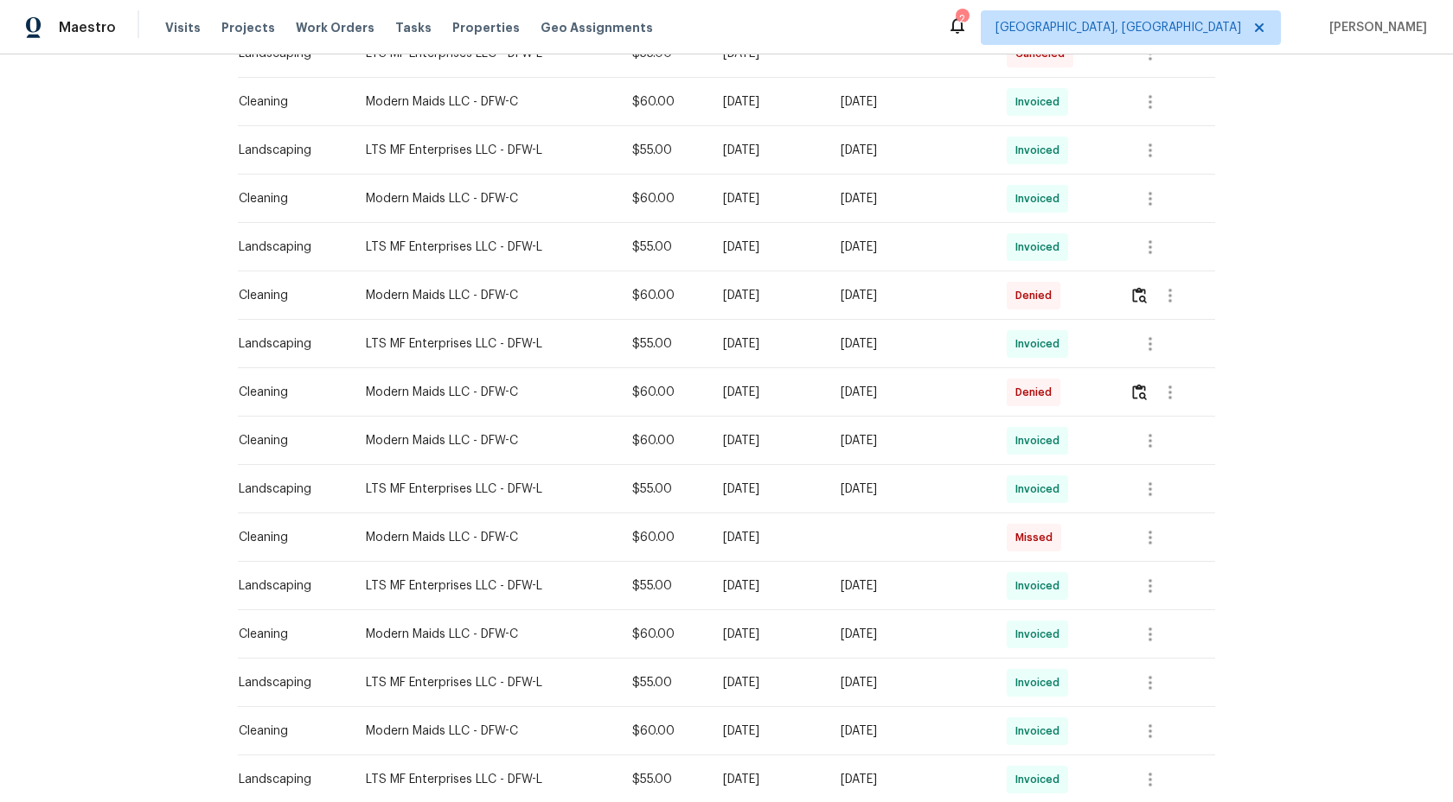
scroll to position [690, 0]
click at [1146, 392] on img "button" at bounding box center [1139, 390] width 15 height 16
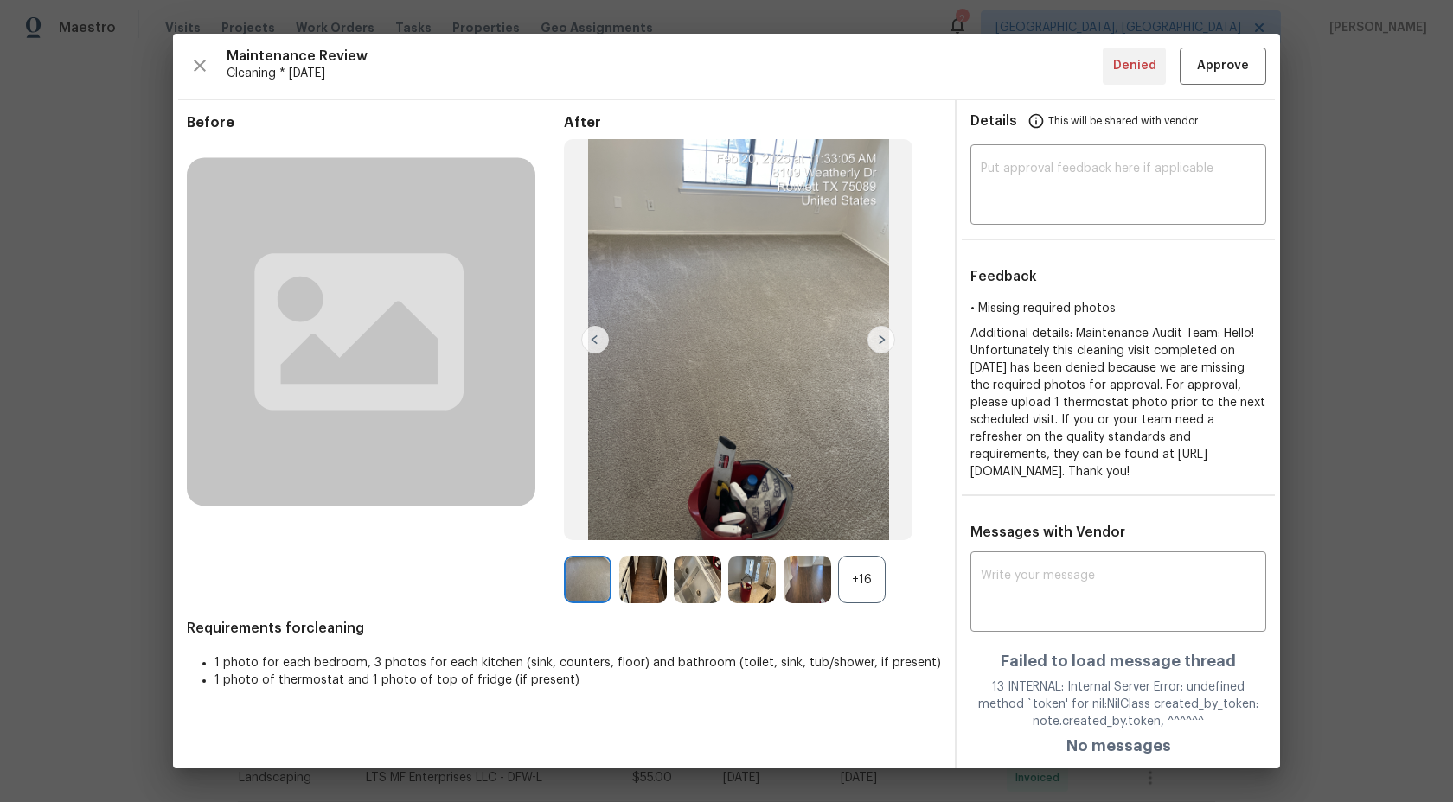
scroll to position [4, 0]
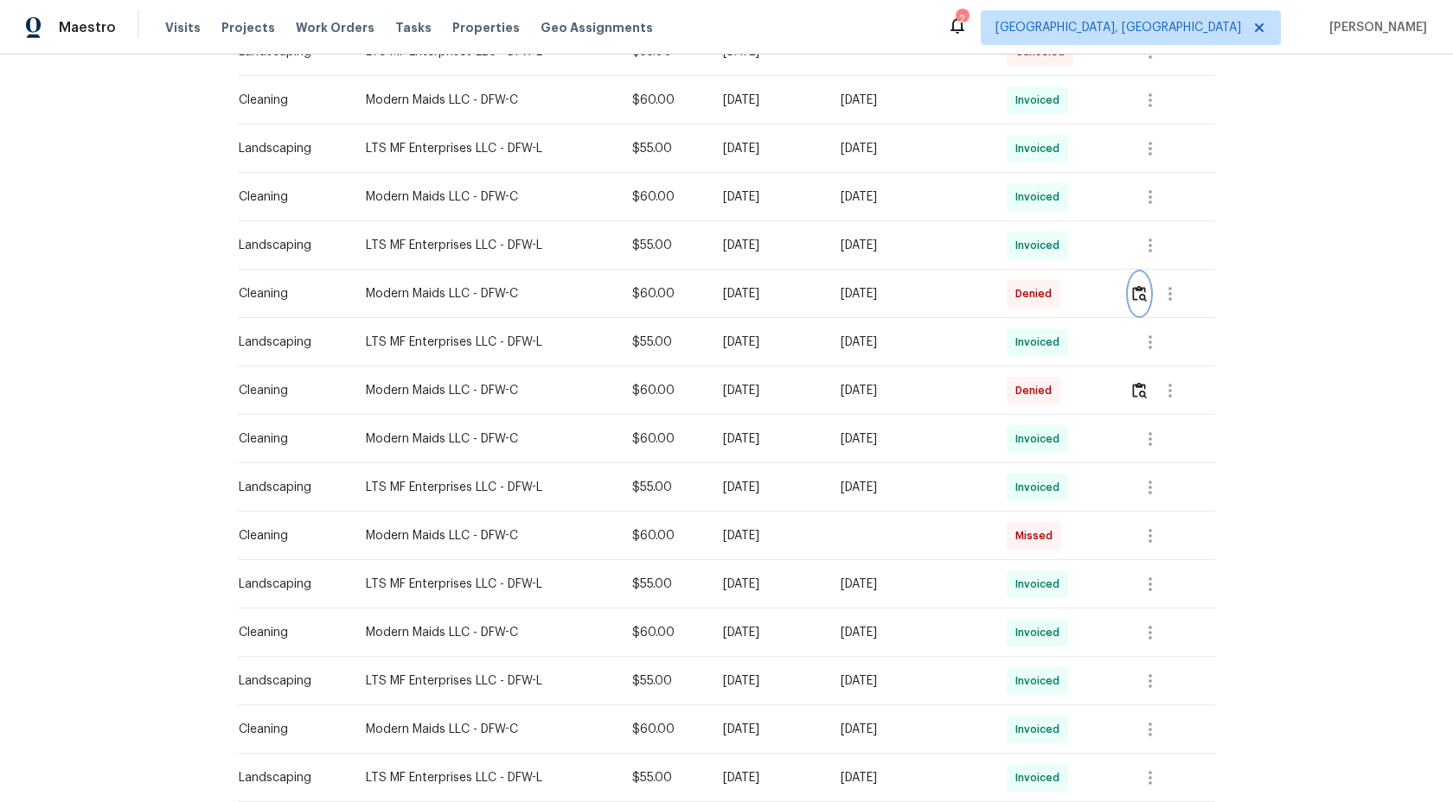
click at [1146, 289] on img "button" at bounding box center [1139, 293] width 15 height 16
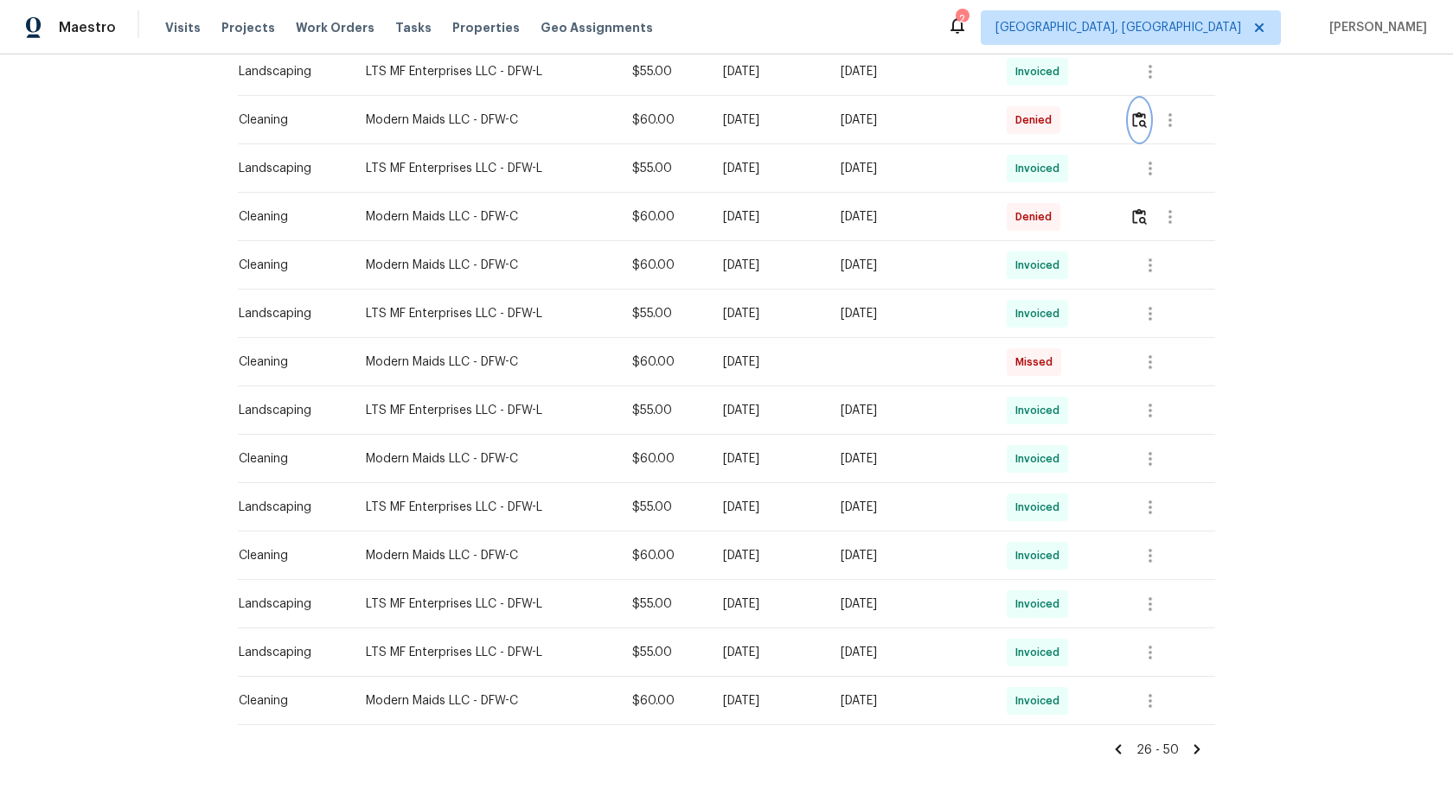
scroll to position [923, 0]
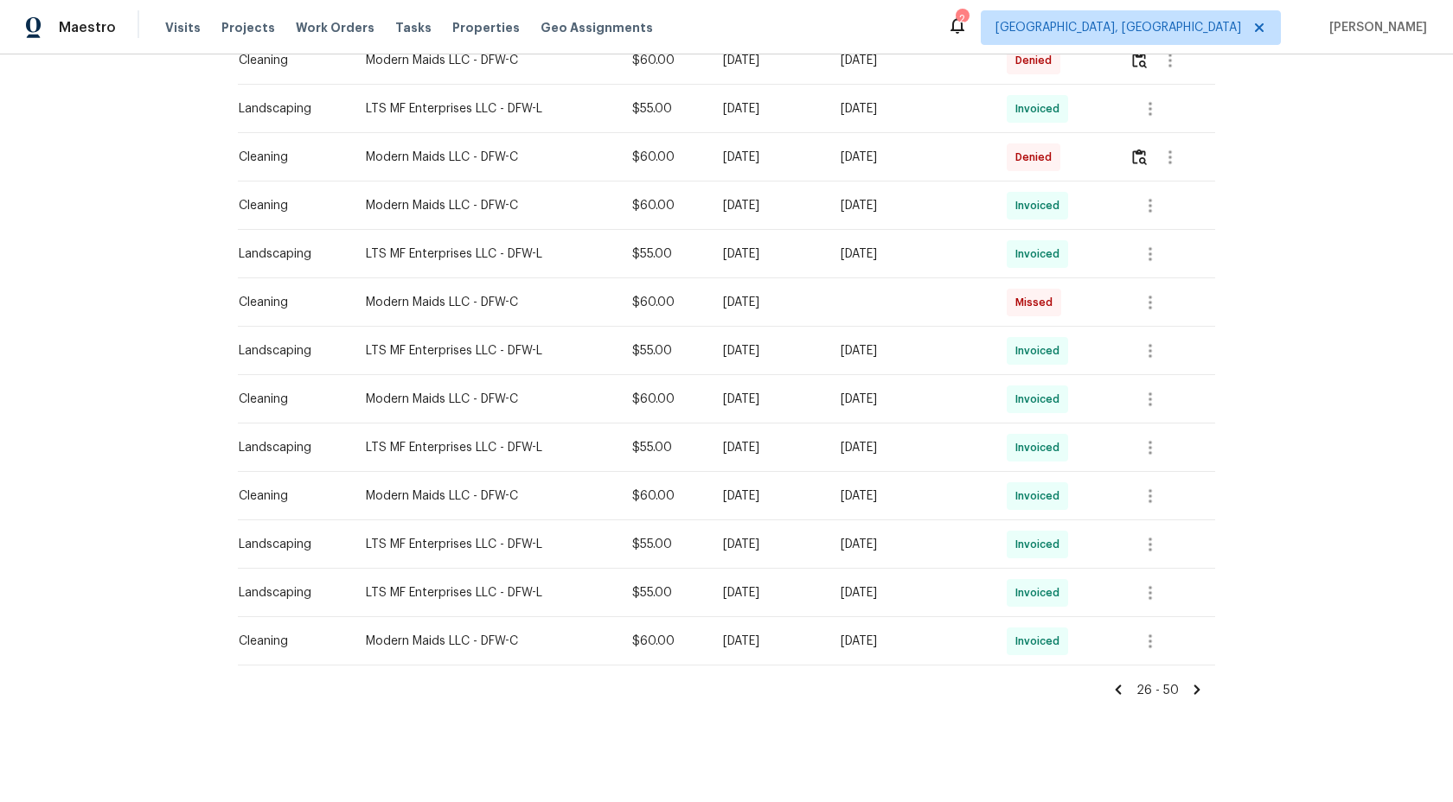
click at [1124, 692] on icon at bounding box center [1118, 690] width 16 height 16
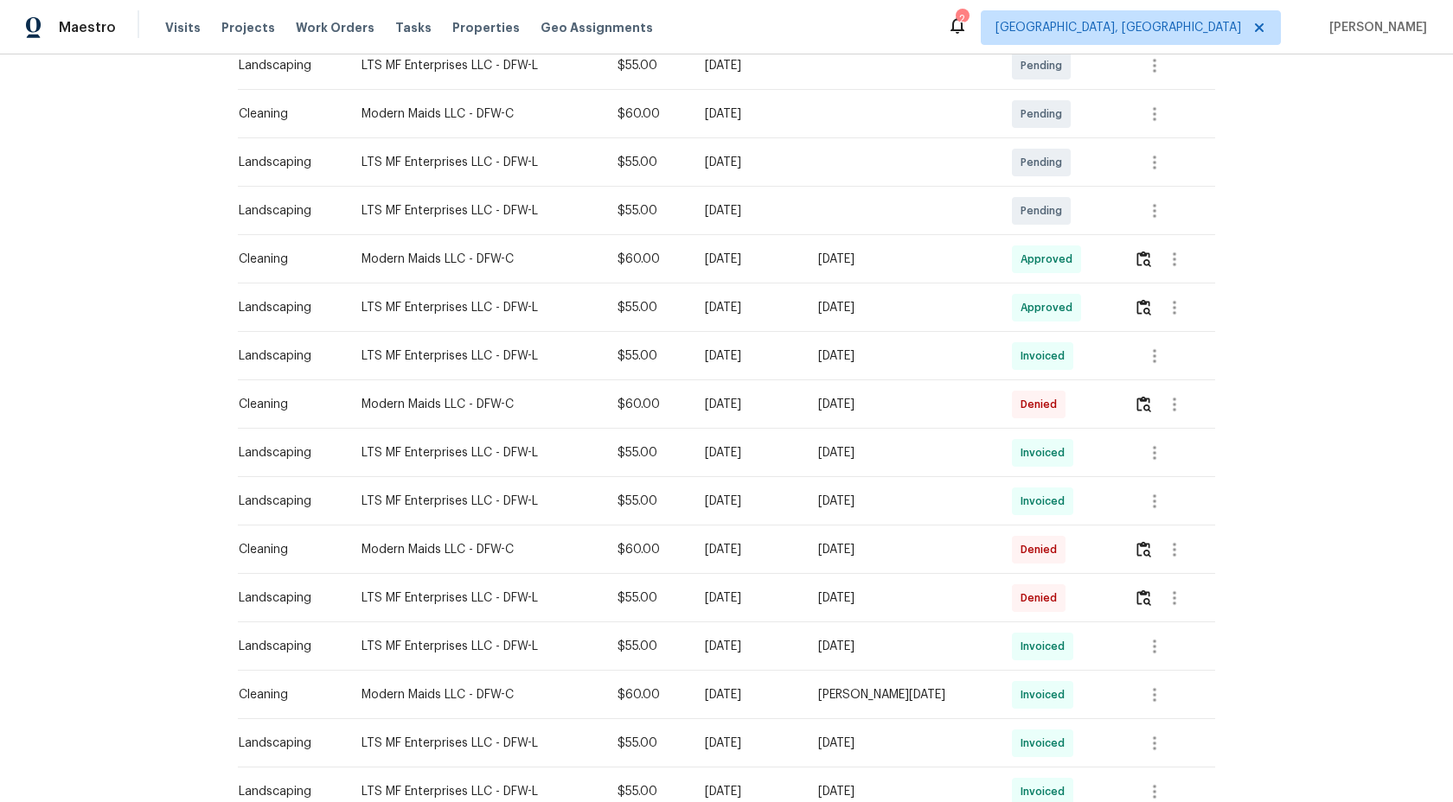
scroll to position [359, 0]
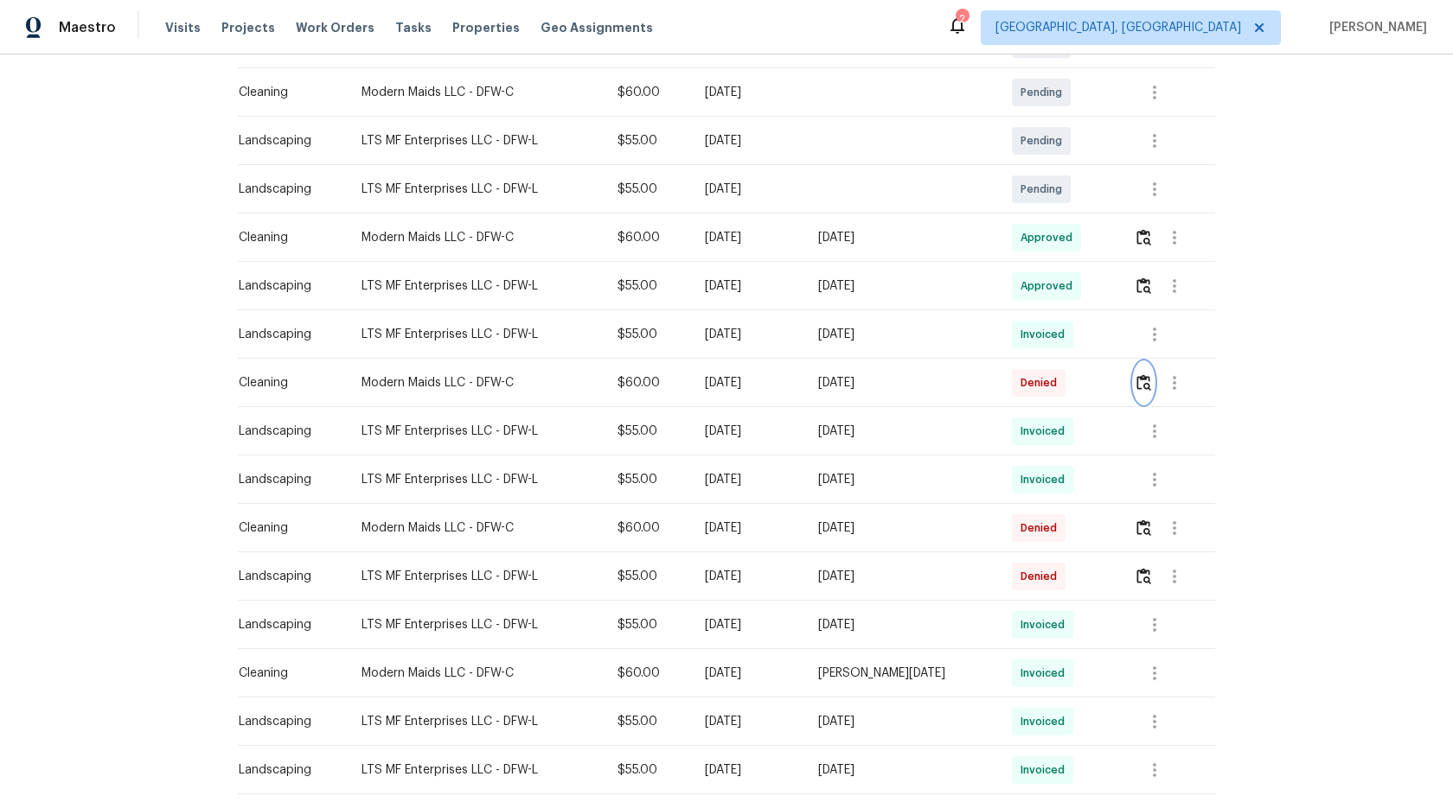
click at [1146, 385] on img "button" at bounding box center [1143, 382] width 15 height 16
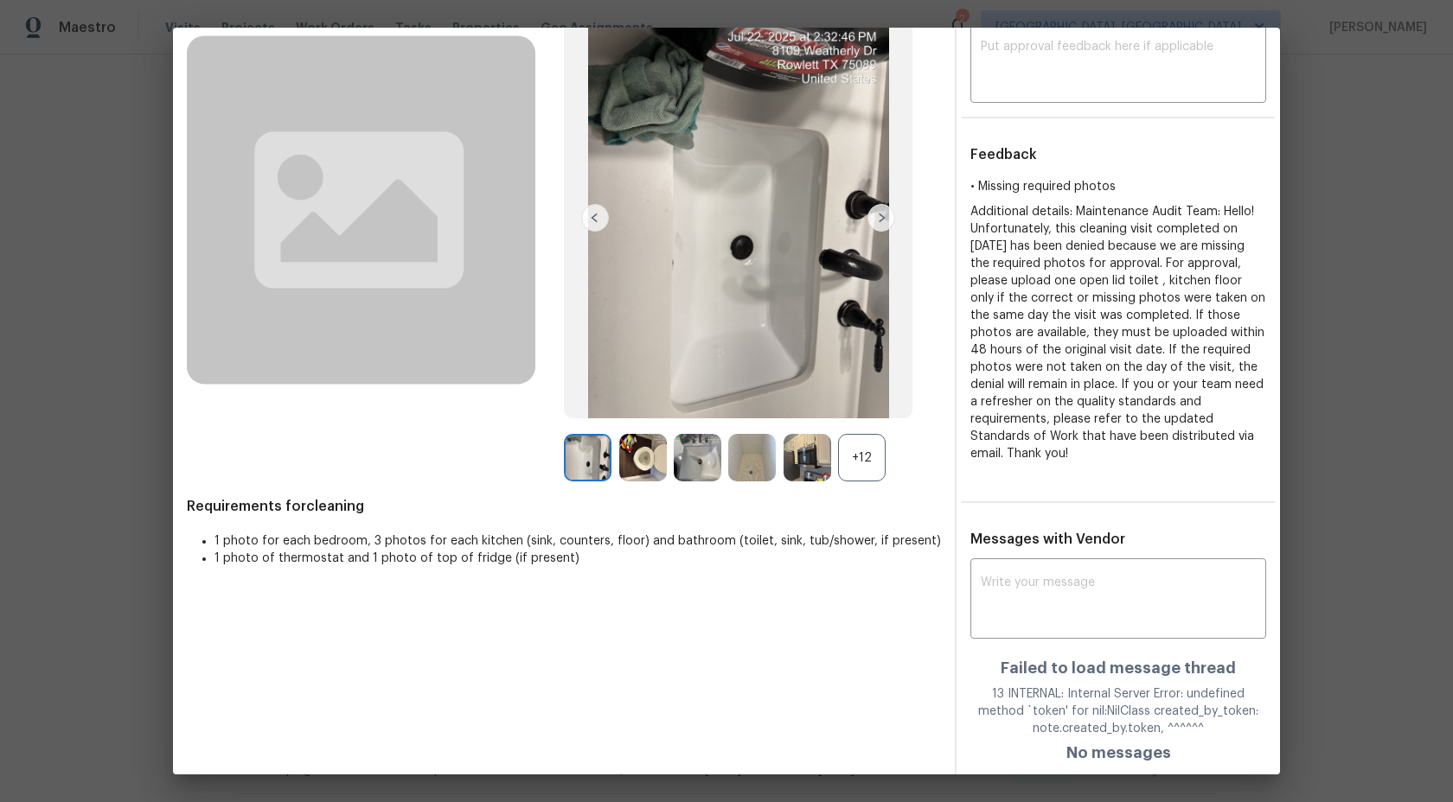
scroll to position [0, 0]
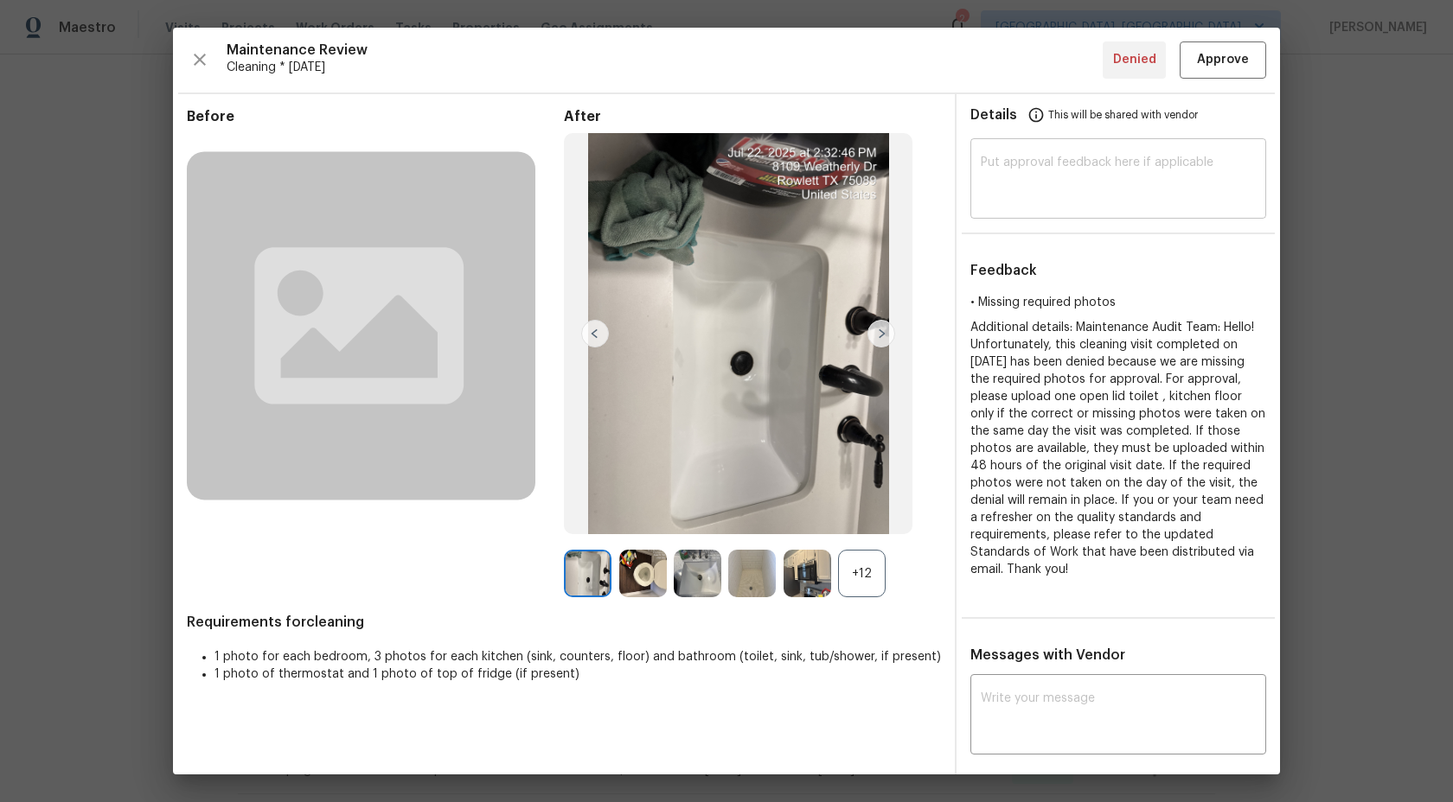
click at [1051, 157] on textarea at bounding box center [1117, 180] width 275 height 48
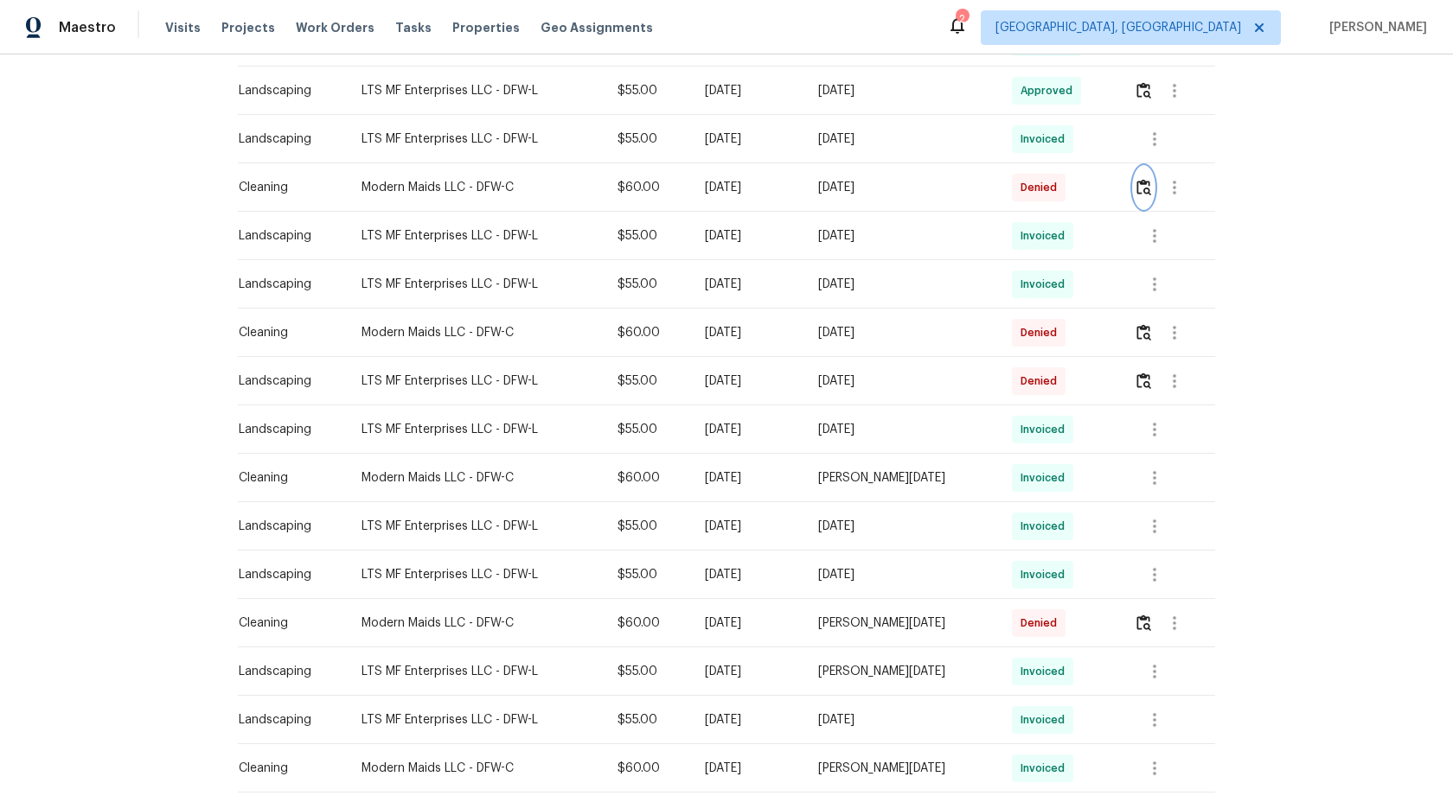
scroll to position [557, 0]
click at [1145, 329] on img "button" at bounding box center [1143, 330] width 15 height 16
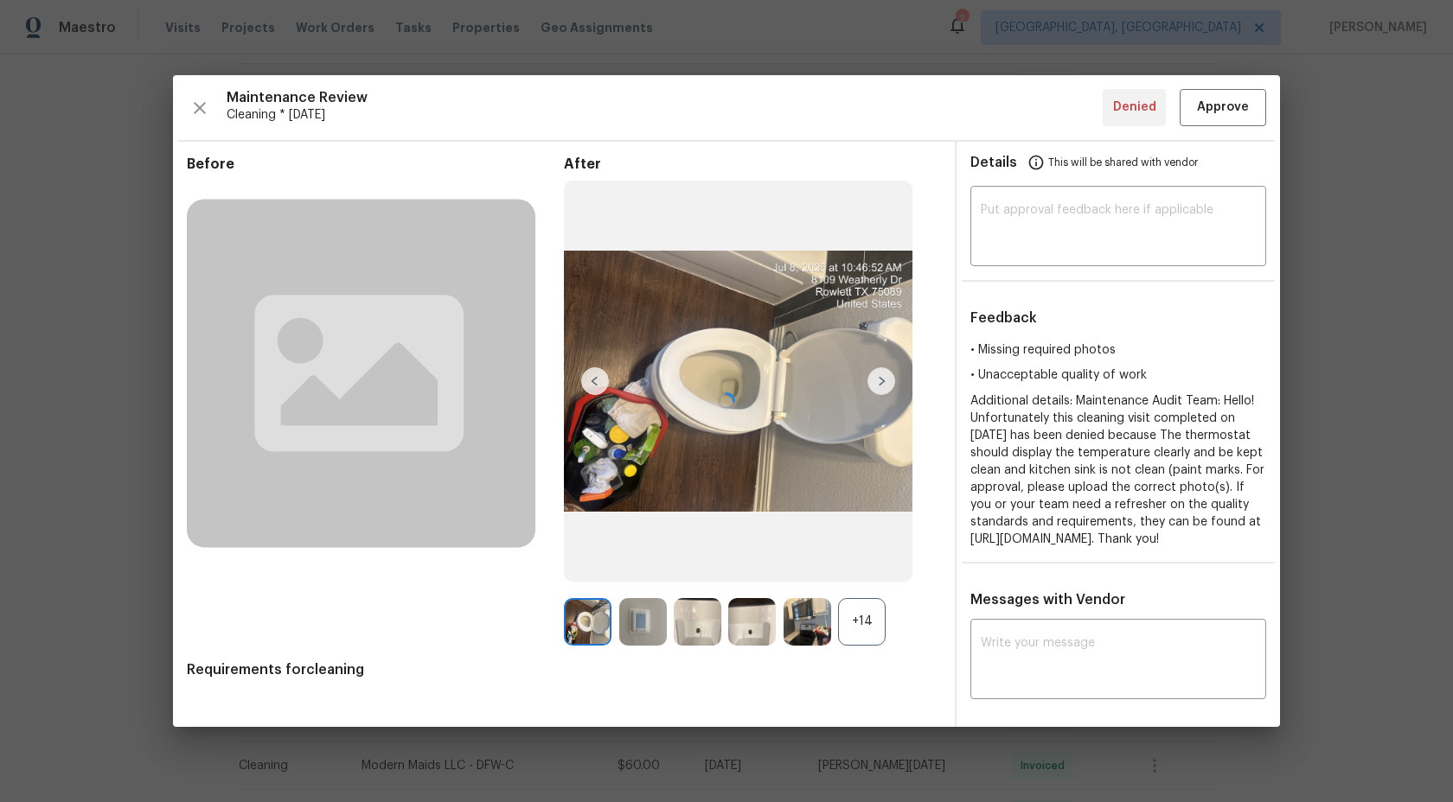
click at [1037, 224] on div at bounding box center [726, 400] width 1107 height 651
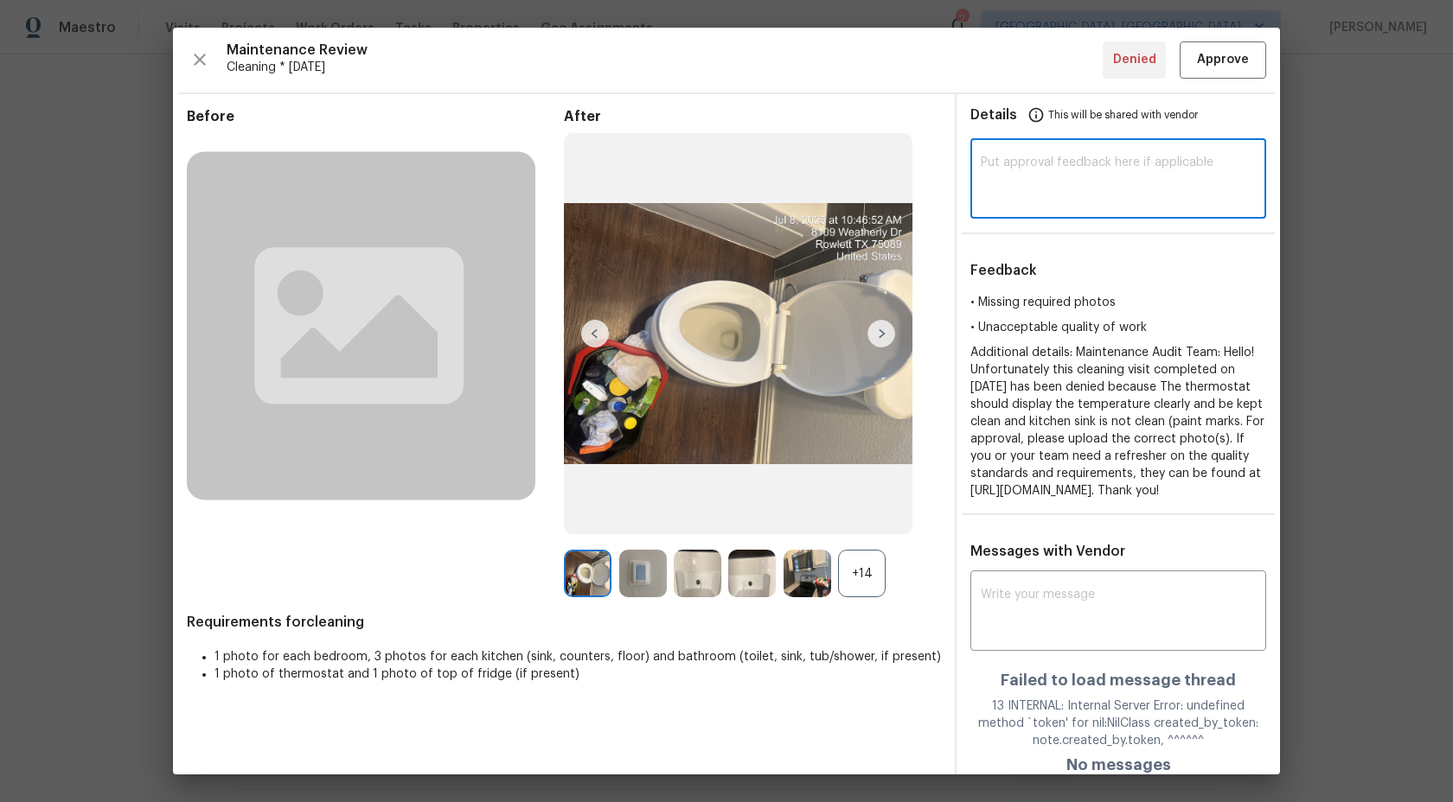
click at [1046, 158] on textarea at bounding box center [1117, 180] width 275 height 48
click at [1121, 182] on textarea at bounding box center [1117, 180] width 275 height 48
paste textarea "Maintenance Audit Team: Hi Team This visit has been approved after further audi…"
type textarea "Maintenance Audit Team: Hi Team This visit has been approved after further audi…"
click at [1236, 54] on span "Approve" at bounding box center [1223, 60] width 52 height 22
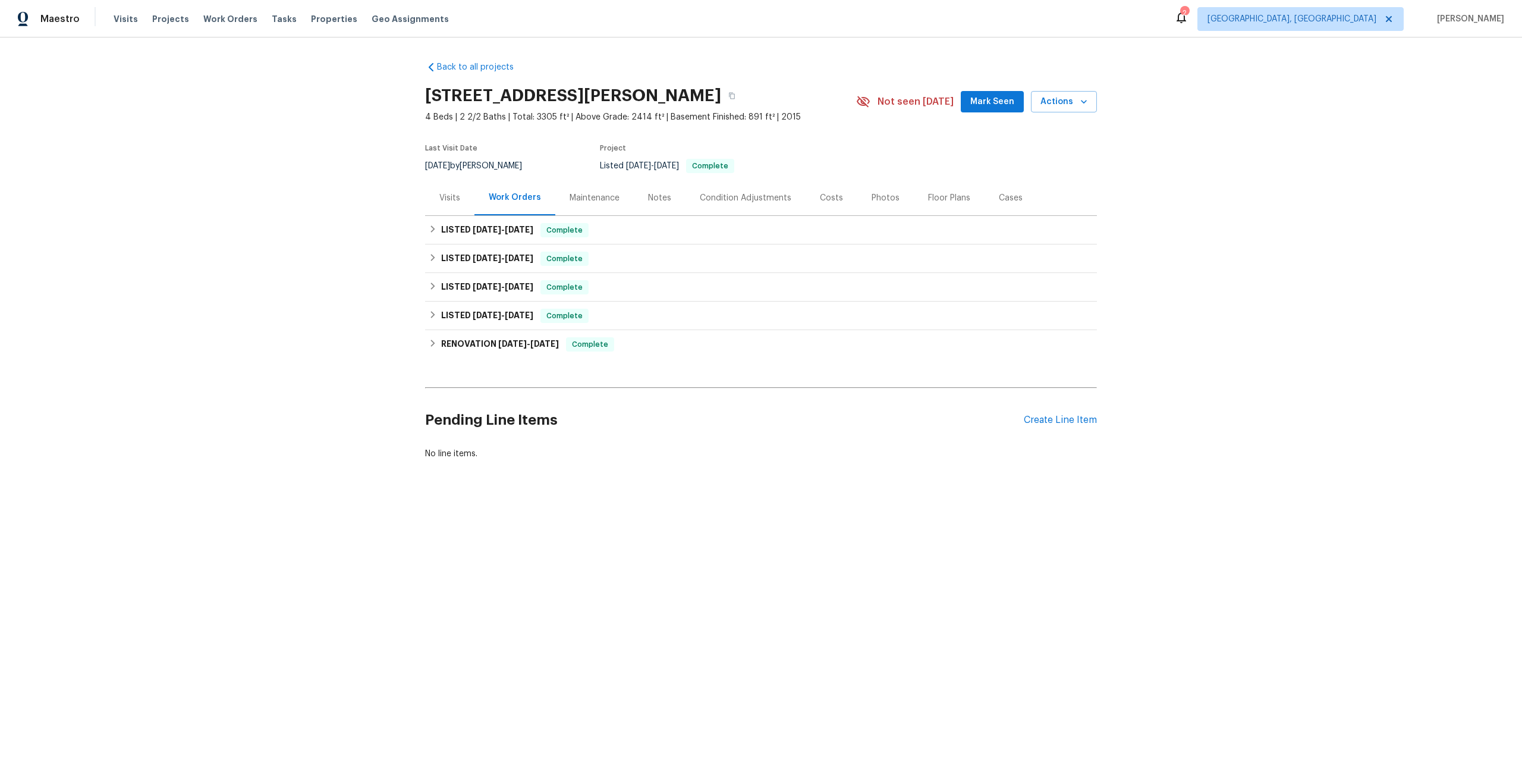
click at [594, 199] on div "Maintenance" at bounding box center [594, 197] width 50 height 12
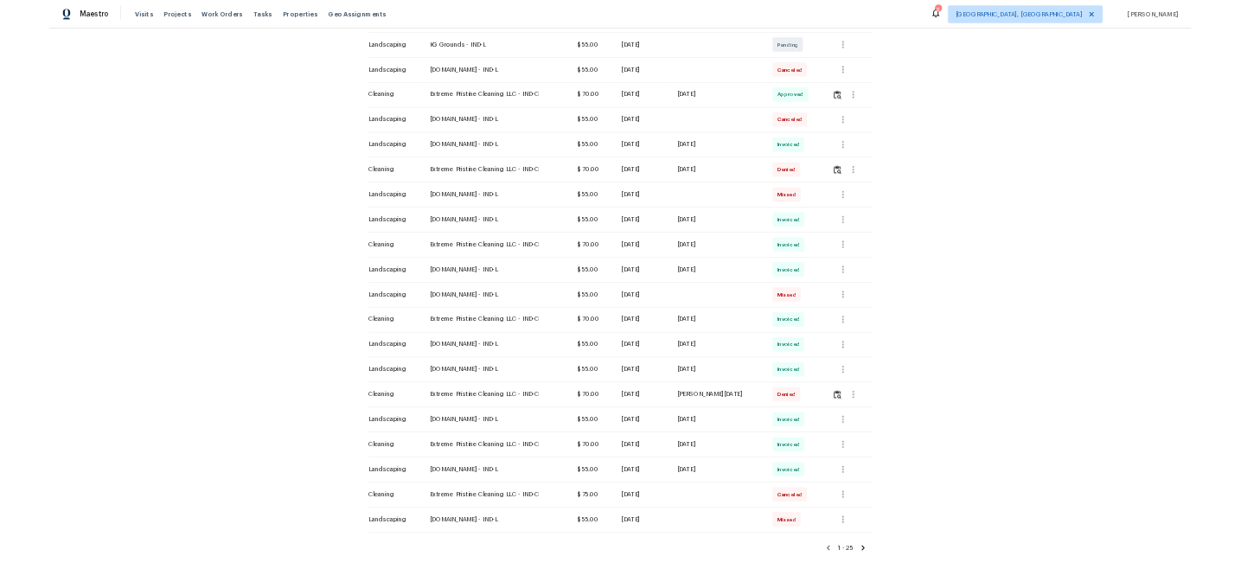
scroll to position [571, 0]
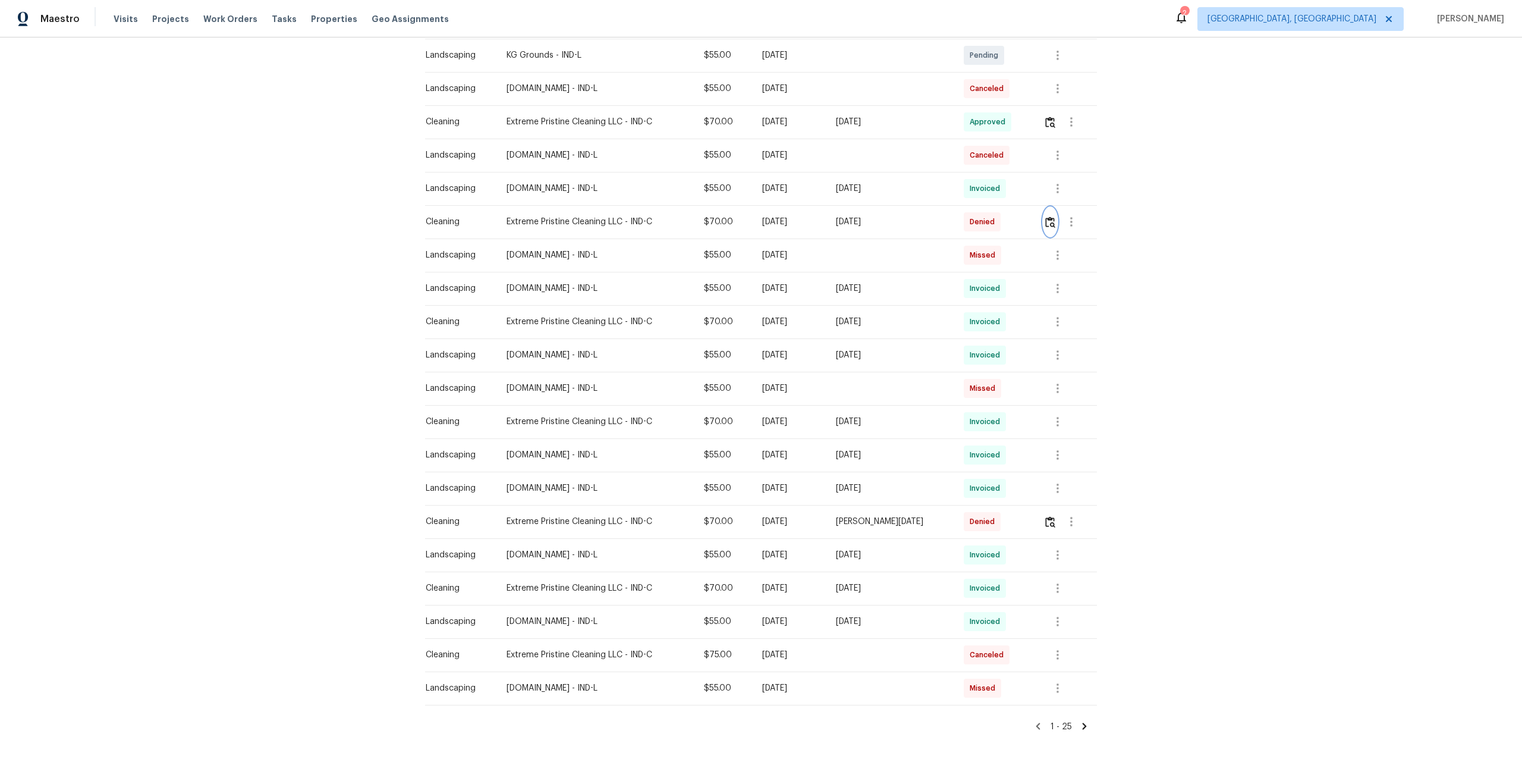
click at [1052, 227] on img "button" at bounding box center [1050, 222] width 10 height 11
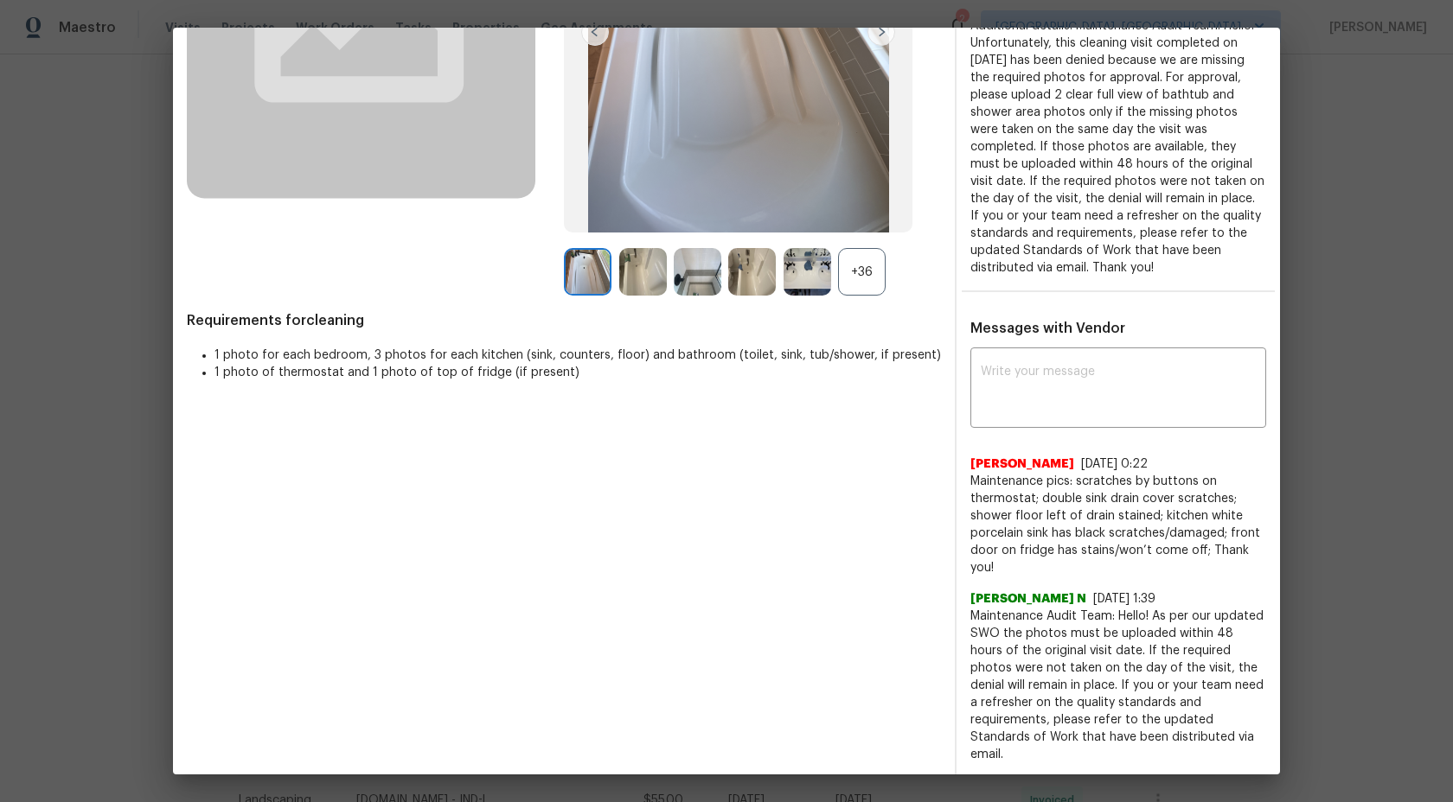
scroll to position [303, 0]
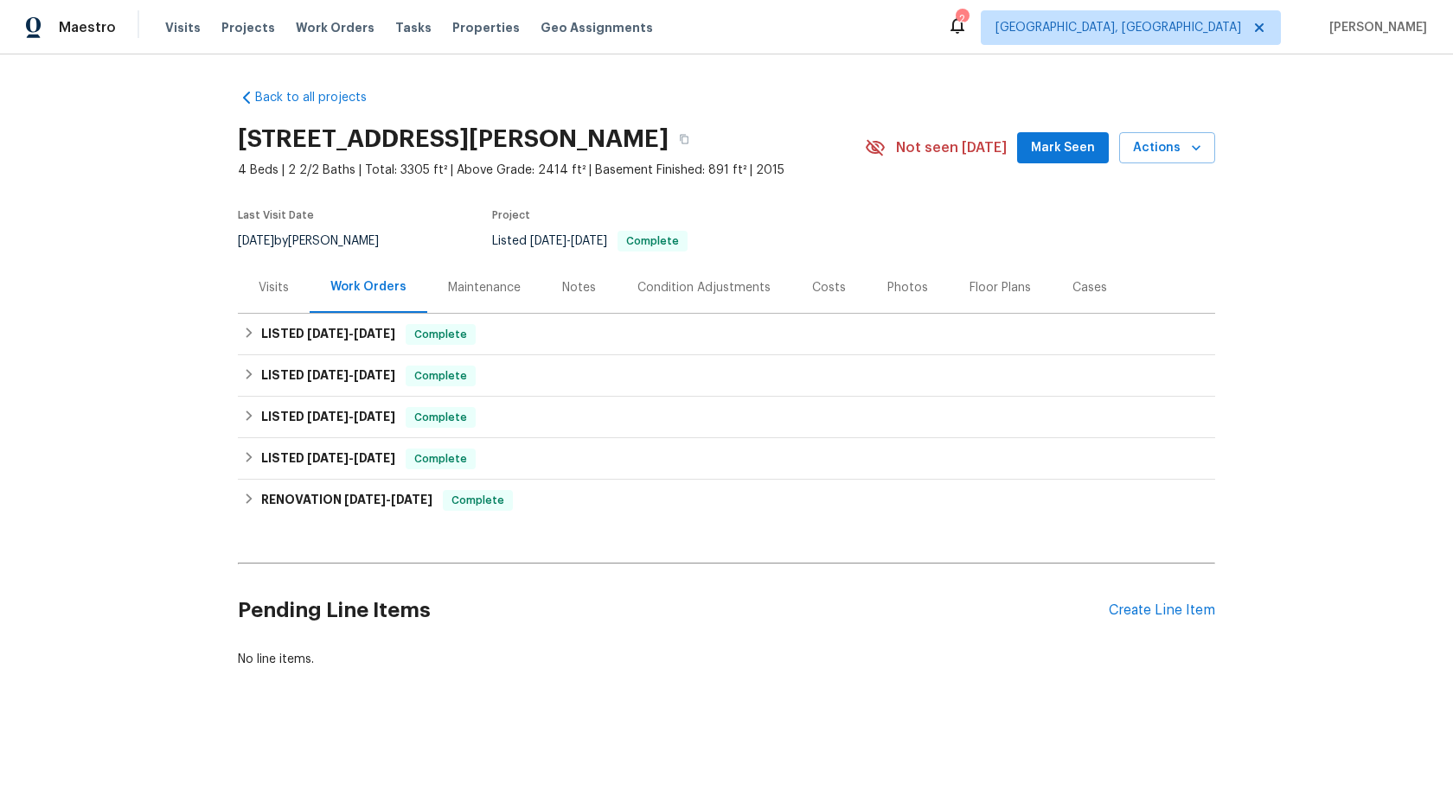
click at [468, 283] on div "Maintenance" at bounding box center [484, 287] width 73 height 17
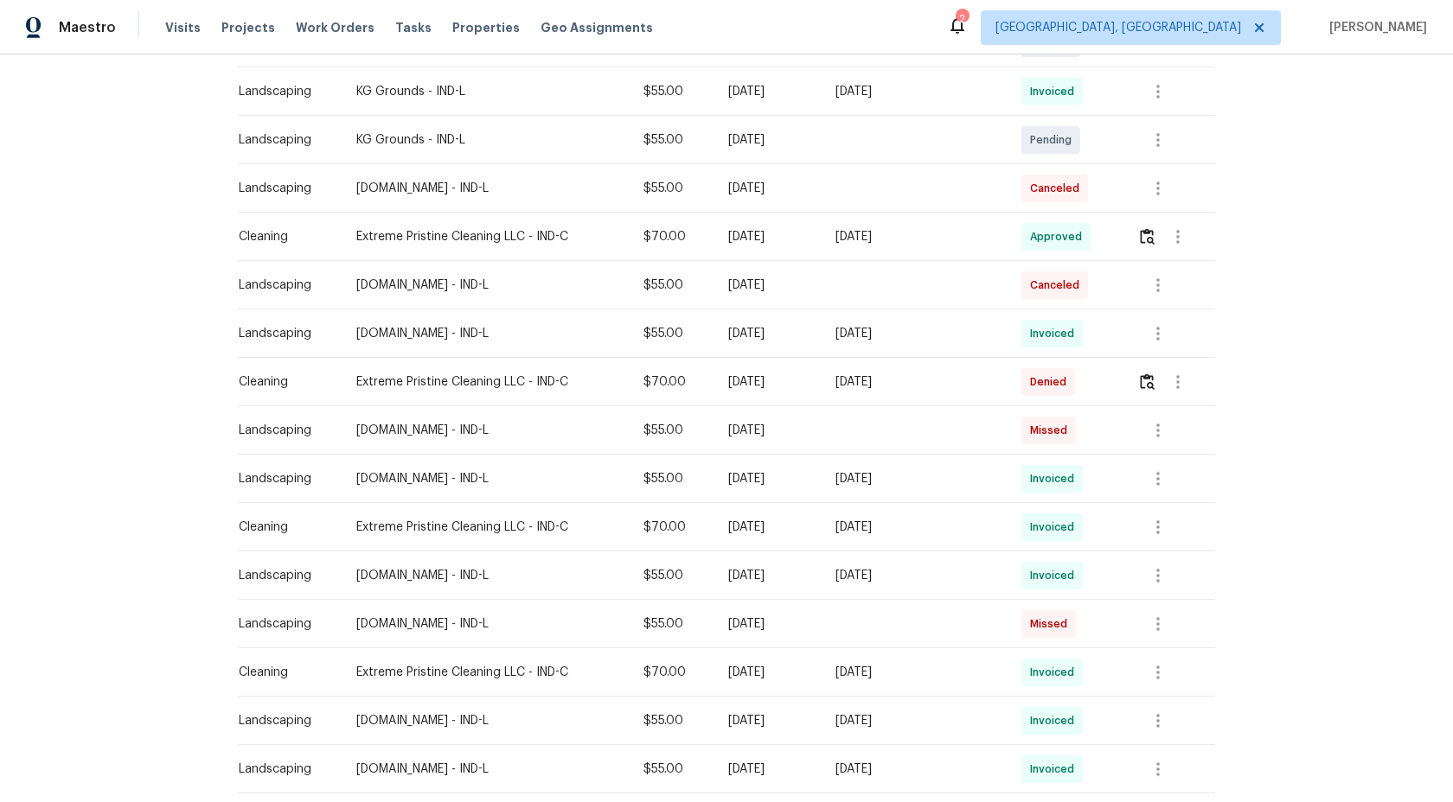
scroll to position [541, 0]
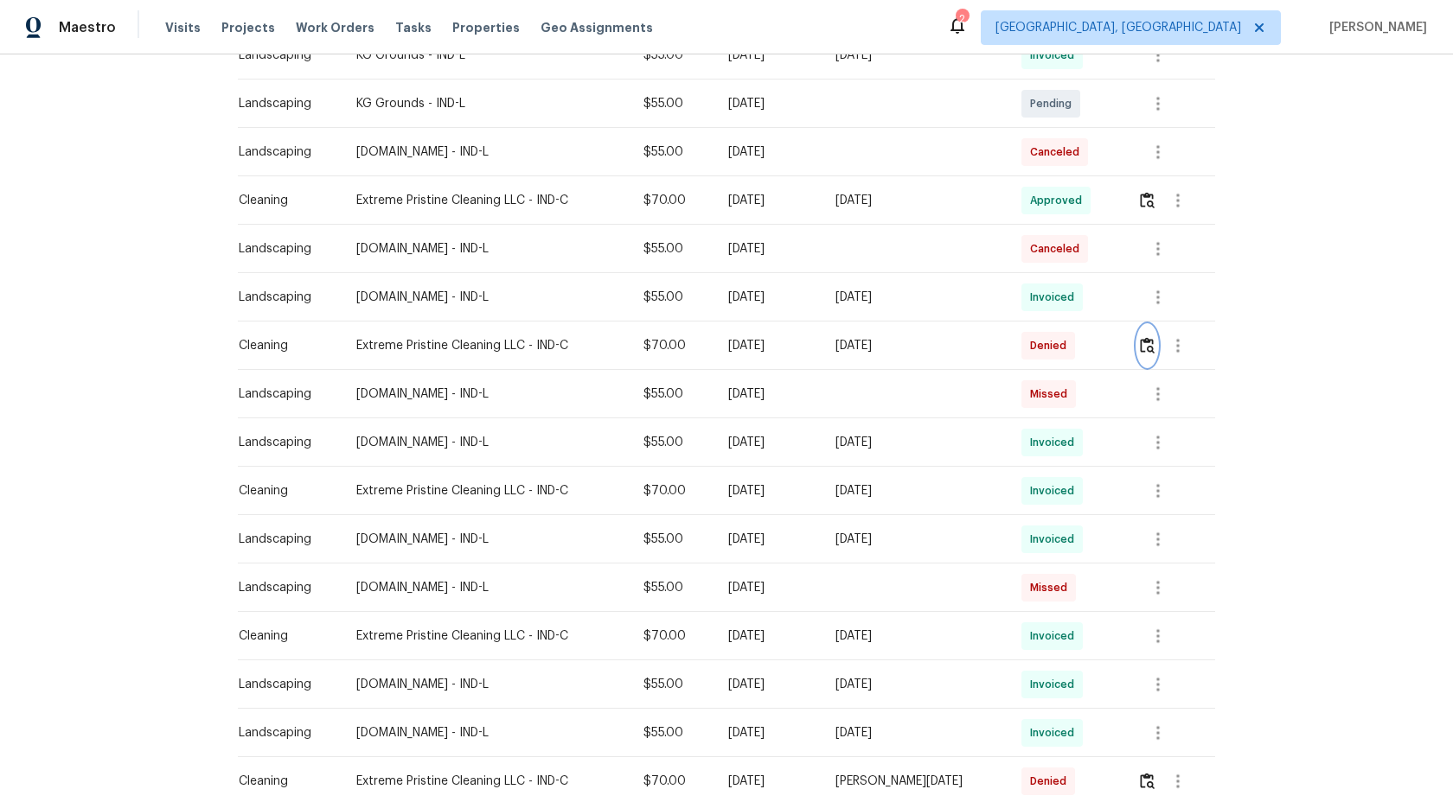
click at [1151, 345] on img "button" at bounding box center [1147, 345] width 15 height 16
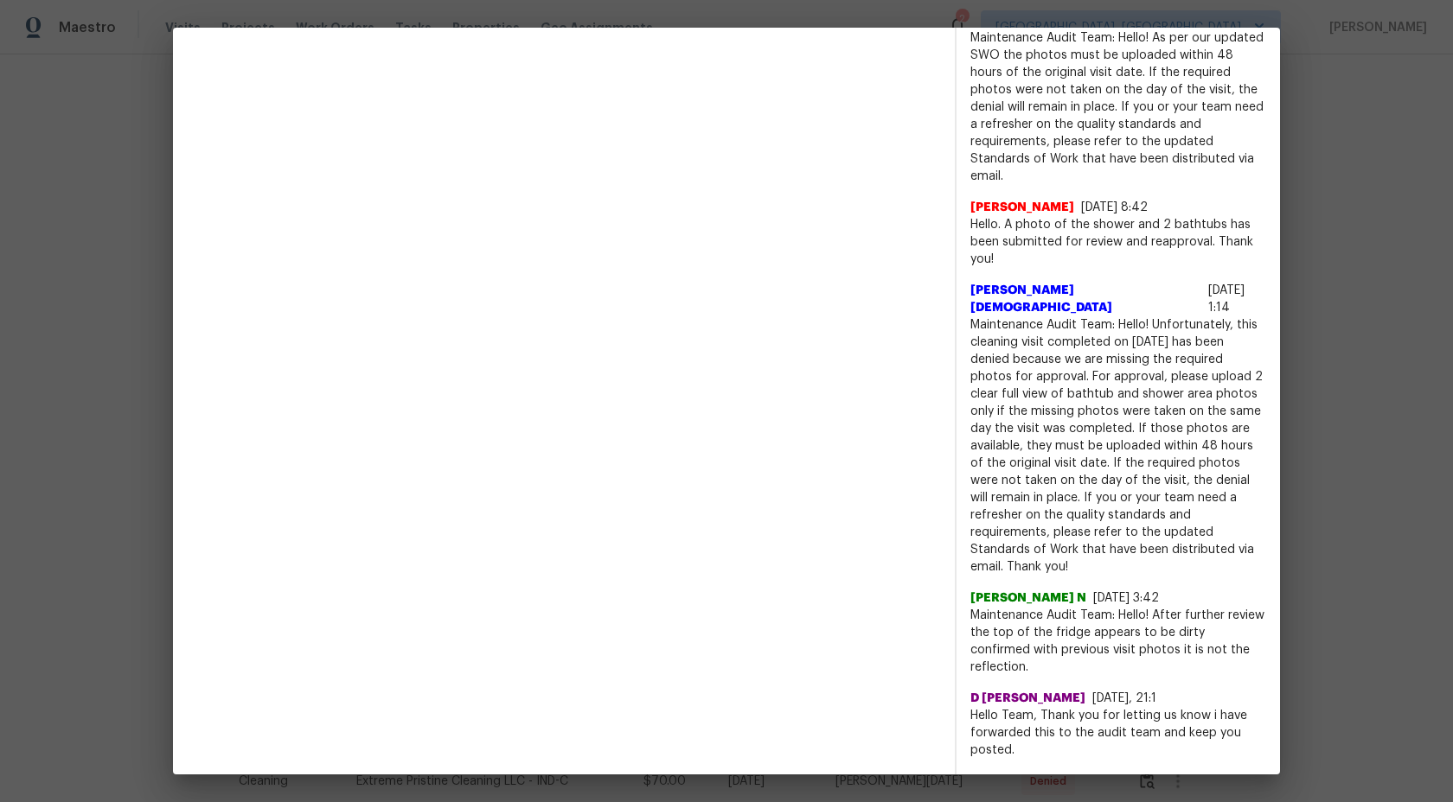
scroll to position [879, 0]
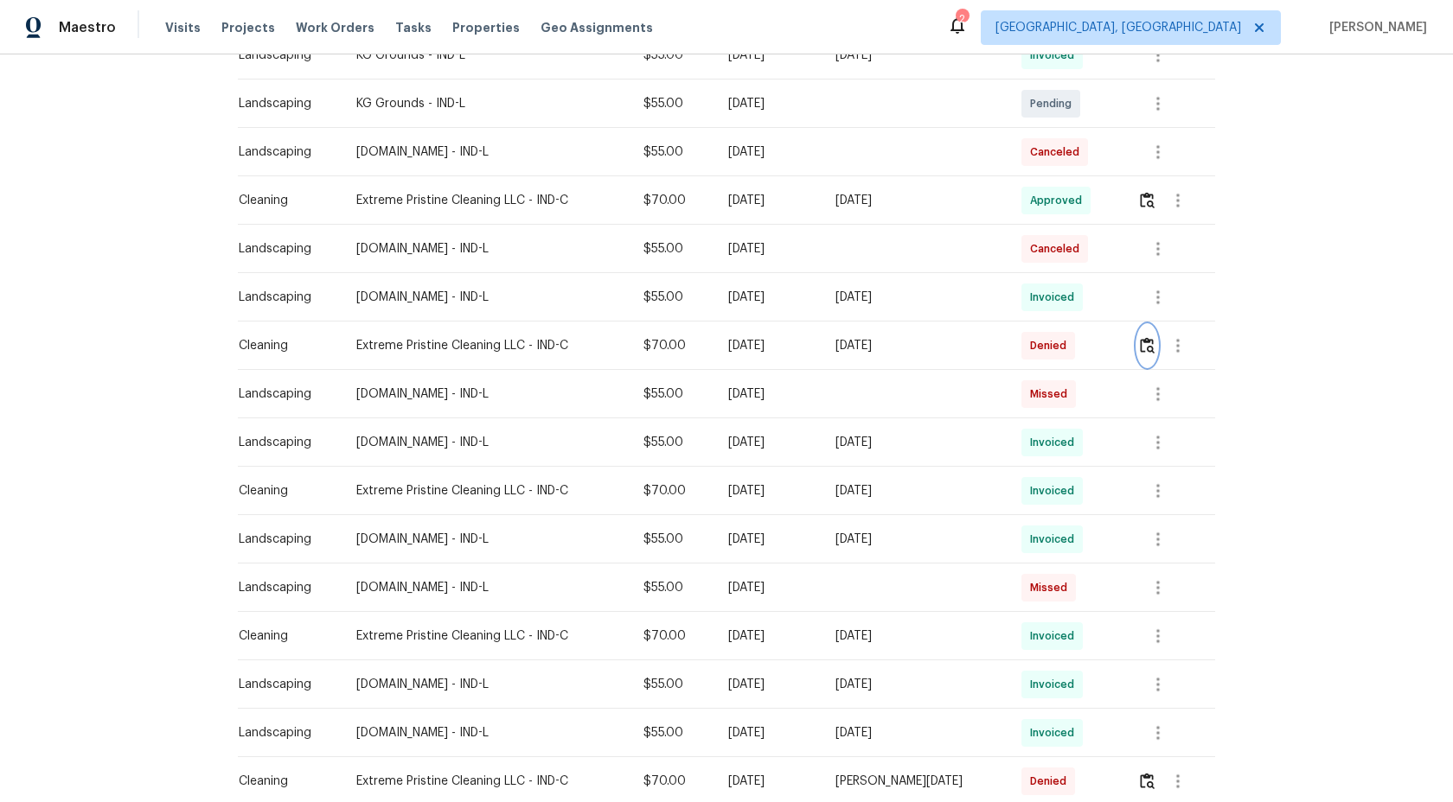
click at [1153, 344] on img "button" at bounding box center [1147, 345] width 15 height 16
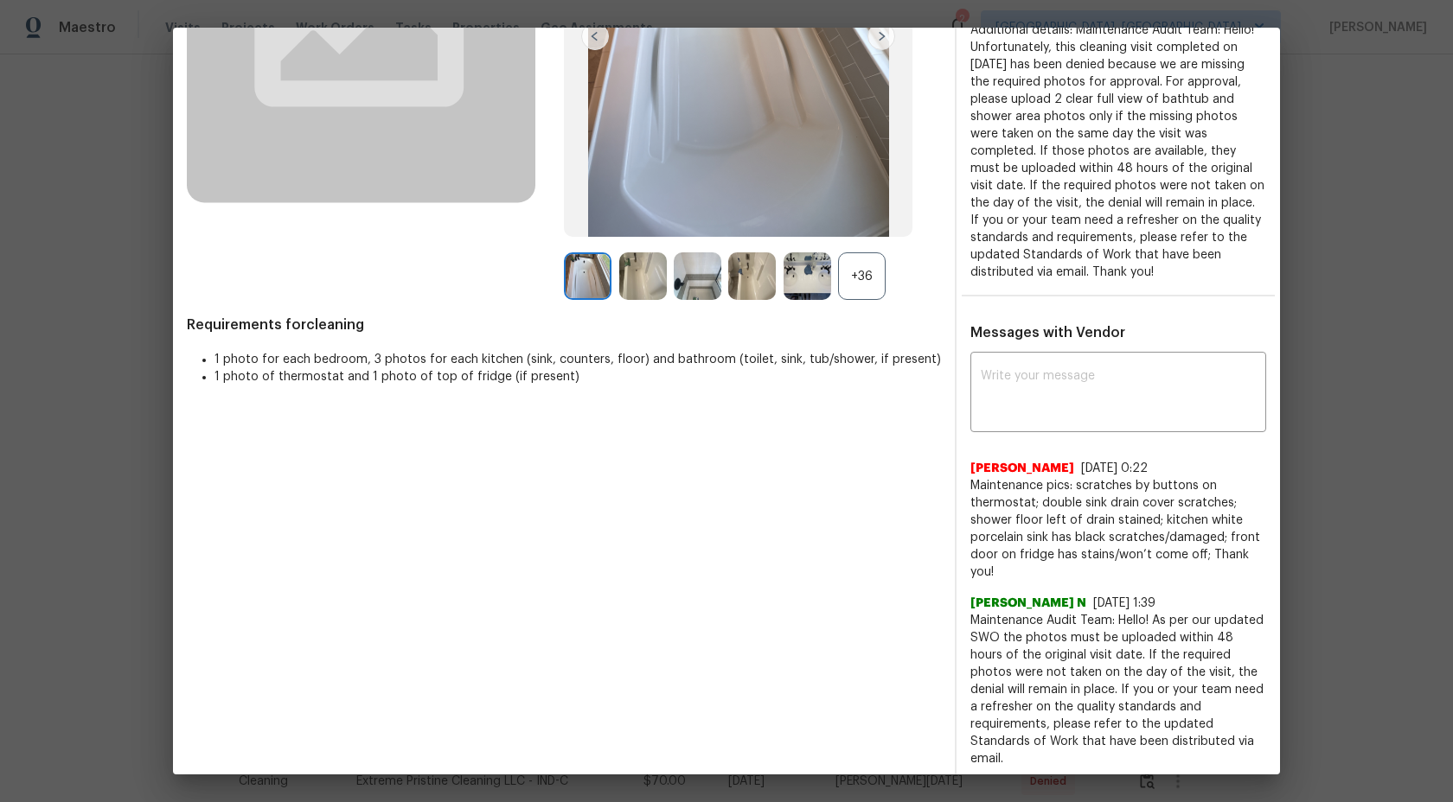
scroll to position [287, 0]
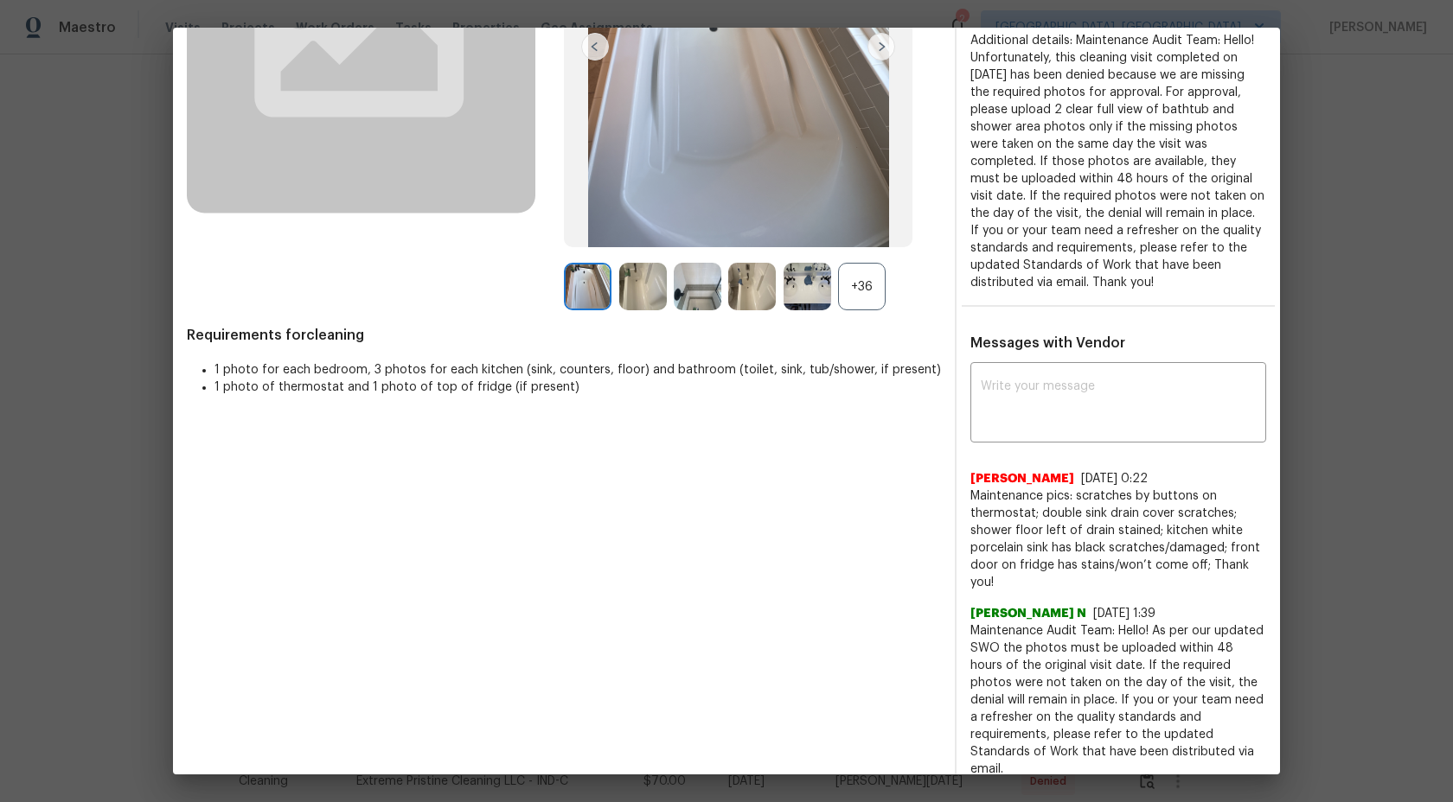
click at [863, 287] on div "+36" at bounding box center [862, 287] width 48 height 48
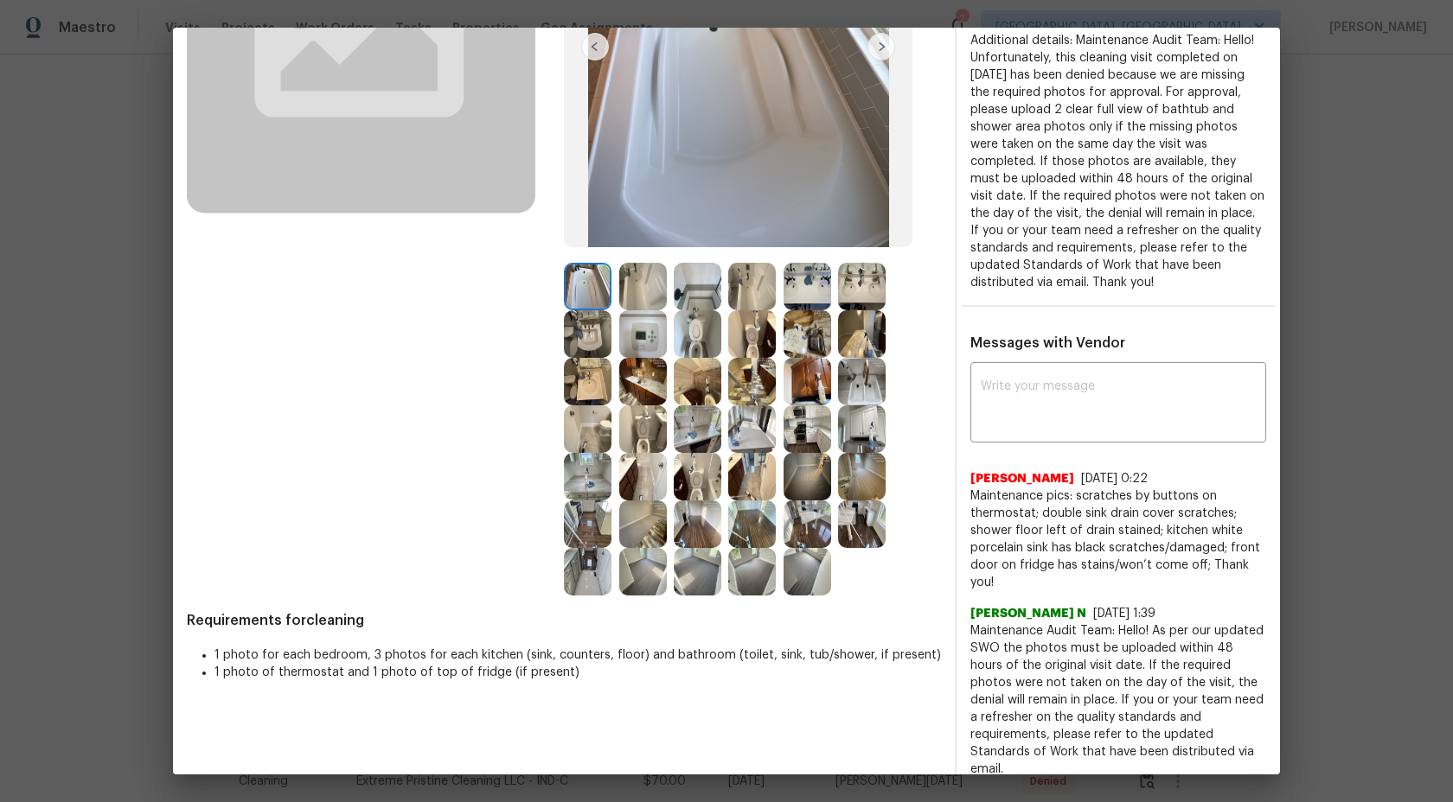
click at [645, 329] on img at bounding box center [643, 334] width 48 height 48
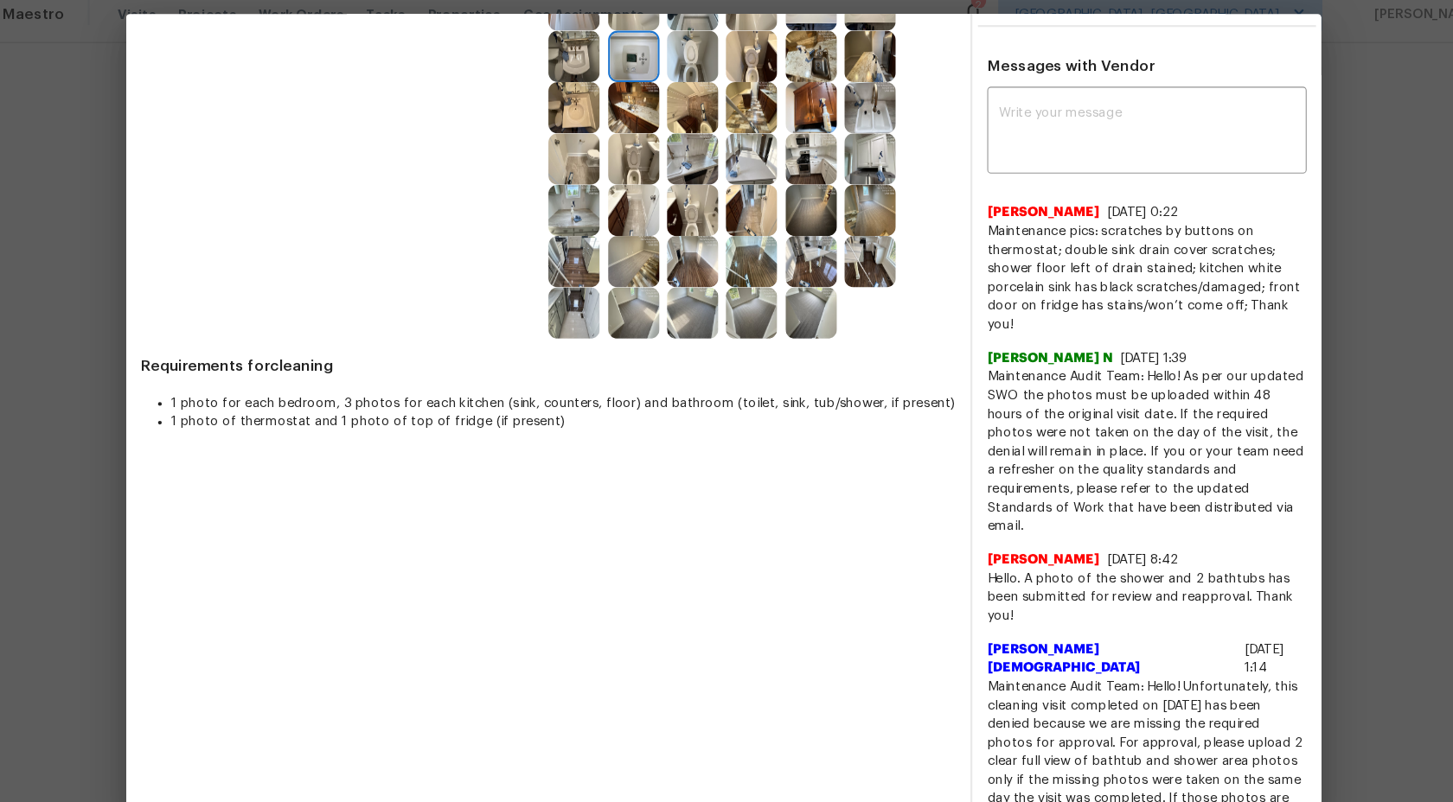
scroll to position [189, 0]
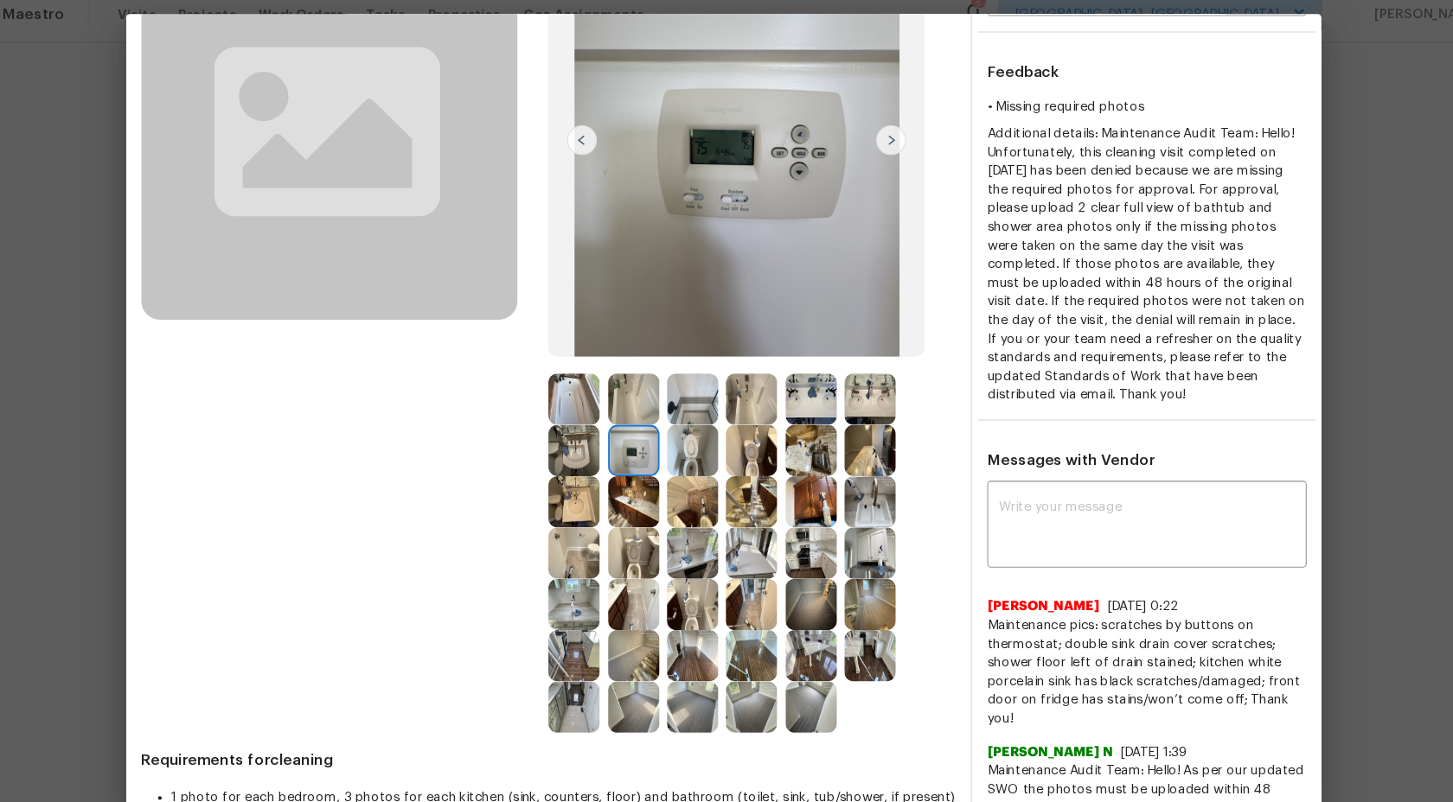
click at [584, 397] on img at bounding box center [588, 385] width 48 height 48
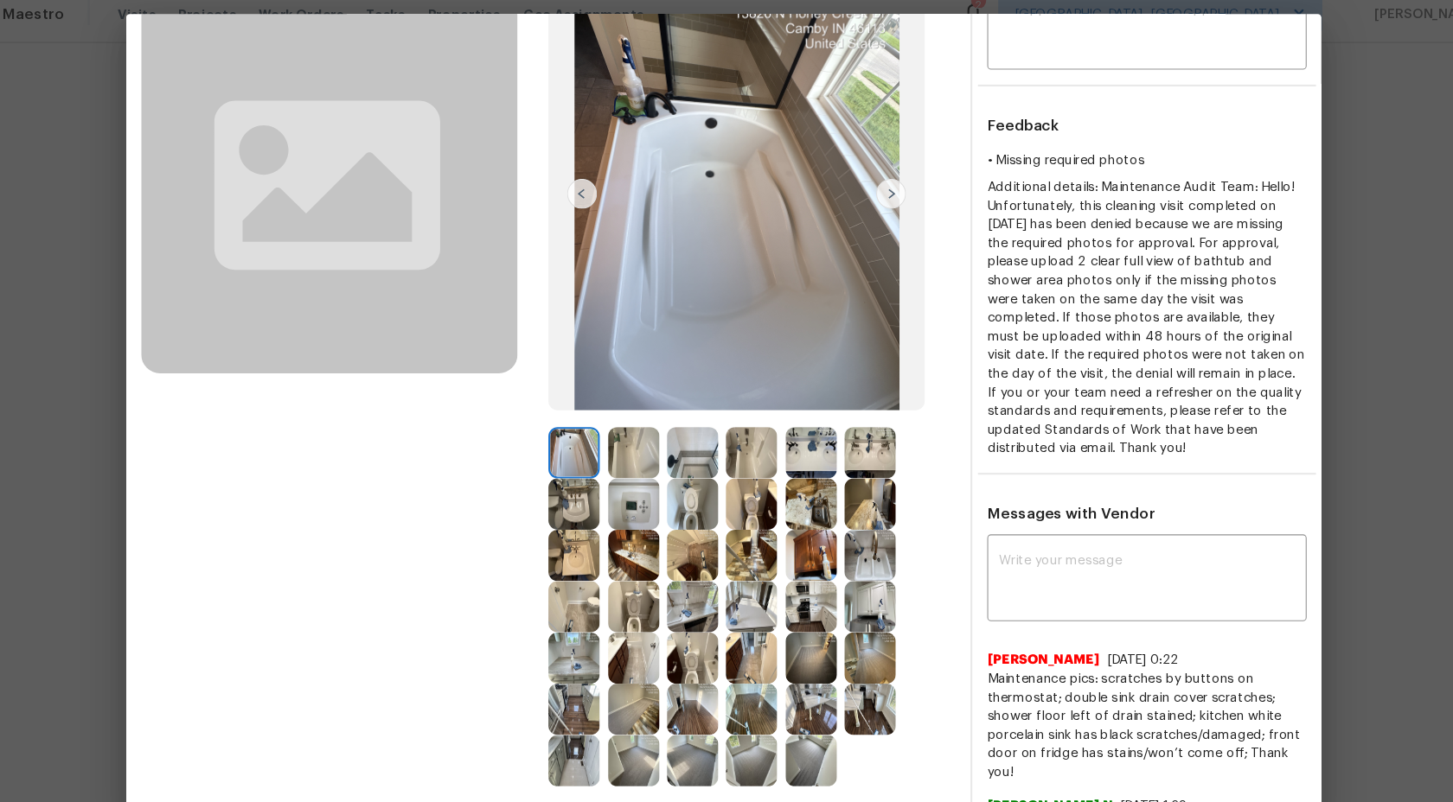
scroll to position [89, 0]
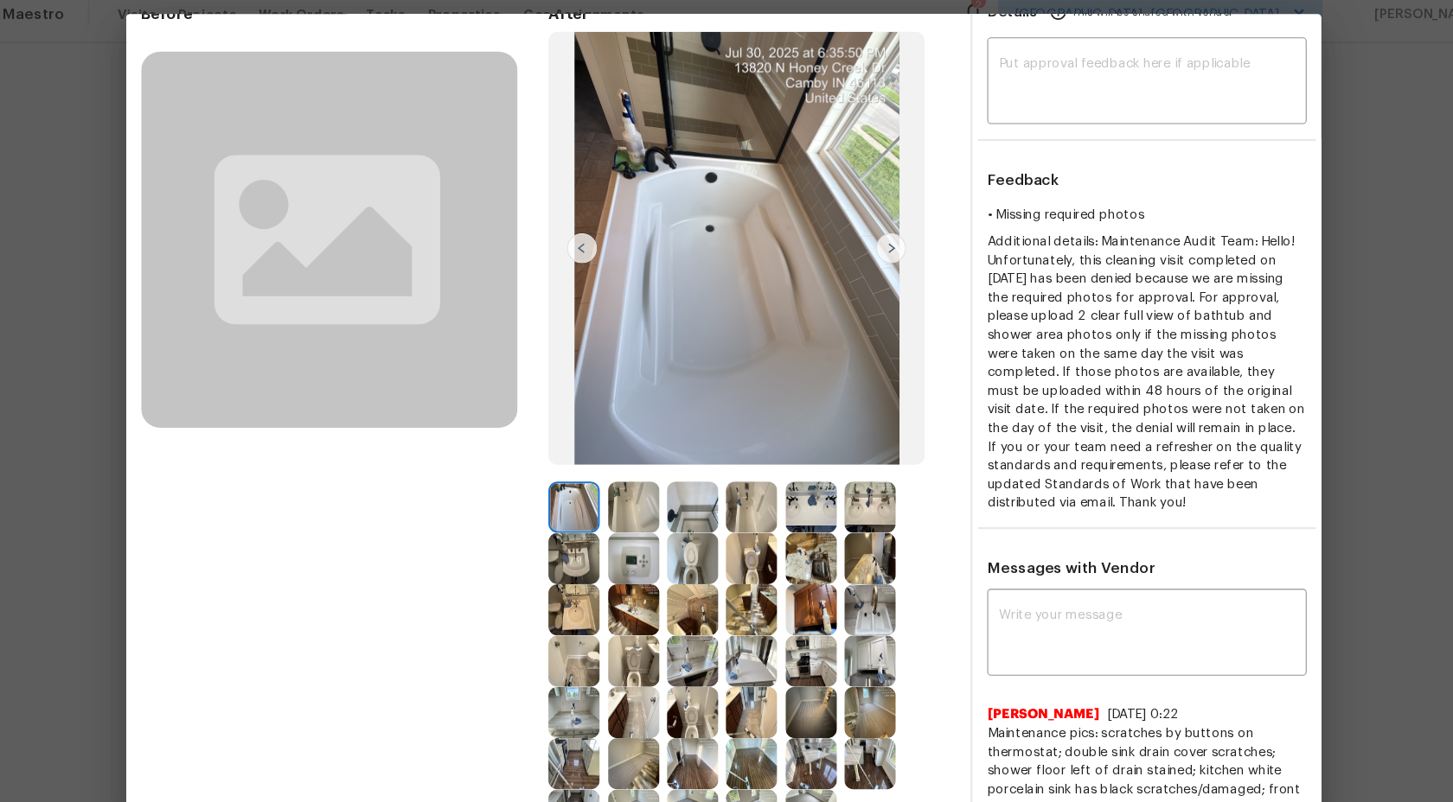
click at [696, 485] on img at bounding box center [698, 485] width 48 height 48
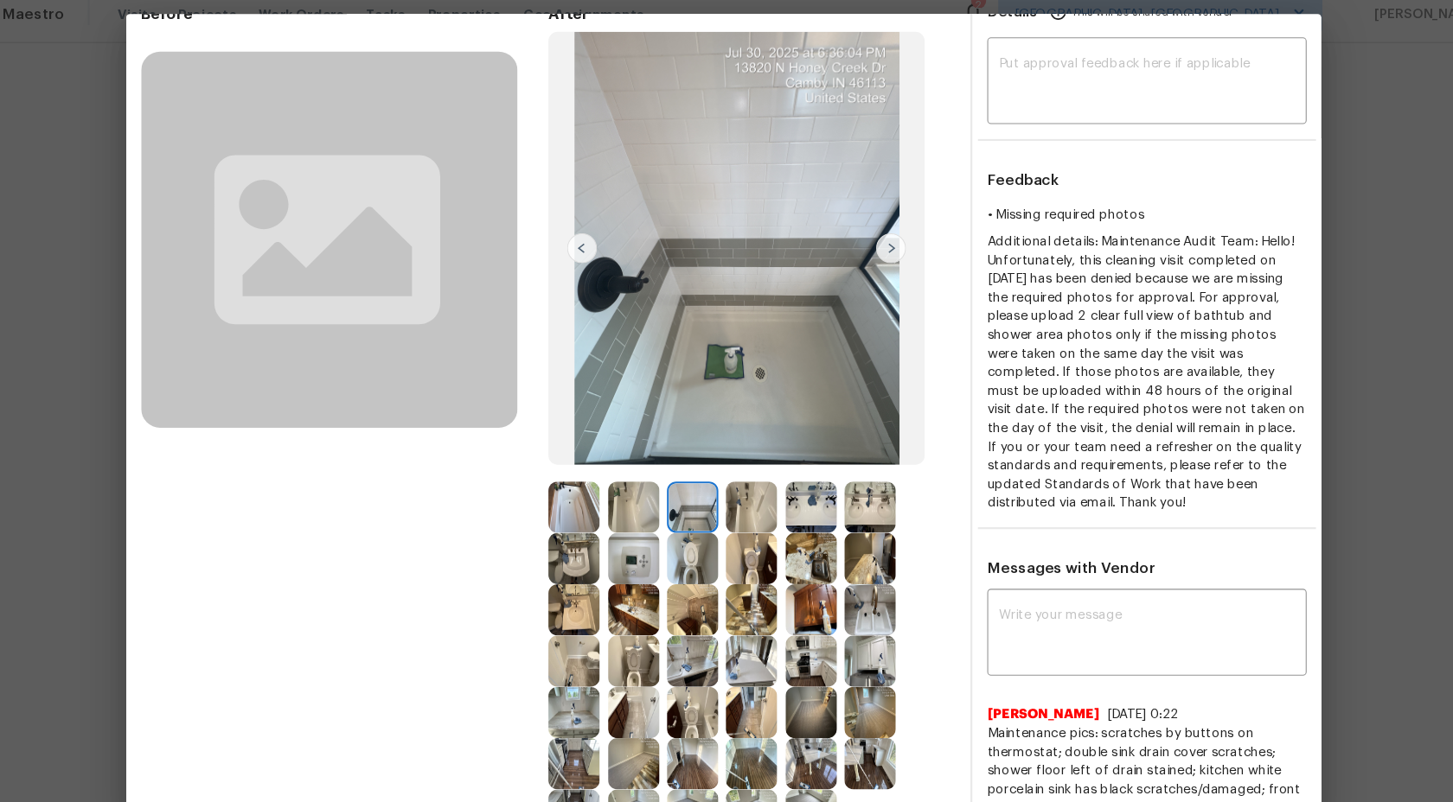
click at [732, 475] on img at bounding box center [752, 485] width 48 height 48
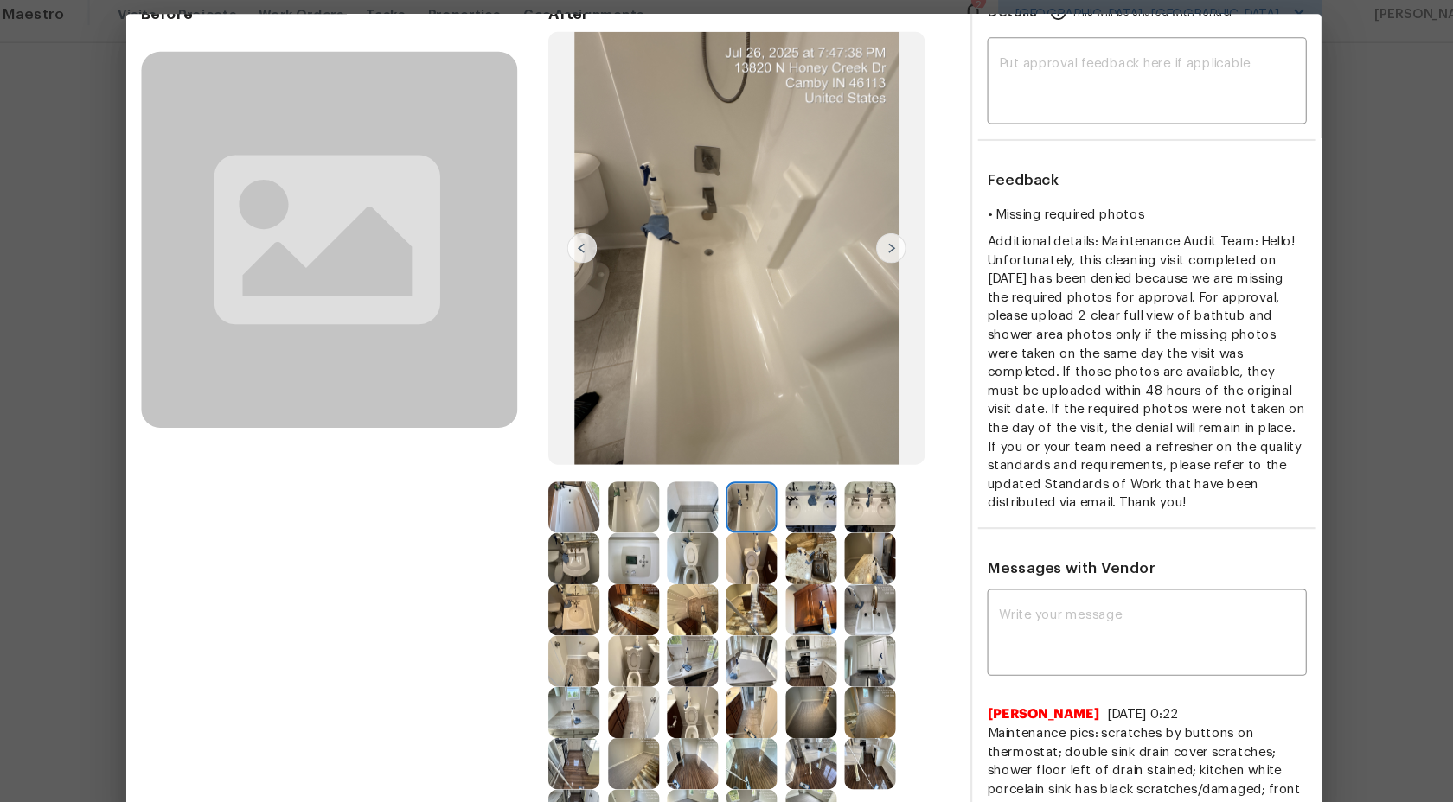
click at [619, 472] on img at bounding box center [643, 485] width 48 height 48
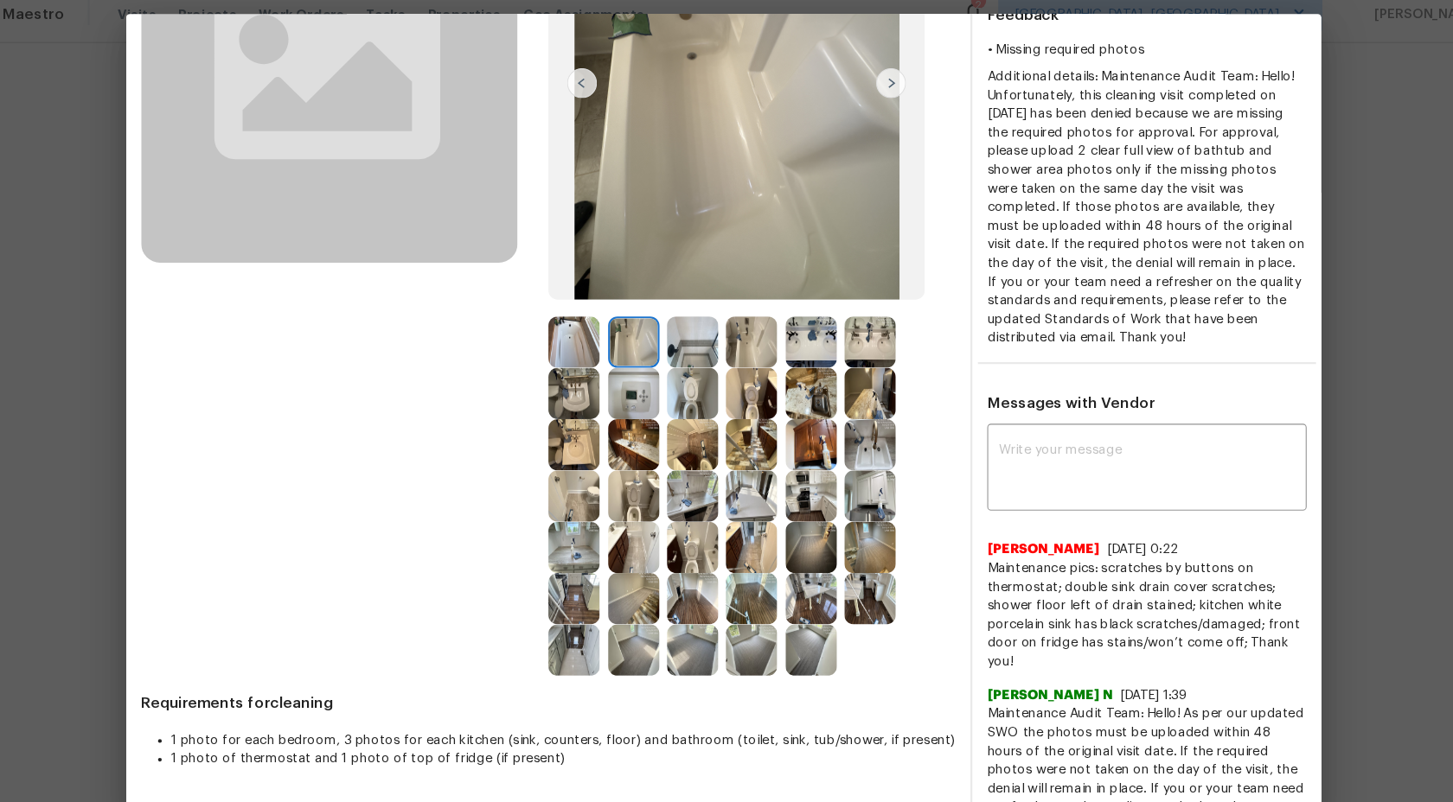
scroll to position [234, 0]
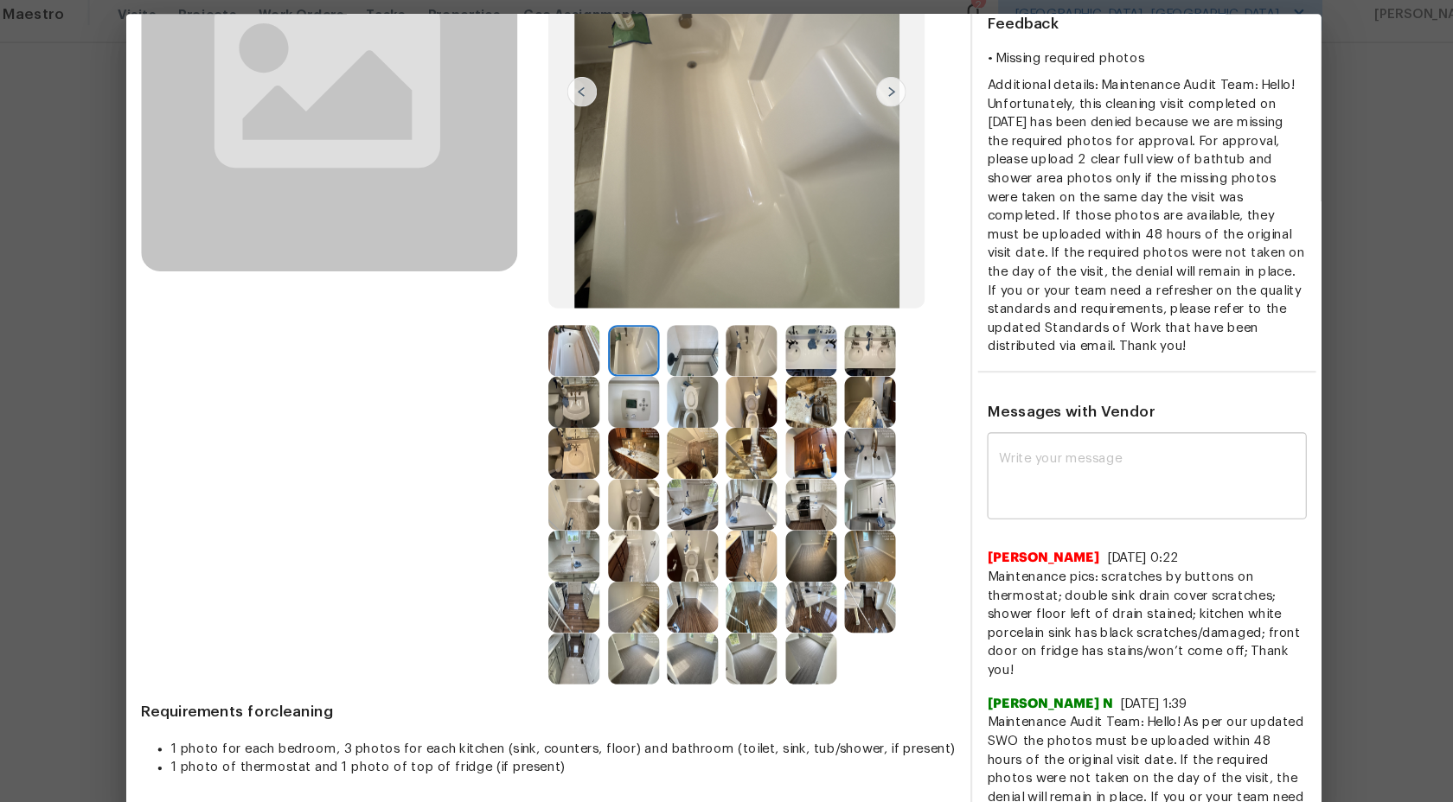
click at [1022, 431] on div "x ​" at bounding box center [1118, 457] width 296 height 76
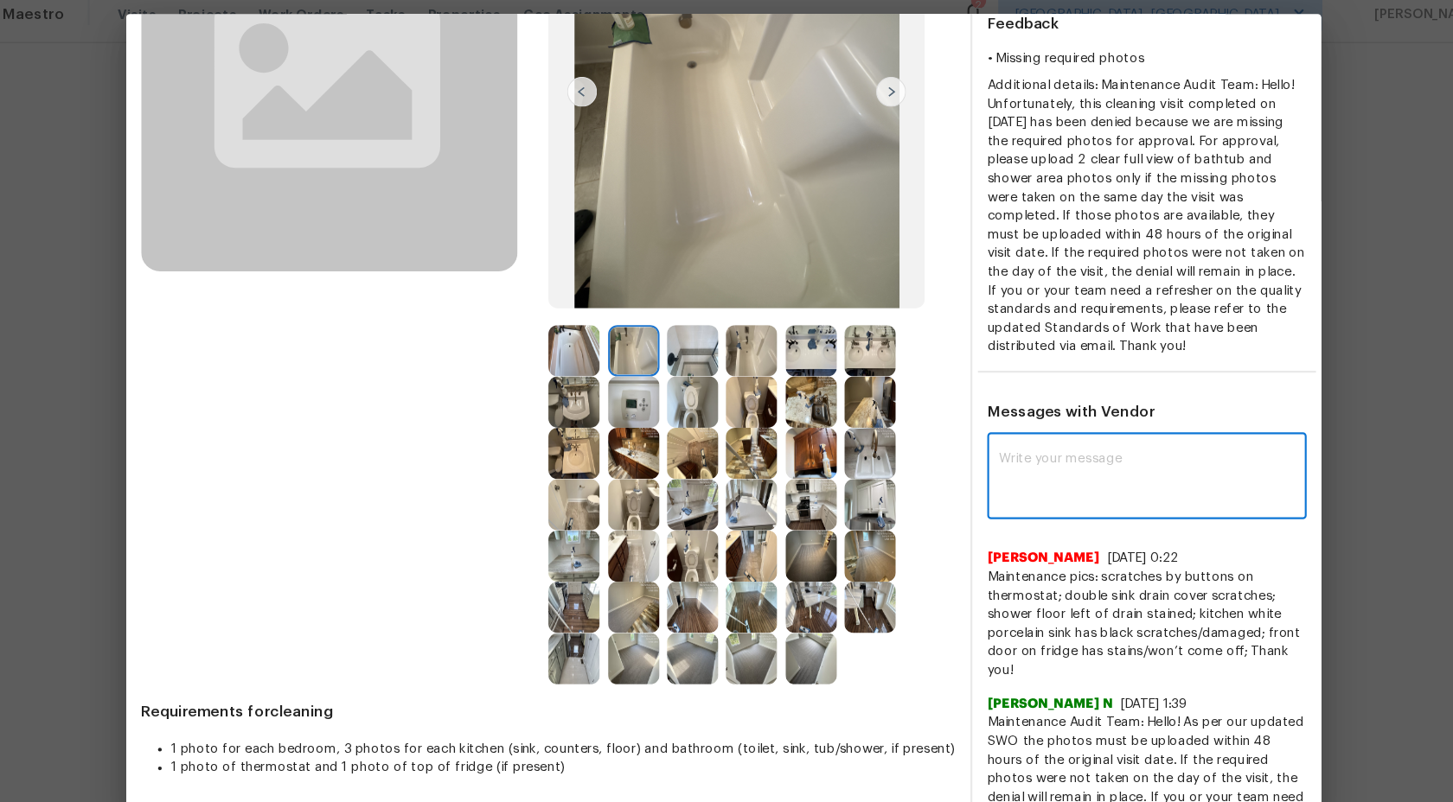
paste textarea "Maintenance Audit Team: Hello! As per our updated SWO the photos must be upload…"
click at [1018, 452] on textarea at bounding box center [1117, 457] width 275 height 48
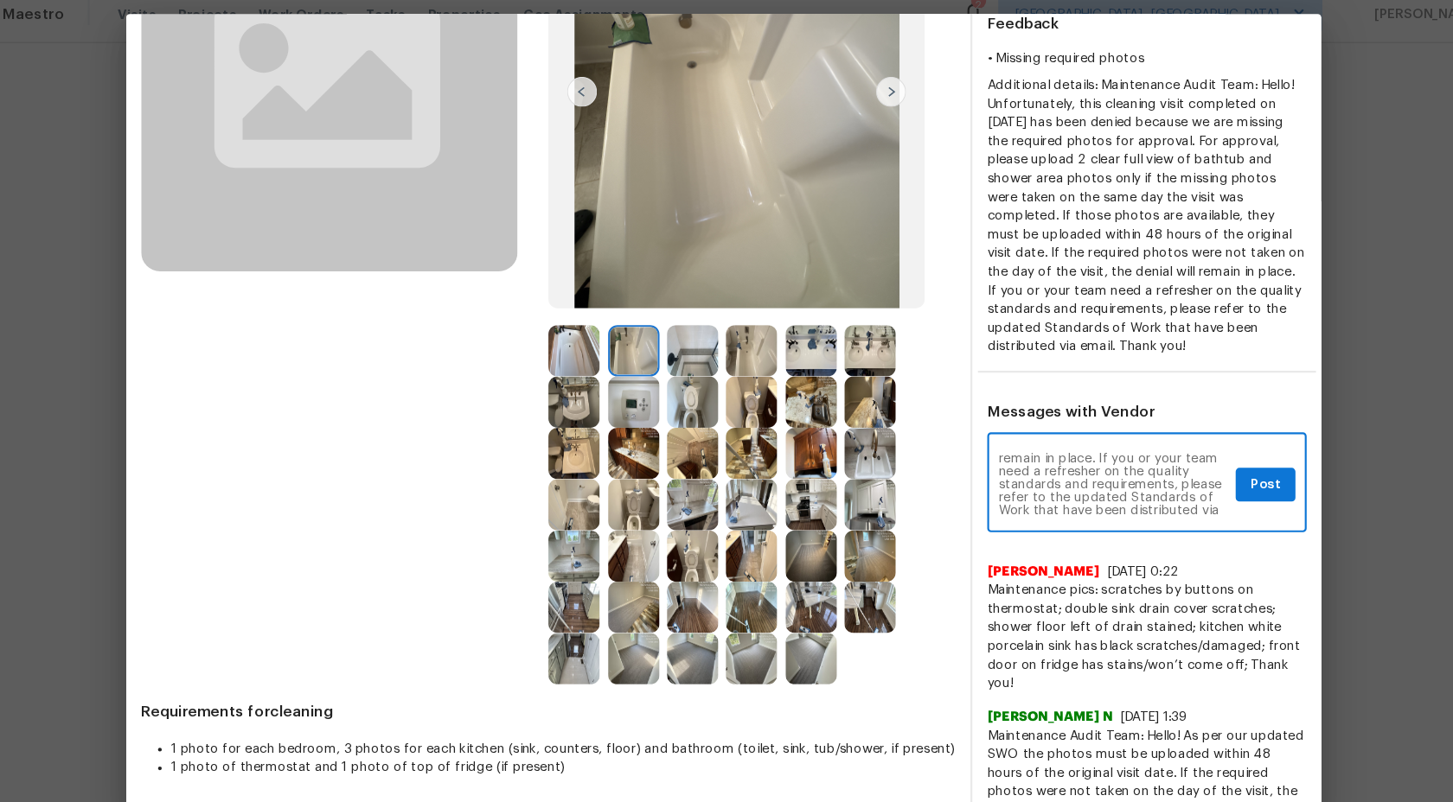
type textarea "Maintenance Audit Team: Hello! As per our updated SWO the photos must be upload…"
click at [1211, 474] on button "Post" at bounding box center [1227, 464] width 55 height 32
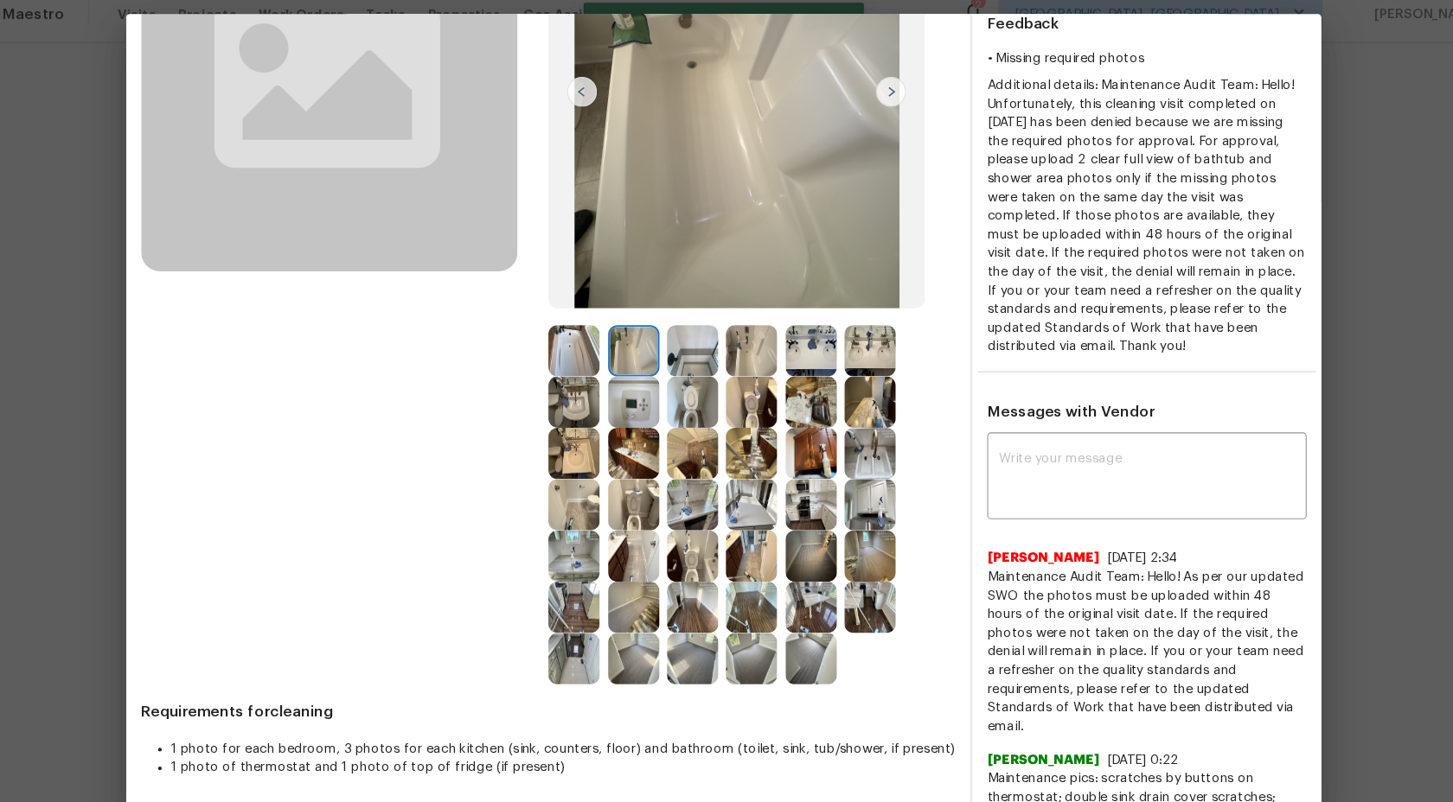
scroll to position [0, 0]
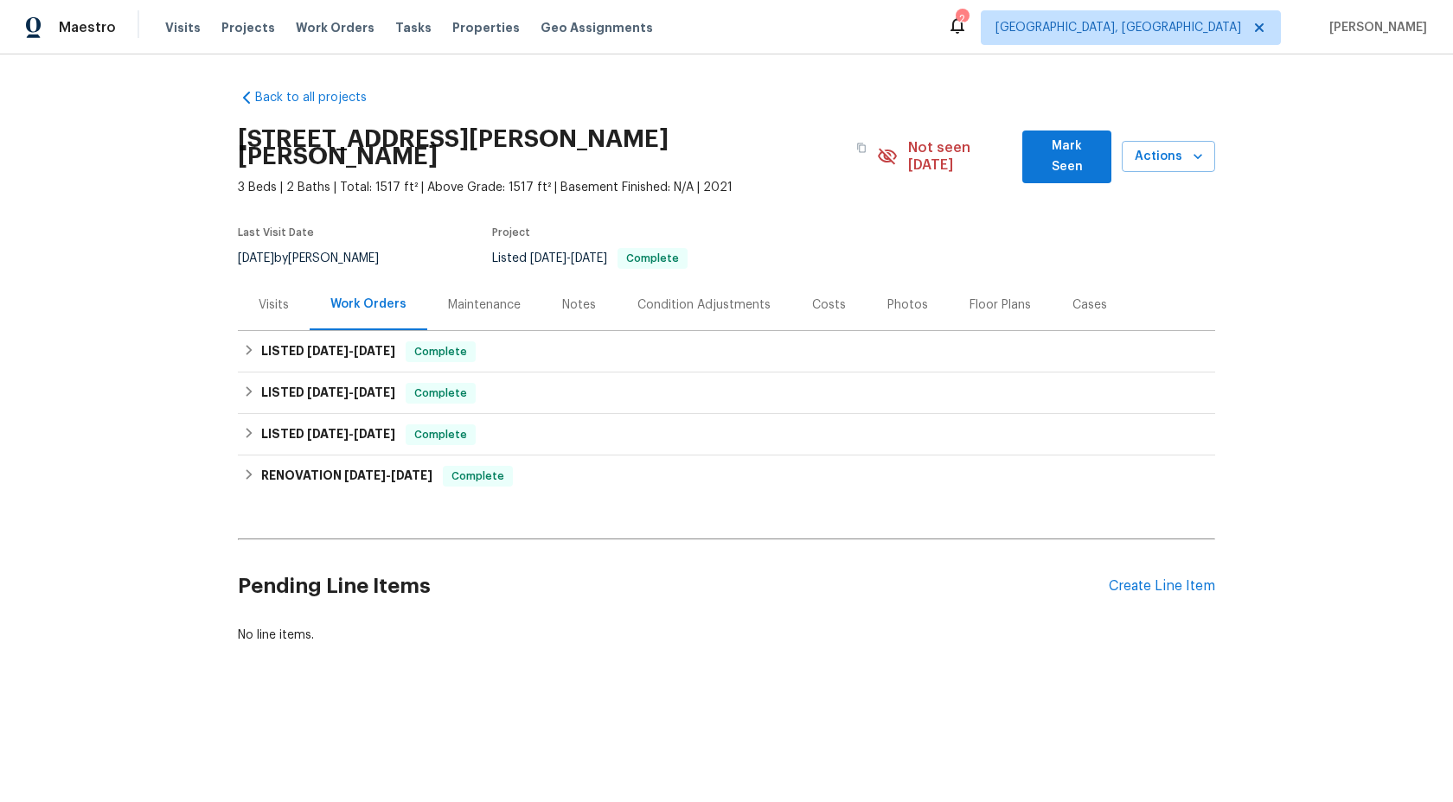
click at [468, 279] on div "Maintenance" at bounding box center [484, 304] width 114 height 51
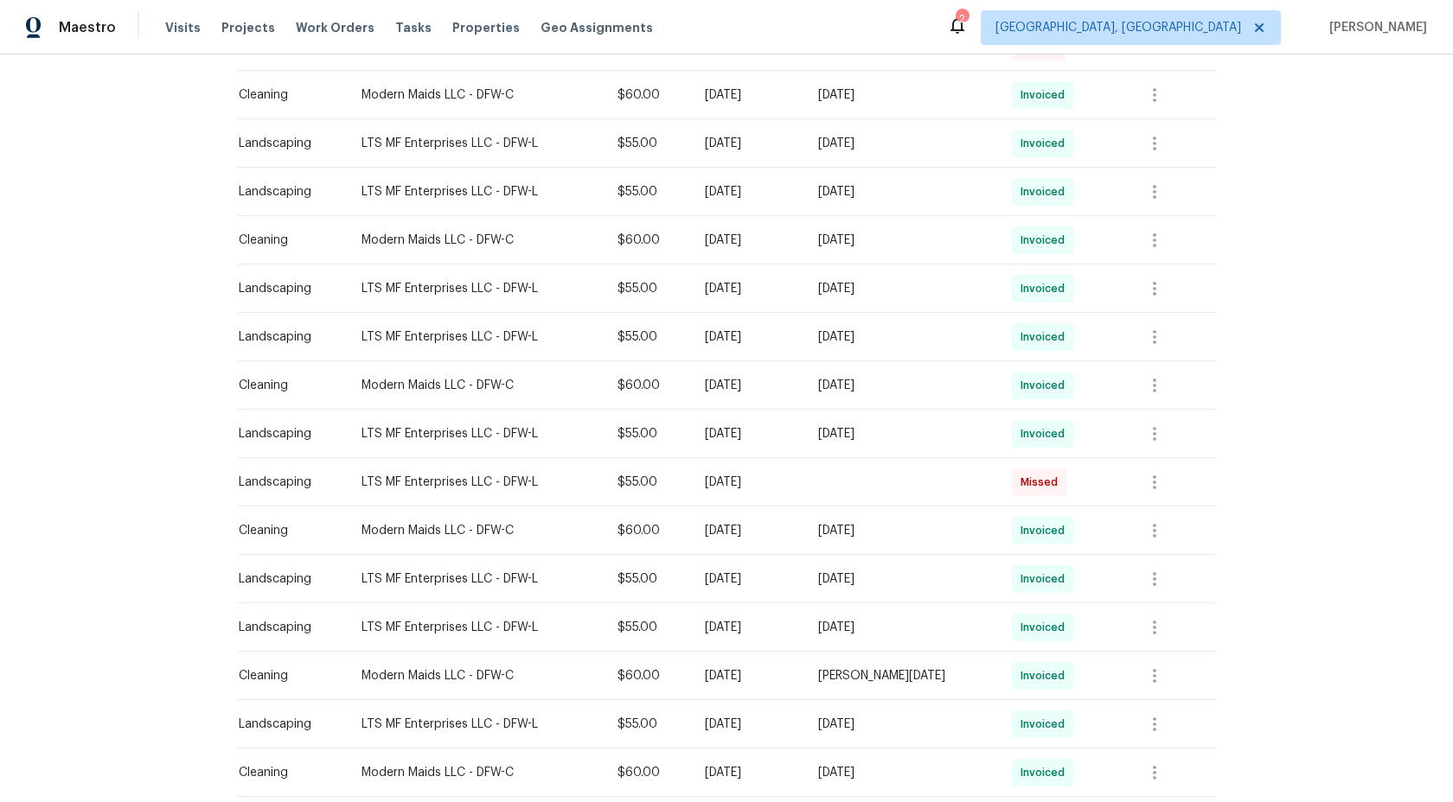
scroll to position [923, 0]
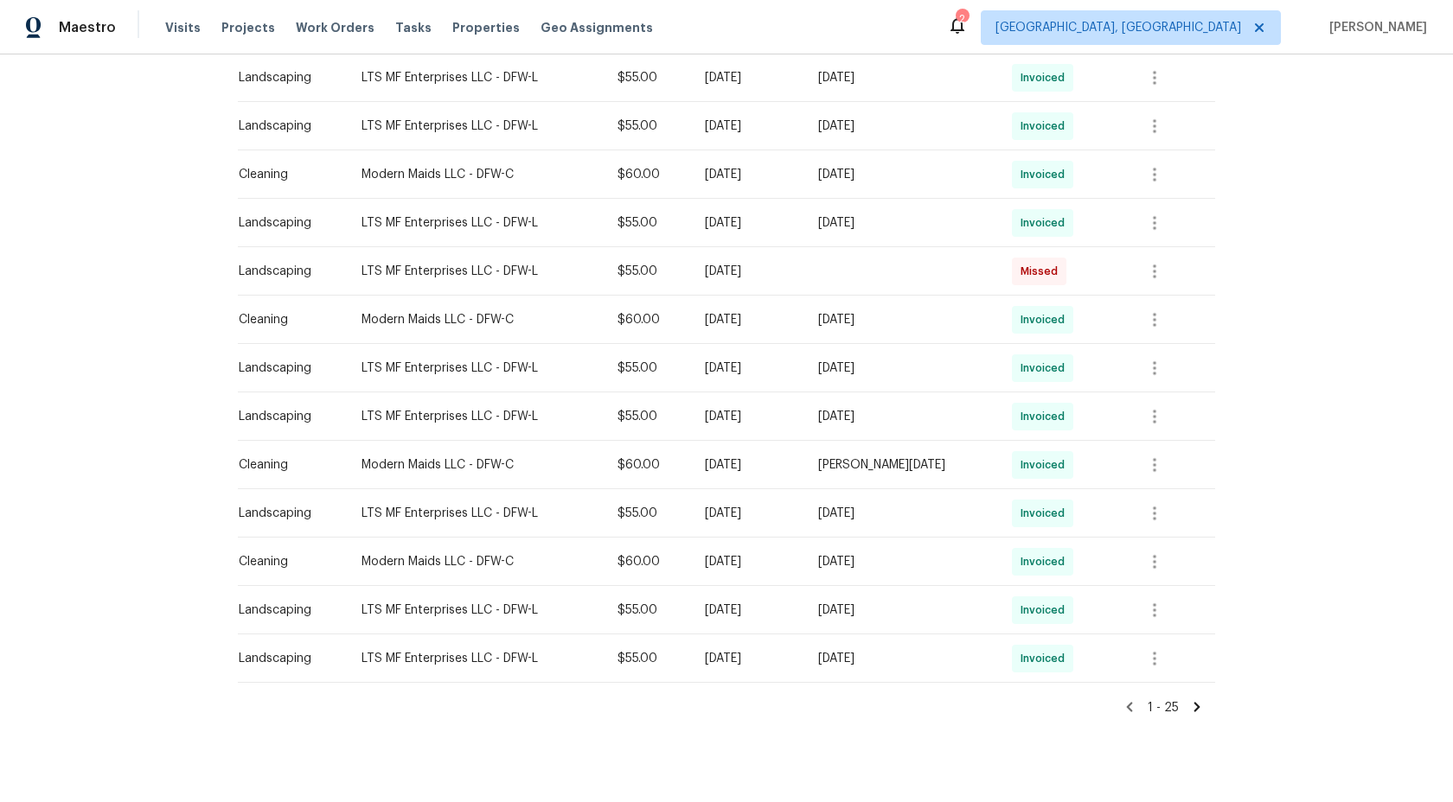
click at [1197, 587] on icon at bounding box center [1197, 707] width 6 height 10
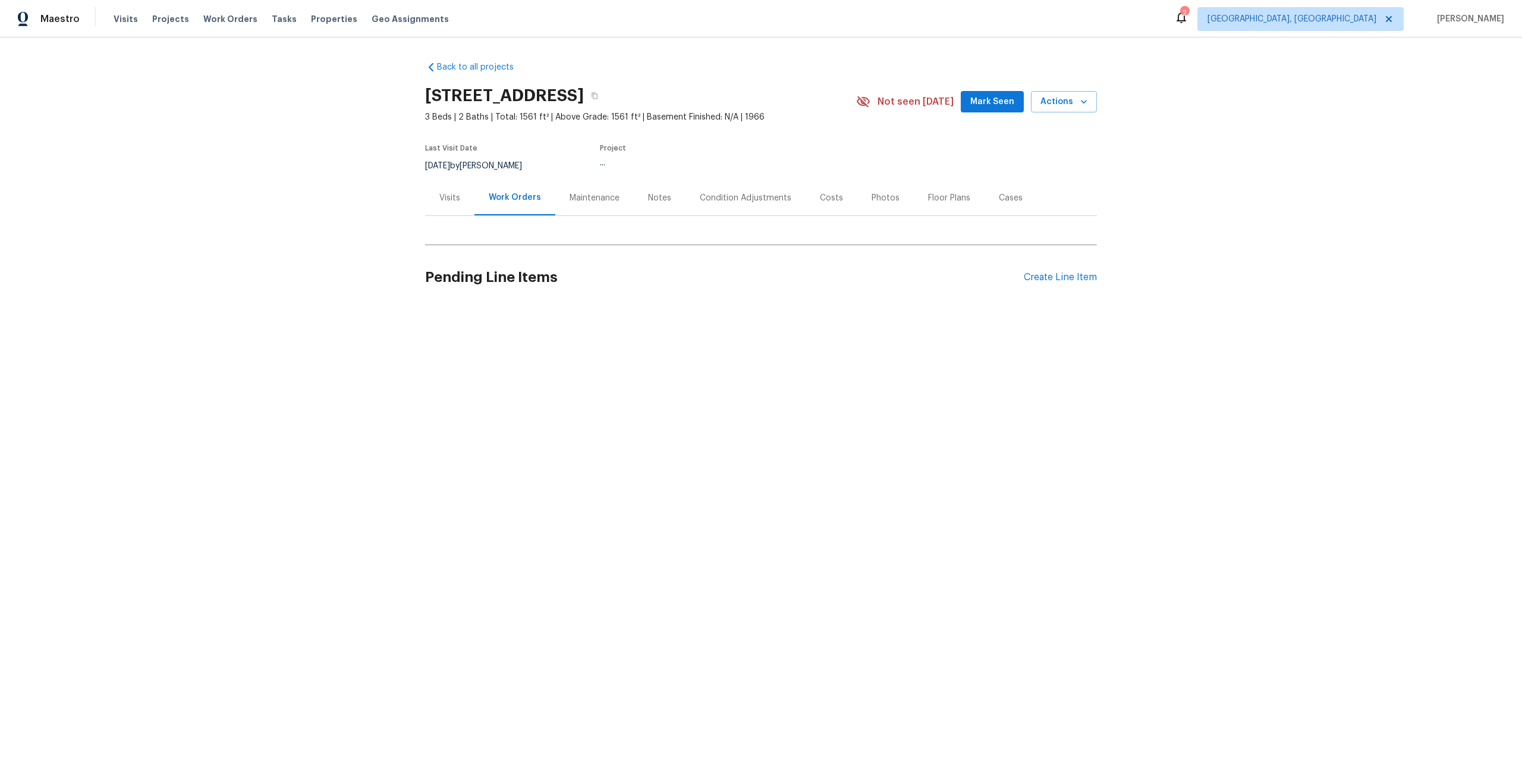
click at [601, 184] on div "Maintenance" at bounding box center [595, 197] width 78 height 35
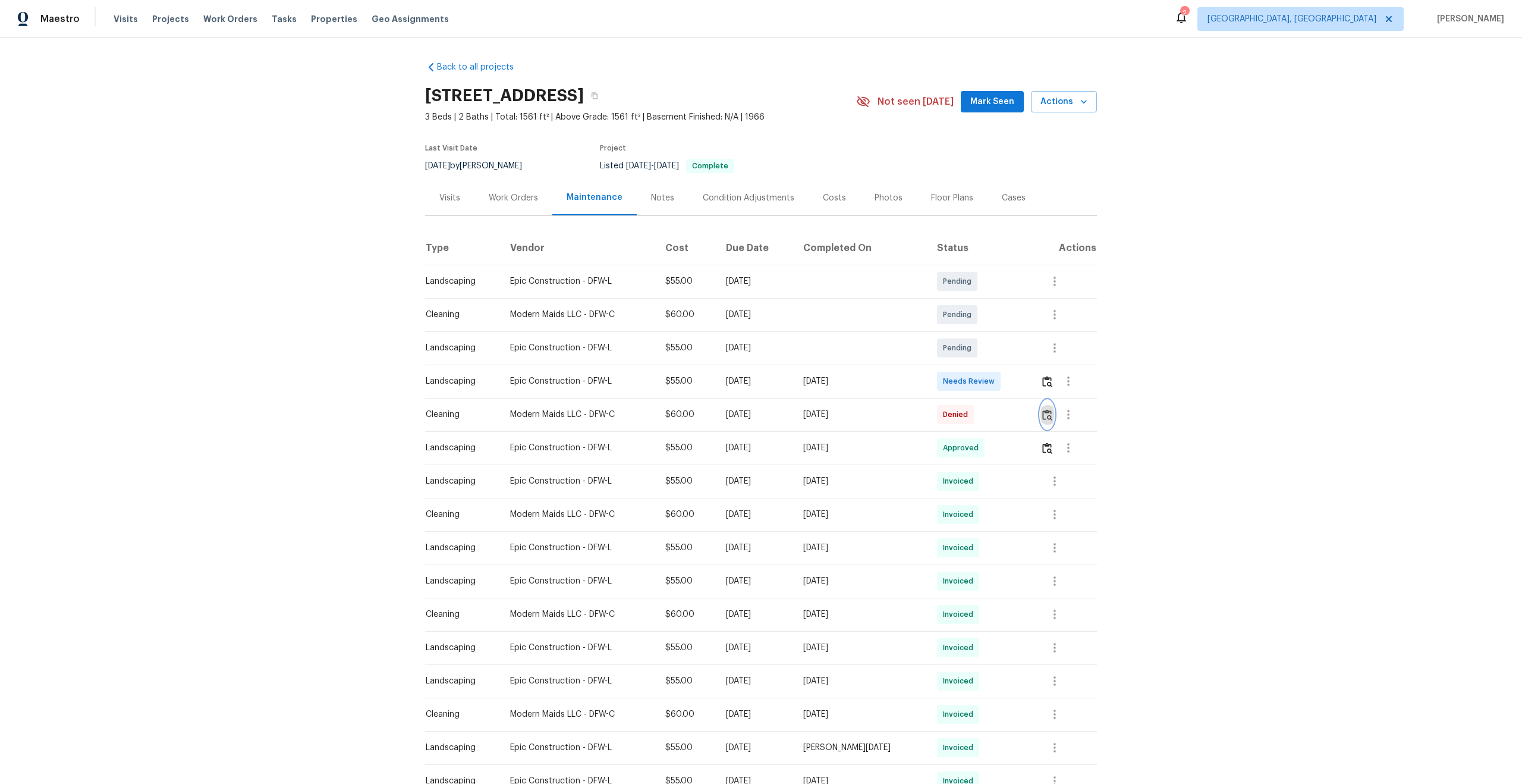
click at [1051, 417] on img "button" at bounding box center [1047, 415] width 10 height 11
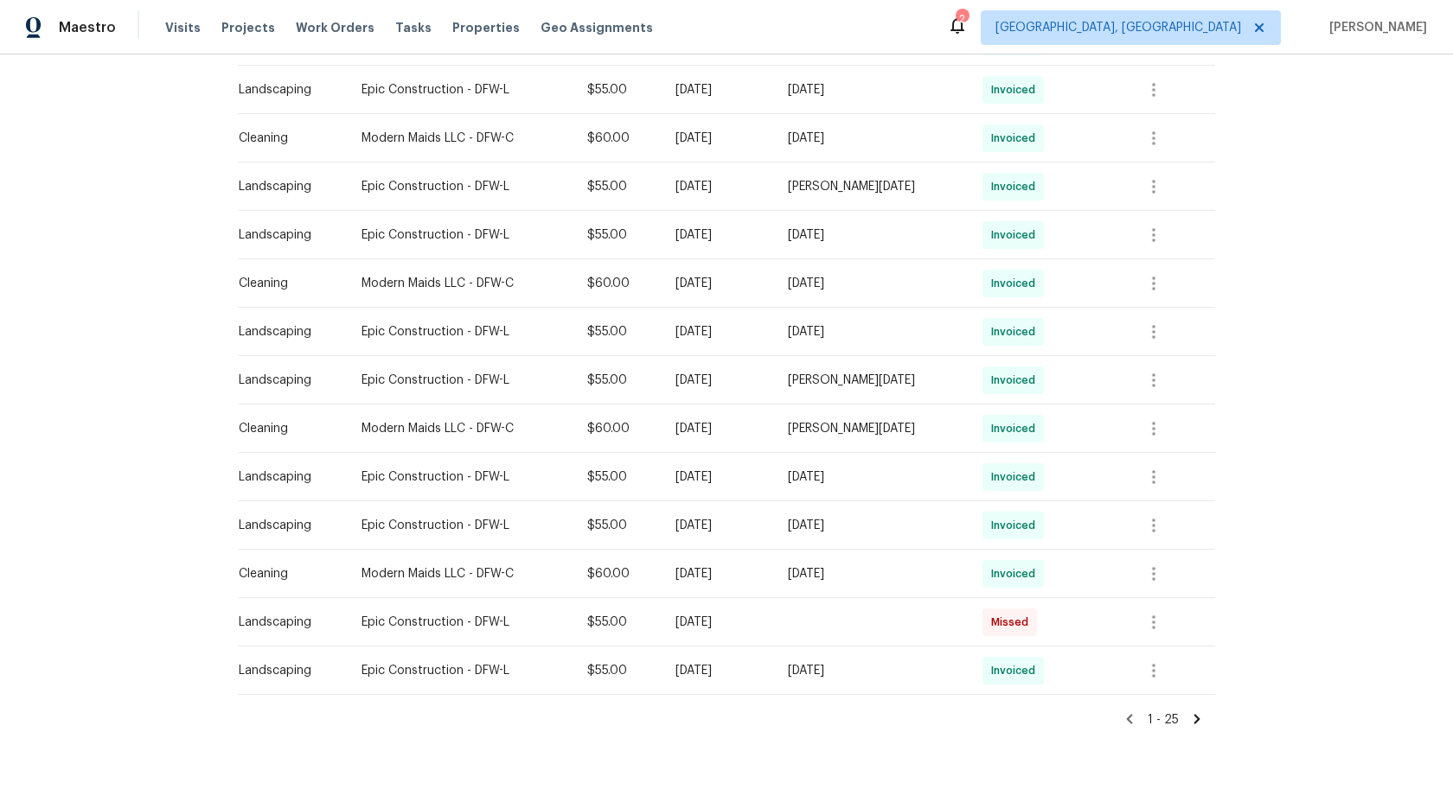
scroll to position [923, 0]
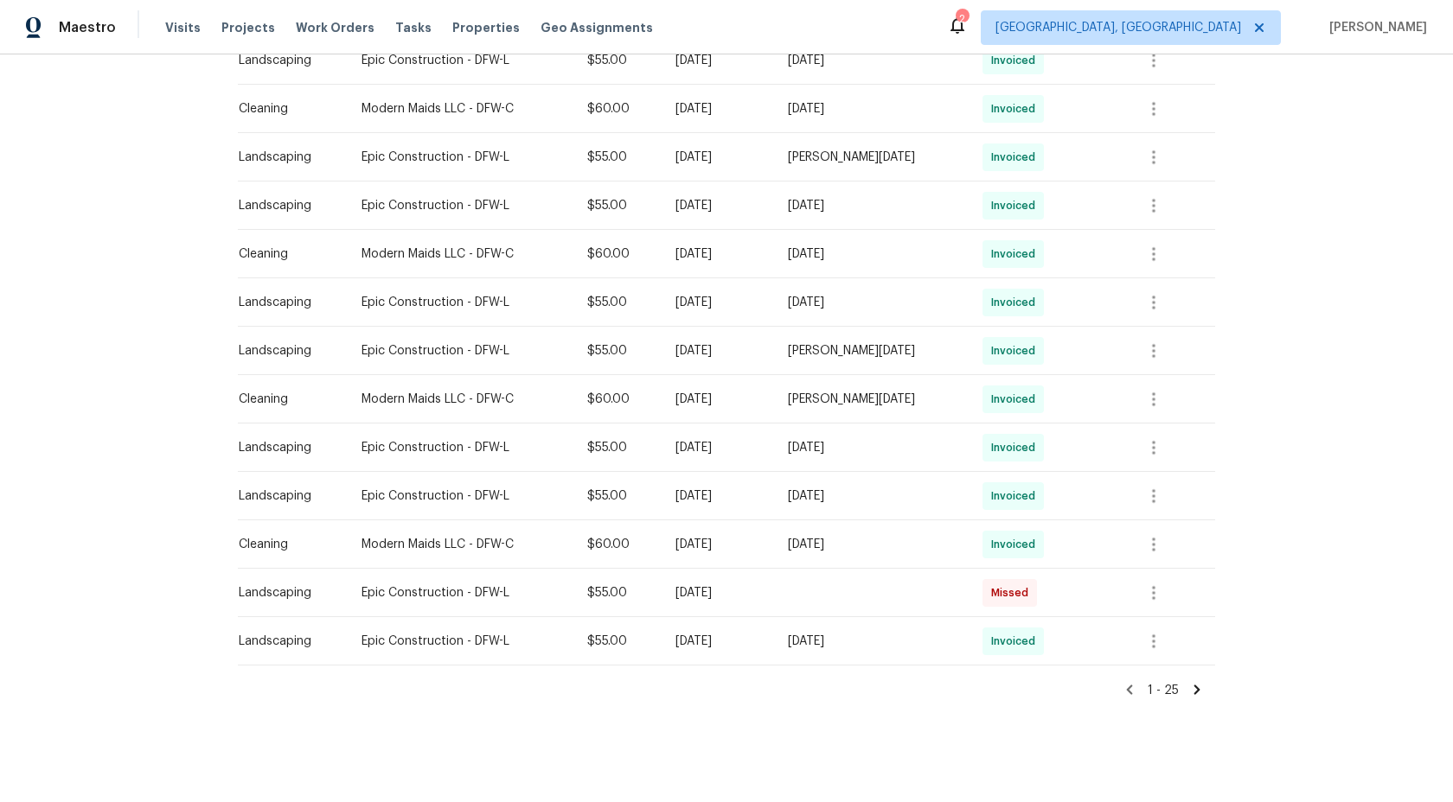
click at [1196, 683] on icon at bounding box center [1197, 690] width 16 height 16
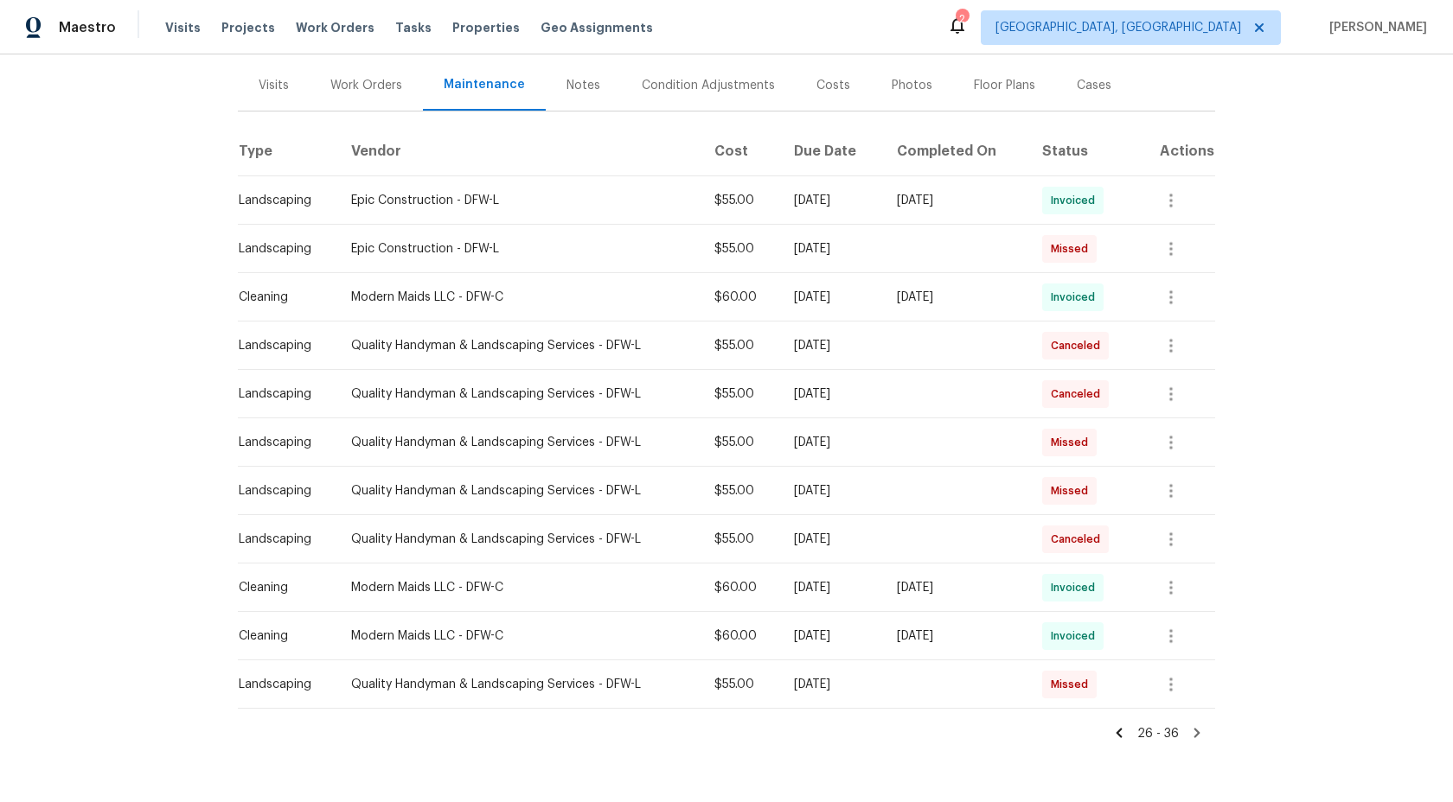
scroll to position [246, 0]
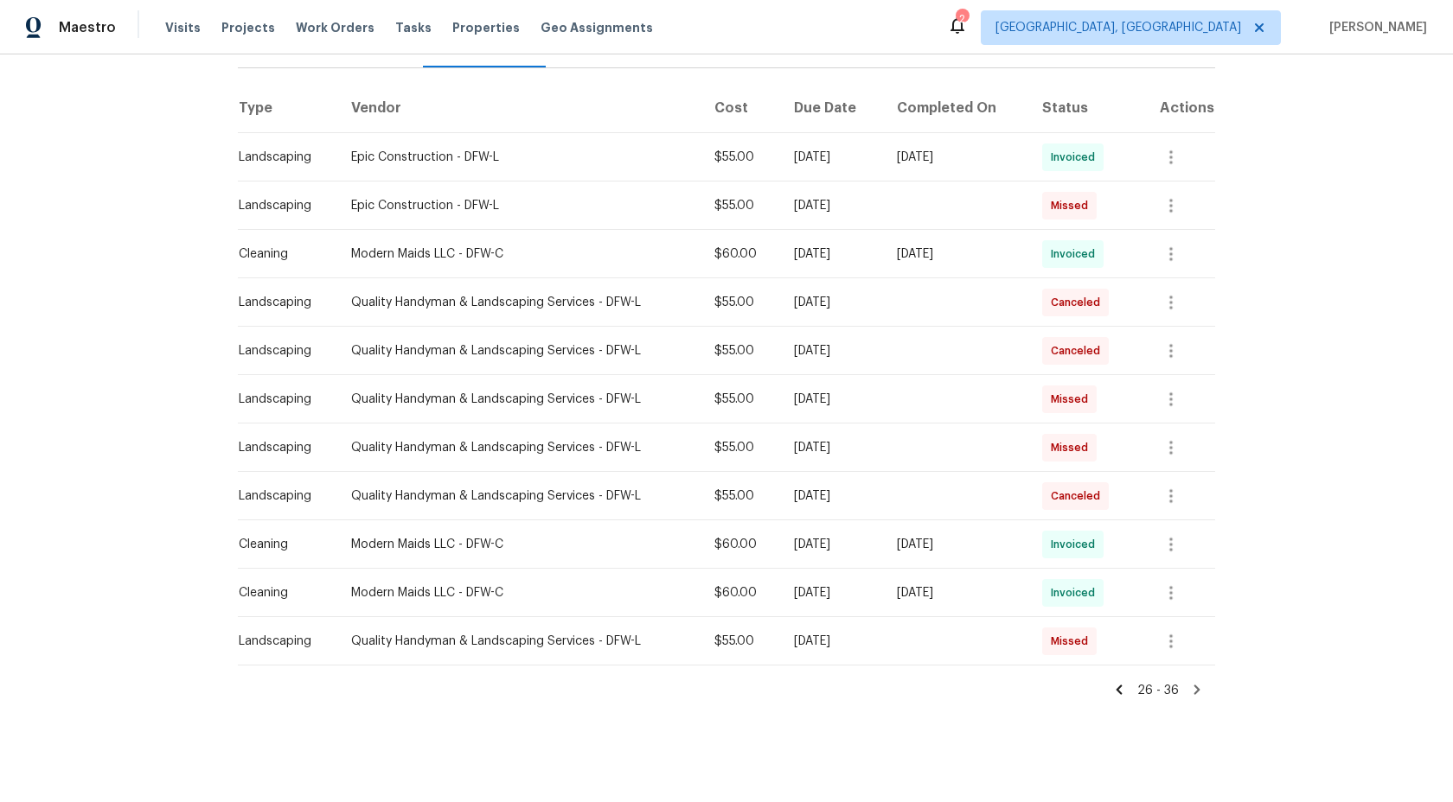
click at [1124, 696] on icon at bounding box center [1119, 690] width 16 height 16
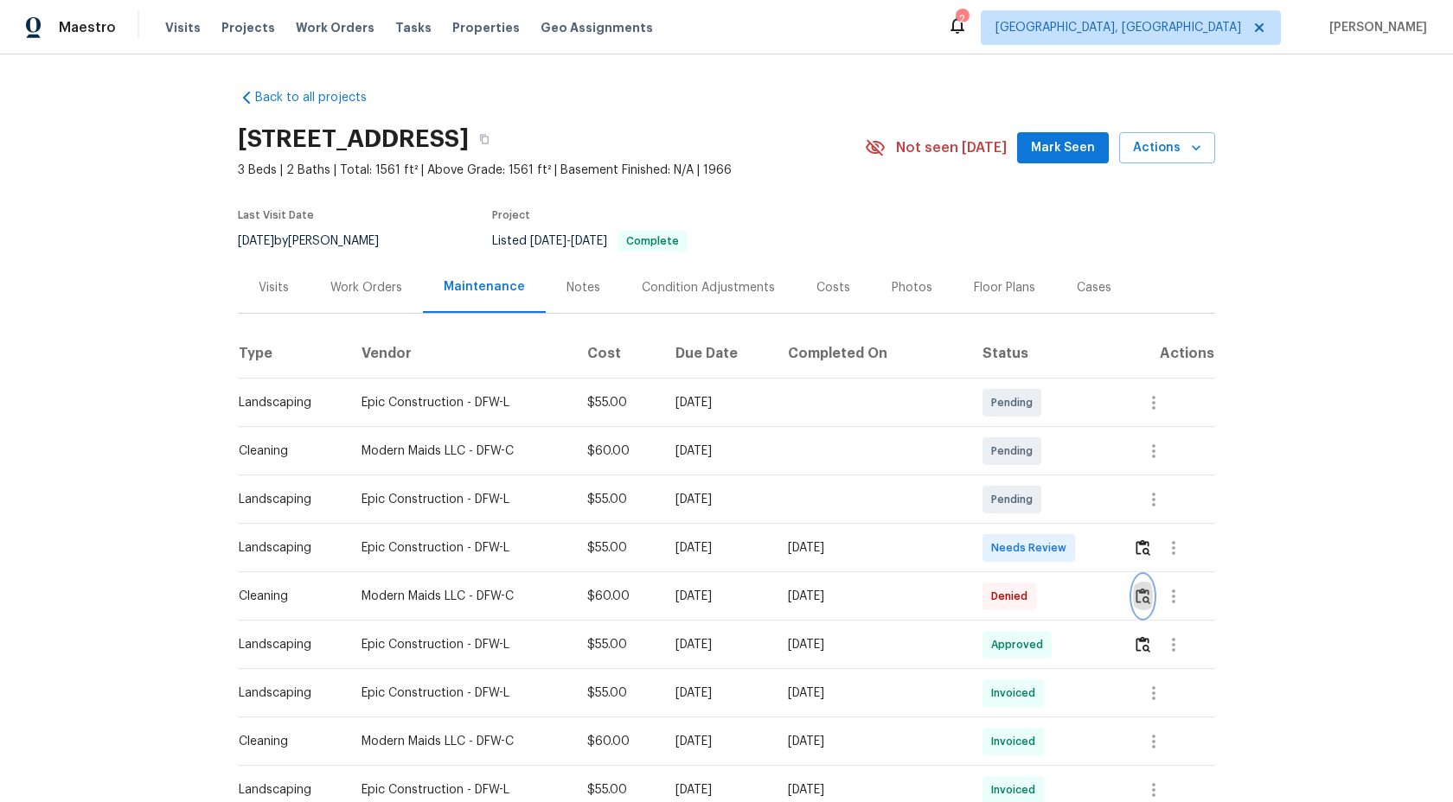
click at [1140, 606] on button "button" at bounding box center [1143, 597] width 20 height 42
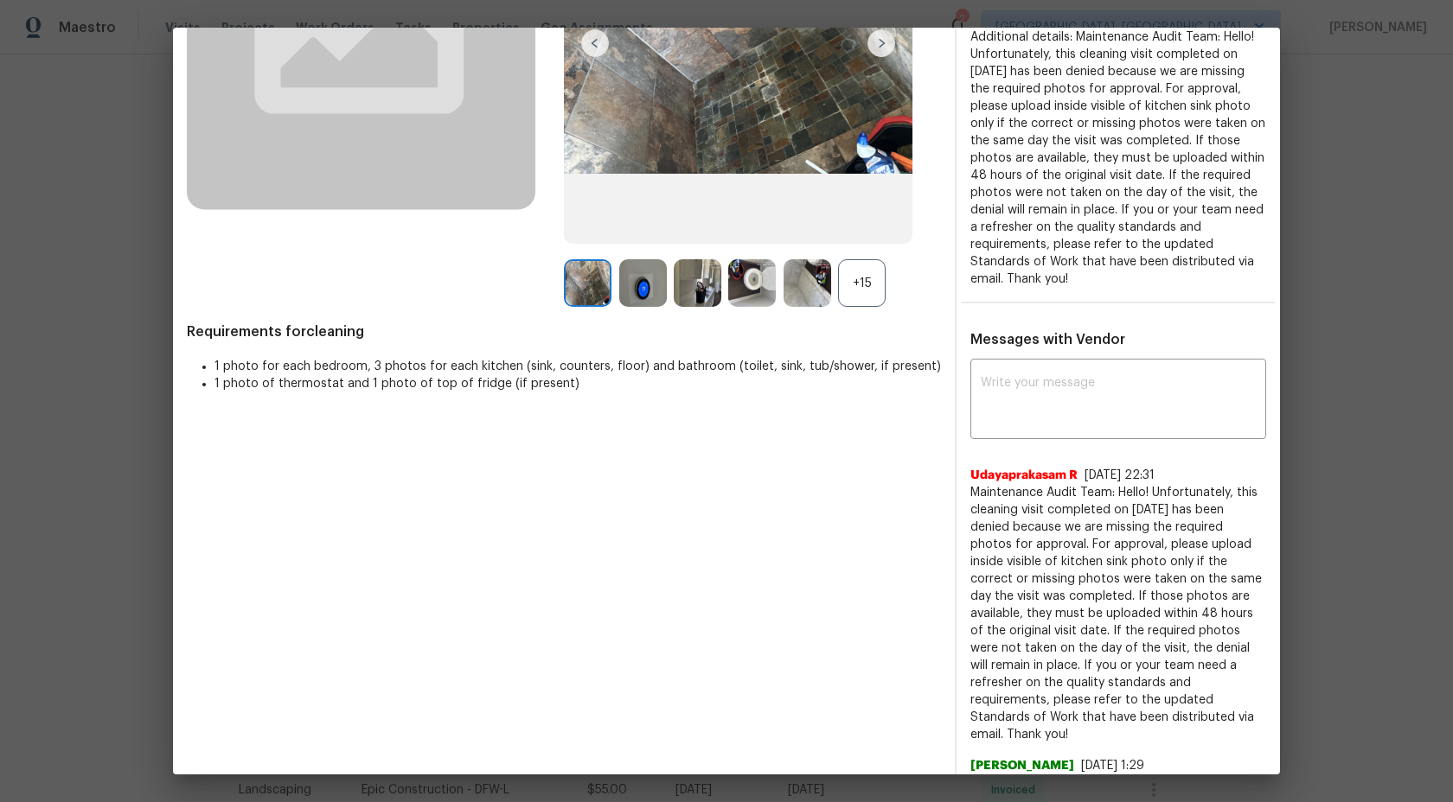
scroll to position [204, 0]
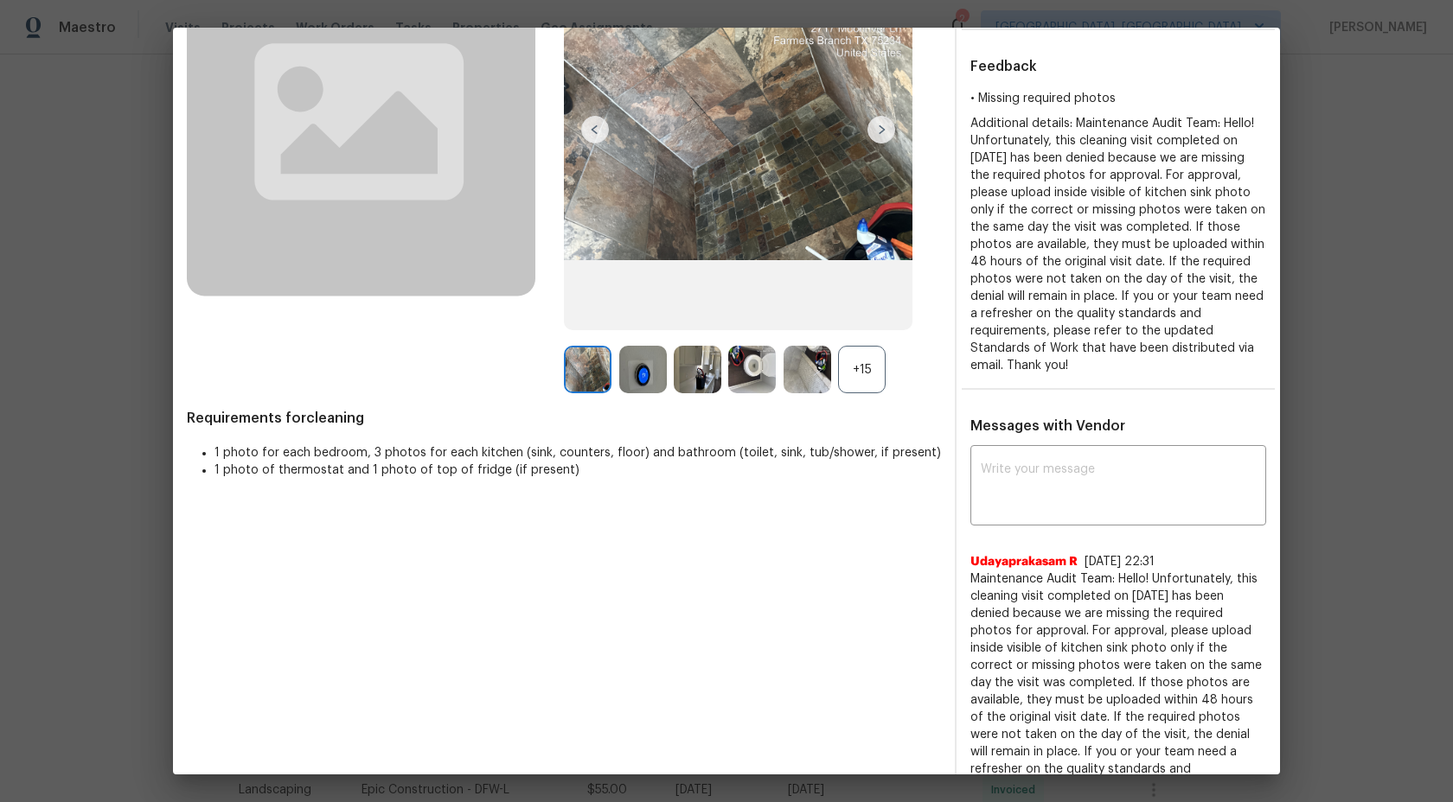
click at [871, 389] on div "+15" at bounding box center [862, 370] width 48 height 48
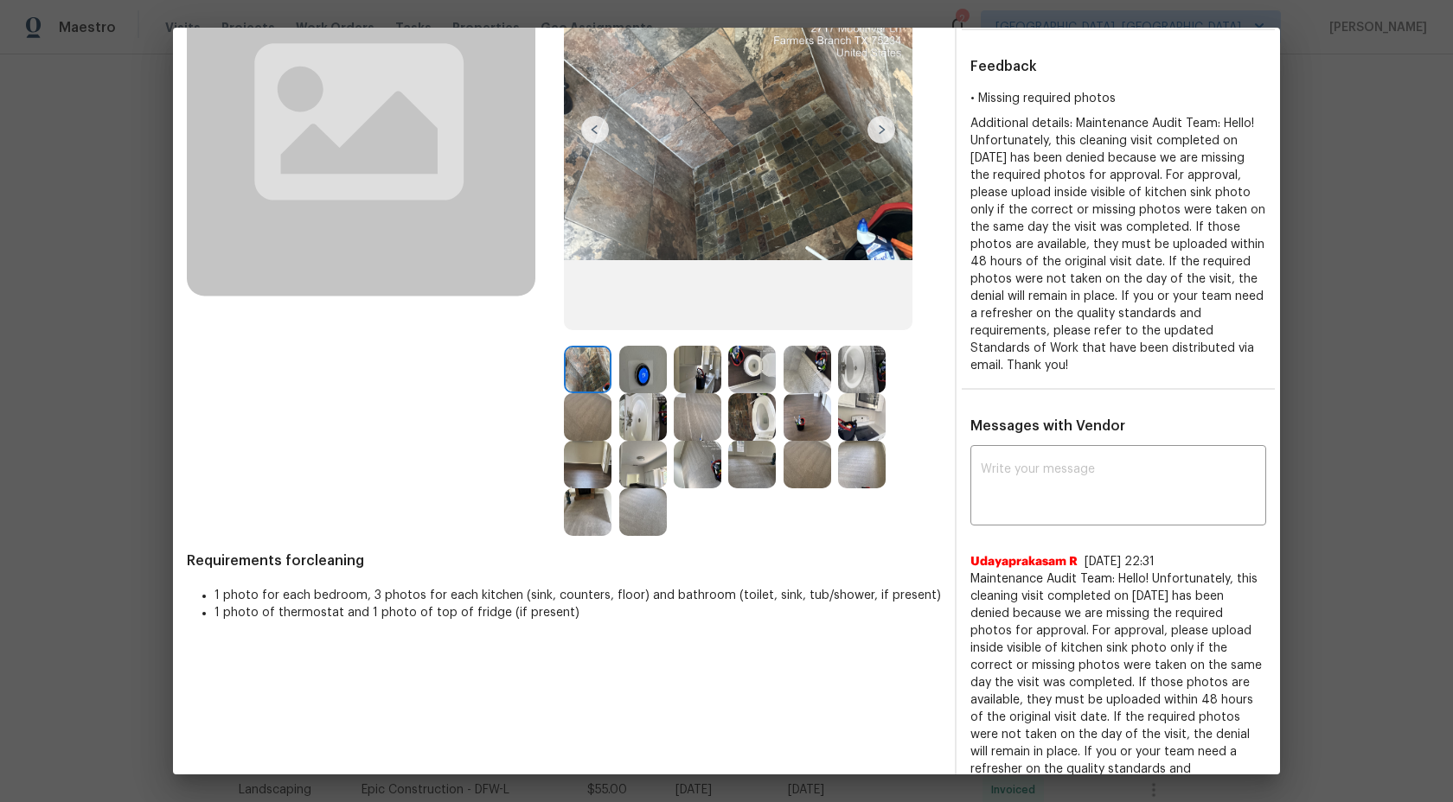
scroll to position [0, 0]
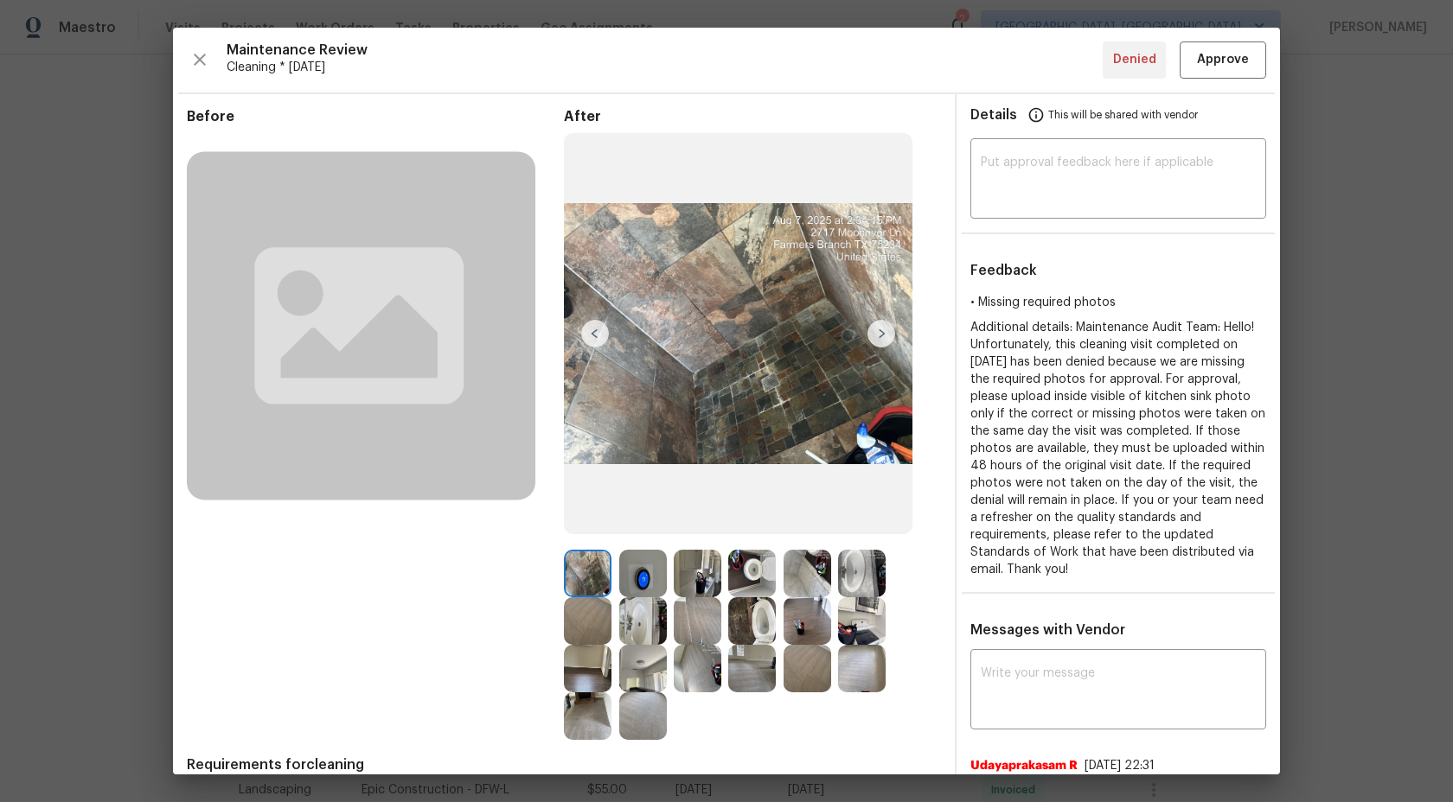
click at [646, 581] on img at bounding box center [643, 574] width 48 height 48
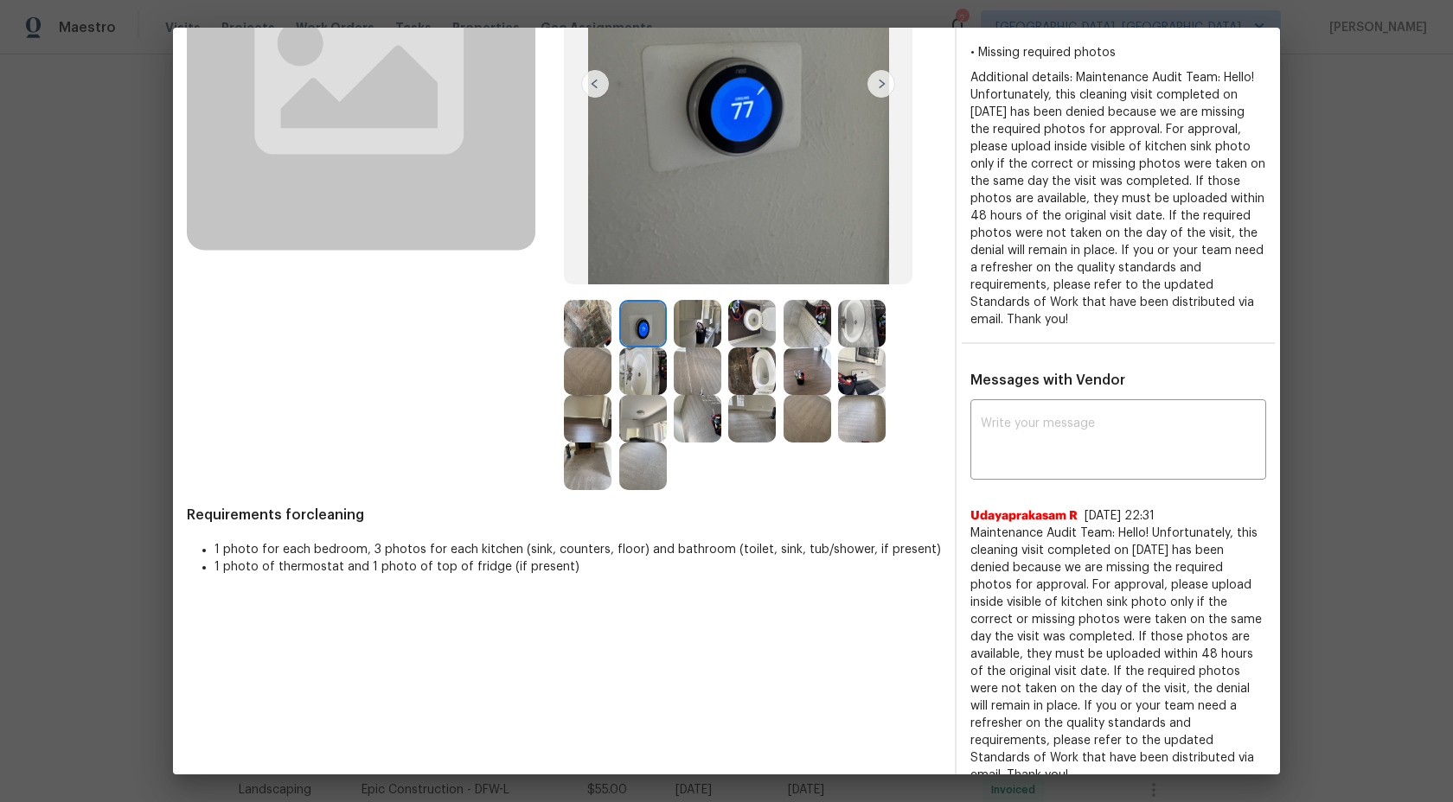
scroll to position [108, 0]
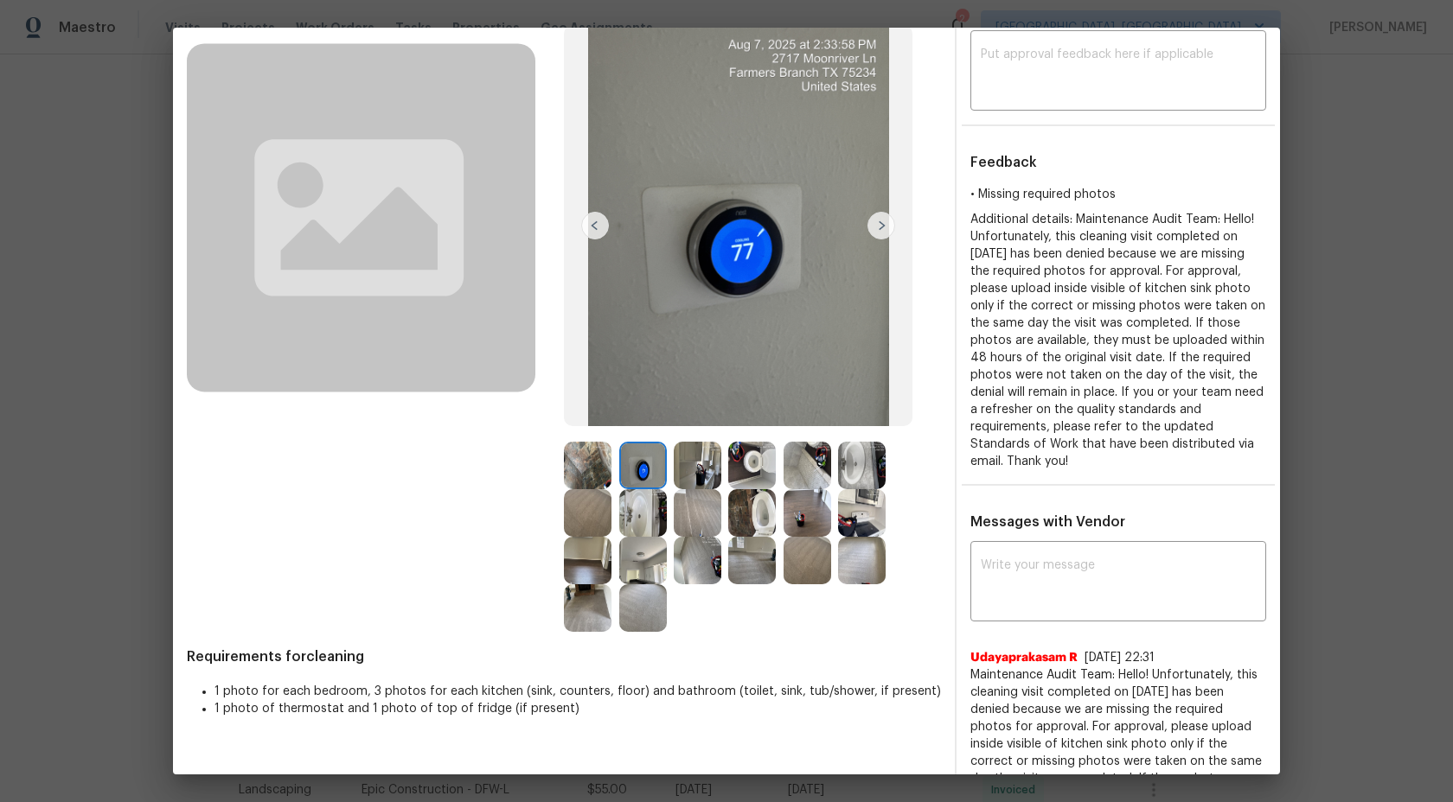
click at [874, 227] on img at bounding box center [881, 226] width 28 height 28
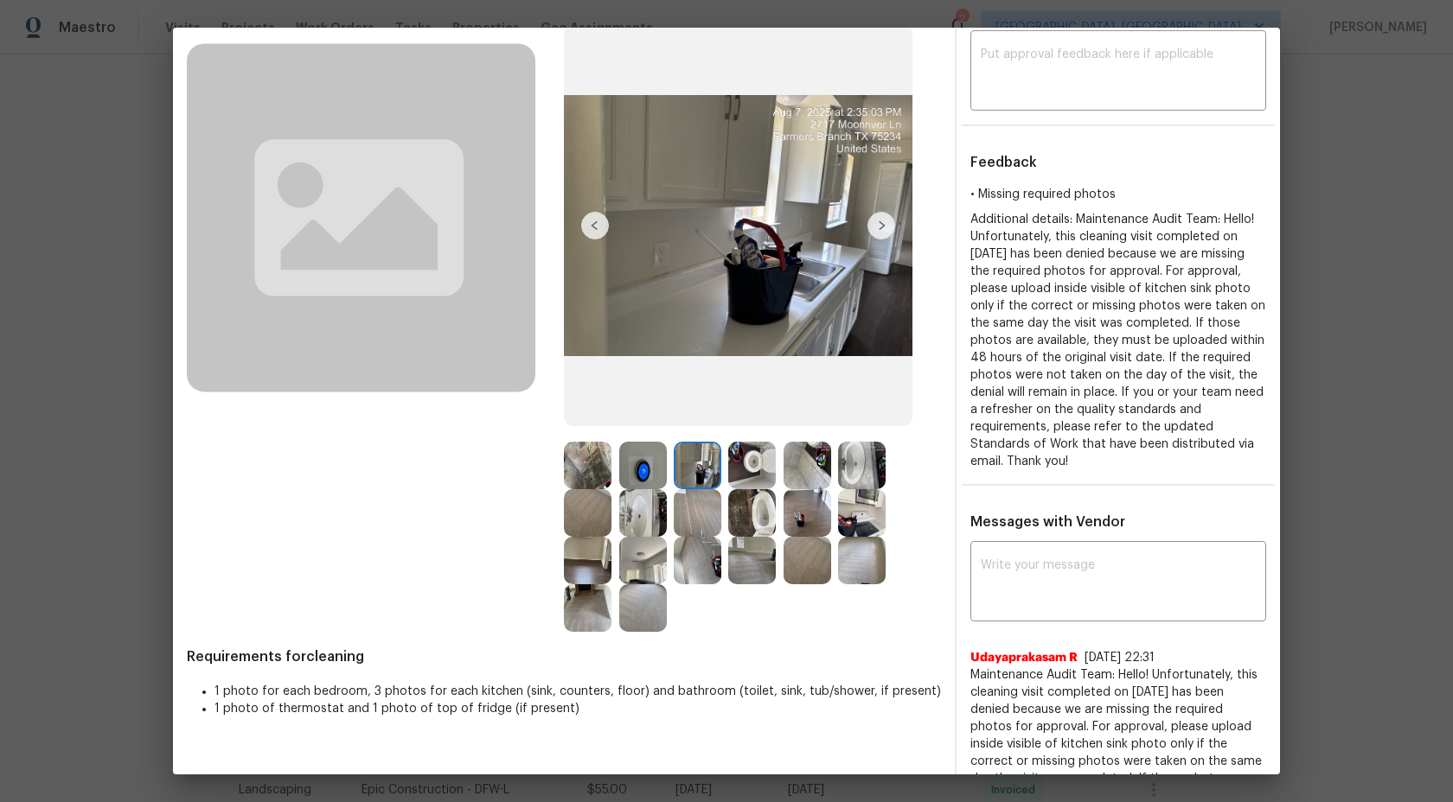
click at [882, 234] on img at bounding box center [881, 226] width 28 height 28
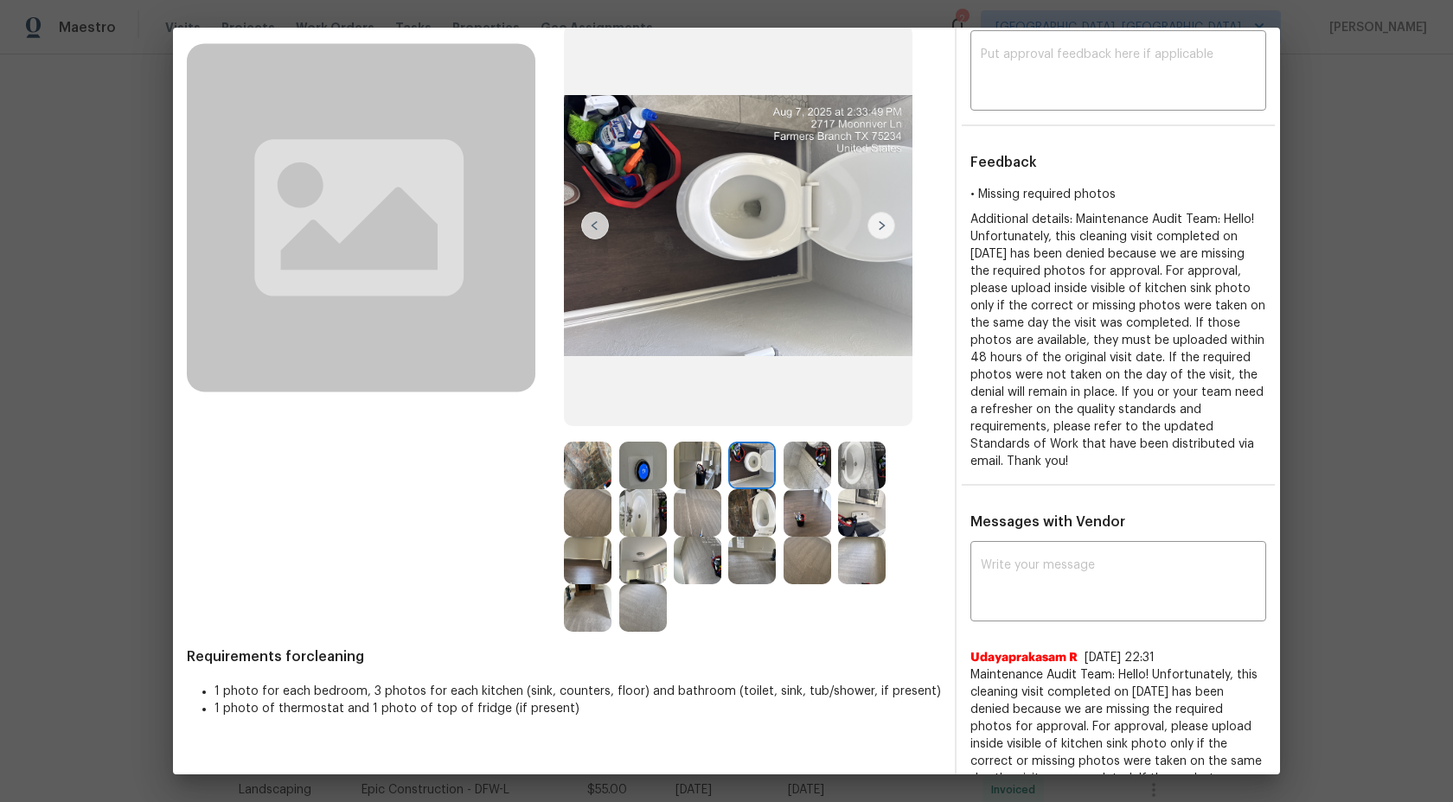
click at [655, 461] on img at bounding box center [643, 466] width 48 height 48
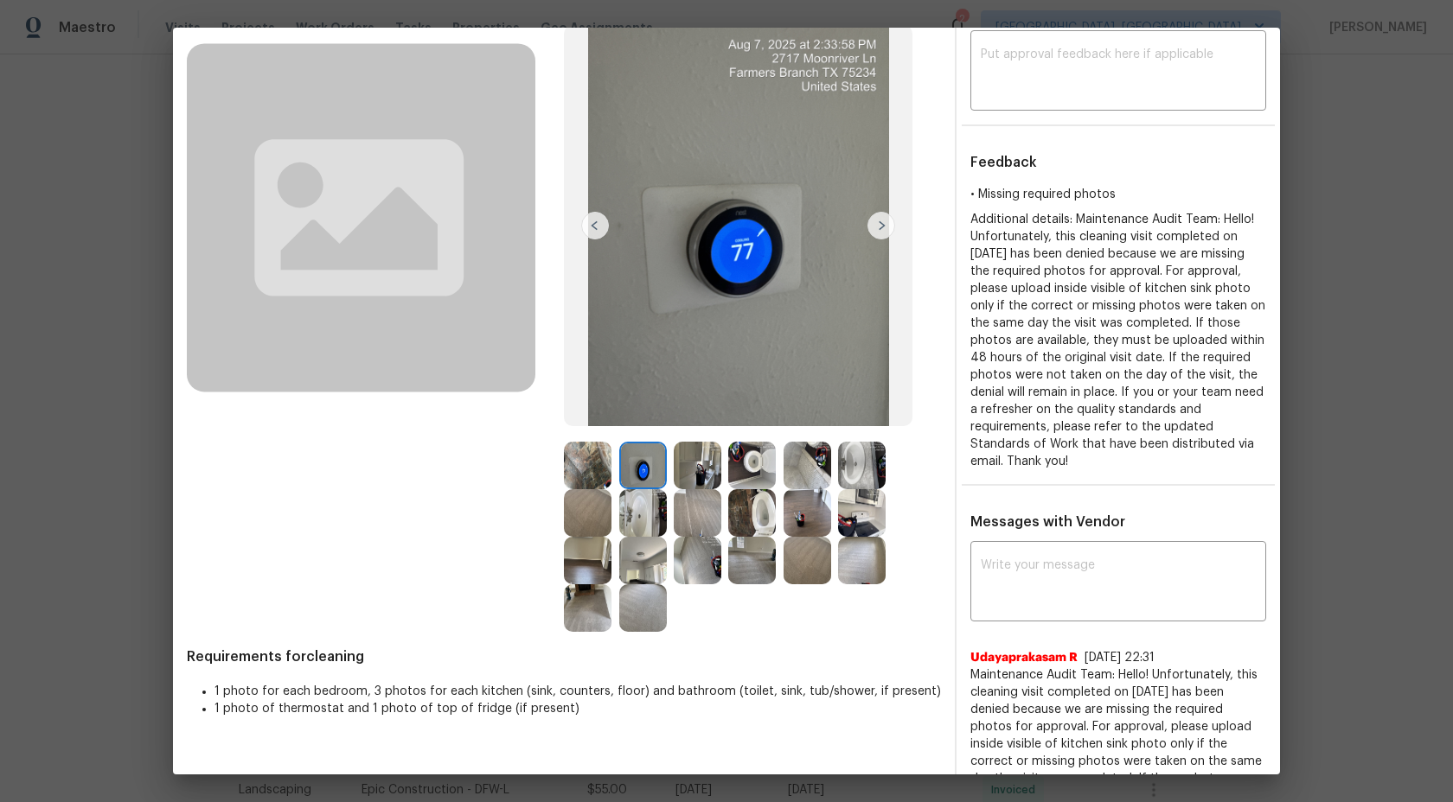
click at [709, 470] on img at bounding box center [698, 466] width 48 height 48
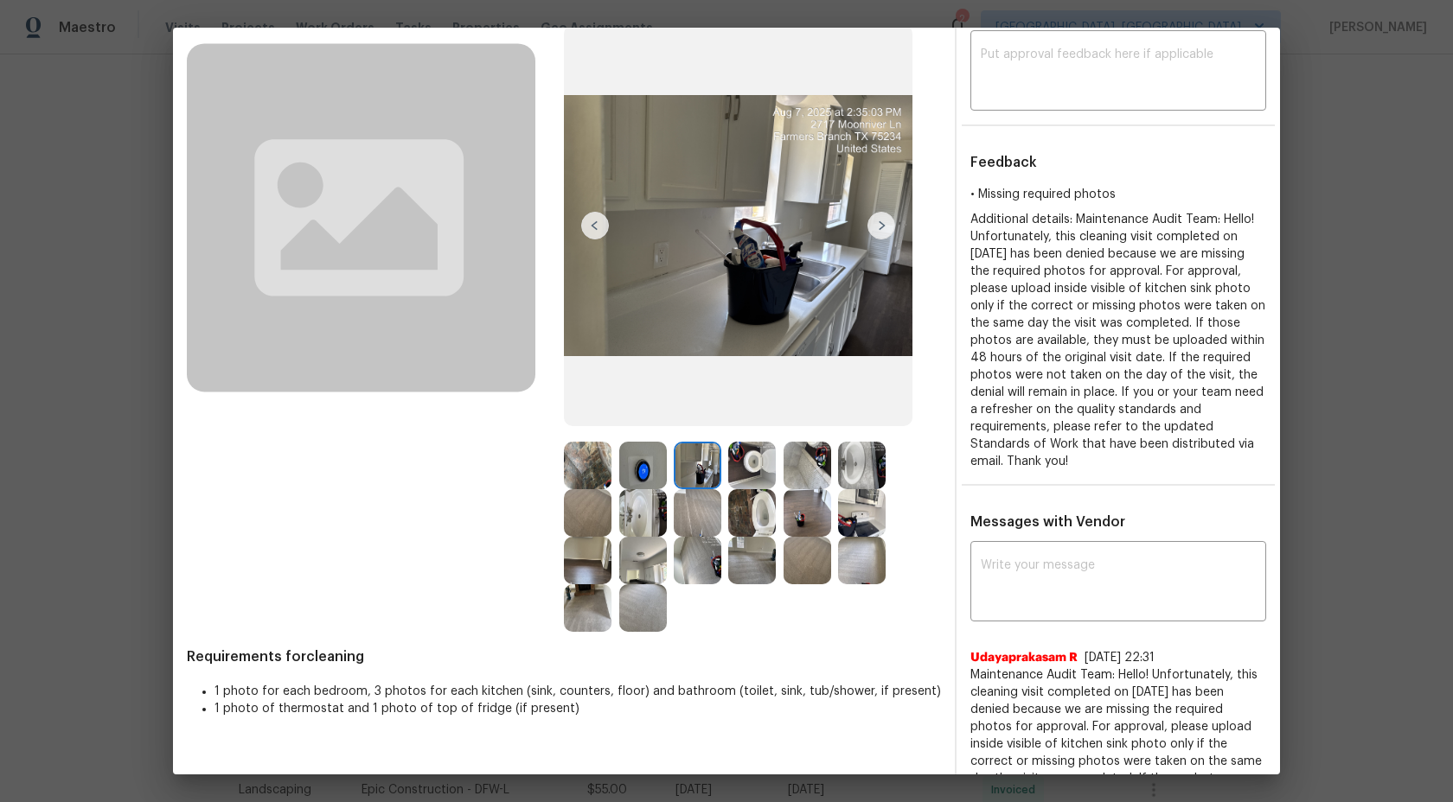
click at [770, 476] on img at bounding box center [752, 466] width 48 height 48
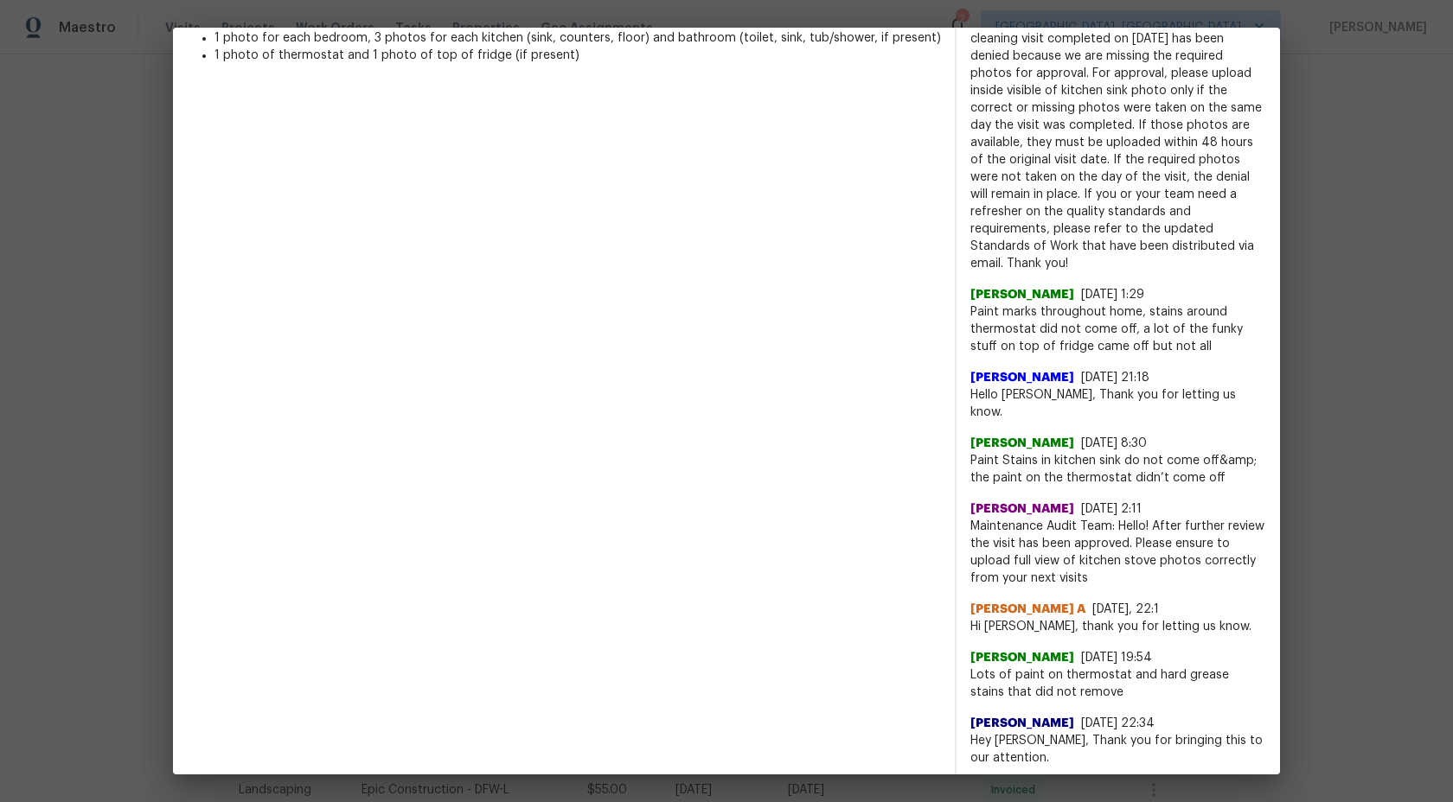
scroll to position [0, 0]
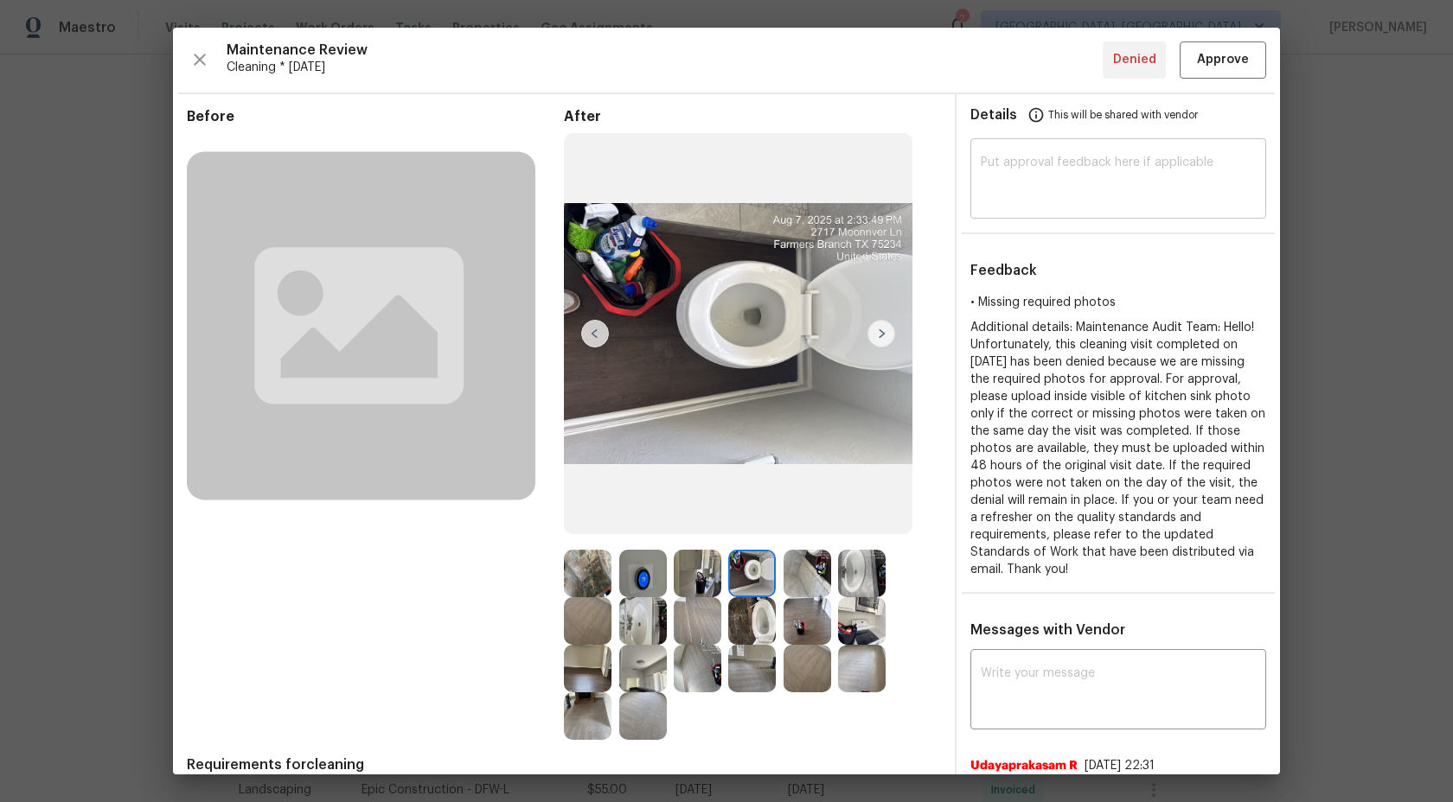
click at [1051, 183] on textarea at bounding box center [1117, 180] width 275 height 48
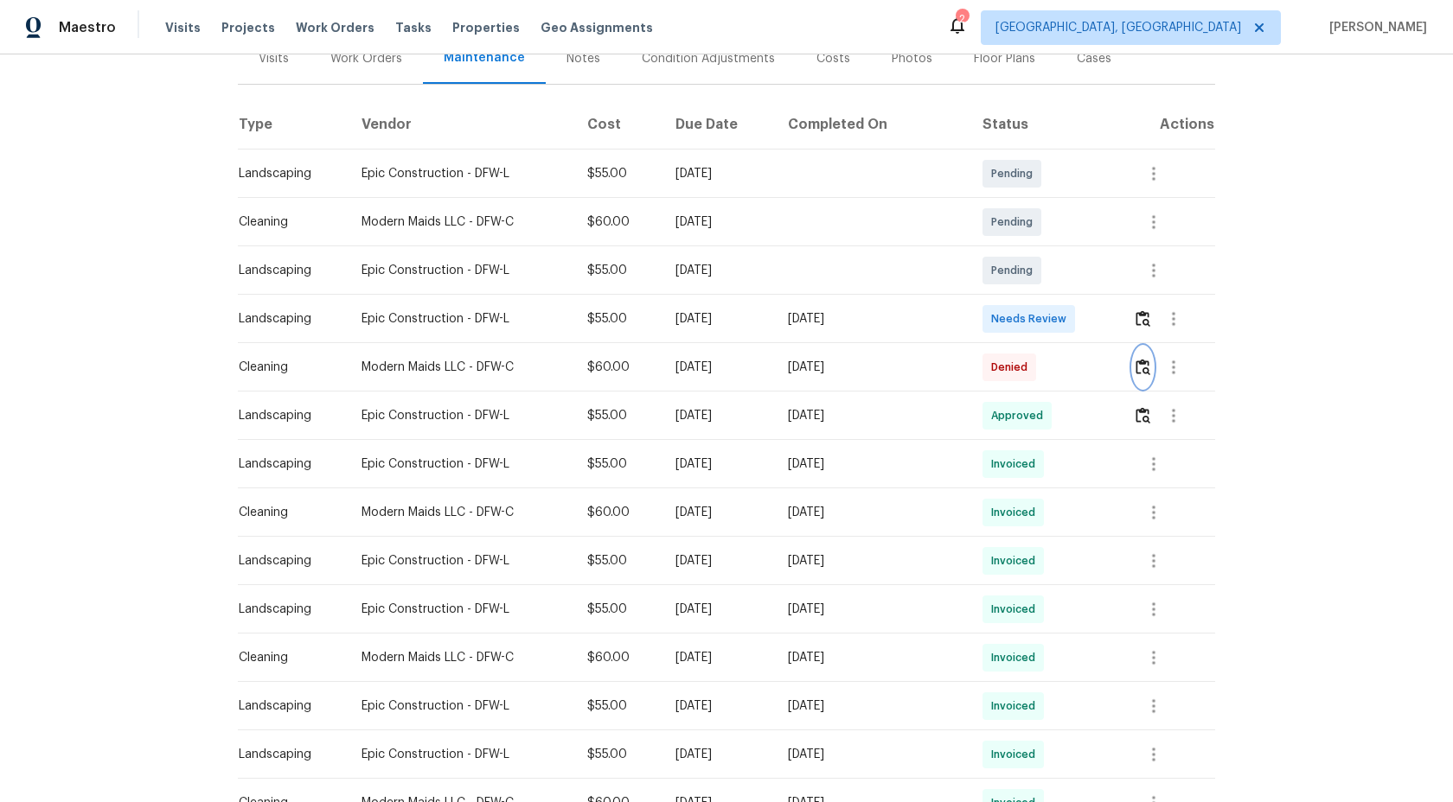
scroll to position [286, 0]
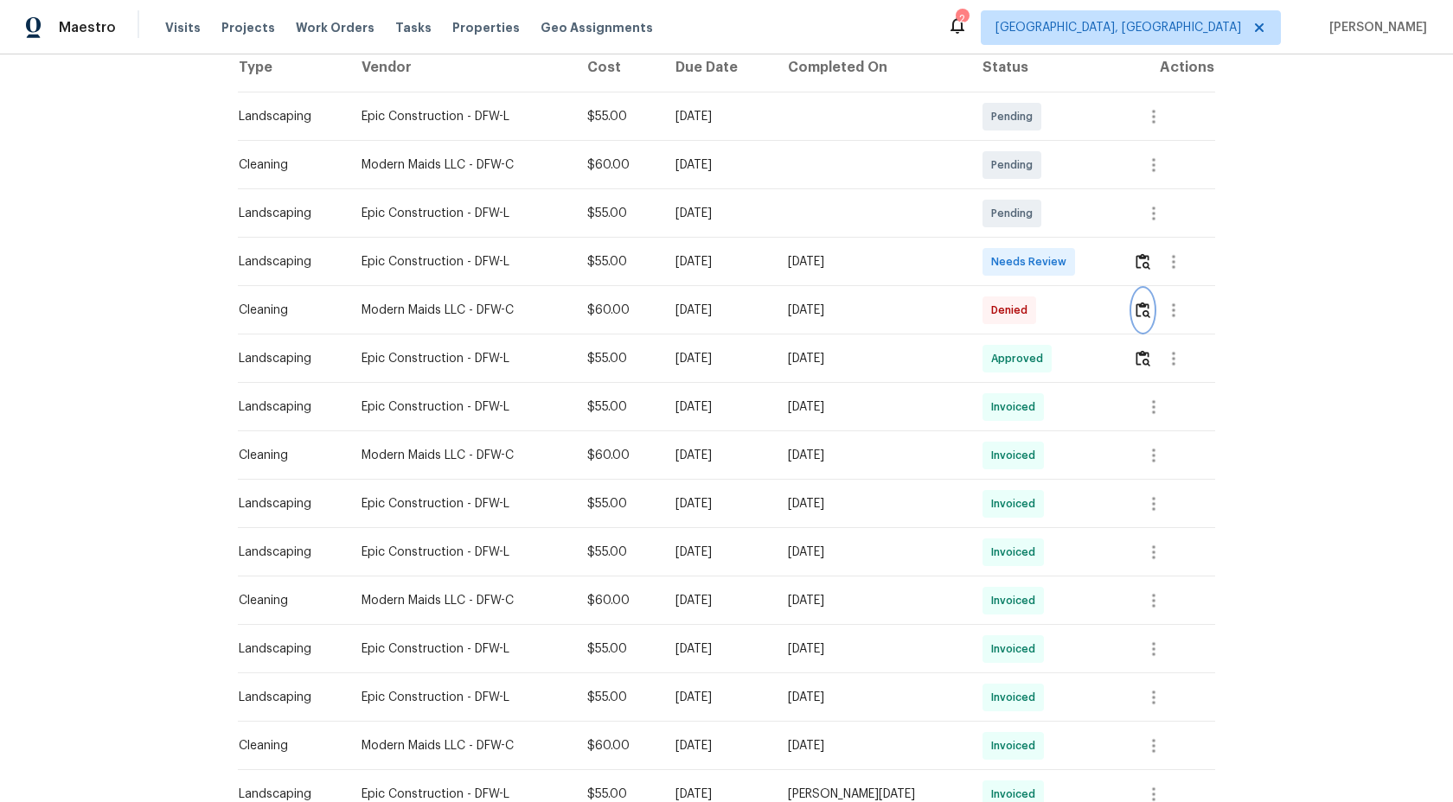
click at [1141, 317] on img "button" at bounding box center [1142, 310] width 15 height 16
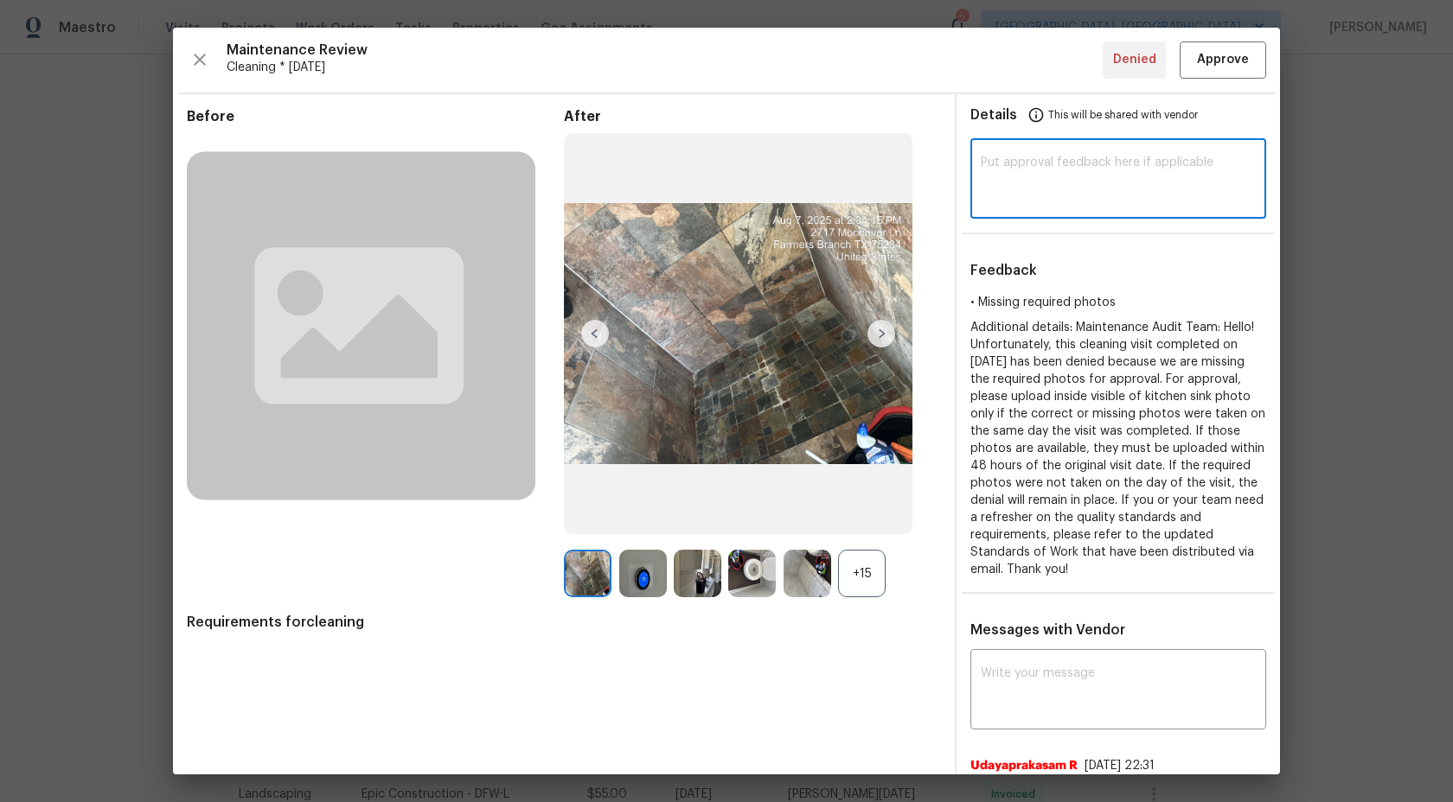
click at [1041, 161] on textarea at bounding box center [1117, 180] width 275 height 48
paste textarea "Maintenance Audit Team: Hi Team This visit has been approved after further audi…"
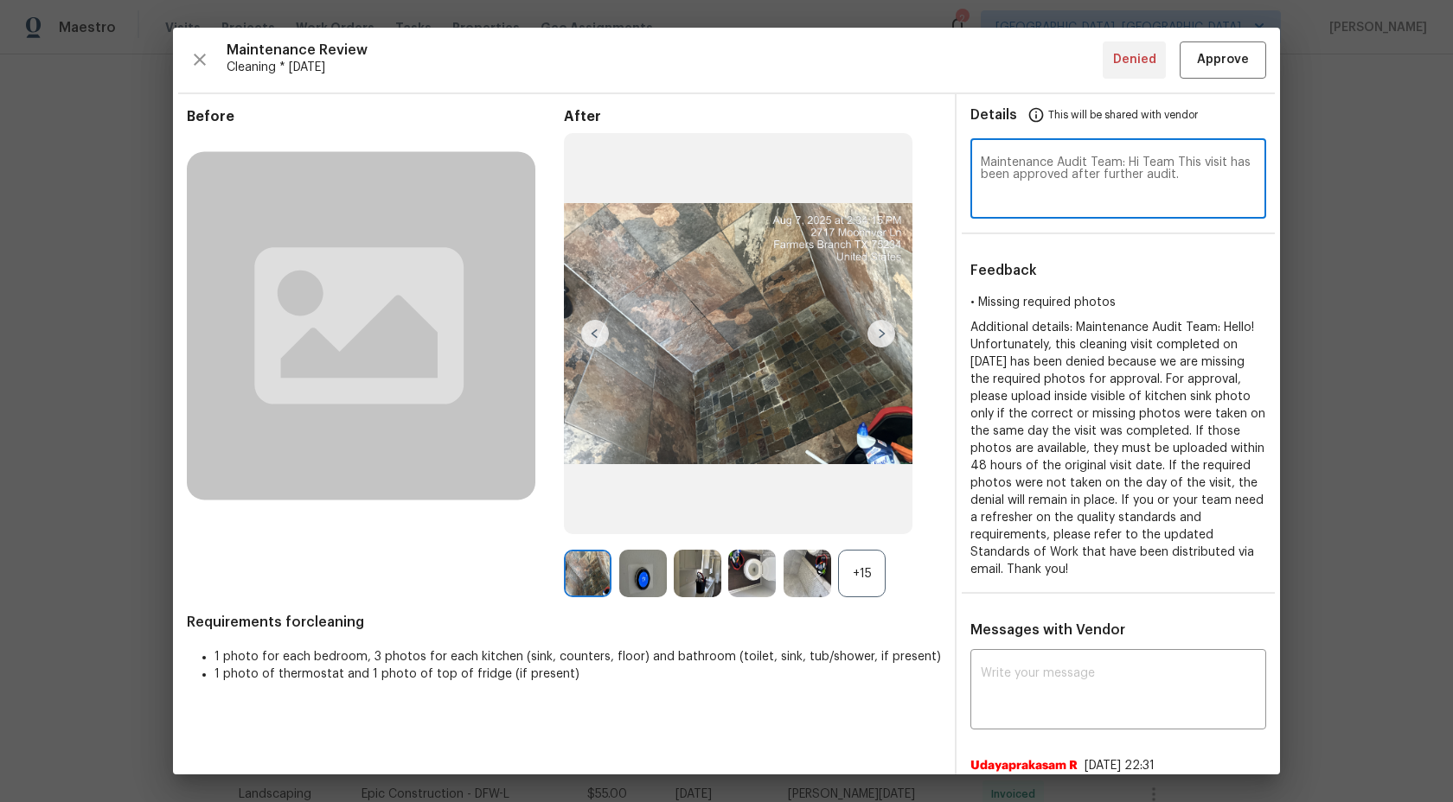
type textarea "Maintenance Audit Team: Hi Team This visit has been approved after further audi…"
click at [1215, 56] on span "Approve" at bounding box center [1223, 60] width 52 height 22
